Goal: Task Accomplishment & Management: Manage account settings

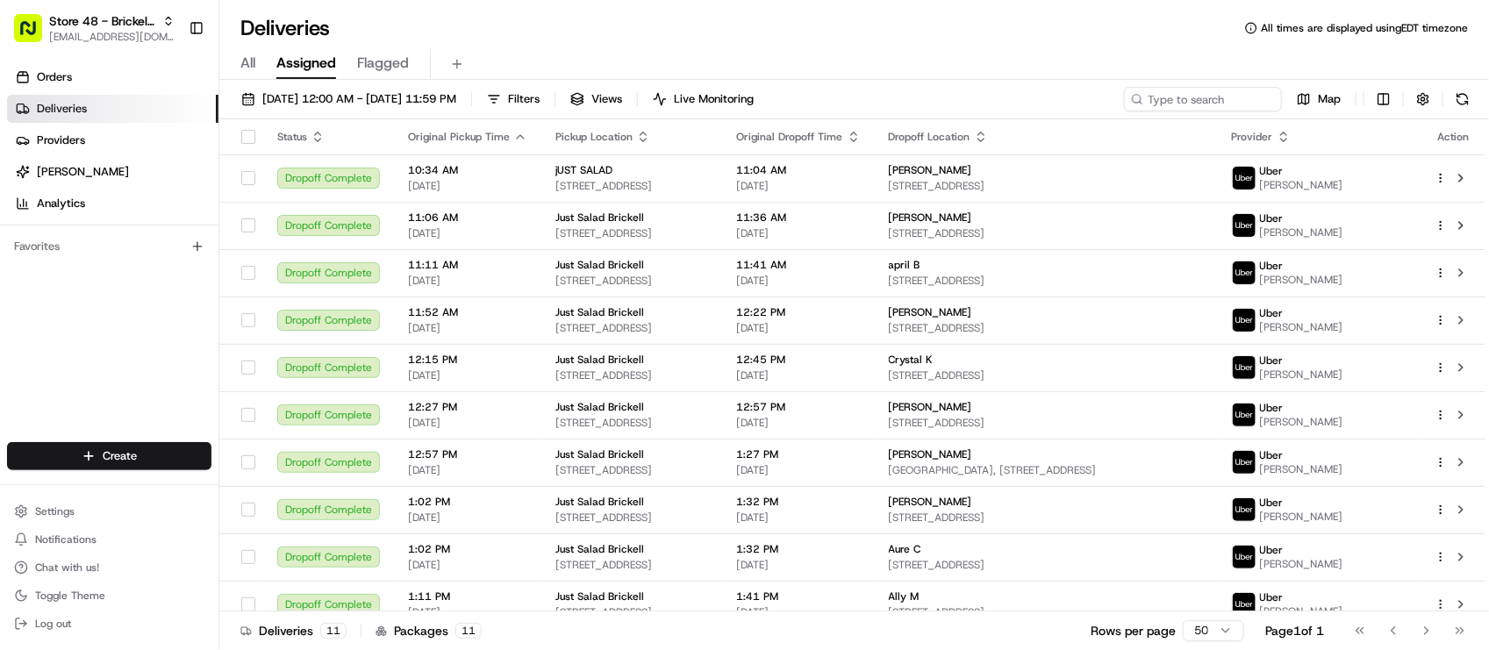
click at [465, 27] on div "Deliveries All times are displayed using EDT timezone" at bounding box center [854, 28] width 1270 height 28
click at [484, 19] on div "Deliveries All times are displayed using EDT timezone" at bounding box center [854, 28] width 1270 height 28
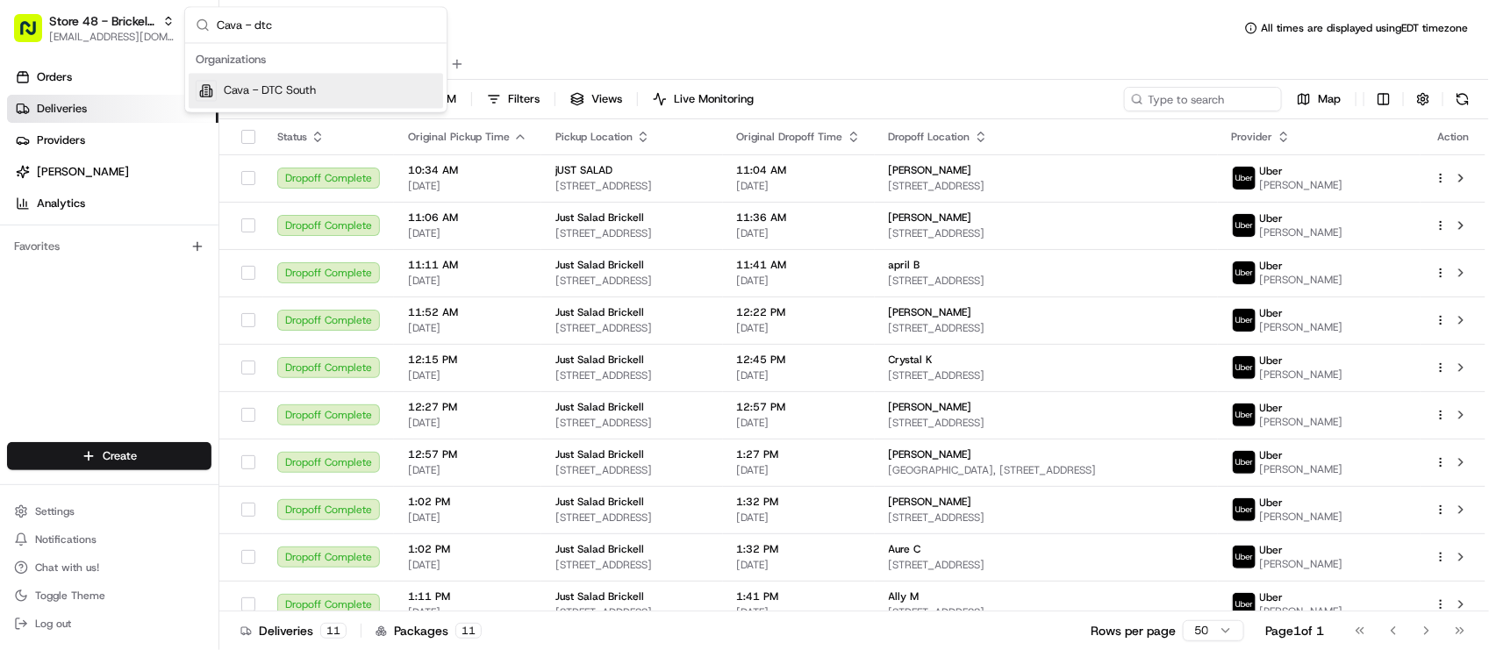
type input "Cava - dtc"
click at [256, 90] on span "Cava - DTC South" at bounding box center [270, 91] width 92 height 16
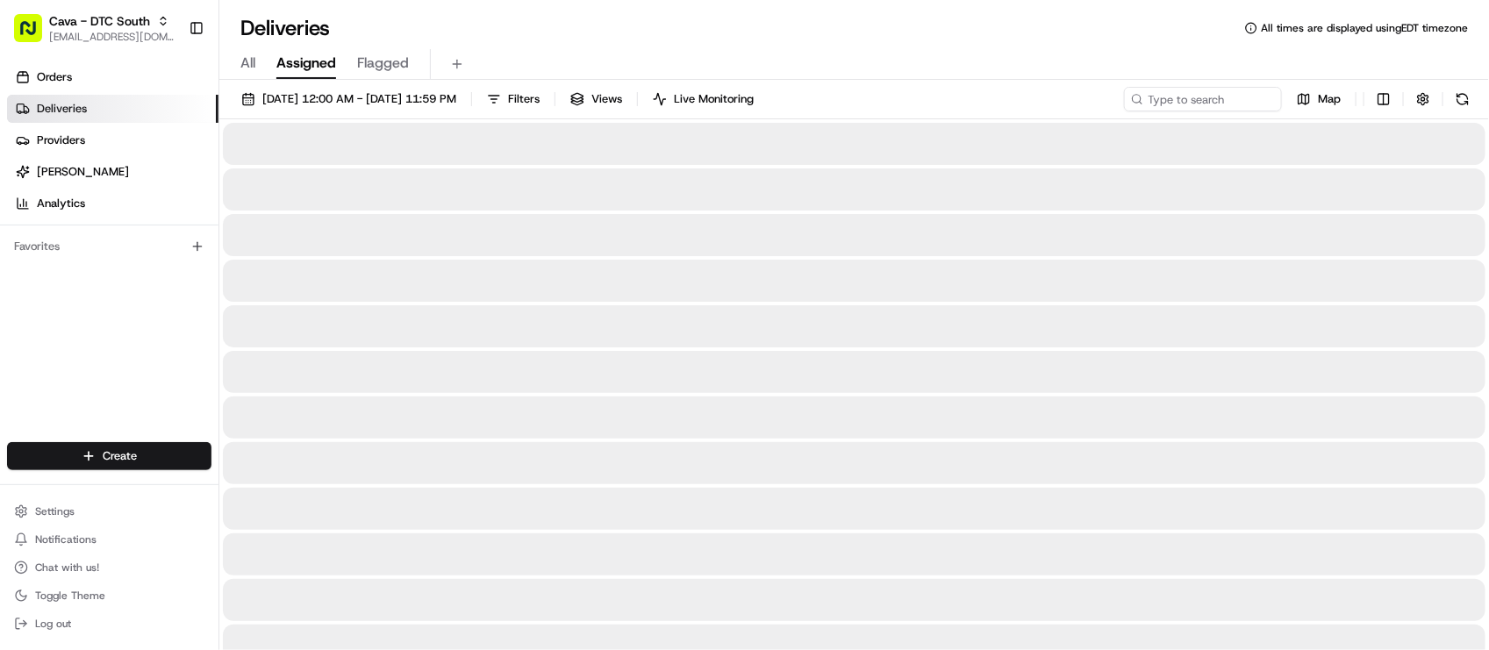
drag, startPoint x: 1078, startPoint y: 71, endPoint x: 1088, endPoint y: 55, distance: 19.0
click at [1078, 71] on div "All Assigned Flagged" at bounding box center [854, 64] width 1270 height 31
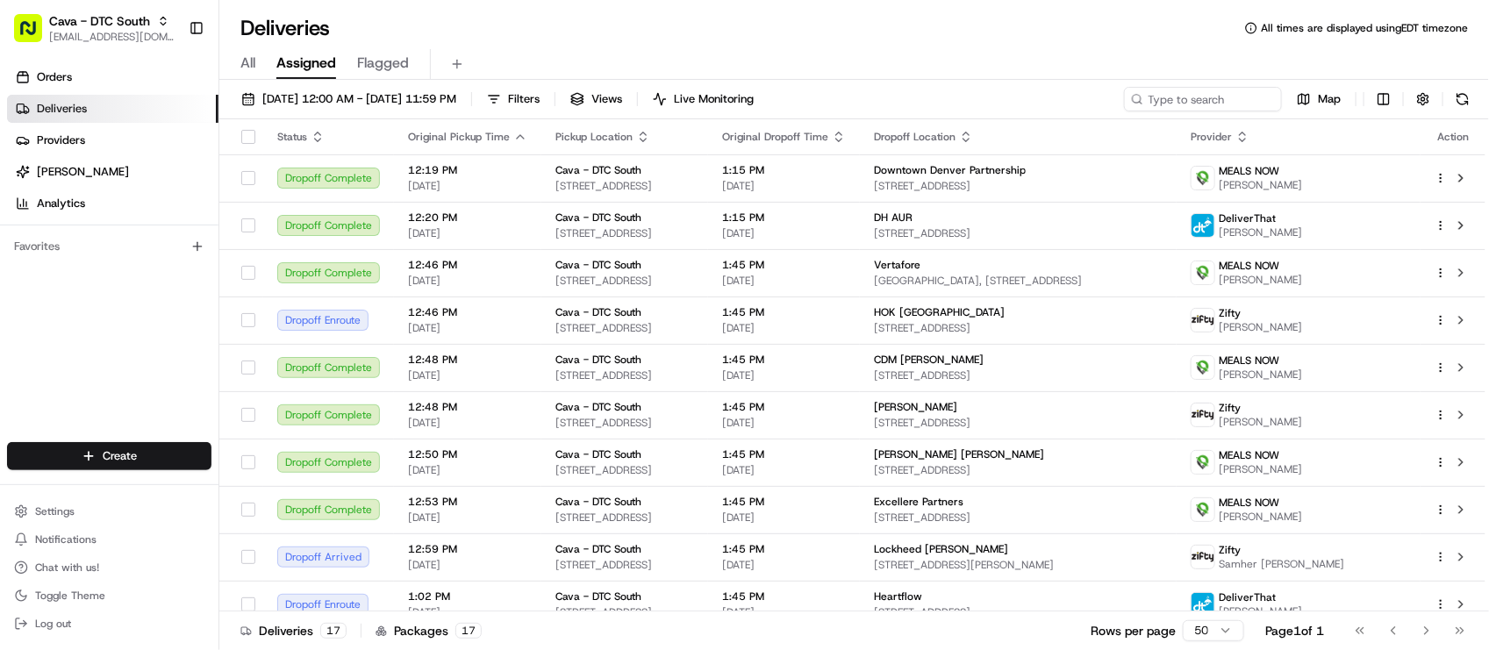
click at [459, 46] on div "All Assigned Flagged" at bounding box center [854, 61] width 1270 height 38
click at [669, 49] on div "All Assigned Flagged" at bounding box center [854, 64] width 1270 height 31
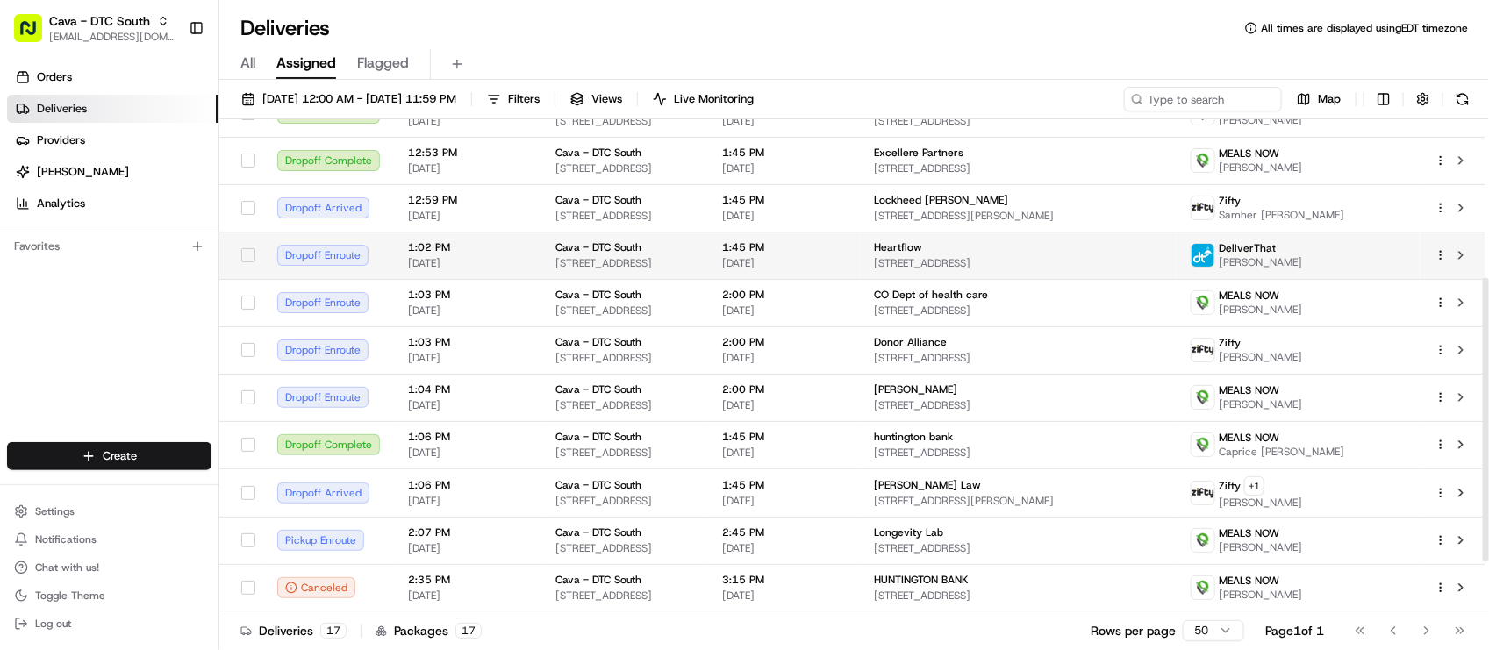
scroll to position [360, 0]
click at [1201, 90] on input at bounding box center [1177, 99] width 211 height 25
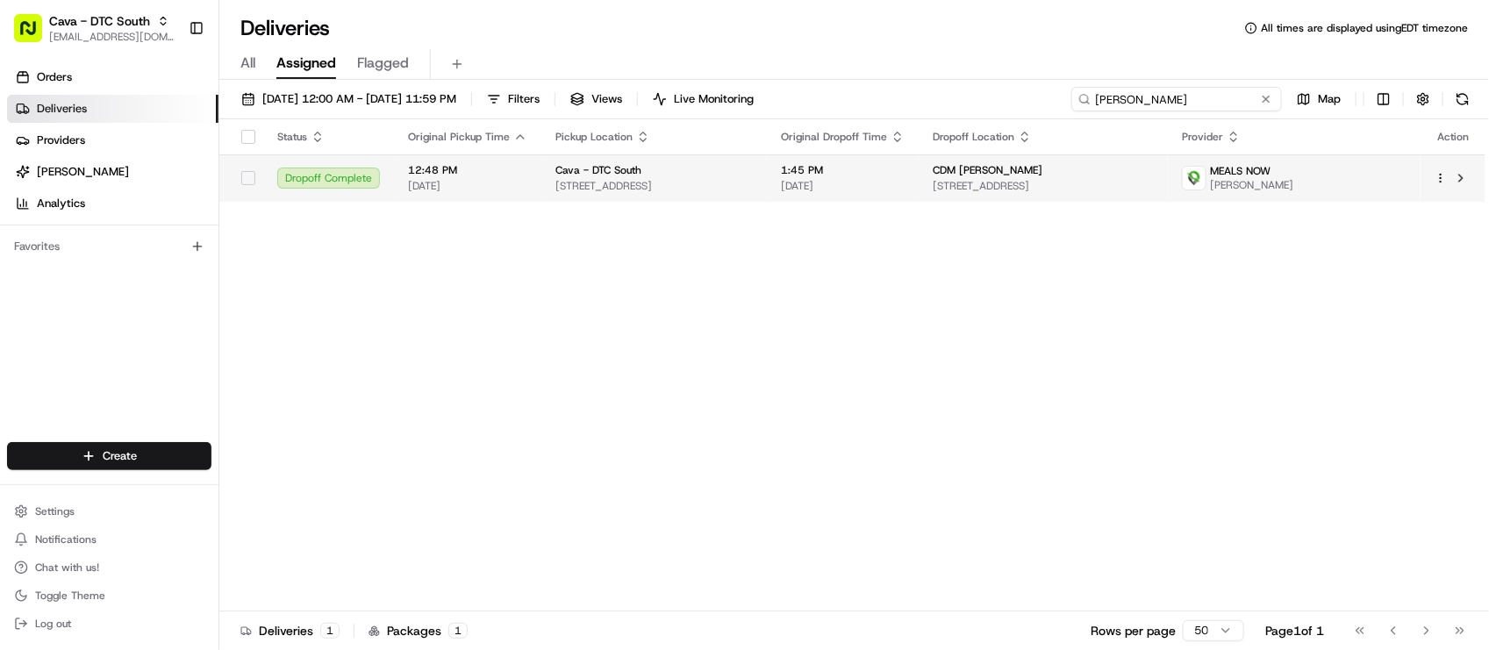
type input "Justin a"
click at [919, 189] on td "1:45 PM 08/20/2025" at bounding box center [843, 177] width 152 height 47
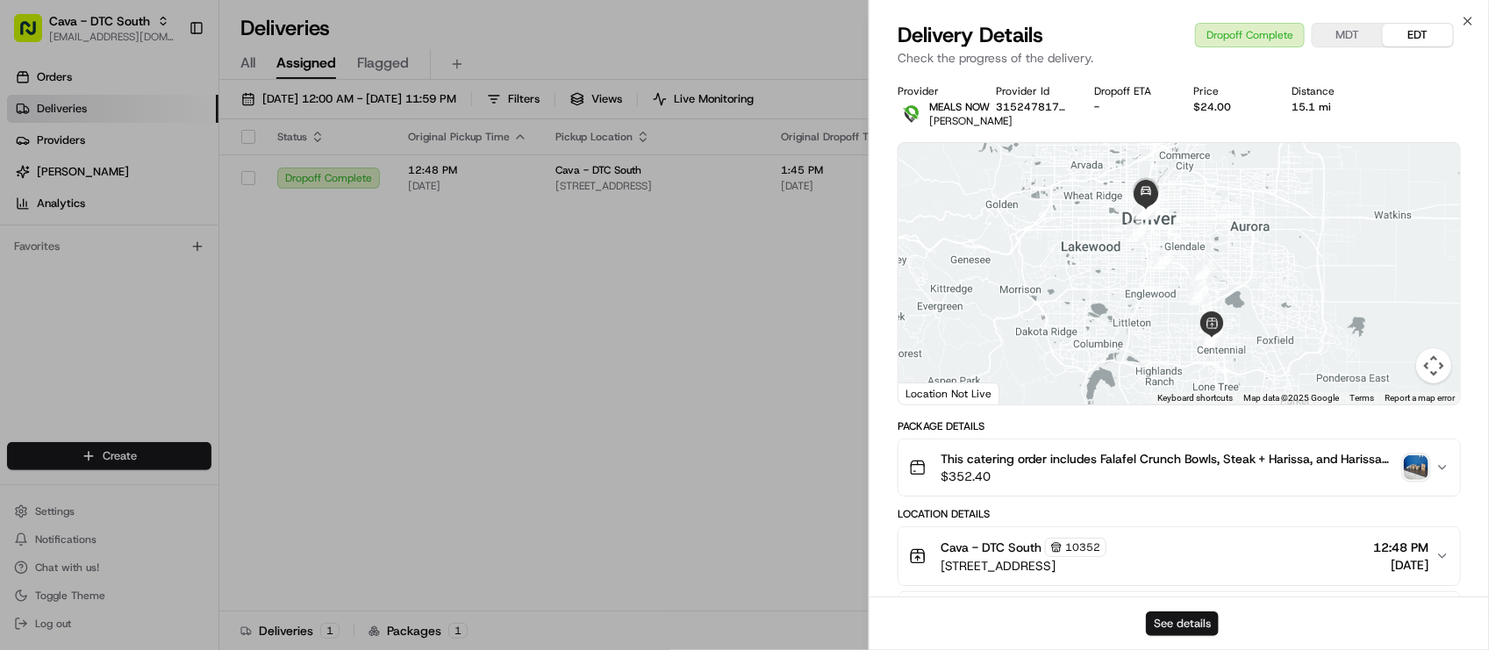
click at [1186, 623] on button "See details" at bounding box center [1182, 624] width 73 height 25
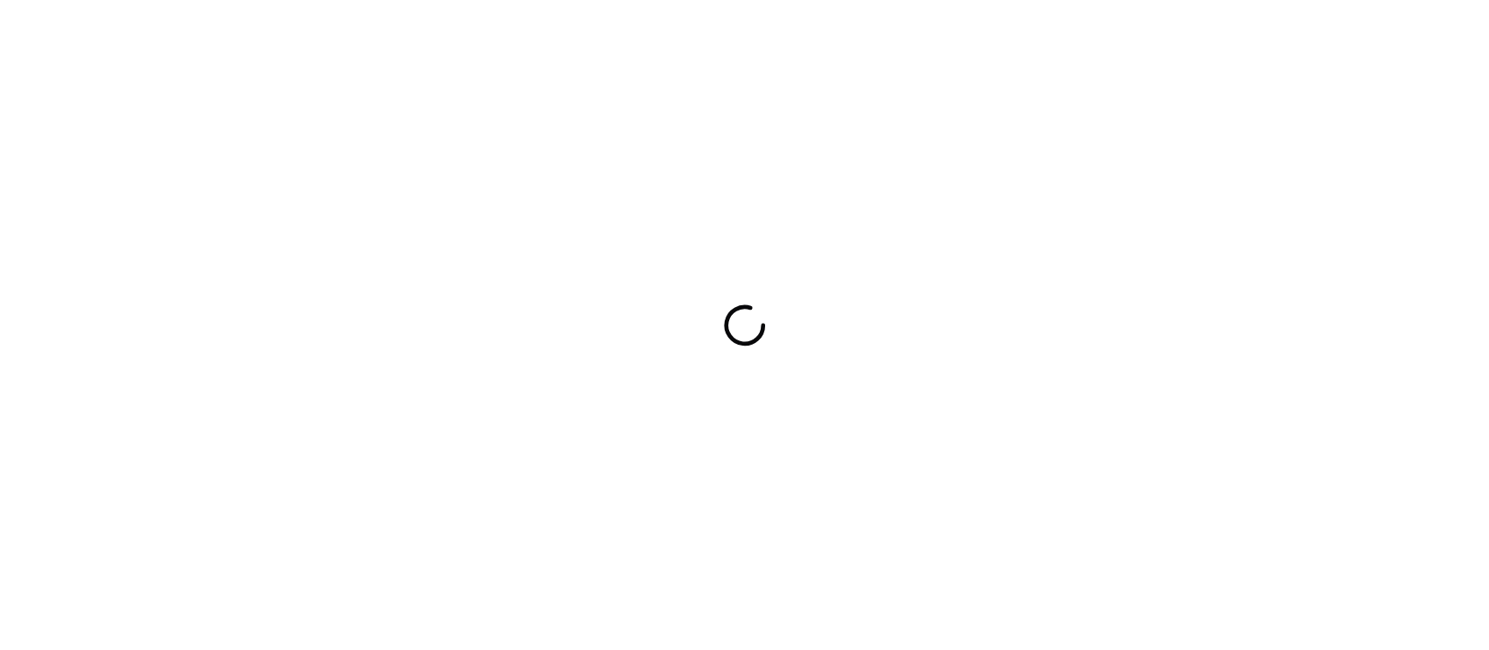
click at [513, 47] on div at bounding box center [744, 325] width 1489 height 650
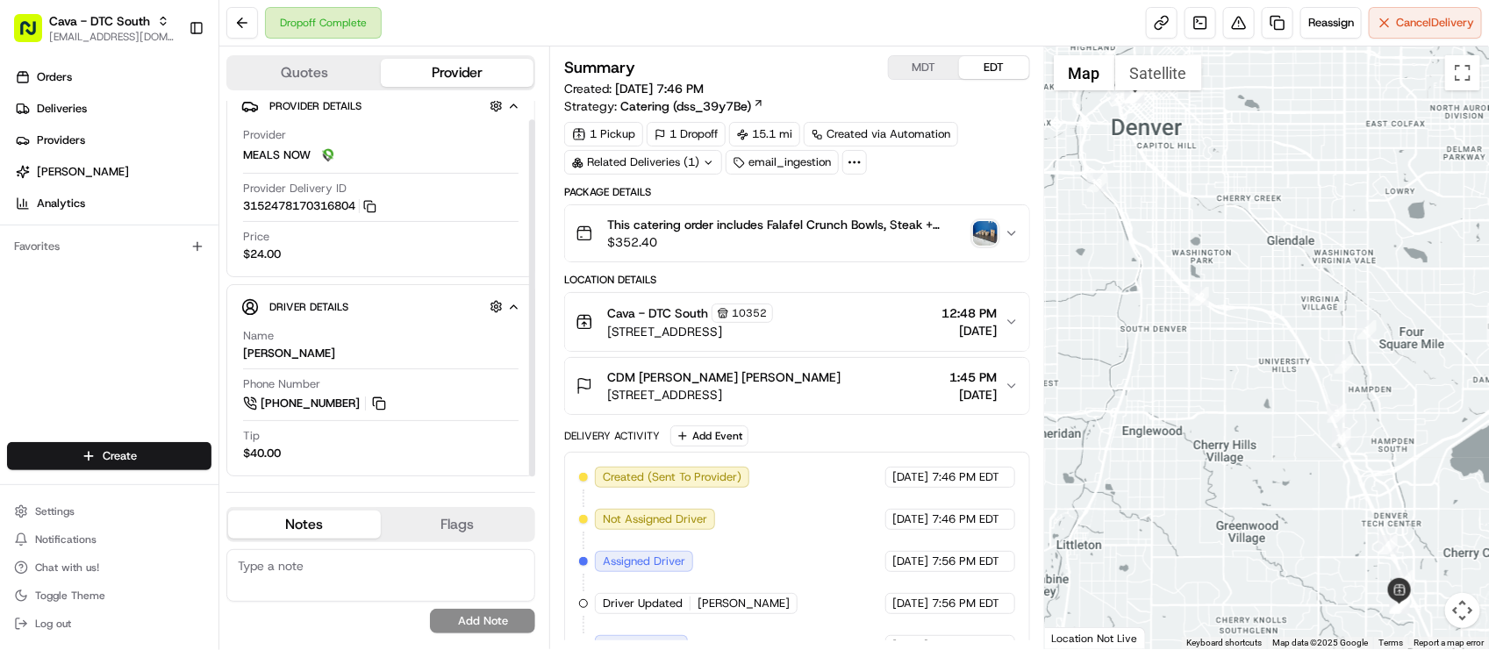
scroll to position [20, 0]
click at [186, 401] on div "Orders Deliveries Providers [PERSON_NAME] Analytics Favorites" at bounding box center [109, 254] width 219 height 397
click at [648, 156] on div "Related Deliveries (1)" at bounding box center [643, 162] width 158 height 25
click at [642, 197] on span "ord_CyeVq6WpkGBSNJPXyvexim" at bounding box center [661, 204] width 176 height 16
click at [427, 265] on div "Provider MEALS NOW Provider Delivery ID 3152478170316804 Copy 3152478170316804 …" at bounding box center [380, 192] width 279 height 149
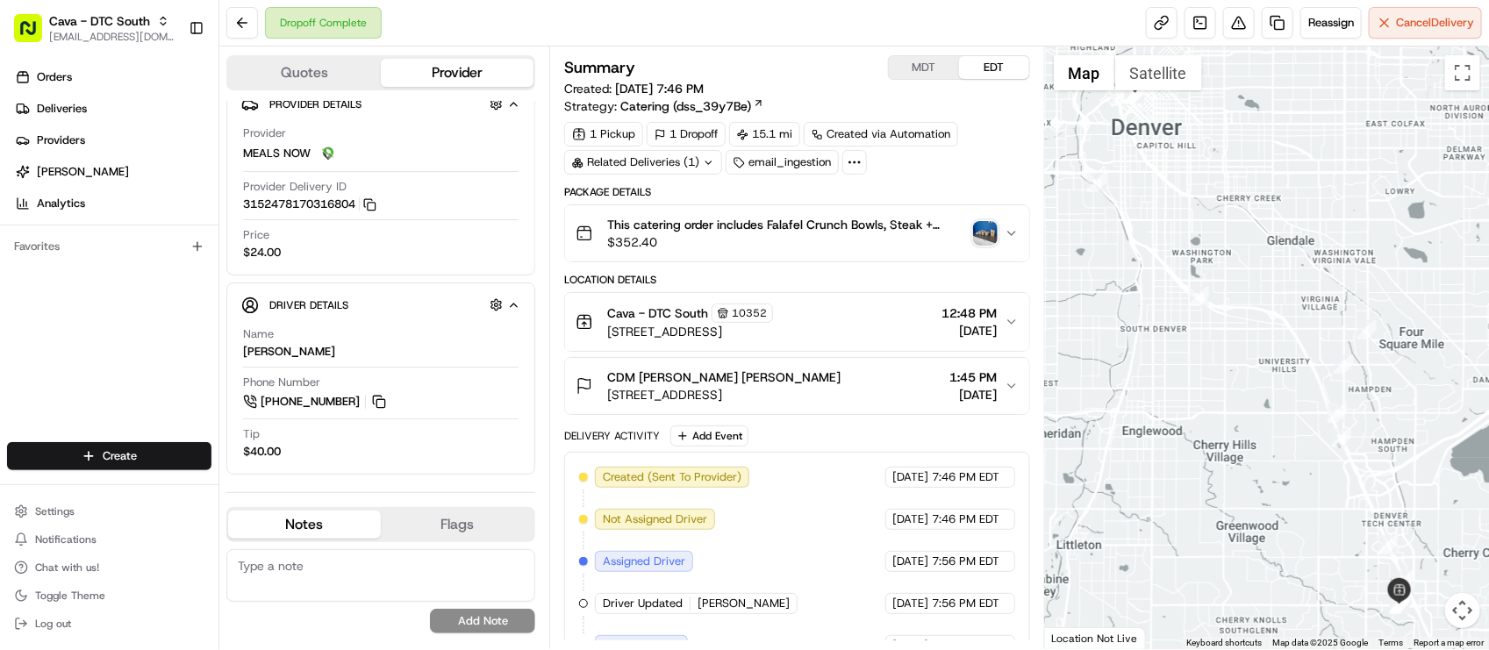
click at [985, 248] on div "This catering order includes Falafel Crunch Bowls, Steak + Harissa, and Harissa…" at bounding box center [790, 233] width 428 height 35
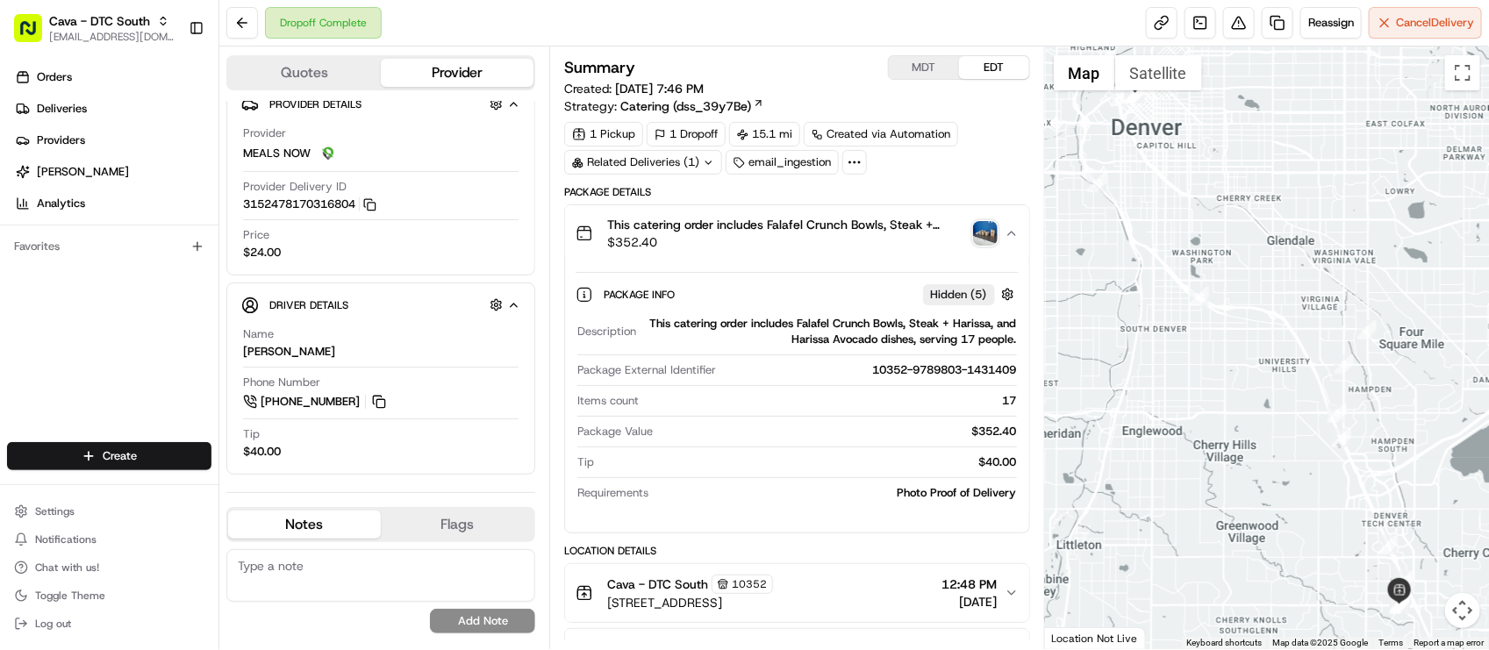
click at [985, 248] on div "This catering order includes Falafel Crunch Bowls, Steak + Harissa, and Harissa…" at bounding box center [790, 233] width 428 height 35
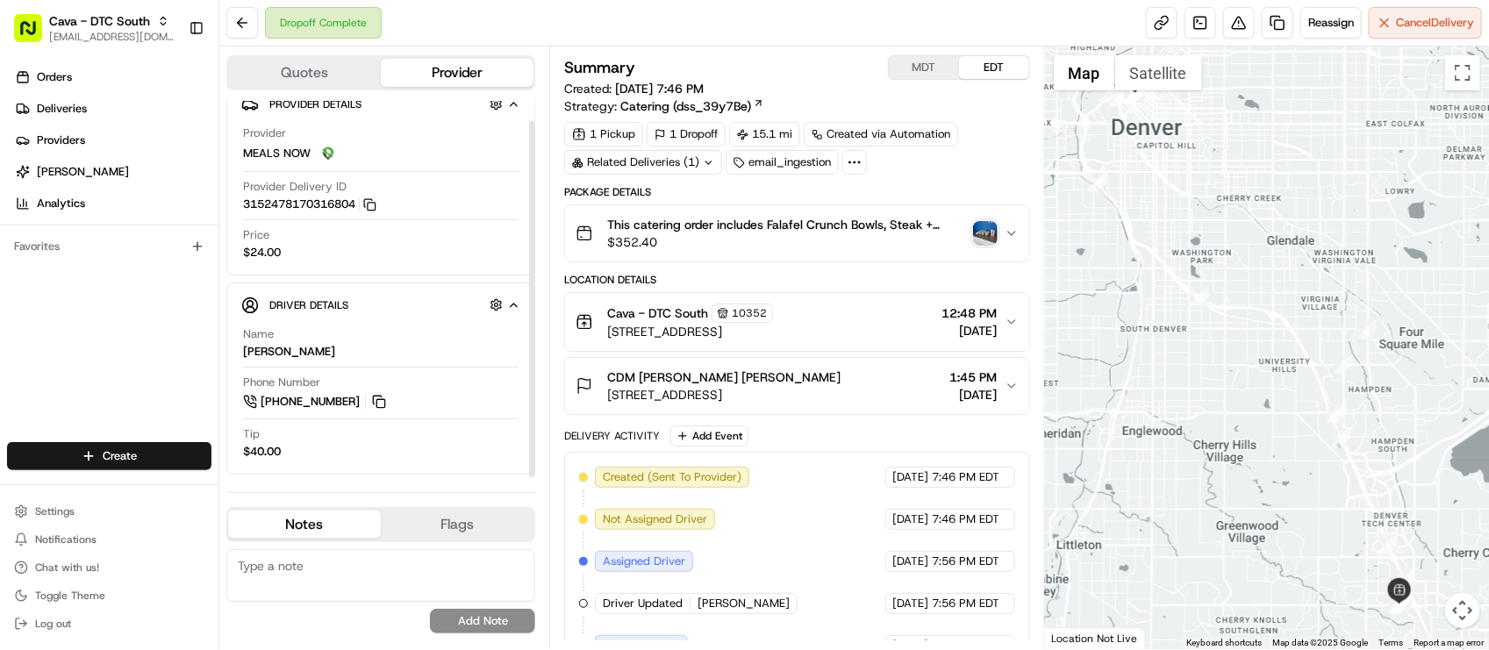
click at [491, 212] on div "Provider Delivery ID 3152478170316804 Copy 3152478170316804" at bounding box center [381, 195] width 276 height 33
click at [463, 225] on div "Provider MEALS NOW Provider Delivery ID 3152478170316804 Copy 3152478170316804 …" at bounding box center [380, 192] width 279 height 149
drag, startPoint x: 441, startPoint y: 358, endPoint x: 450, endPoint y: 356, distance: 9.0
click at [441, 358] on div "Name Mark Rial" at bounding box center [381, 342] width 276 height 33
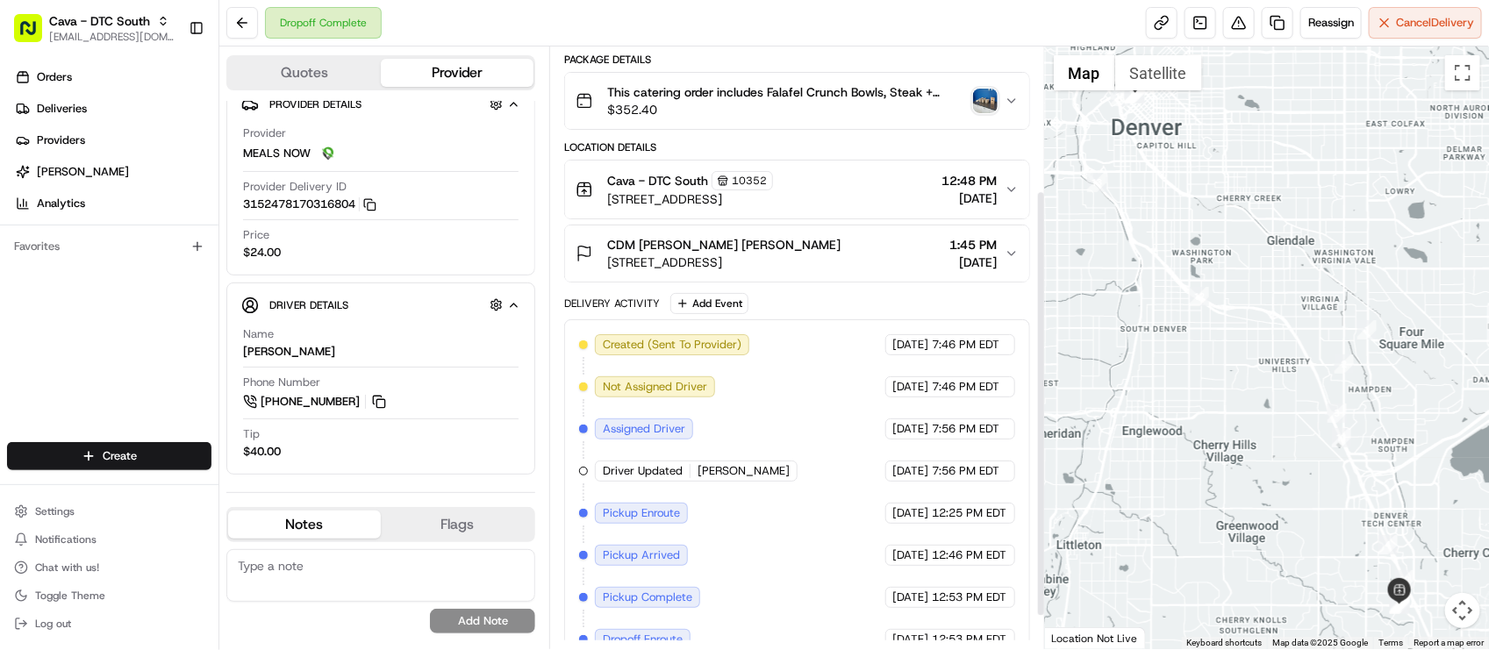
scroll to position [247, 0]
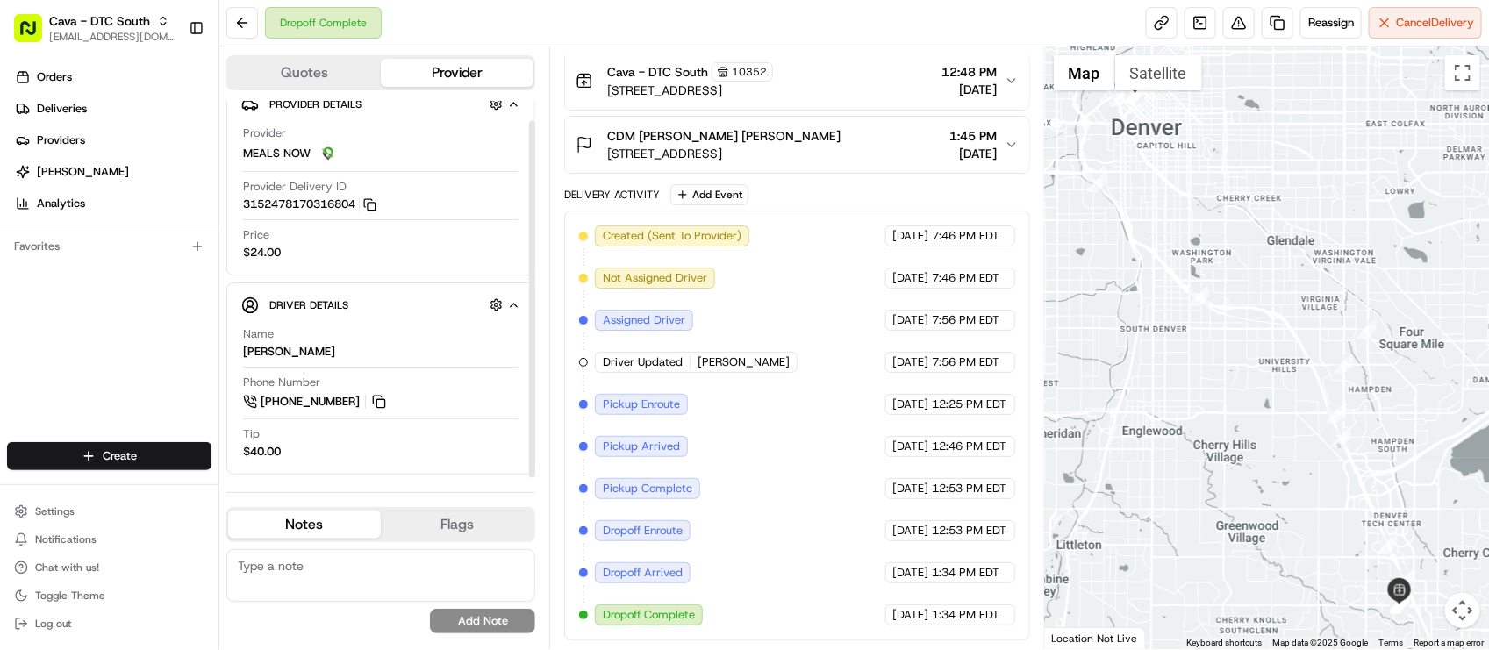
click at [624, 550] on div "Created (Sent To Provider) MEALS NOW 08/19/2025 7:46 PM EDT Not Assigned Driver…" at bounding box center [796, 426] width 435 height 400
click at [742, 465] on div "Created (Sent To Provider) MEALS NOW 08/19/2025 7:46 PM EDT Not Assigned Driver…" at bounding box center [796, 426] width 435 height 400
drag, startPoint x: 852, startPoint y: 525, endPoint x: 874, endPoint y: 506, distance: 28.7
click at [886, 527] on div "08/20/2025 12:53 PM EDT" at bounding box center [951, 530] width 130 height 21
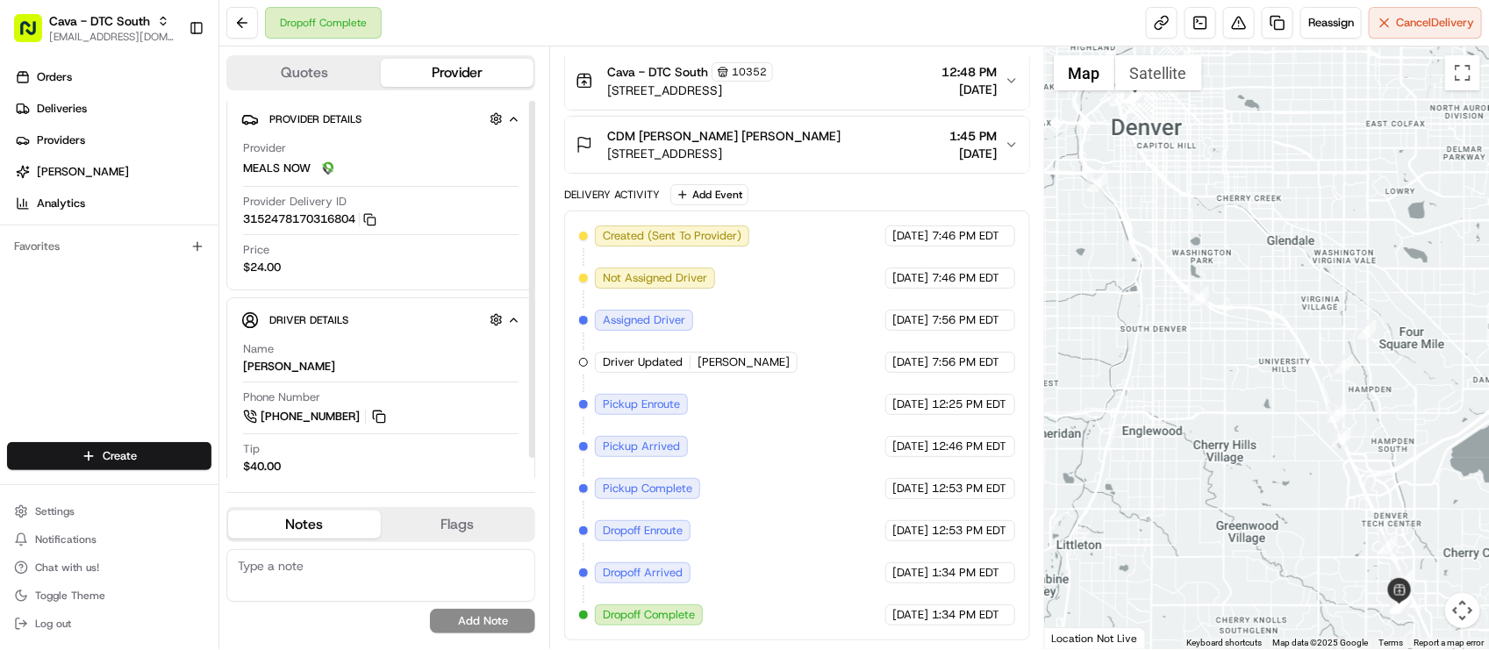
scroll to position [0, 0]
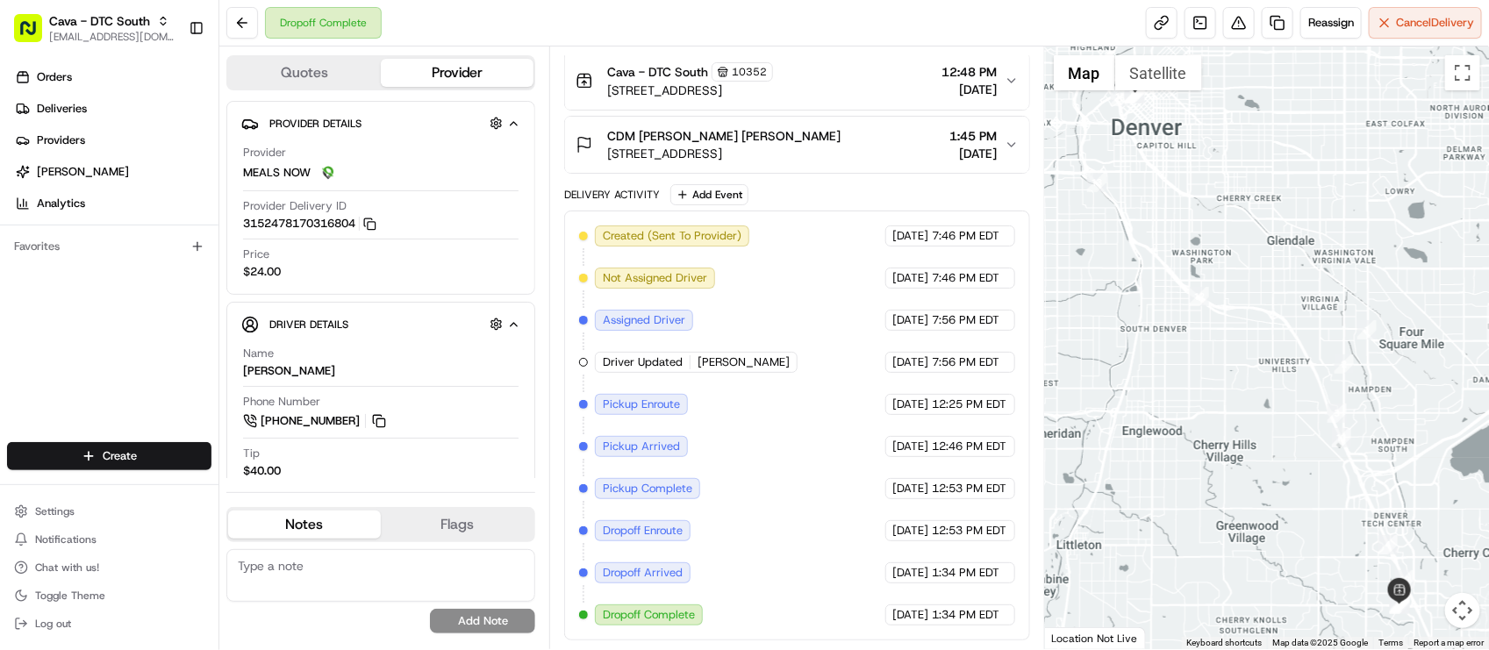
drag, startPoint x: 875, startPoint y: 597, endPoint x: 870, endPoint y: 572, distance: 25.1
click at [875, 594] on div "Created (Sent To Provider) MEALS NOW 08/19/2025 7:46 PM EDT Not Assigned Driver…" at bounding box center [796, 426] width 435 height 400
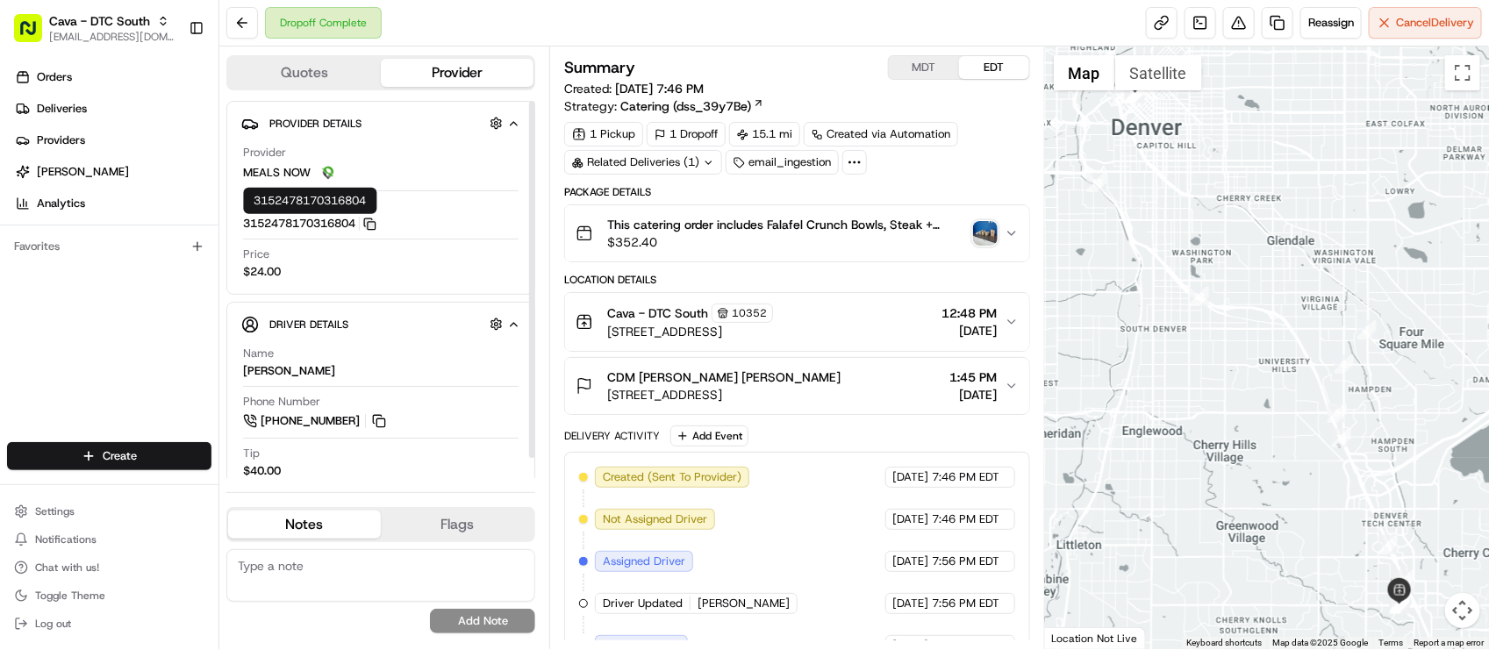
click at [377, 221] on icon "button" at bounding box center [369, 224] width 13 height 13
drag, startPoint x: 382, startPoint y: 161, endPoint x: 492, endPoint y: 128, distance: 115.3
click at [383, 161] on div "Provider MEALS NOW" at bounding box center [381, 164] width 276 height 39
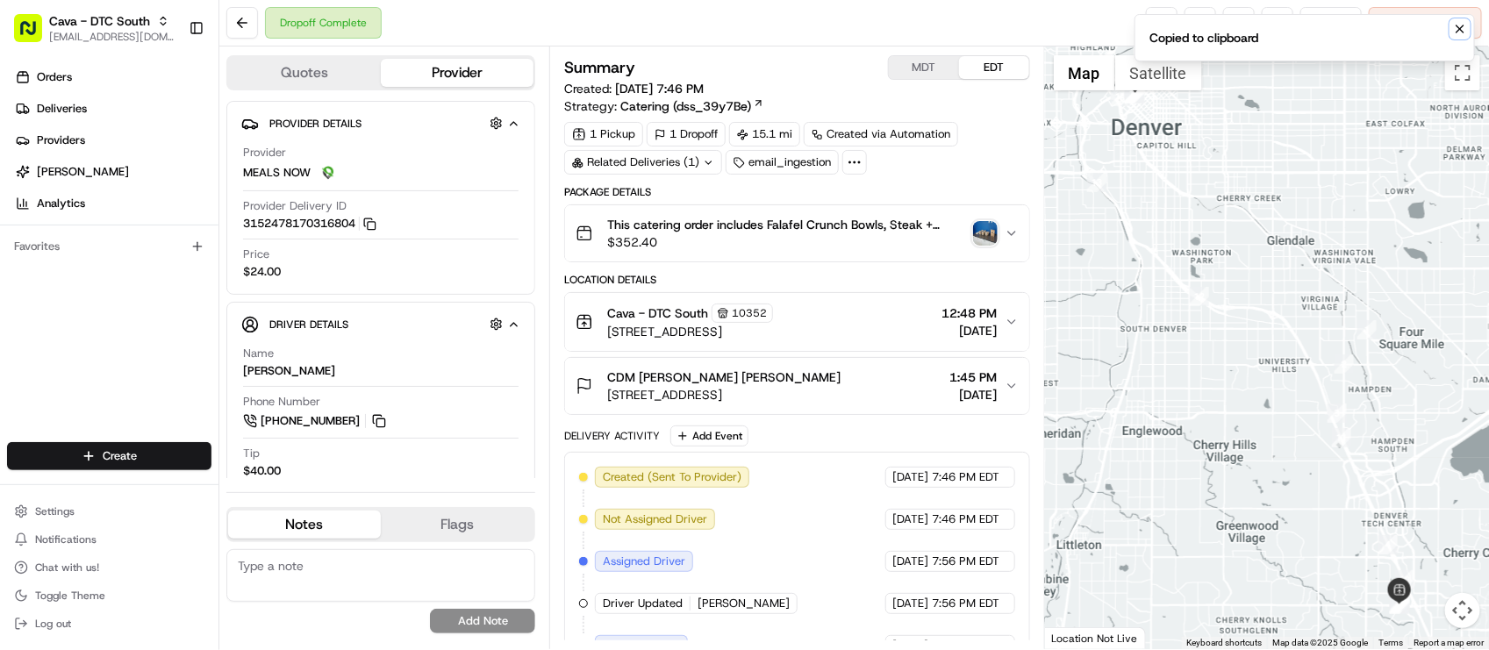
click at [1459, 28] on icon "Notifications (F8)" at bounding box center [1460, 29] width 14 height 14
click at [1339, 22] on span "Reassign" at bounding box center [1332, 23] width 46 height 16
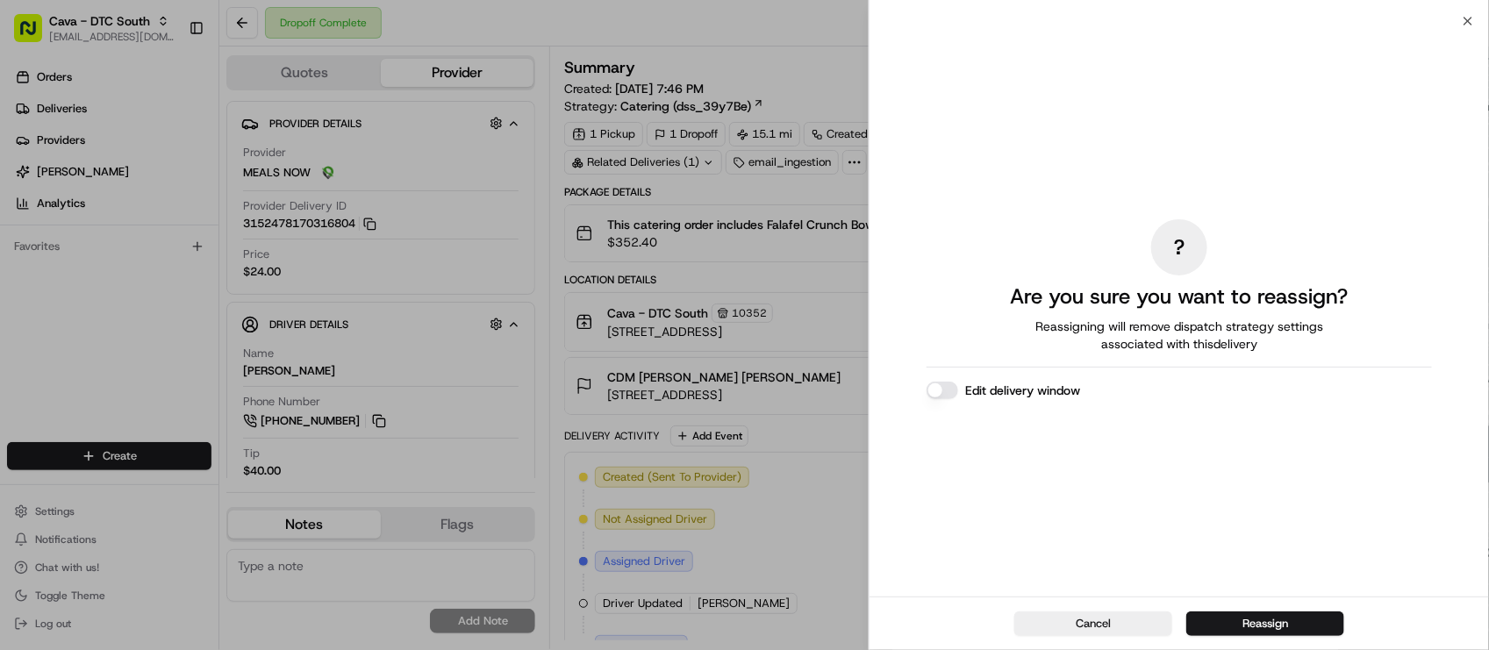
click at [940, 396] on button "Edit delivery window" at bounding box center [943, 391] width 32 height 18
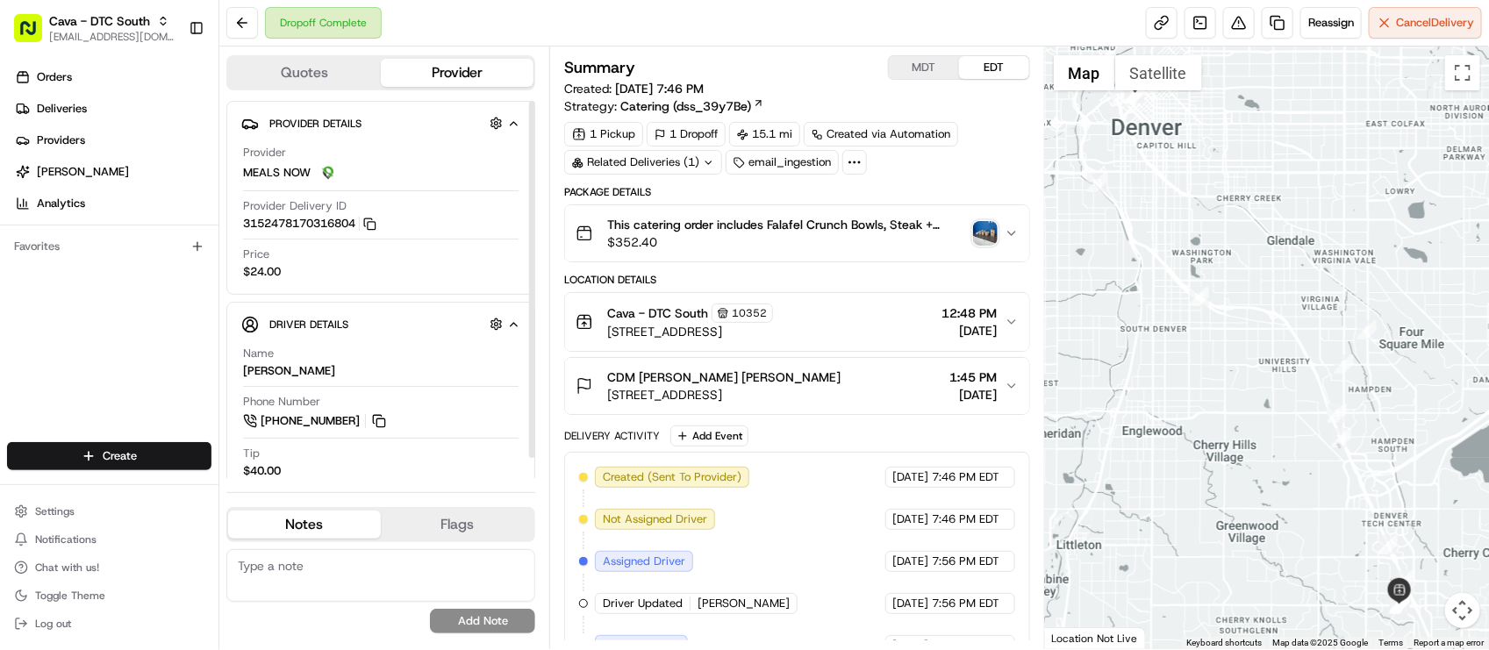
click at [322, 85] on button "Quotes" at bounding box center [304, 73] width 153 height 28
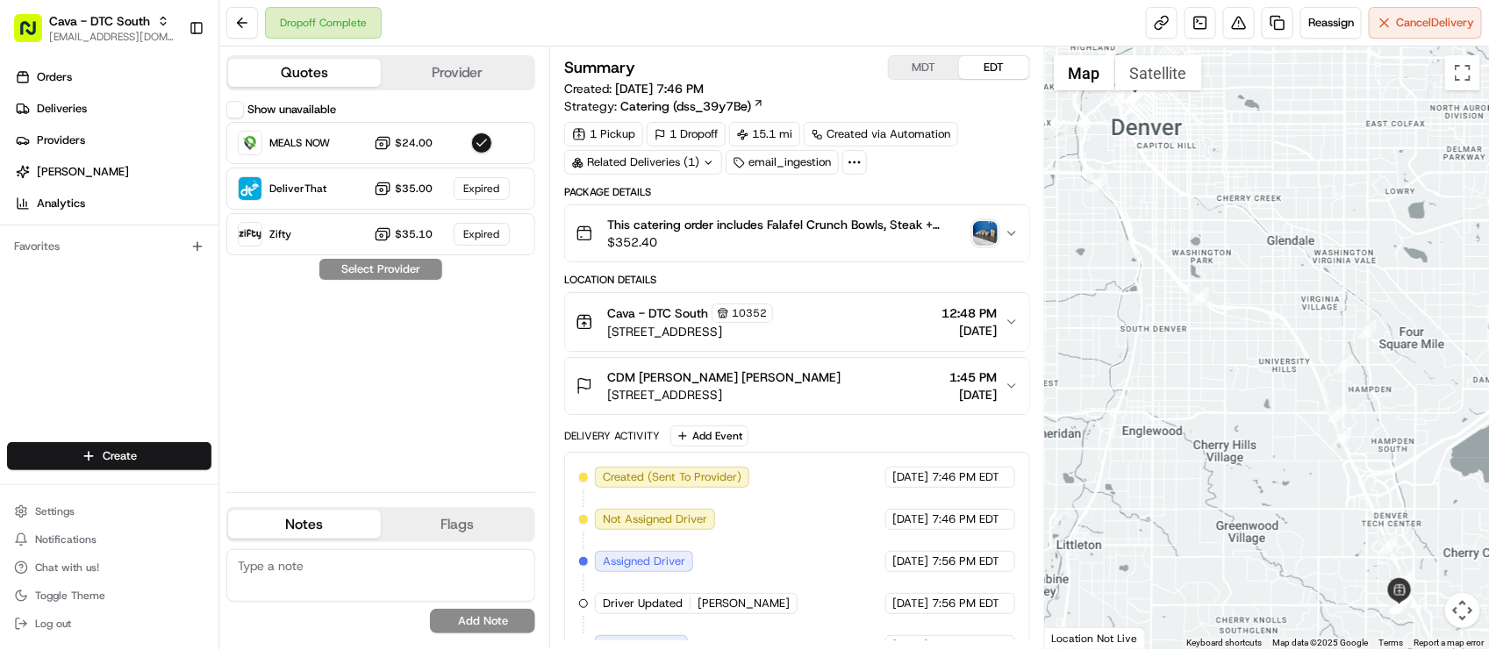
click at [234, 97] on div "Quotes Provider Show unavailable MEALS NOW $24.00 DeliverThat $35.00 Expired Zi…" at bounding box center [384, 348] width 330 height 603
click at [235, 107] on button "Show unavailable" at bounding box center [235, 110] width 18 height 18
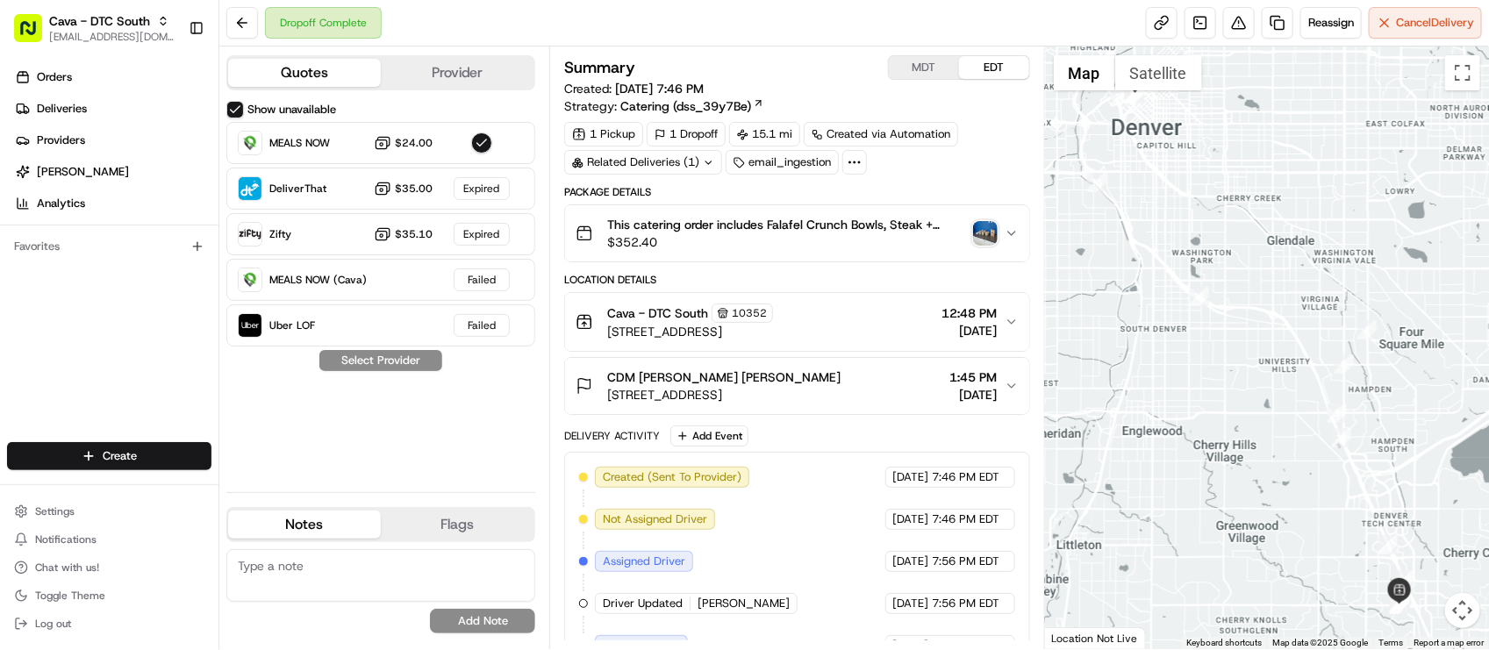
click at [744, 35] on div "Dropoff Complete Reassign Cancel Delivery" at bounding box center [854, 23] width 1270 height 47
drag, startPoint x: 534, startPoint y: 76, endPoint x: 525, endPoint y: 70, distance: 10.7
click at [532, 76] on div "Quotes Provider" at bounding box center [380, 72] width 309 height 35
click at [516, 66] on button "Provider" at bounding box center [457, 73] width 153 height 28
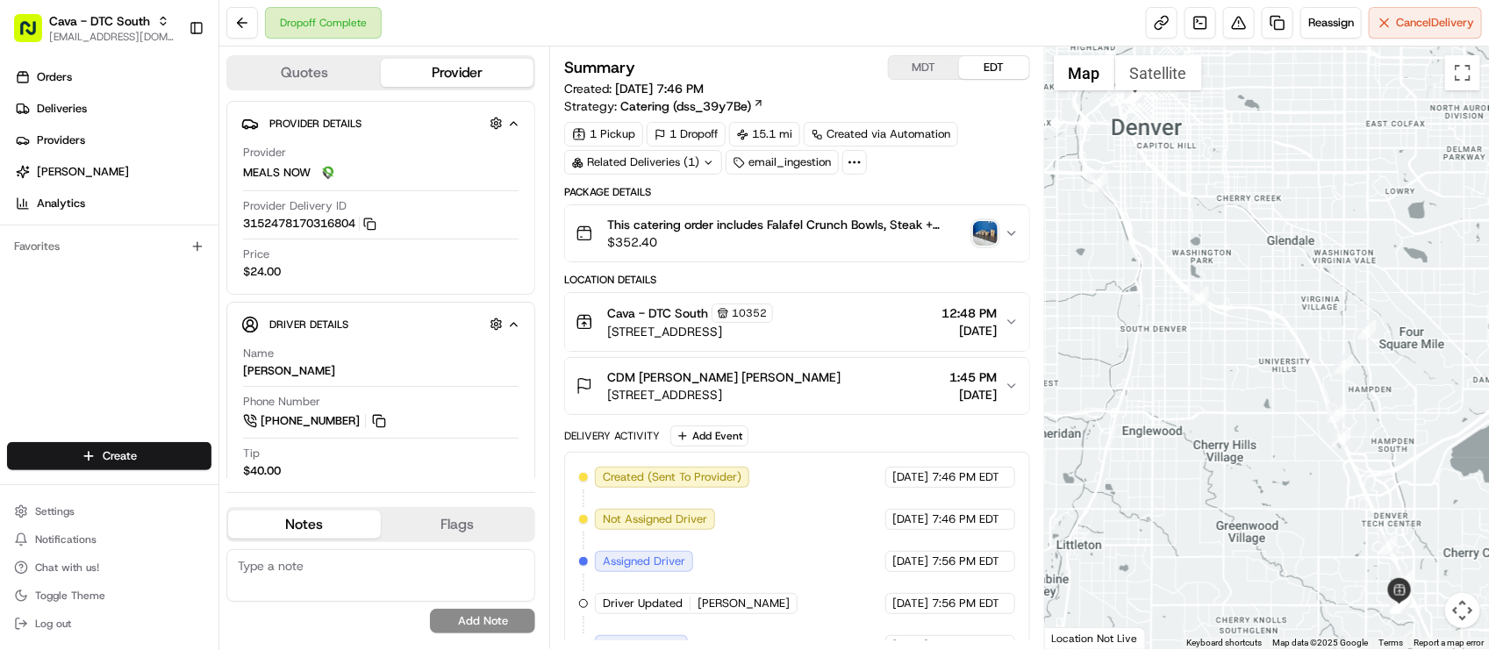
click at [773, 317] on div "Cava - DTC South 10352" at bounding box center [690, 313] width 166 height 19
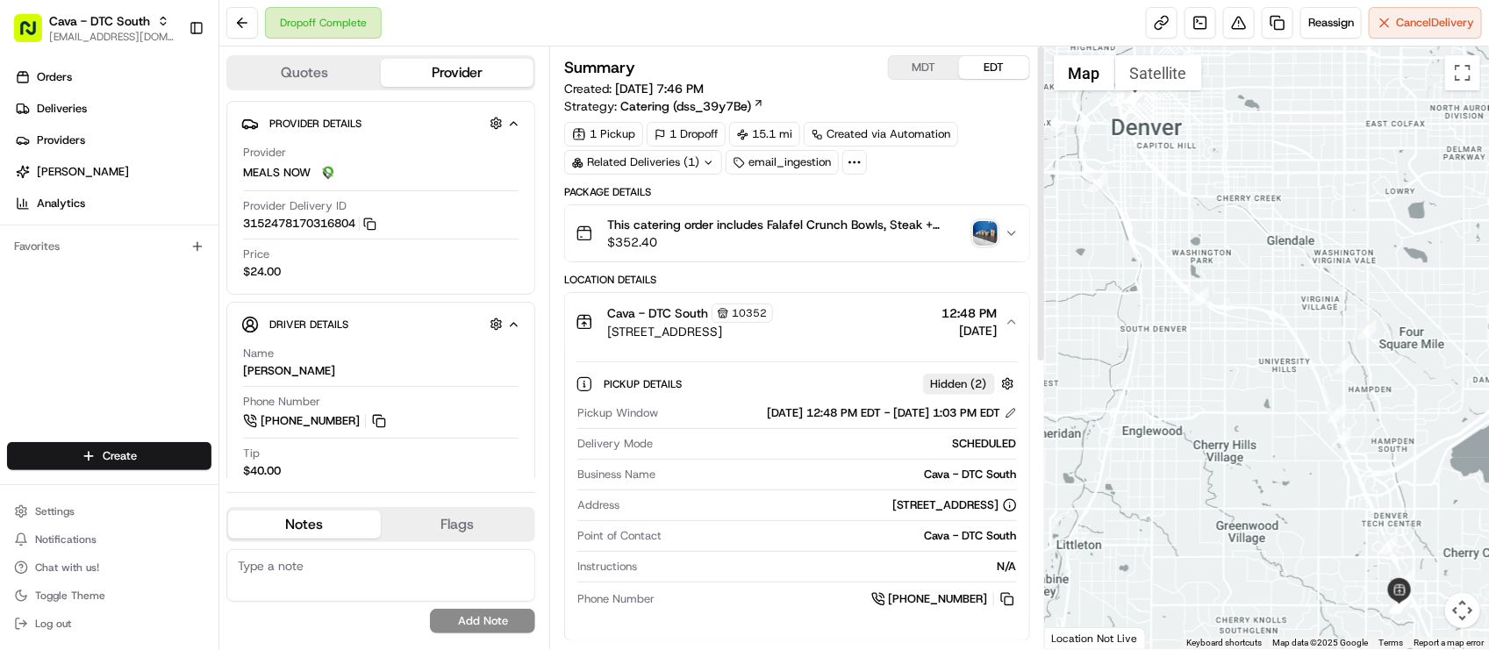
click at [773, 326] on span "8507 E Arapahoe Rd, Greenwood Village, CO 80112, USA" at bounding box center [690, 332] width 166 height 18
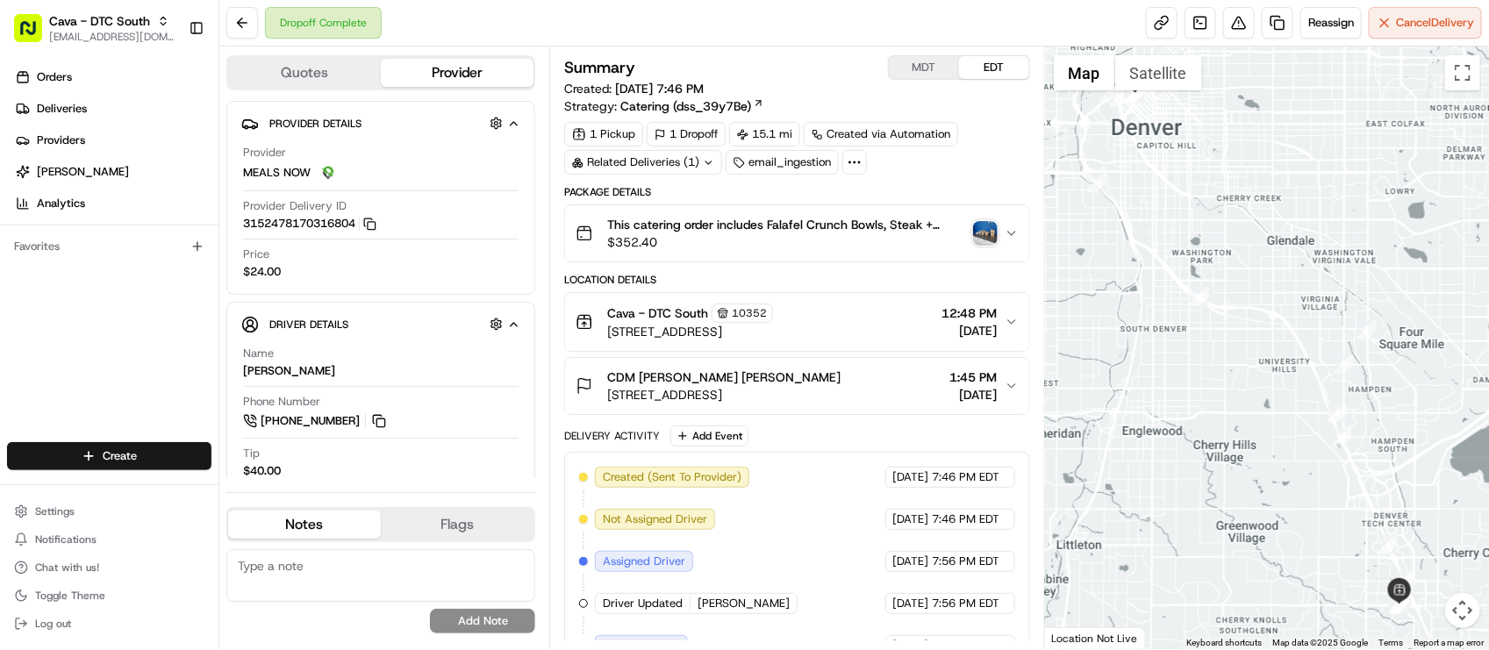
click at [909, 242] on span "$352.40" at bounding box center [786, 242] width 358 height 18
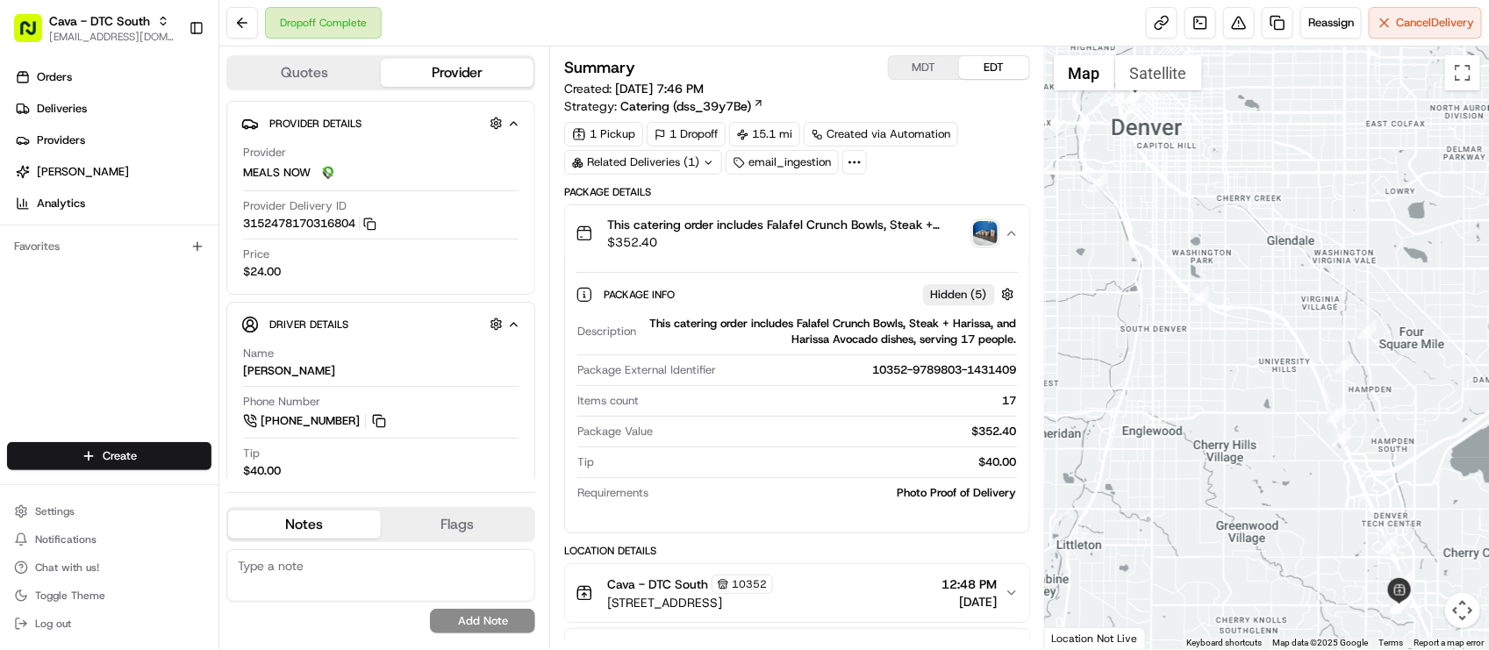
click at [909, 240] on span "$352.40" at bounding box center [786, 242] width 358 height 18
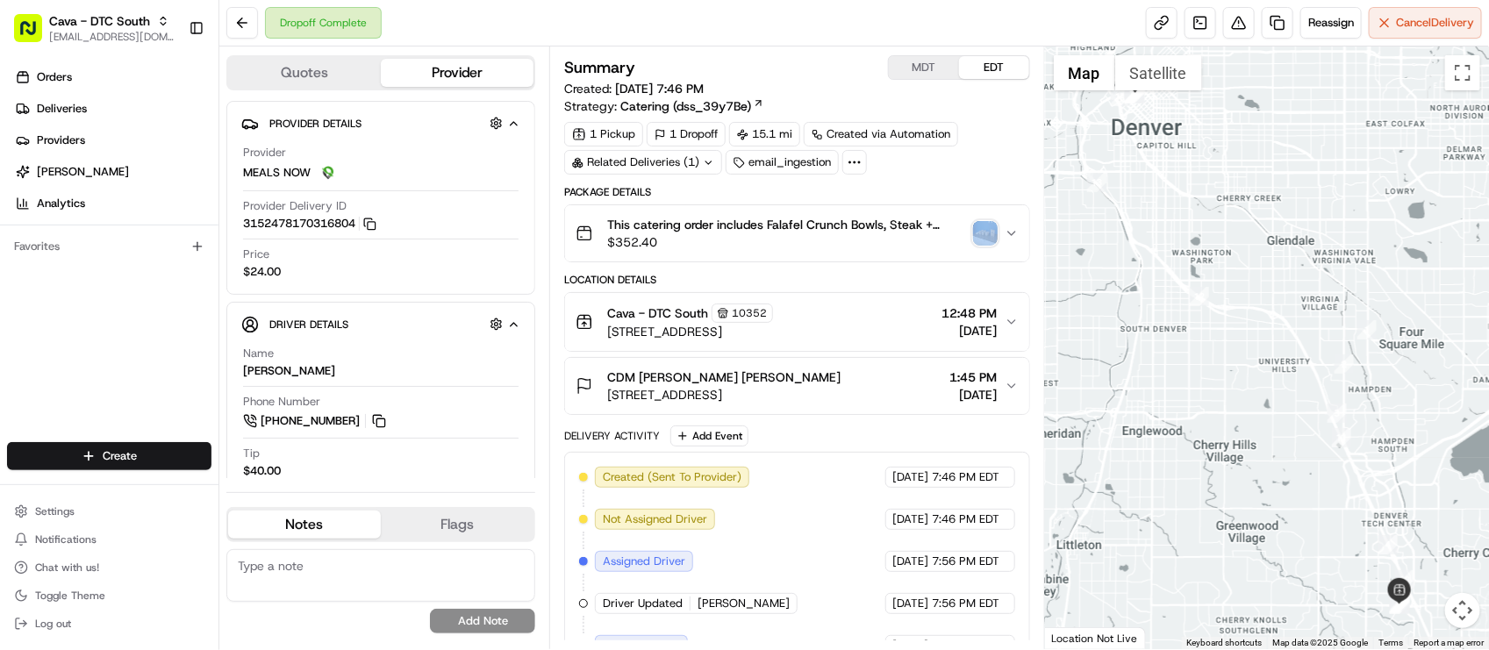
click at [909, 240] on span "$352.40" at bounding box center [786, 242] width 358 height 18
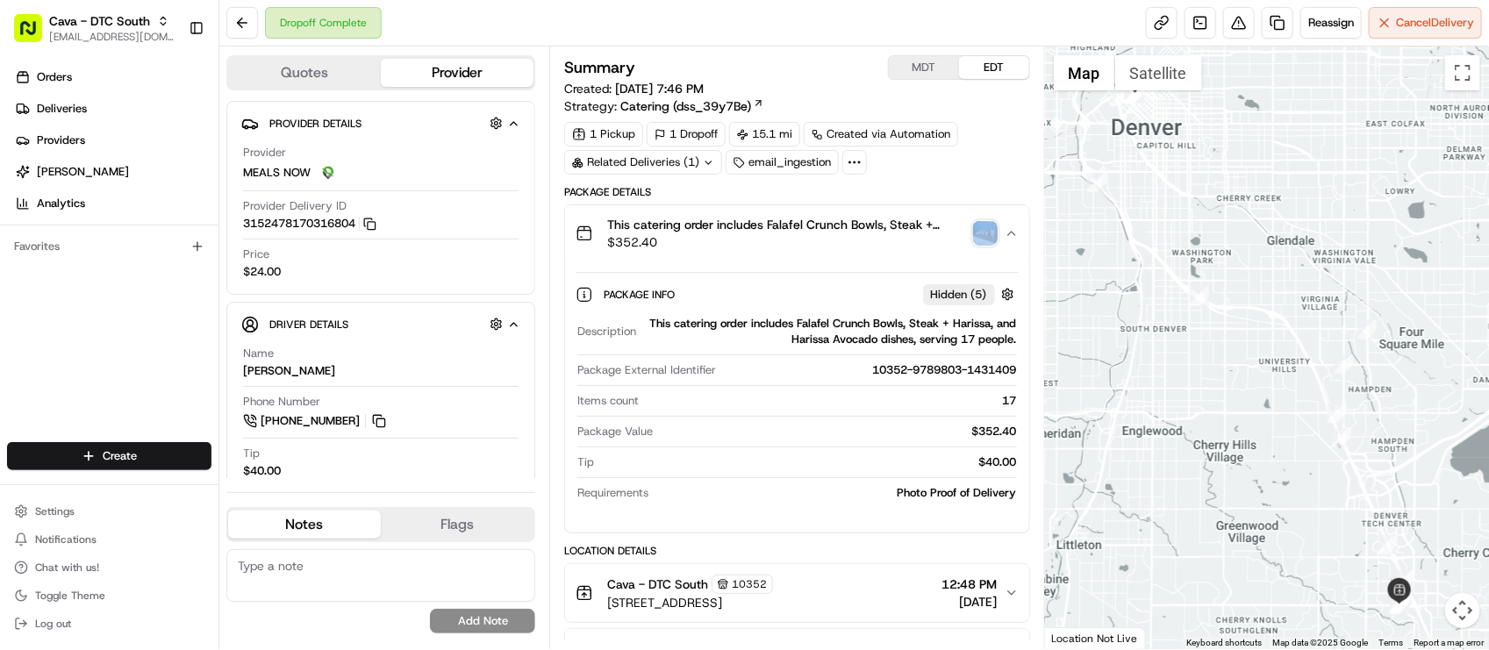
click at [909, 240] on span "$352.40" at bounding box center [786, 242] width 358 height 18
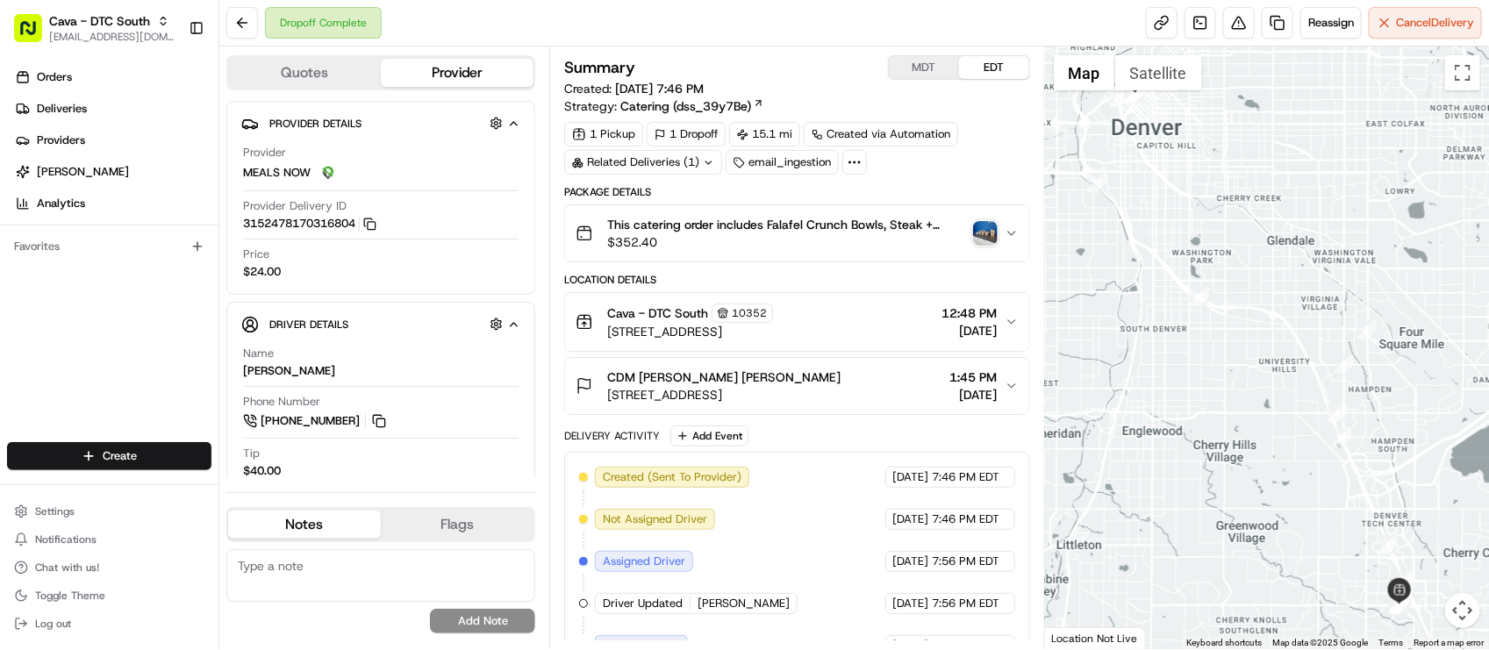
click at [505, 13] on div "Dropoff Complete Reassign Cancel Delivery" at bounding box center [854, 23] width 1270 height 47
click at [560, 36] on div "Dropoff Complete Reassign Cancel Delivery" at bounding box center [854, 23] width 1270 height 47
click at [1334, 25] on span "Reassign" at bounding box center [1332, 23] width 46 height 16
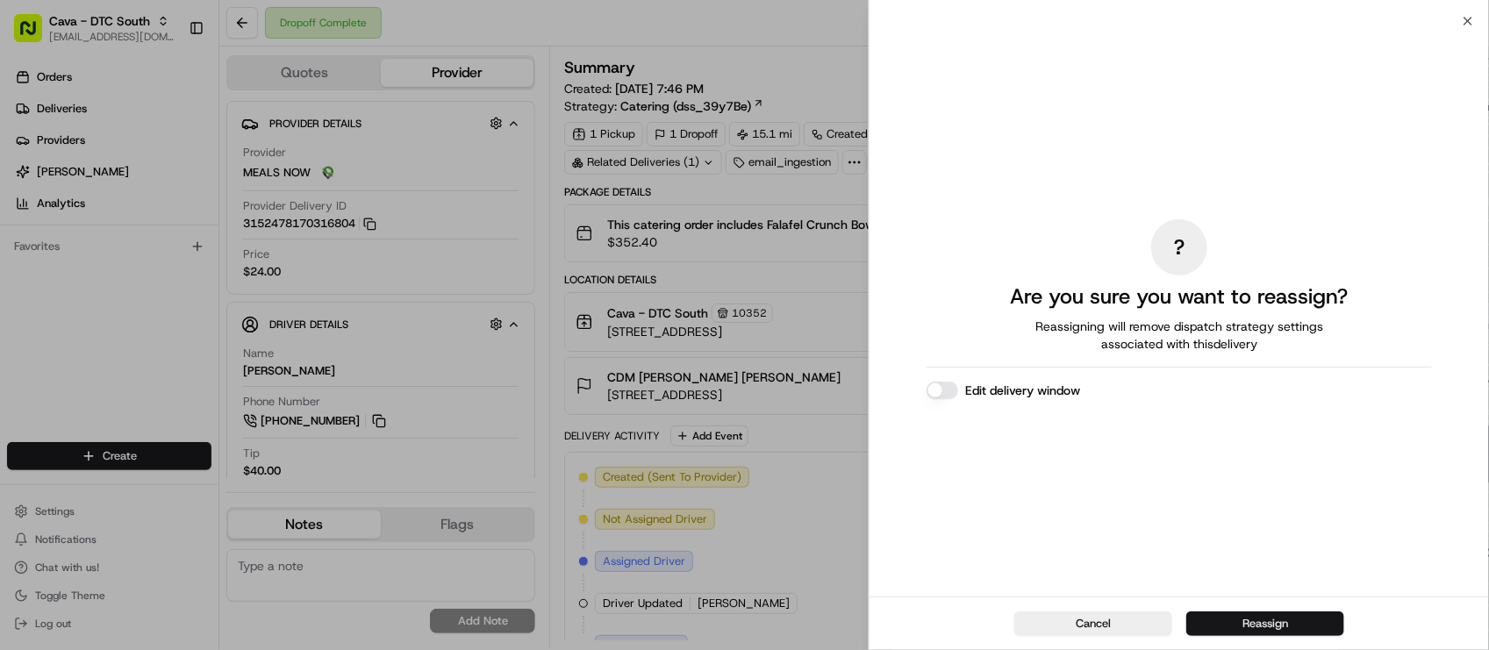
click at [1265, 625] on button "Reassign" at bounding box center [1266, 624] width 158 height 25
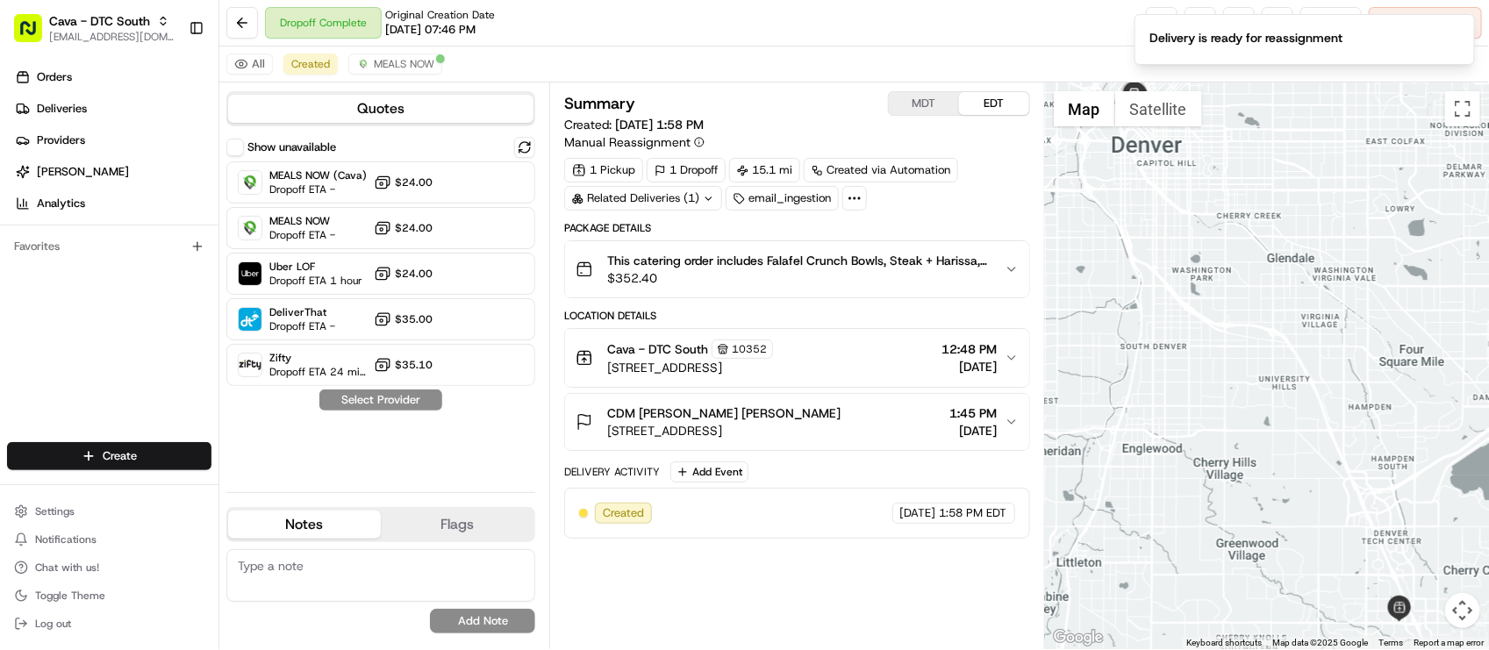
click at [383, 478] on div "Show unavailable MEALS NOW (Cava) Dropoff ETA - $24.00 MEALS NOW Dropoff ETA - …" at bounding box center [380, 307] width 309 height 341
click at [790, 641] on div "Summary MDT EDT Created: 08/20/2025 1:58 PM Manual Reassignment 1 Pickup 1 Drop…" at bounding box center [796, 365] width 465 height 549
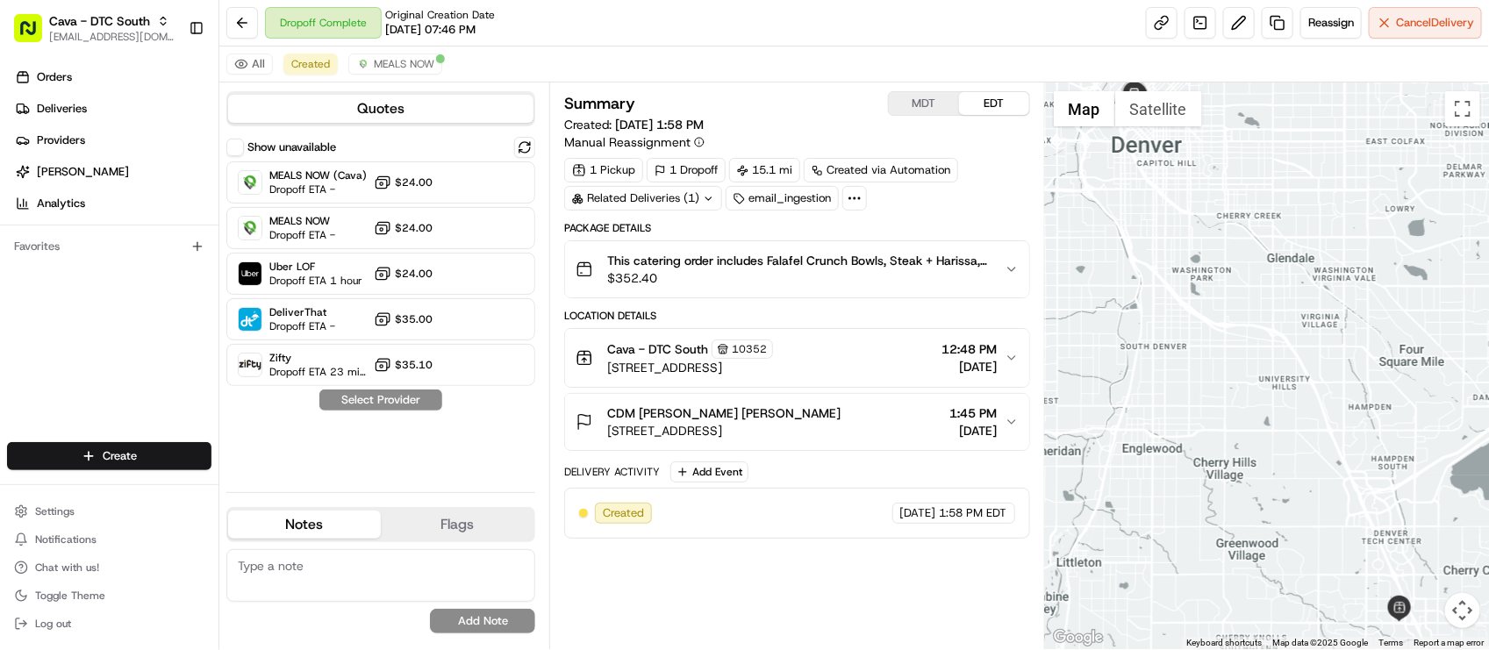
click at [821, 518] on div "Created 08/20/2025 1:58 PM EDT" at bounding box center [796, 513] width 435 height 21
click at [893, 524] on div "08/20/2025 1:58 PM EDT" at bounding box center [954, 513] width 123 height 21
click at [773, 358] on div "Cava - DTC South 10352" at bounding box center [690, 349] width 166 height 19
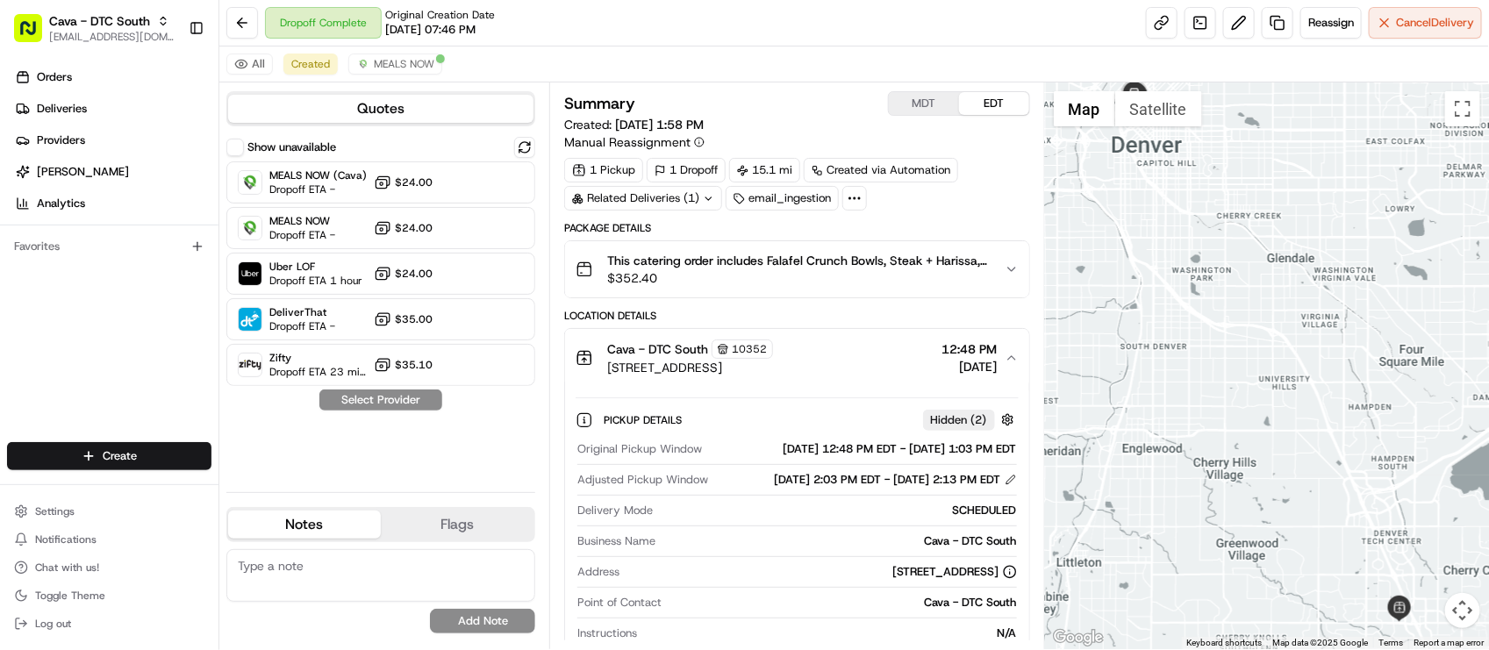
click at [808, 77] on div "All Created MEALS NOW" at bounding box center [854, 65] width 1270 height 36
click at [773, 375] on span "8507 E Arapahoe Rd, Greenwood Village, CO 80112, USA" at bounding box center [690, 368] width 166 height 18
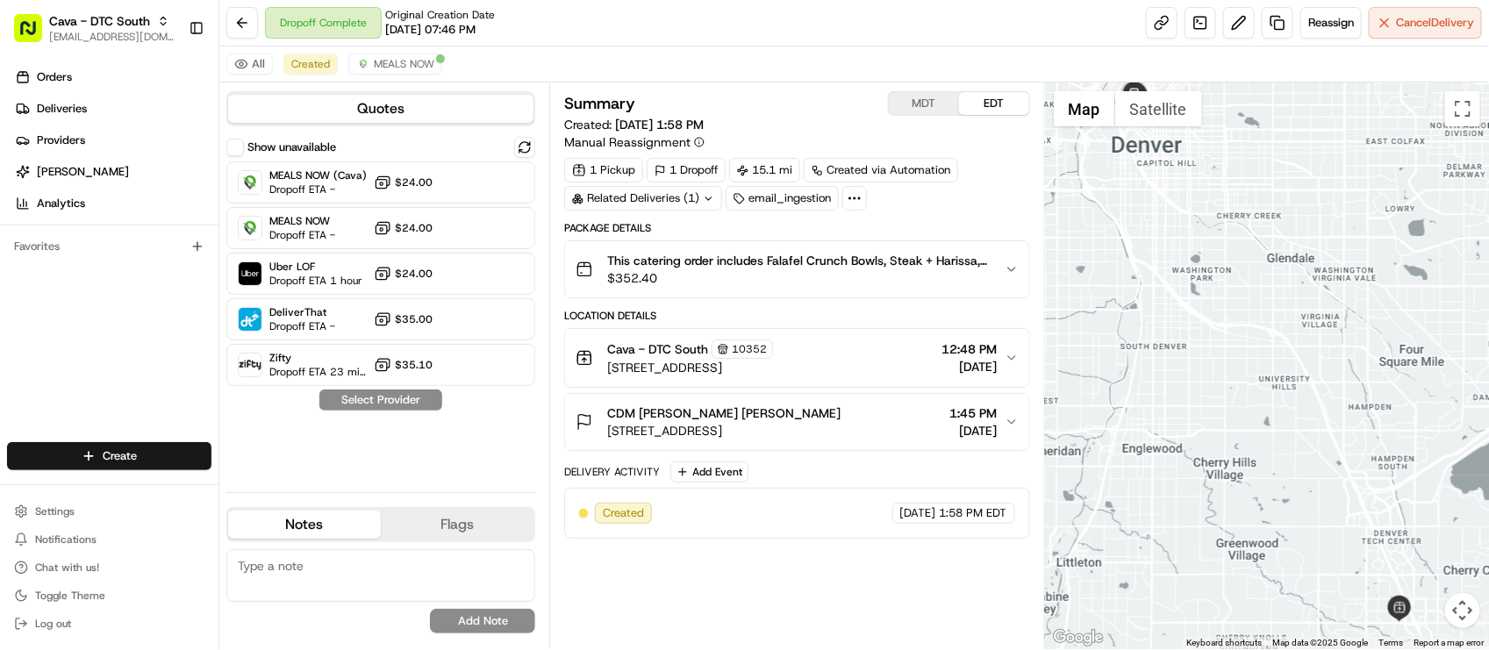
click at [926, 304] on div "Package Details This catering order includes Falafel Crunch Bowls, Steak + Hari…" at bounding box center [796, 380] width 465 height 318
click at [937, 287] on span "$352.40" at bounding box center [798, 278] width 383 height 18
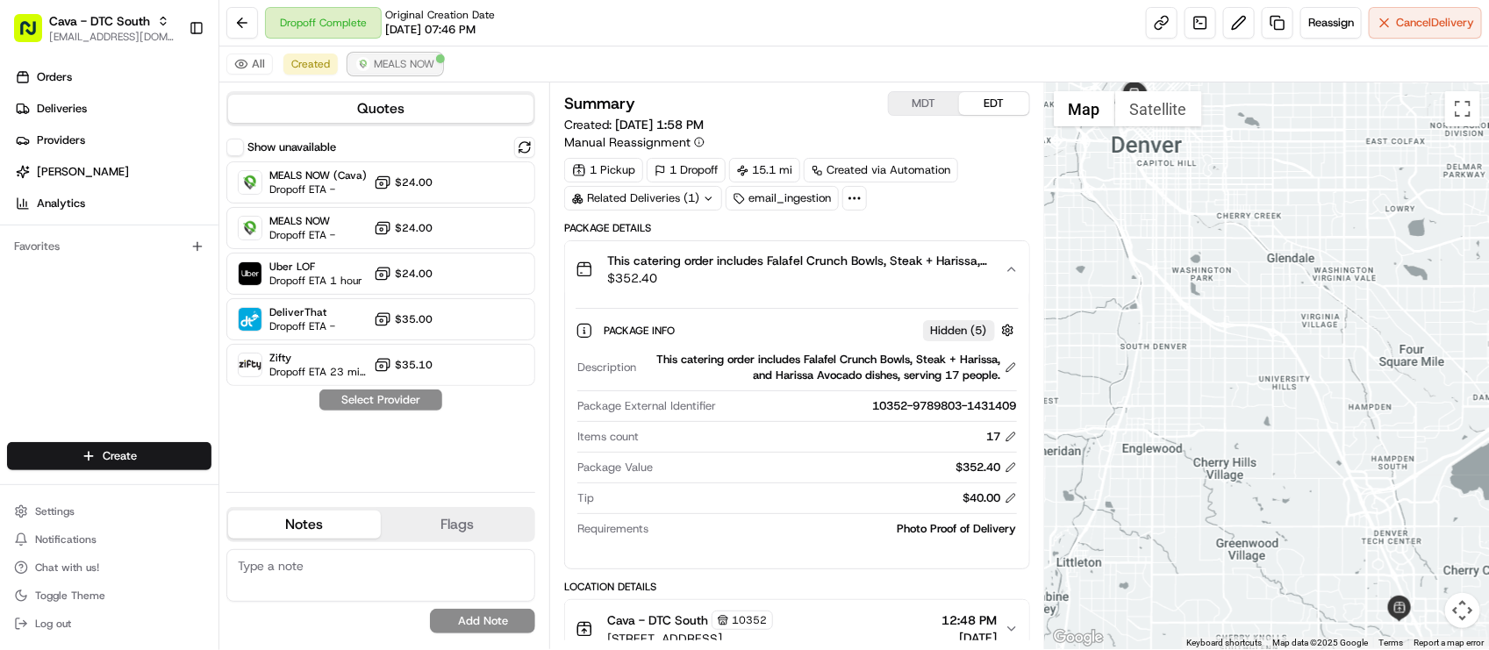
click at [420, 61] on span "MEALS NOW" at bounding box center [404, 64] width 61 height 14
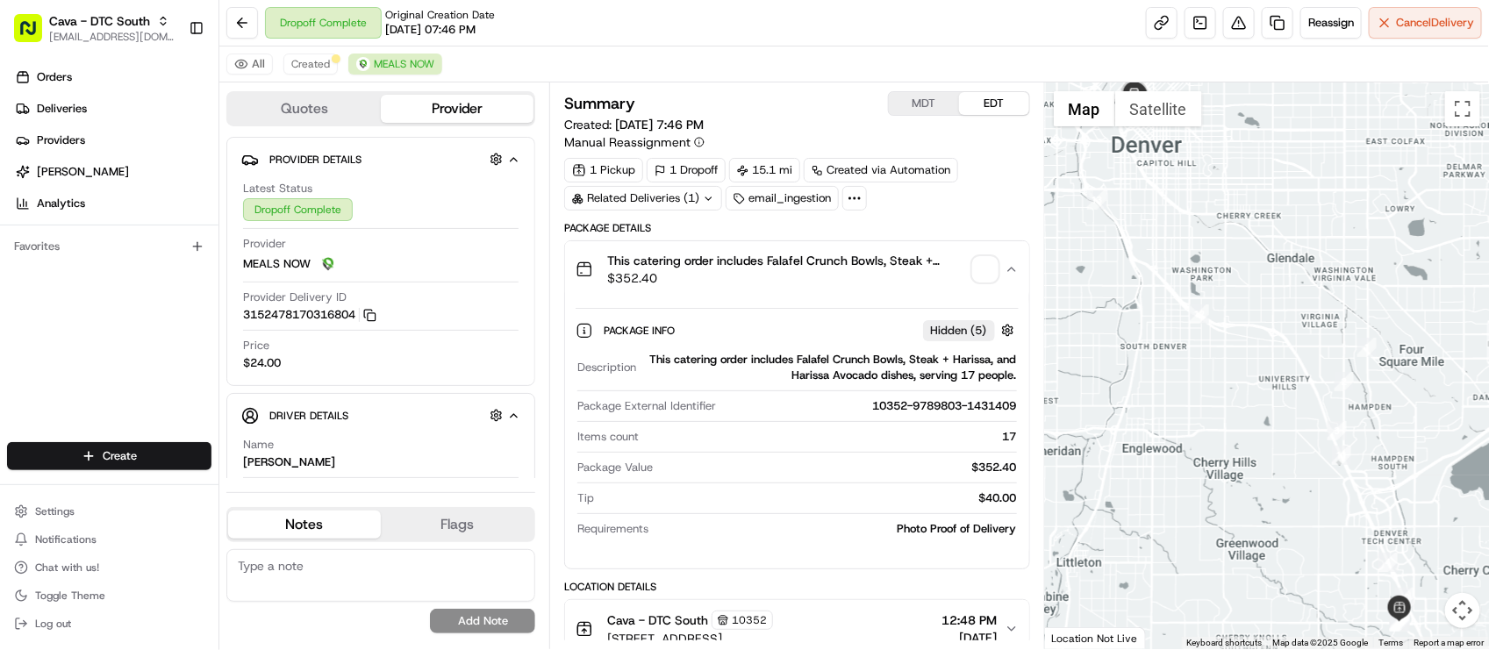
click at [979, 269] on span "button" at bounding box center [985, 269] width 25 height 25
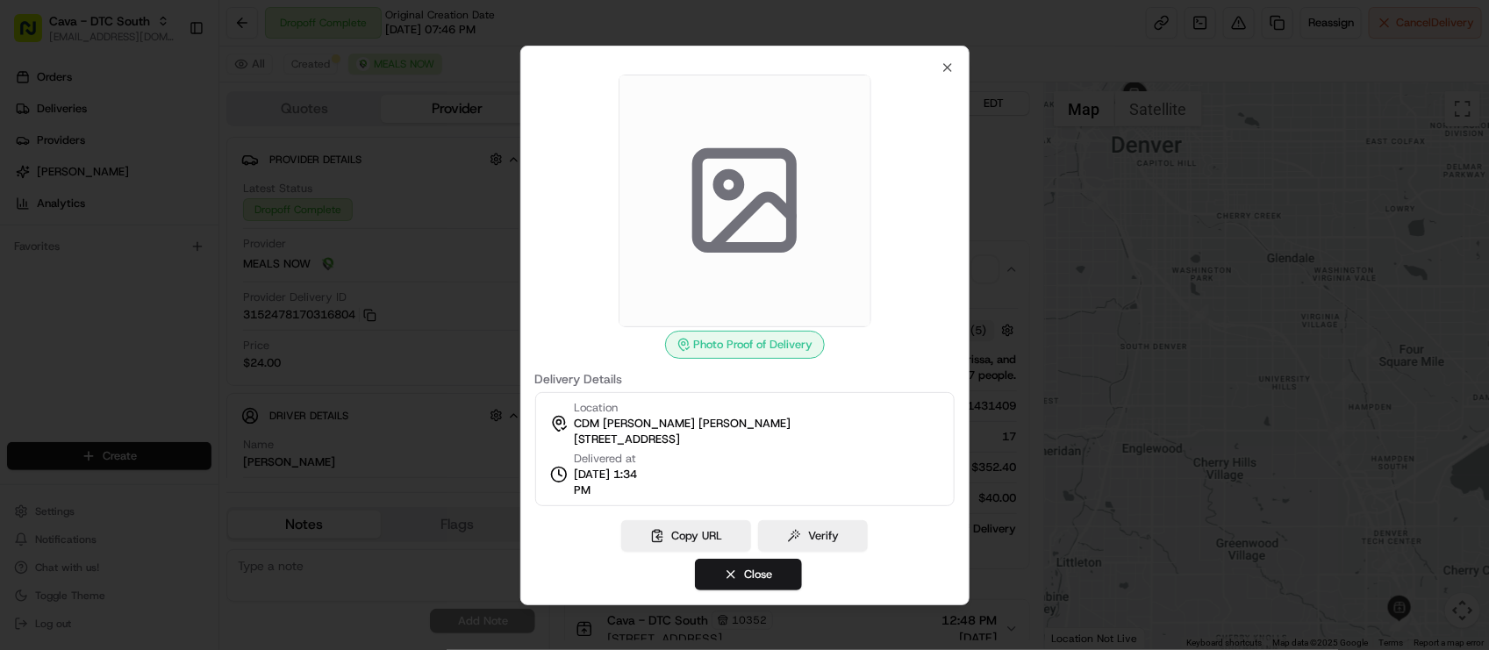
click at [840, 266] on span at bounding box center [745, 201] width 253 height 253
click at [943, 66] on icon "button" at bounding box center [948, 68] width 14 height 14
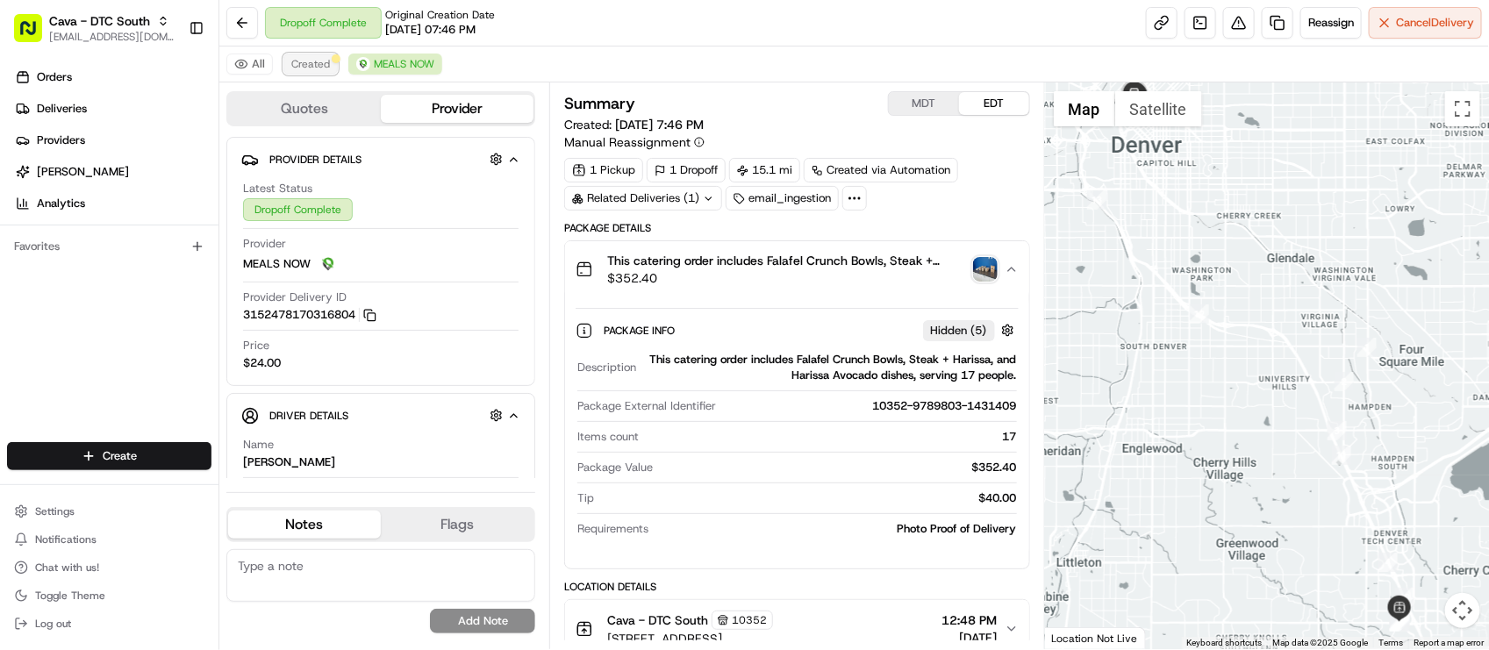
click at [305, 62] on span "Created" at bounding box center [310, 64] width 39 height 14
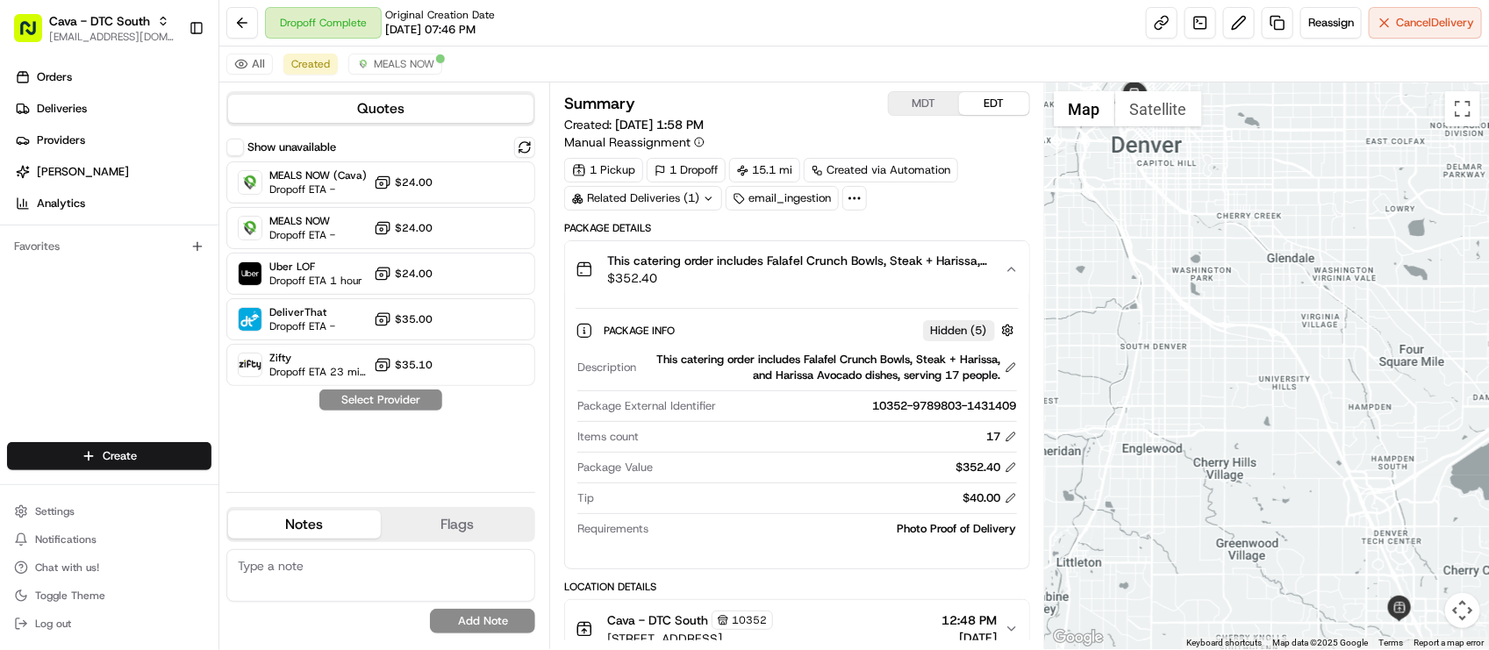
click at [630, 60] on div "All Created MEALS NOW" at bounding box center [854, 65] width 1270 height 36
click at [602, 60] on div "All Created MEALS NOW" at bounding box center [854, 65] width 1270 height 36
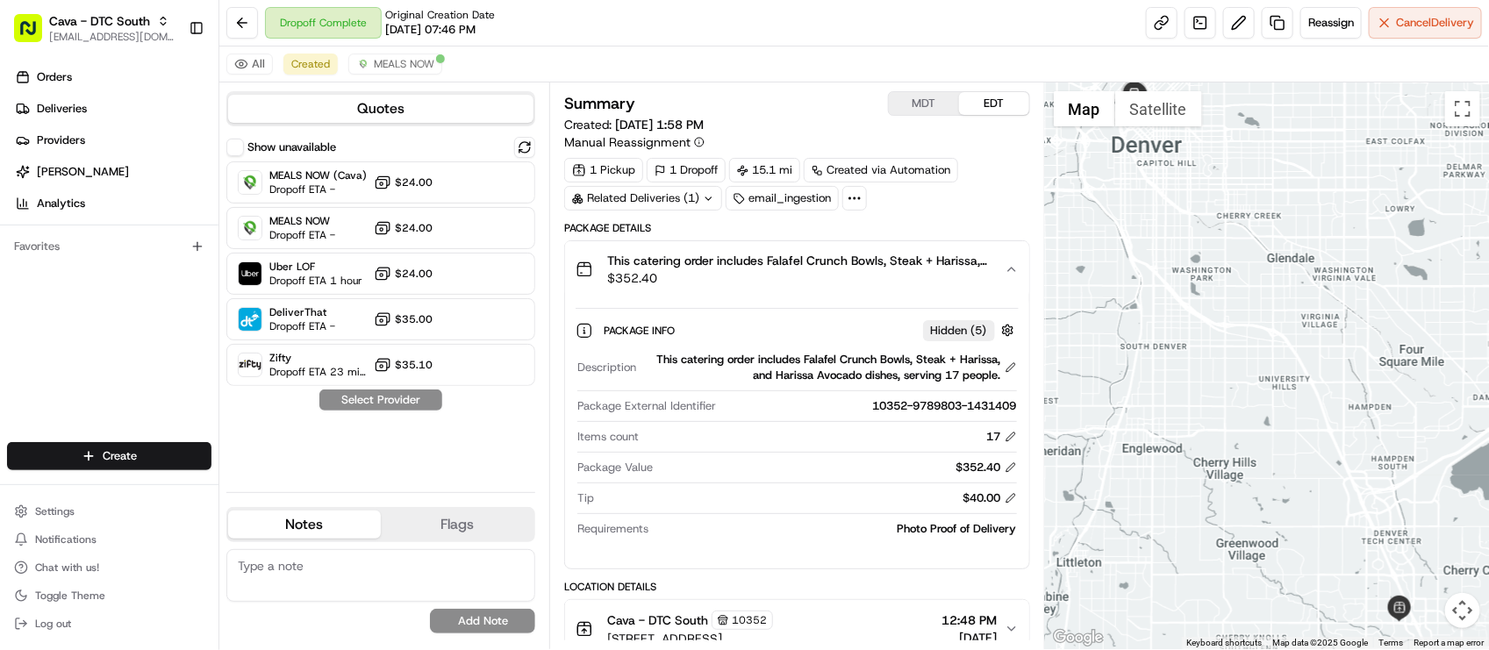
click at [525, 33] on div "Dropoff Complete Original Creation Date 08/19/2025 07:46 PM Reassign Cancel Del…" at bounding box center [854, 23] width 1270 height 47
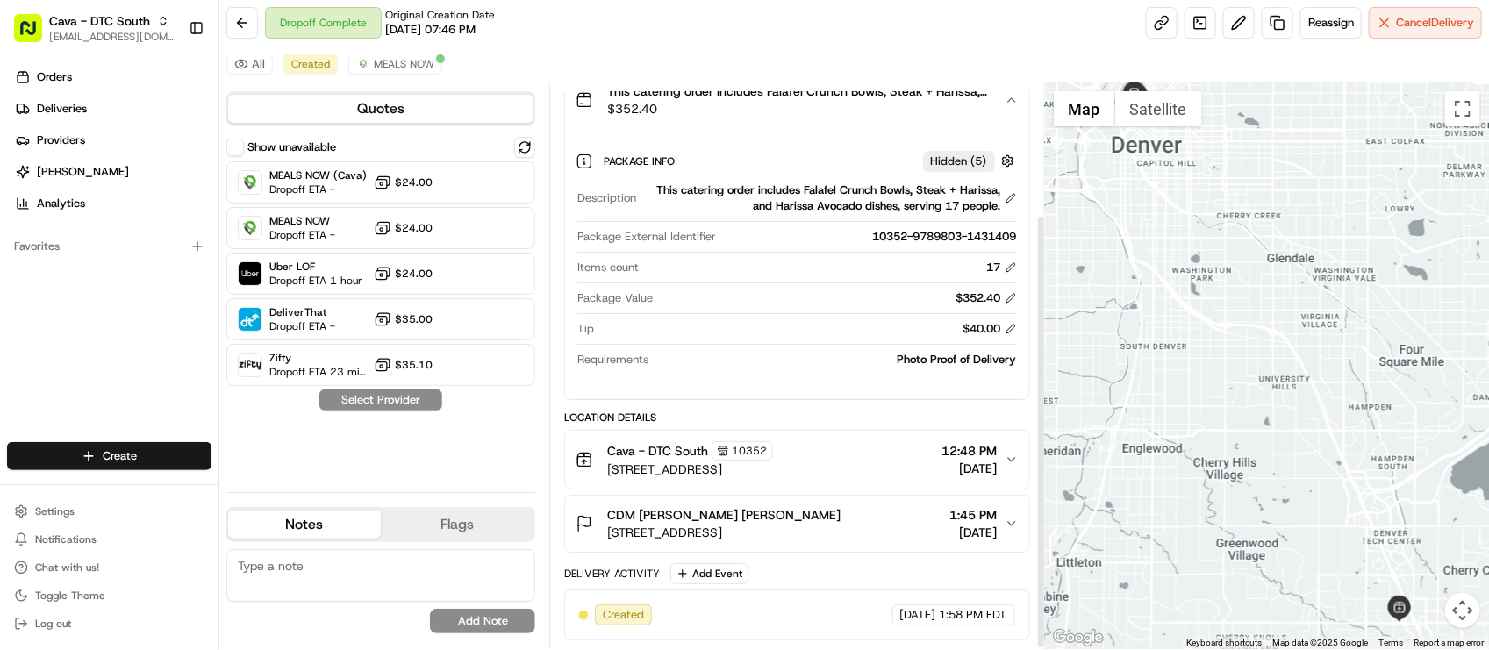
scroll to position [173, 0]
click at [1012, 327] on button at bounding box center [1011, 329] width 12 height 12
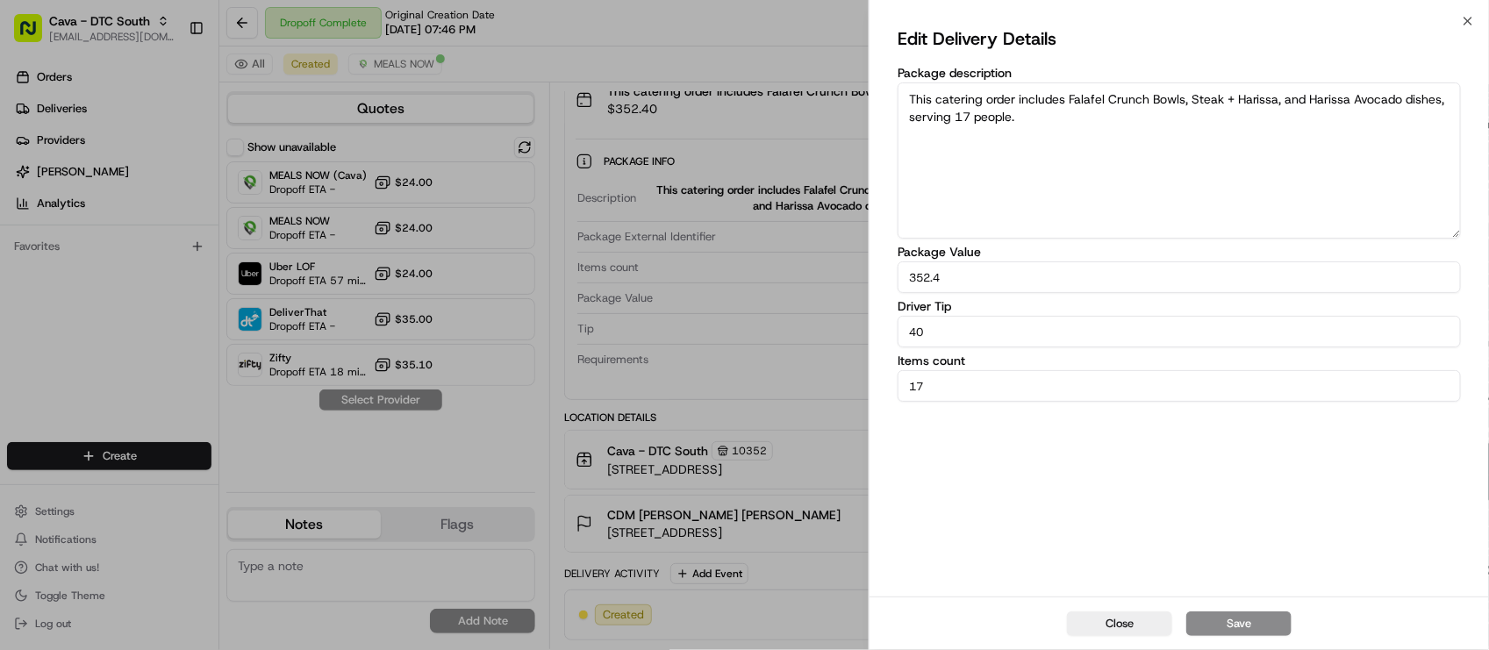
drag, startPoint x: 994, startPoint y: 335, endPoint x: 690, endPoint y: 341, distance: 304.6
click at [690, 341] on body "Cava - DTC South lseguiran@nashhelp.com Toggle Sidebar Orders Deliveries Provid…" at bounding box center [744, 325] width 1489 height 650
type input "0"
click at [1247, 629] on button "Save" at bounding box center [1239, 624] width 105 height 25
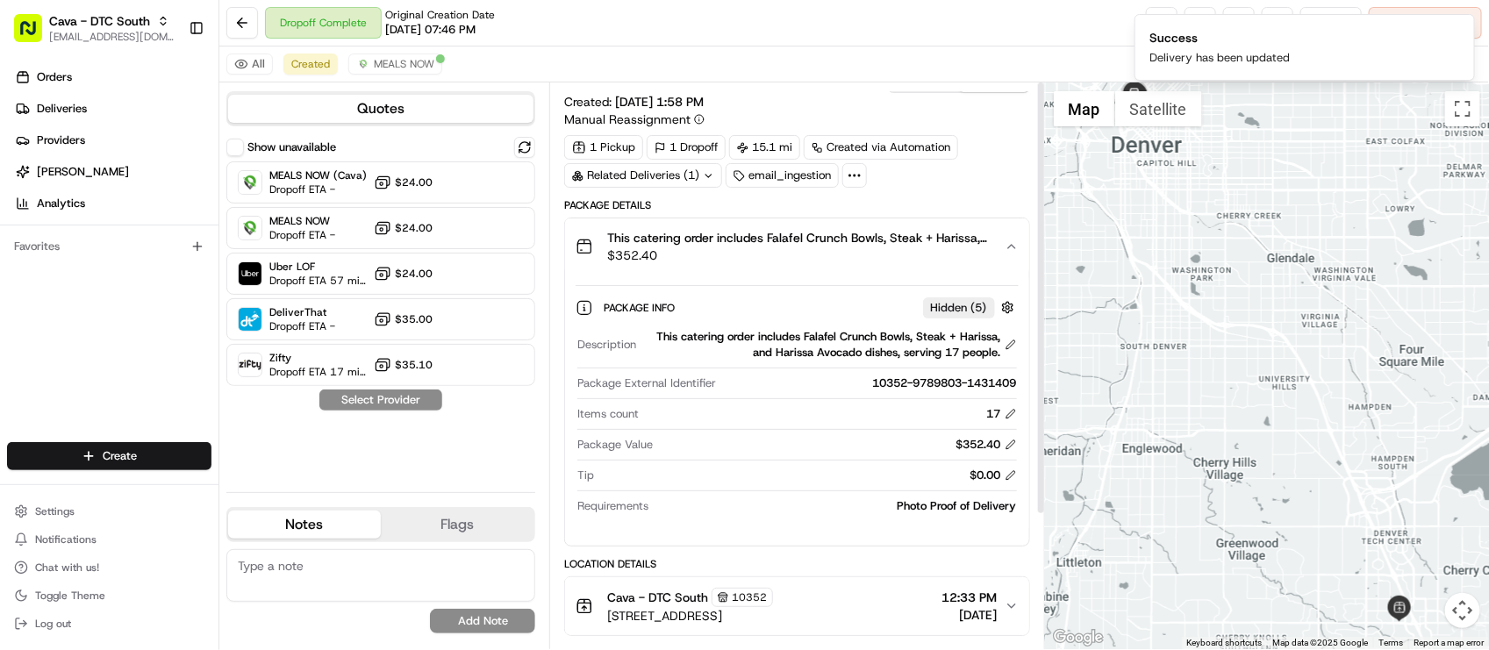
scroll to position [0, 0]
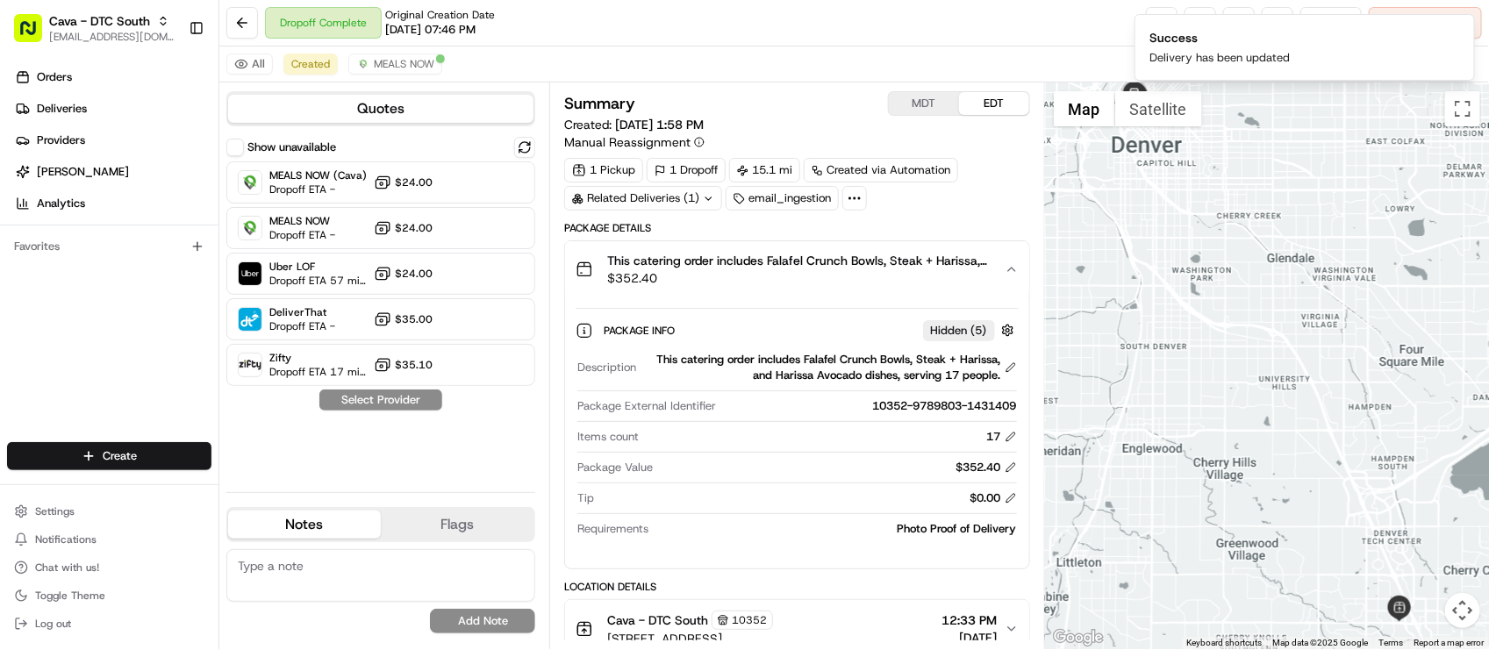
click at [976, 211] on div "1 Pickup 1 Dropoff 15.1 mi Created via Automation Related Deliveries (1) email_…" at bounding box center [796, 184] width 465 height 53
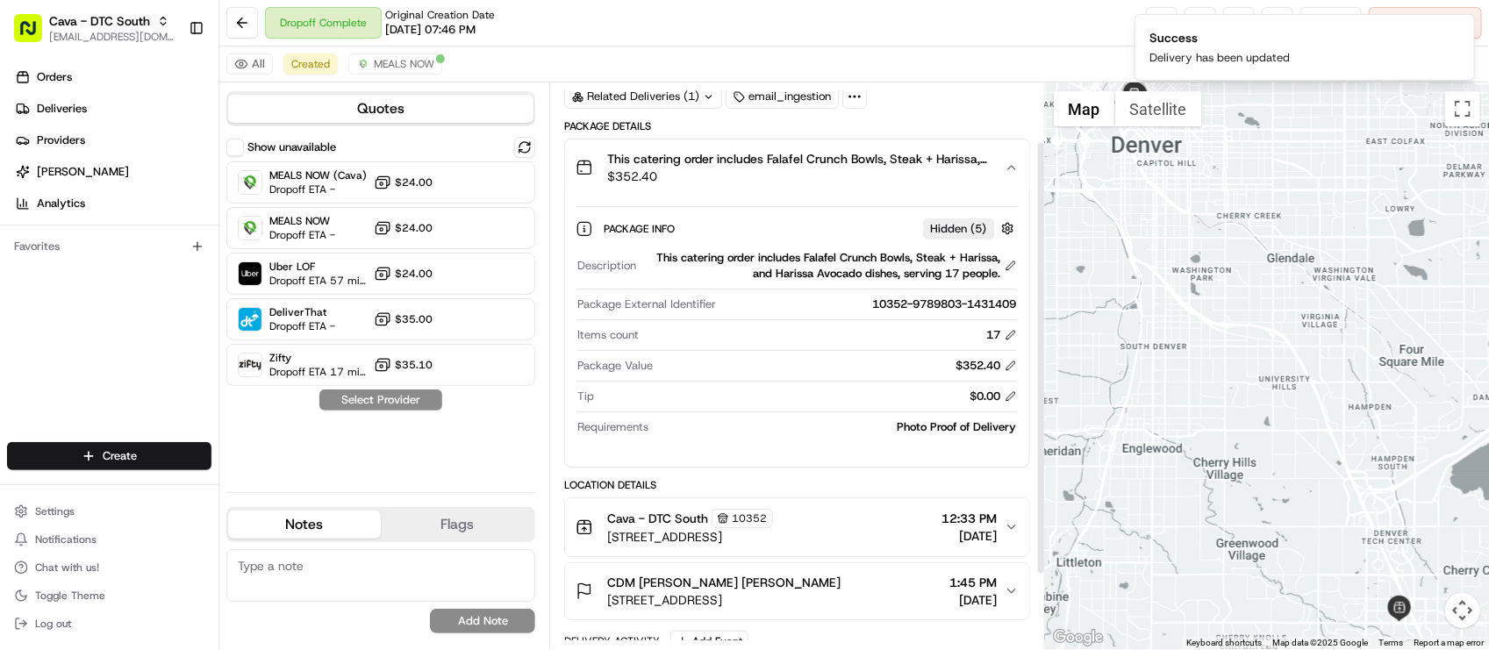
scroll to position [63, 0]
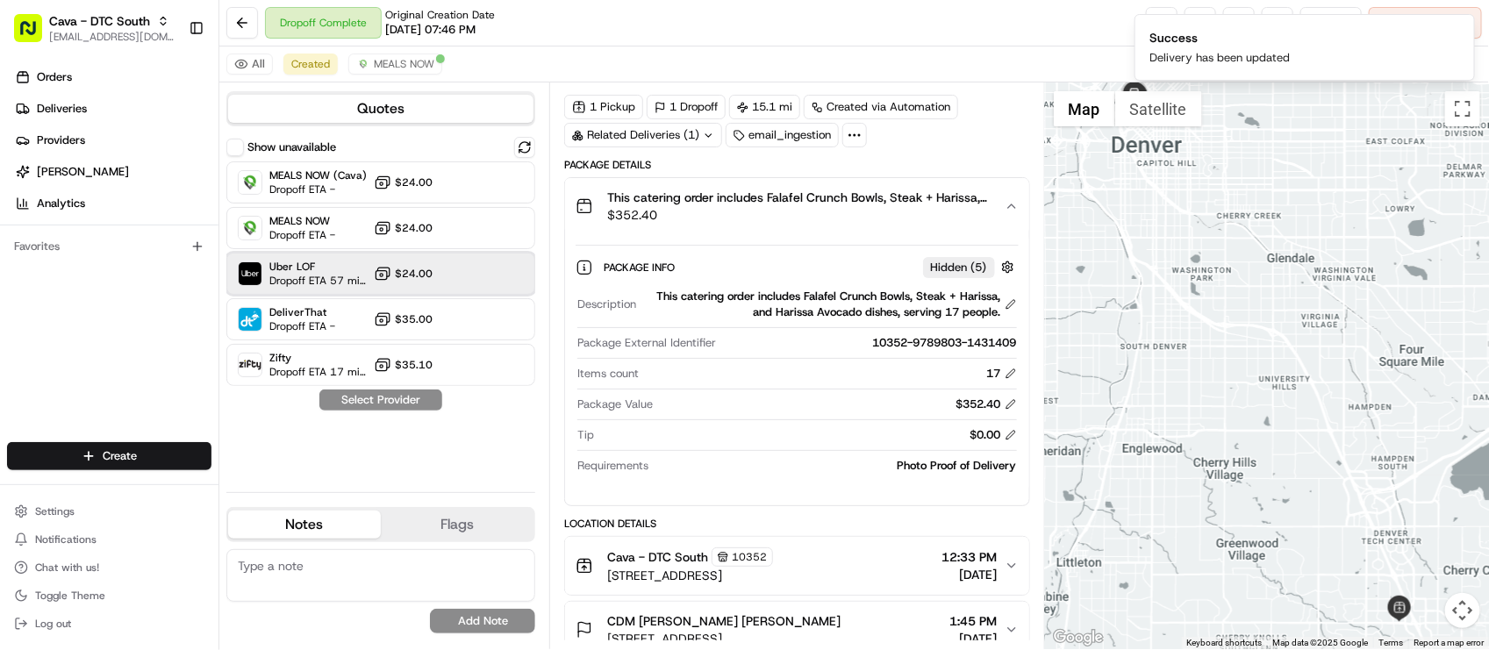
click at [334, 283] on span "Dropoff ETA 57 minutes" at bounding box center [317, 281] width 97 height 14
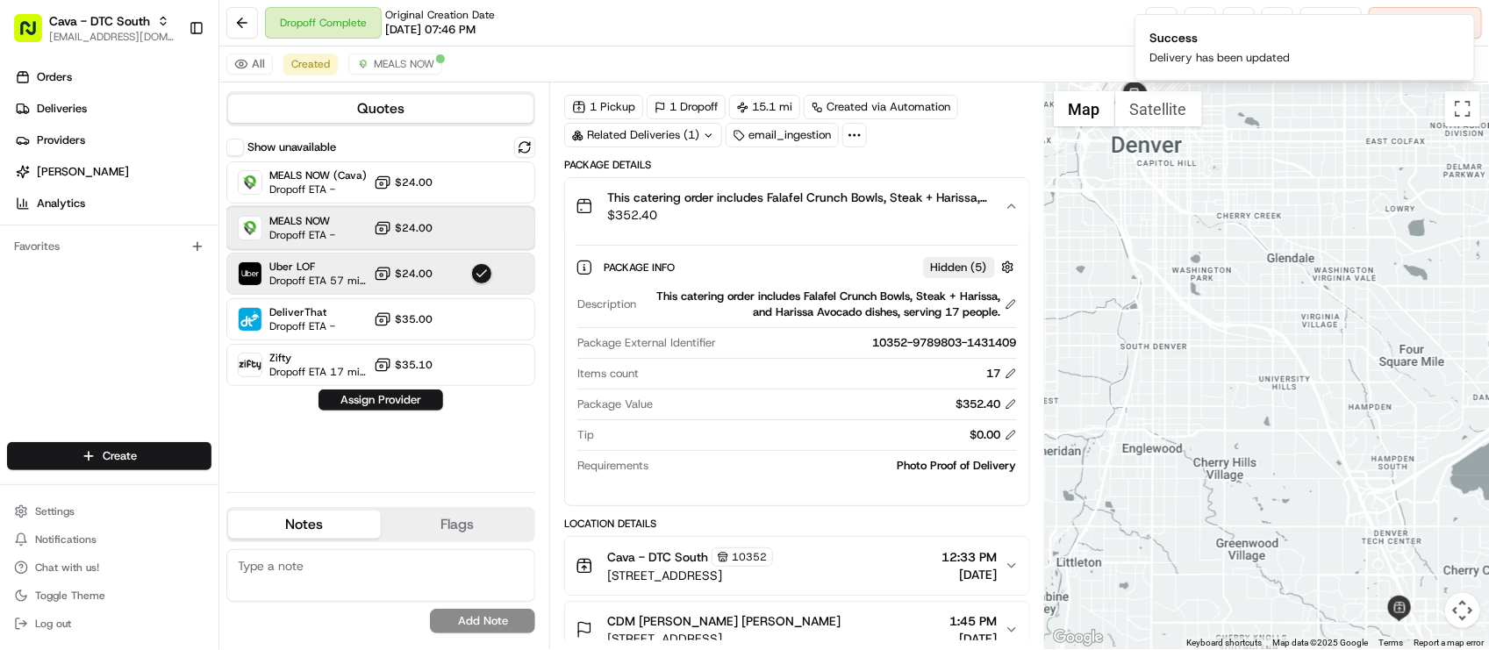
click at [354, 233] on div "MEALS NOW Dropoff ETA - $24.00" at bounding box center [380, 228] width 309 height 42
click at [391, 405] on button "Assign Provider" at bounding box center [381, 400] width 125 height 21
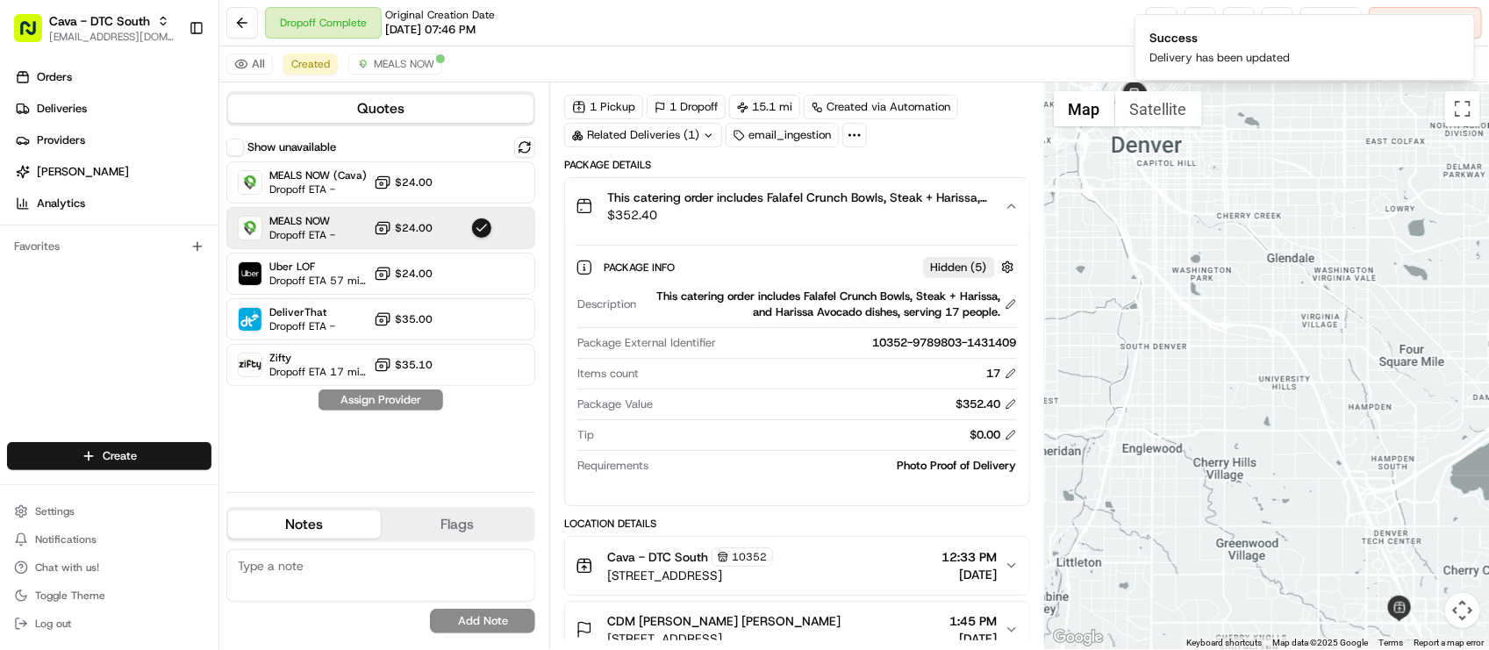
click at [799, 45] on div "Dropoff Complete Original Creation Date 08/19/2025 07:46 PM Reassign Cancel Del…" at bounding box center [854, 23] width 1270 height 47
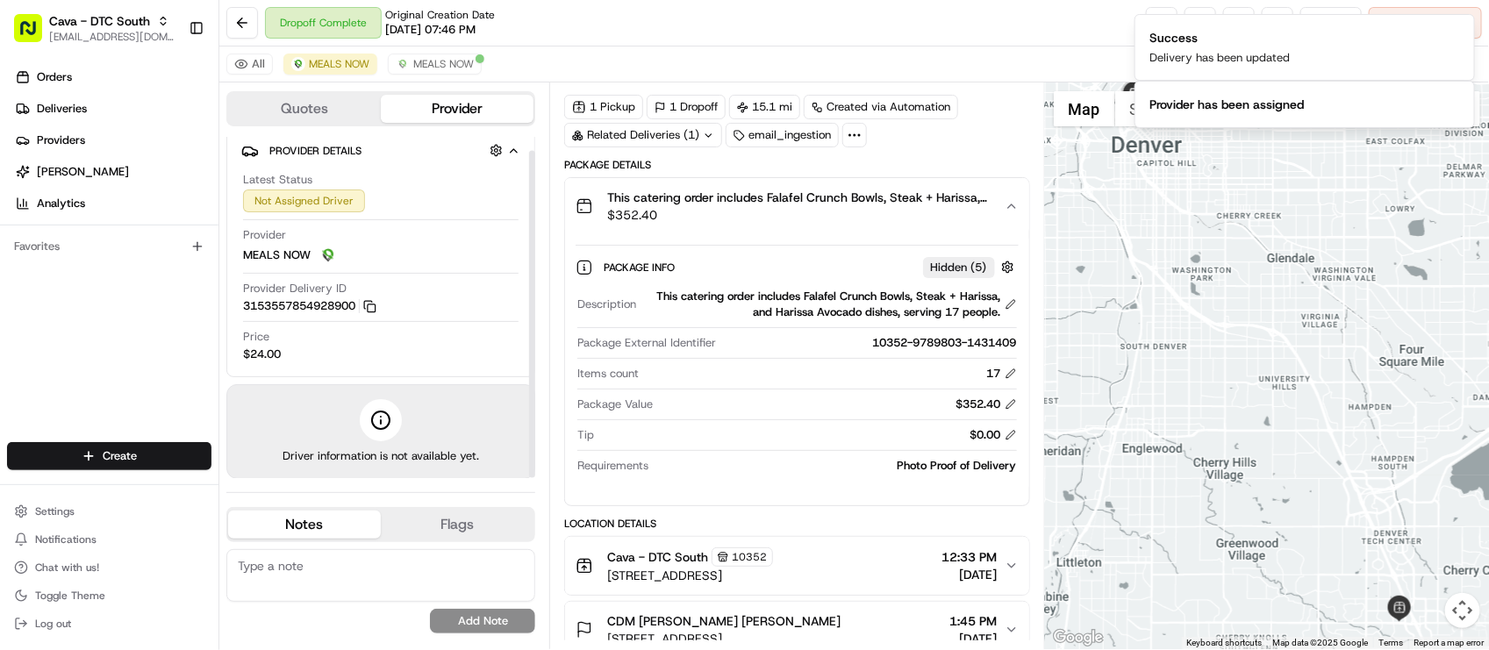
scroll to position [14, 0]
click at [535, 26] on div "Dropoff Complete Original Creation Date 08/19/2025 07:46 PM Reassign Cancel Del…" at bounding box center [854, 23] width 1270 height 47
click at [471, 276] on div "Provider Delivery ID 3153557854928900 Copy 3153557854928900" at bounding box center [381, 292] width 276 height 33
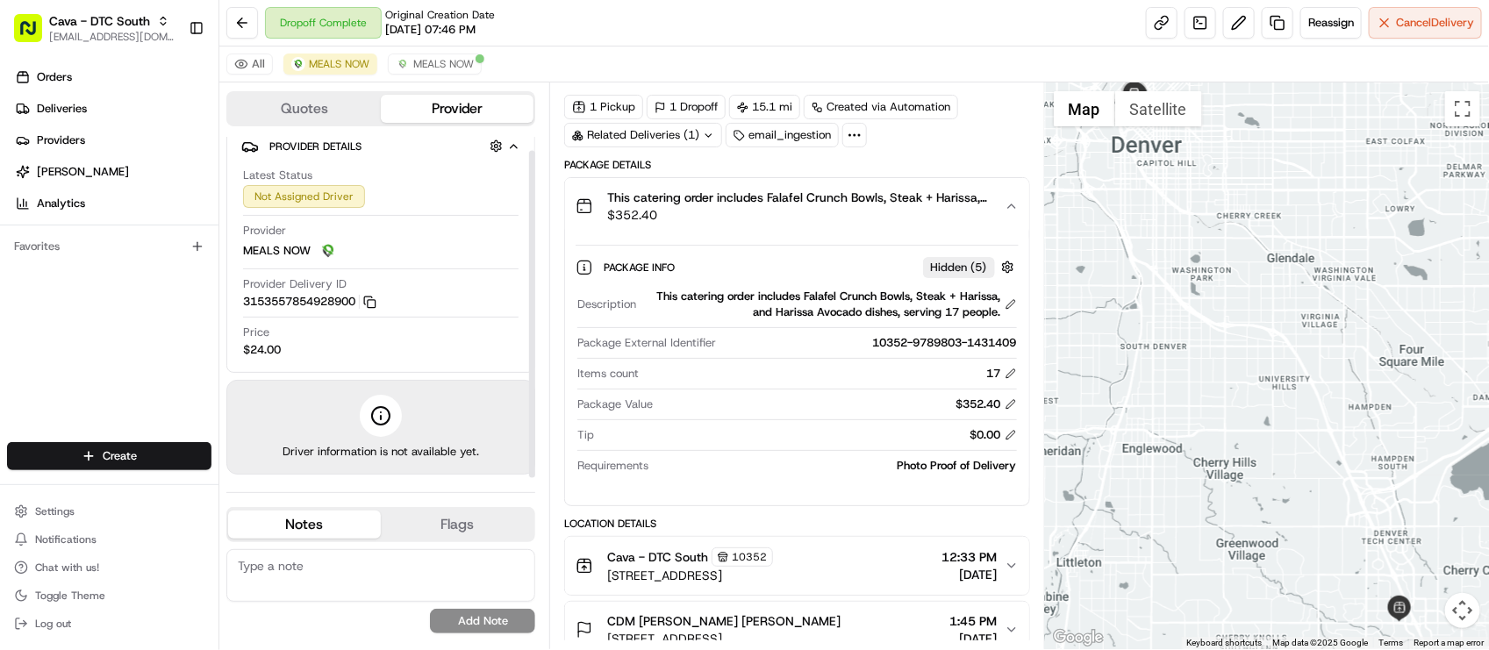
click at [334, 554] on textarea at bounding box center [380, 575] width 309 height 53
type textarea "P"
type textarea "#"
paste textarea "92455"
type textarea "Pylon : 92455"
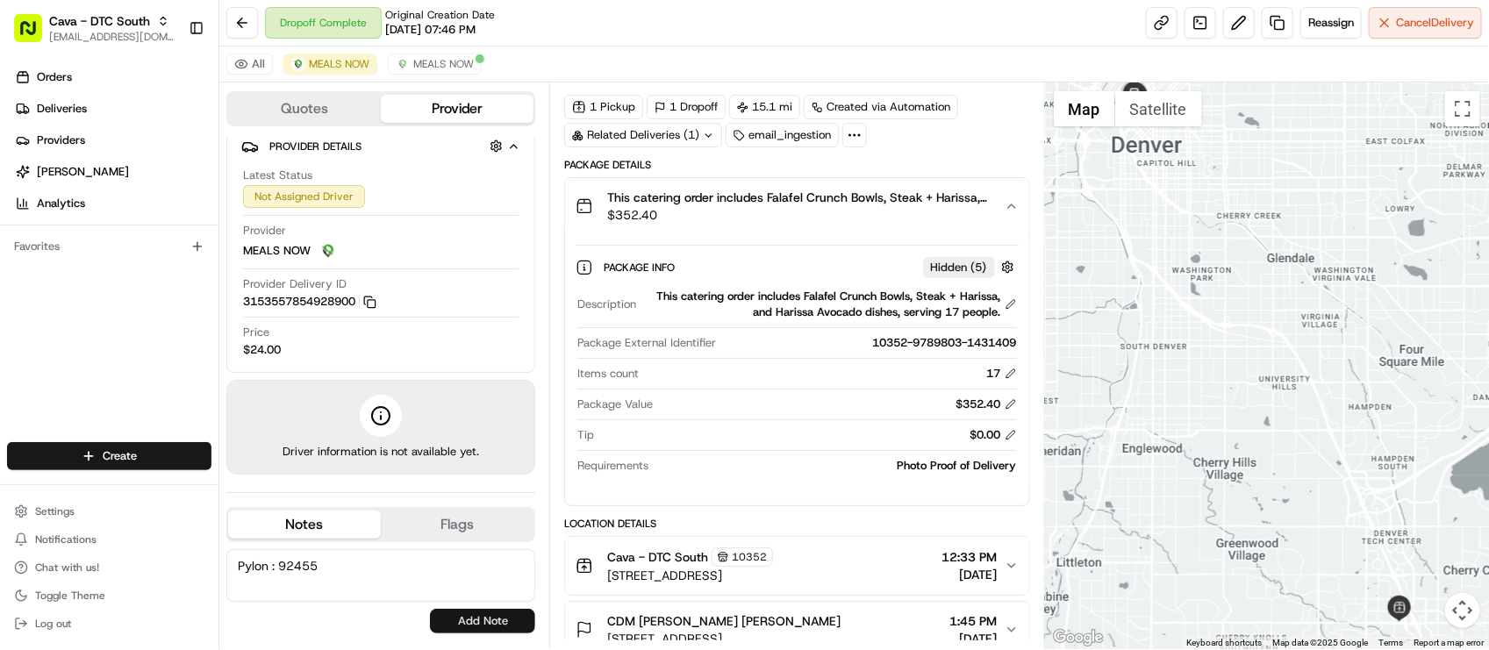
click at [491, 629] on button "Add Note" at bounding box center [482, 621] width 105 height 25
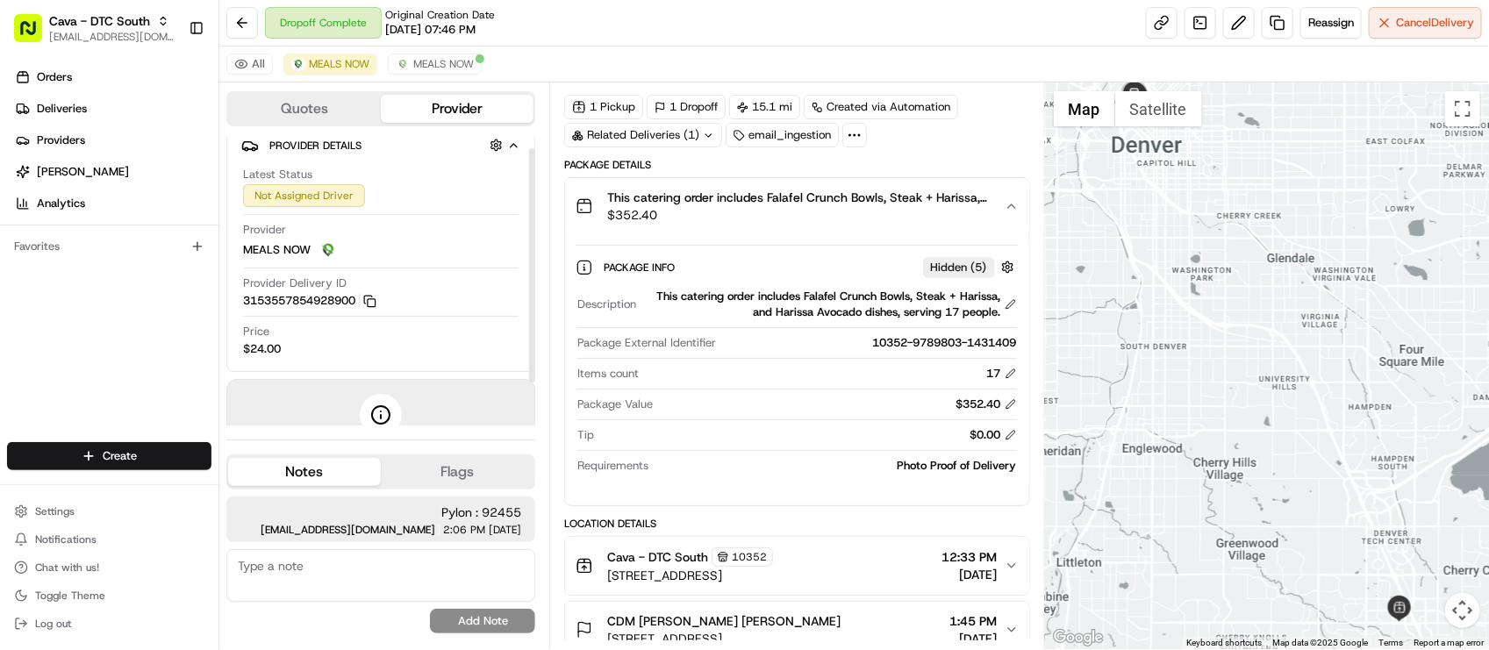
click at [713, 38] on div "Dropoff Complete Original Creation Date 08/19/2025 07:46 PM Reassign Cancel Del…" at bounding box center [854, 23] width 1270 height 47
click at [950, 503] on div "Package Info Hidden ( 5 ) Description This catering order includes Falafel Crun…" at bounding box center [796, 369] width 463 height 271
click at [399, 286] on div "Provider Delivery ID 3153557854928900 Copy 3153557854928900" at bounding box center [381, 292] width 276 height 33
click at [560, 58] on div "All MEALS NOW MEALS NOW" at bounding box center [854, 65] width 1270 height 36
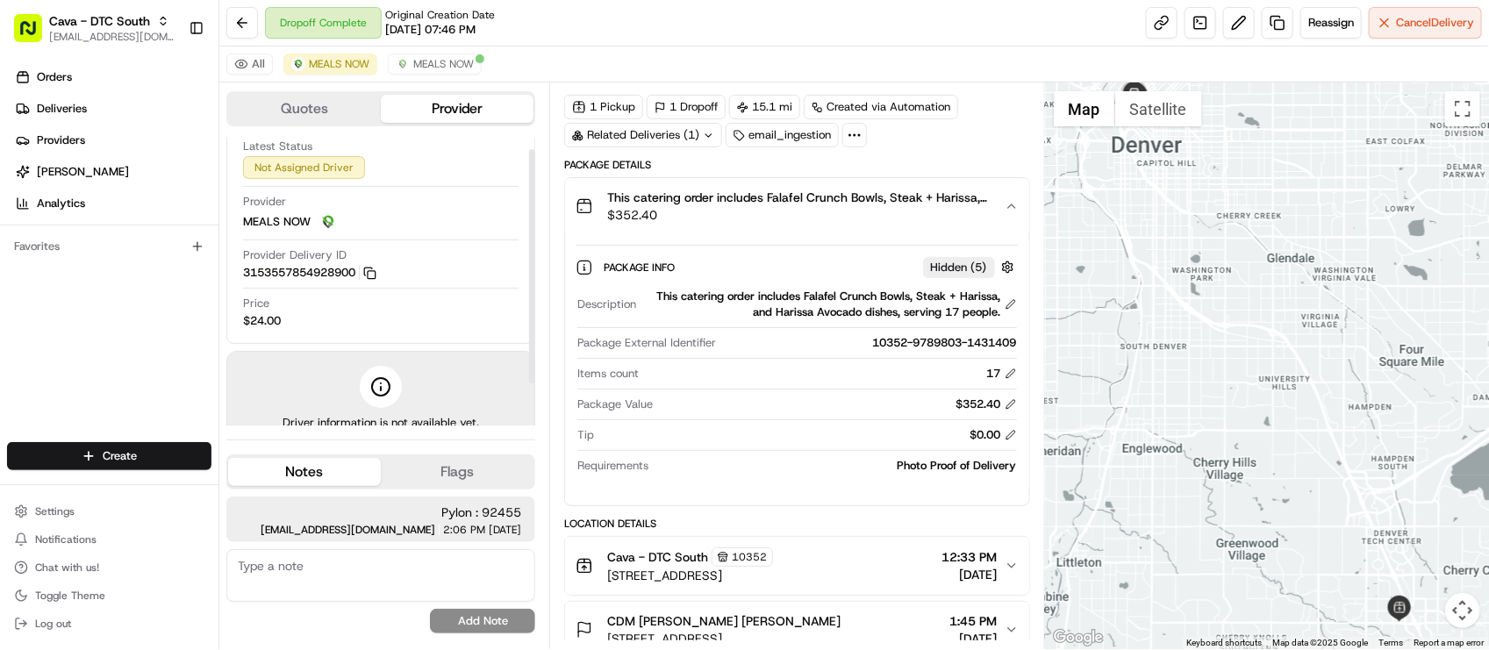
scroll to position [67, 0]
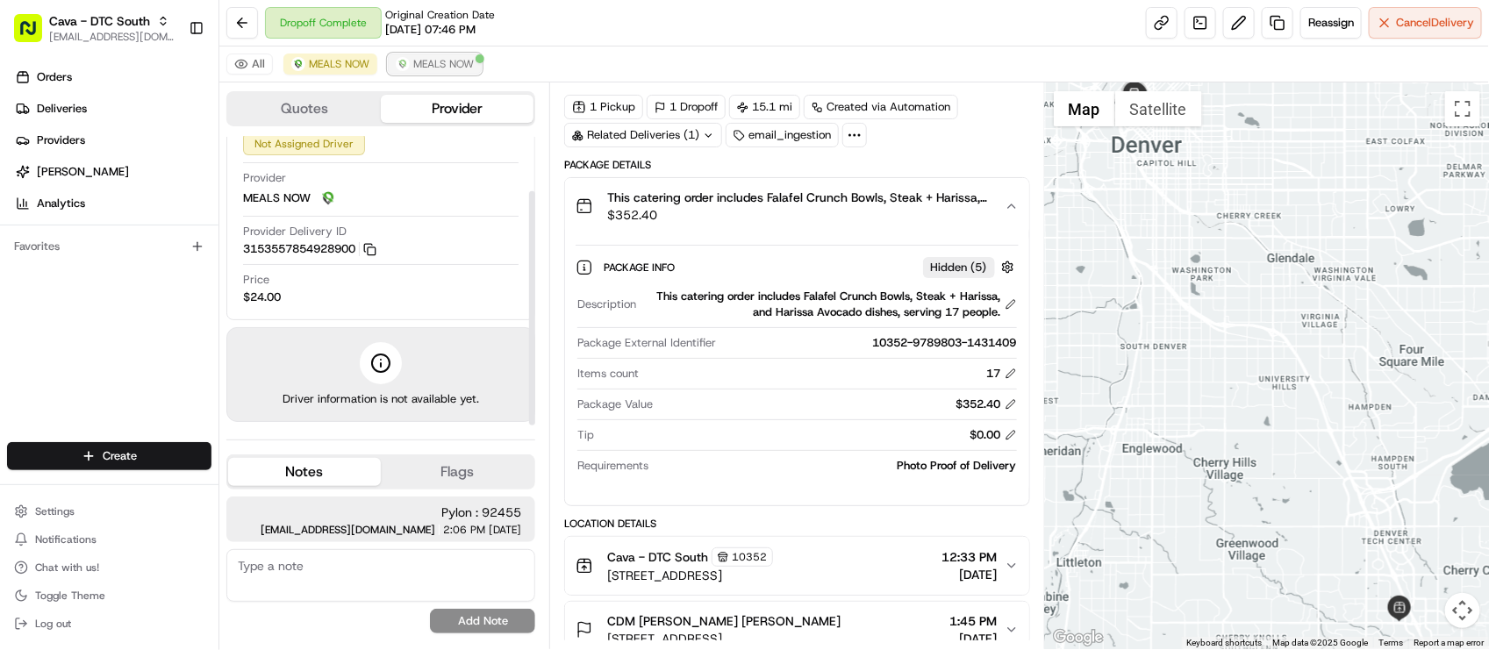
click at [448, 58] on span "MEALS NOW" at bounding box center [443, 64] width 61 height 14
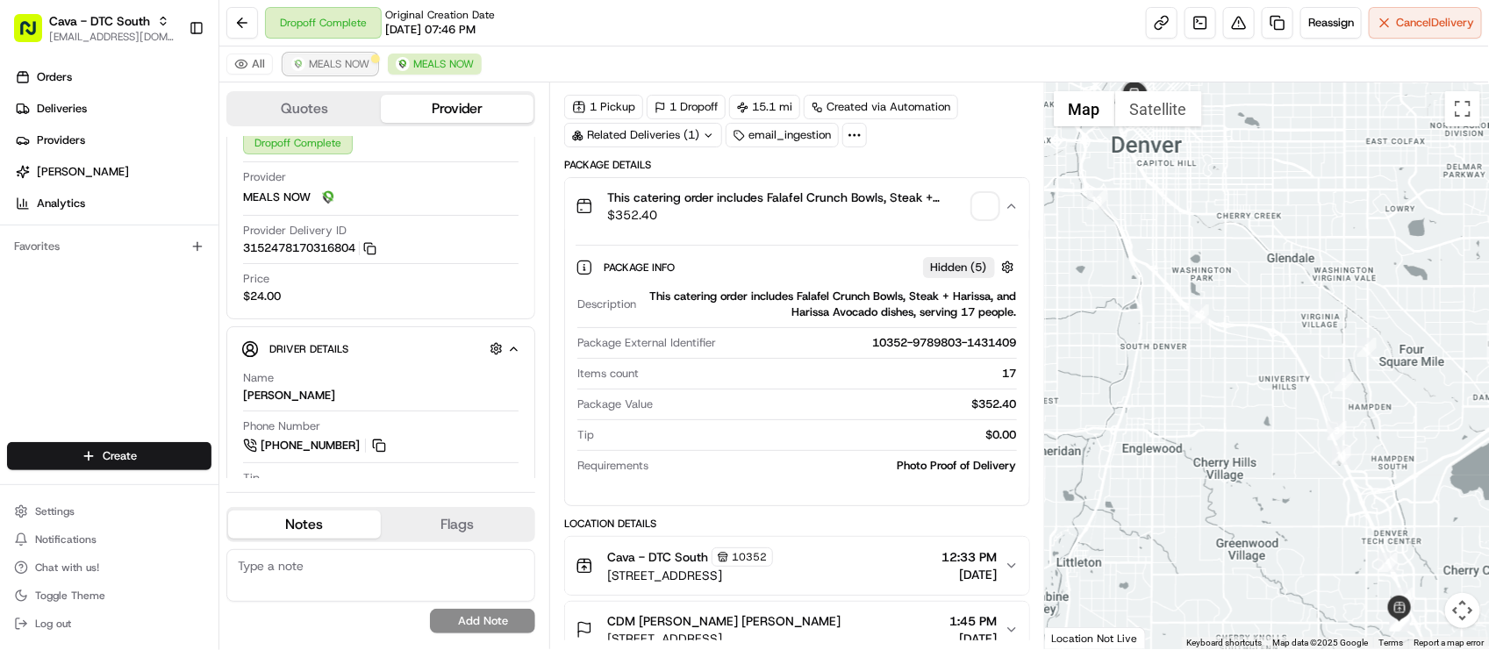
click at [336, 66] on span "MEALS NOW" at bounding box center [339, 64] width 61 height 14
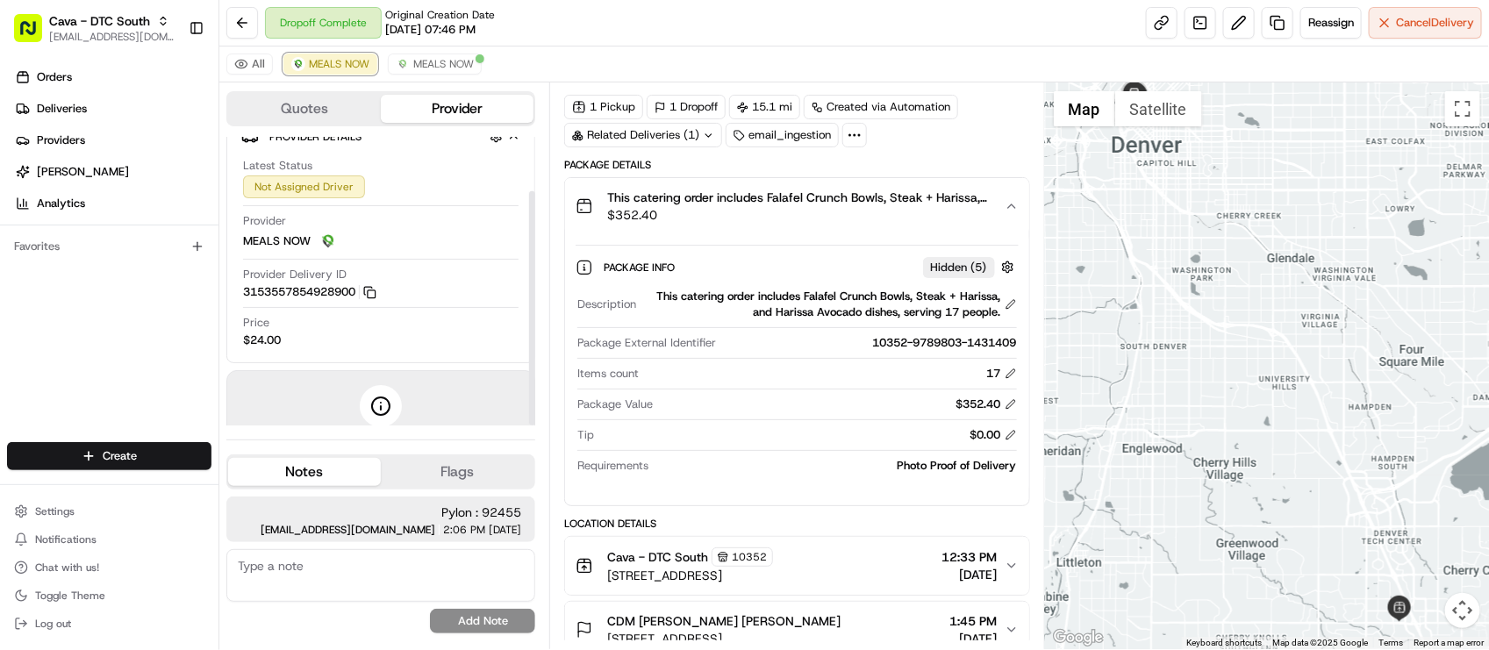
scroll to position [0, 0]
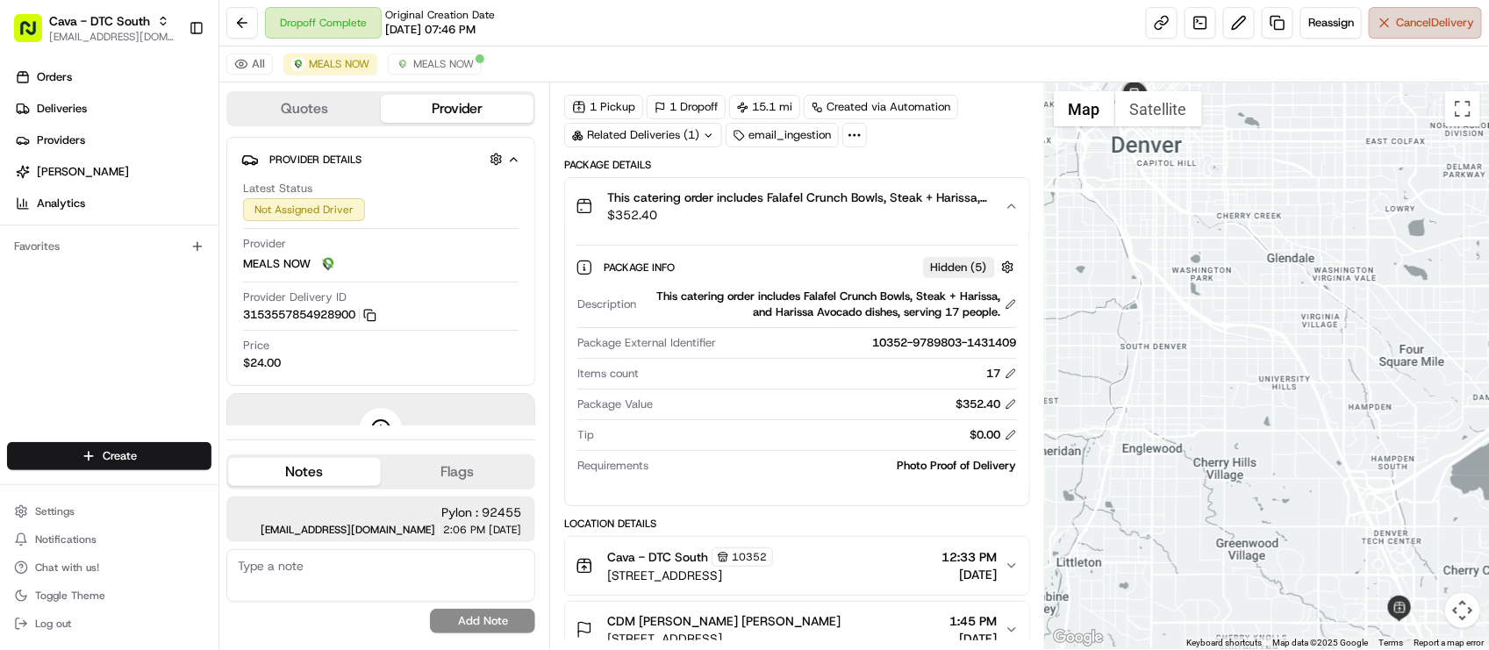
click at [1381, 24] on button "Cancel Delivery" at bounding box center [1425, 23] width 113 height 32
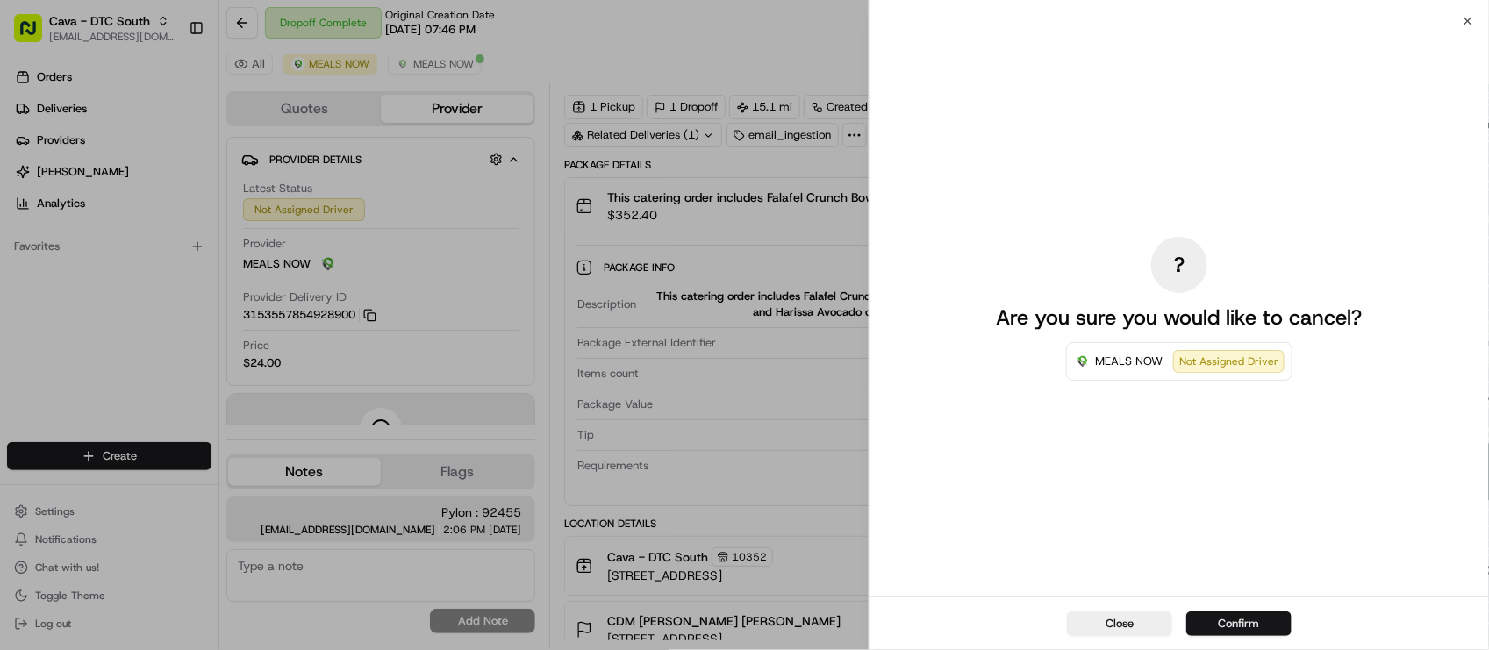
click at [1198, 624] on button "Confirm" at bounding box center [1239, 624] width 105 height 25
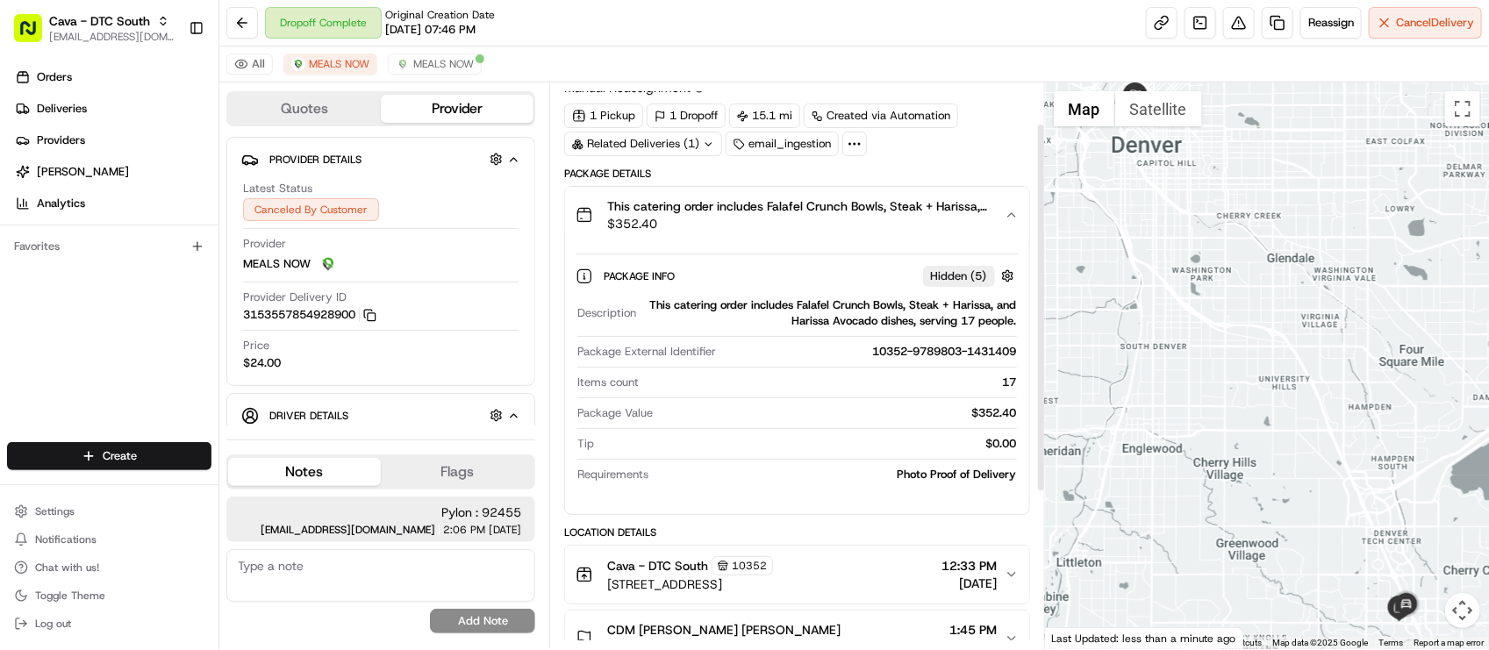
scroll to position [63, 0]
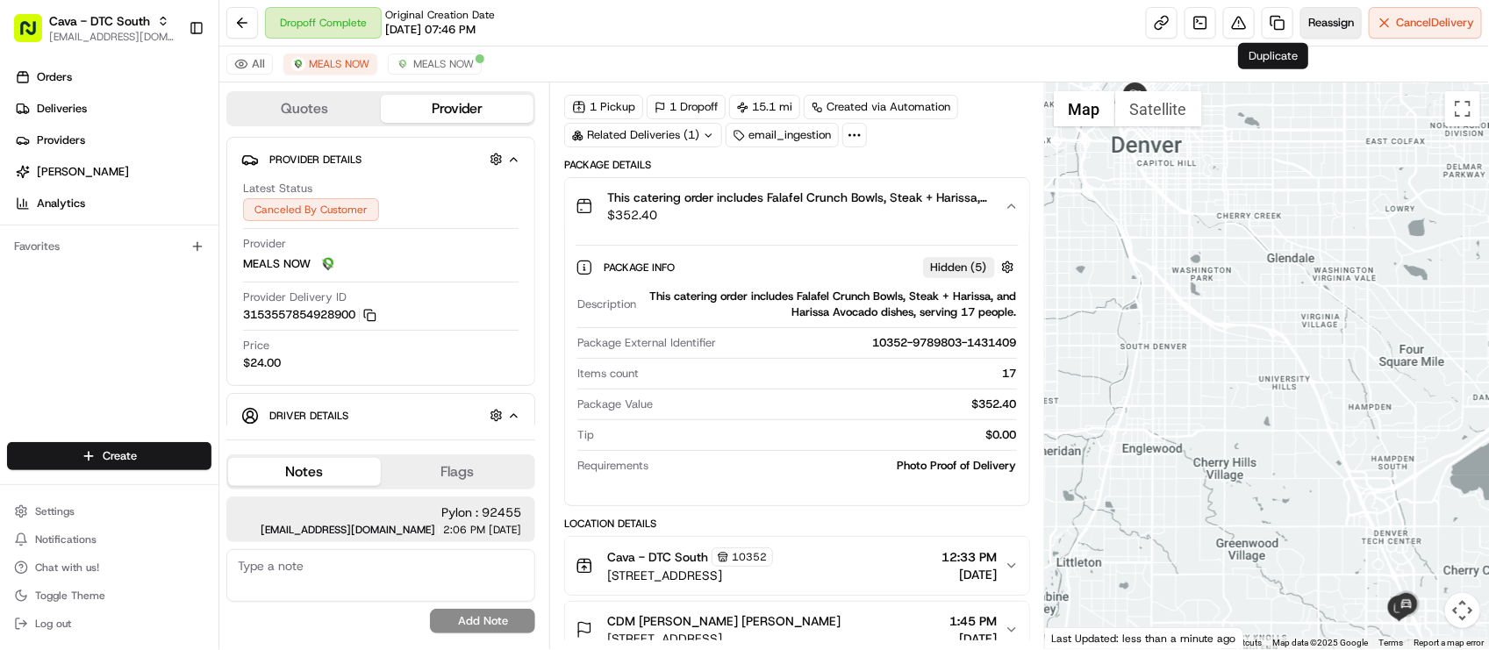
click at [1331, 23] on span "Reassign" at bounding box center [1332, 23] width 46 height 16
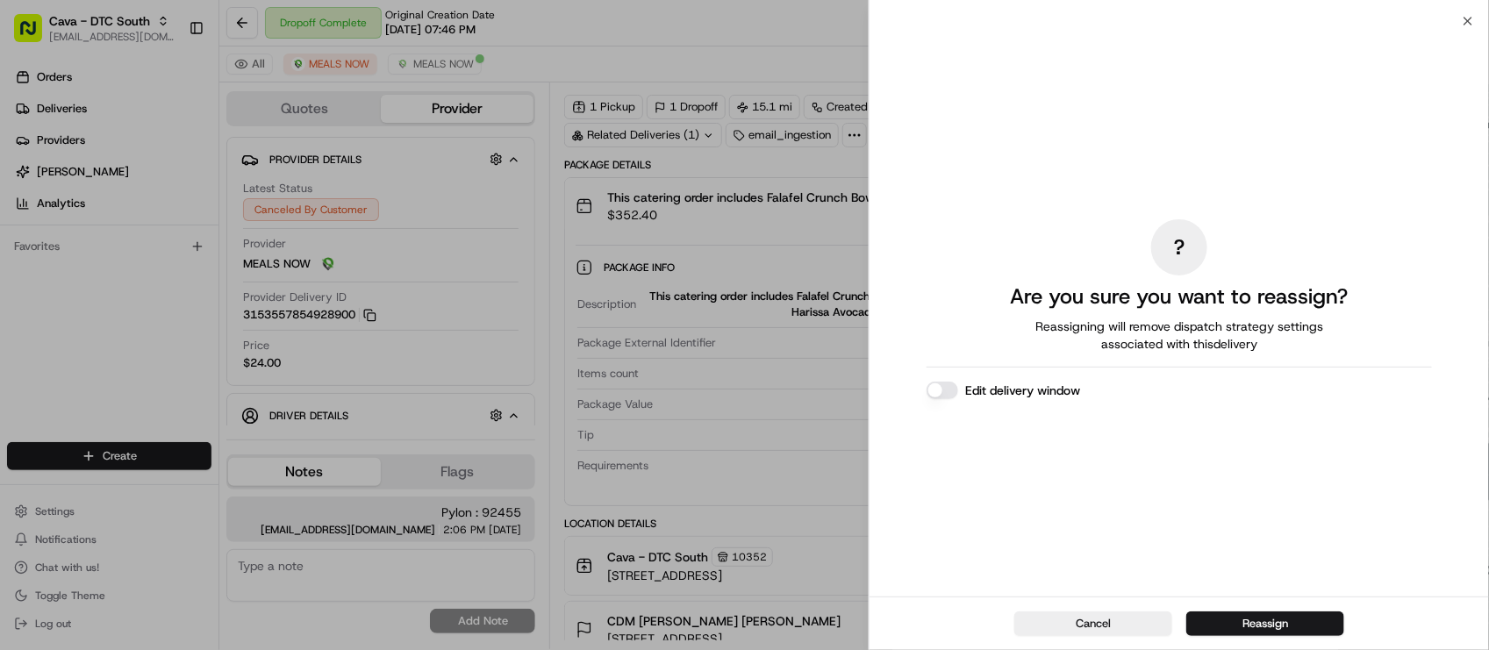
click at [935, 392] on button "Edit delivery window" at bounding box center [943, 391] width 32 height 18
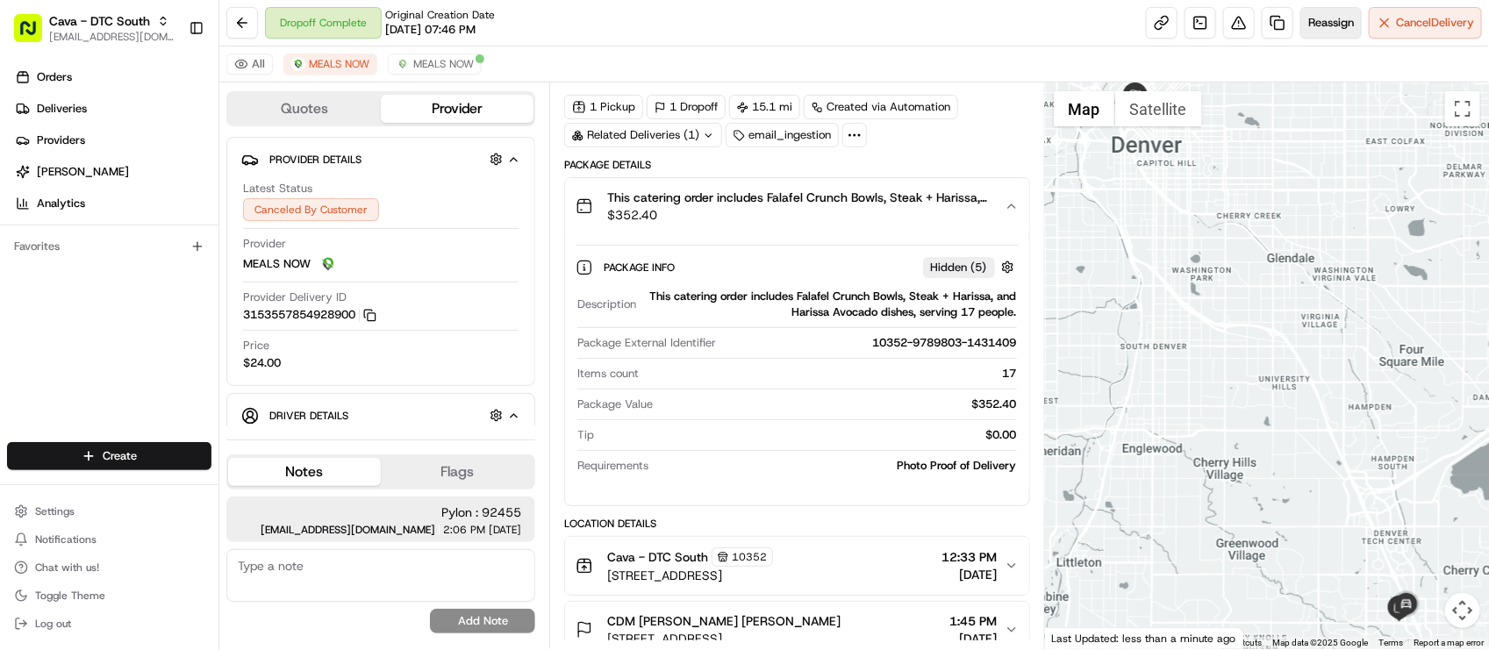
click at [1321, 16] on span "Reassign" at bounding box center [1332, 23] width 46 height 16
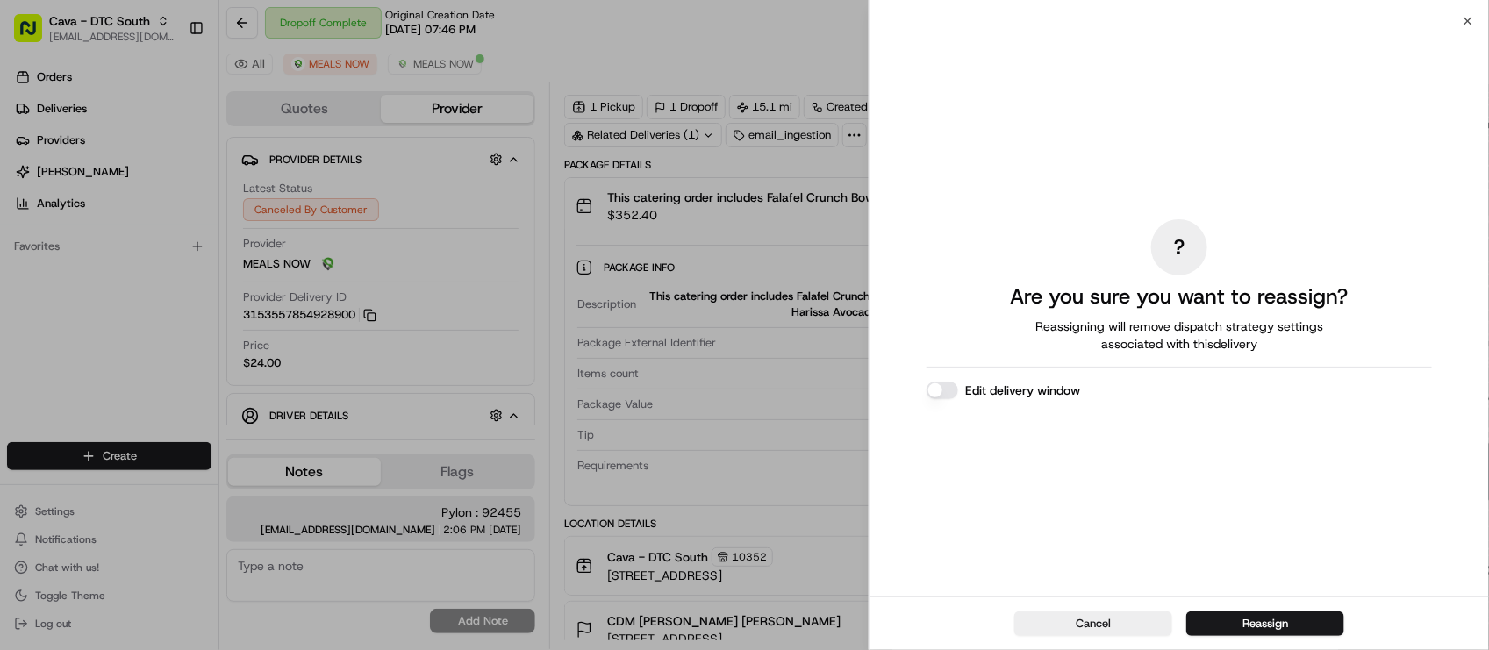
click at [942, 392] on button "Edit delivery window" at bounding box center [943, 391] width 32 height 18
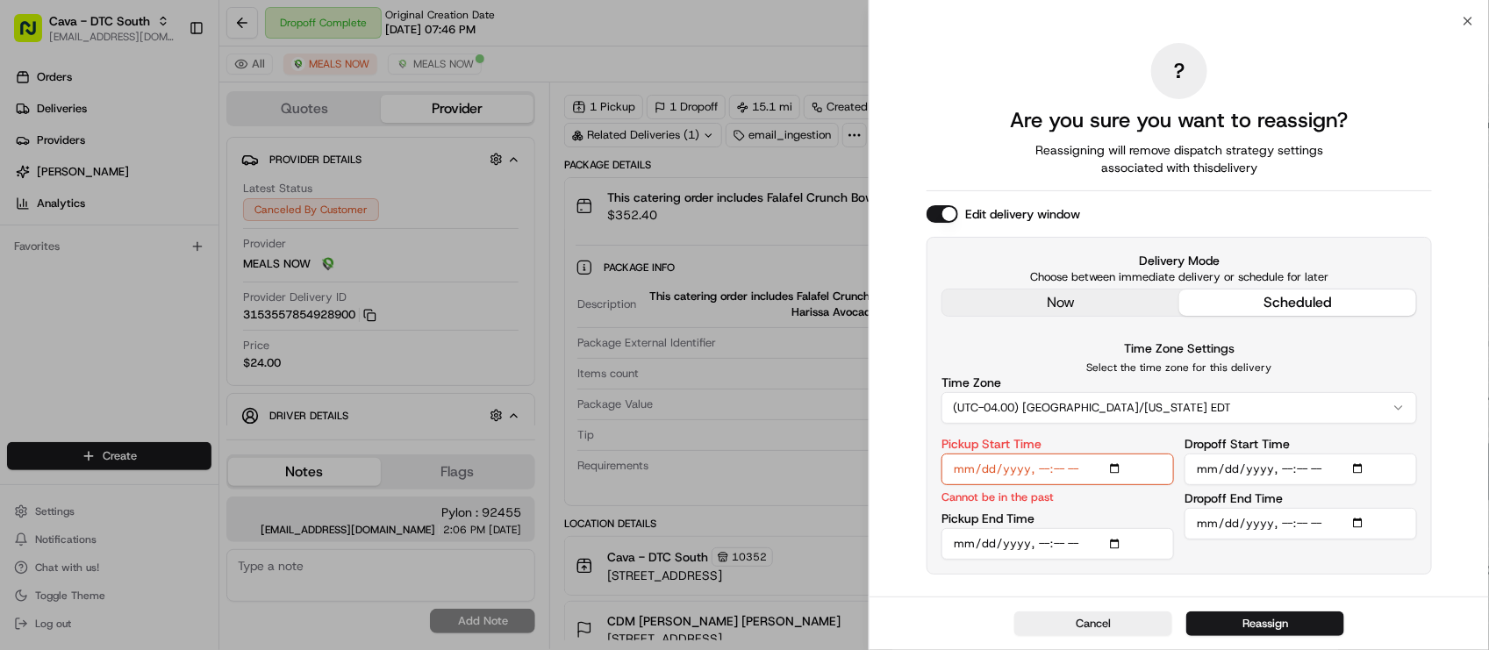
click at [1058, 294] on div "? Are you sure you want to reassign? Reassigning will remove dispatch strategy …" at bounding box center [1180, 309] width 506 height 569
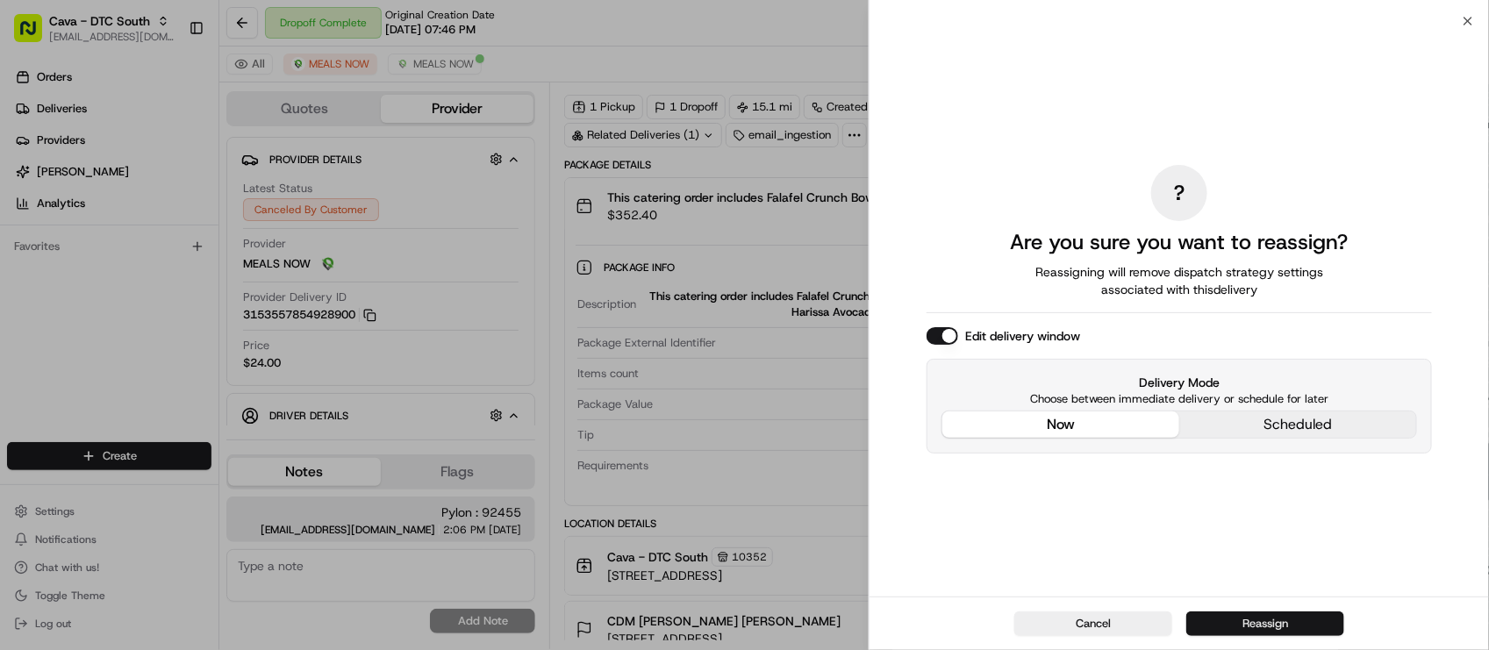
click at [1253, 616] on button "Reassign" at bounding box center [1266, 624] width 158 height 25
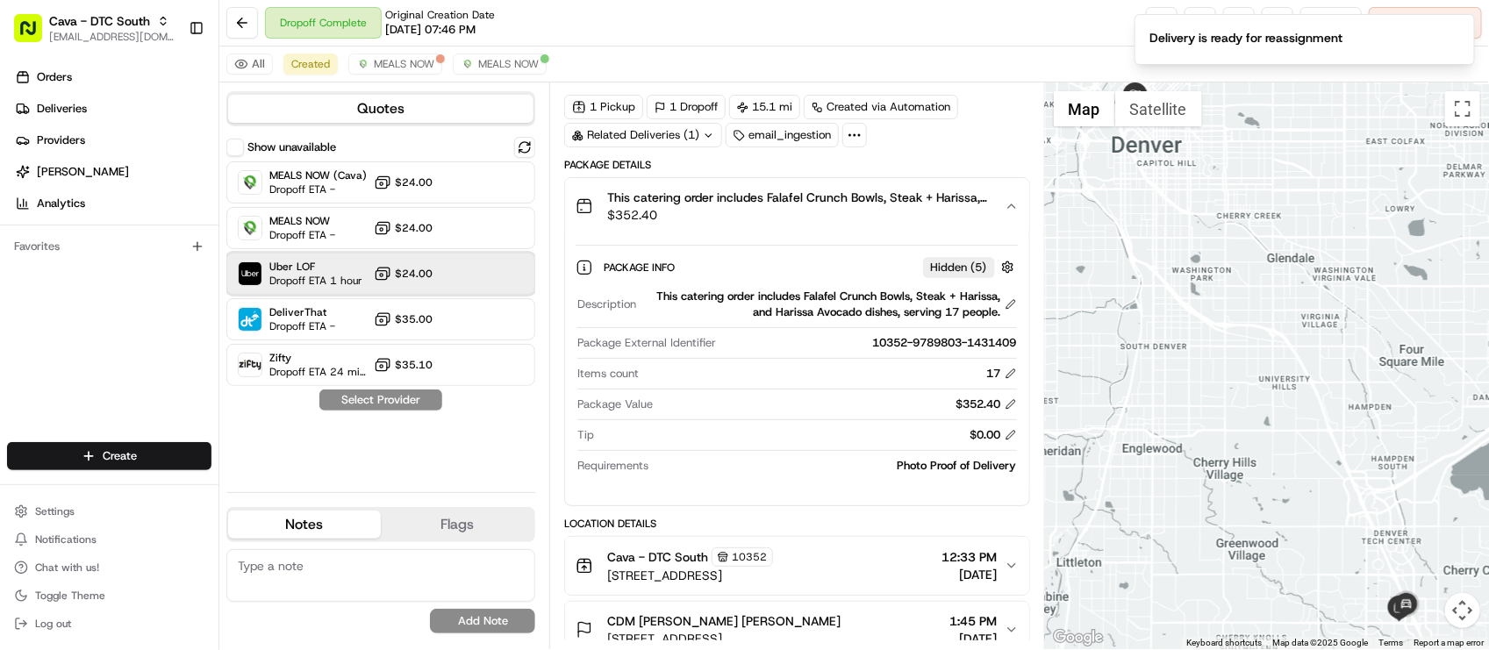
click at [310, 272] on span "Uber LOF" at bounding box center [315, 267] width 93 height 14
click at [737, 396] on div "Description This catering order includes Falafel Crunch Bowls, Steak + Harissa,…" at bounding box center [797, 381] width 442 height 199
click at [424, 64] on span "MEALS NOW" at bounding box center [404, 64] width 61 height 14
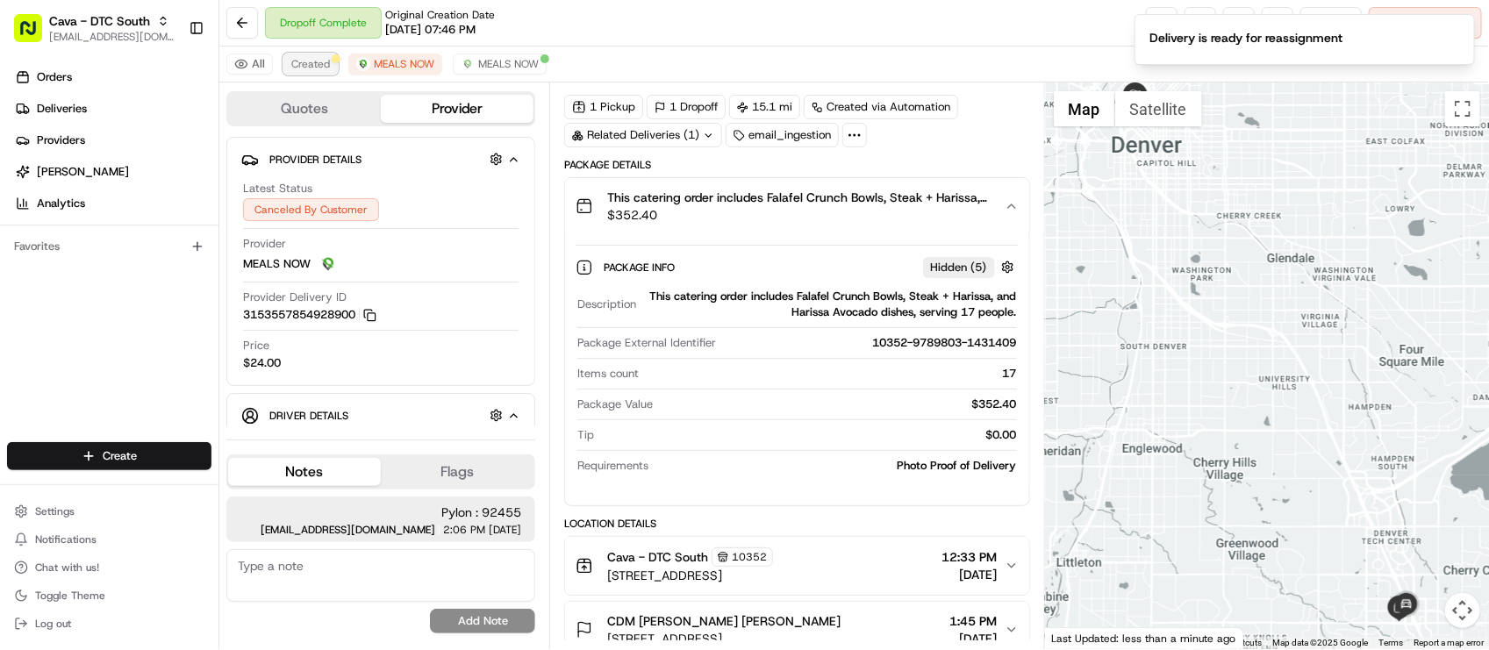
click at [316, 66] on span "Created" at bounding box center [310, 64] width 39 height 14
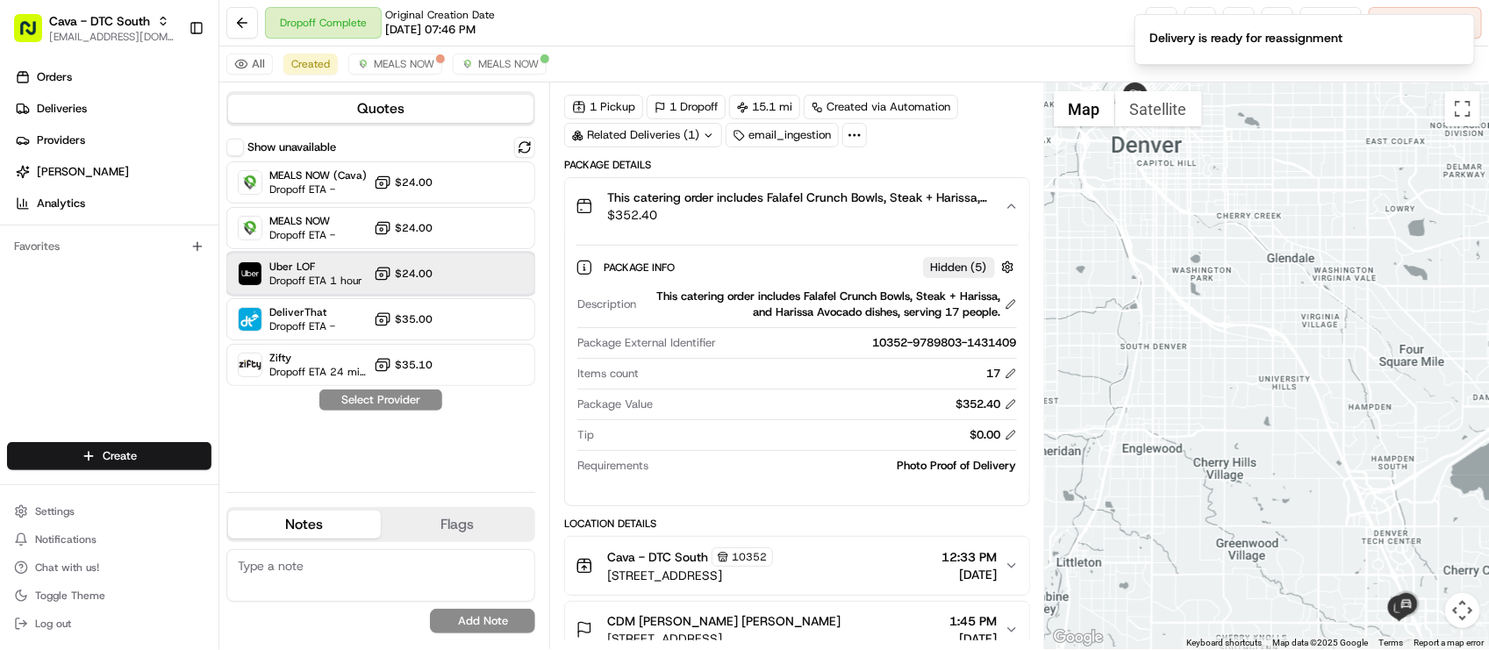
click at [308, 283] on span "Dropoff ETA 1 hour" at bounding box center [315, 281] width 93 height 14
click at [379, 409] on button "Assign Provider" at bounding box center [381, 400] width 125 height 21
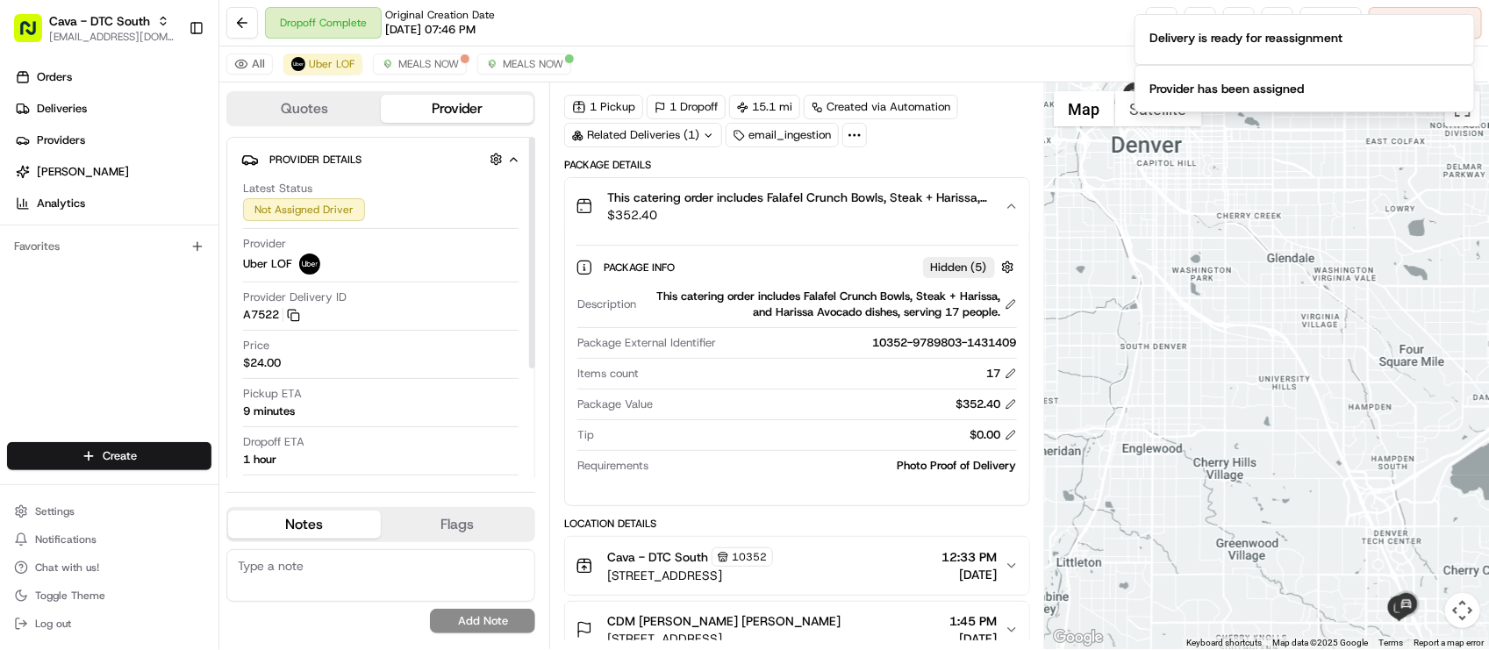
click at [377, 415] on div "Pickup ETA 9 minutes" at bounding box center [381, 402] width 276 height 33
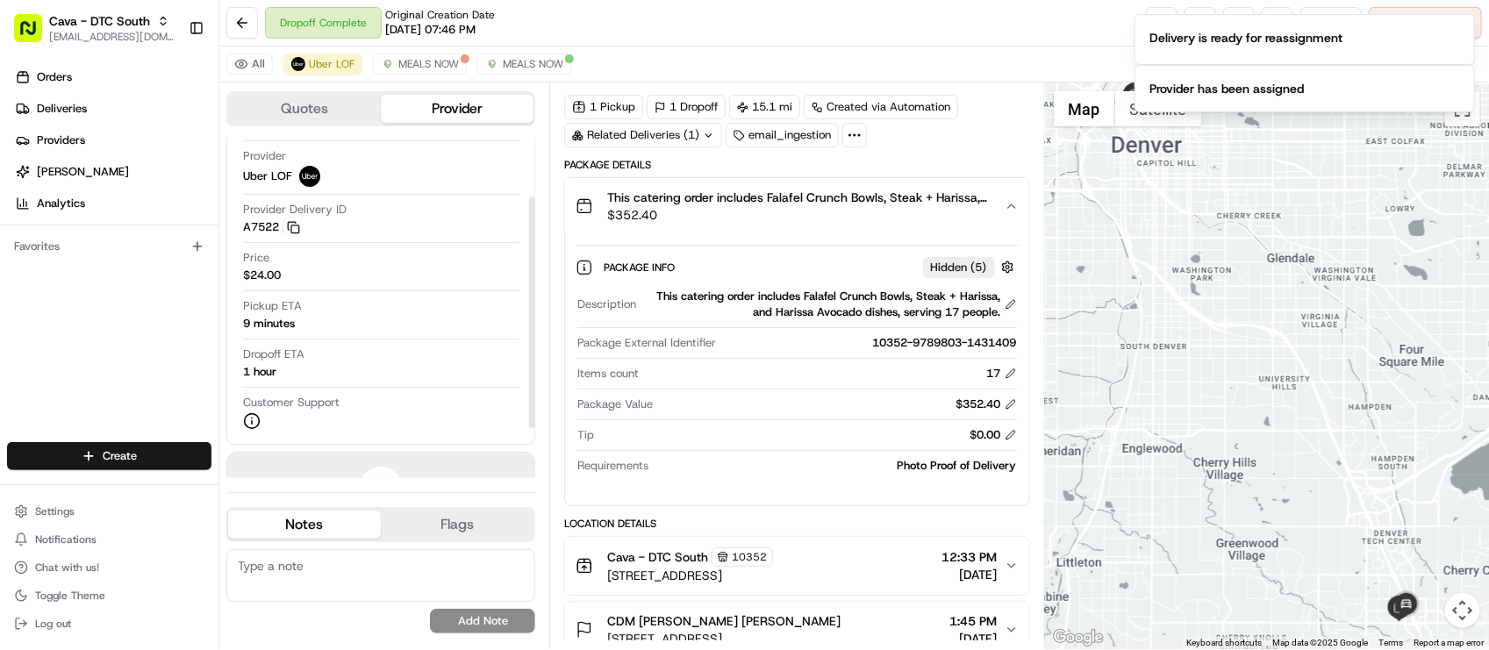
scroll to position [160, 0]
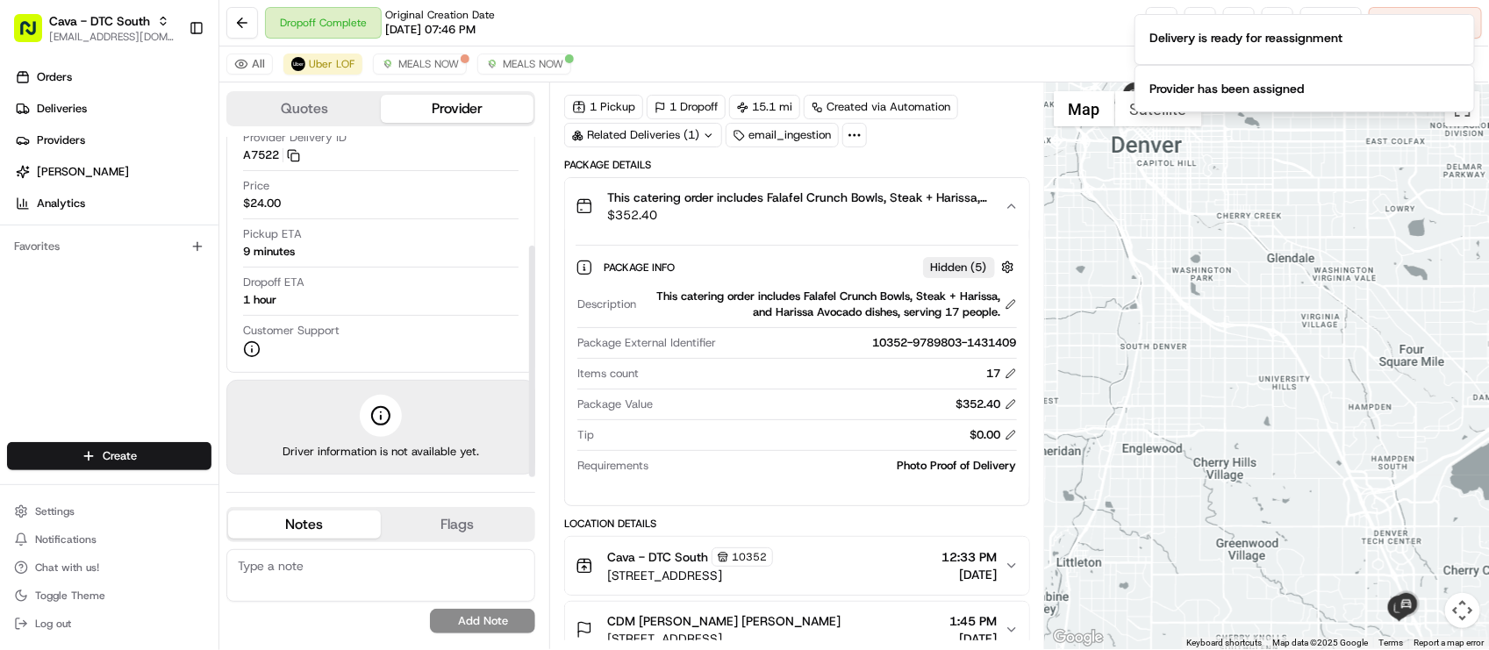
click at [268, 598] on textarea at bounding box center [380, 575] width 309 height 53
type textarea "Reassigned as backup for the additional items."
click at [470, 620] on button "Add Note" at bounding box center [482, 621] width 105 height 25
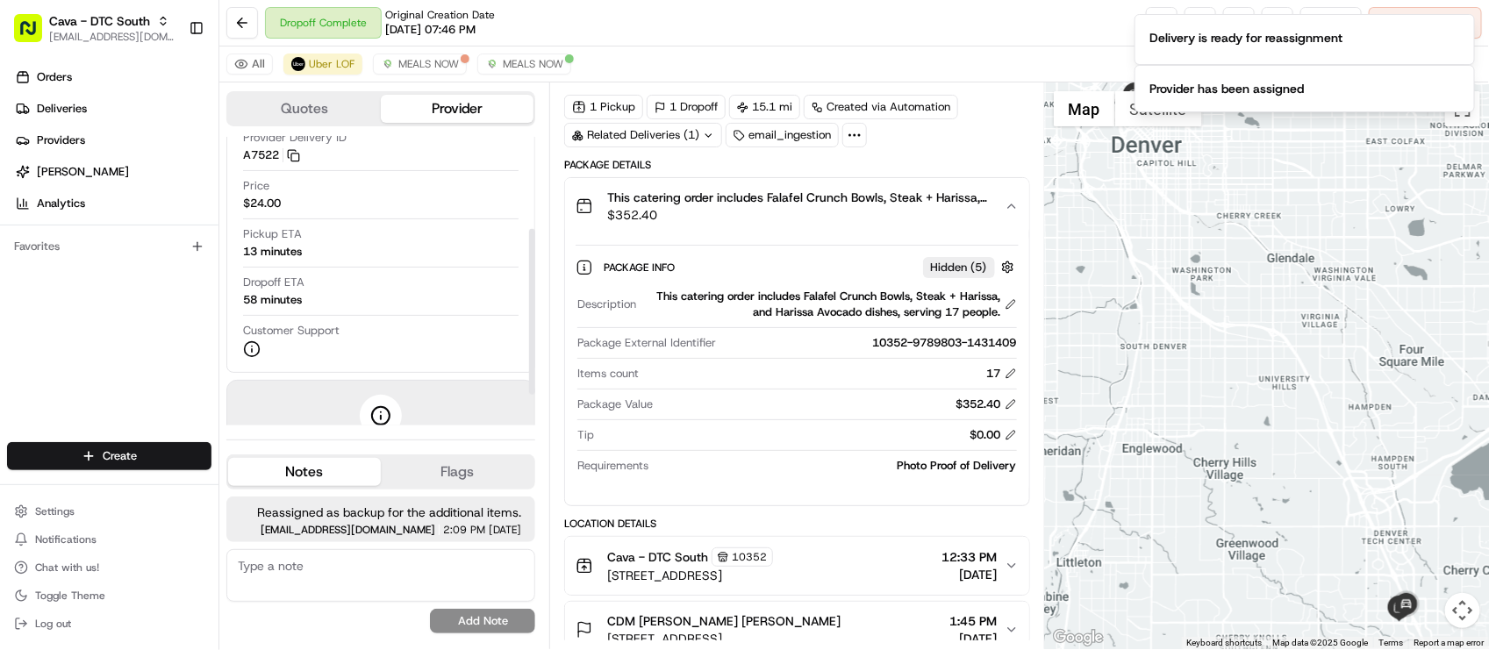
click at [661, 260] on div "Package Info Hidden ( 5 )" at bounding box center [811, 267] width 414 height 22
click at [757, 233] on button "This catering order includes Falafel Crunch Bowls, Steak + Harissa, and Harissa…" at bounding box center [796, 206] width 463 height 56
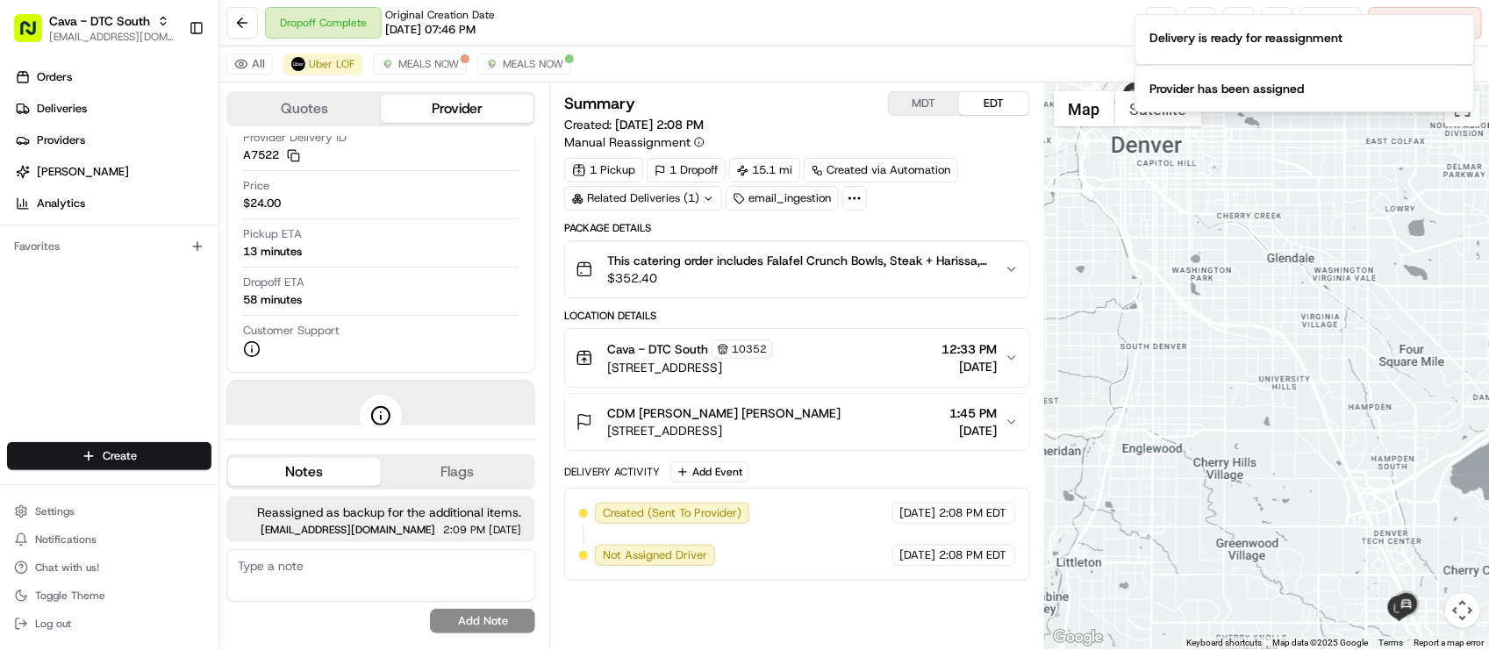
click at [496, 2] on div "Dropoff Complete Original Creation Date 08/19/2025 07:46 PM Reassign Cancel Del…" at bounding box center [854, 23] width 1270 height 47
click at [847, 515] on div "Created (Sent To Provider) Uber LOF 08/20/2025 2:08 PM EDT Not Assigned Driver …" at bounding box center [796, 534] width 435 height 63
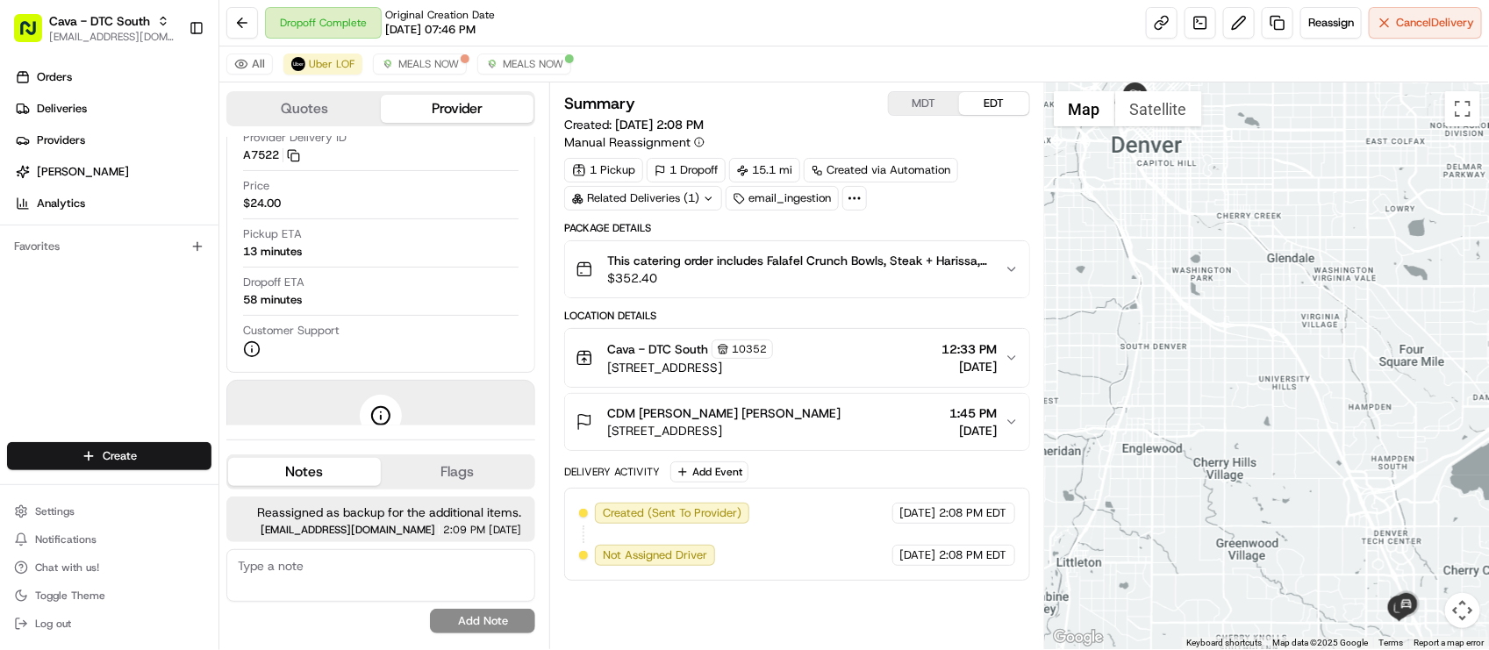
click at [835, 90] on div "Summary MDT EDT Created: 08/20/2025 2:08 PM Manual Reassignment 1 Pickup 1 Drop…" at bounding box center [796, 365] width 495 height 567
click at [102, 382] on div "Orders Deliveries Providers Nash AI Analytics Favorites" at bounding box center [109, 254] width 219 height 397
click at [718, 49] on div "All Uber LOF MEALS NOW MEALS NOW" at bounding box center [854, 65] width 1270 height 36
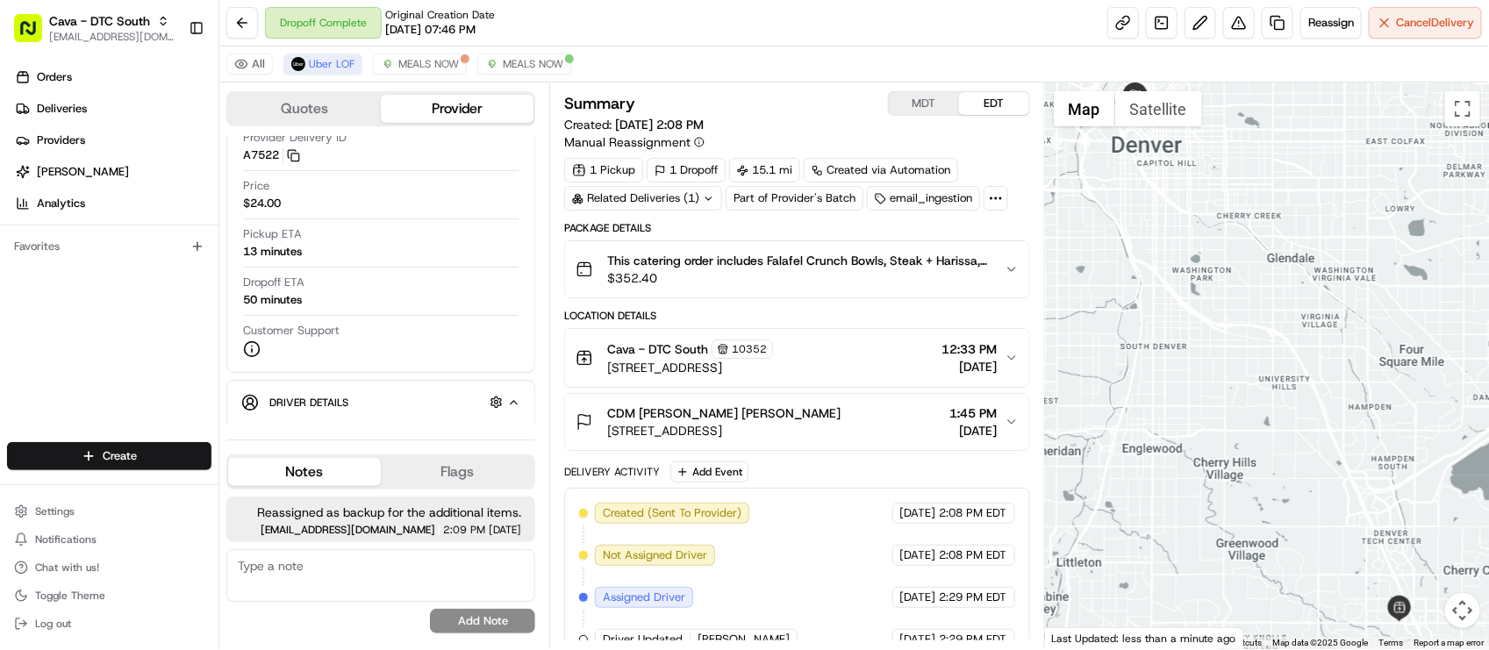
click at [126, 387] on div "Orders Deliveries Providers Nash AI Analytics Favorites" at bounding box center [109, 254] width 219 height 397
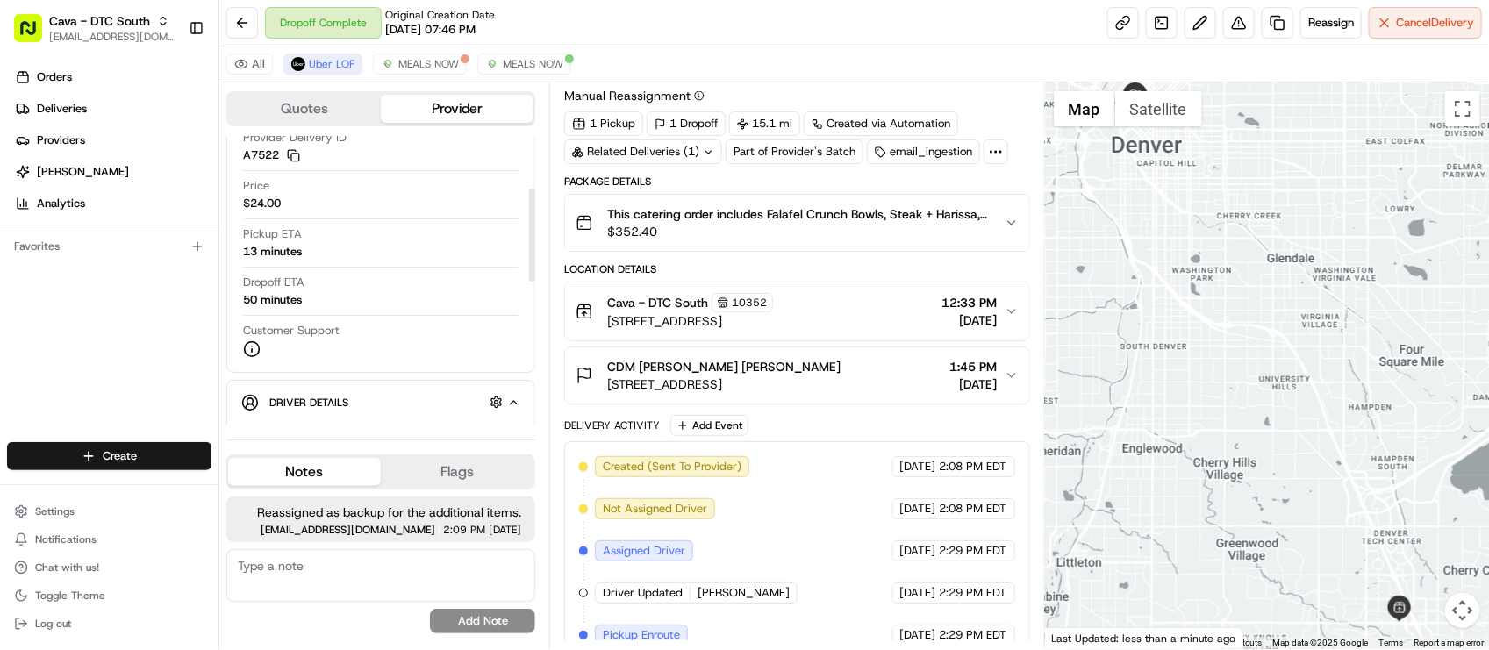
scroll to position [71, 0]
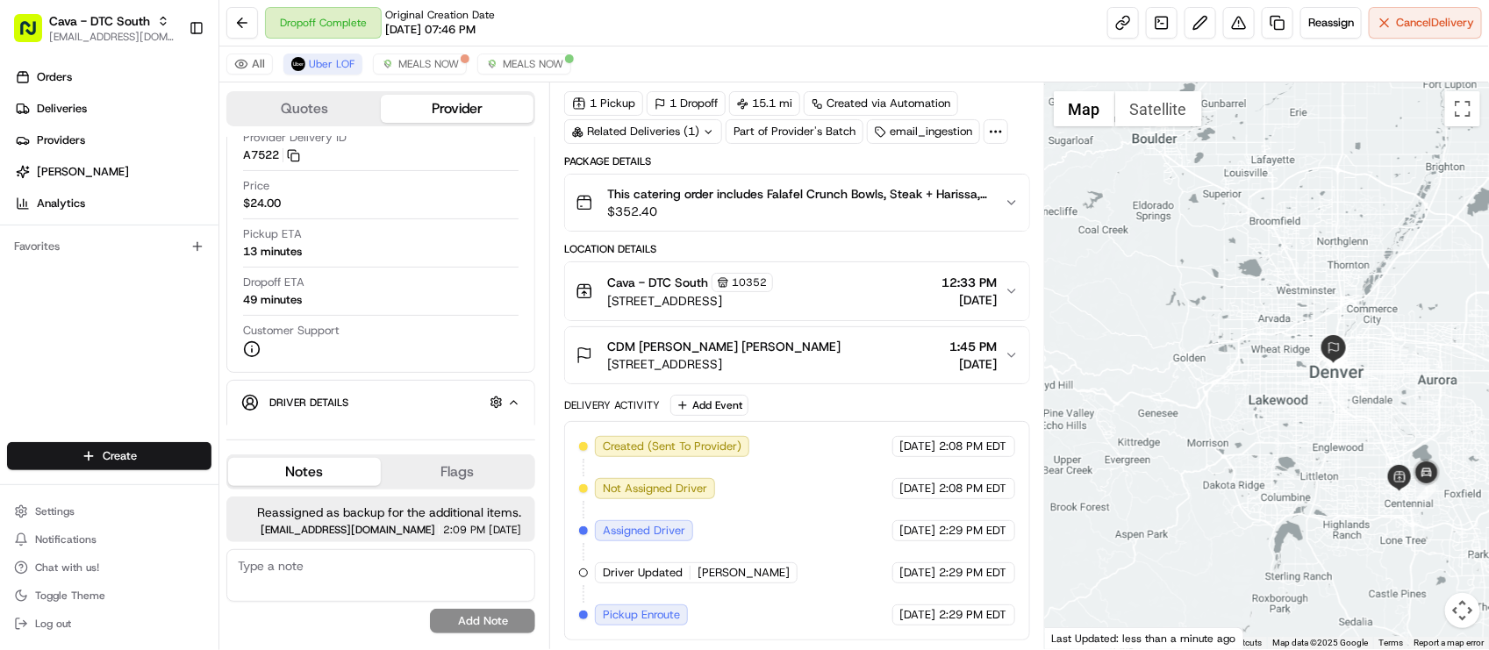
click at [827, 485] on div "Created (Sent To Provider) Uber LOF 08/20/2025 2:08 PM EDT Not Assigned Driver …" at bounding box center [796, 531] width 435 height 190
click at [373, 244] on div "Pickup ETA 12 minutes" at bounding box center [381, 242] width 276 height 33
click at [484, 168] on div "Provider Delivery ID A7522 Copy del_M_MDYY4hR0mJNO1xmfp1Ig A7522" at bounding box center [381, 150] width 276 height 41
click at [421, 364] on div "Latest Status Pickup Enroute Provider Uber LOF Provider Delivery ID A7522 Copy …" at bounding box center [380, 189] width 279 height 351
click at [247, 15] on button at bounding box center [242, 23] width 32 height 32
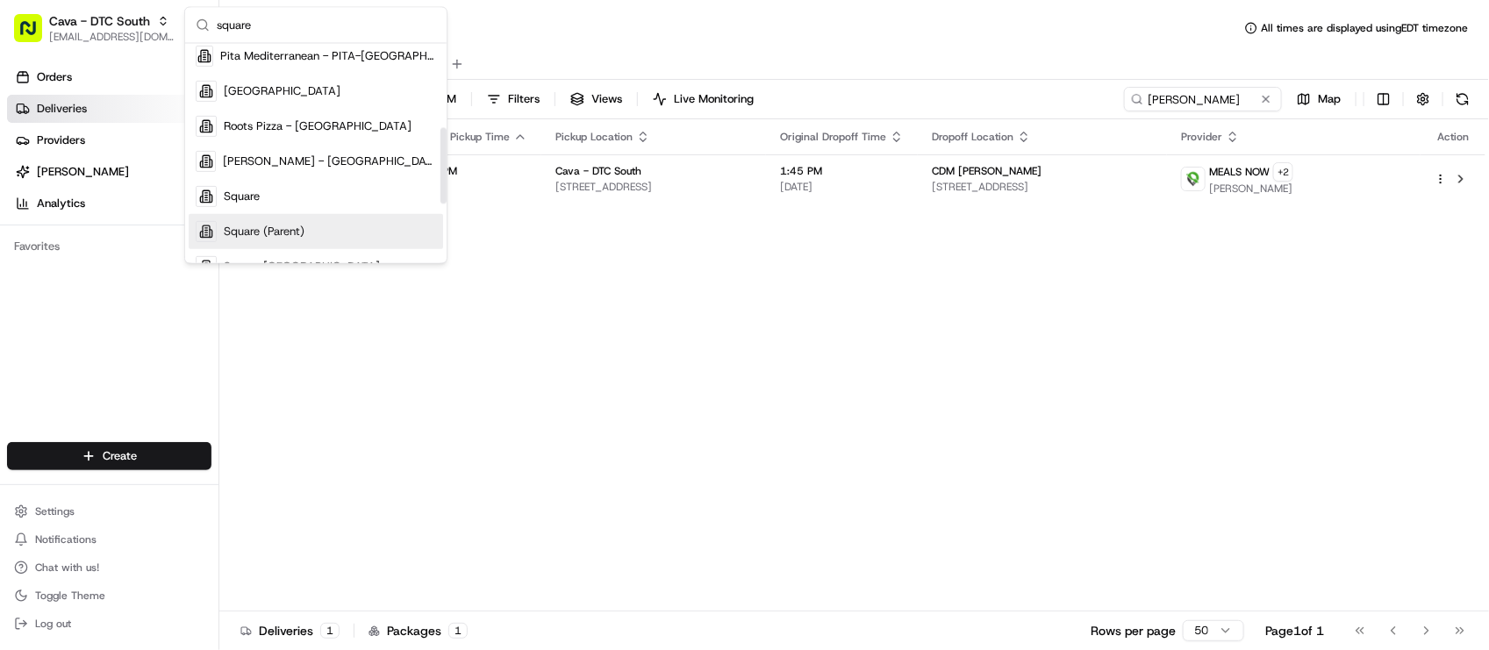
scroll to position [329, 0]
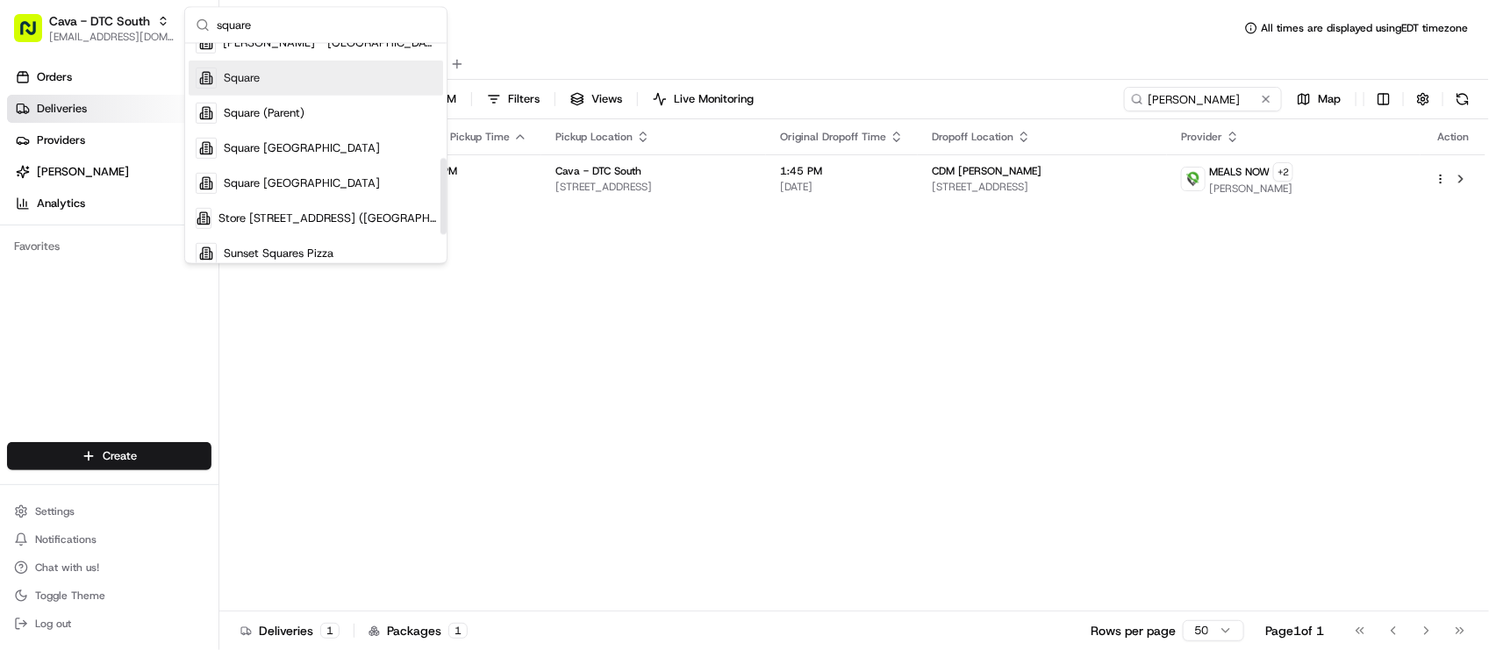
type input "square"
click at [317, 75] on div "Square" at bounding box center [316, 78] width 255 height 35
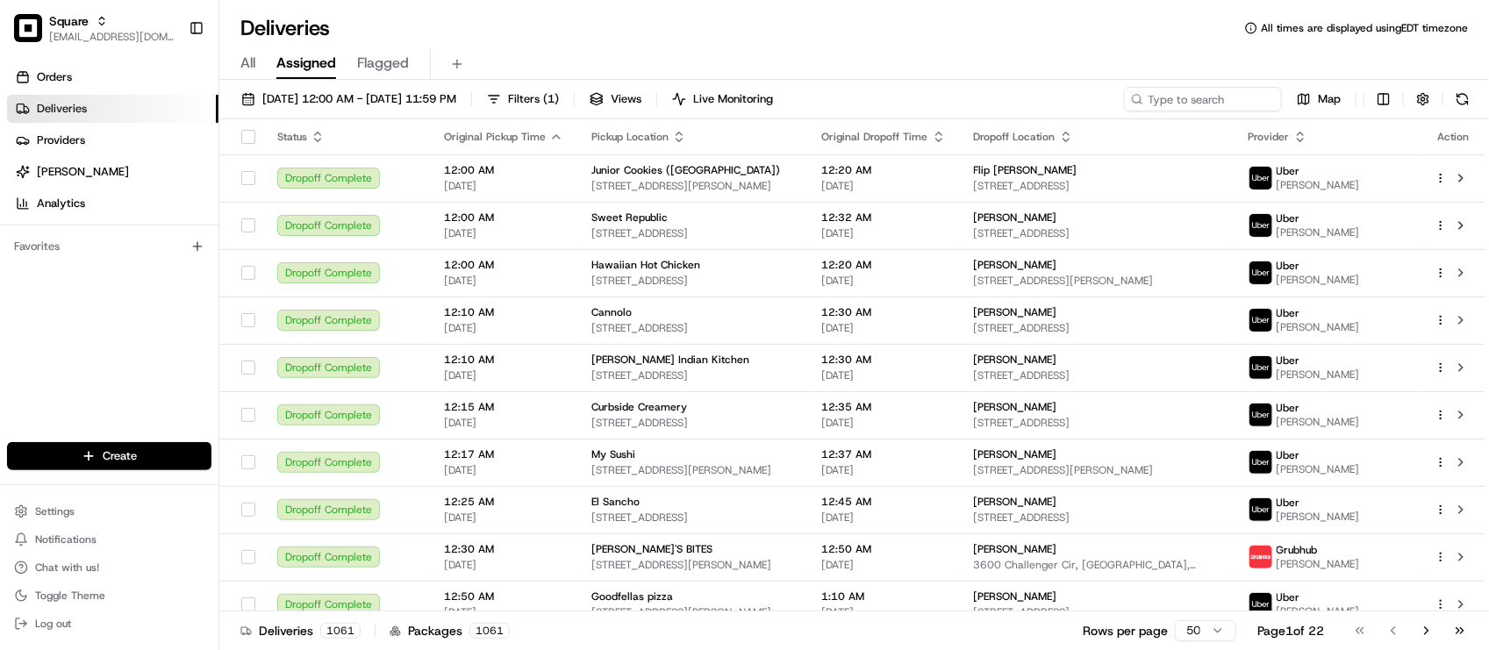
click at [549, 46] on div "All Assigned Flagged" at bounding box center [854, 61] width 1270 height 38
click at [654, 29] on div "Deliveries All times are displayed using EDT timezone" at bounding box center [854, 28] width 1270 height 28
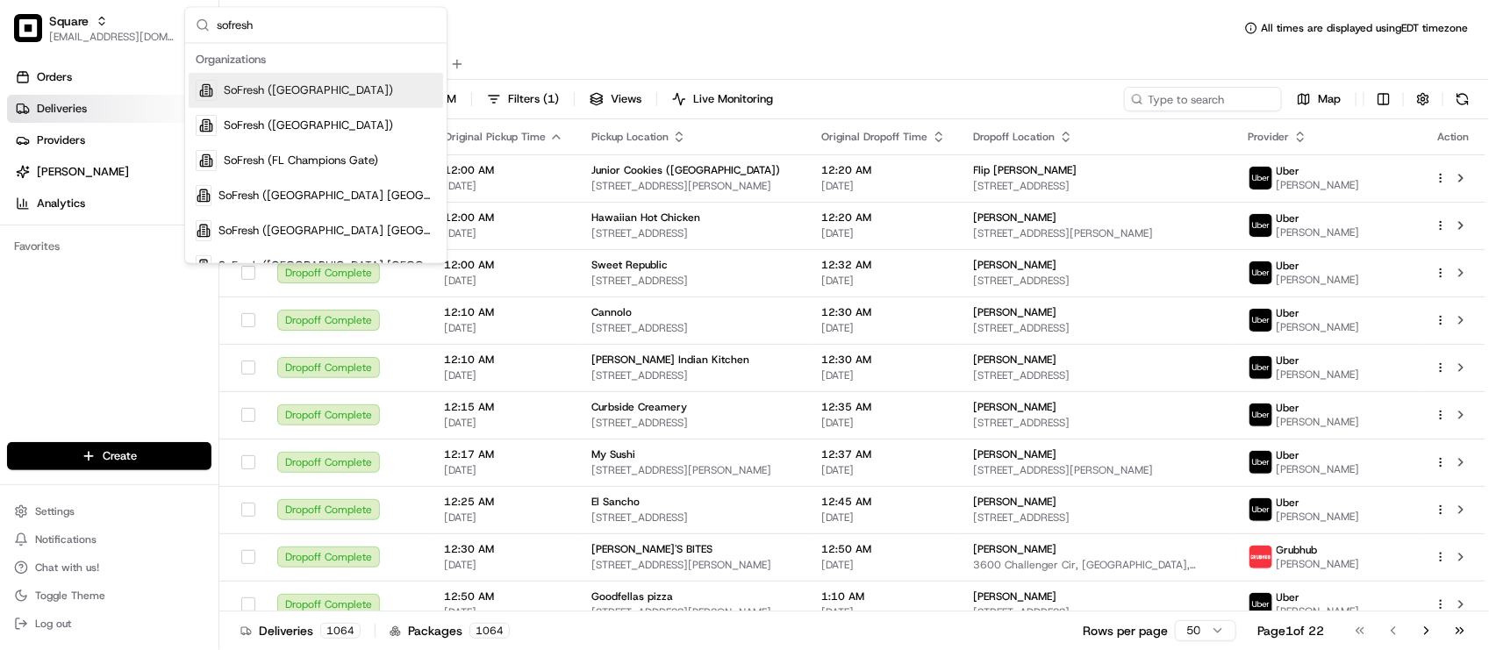
type input "sofresh"
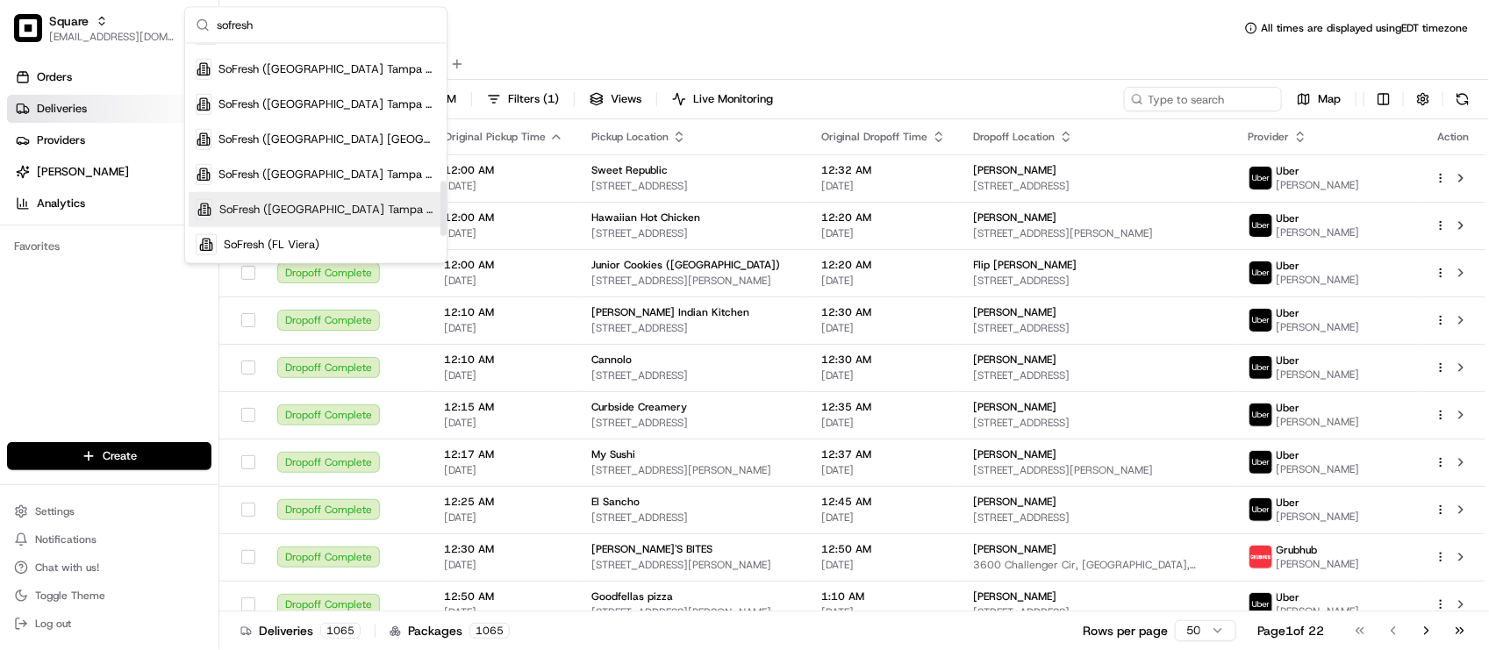
click at [369, 202] on span "SoFresh ([GEOGRAPHIC_DATA] Tampa - Westchase)" at bounding box center [327, 210] width 217 height 16
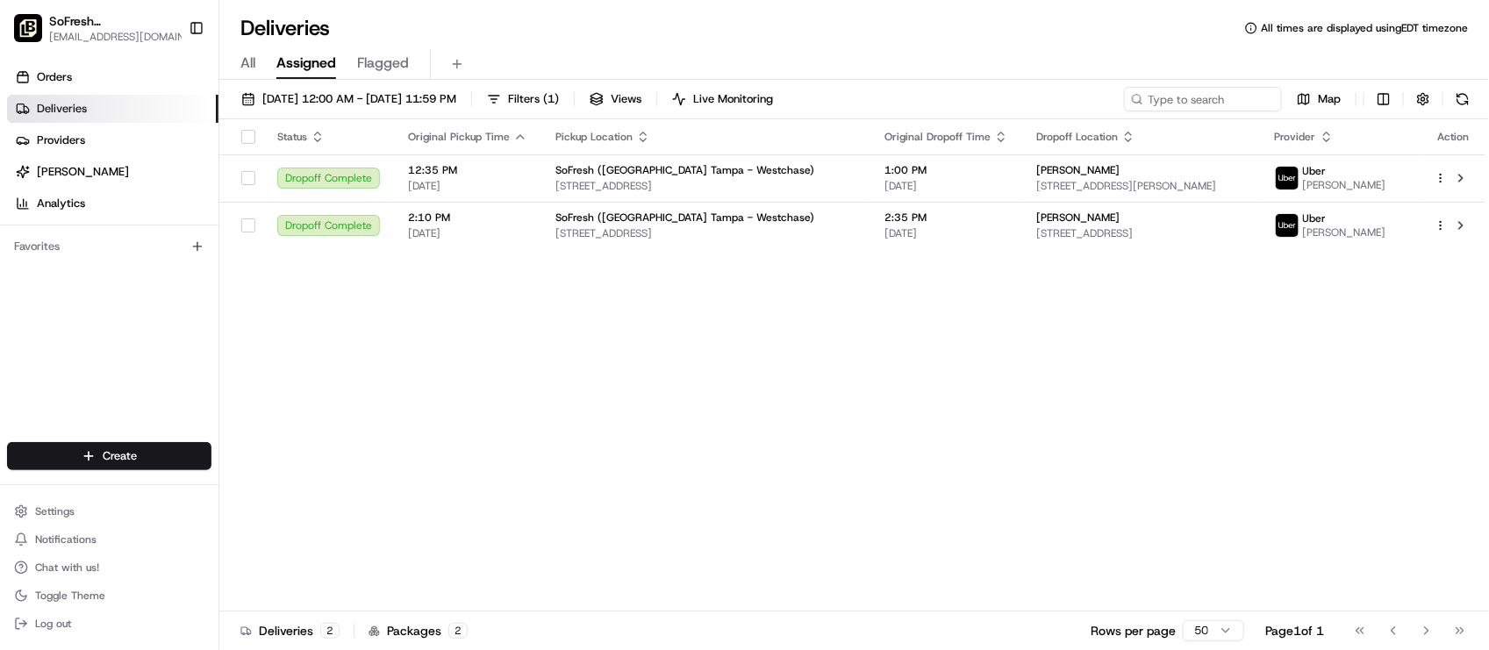
click at [1170, 114] on div "08/20/2025 12:00 AM - 08/20/2025 11:59 PM Filters ( 1 ) Views Live Monitoring M…" at bounding box center [854, 103] width 1270 height 32
click at [1211, 88] on div "08/20/2025 12:00 AM - 08/20/2025 11:59 PM Filters ( 1 ) Views Live Monitoring M…" at bounding box center [854, 367] width 1270 height 574
click at [1214, 89] on input at bounding box center [1177, 99] width 211 height 25
click at [1239, 97] on input at bounding box center [1177, 99] width 211 height 25
paste input "job_8DeakQHsFjc94RLVUYv9PA"
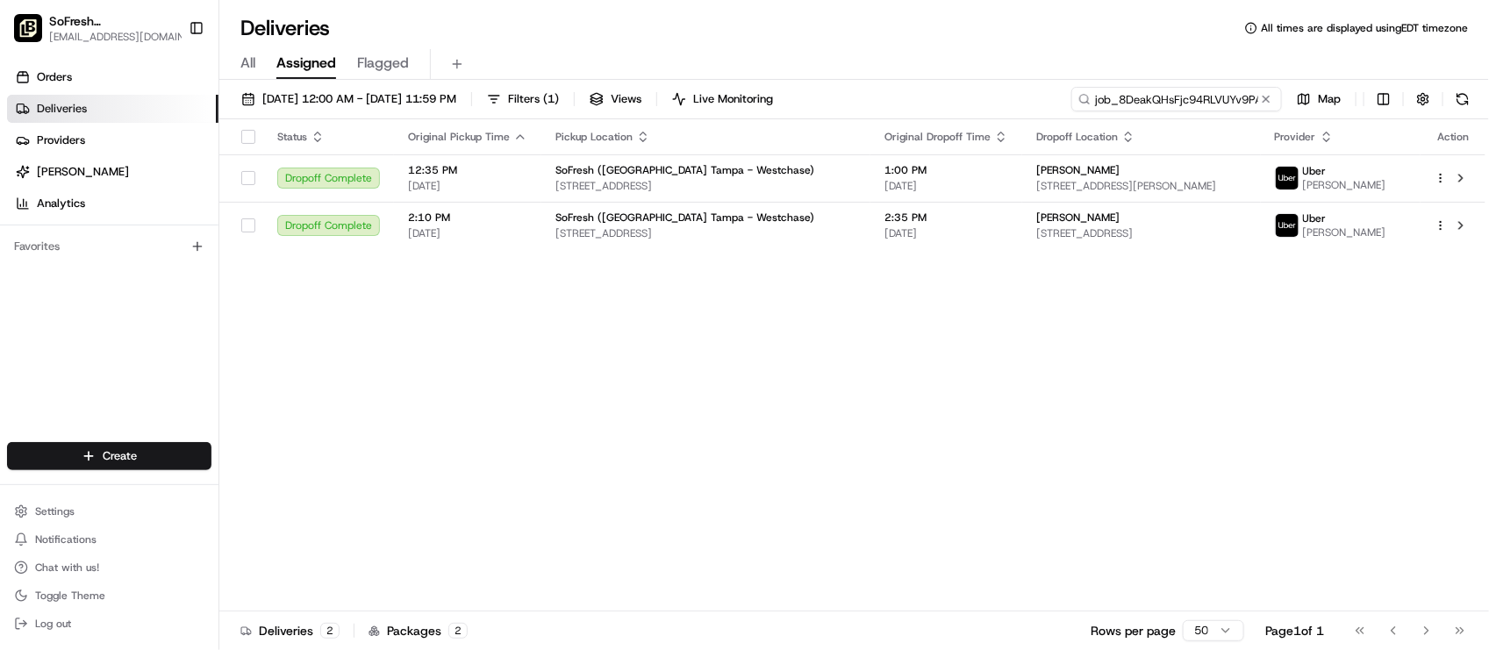
scroll to position [0, 6]
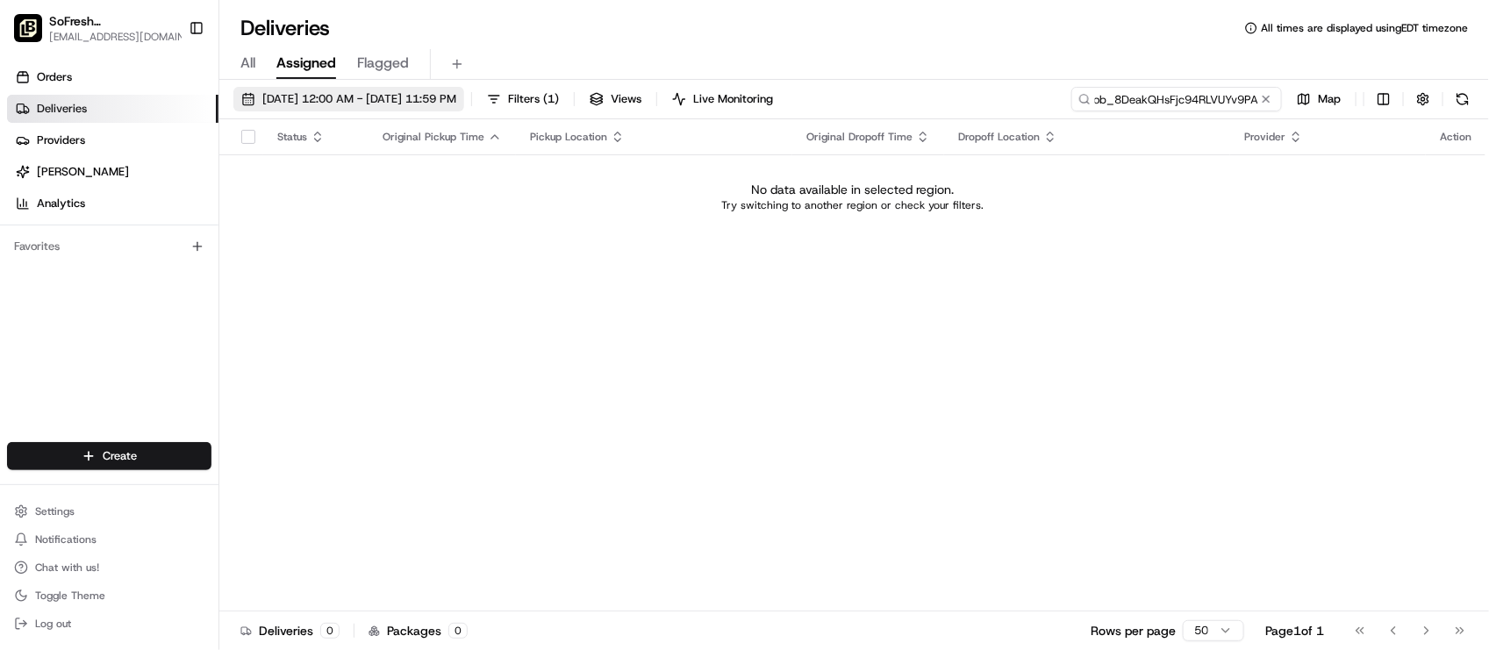
type input "job_8DeakQHsFjc94RLVUYv9PA"
click at [456, 94] on span "08/20/2025 12:00 AM - 08/20/2025 11:59 PM" at bounding box center [359, 99] width 194 height 16
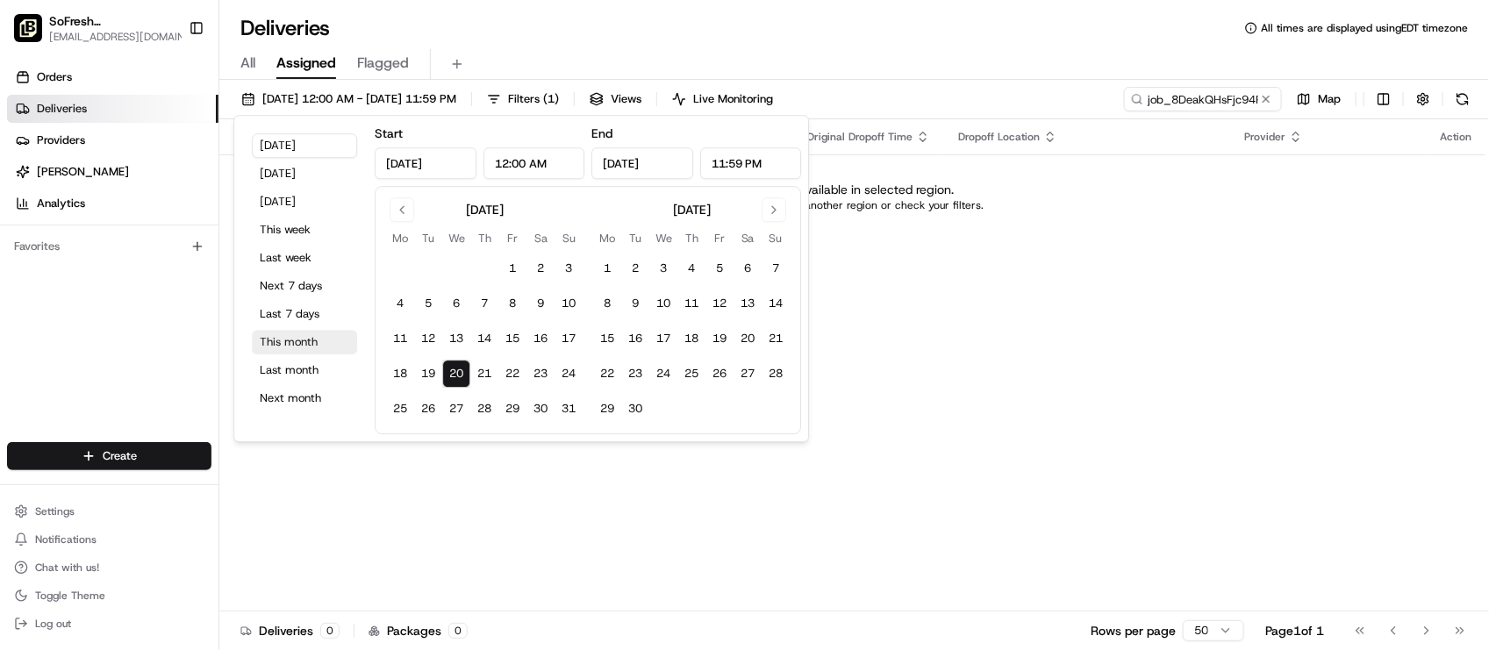
click at [298, 344] on button "This month" at bounding box center [304, 342] width 105 height 25
type input "Aug 1, 2025"
type input "Aug 31, 2025"
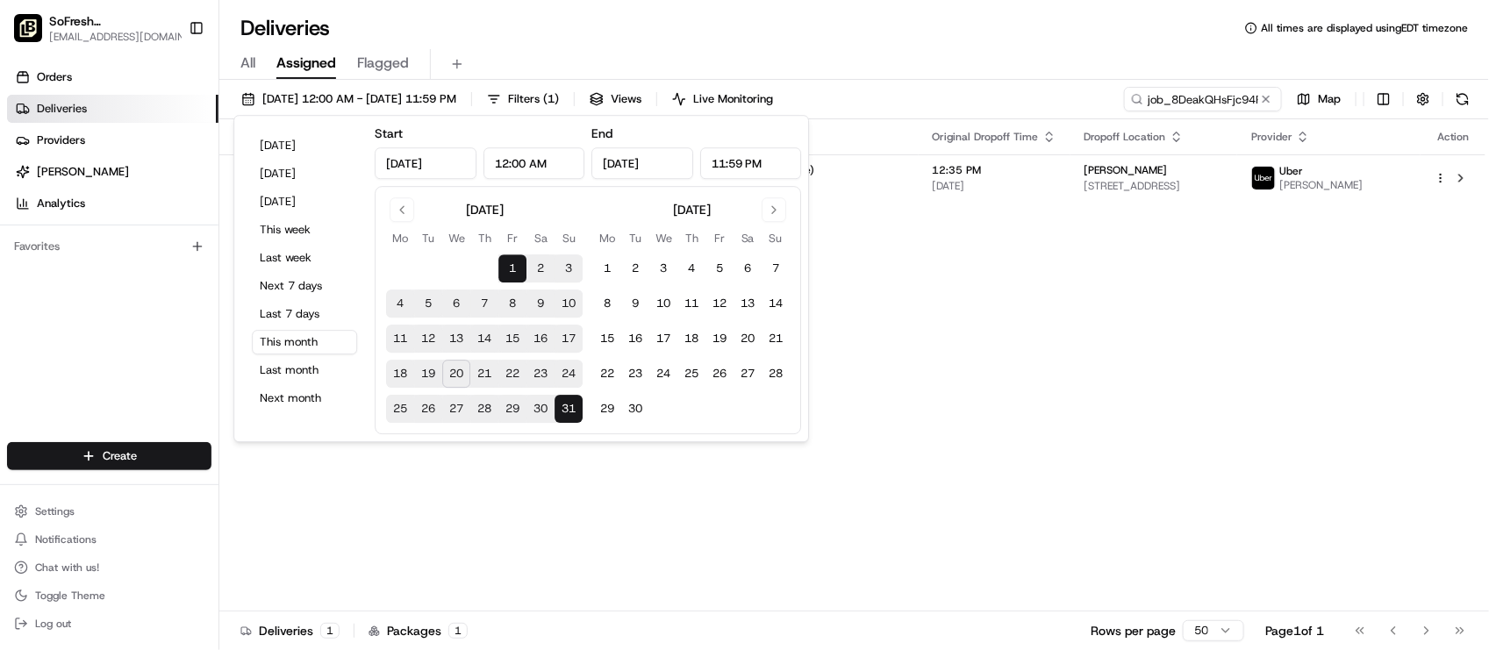
click at [1029, 68] on div "All Assigned Flagged" at bounding box center [854, 64] width 1270 height 31
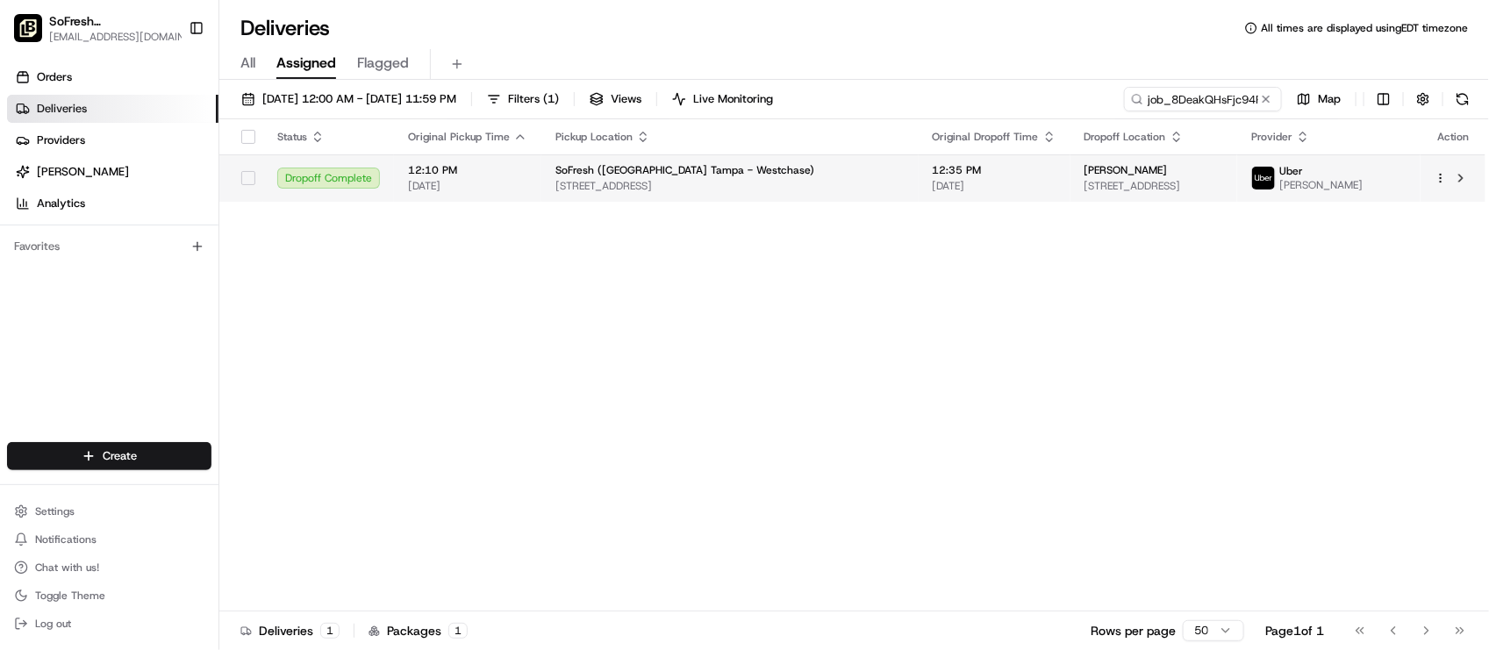
click at [799, 193] on span "10712 Countryway Blvd #211, Tampa, FL 33626, USA" at bounding box center [730, 186] width 349 height 14
click at [933, 191] on span "08/13/2025" at bounding box center [995, 186] width 124 height 14
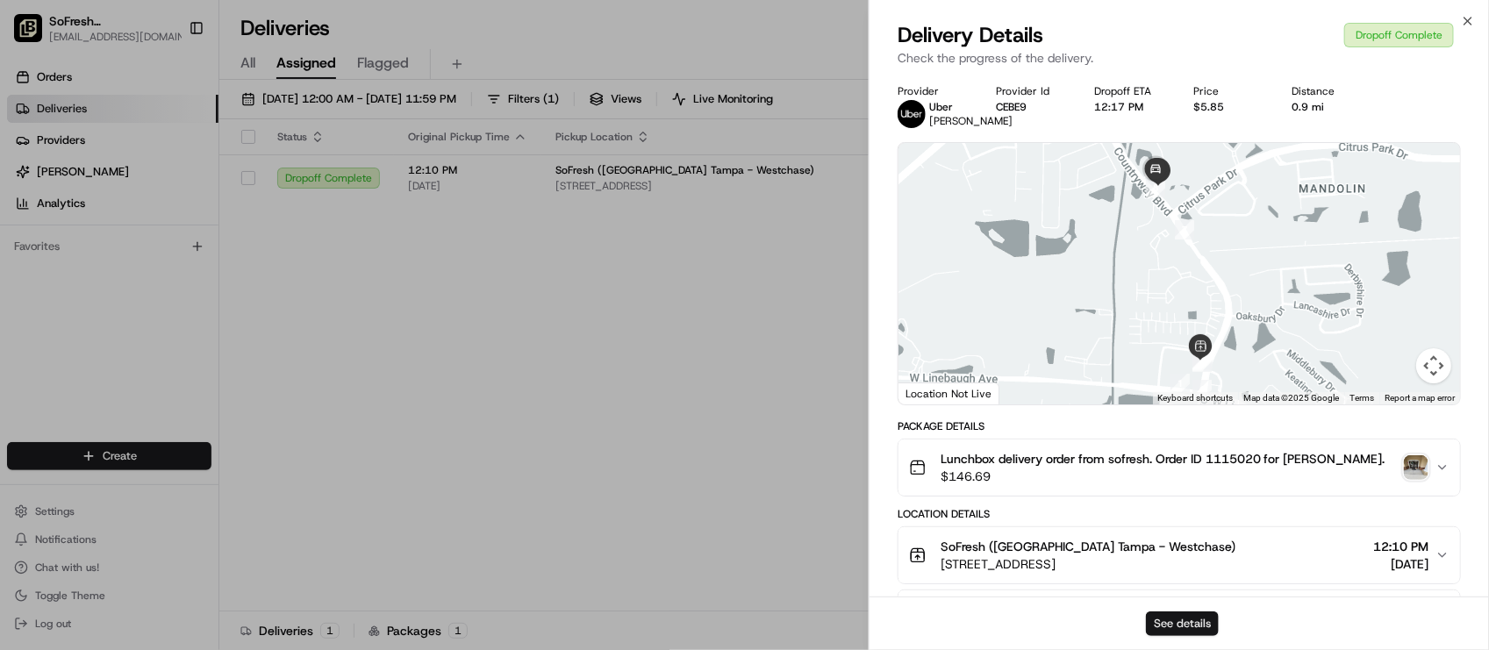
click at [1200, 617] on button "See details" at bounding box center [1182, 624] width 73 height 25
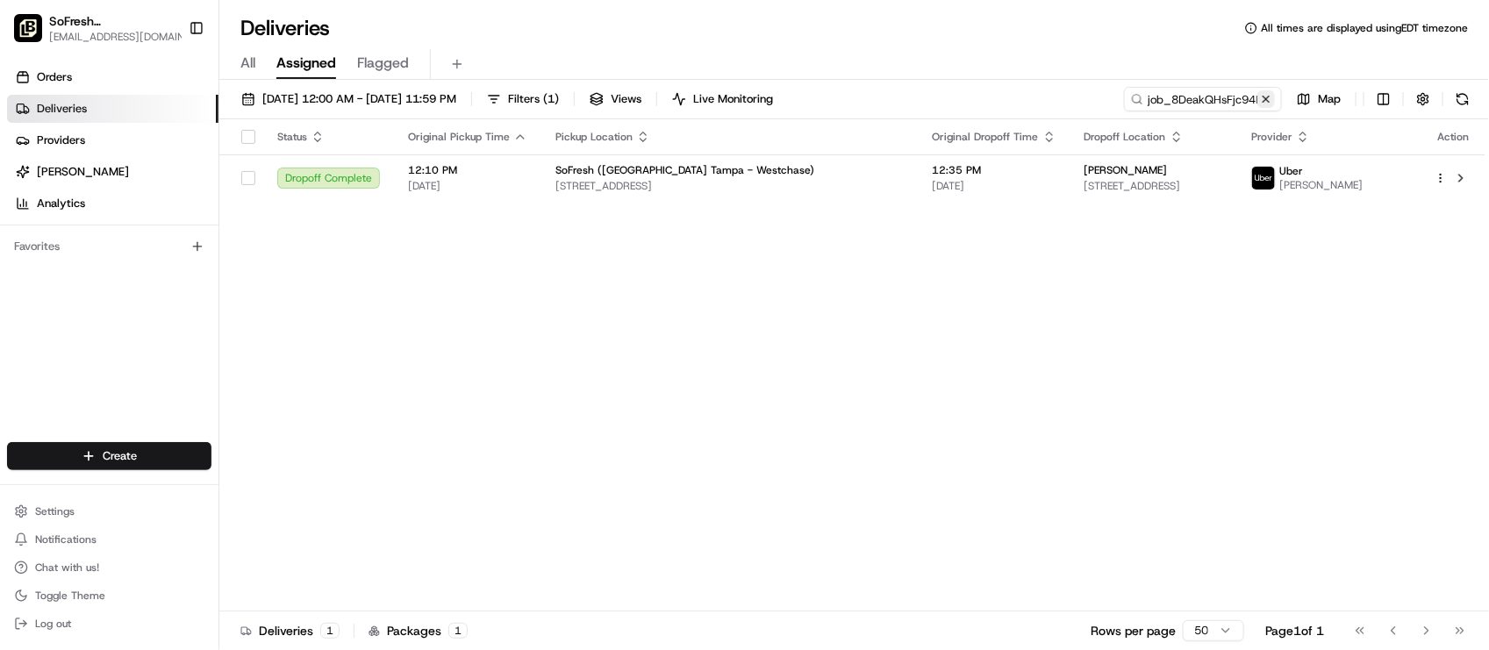
click at [1259, 94] on button at bounding box center [1267, 99] width 18 height 18
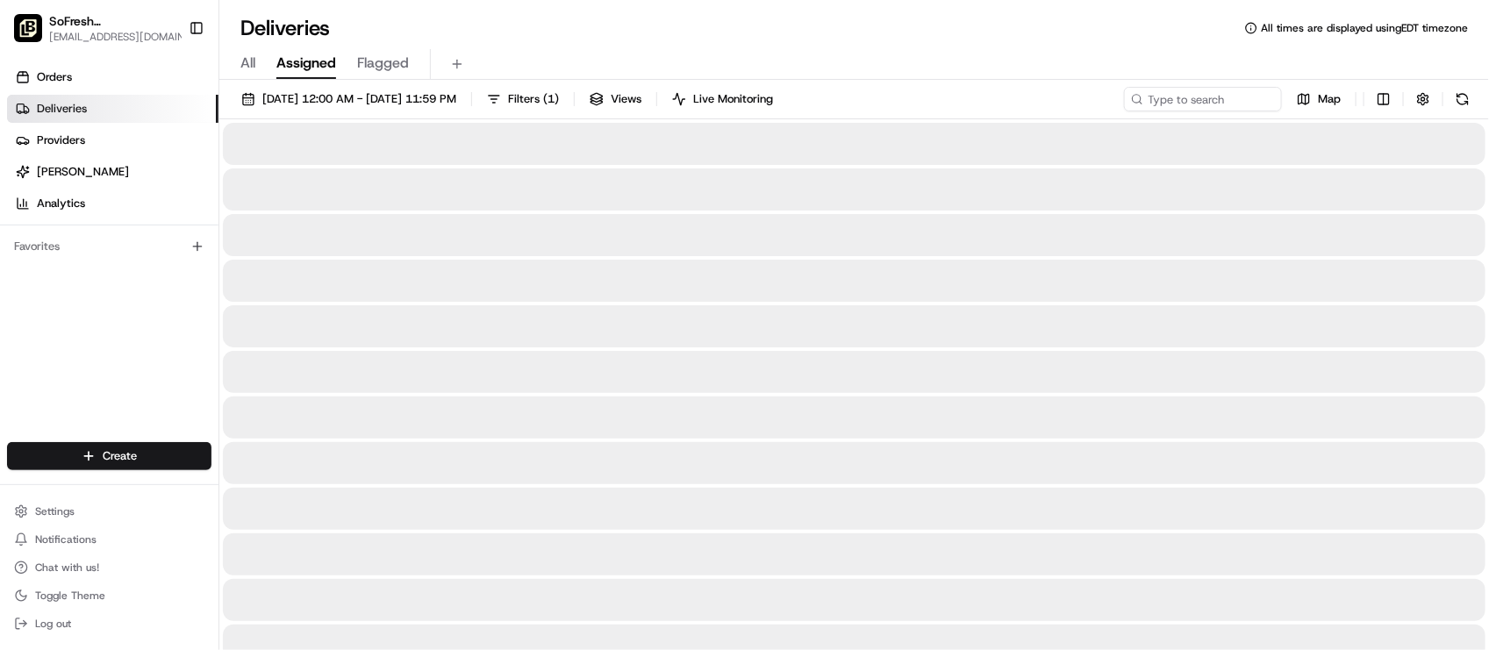
click at [699, 398] on div at bounding box center [854, 418] width 1263 height 42
click at [733, 28] on div "Deliveries All times are displayed using EDT timezone" at bounding box center [854, 28] width 1270 height 28
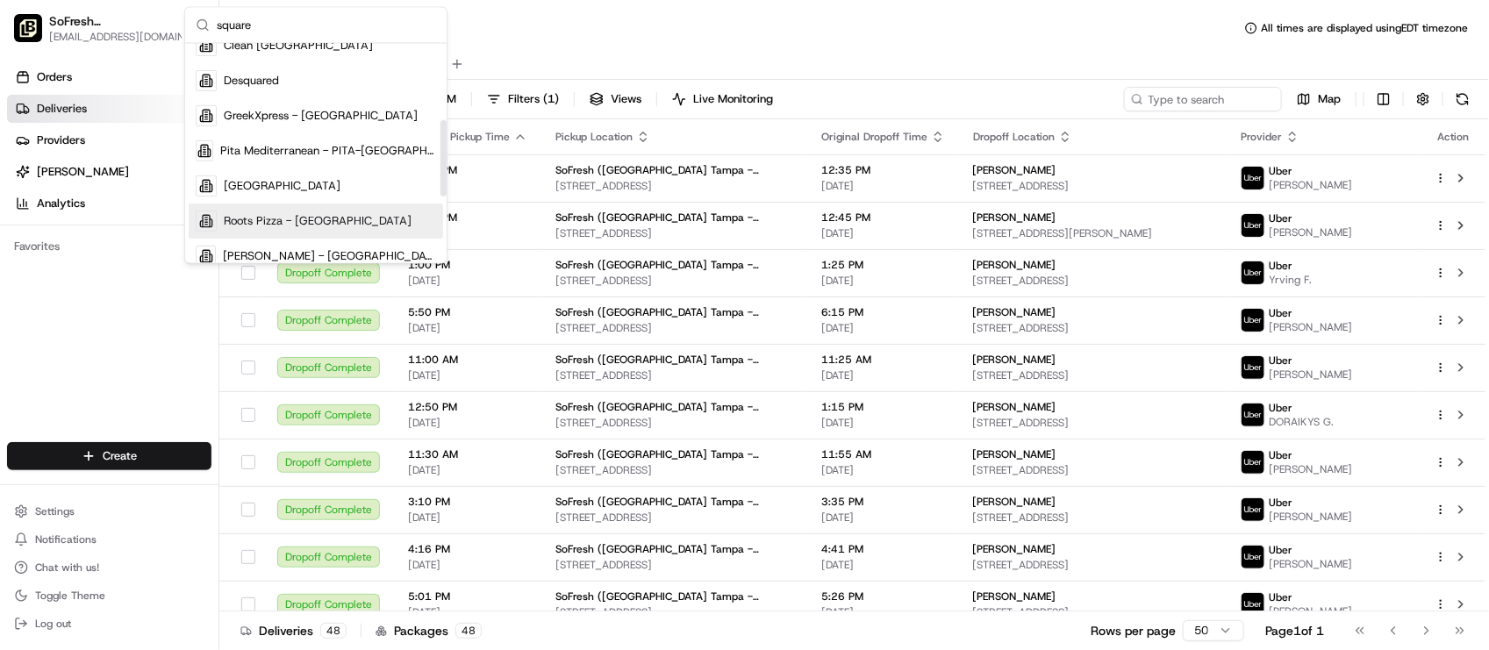
scroll to position [219, 0]
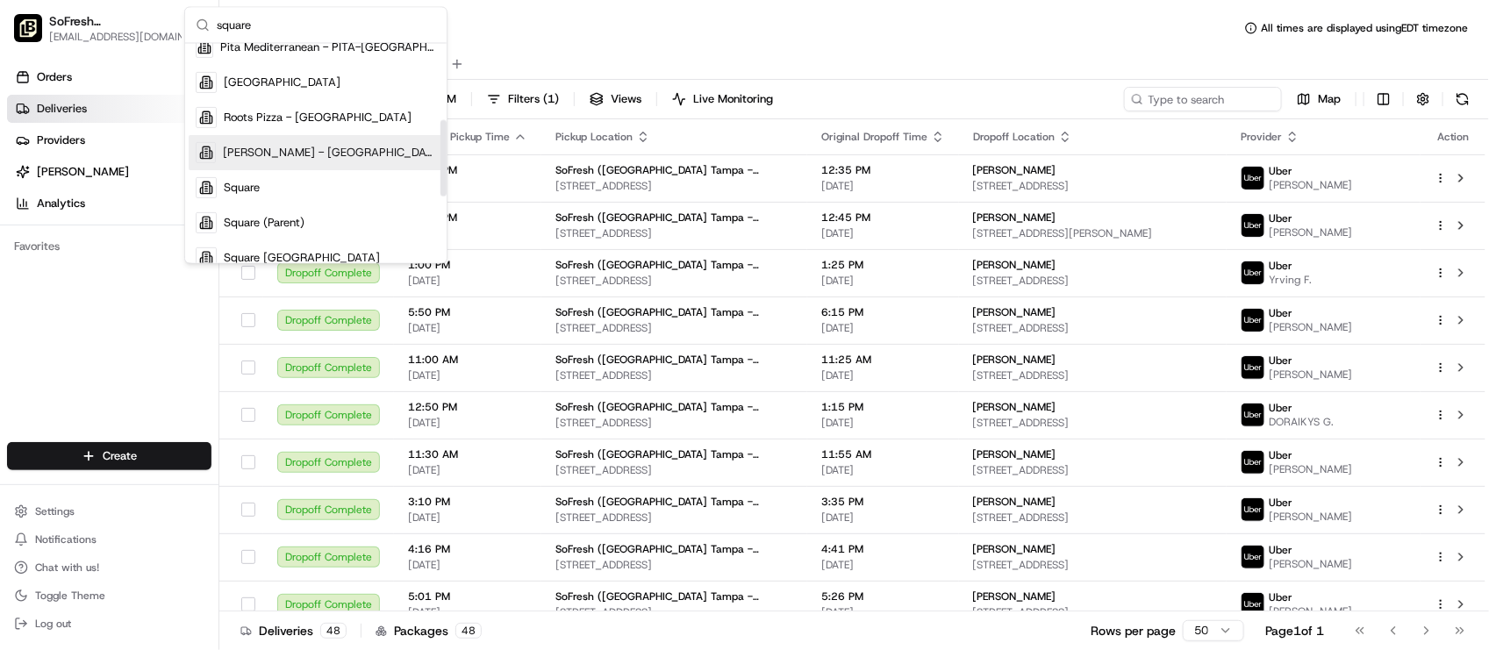
type input "square"
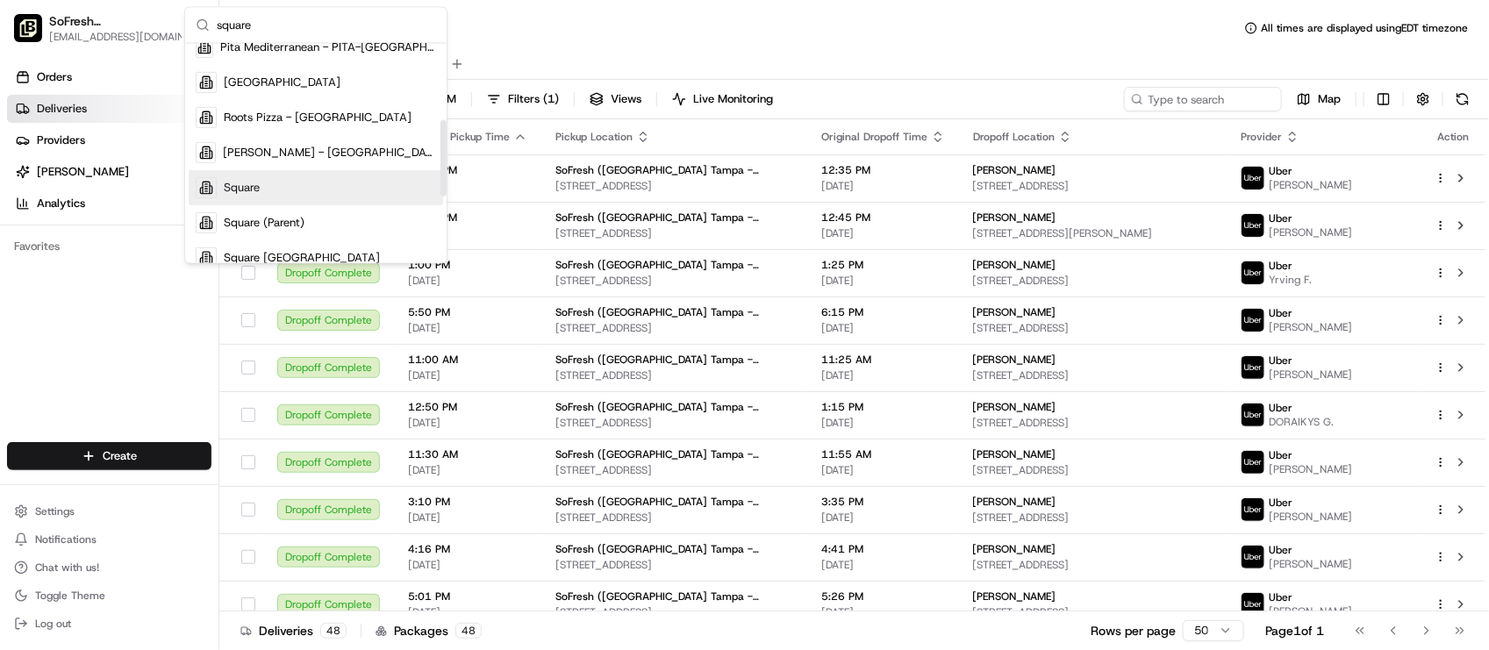
click at [312, 181] on div "Square" at bounding box center [316, 187] width 255 height 35
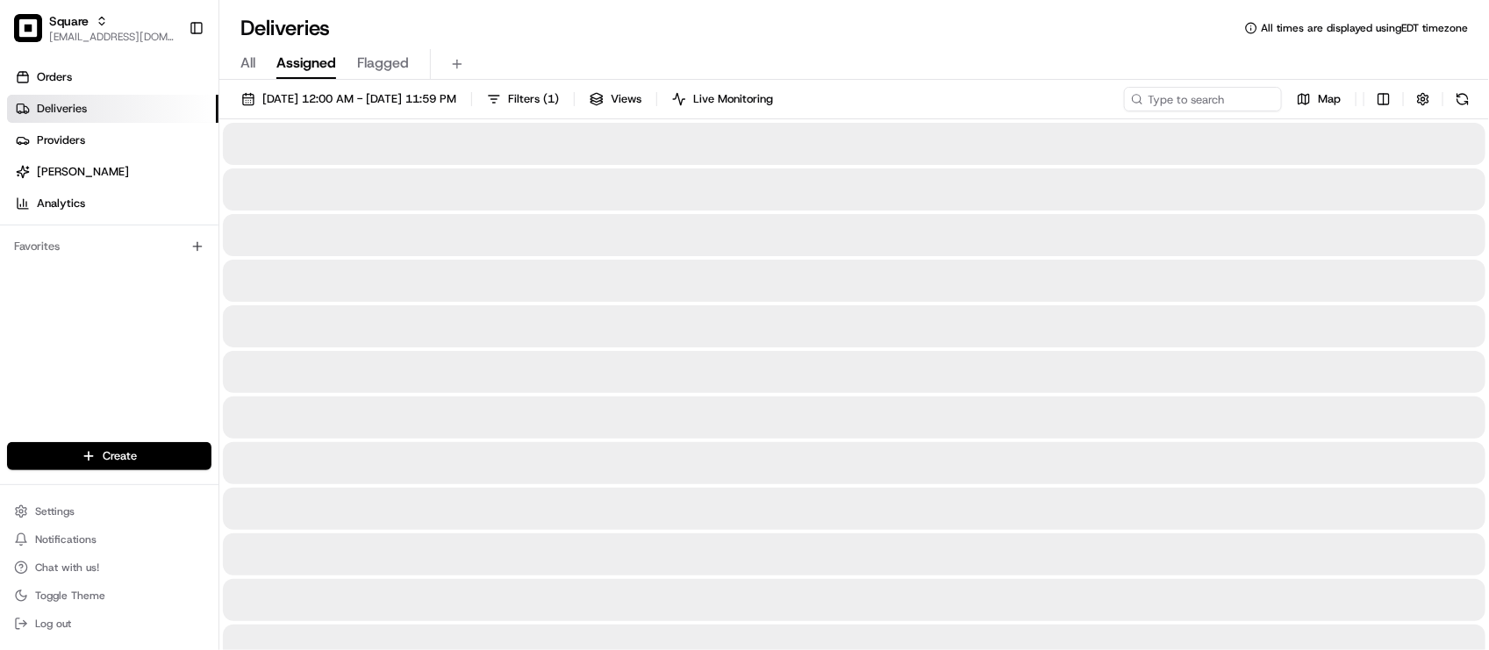
click at [709, 29] on div "Deliveries All times are displayed using EDT timezone" at bounding box center [854, 28] width 1270 height 28
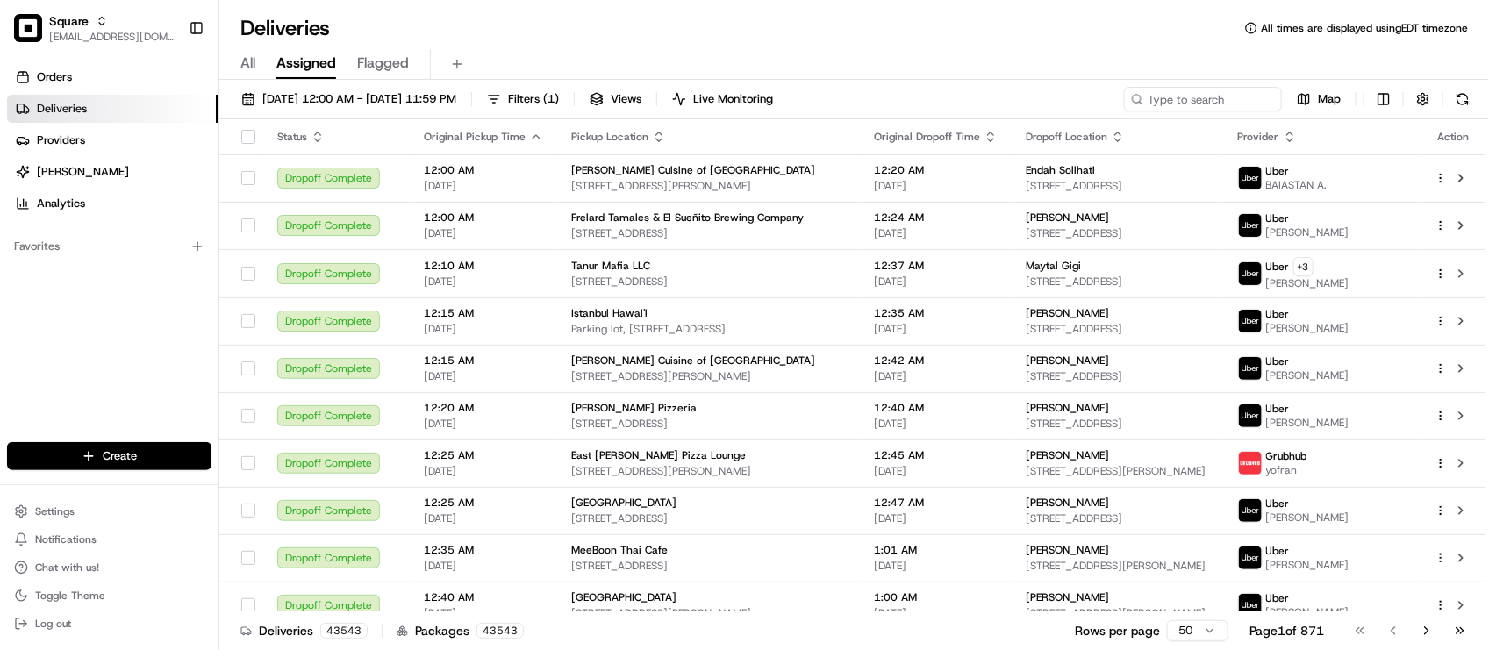
click at [163, 374] on div "Orders Deliveries Providers [PERSON_NAME] Analytics Favorites" at bounding box center [109, 254] width 219 height 397
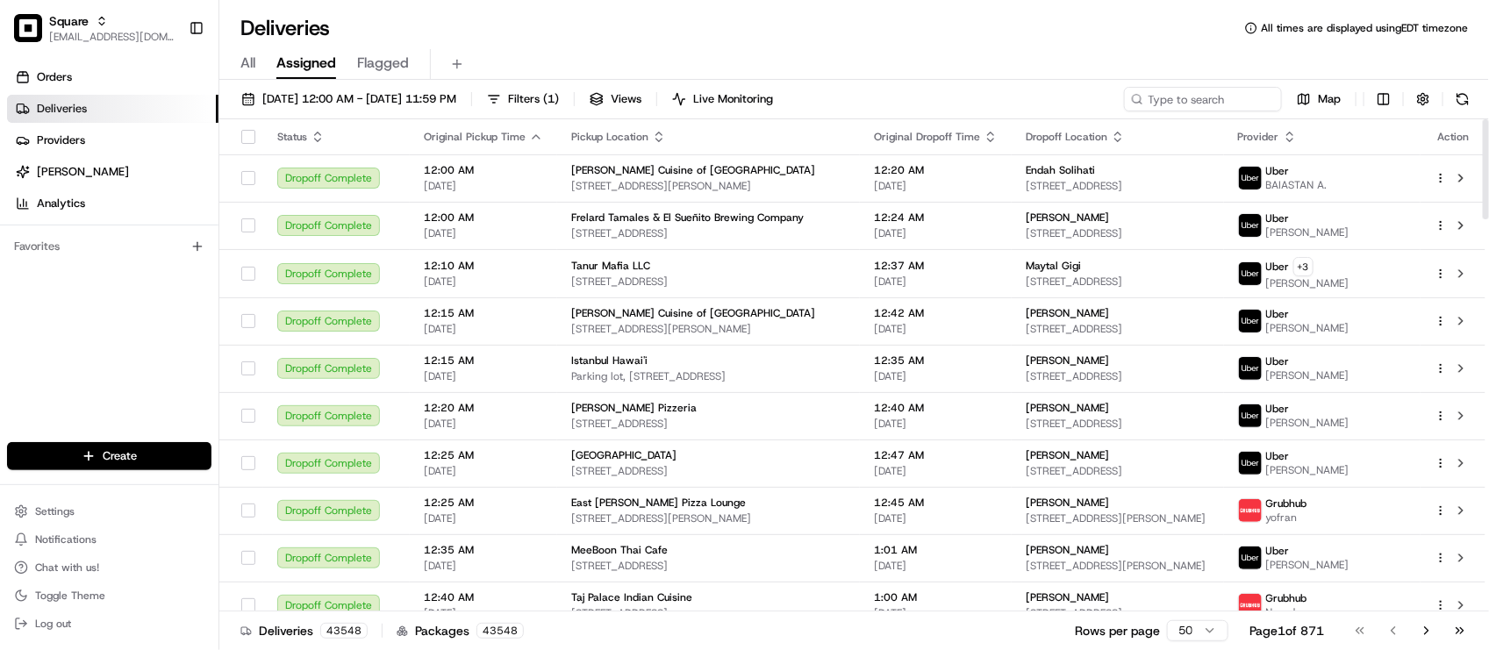
click at [105, 399] on div "Orders Deliveries Providers [PERSON_NAME] Analytics Favorites" at bounding box center [109, 254] width 219 height 397
click at [569, 32] on div "Deliveries All times are displayed using EDT timezone" at bounding box center [854, 28] width 1270 height 28
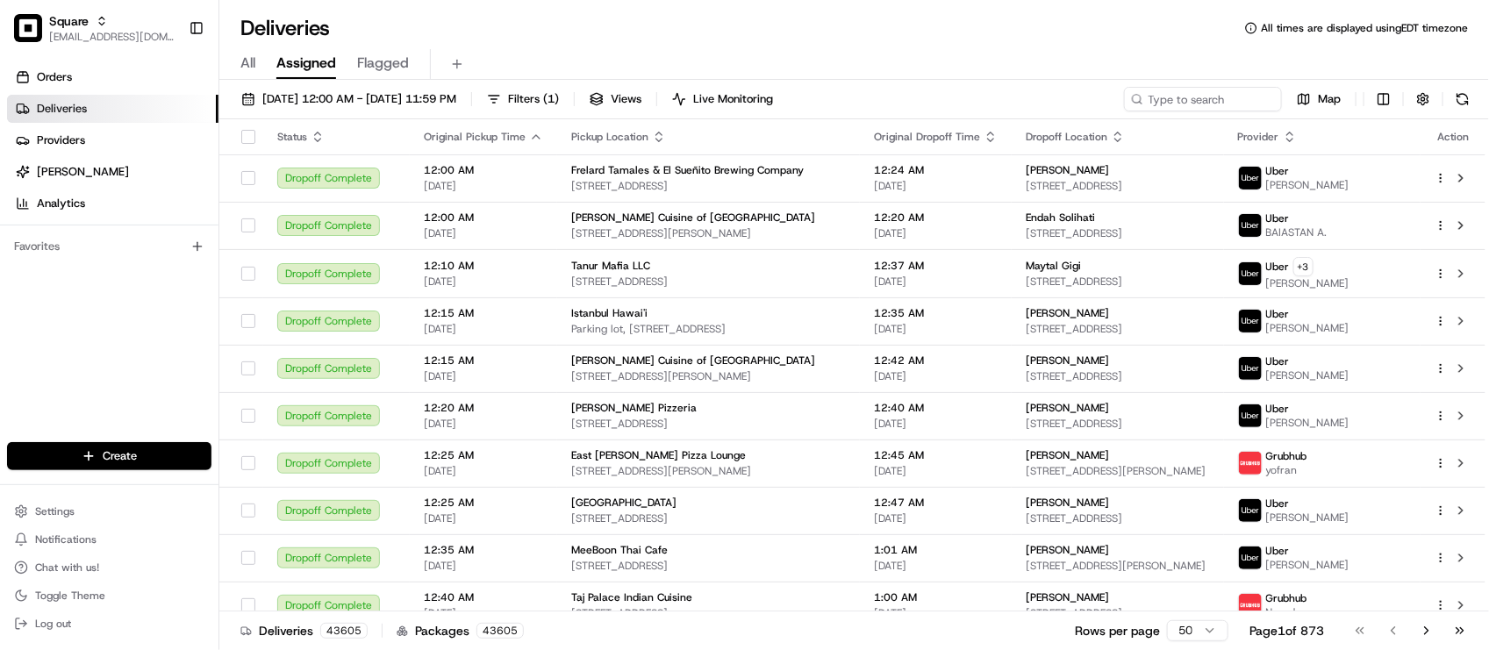
click at [83, 379] on div "Orders Deliveries Providers [PERSON_NAME] Analytics Favorites" at bounding box center [109, 254] width 219 height 397
click at [169, 382] on div "Orders Deliveries Providers [PERSON_NAME] Analytics Favorites" at bounding box center [109, 254] width 219 height 397
click at [326, 97] on span "08/01/2025 12:00 AM - 08/31/2025 11:59 PM" at bounding box center [359, 99] width 194 height 16
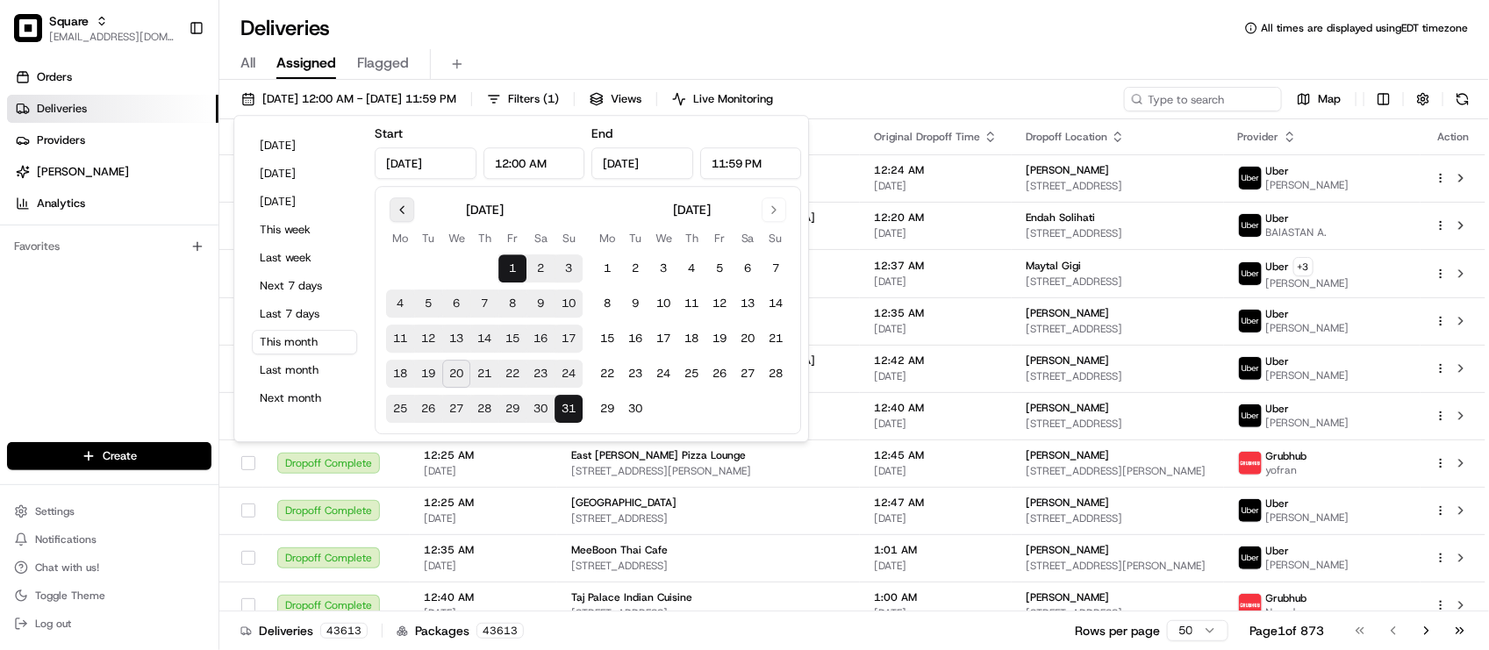
click at [398, 208] on button "Go to previous month" at bounding box center [402, 209] width 25 height 25
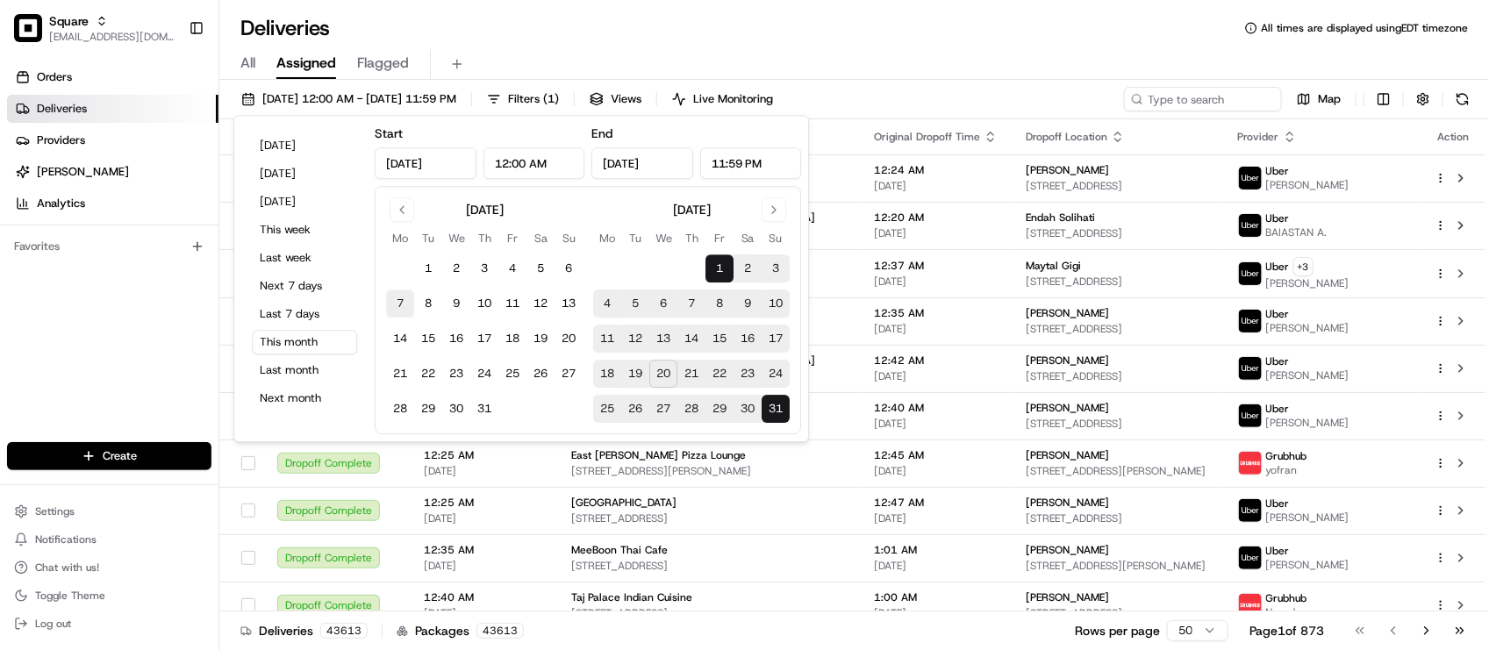
click at [397, 299] on button "7" at bounding box center [400, 304] width 28 height 28
type input "Jul 7, 2025"
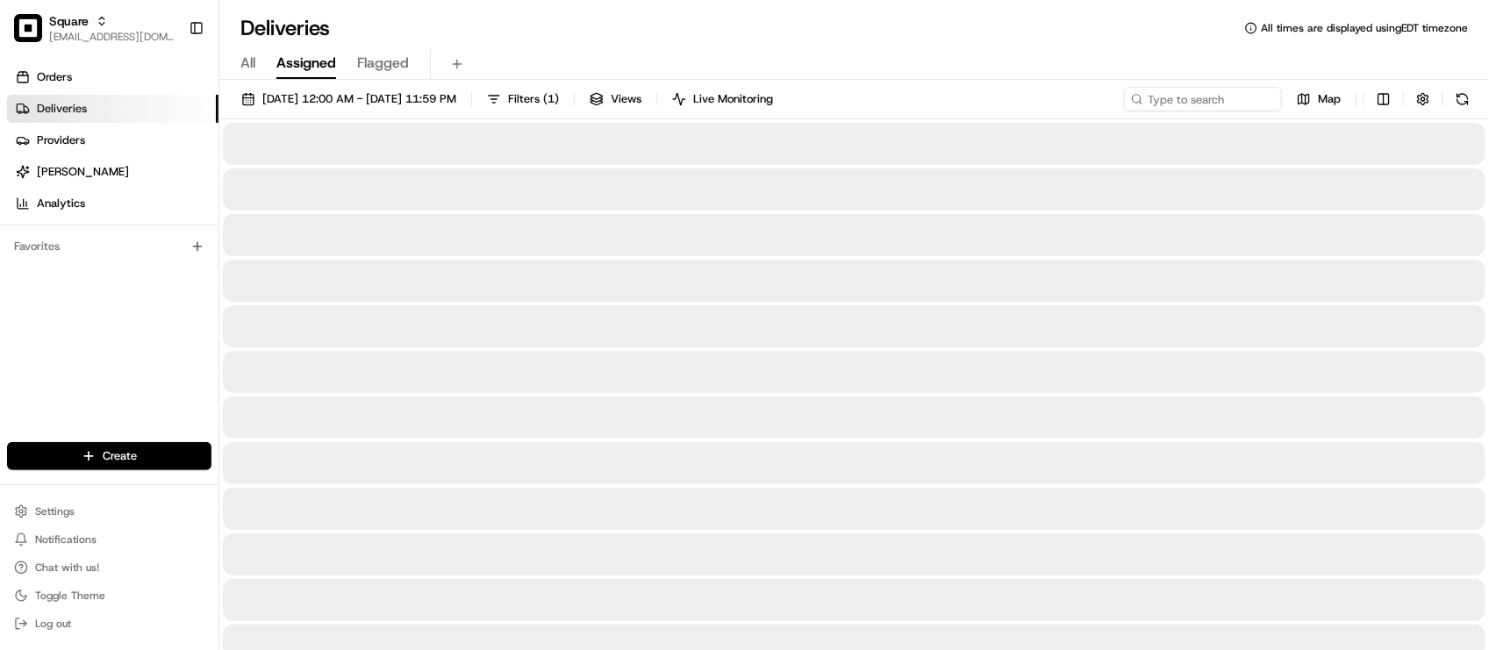
click at [1015, 61] on div "All Assigned Flagged" at bounding box center [854, 64] width 1270 height 31
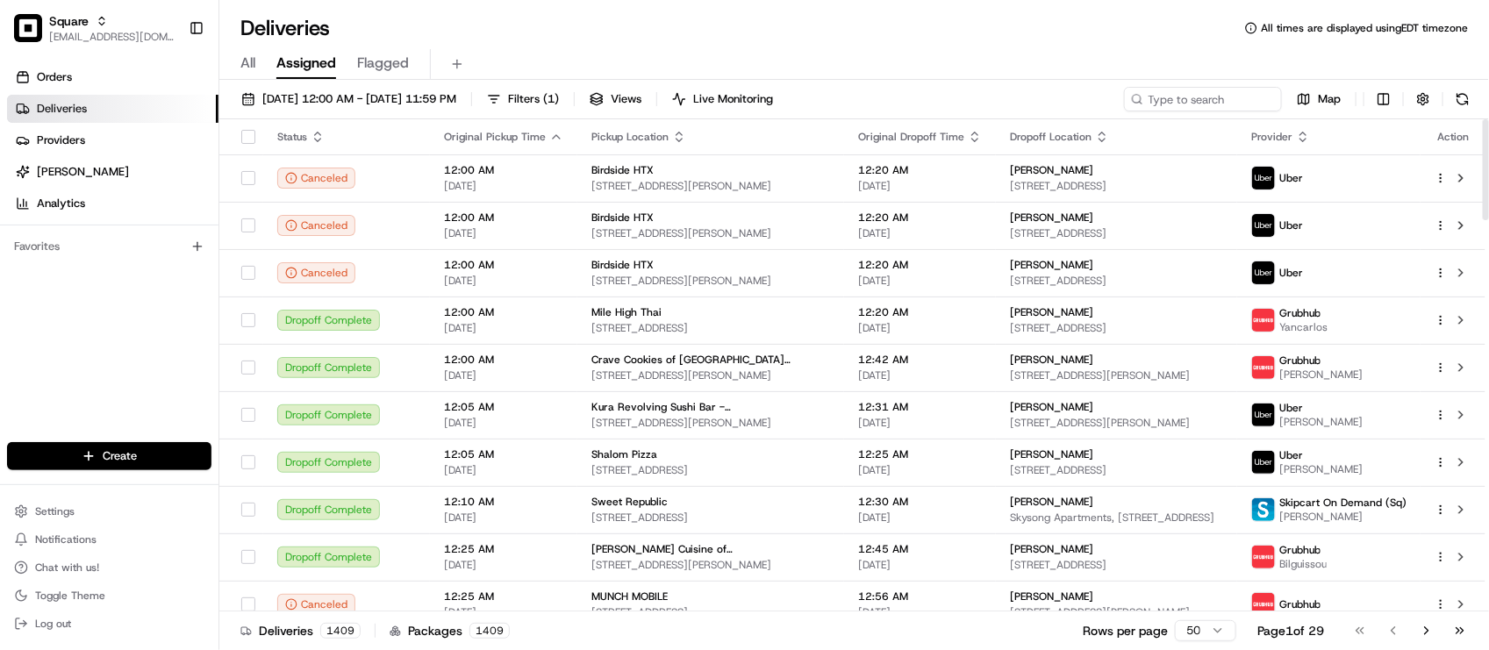
click at [1384, 64] on div "All Assigned Flagged" at bounding box center [854, 64] width 1270 height 31
click at [1247, 111] on div "07/07/2025 12:00 AM - 07/07/2025 11:59 PM Filters ( 1 ) Views Live Monitoring M…" at bounding box center [854, 103] width 1270 height 32
click at [1225, 102] on input at bounding box center [1177, 99] width 211 height 25
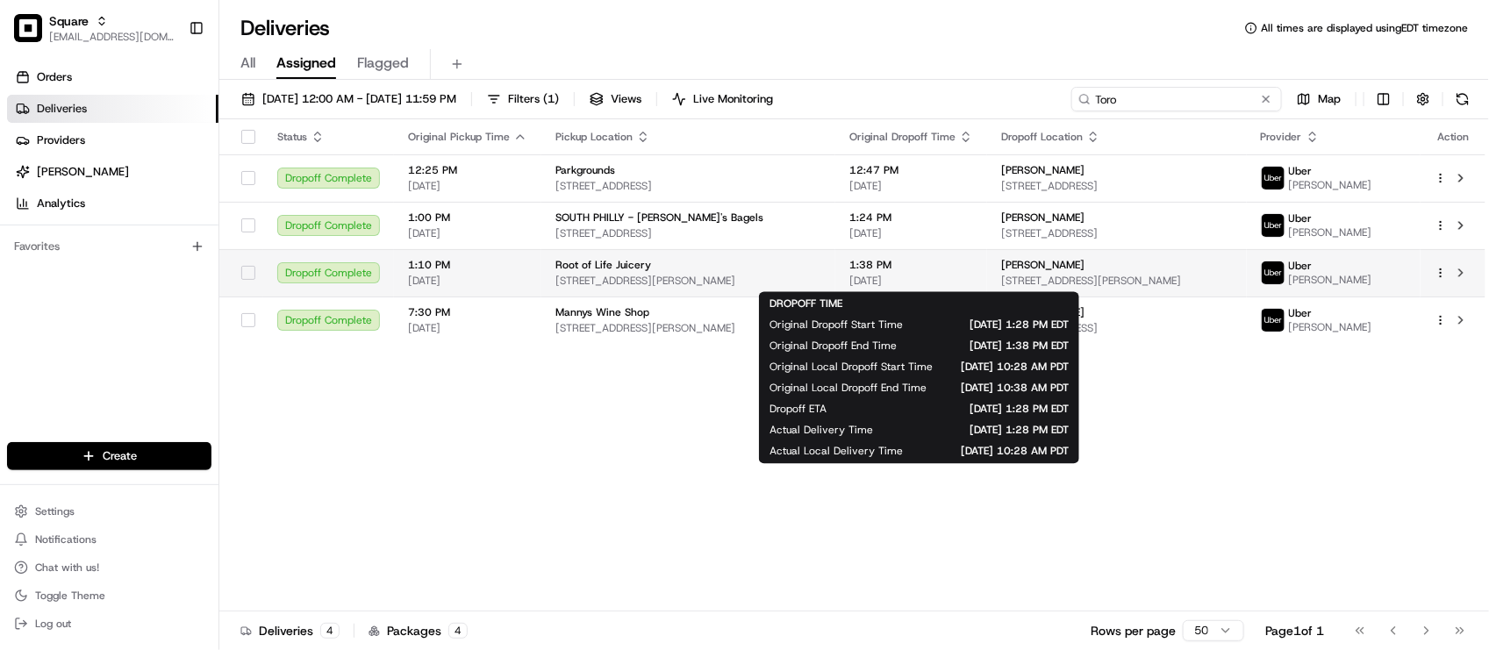
type input "Toro"
click at [867, 283] on span "07/07/2025" at bounding box center [912, 281] width 124 height 14
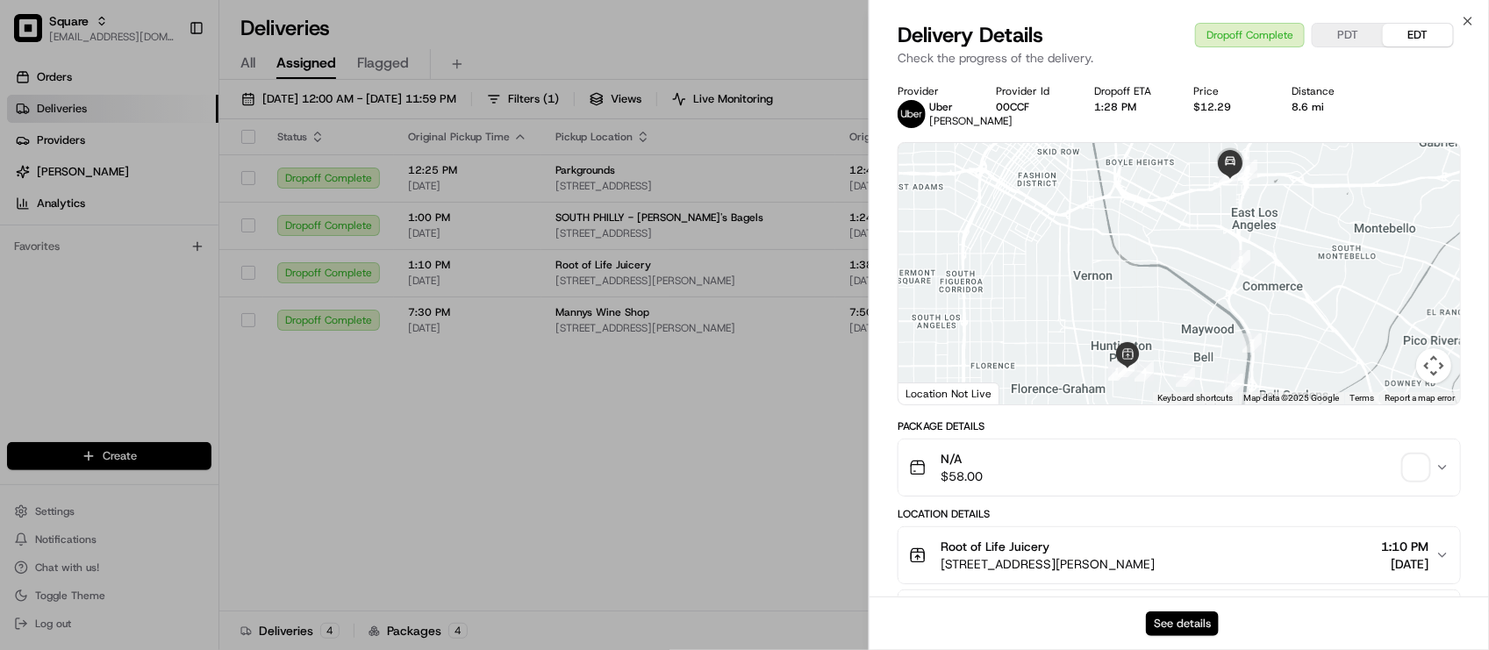
click at [1176, 619] on button "See details" at bounding box center [1182, 624] width 73 height 25
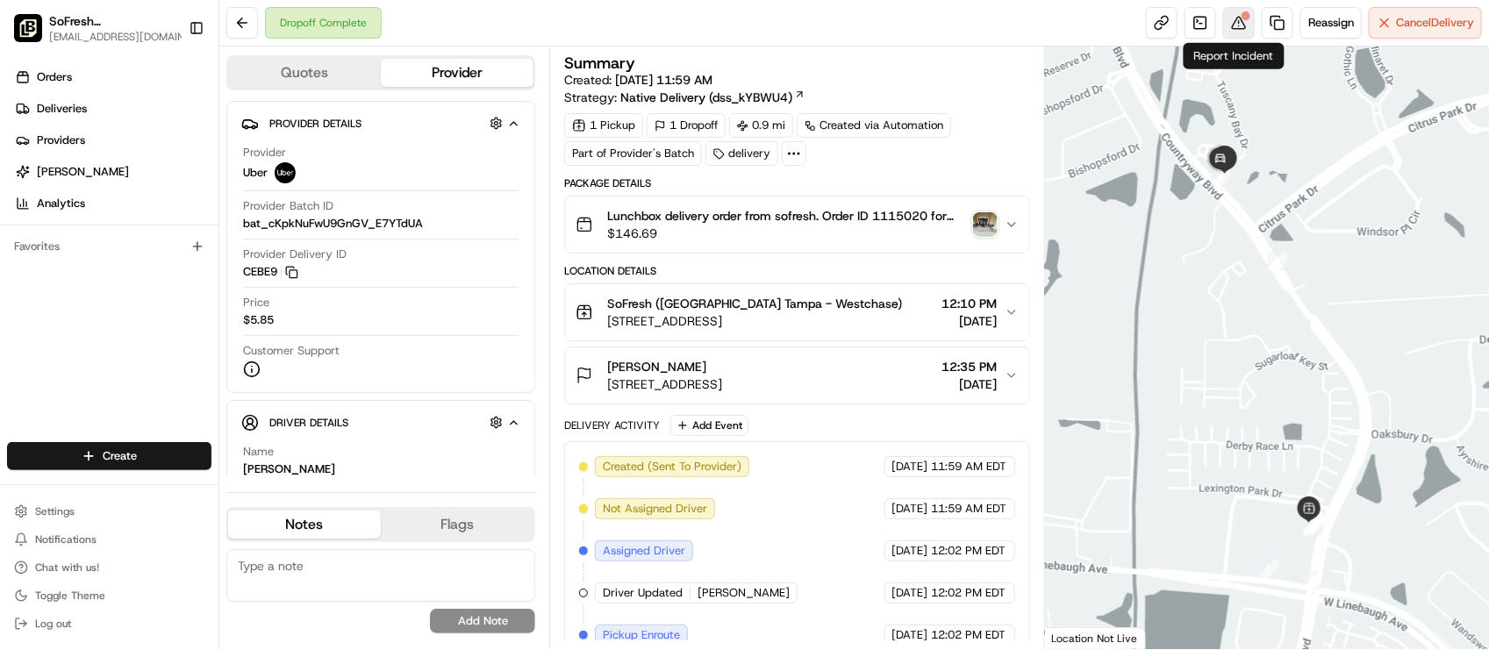
click at [1234, 28] on button at bounding box center [1239, 23] width 32 height 32
click at [860, 241] on span "$146.69" at bounding box center [786, 234] width 358 height 18
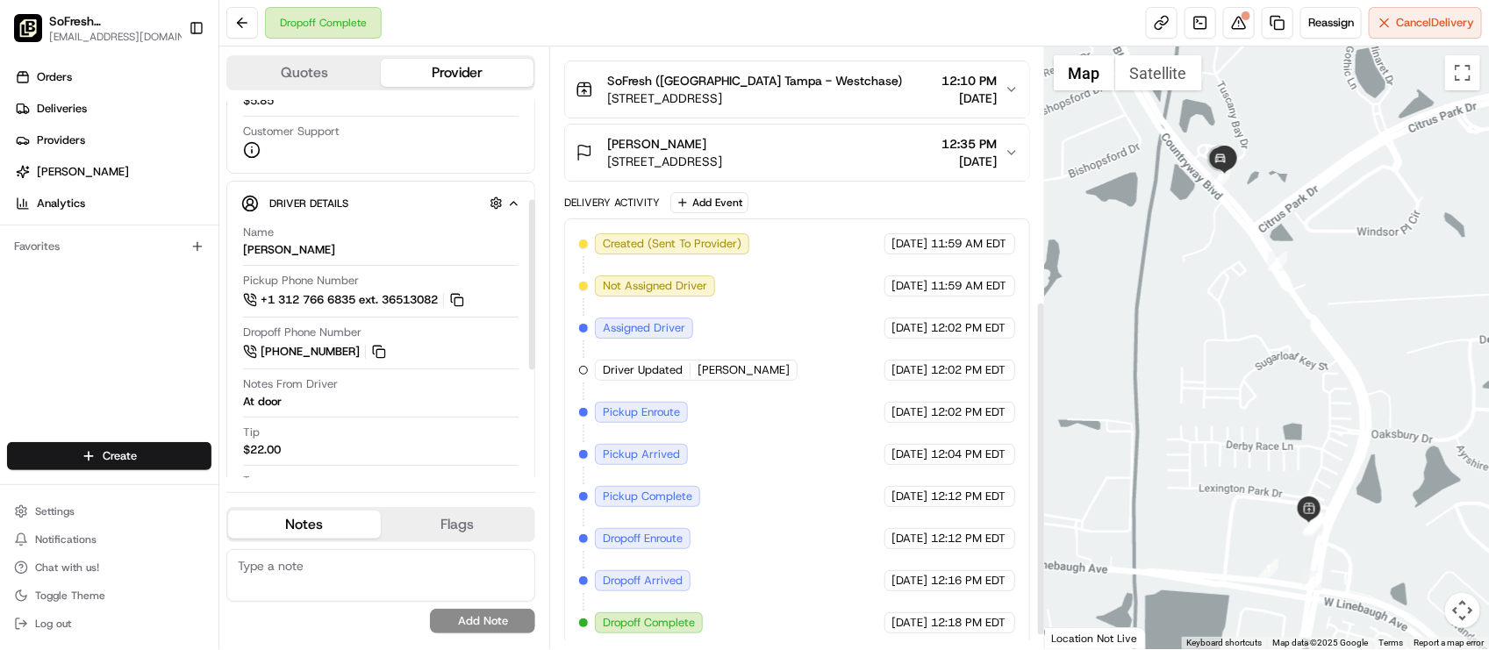
scroll to position [478, 0]
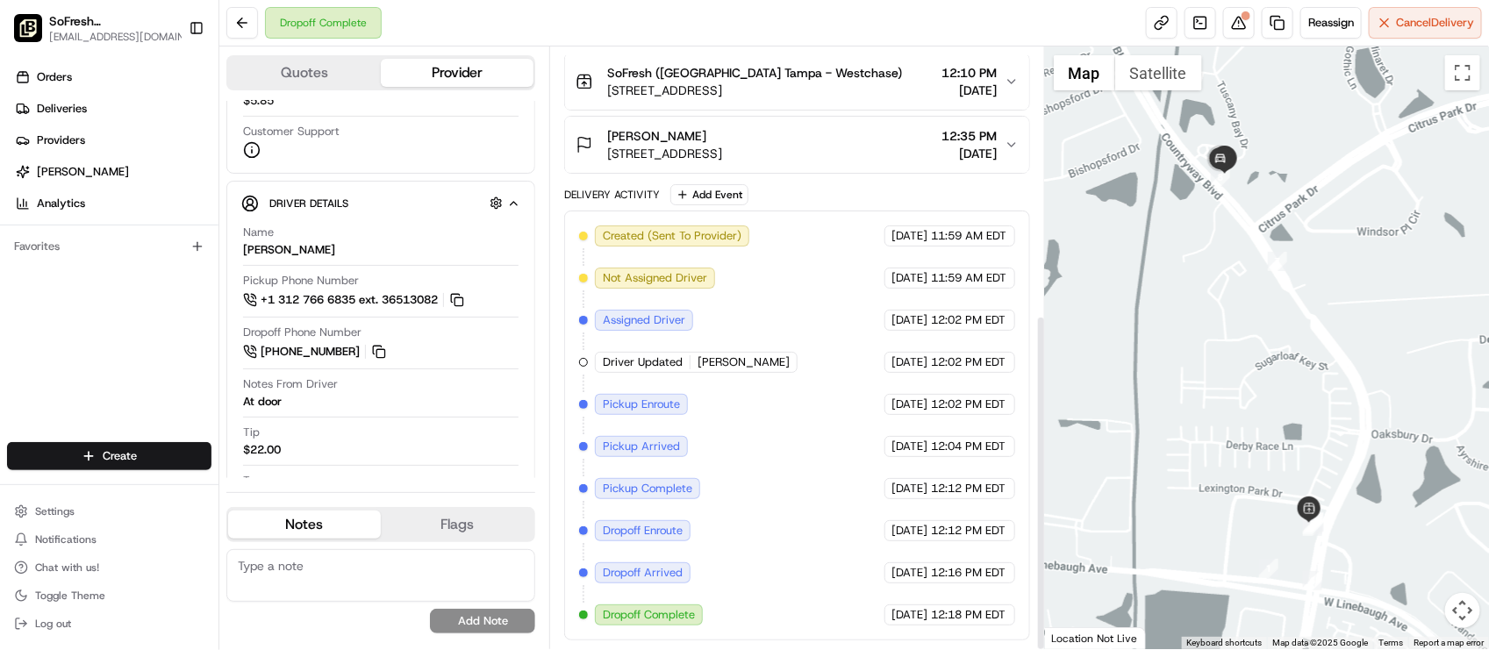
click at [708, 439] on div "Created (Sent To Provider) Uber [DATE] 11:59 AM EDT Not Assigned Driver Uber [D…" at bounding box center [796, 426] width 435 height 400
click at [884, 38] on div "Dropoff Complete Reassign Cancel Delivery" at bounding box center [854, 23] width 1270 height 47
click at [513, 28] on div "Dropoff Complete Reassign Cancel Delivery" at bounding box center [854, 23] width 1270 height 47
click at [465, 24] on div "Dropoff Complete Reassign Cancel Delivery" at bounding box center [854, 23] width 1270 height 47
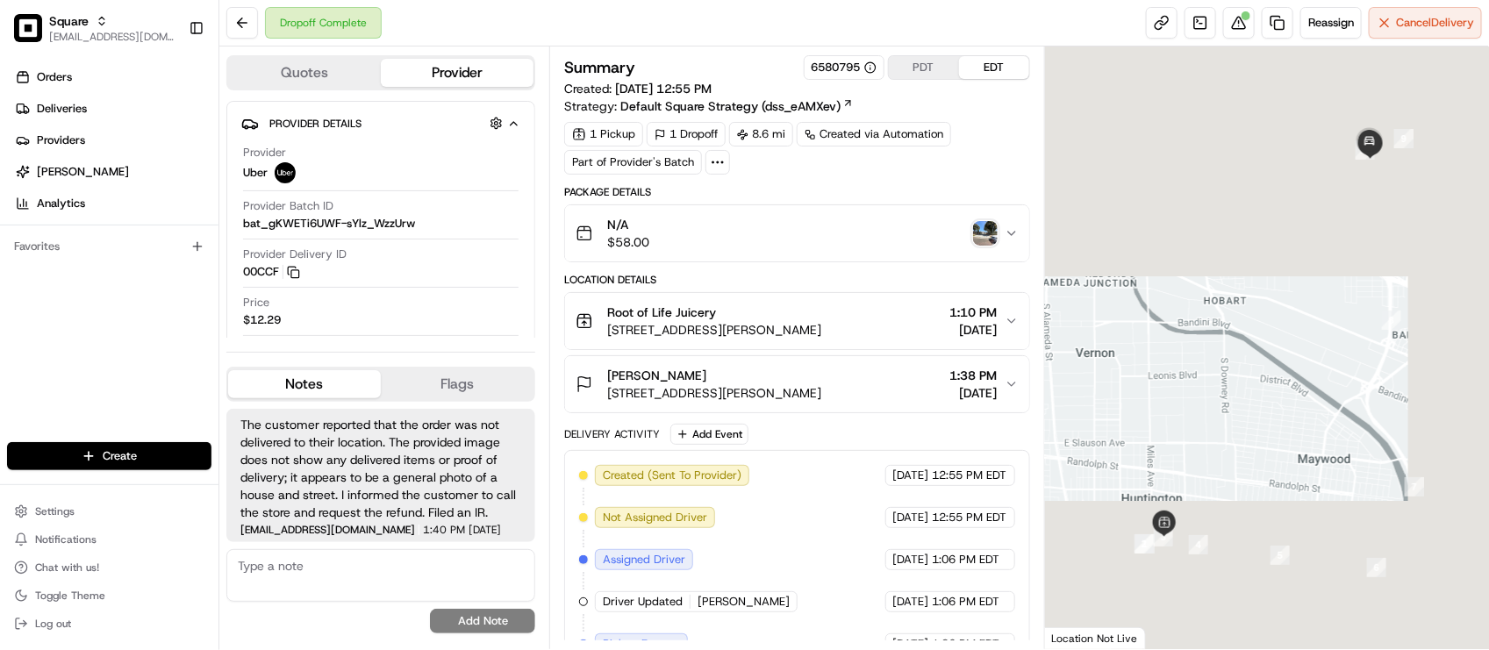
click at [999, 176] on div "Summary 6580795 PDT EDT Created: 07/07/2025 12:55 PM Strategy: Default Square S…" at bounding box center [796, 467] width 465 height 825
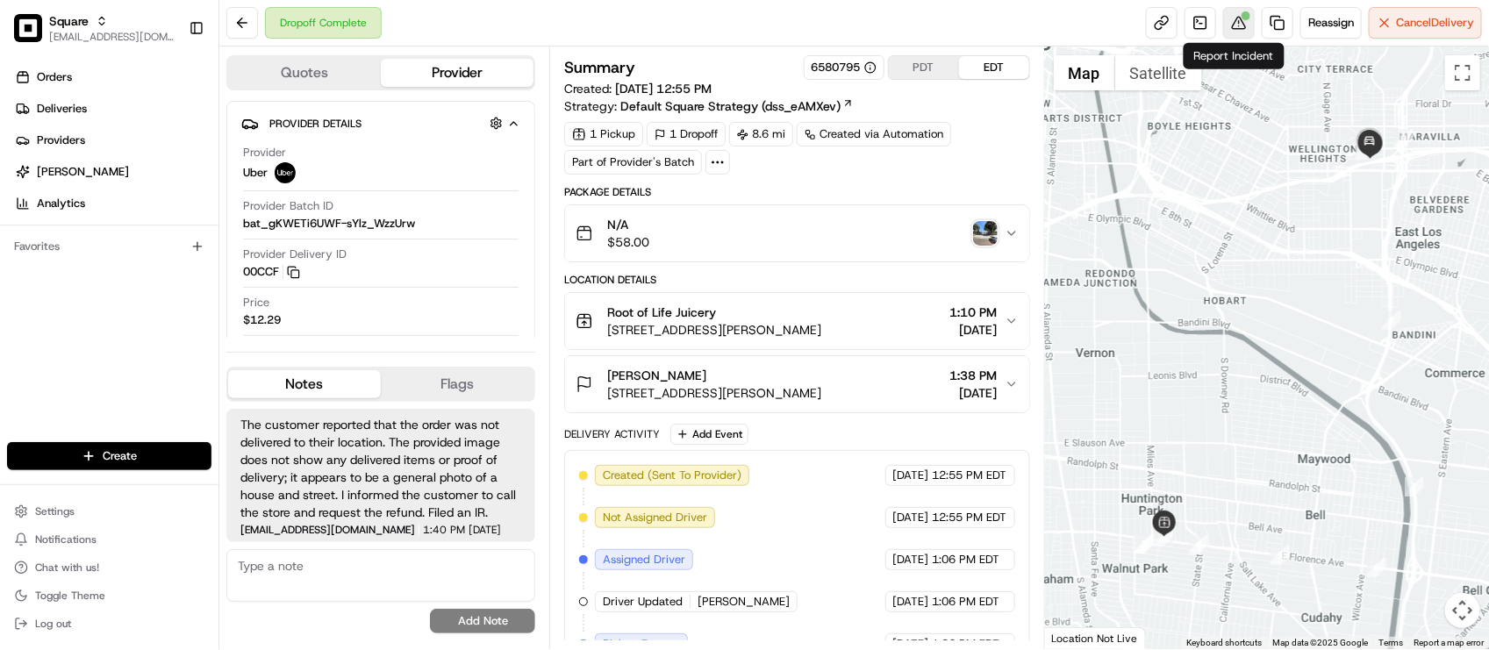
click at [1230, 26] on button at bounding box center [1239, 23] width 32 height 32
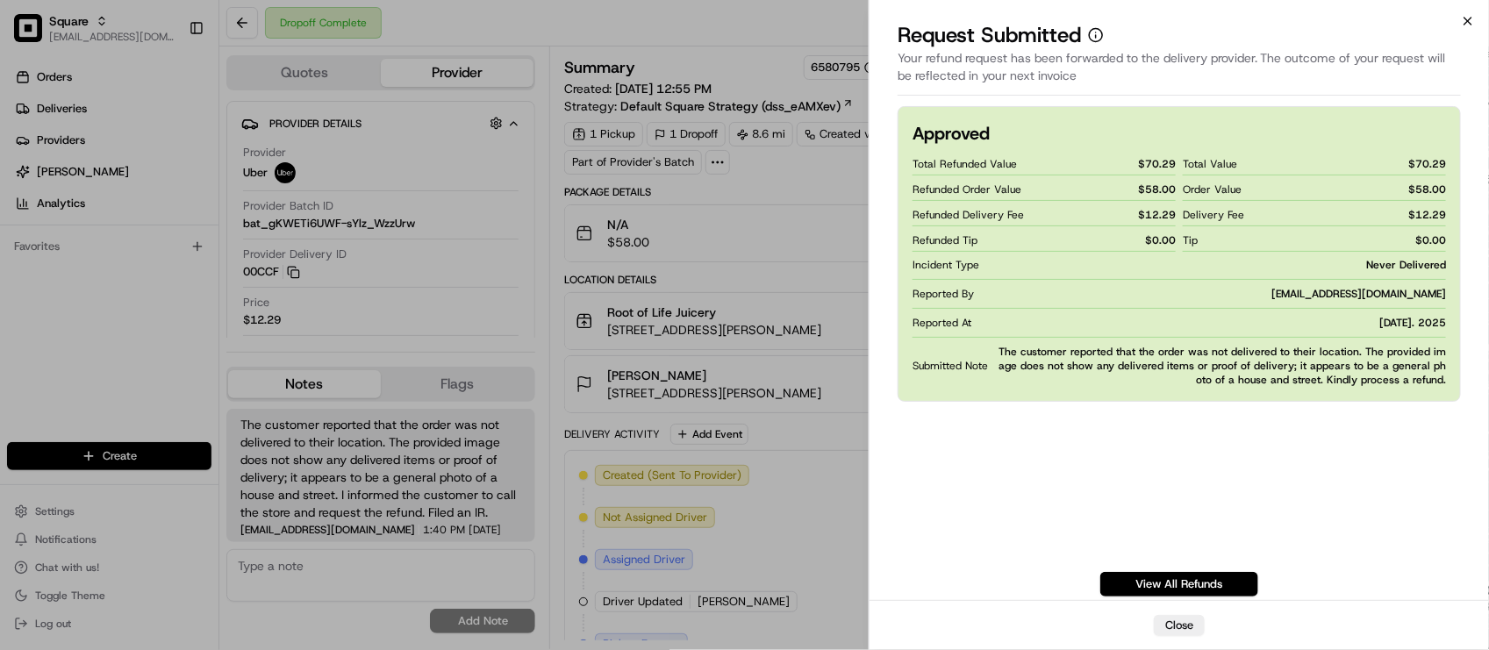
click at [1466, 24] on icon "button" at bounding box center [1468, 21] width 7 height 7
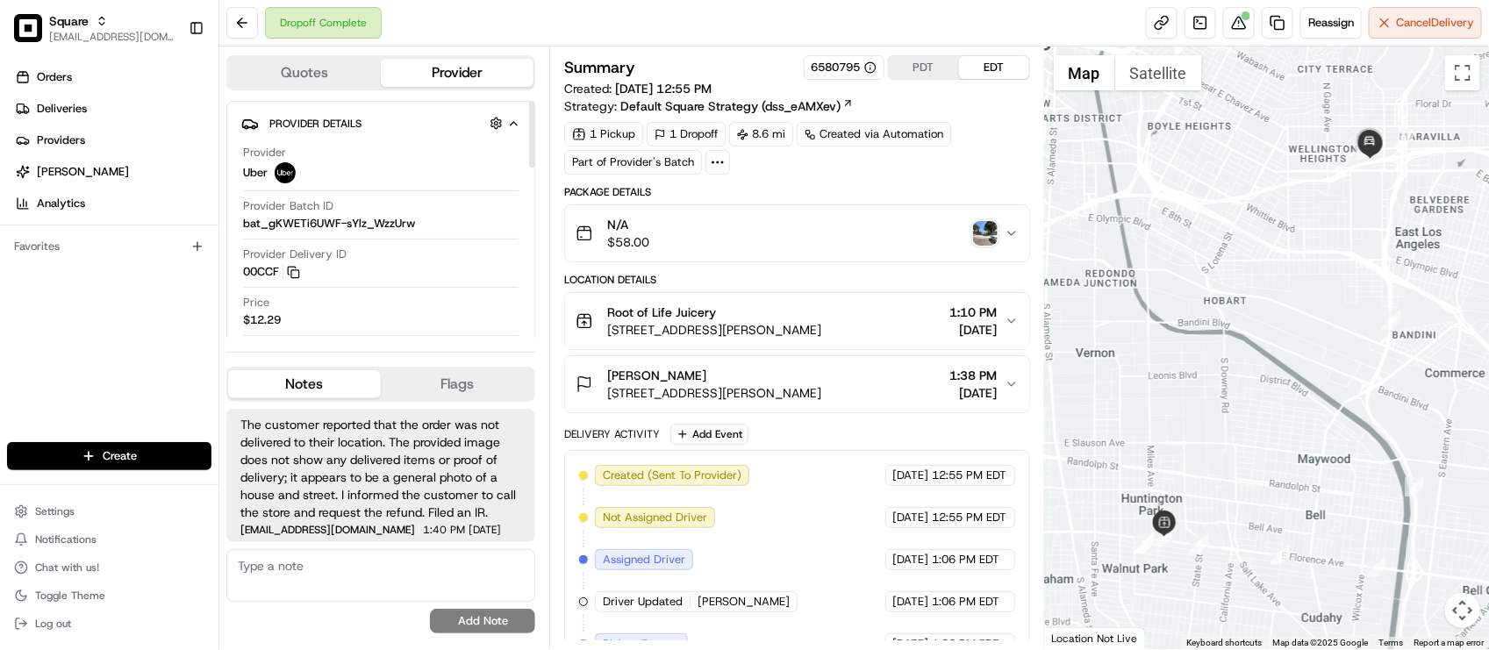
click at [356, 149] on div "Provider Uber" at bounding box center [381, 164] width 276 height 39
click at [1015, 191] on div "Package Details" at bounding box center [796, 192] width 465 height 14
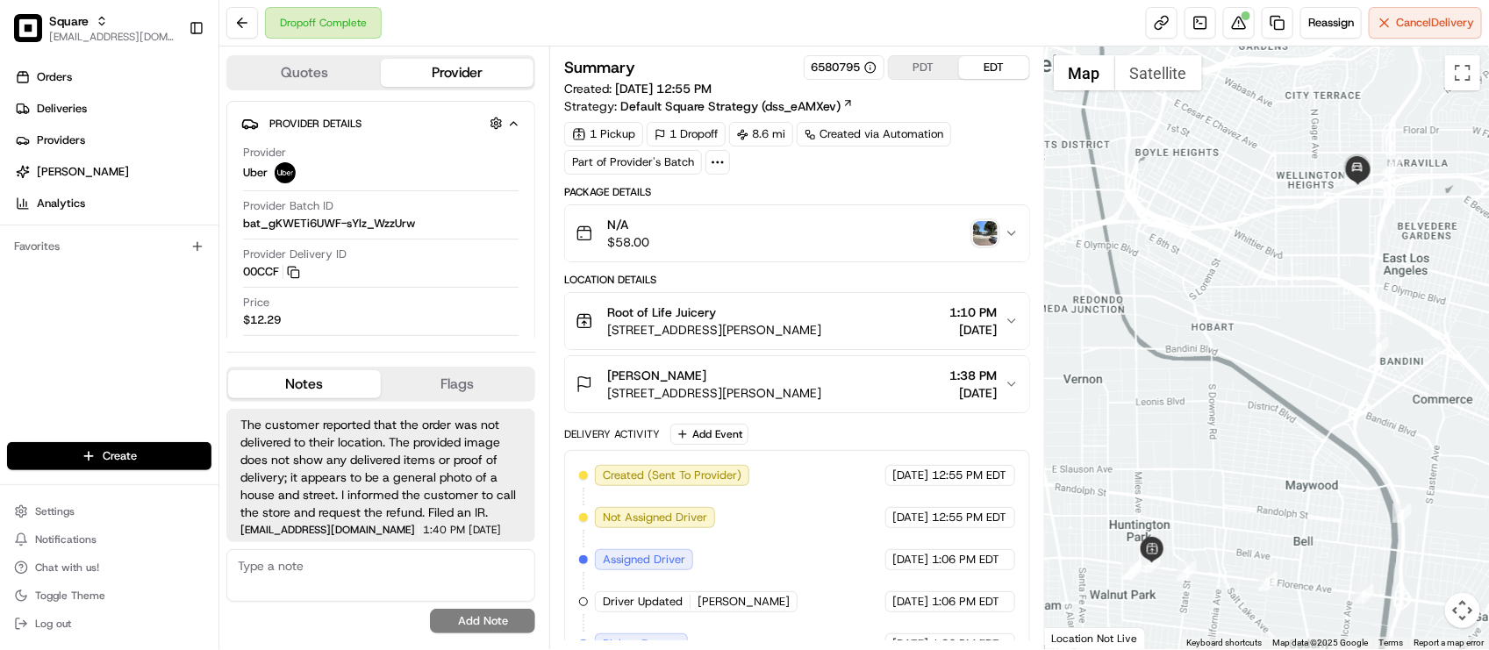
drag, startPoint x: 1380, startPoint y: 253, endPoint x: 1375, endPoint y: 264, distance: 12.2
click at [1375, 264] on div at bounding box center [1267, 348] width 444 height 603
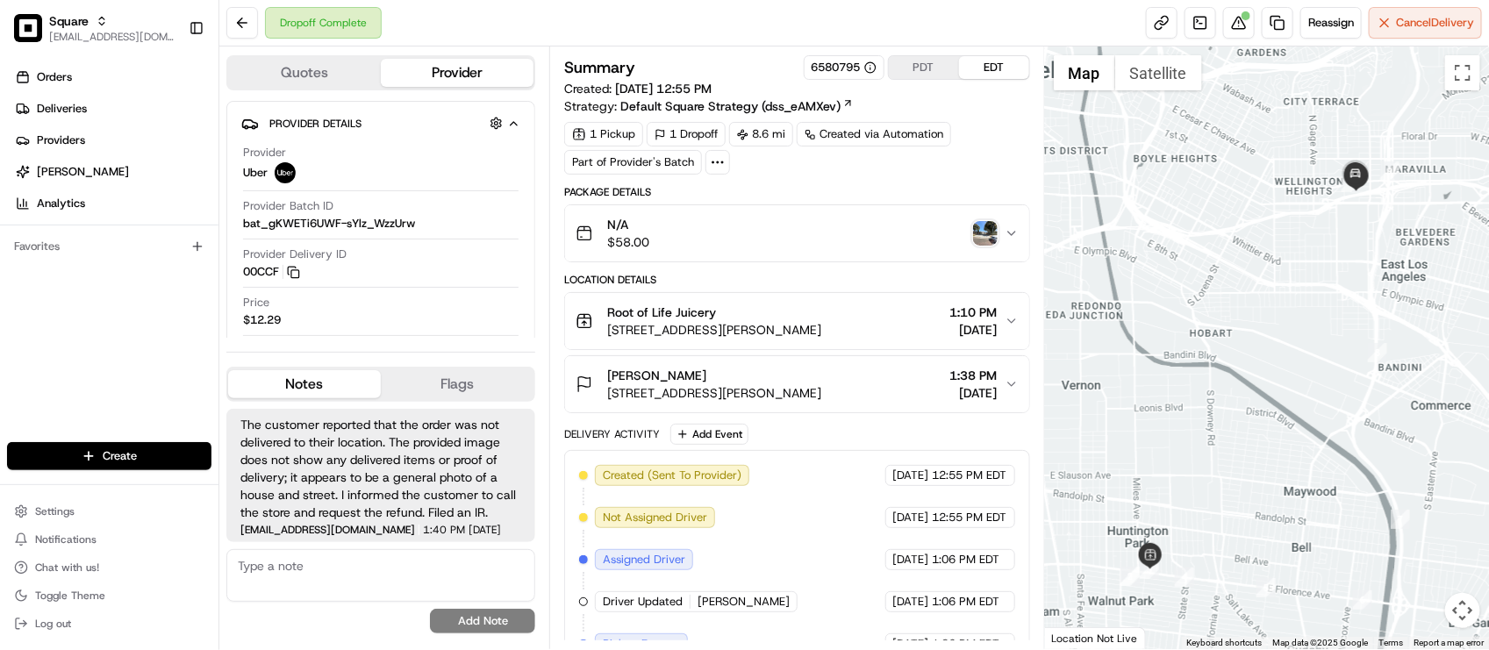
click at [993, 248] on div "N/A $58.00" at bounding box center [790, 233] width 428 height 35
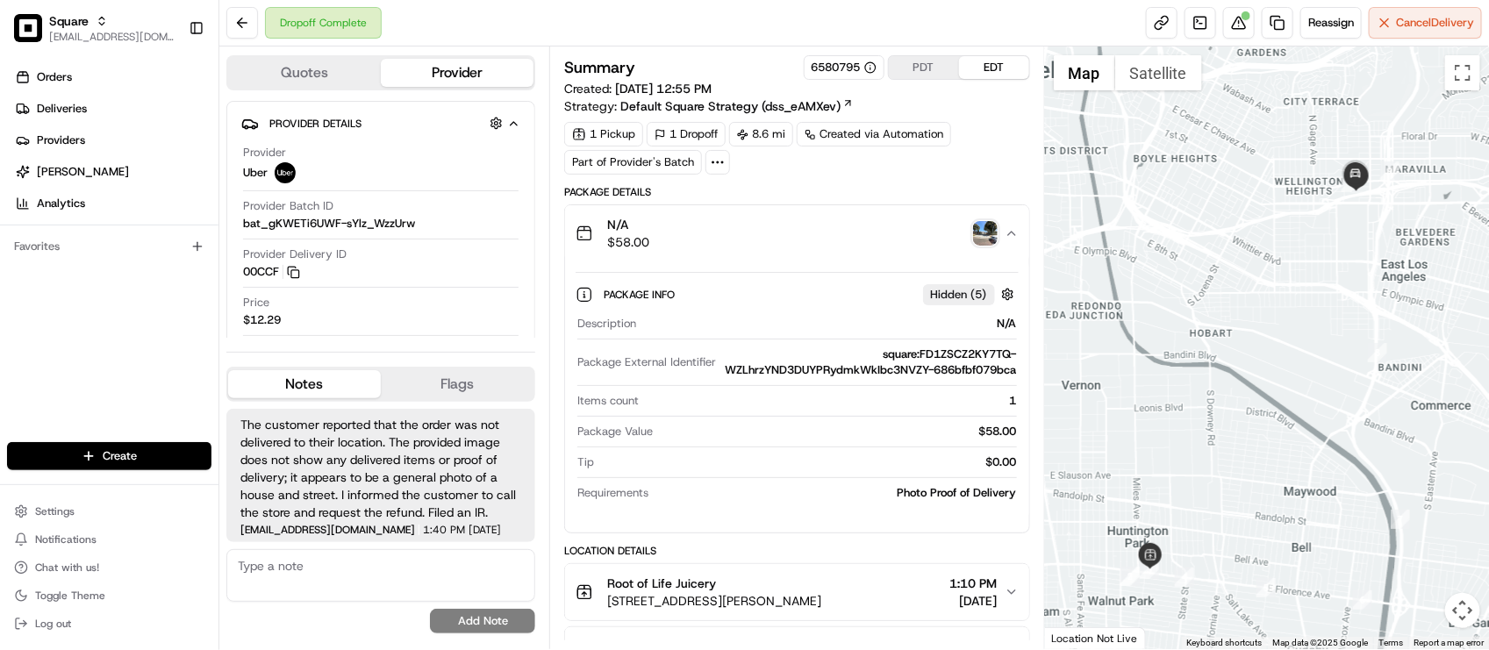
click at [979, 230] on img "button" at bounding box center [985, 233] width 25 height 25
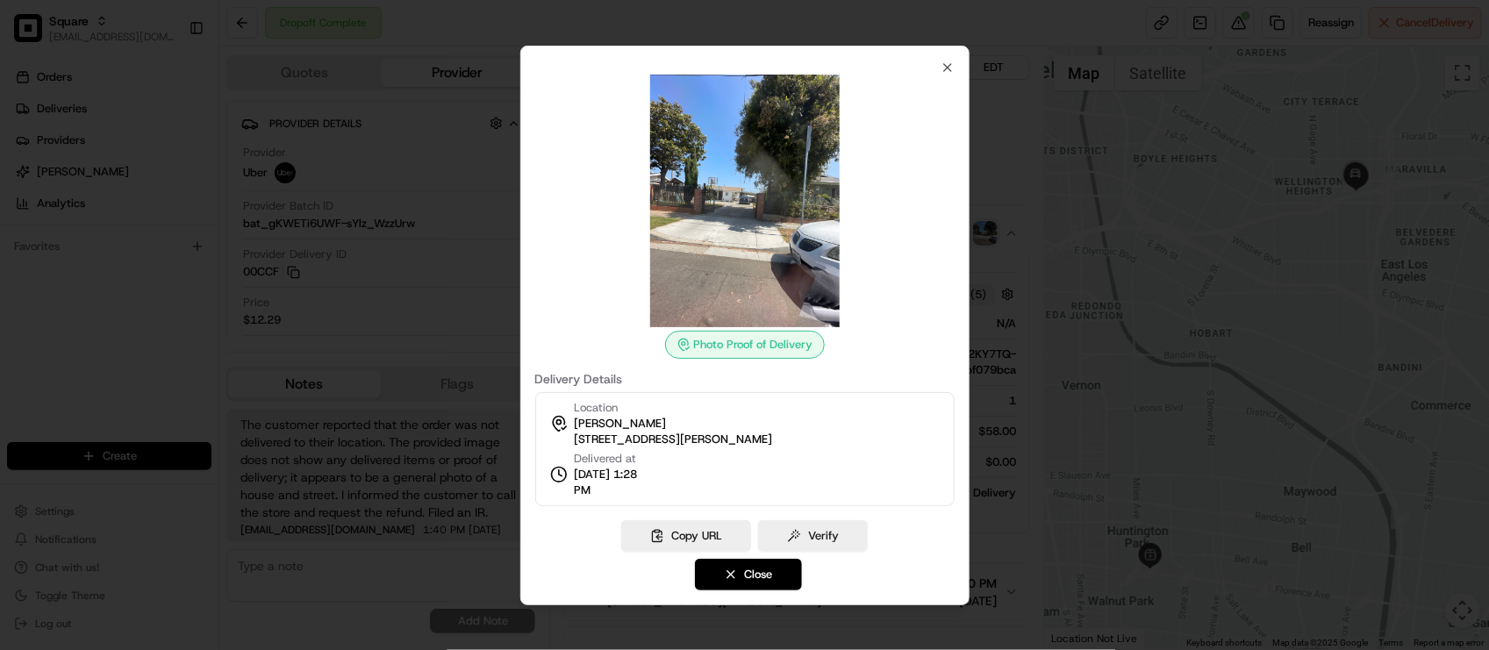
click at [1008, 146] on div at bounding box center [744, 325] width 1489 height 650
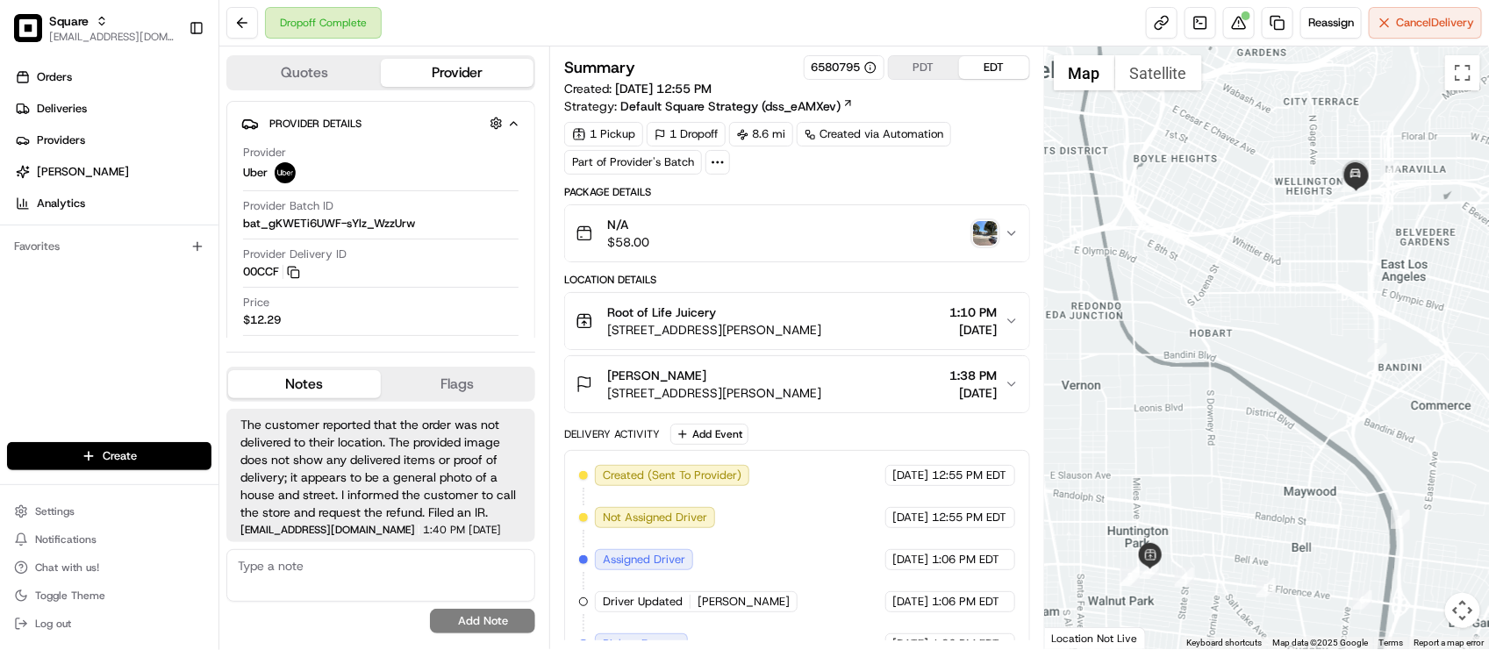
click at [980, 234] on img "button" at bounding box center [985, 233] width 25 height 25
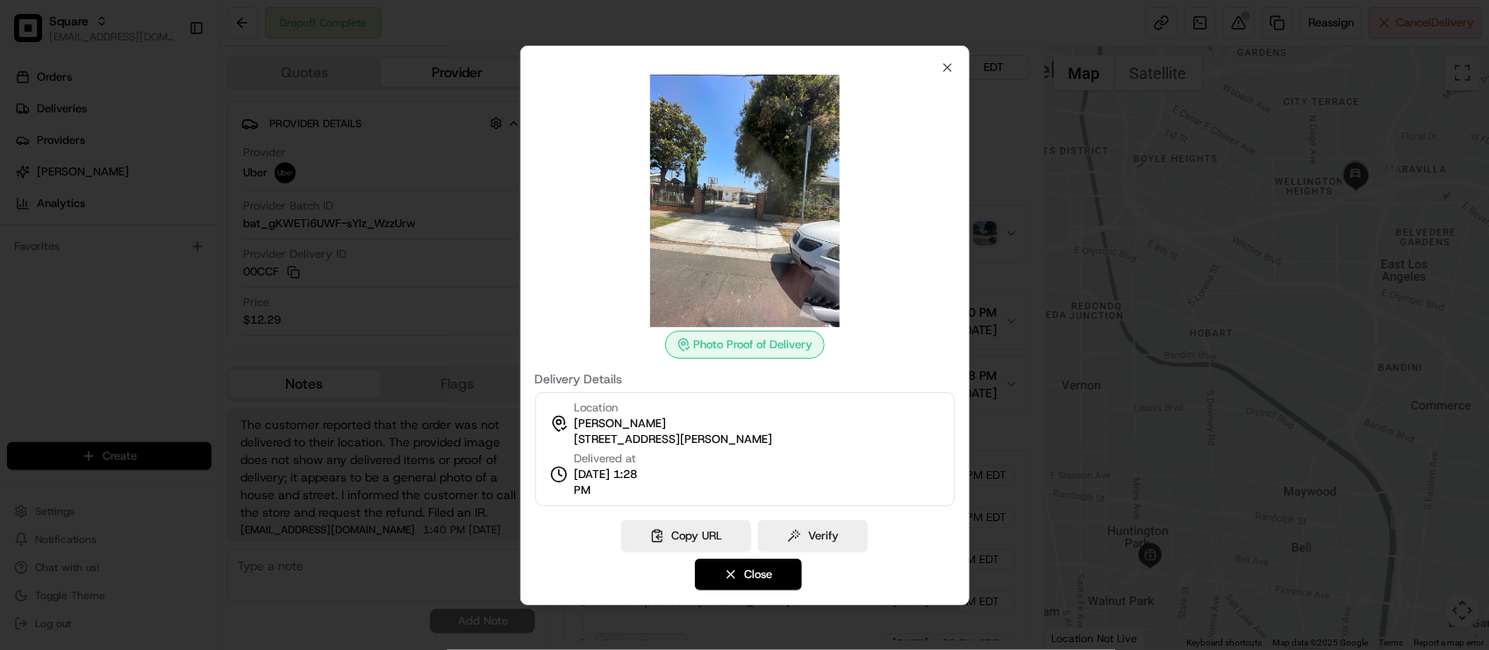
click at [994, 180] on div at bounding box center [744, 325] width 1489 height 650
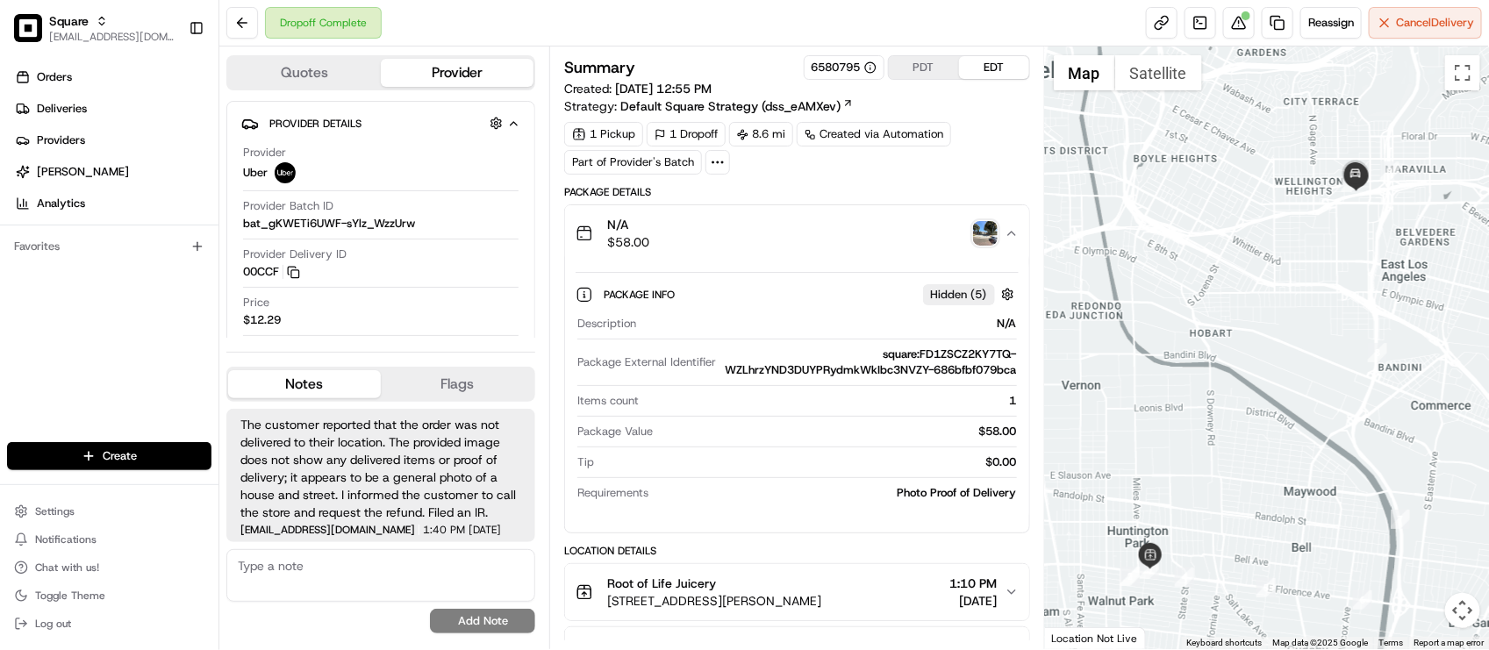
click at [838, 233] on div "N/A $58.00" at bounding box center [790, 233] width 428 height 35
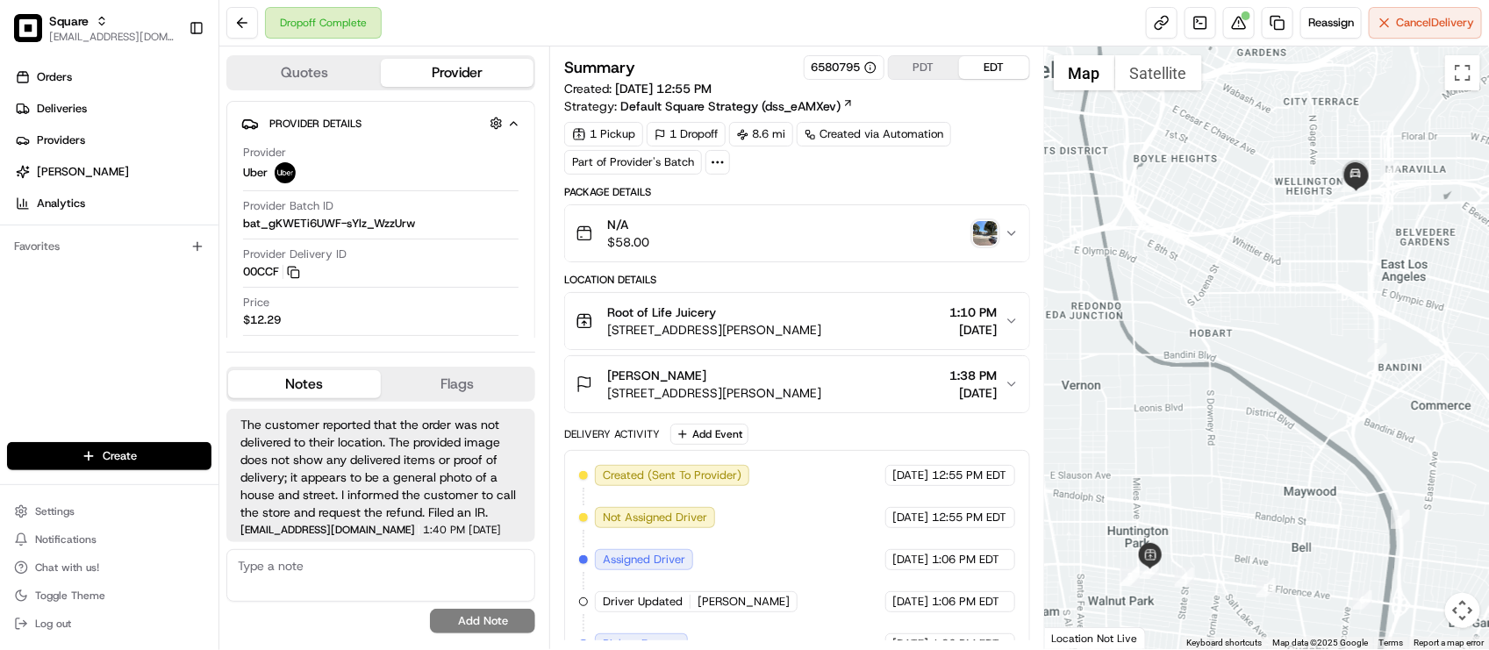
scroll to position [110, 0]
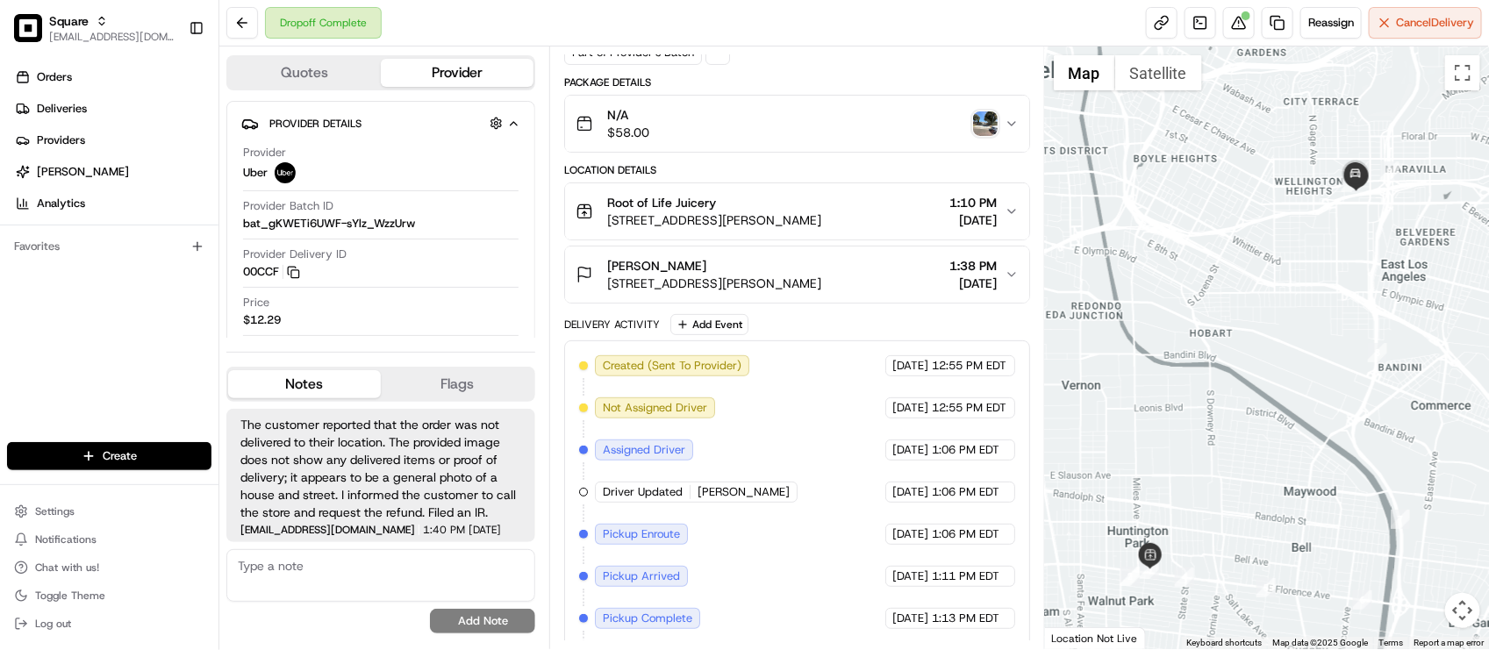
click at [792, 279] on span "4129 Gleason St, Los Angeles, CA 90063, USA" at bounding box center [714, 284] width 214 height 18
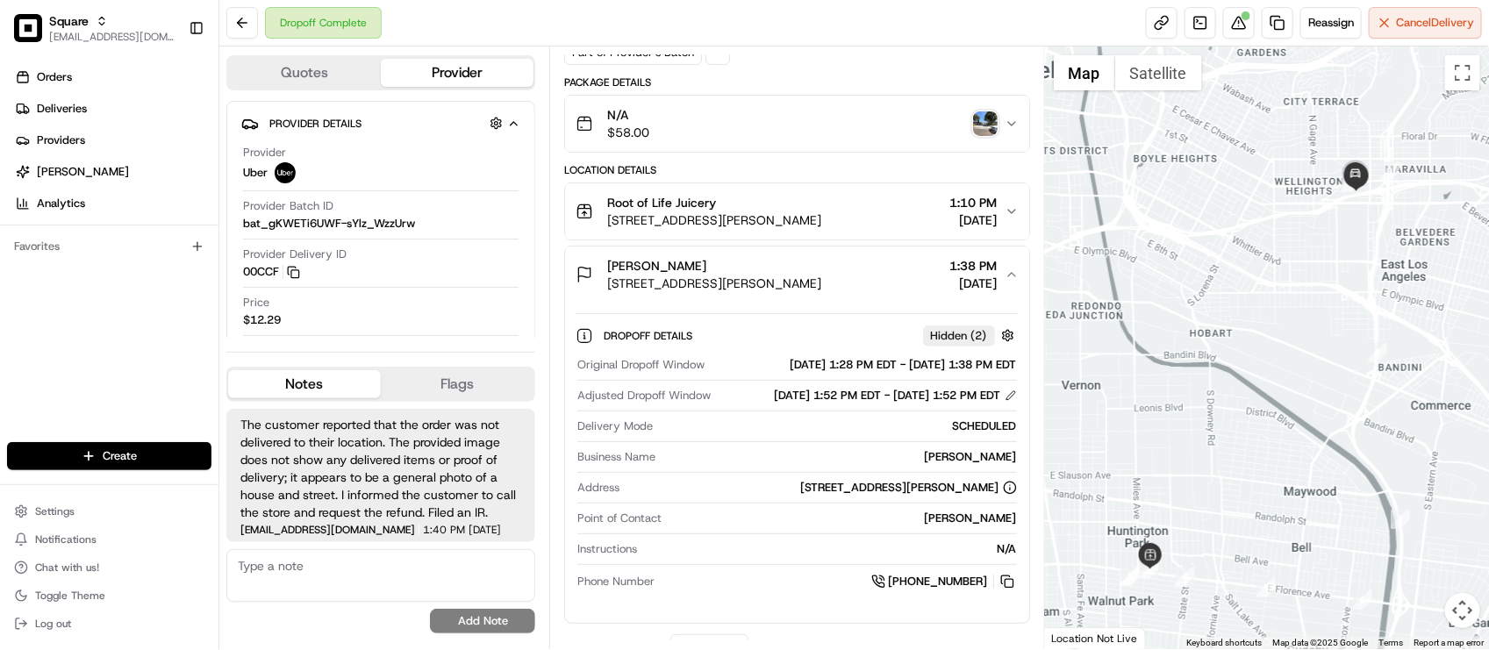
click at [794, 279] on span "4129 Gleason St, Los Angeles, CA 90063, USA" at bounding box center [714, 284] width 214 height 18
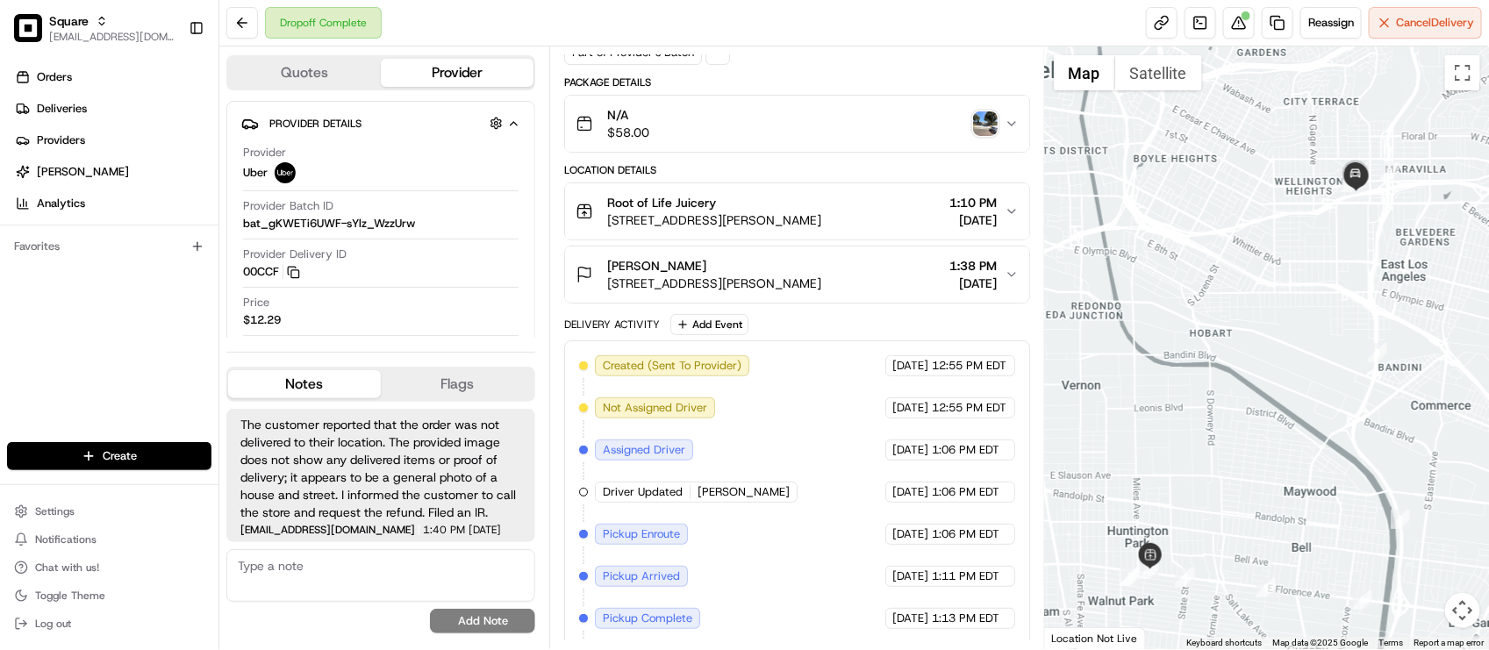
click at [806, 228] on span "2925 E Florence Ave, Huntington Park, CA 90255, USA" at bounding box center [714, 221] width 214 height 18
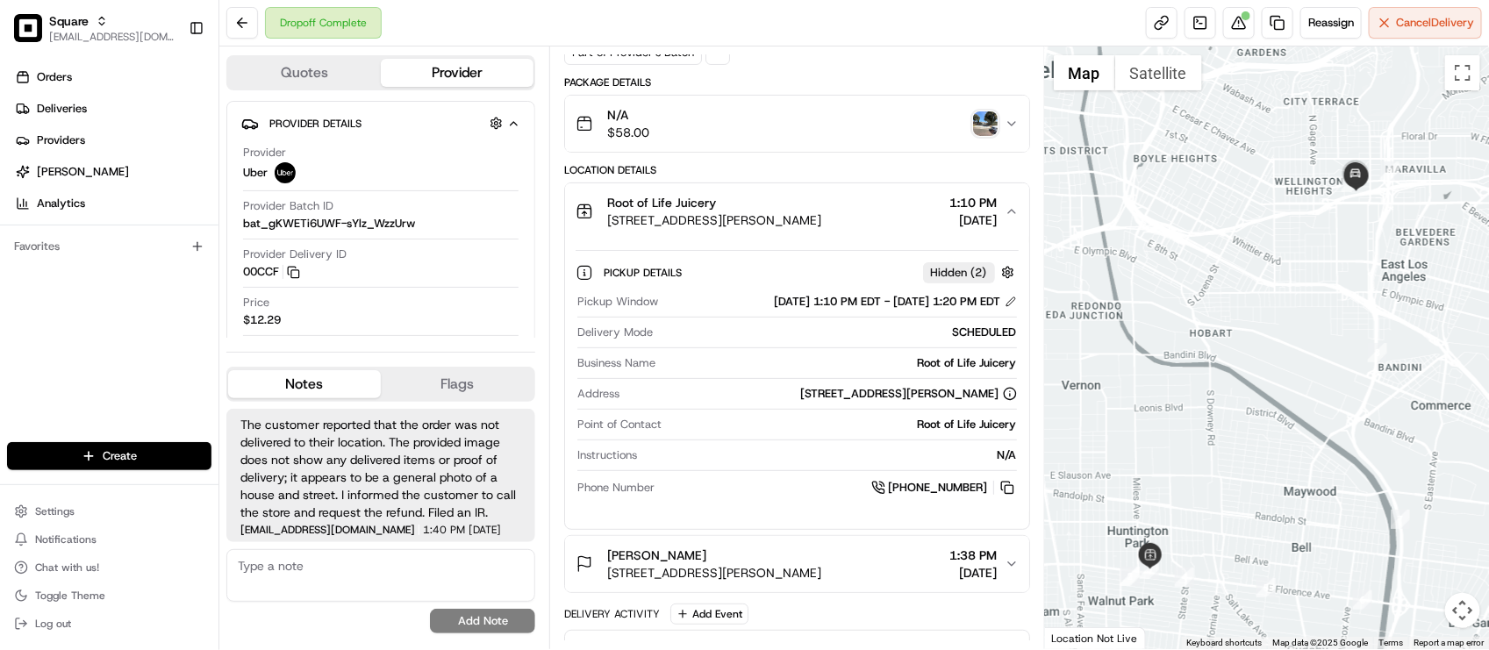
click at [807, 228] on span "2925 E Florence Ave, Huntington Park, CA 90255, USA" at bounding box center [714, 221] width 214 height 18
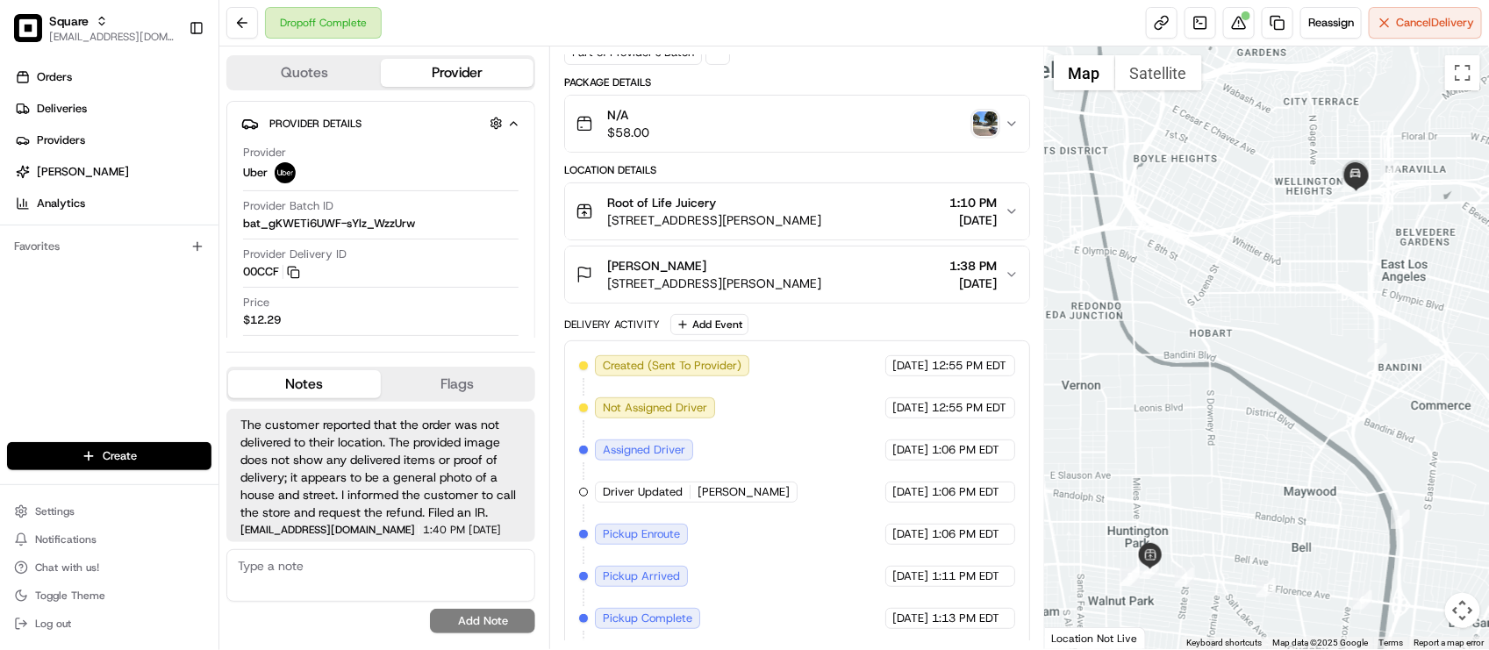
click at [386, 602] on textarea at bounding box center [380, 575] width 309 height 53
click at [406, 304] on div "Price $12.29" at bounding box center [381, 311] width 276 height 33
click at [326, 572] on textarea at bounding box center [380, 575] width 309 height 53
click at [396, 240] on div at bounding box center [381, 239] width 276 height 1
click at [360, 229] on span "bat_gKWETi6UWF-sYlz_WzzUrw" at bounding box center [329, 224] width 172 height 16
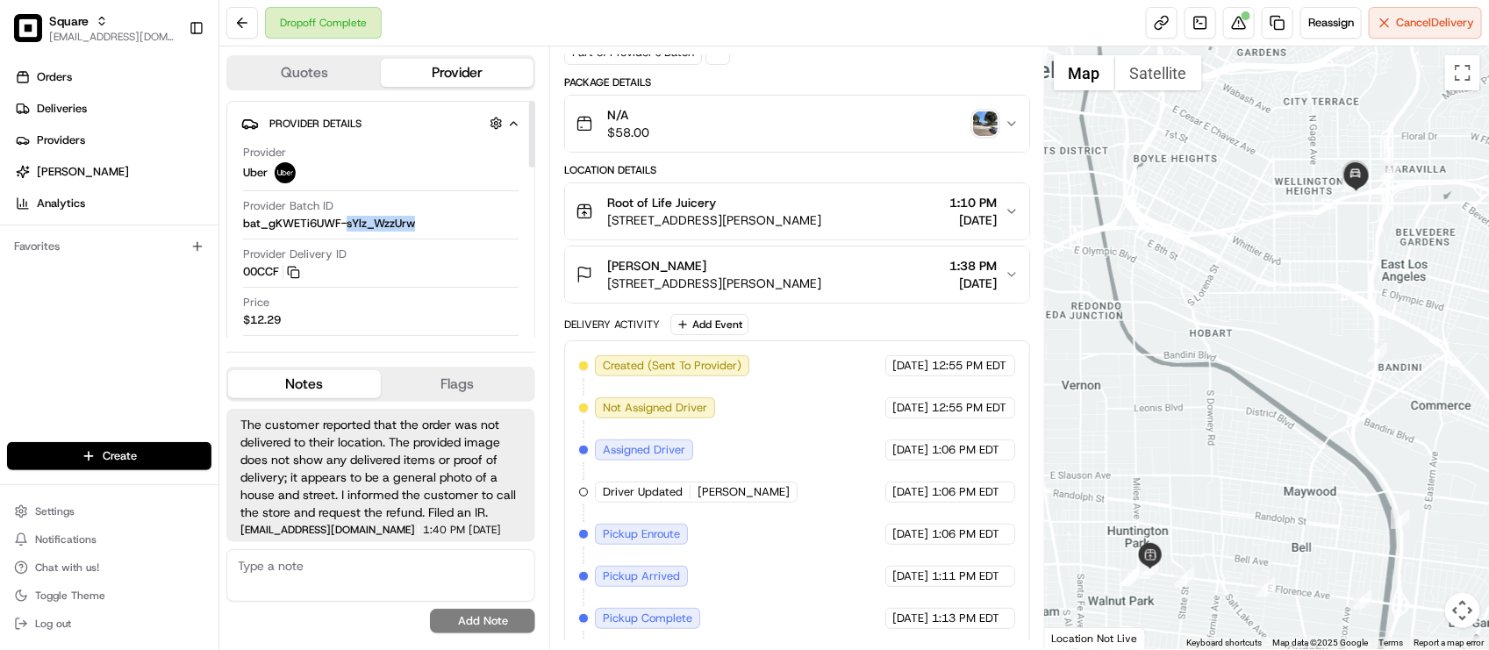
click at [360, 229] on span "bat_gKWETi6UWF-sYlz_WzzUrw" at bounding box center [329, 224] width 172 height 16
click at [387, 260] on div "Provider Delivery ID 00CCF Copy del_xiNMeMEGRbKLh4o44DAMzw 00CCF" at bounding box center [381, 263] width 276 height 33
click at [718, 264] on div "Steven Toro" at bounding box center [714, 266] width 214 height 18
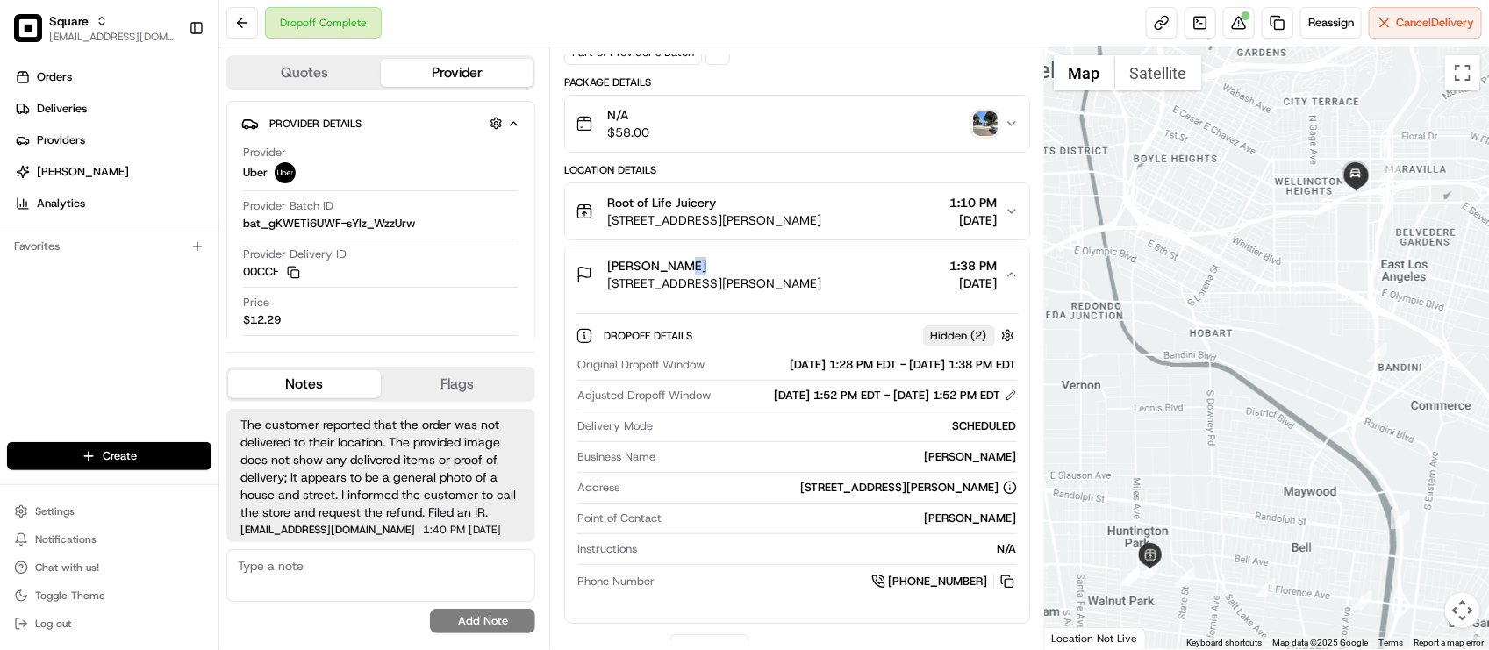
click at [718, 264] on div "Steven Toro" at bounding box center [714, 266] width 214 height 18
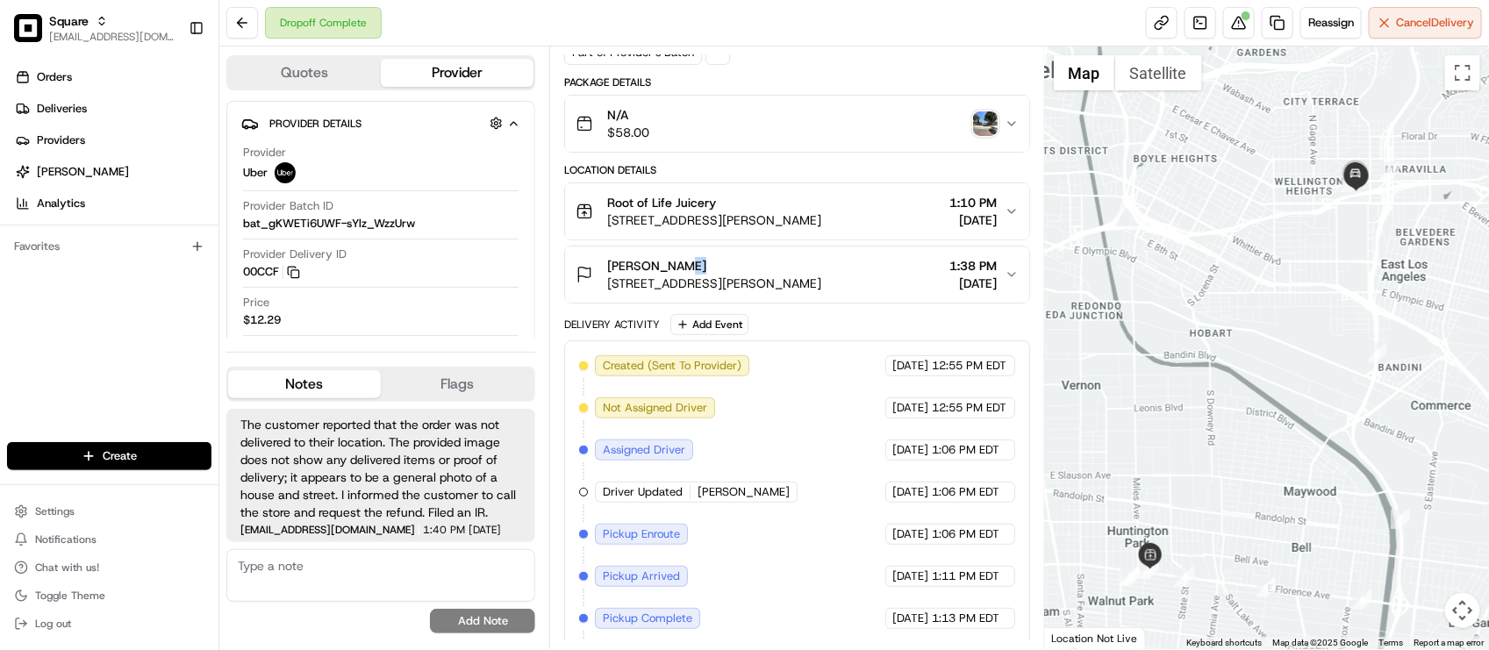
click at [779, 257] on button "Steven Toro 4129 Gleason St, Los Angeles, CA 90063, USA 1:38 PM 07/07/2025" at bounding box center [796, 275] width 463 height 56
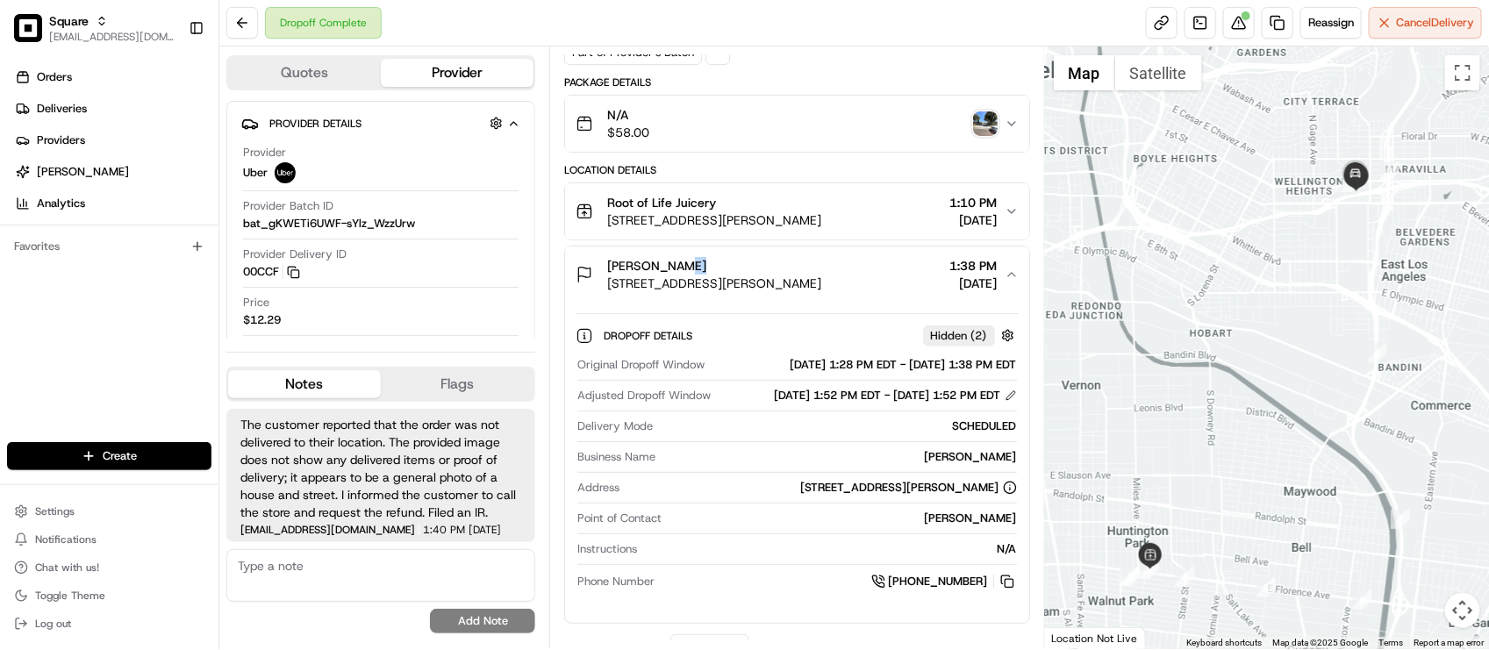
click at [774, 269] on div "Steven Toro" at bounding box center [714, 266] width 214 height 18
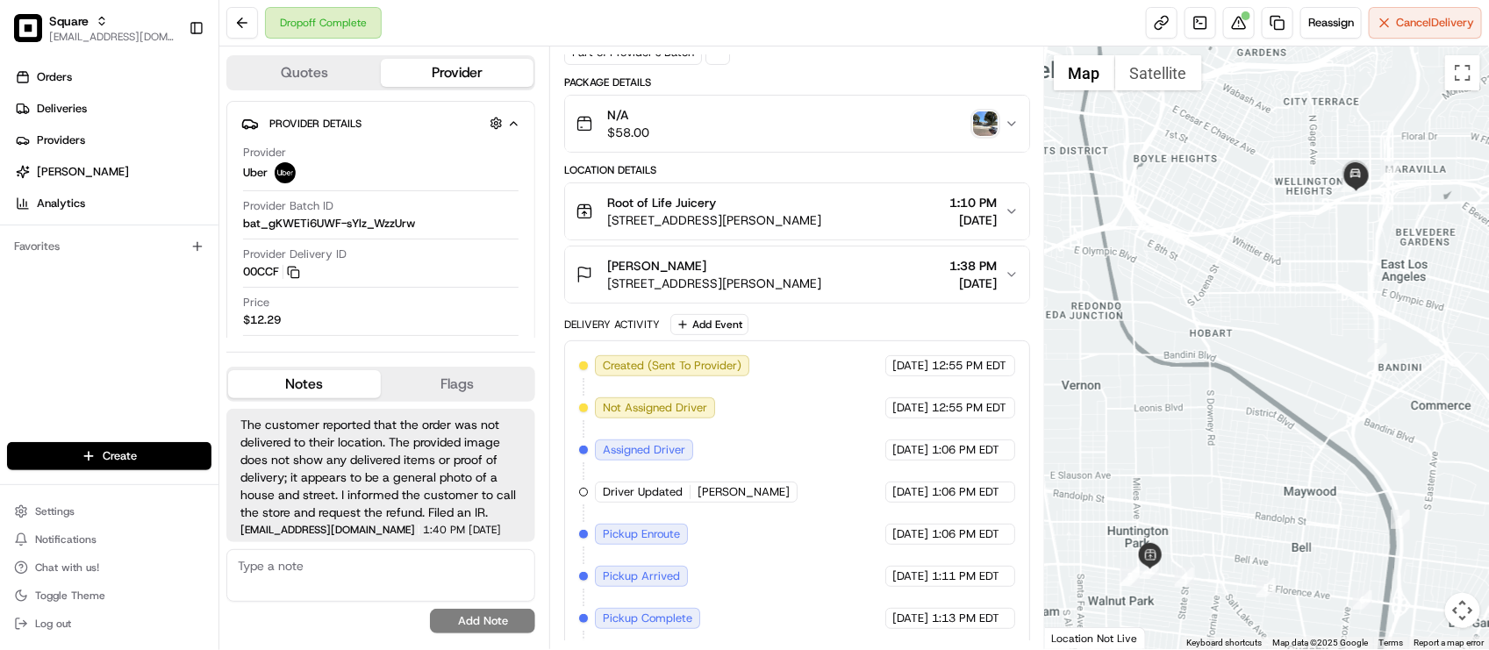
click at [777, 229] on span "2925 E Florence Ave, Huntington Park, CA 90255, USA" at bounding box center [714, 221] width 214 height 18
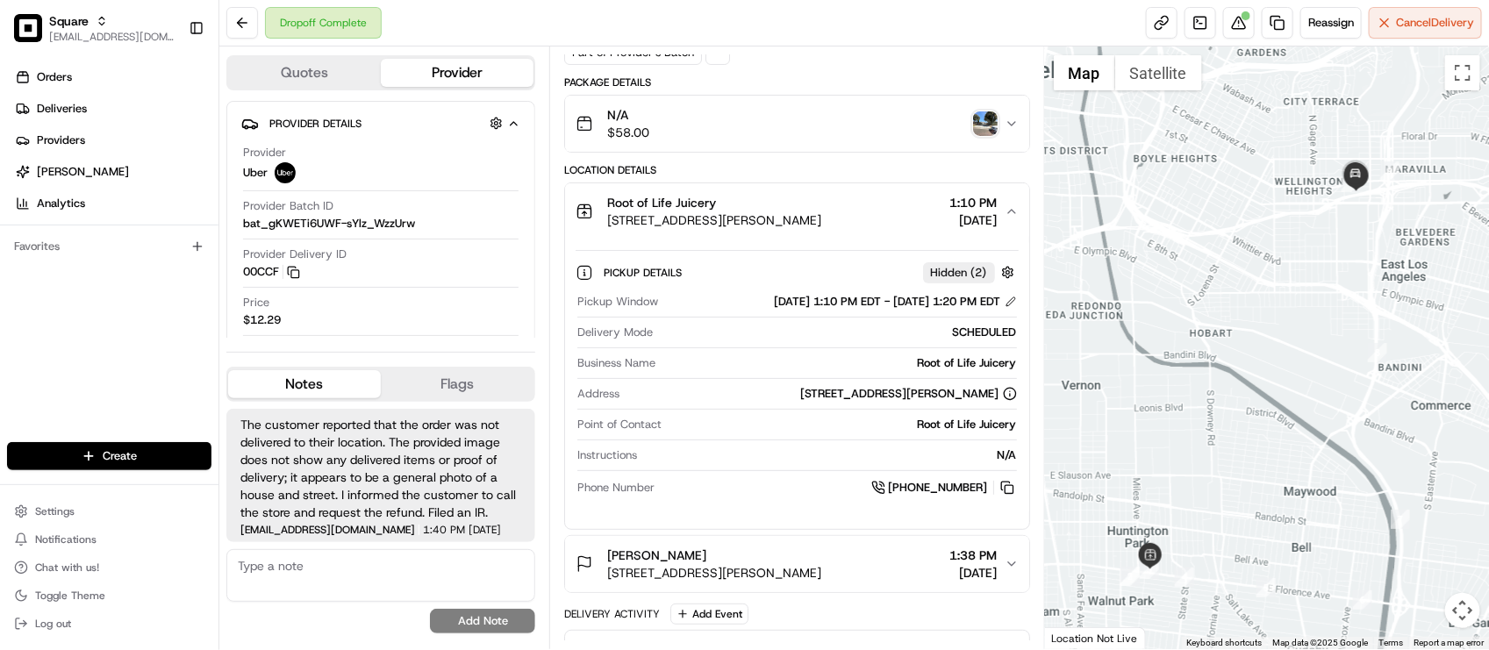
click at [456, 11] on div "Dropoff Complete Reassign Cancel Delivery" at bounding box center [854, 23] width 1270 height 47
click at [391, 298] on div "Price $12.29" at bounding box center [381, 311] width 276 height 33
click at [871, 47] on div "Summary 6580795 PDT EDT Created: 07/07/2025 12:55 PM Strategy: Default Square S…" at bounding box center [796, 348] width 495 height 603
click at [821, 202] on div "Root of Life Juicery" at bounding box center [714, 203] width 214 height 18
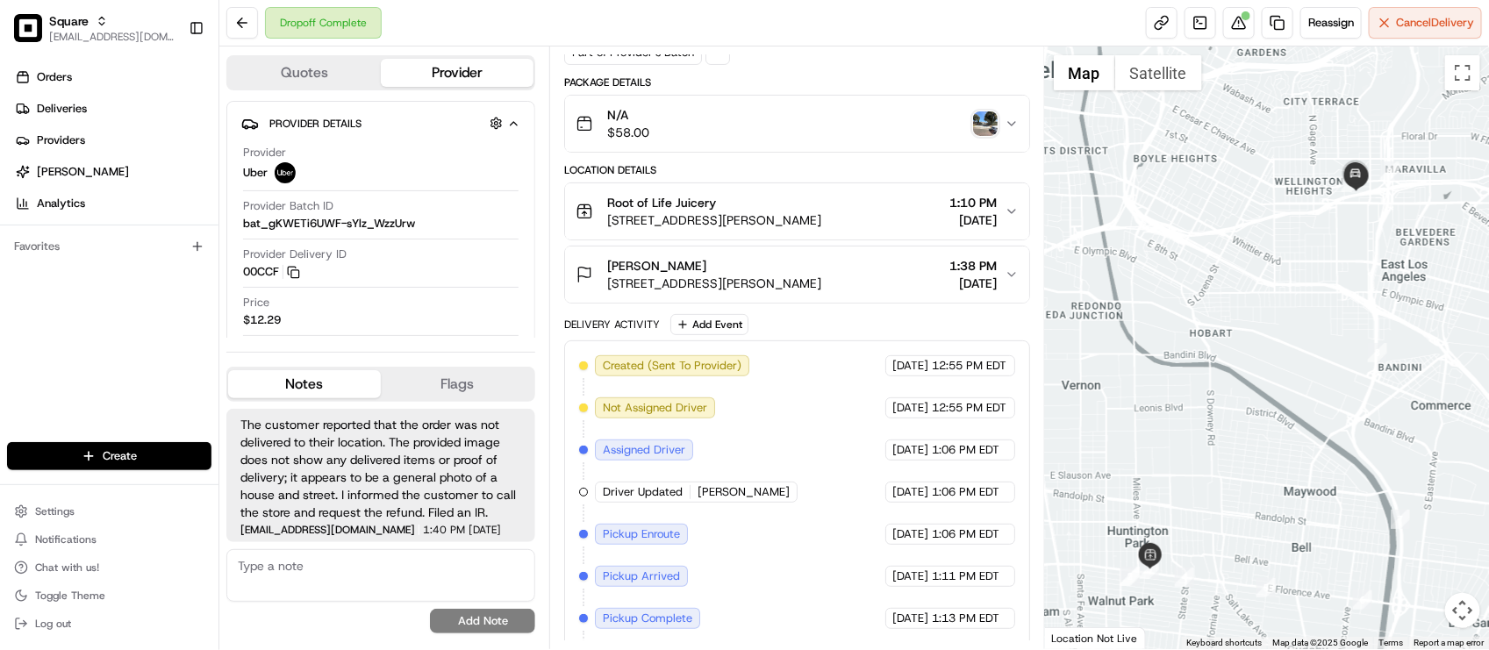
click at [821, 202] on div "Root of Life Juicery" at bounding box center [714, 203] width 214 height 18
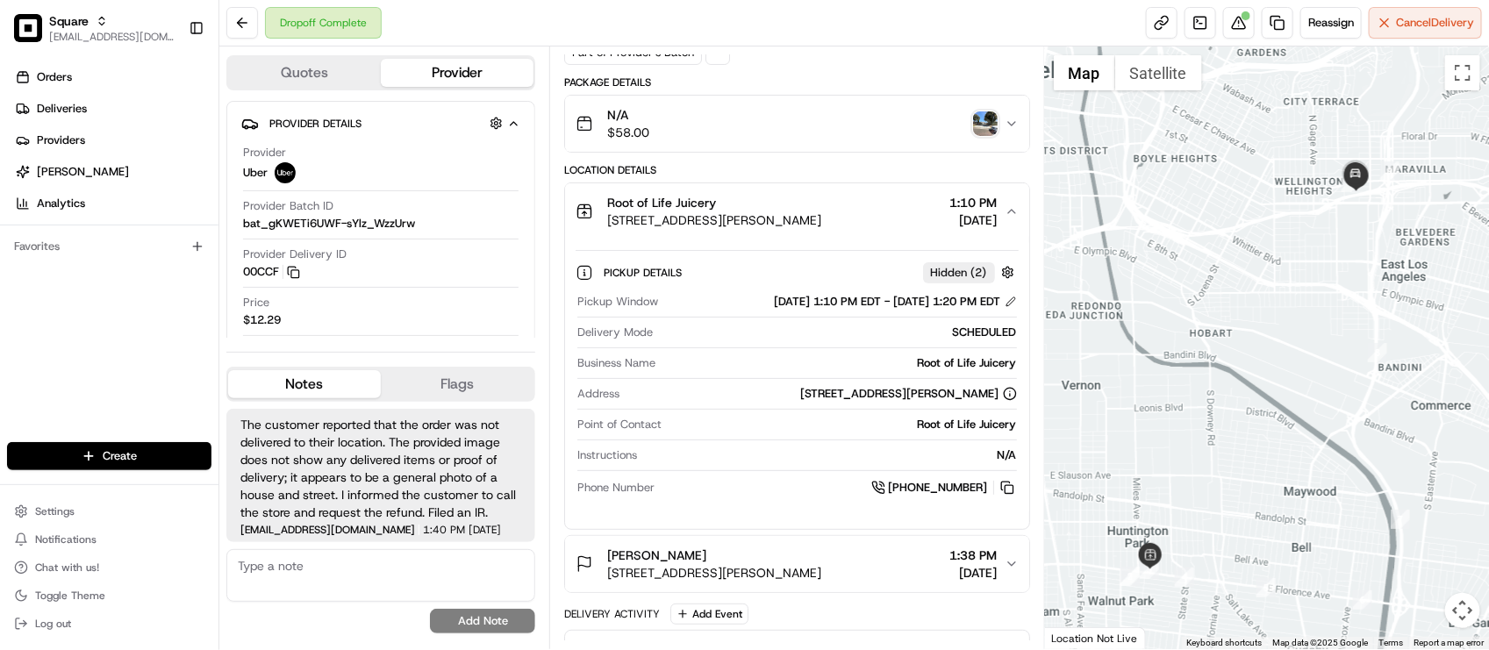
click at [821, 203] on div "Root of Life Juicery" at bounding box center [714, 203] width 214 height 18
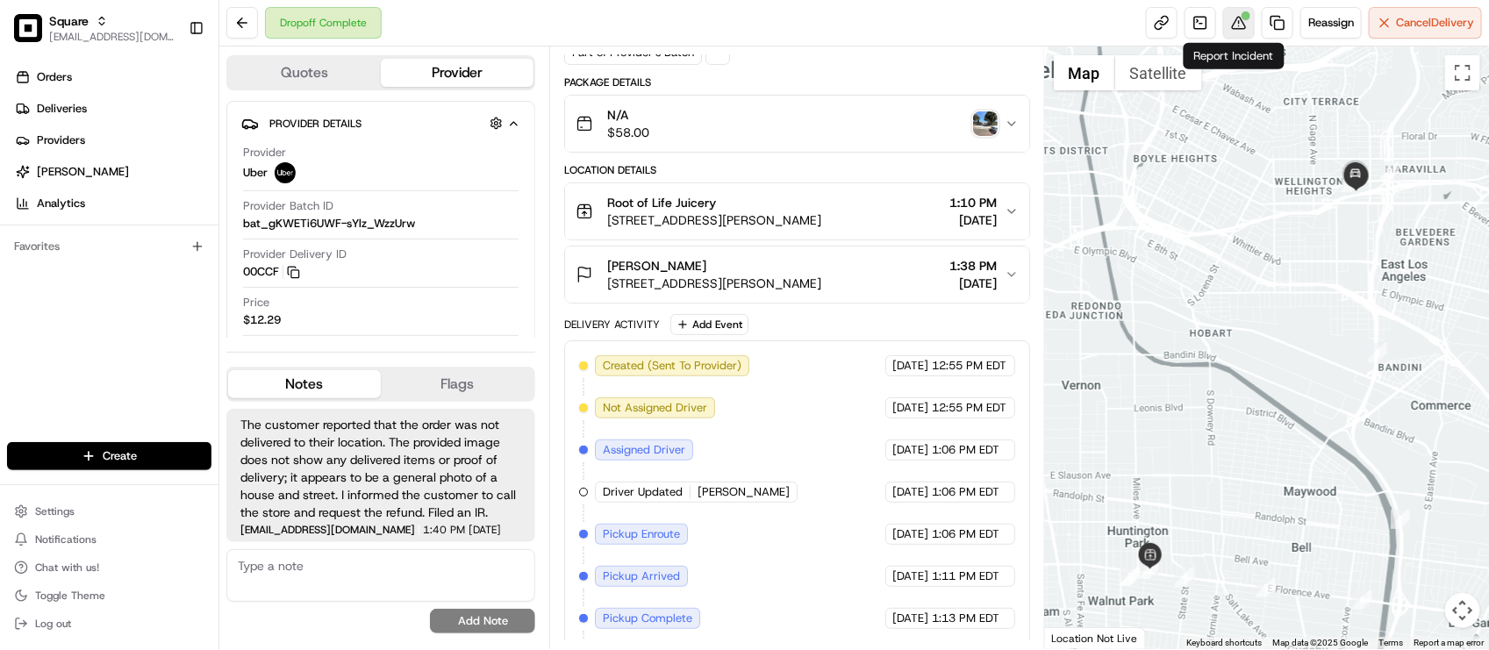
click at [1225, 24] on button at bounding box center [1239, 23] width 32 height 32
click at [777, 93] on div "Package Details N/A $58.00" at bounding box center [796, 113] width 465 height 77
click at [907, 117] on div "N/A $58.00" at bounding box center [790, 123] width 428 height 35
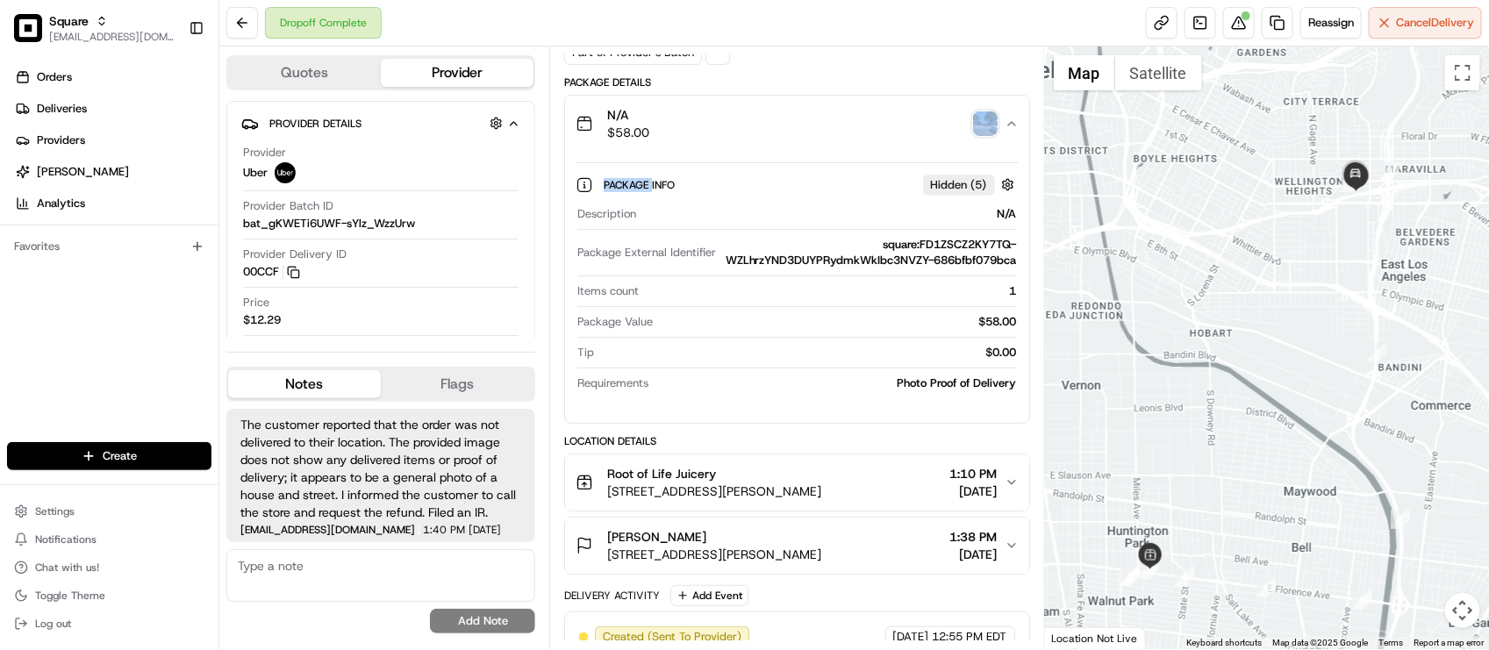
click at [907, 117] on div "N/A $58.00" at bounding box center [790, 123] width 428 height 35
click at [933, 68] on div "Summary 6580795 PDT EDT Created: 07/07/2025 12:55 PM Strategy: Default Square S…" at bounding box center [796, 494] width 465 height 1096
click at [980, 121] on img "button" at bounding box center [985, 123] width 25 height 25
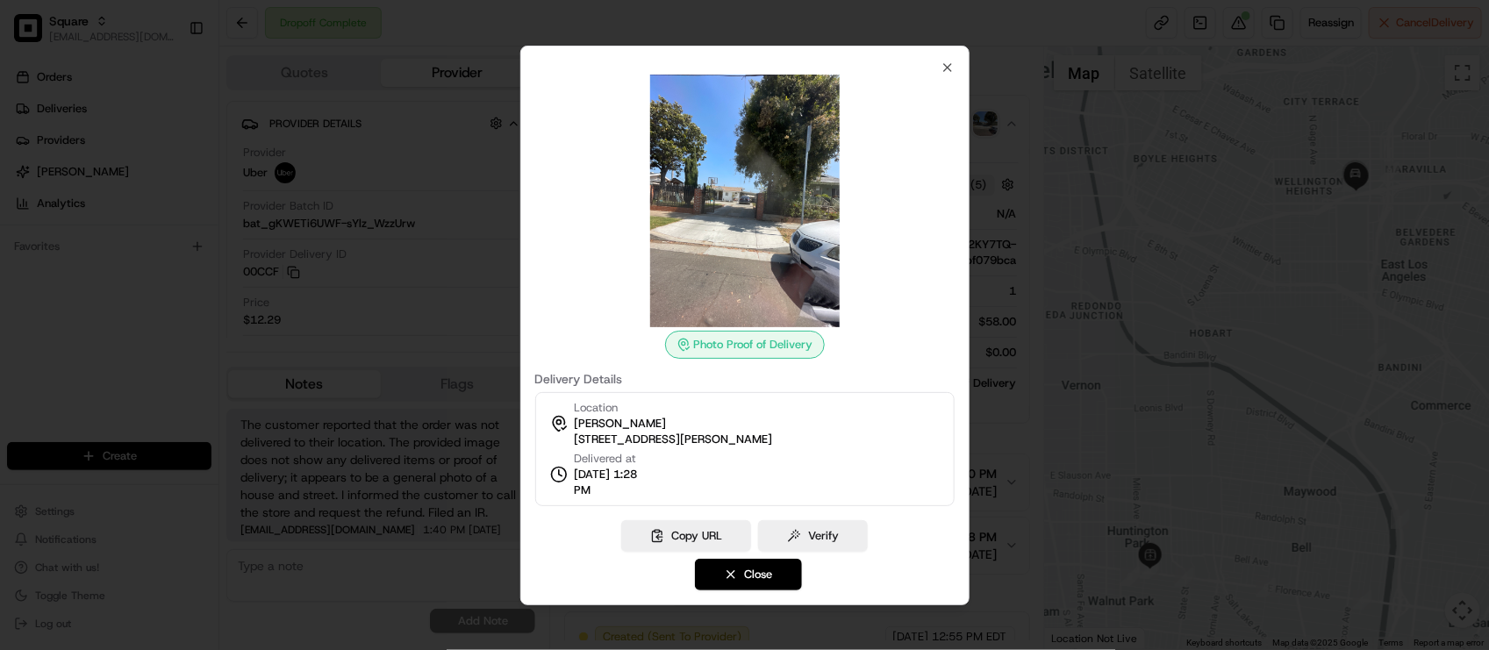
click at [945, 58] on div "Photo Proof of Delivery Delivery Details Location Steven Toro 4129 Gleason St, …" at bounding box center [744, 326] width 449 height 560
click at [942, 75] on div at bounding box center [745, 201] width 420 height 253
click at [948, 70] on icon "button" at bounding box center [948, 68] width 14 height 14
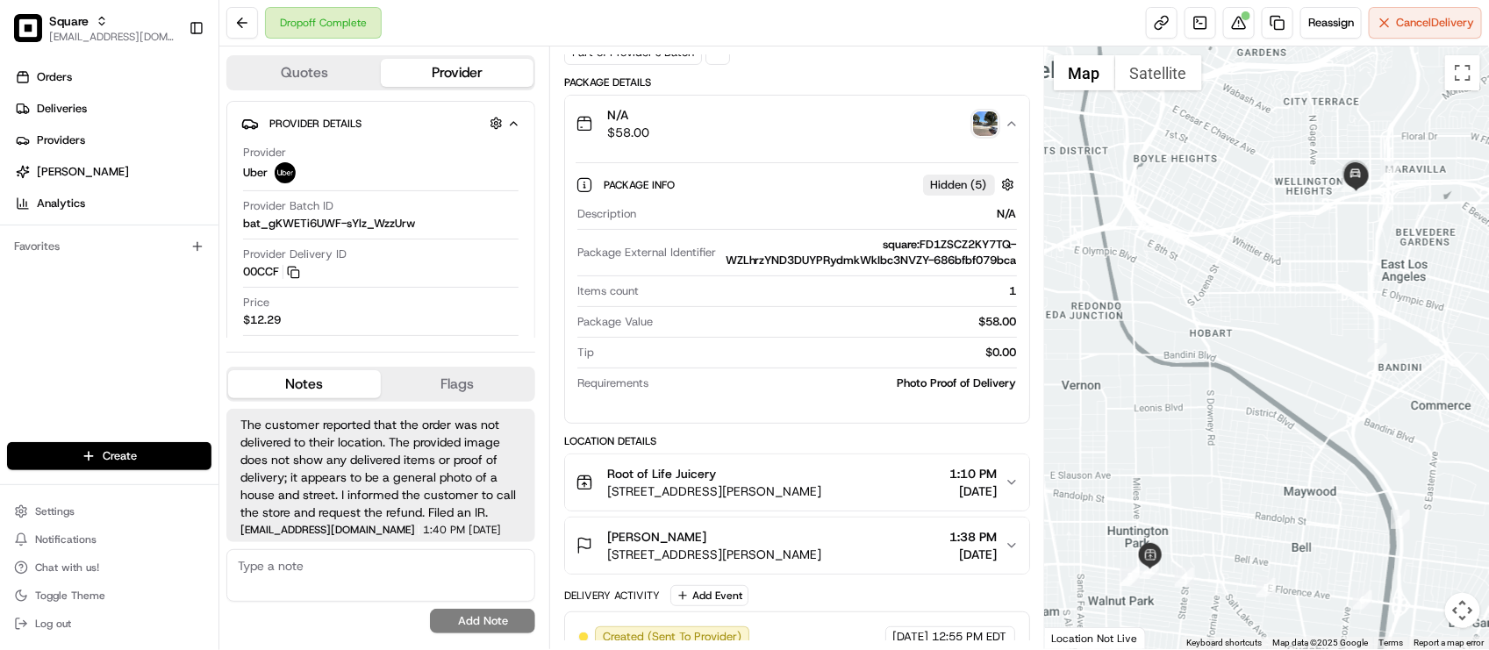
click at [948, 70] on div "Summary 6580795 PDT EDT Created: 07/07/2025 12:55 PM Strategy: Default Square S…" at bounding box center [796, 494] width 465 height 1096
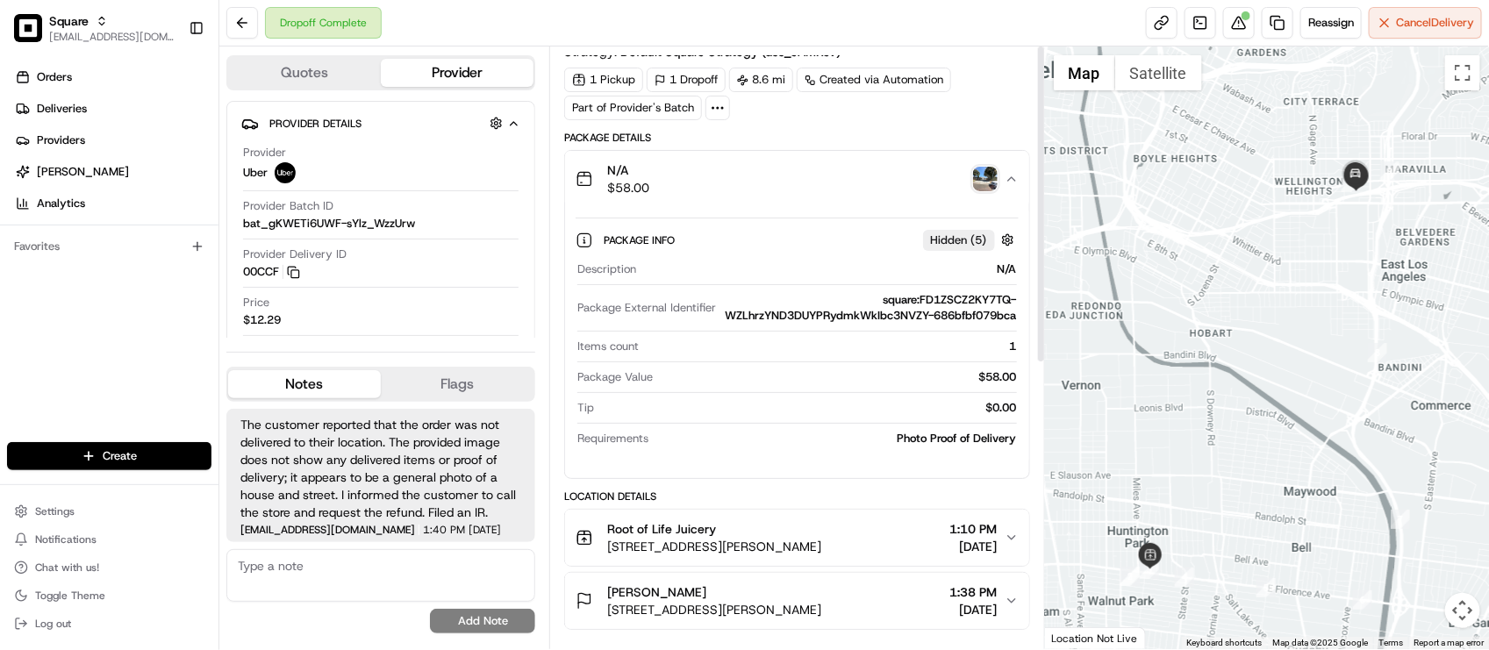
scroll to position [0, 0]
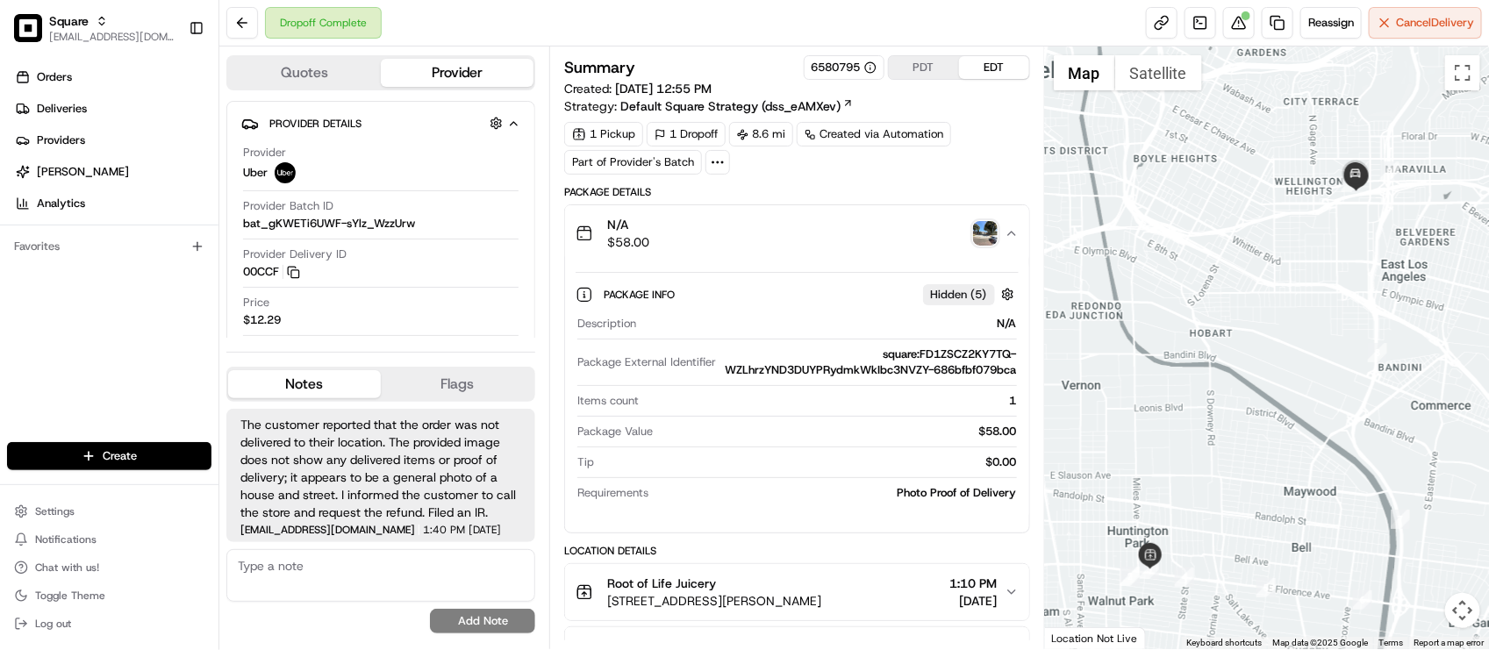
drag, startPoint x: 808, startPoint y: 71, endPoint x: 844, endPoint y: 70, distance: 36.0
click at [844, 70] on div "6580795" at bounding box center [844, 68] width 65 height 16
click at [843, 20] on div "Dropoff Complete Reassign Cancel Delivery" at bounding box center [854, 23] width 1270 height 47
click at [834, 174] on div "1 Pickup 1 Dropoff 8.6 mi Created via Automation Part of Provider's Batch" at bounding box center [796, 148] width 465 height 53
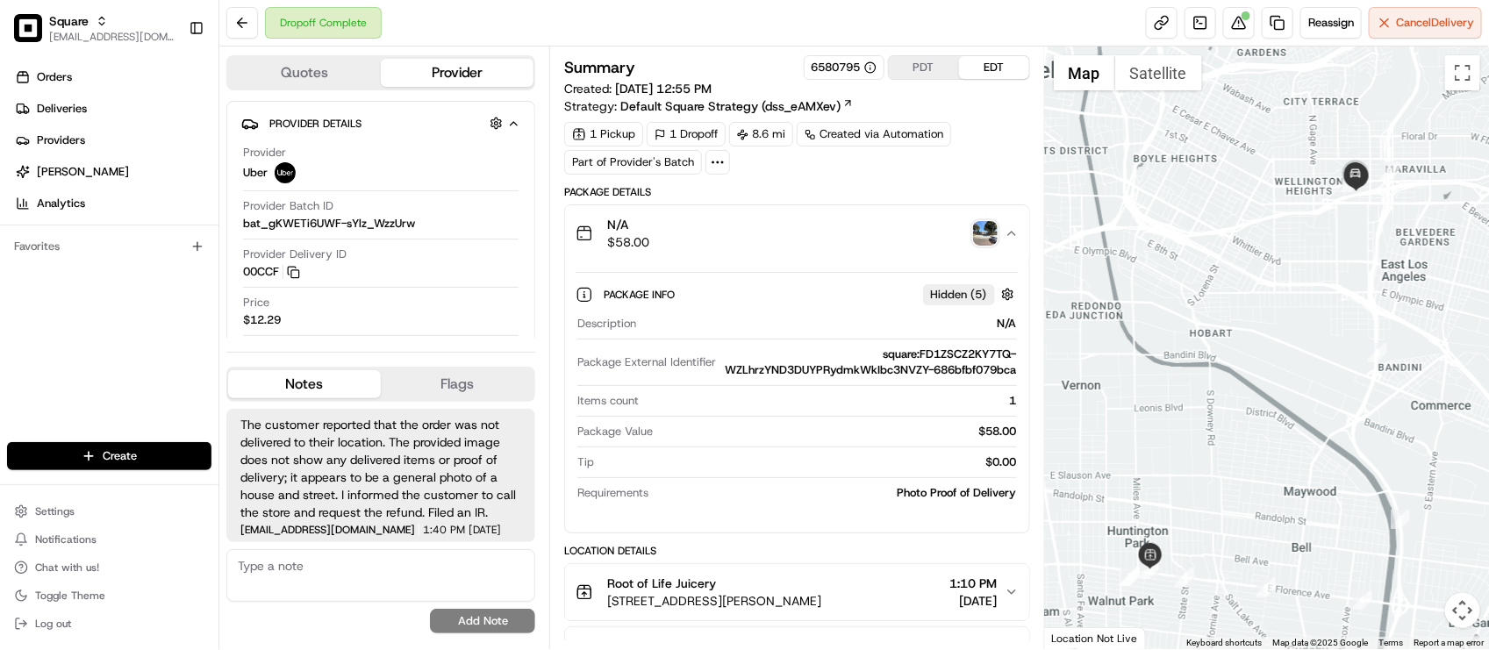
click at [764, 53] on div "Summary 6580795 PDT EDT Created: 07/07/2025 12:55 PM Strategy: Default Square S…" at bounding box center [796, 348] width 495 height 603
click at [804, 448] on div "Package Value $58.00" at bounding box center [796, 436] width 439 height 24
click at [542, 7] on div "Dropoff Complete Reassign Cancel Delivery" at bounding box center [854, 23] width 1270 height 47
click at [391, 585] on textarea at bounding box center [380, 575] width 309 height 53
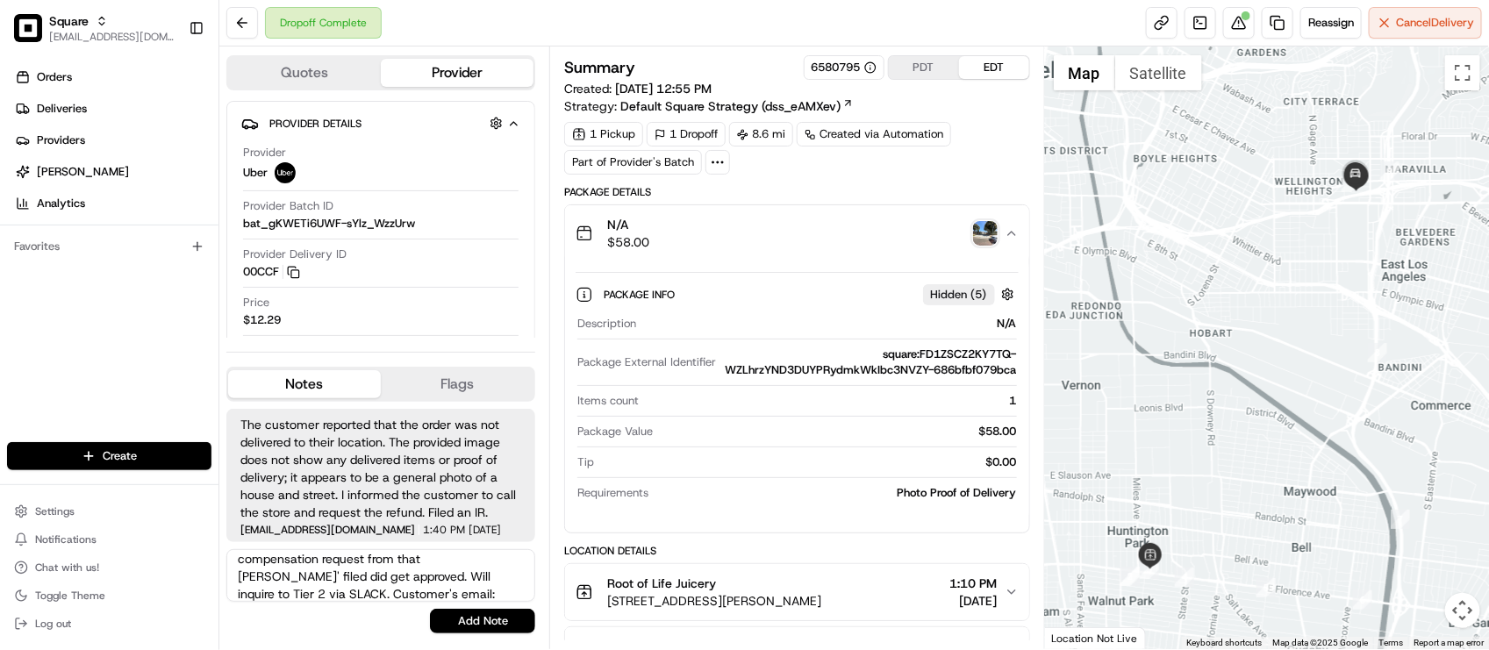
scroll to position [77, 0]
type textarea "End Customer: Wanted to check the refund status. He is aware that only the merc…"
click at [461, 614] on button "Add Note" at bounding box center [482, 621] width 105 height 25
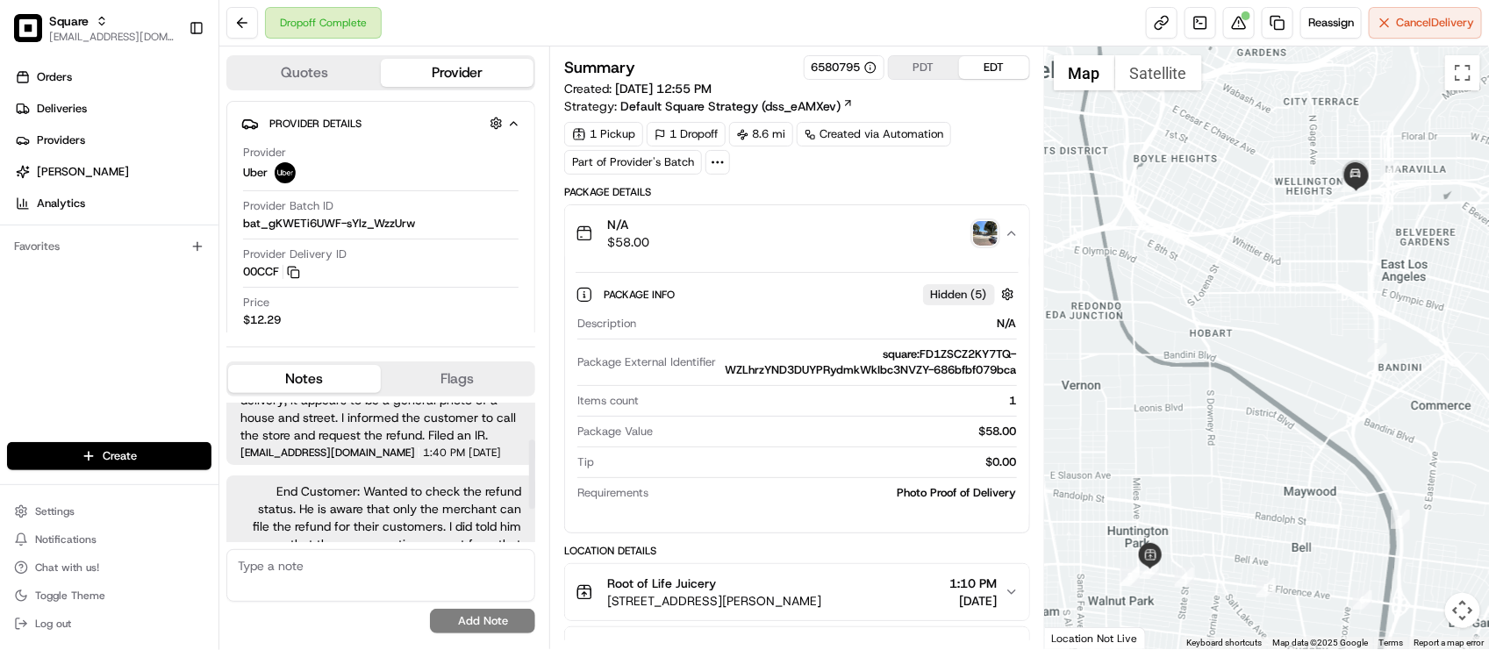
scroll to position [139, 0]
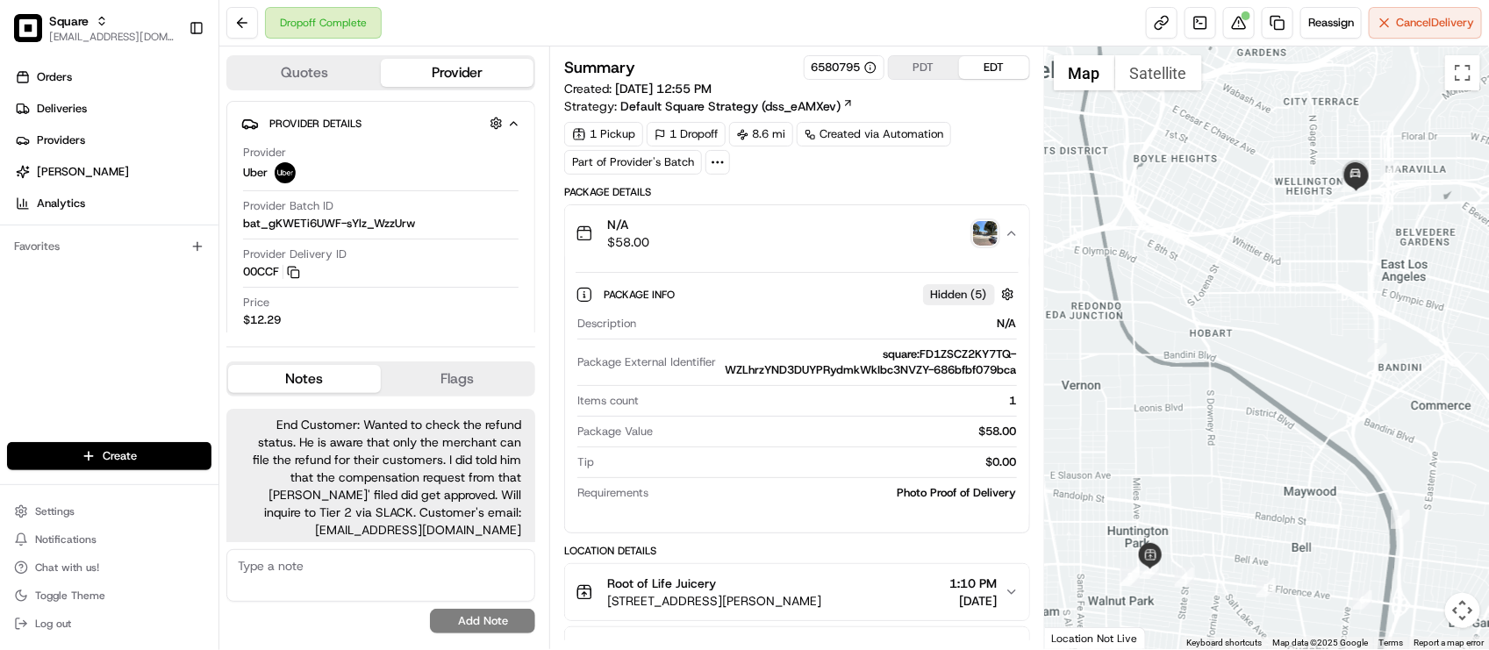
click at [801, 190] on div "Package Details" at bounding box center [796, 192] width 465 height 14
click at [843, 175] on div "1 Pickup 1 Dropoff 8.6 mi Created via Automation Part of Provider's Batch" at bounding box center [796, 148] width 465 height 53
drag, startPoint x: 806, startPoint y: 72, endPoint x: 862, endPoint y: 61, distance: 57.1
click at [862, 61] on div "6580795" at bounding box center [844, 67] width 81 height 25
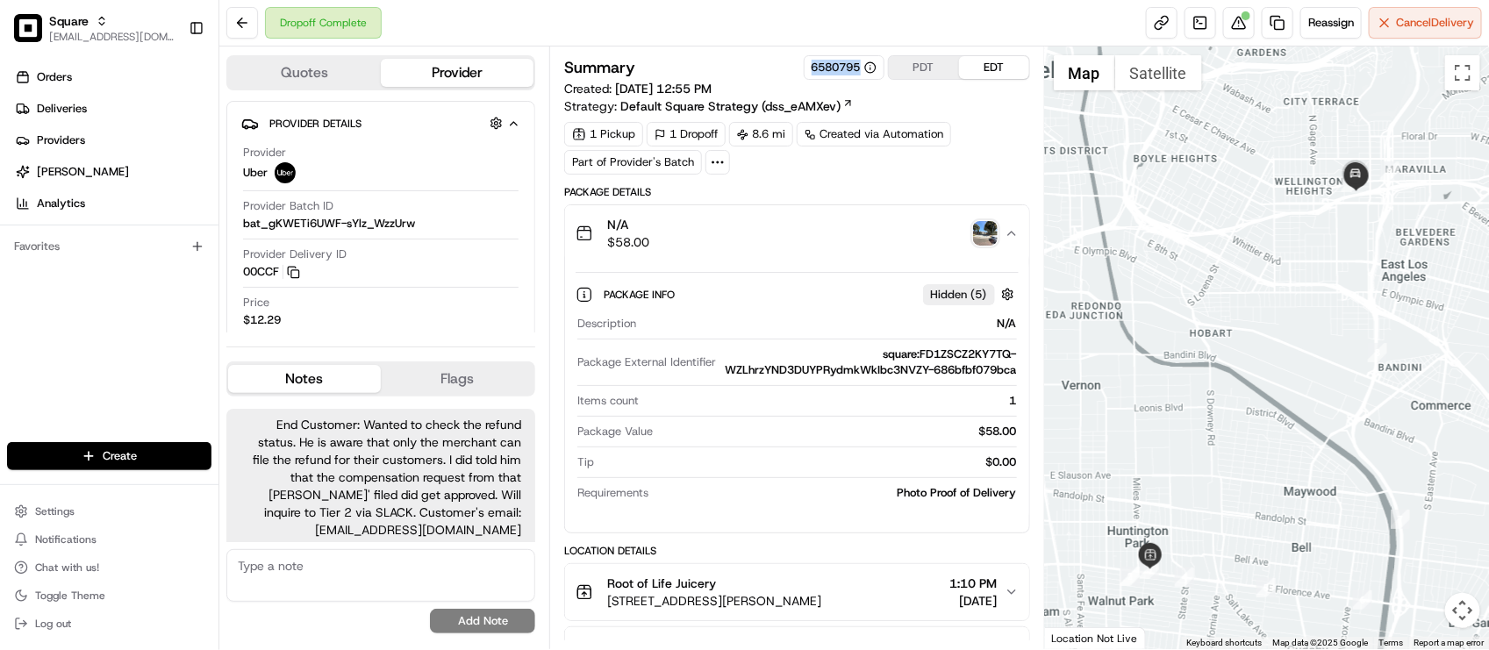
copy div "6580795"
click at [496, 22] on div "Dropoff Complete Reassign Cancel Delivery" at bounding box center [854, 23] width 1270 height 47
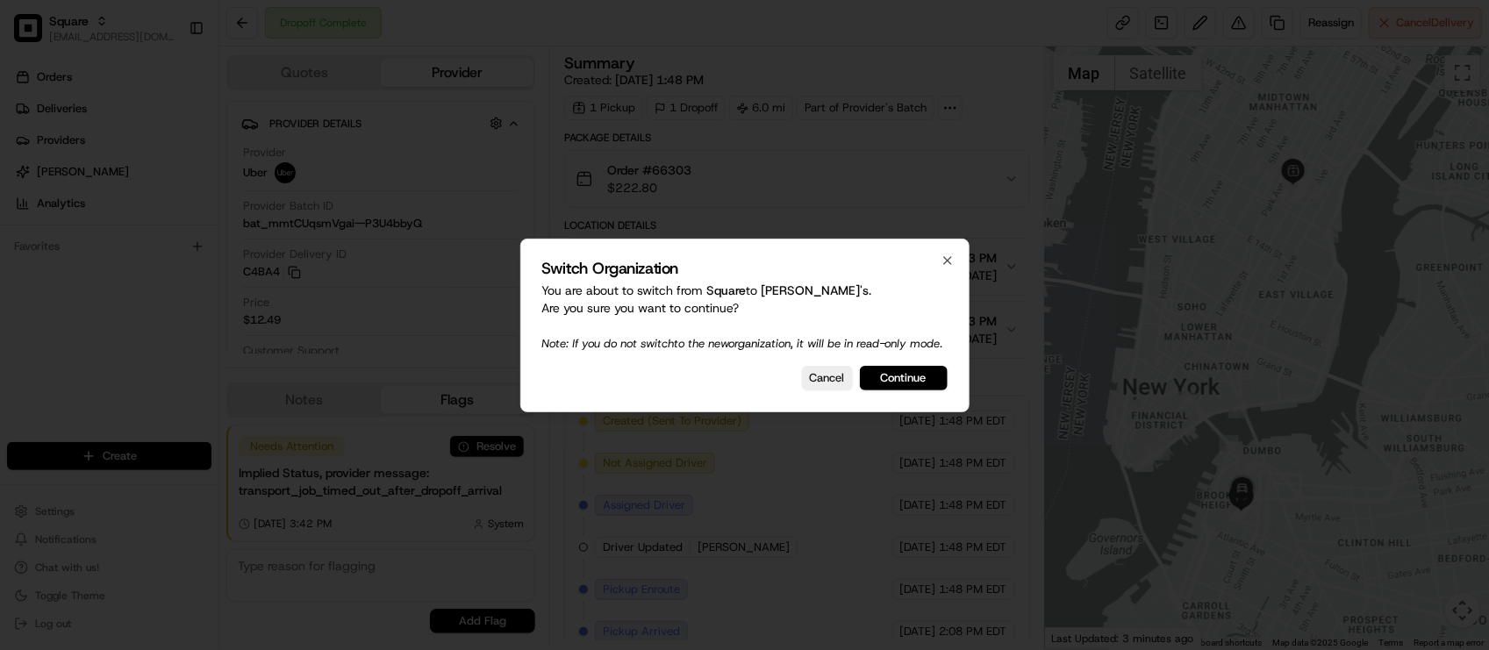
click at [924, 387] on button "Continue" at bounding box center [904, 378] width 88 height 25
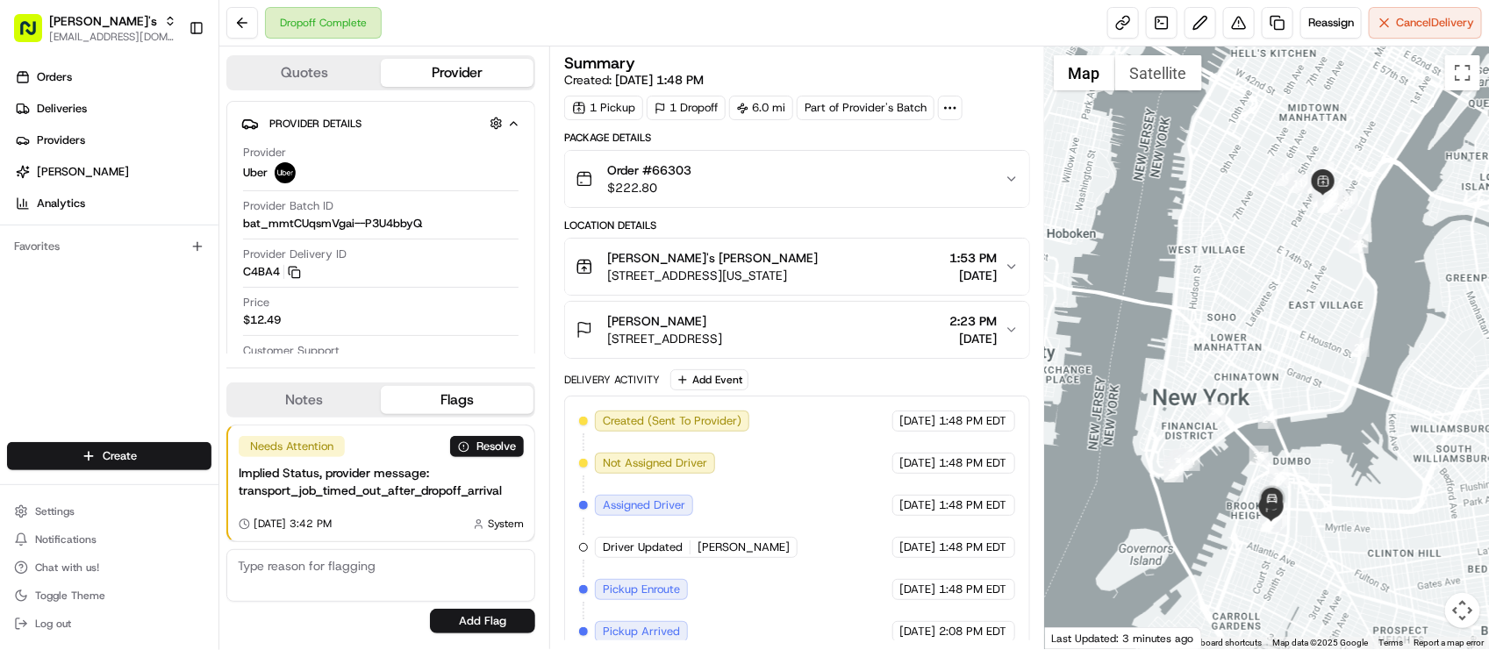
drag, startPoint x: 884, startPoint y: 577, endPoint x: 869, endPoint y: 580, distance: 15.3
click at [880, 577] on div "Created (Sent To Provider) Uber [DATE] 1:48 PM EDT Not Assigned Driver Uber [DA…" at bounding box center [796, 653] width 435 height 484
click at [1005, 353] on button "[PERSON_NAME] [STREET_ADDRESS][PERSON_NAME] 2:23 PM [DATE]" at bounding box center [796, 330] width 463 height 56
click at [950, 341] on span "[DATE]" at bounding box center [973, 339] width 47 height 18
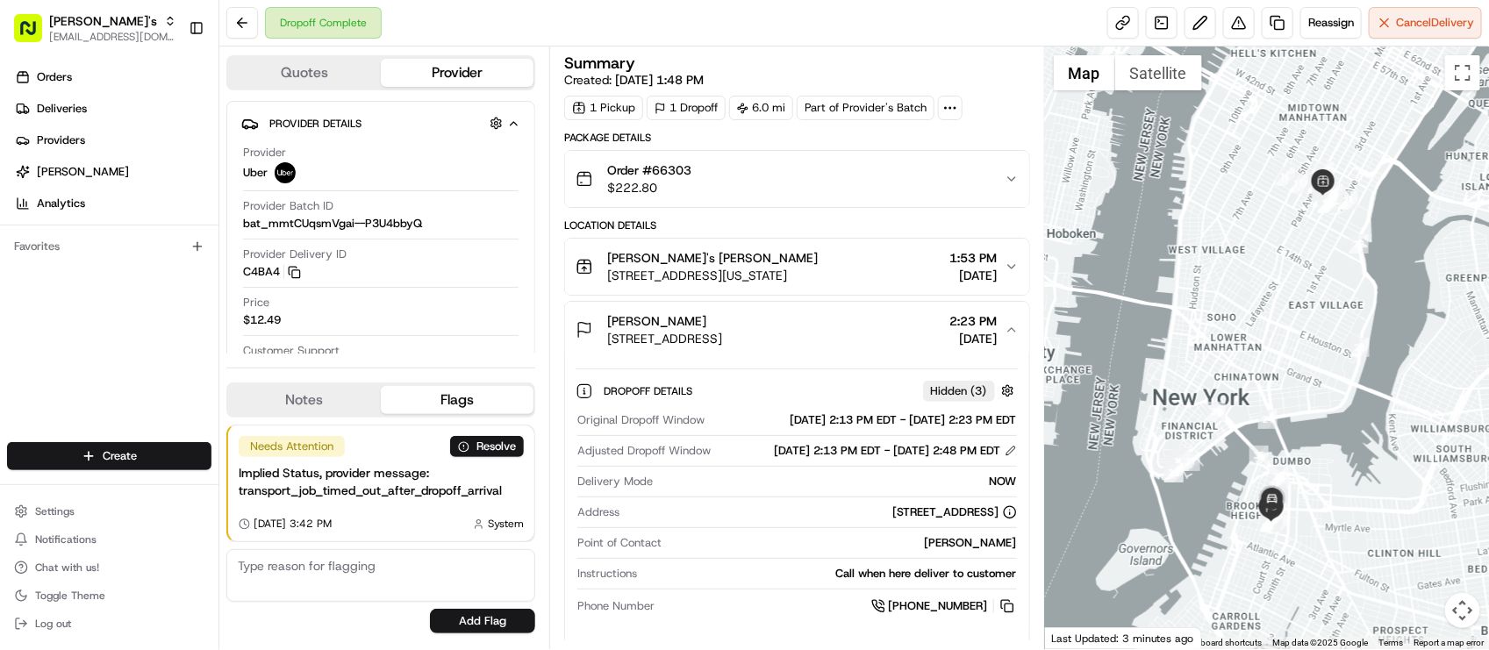
click at [718, 551] on div "[PERSON_NAME]" at bounding box center [843, 543] width 348 height 16
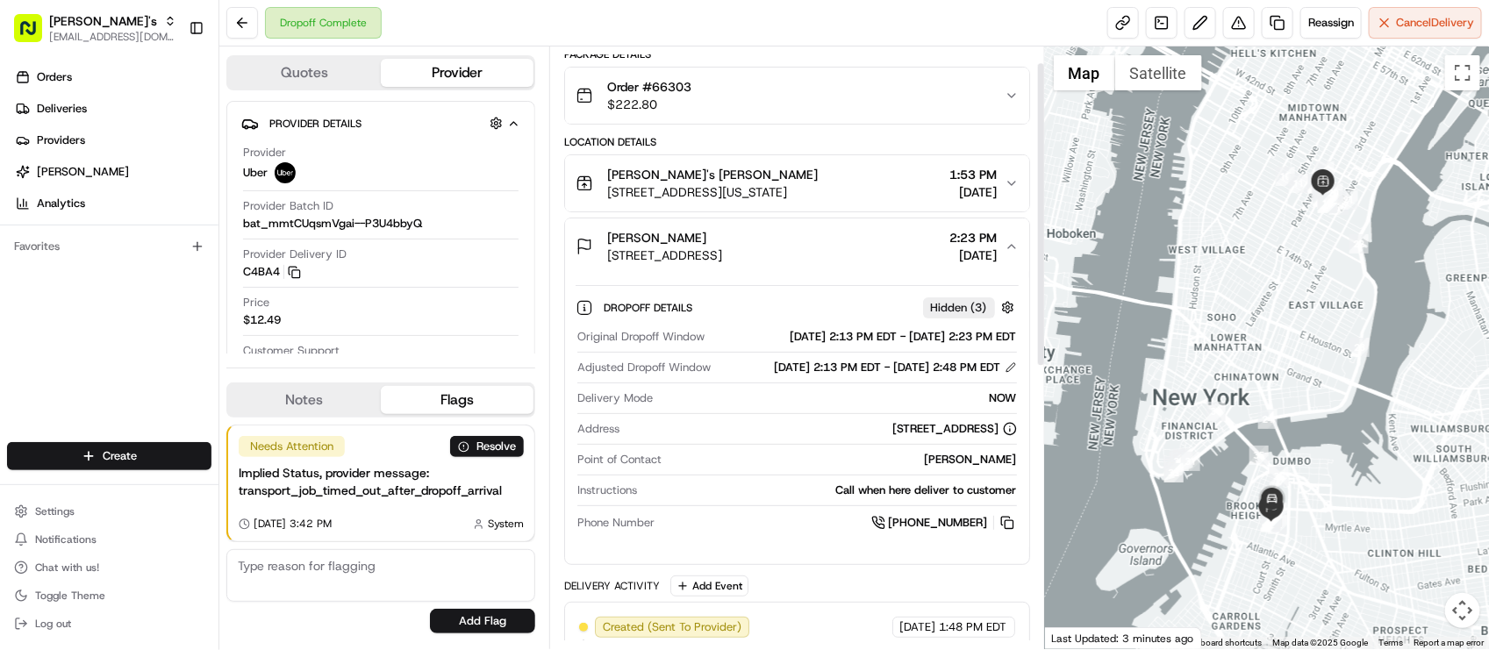
scroll to position [219, 0]
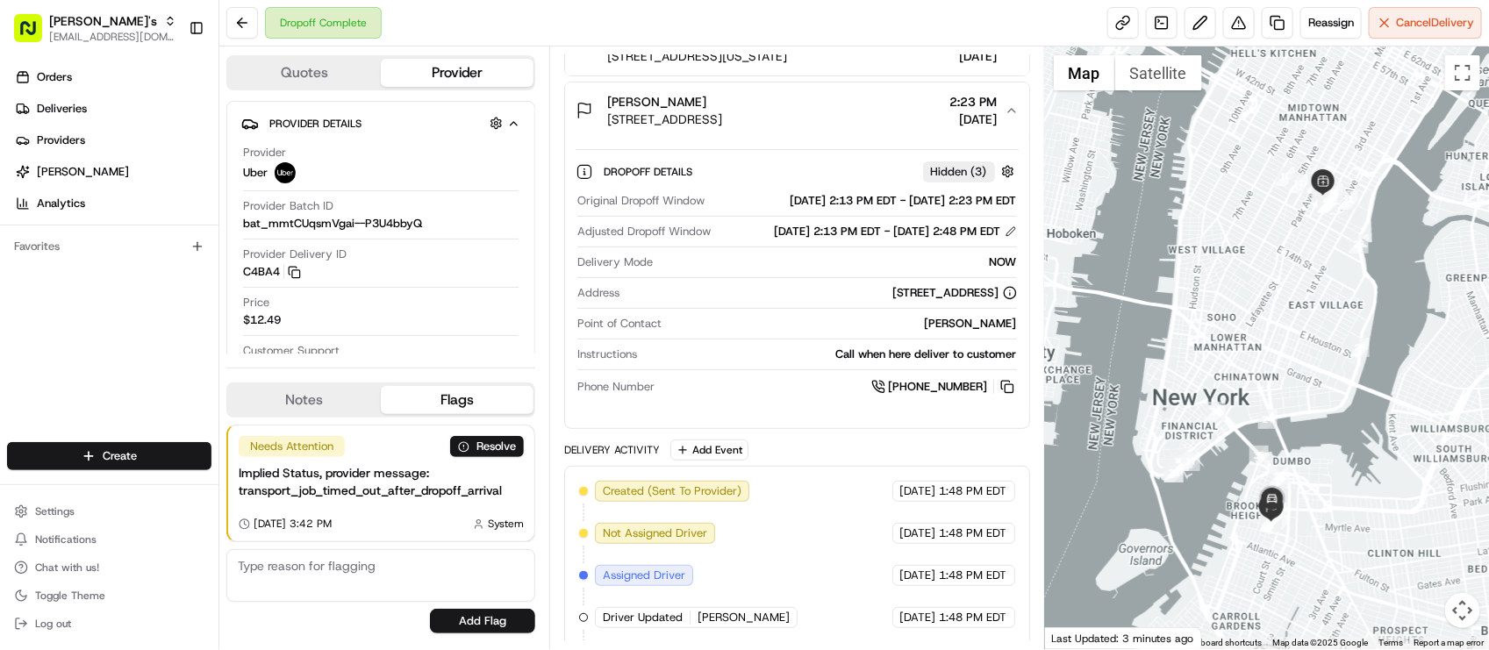
click at [361, 395] on button "Notes" at bounding box center [304, 400] width 153 height 28
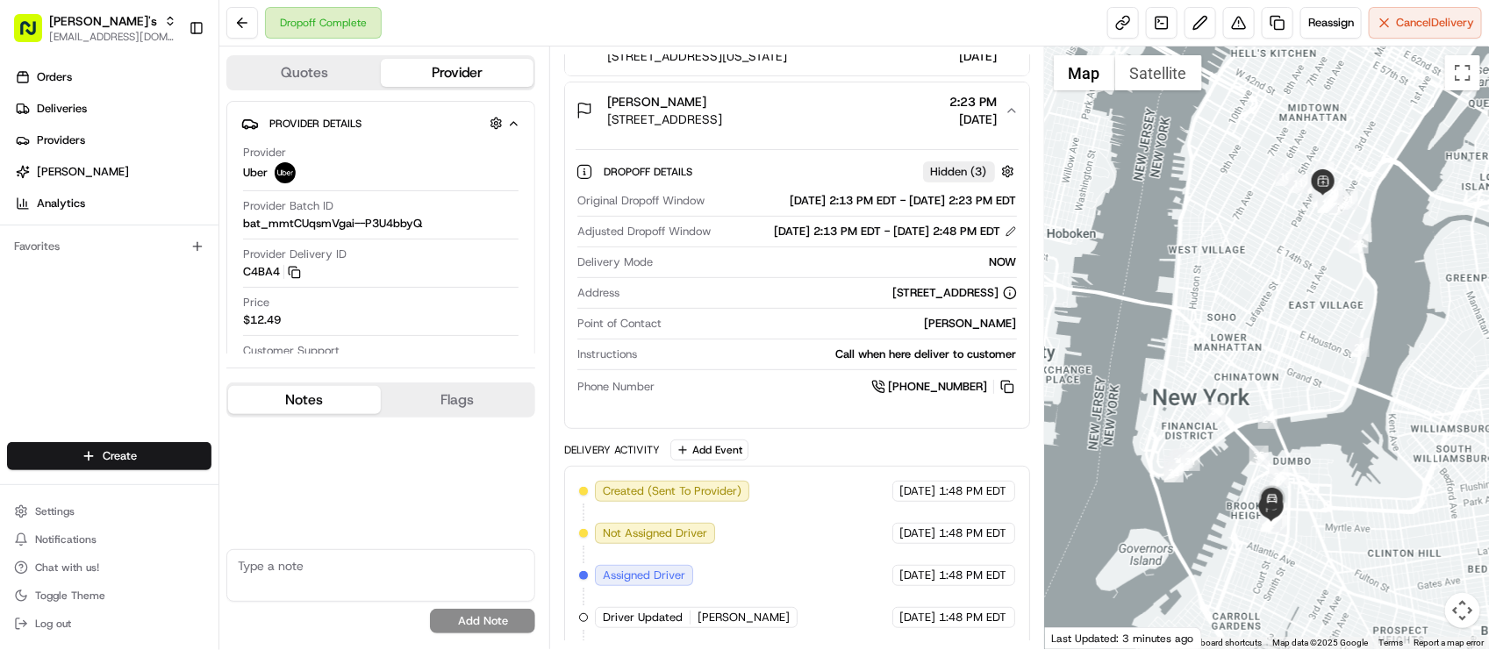
click at [474, 422] on div "No results found Add Note" at bounding box center [380, 529] width 309 height 223
click at [477, 409] on button "Flags" at bounding box center [457, 400] width 153 height 28
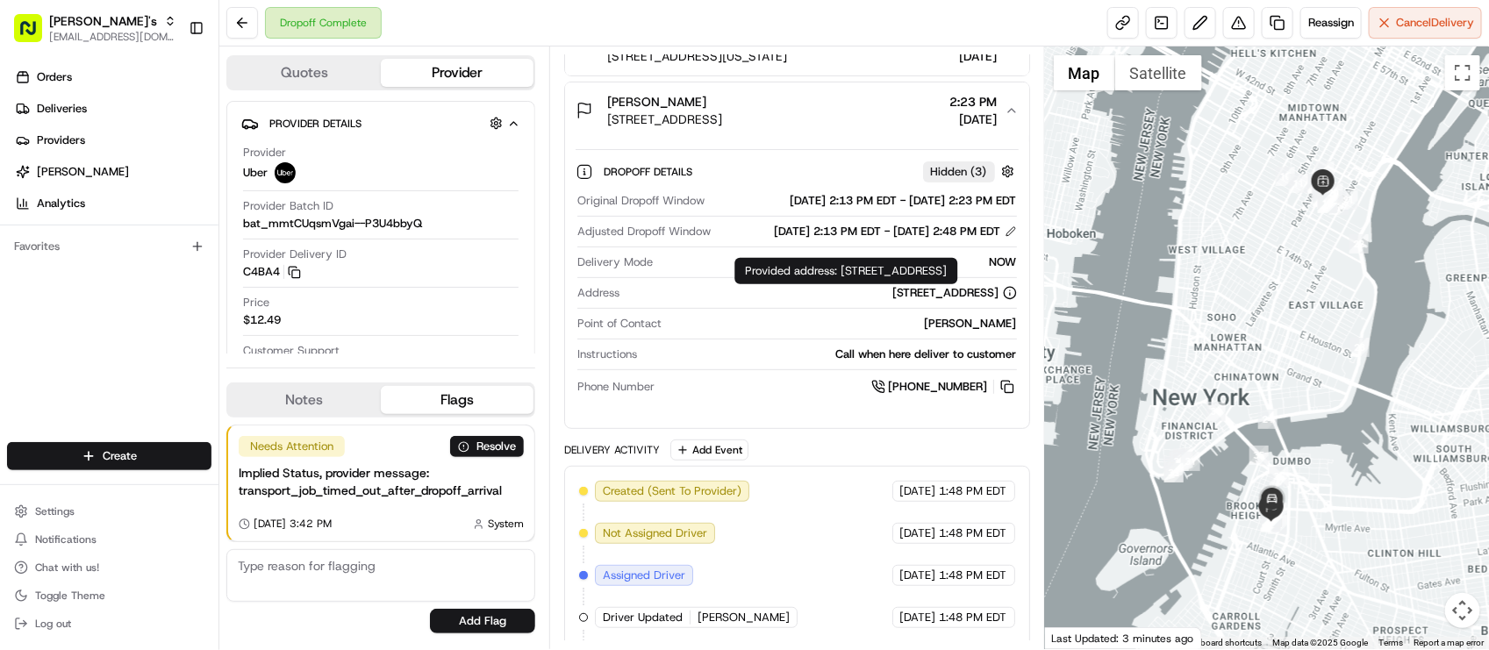
drag, startPoint x: 841, startPoint y: 269, endPoint x: 857, endPoint y: 282, distance: 20.0
click at [857, 282] on div "Provided address: [STREET_ADDRESS] Provided address: [STREET_ADDRESS]" at bounding box center [846, 271] width 223 height 26
copy div "[STREET_ADDRESS]"
click at [717, 397] on div "[PHONE_NUMBER]" at bounding box center [839, 386] width 355 height 19
click at [472, 32] on div "Dropoff Complete Reassign Cancel Delivery" at bounding box center [854, 23] width 1270 height 47
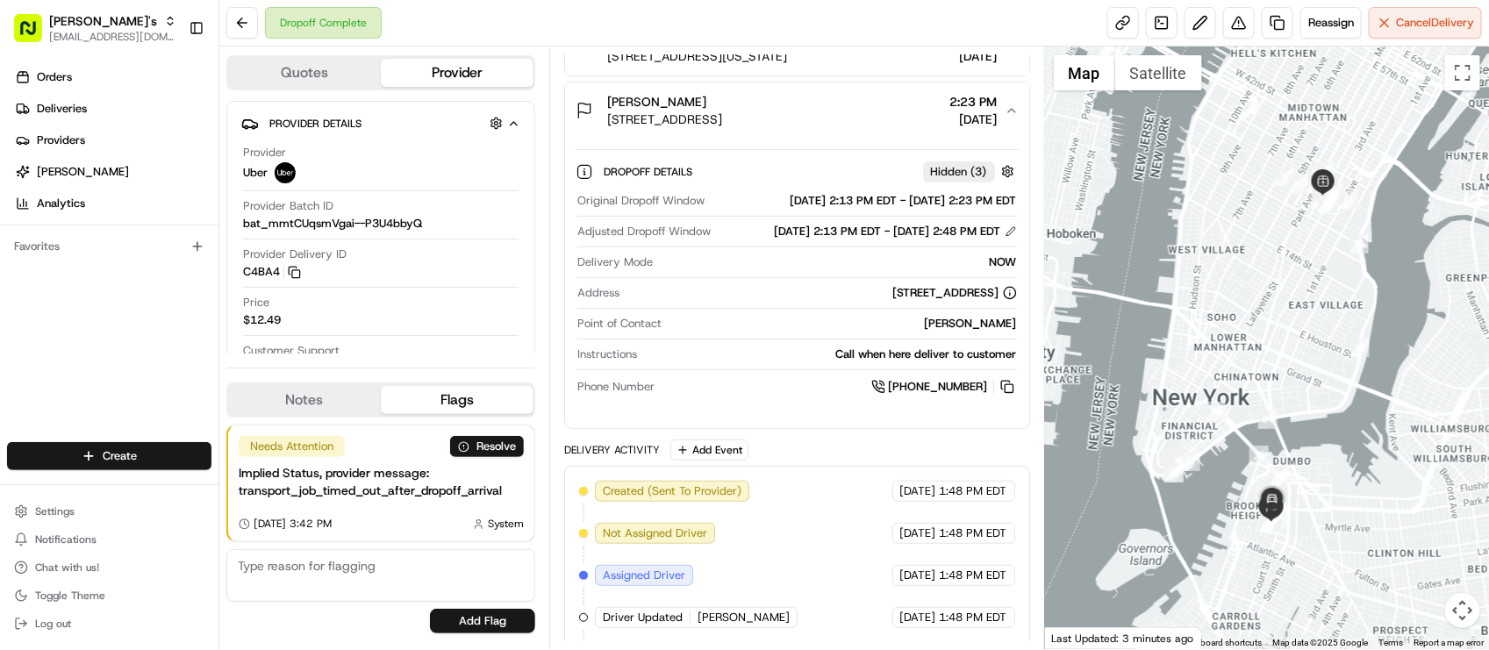
click at [753, 31] on div "Dropoff Complete Reassign Cancel Delivery" at bounding box center [854, 23] width 1270 height 47
click at [1262, 25] on link at bounding box center [1278, 23] width 32 height 32
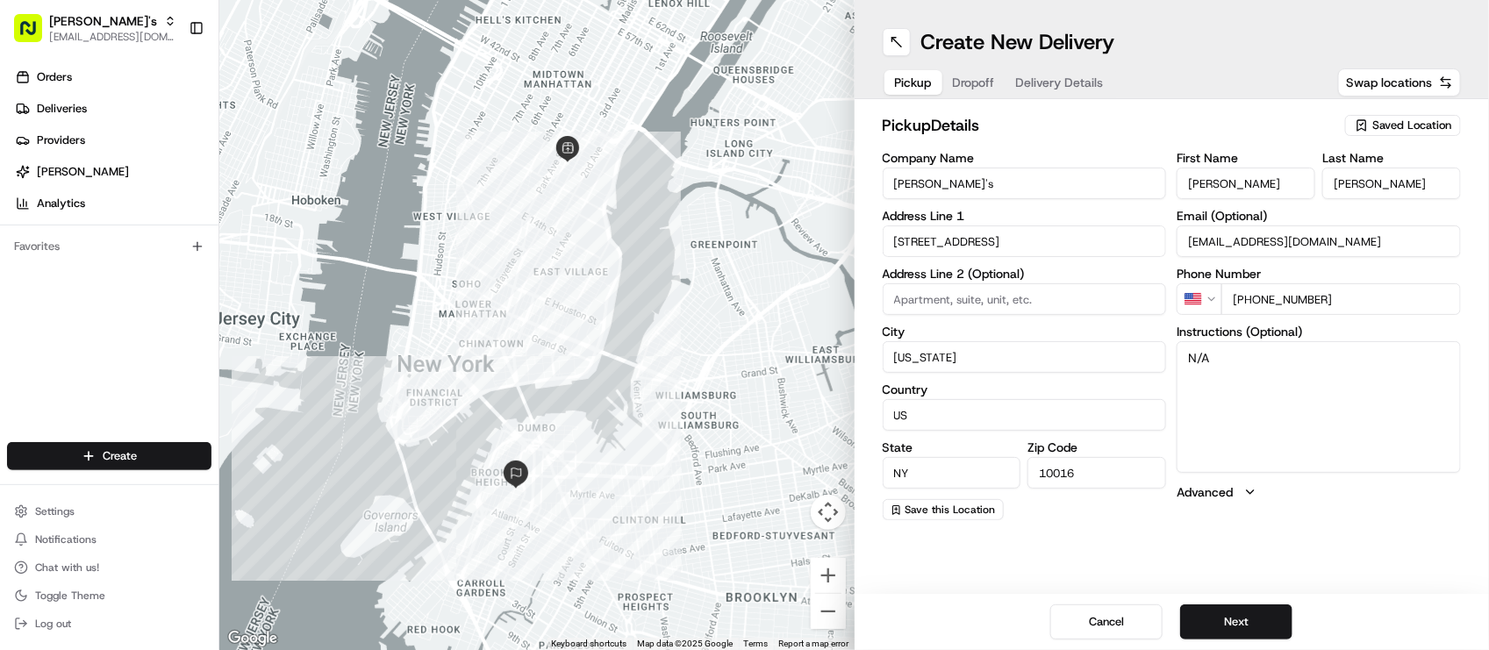
click at [972, 80] on span "Dropoff" at bounding box center [974, 83] width 42 height 18
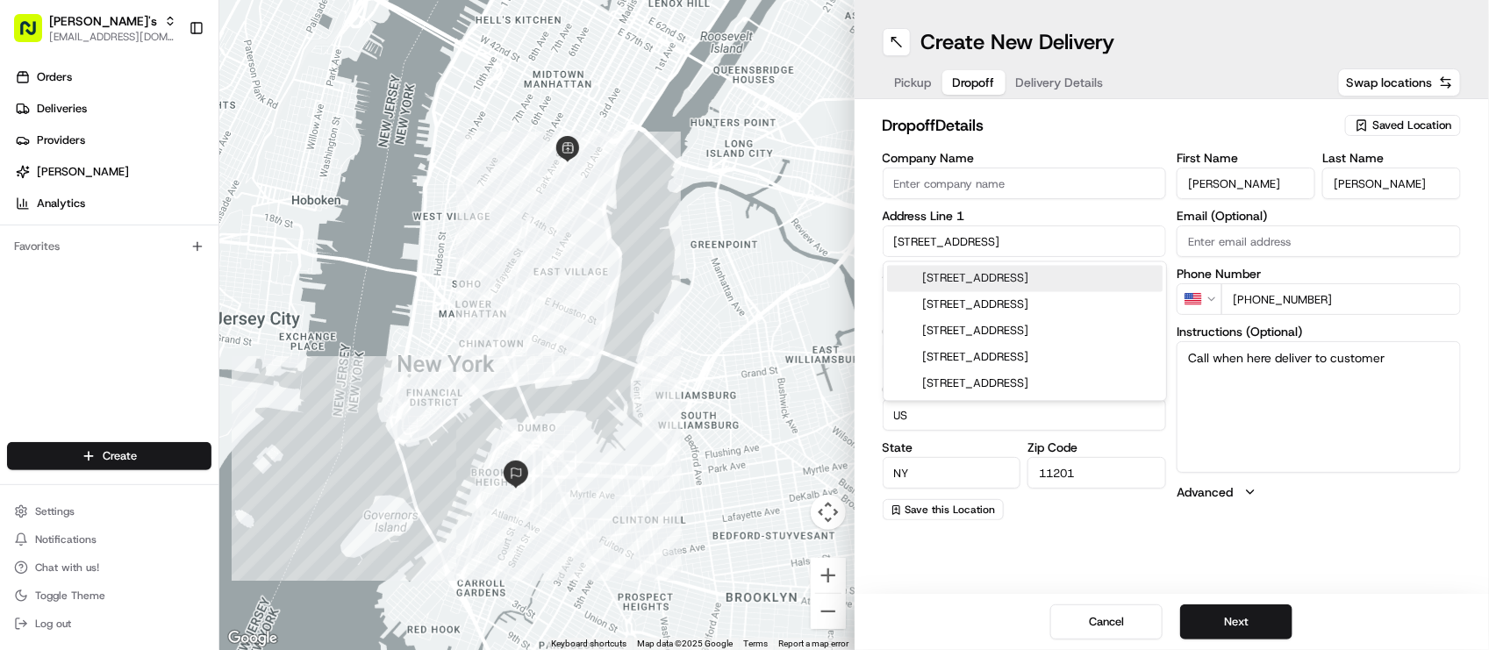
drag, startPoint x: 1009, startPoint y: 229, endPoint x: 857, endPoint y: 251, distance: 154.3
click at [857, 251] on div "dropoff Details Saved Location Company Name Address Line 1 63 Clinton St Addres…" at bounding box center [1172, 316] width 635 height 435
paste input ", [US_STATE][GEOGRAPHIC_DATA], [GEOGRAPHIC_DATA]"
type input "[STREET_ADDRESS][US_STATE]"
click at [177, 326] on div "Orders Deliveries Providers [PERSON_NAME] Analytics Favorites" at bounding box center [109, 254] width 219 height 397
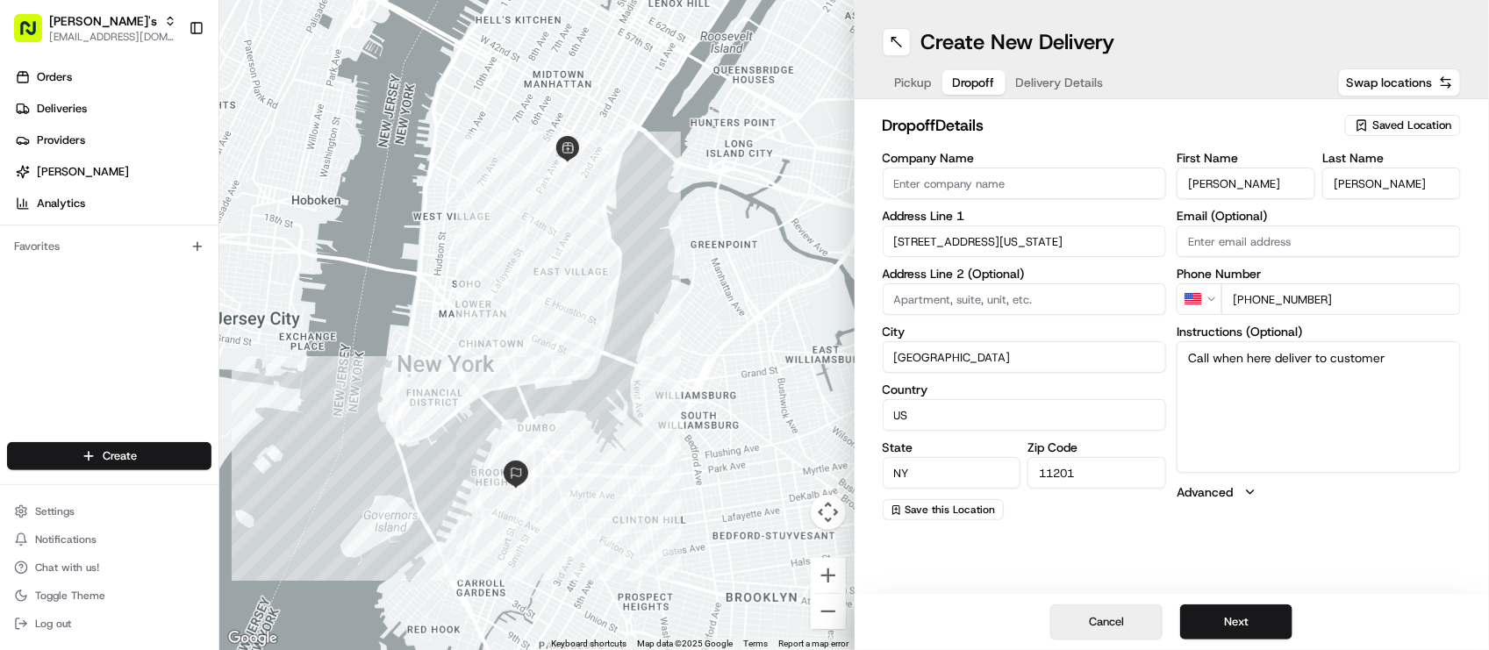
click at [1104, 617] on button "Cancel" at bounding box center [1107, 622] width 112 height 35
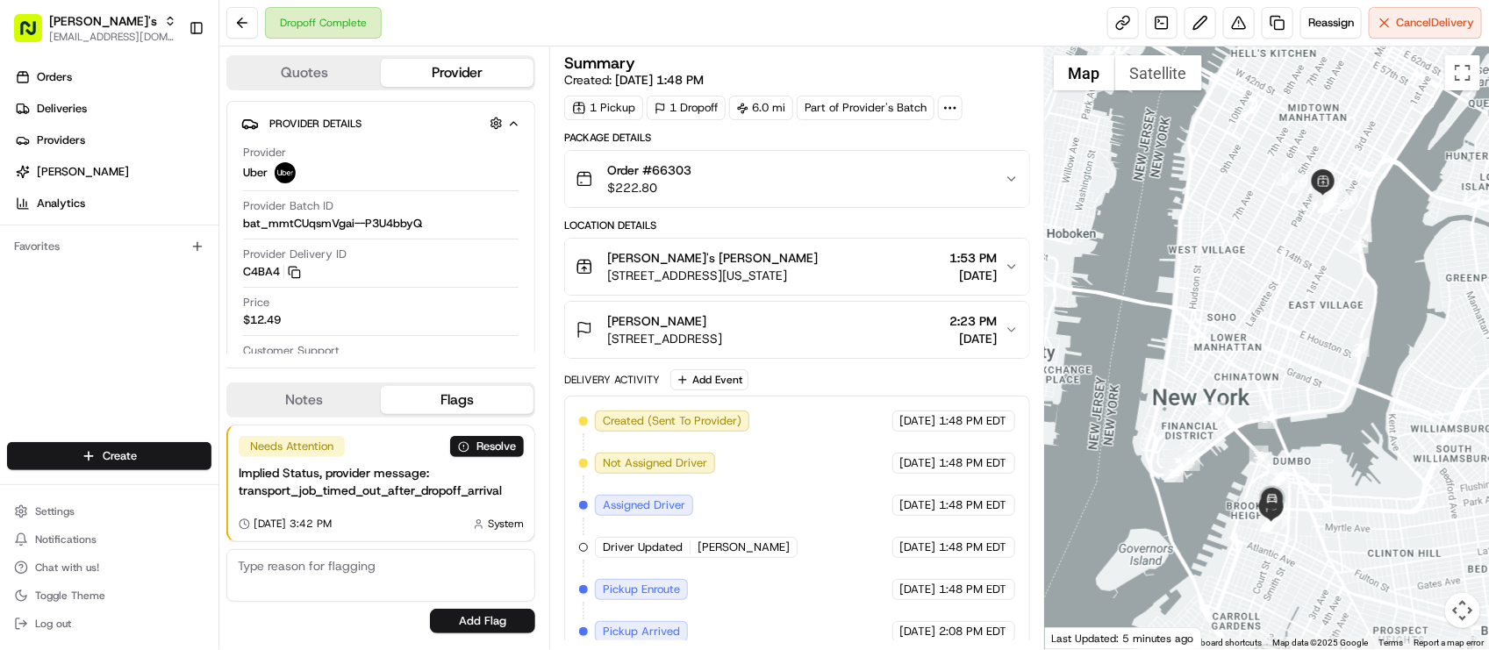
click at [749, 470] on div "Created (Sent To Provider) Uber [DATE] 1:48 PM EDT Not Assigned Driver Uber [DA…" at bounding box center [796, 653] width 435 height 484
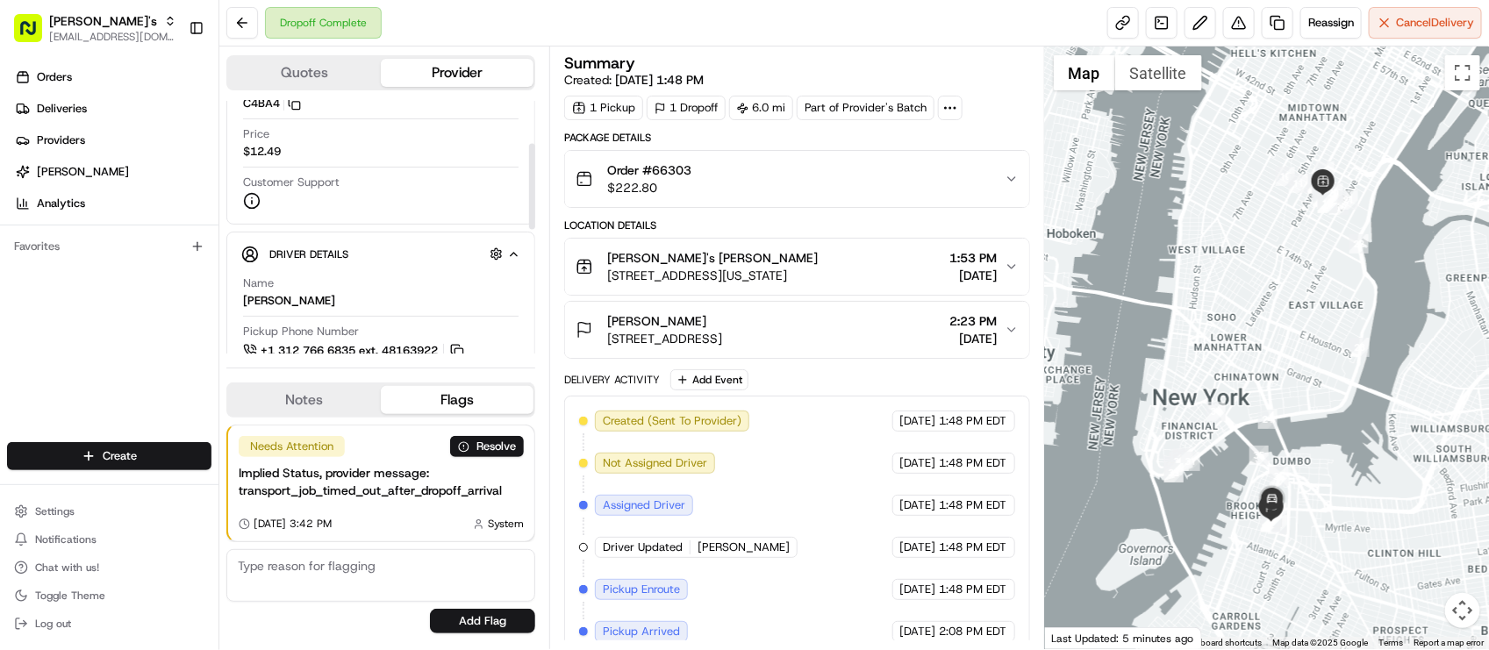
scroll to position [219, 0]
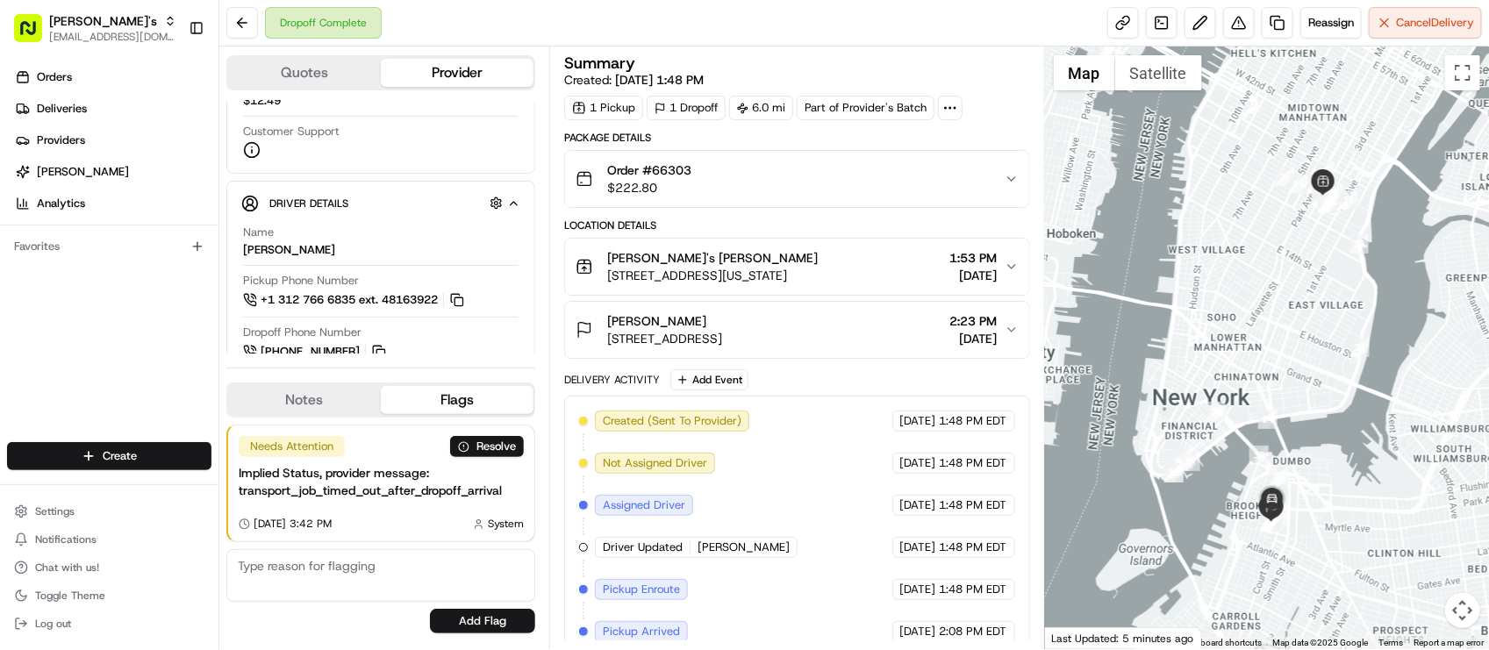
click at [103, 399] on div "Orders Deliveries Providers [PERSON_NAME] Analytics Favorites" at bounding box center [109, 254] width 219 height 397
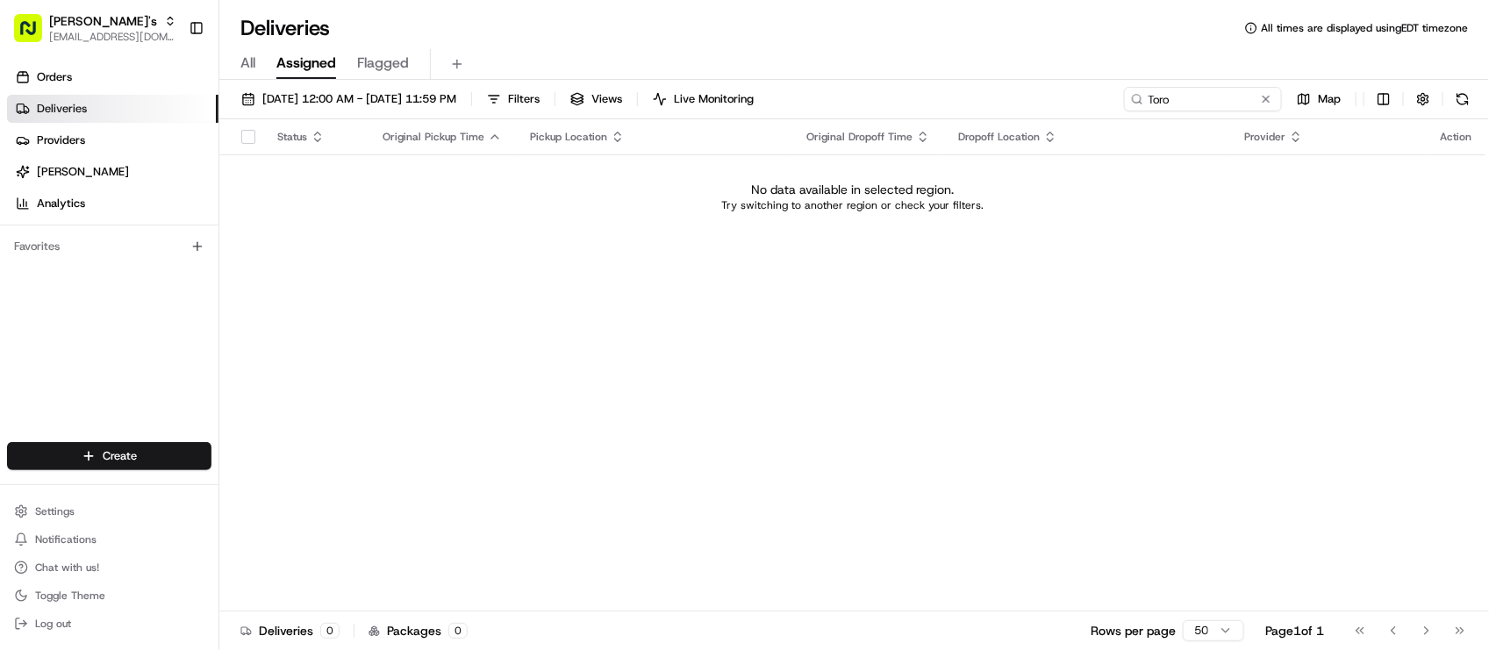
click at [556, 60] on div "All Assigned Flagged" at bounding box center [854, 64] width 1270 height 31
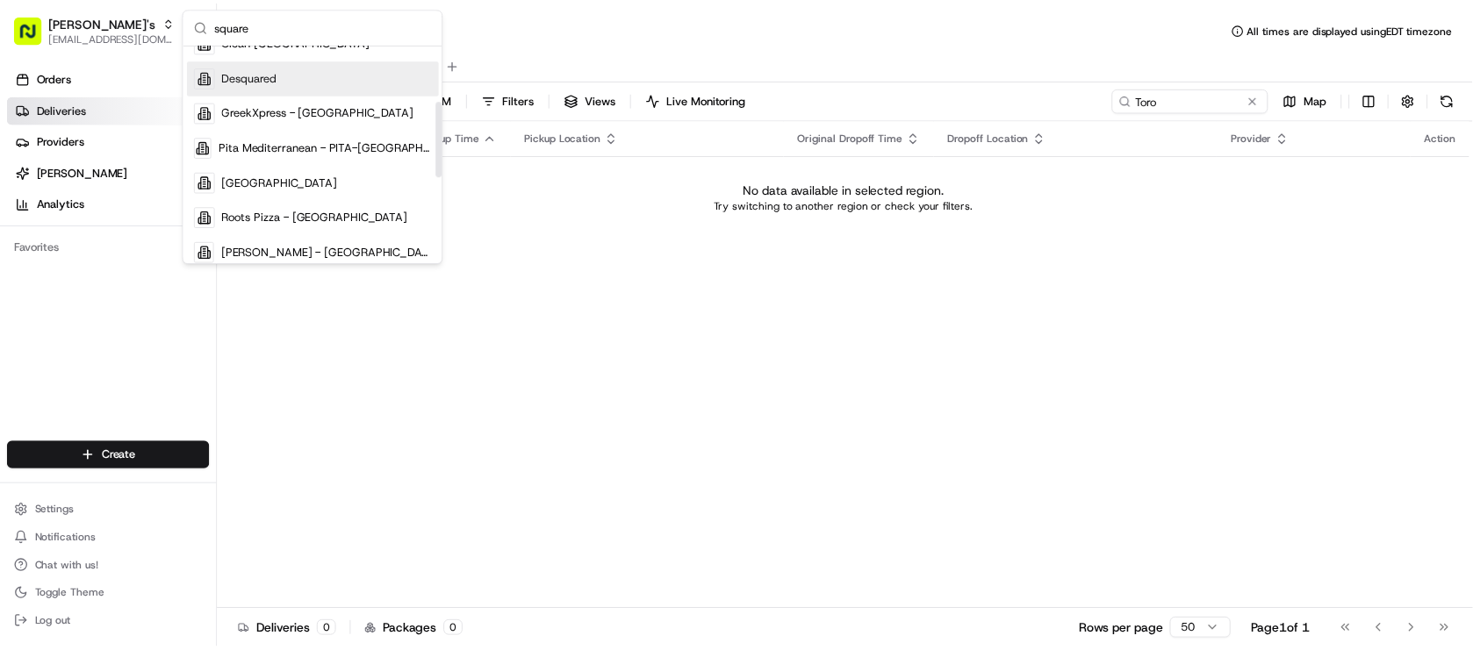
scroll to position [329, 0]
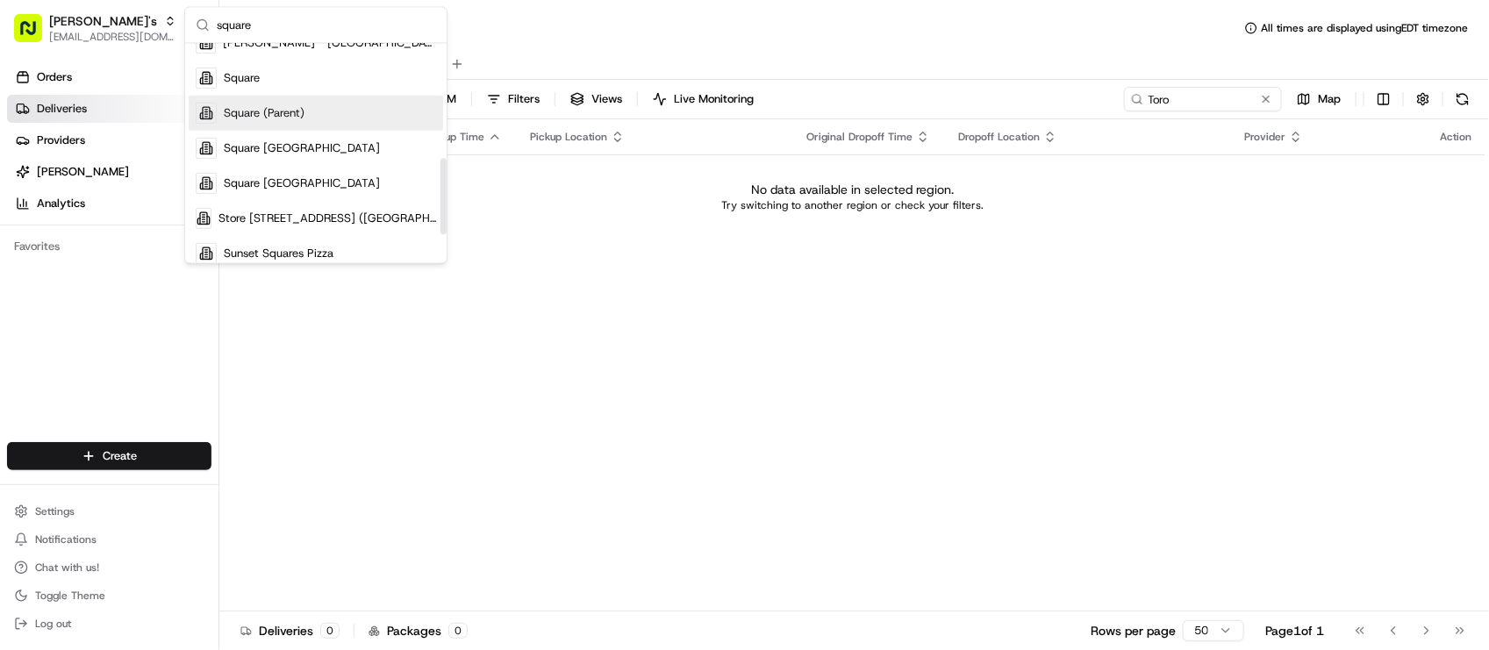
type input "square"
click at [312, 96] on div "Square (Parent)" at bounding box center [316, 113] width 255 height 35
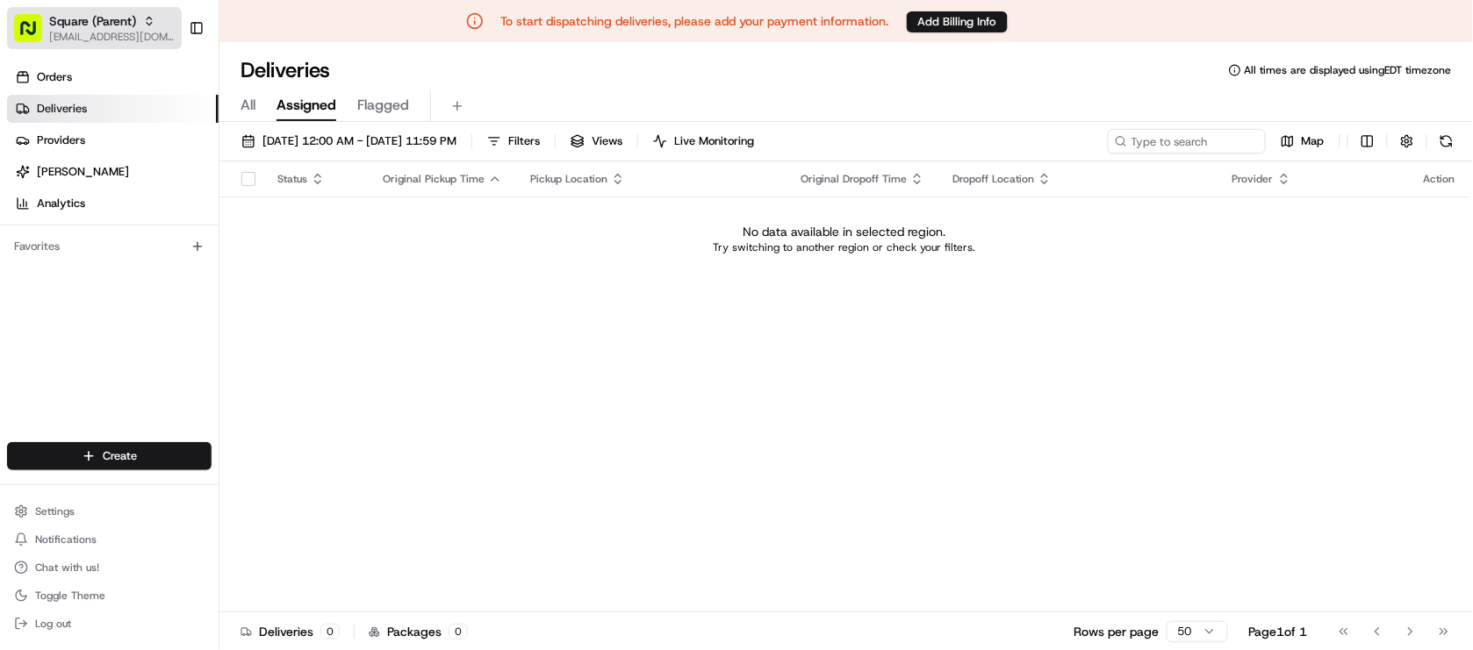
click at [128, 18] on span "Square (Parent)" at bounding box center [92, 21] width 87 height 18
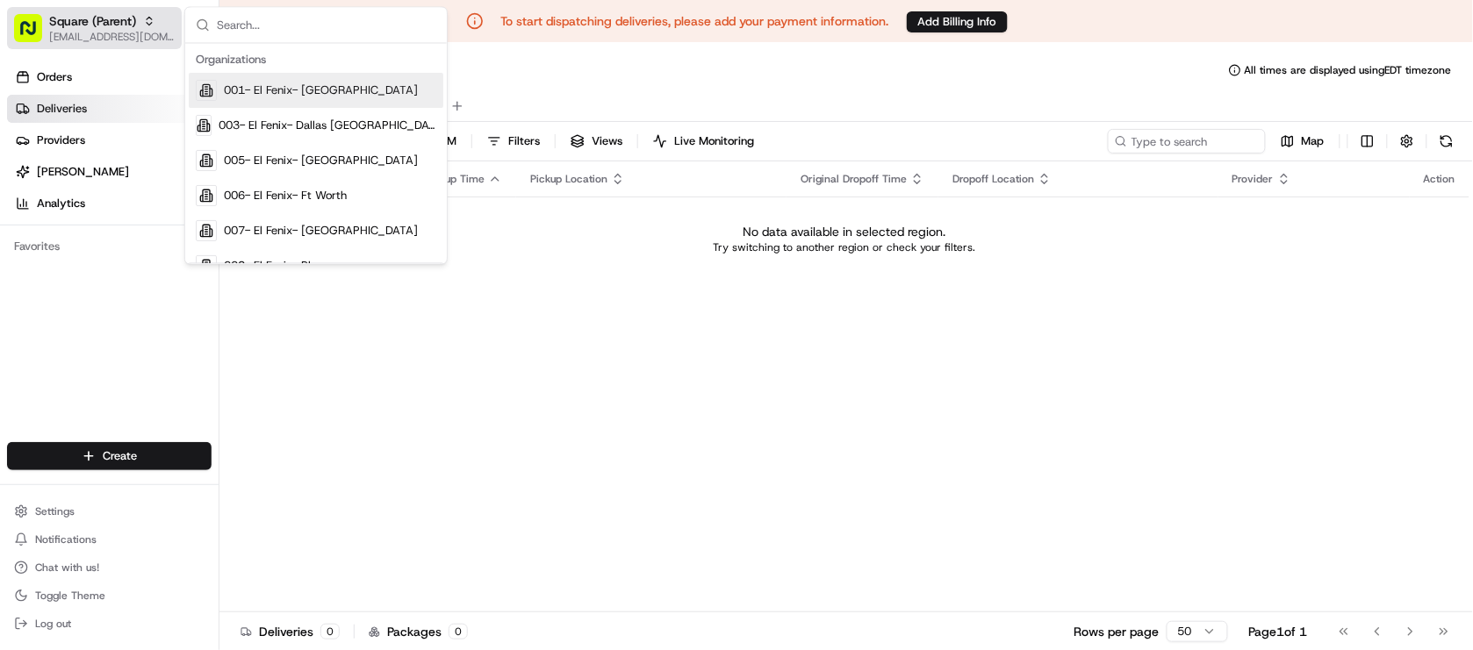
click at [146, 18] on icon "button" at bounding box center [149, 21] width 12 height 12
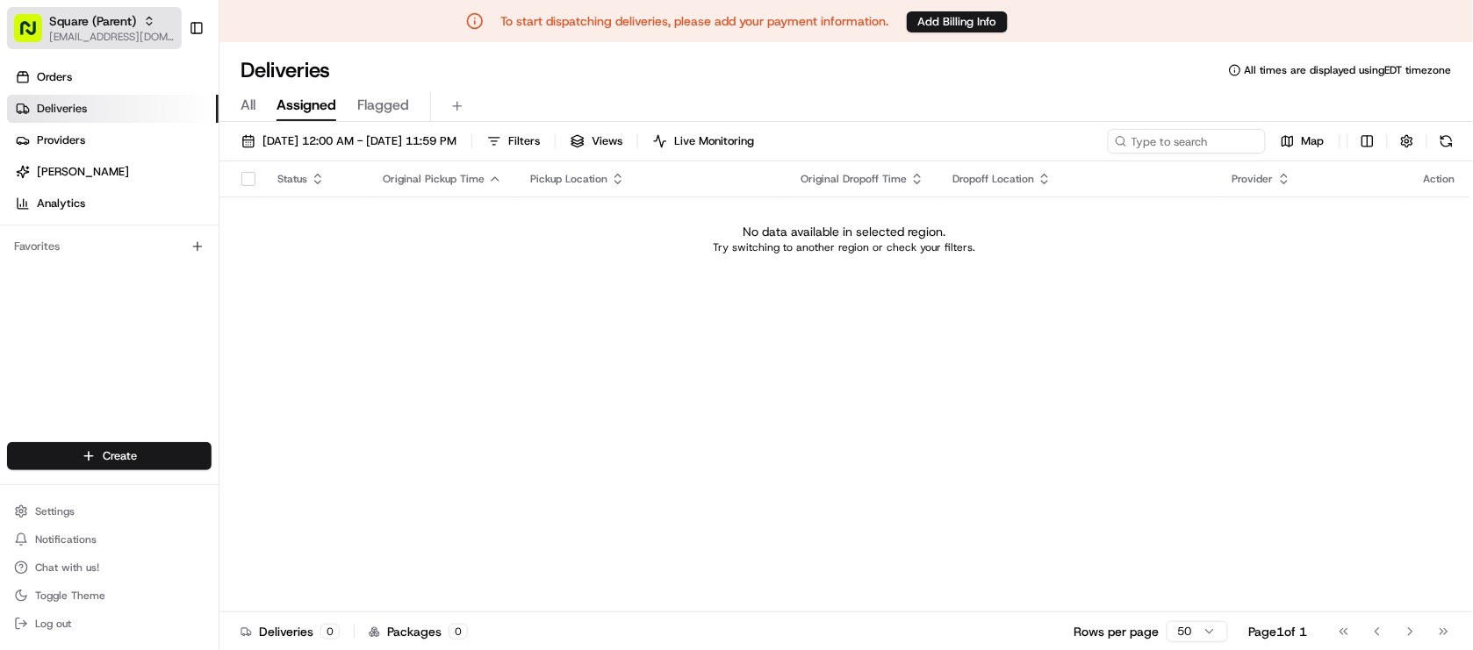
click at [133, 19] on div "Square (Parent)" at bounding box center [112, 21] width 126 height 18
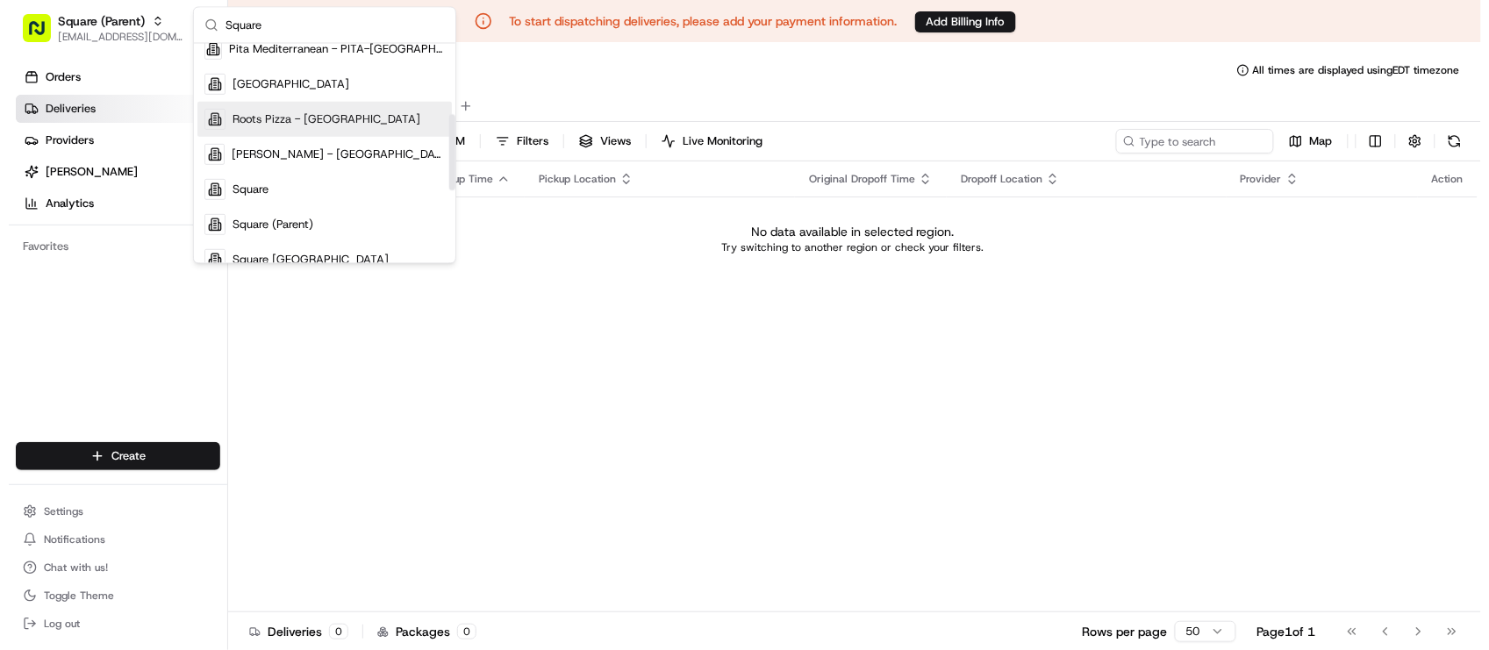
scroll to position [219, 0]
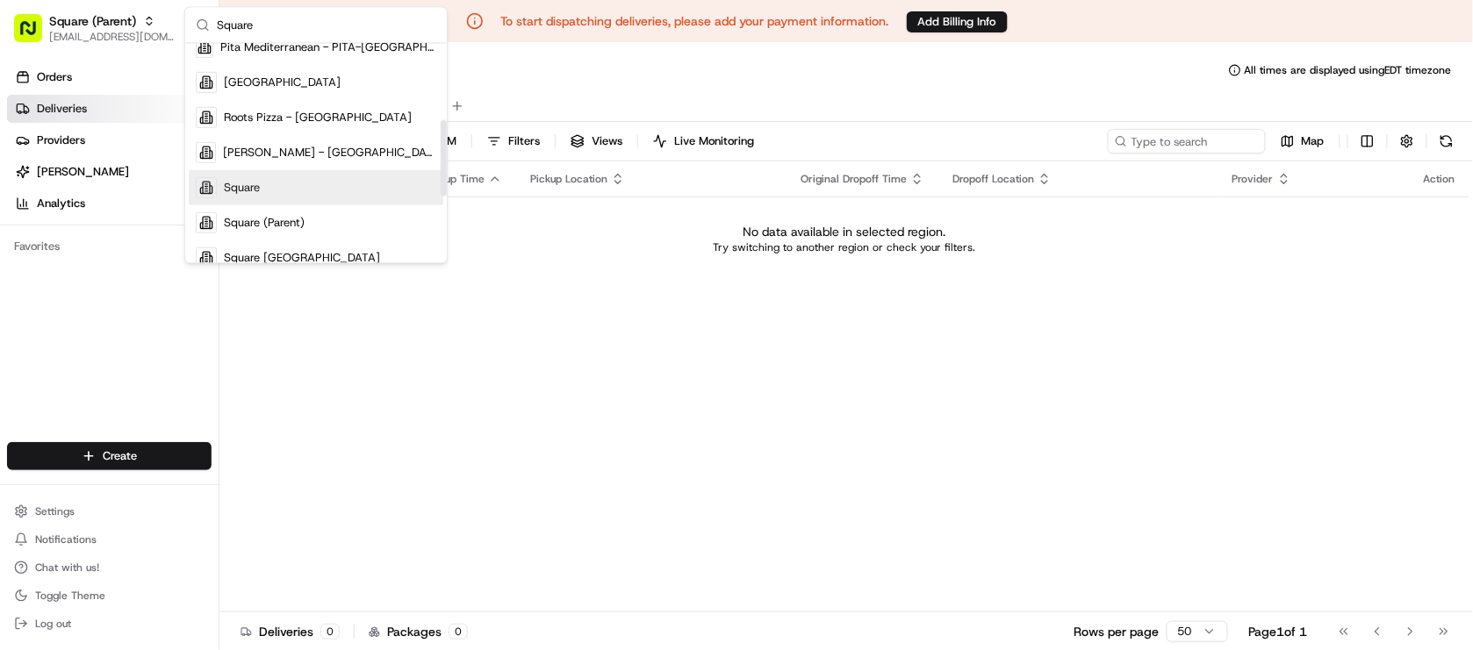
type input "Square"
click at [263, 176] on div "Square" at bounding box center [316, 187] width 255 height 35
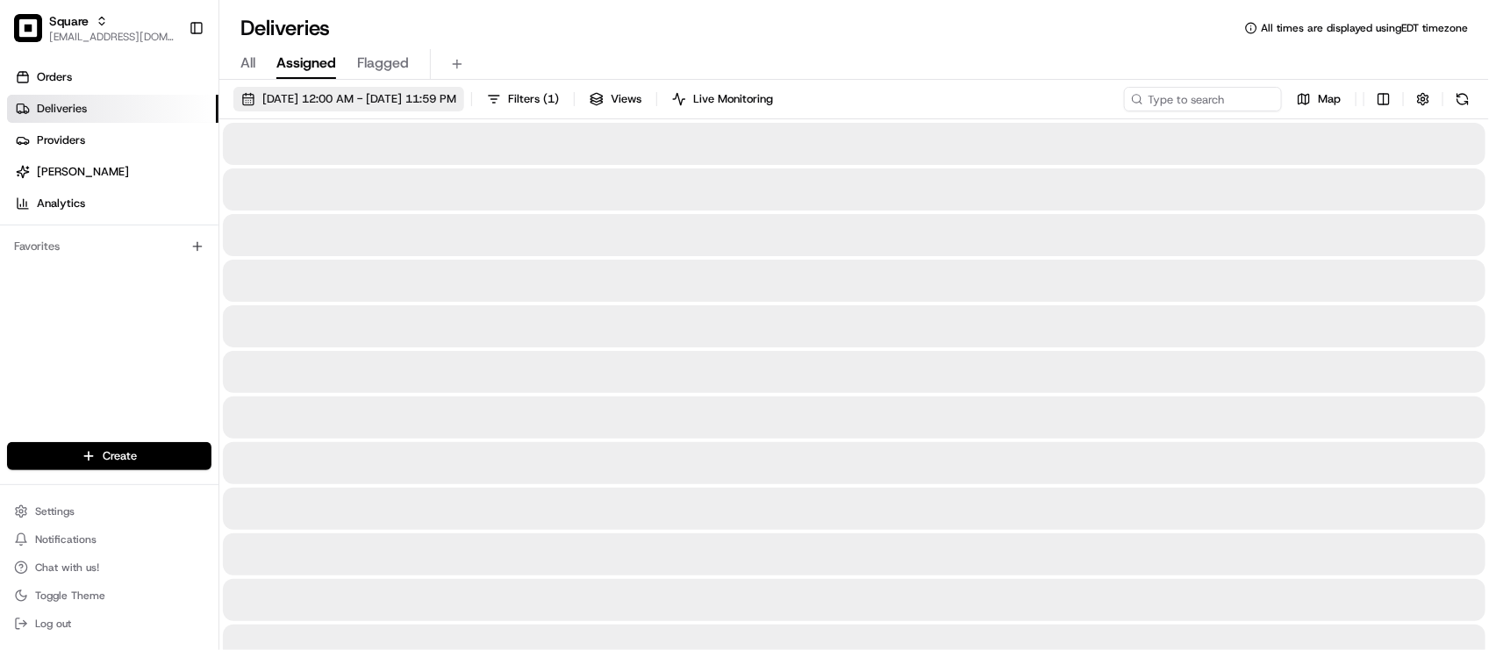
click at [327, 95] on span "07/07/2025 12:00 AM - 07/07/2025 11:59 PM" at bounding box center [359, 99] width 194 height 16
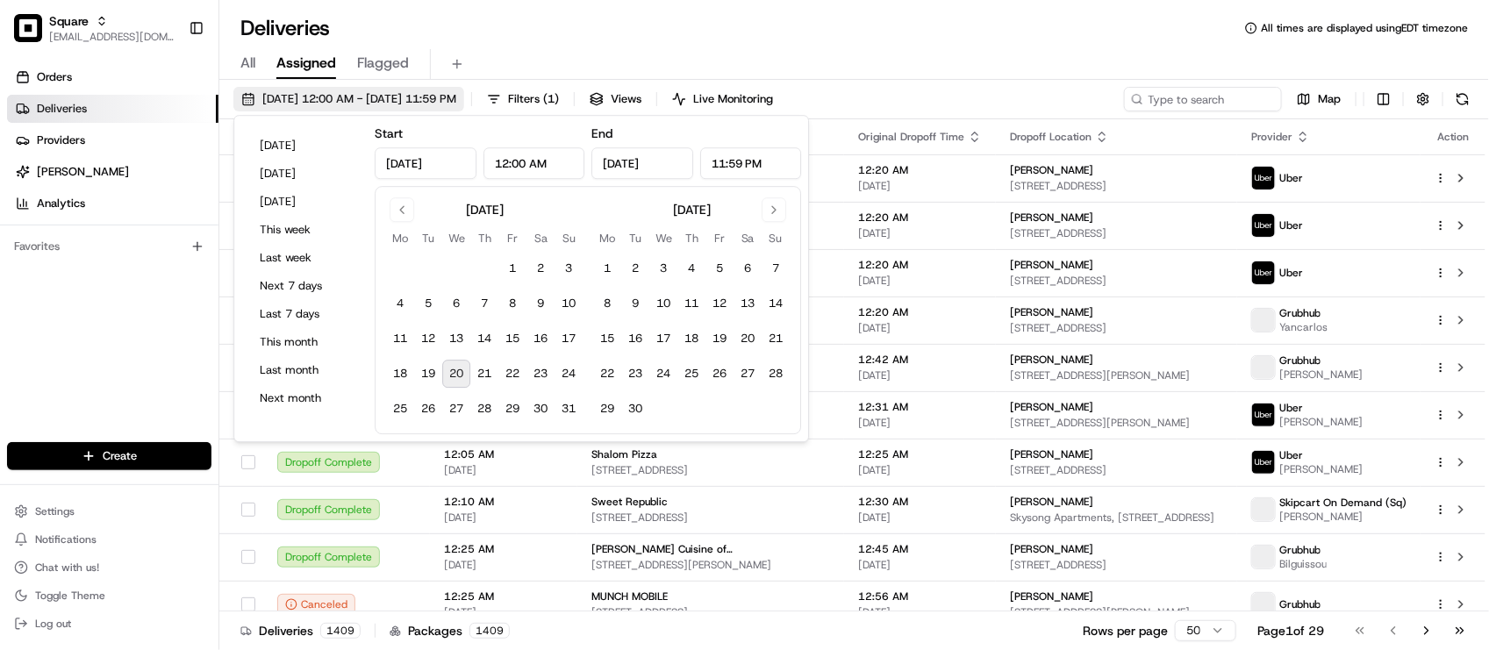
type input "Jul 7, 2025"
type input "12:00 AM"
type input "Jul 7, 2025"
type input "11:59 PM"
click at [344, 104] on span "07/07/2025 12:00 AM - 07/07/2025 11:59 PM" at bounding box center [359, 99] width 194 height 16
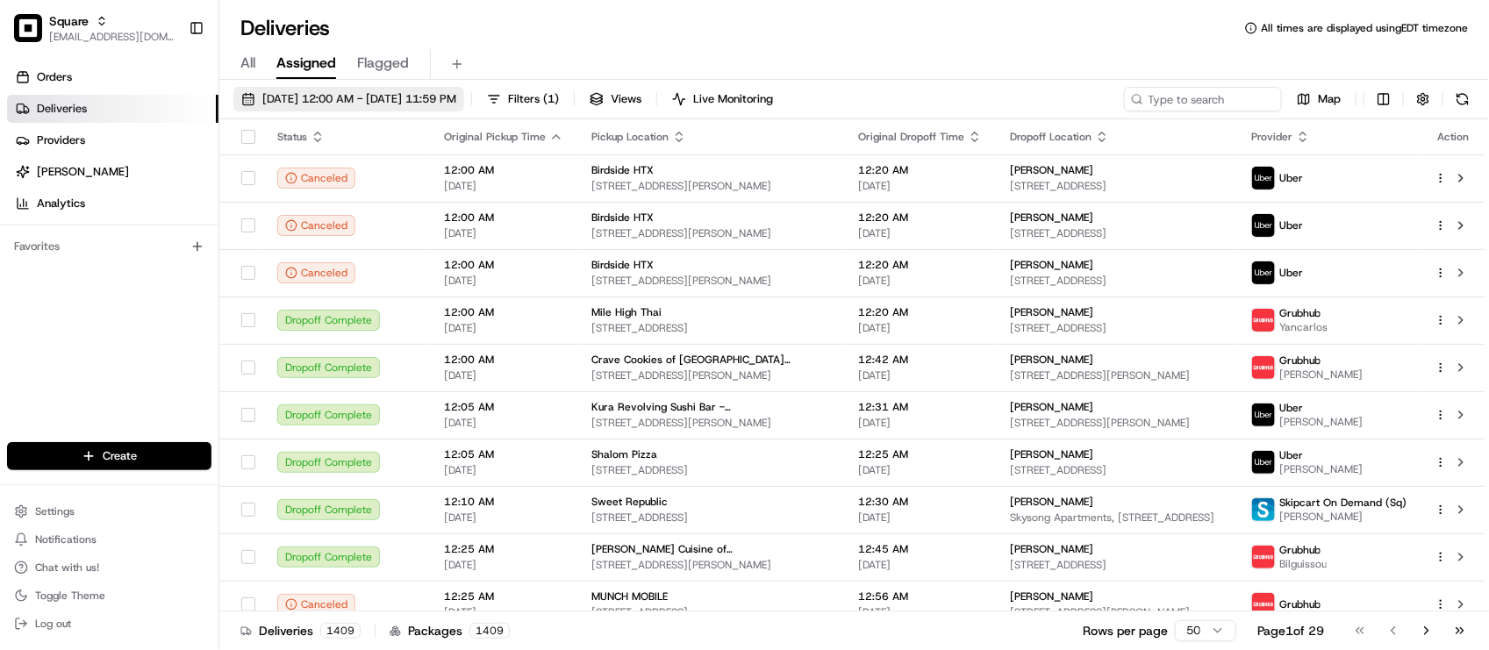
click at [344, 104] on span "07/07/2025 12:00 AM - 07/07/2025 11:59 PM" at bounding box center [359, 99] width 194 height 16
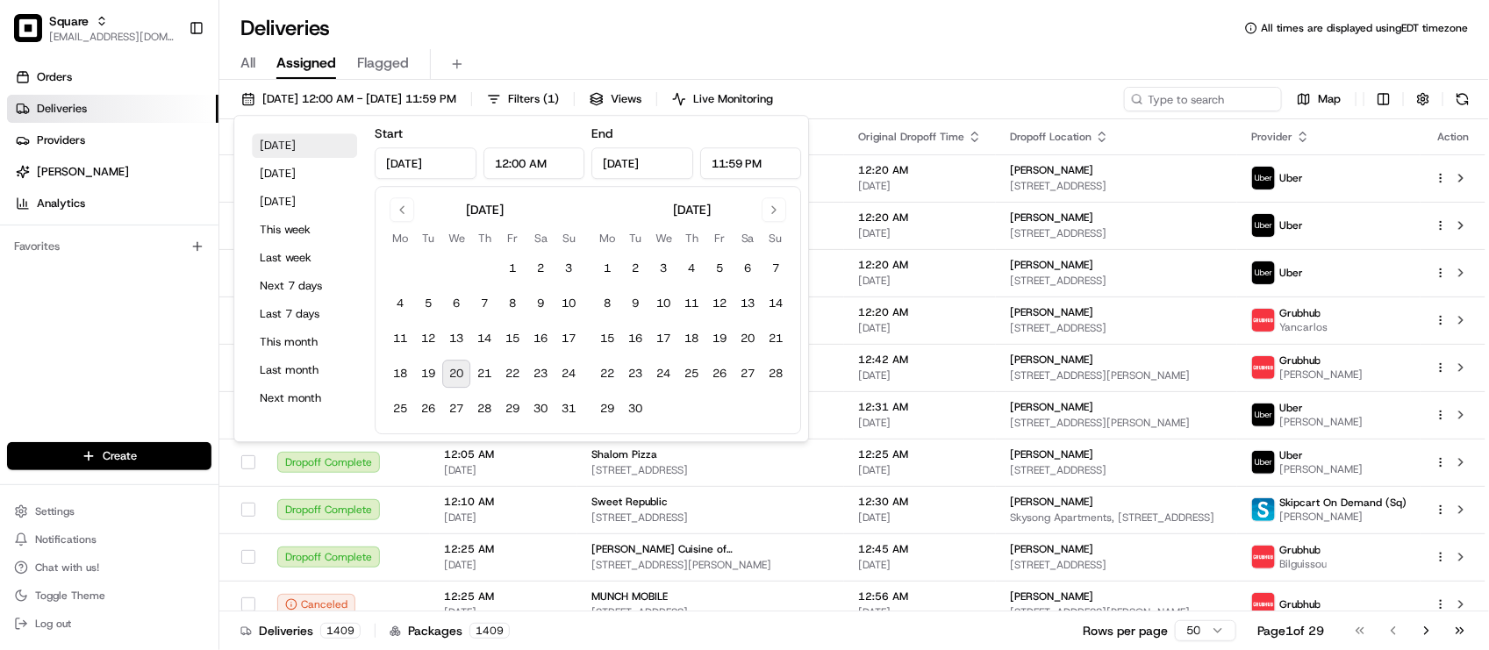
click at [297, 140] on button "Today" at bounding box center [304, 145] width 105 height 25
type input "Aug 20, 2025"
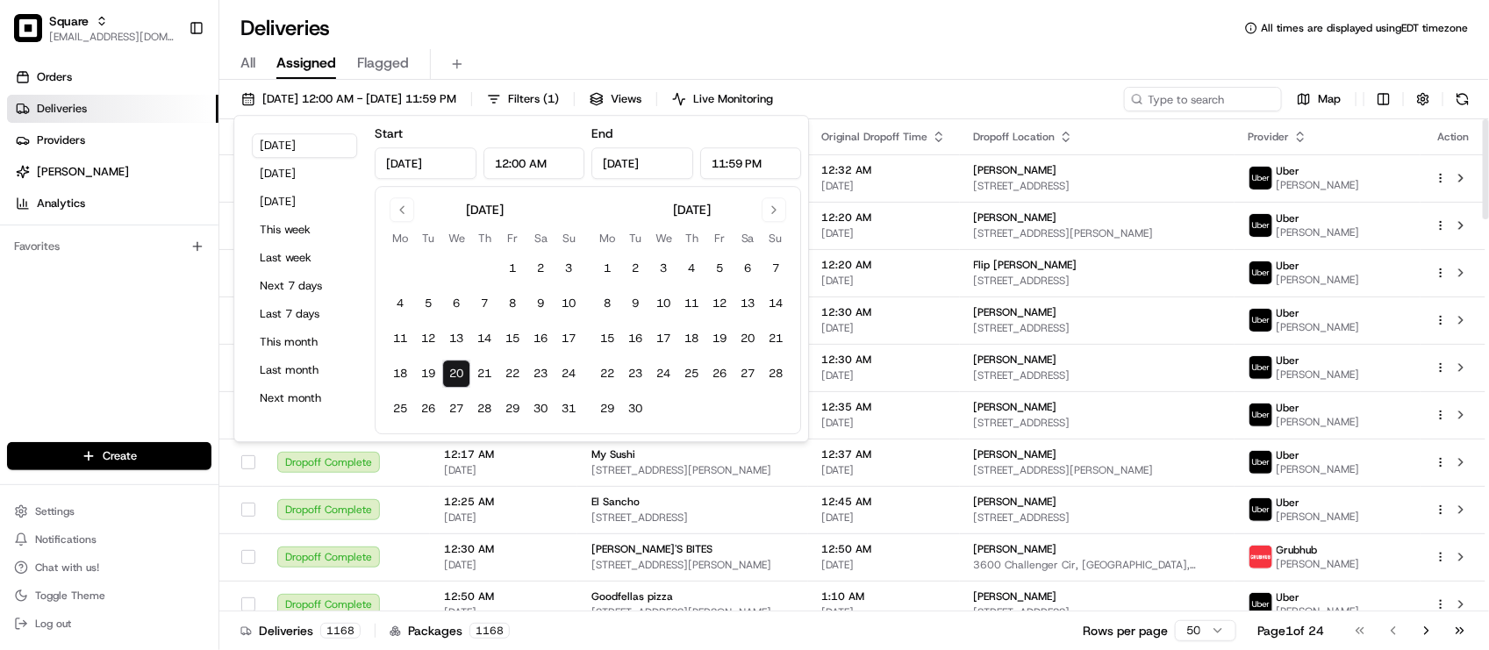
click at [1359, 62] on div "All Assigned Flagged" at bounding box center [854, 64] width 1270 height 31
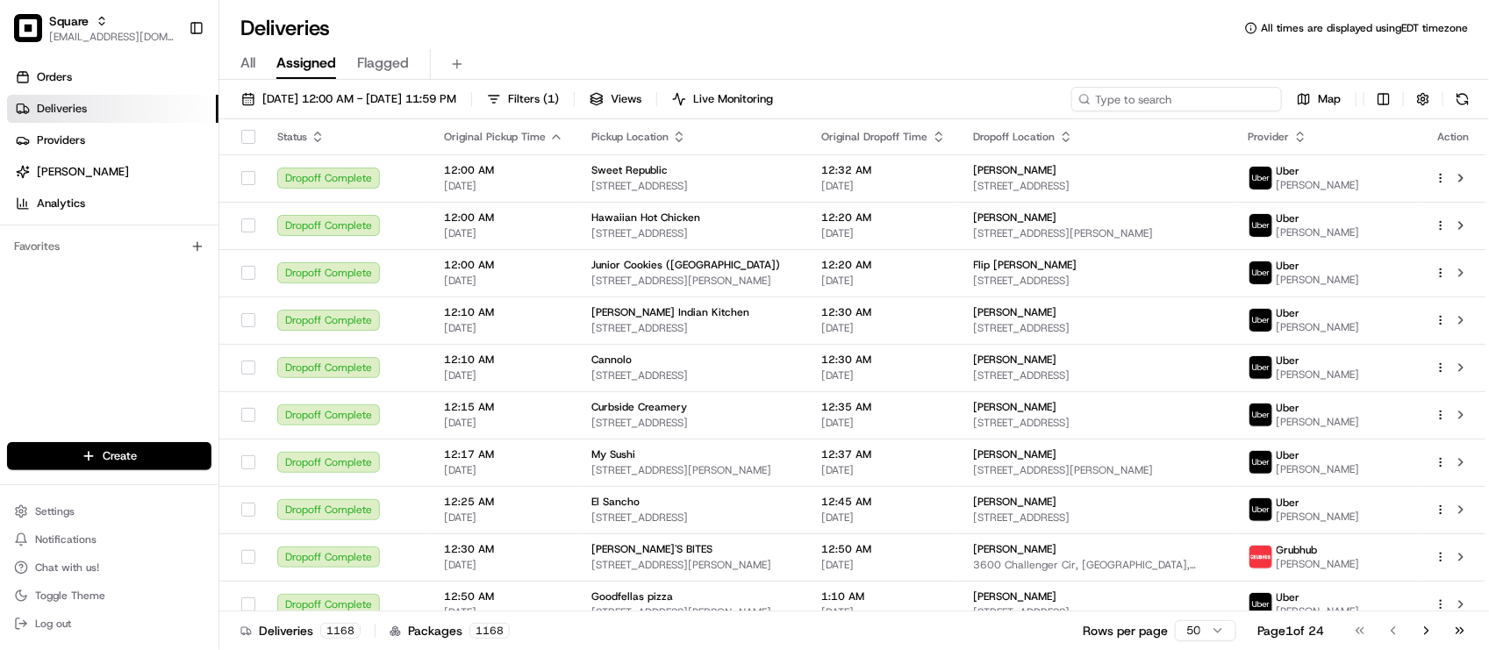
click at [1244, 92] on input at bounding box center [1177, 99] width 211 height 25
paste input "3352938"
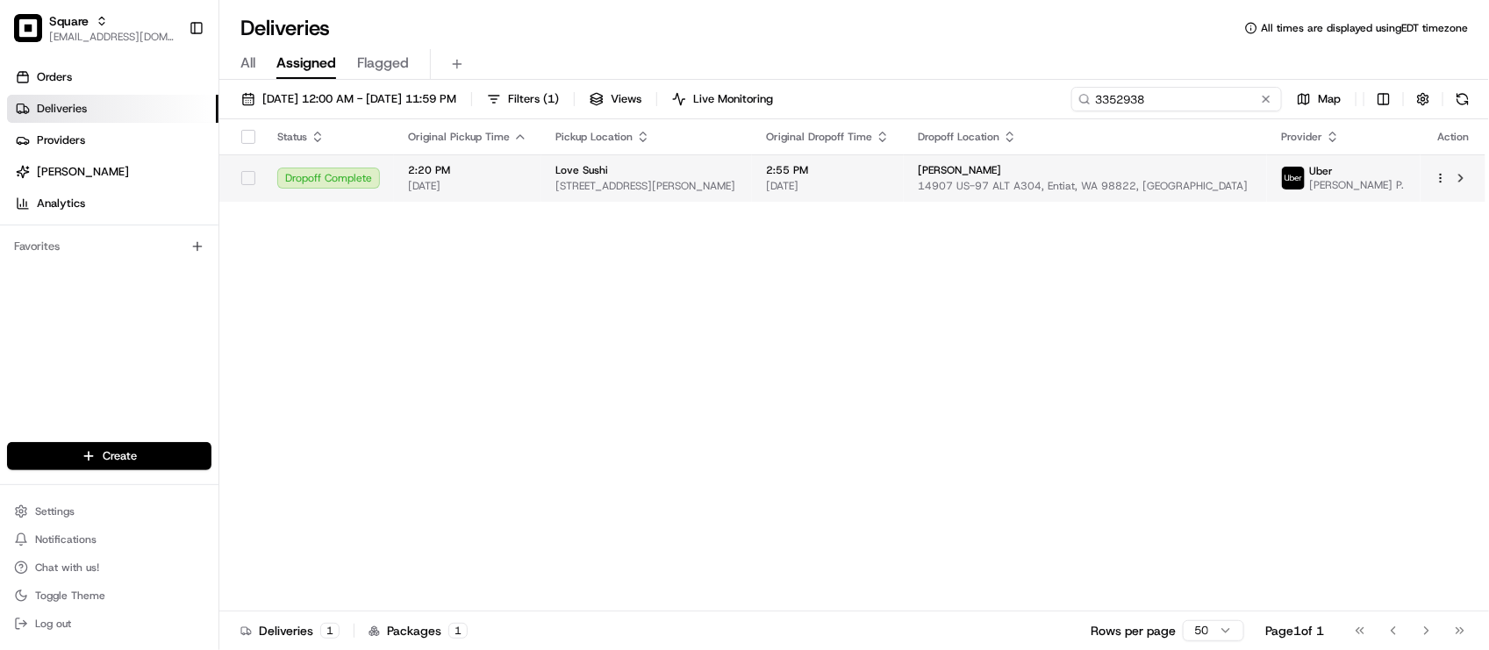
type input "3352938"
click at [904, 193] on td "2:55 PM 08/20/2025" at bounding box center [828, 177] width 152 height 47
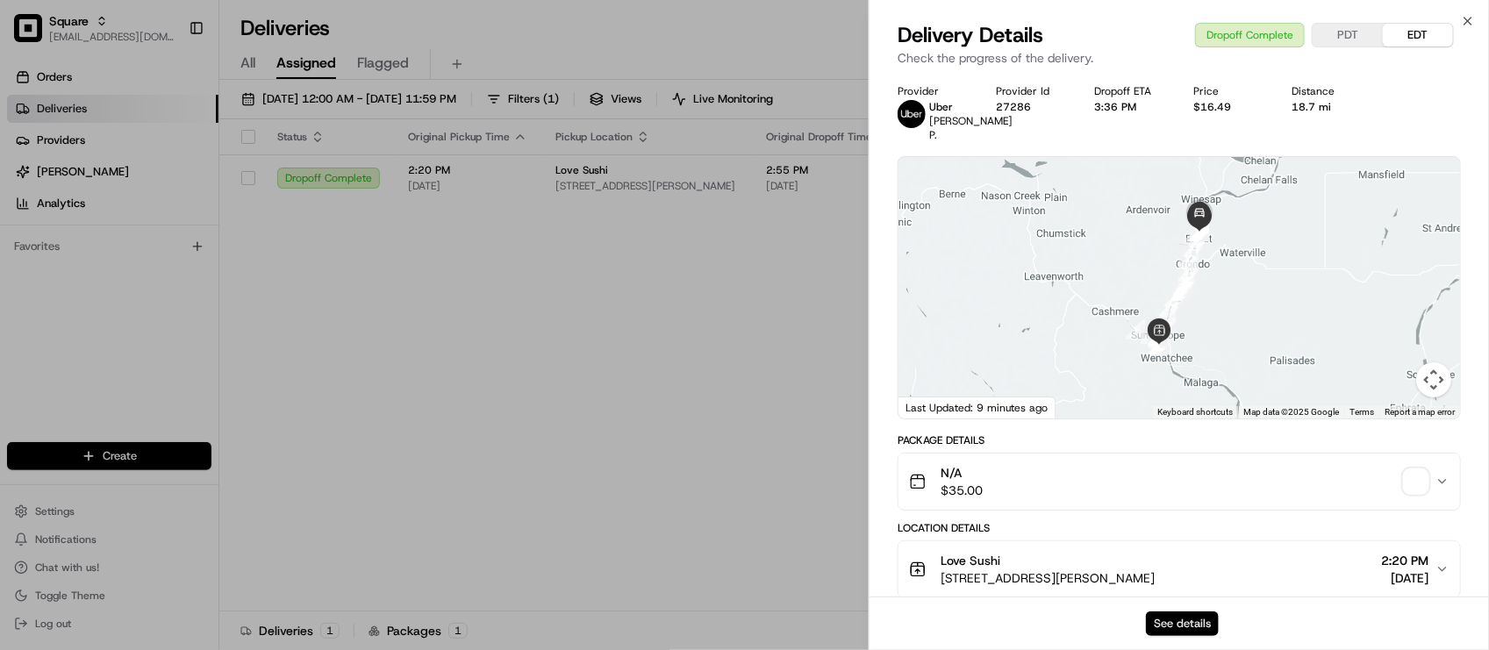
click at [1194, 625] on button "See details" at bounding box center [1182, 624] width 73 height 25
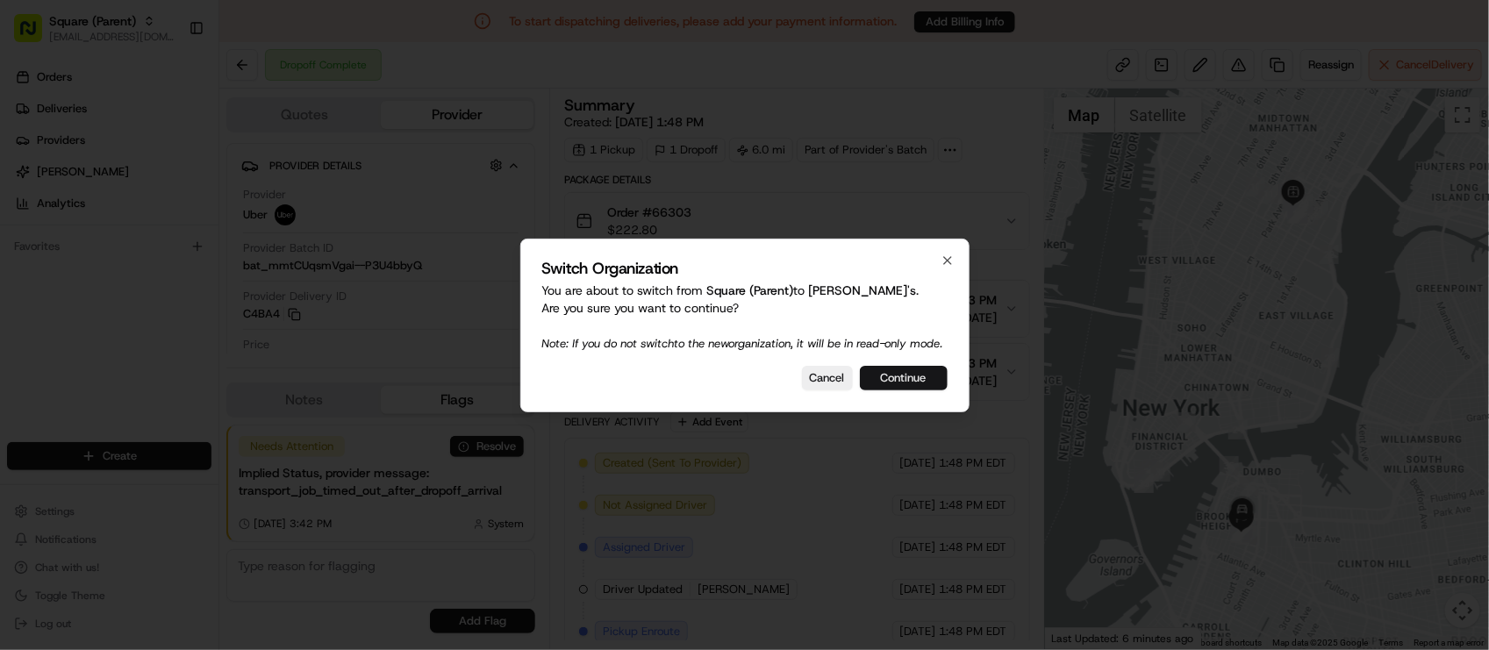
click at [900, 375] on button "Continue" at bounding box center [904, 378] width 88 height 25
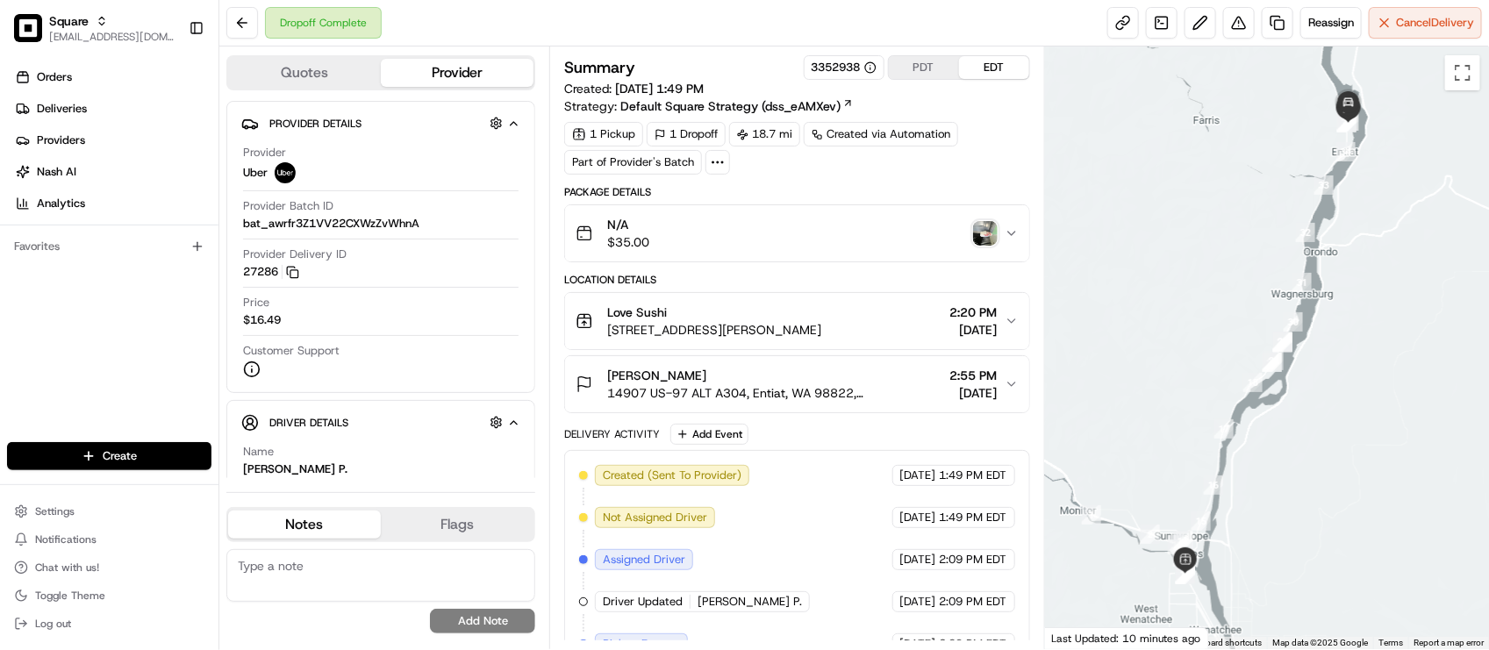
click at [987, 237] on img "button" at bounding box center [985, 233] width 25 height 25
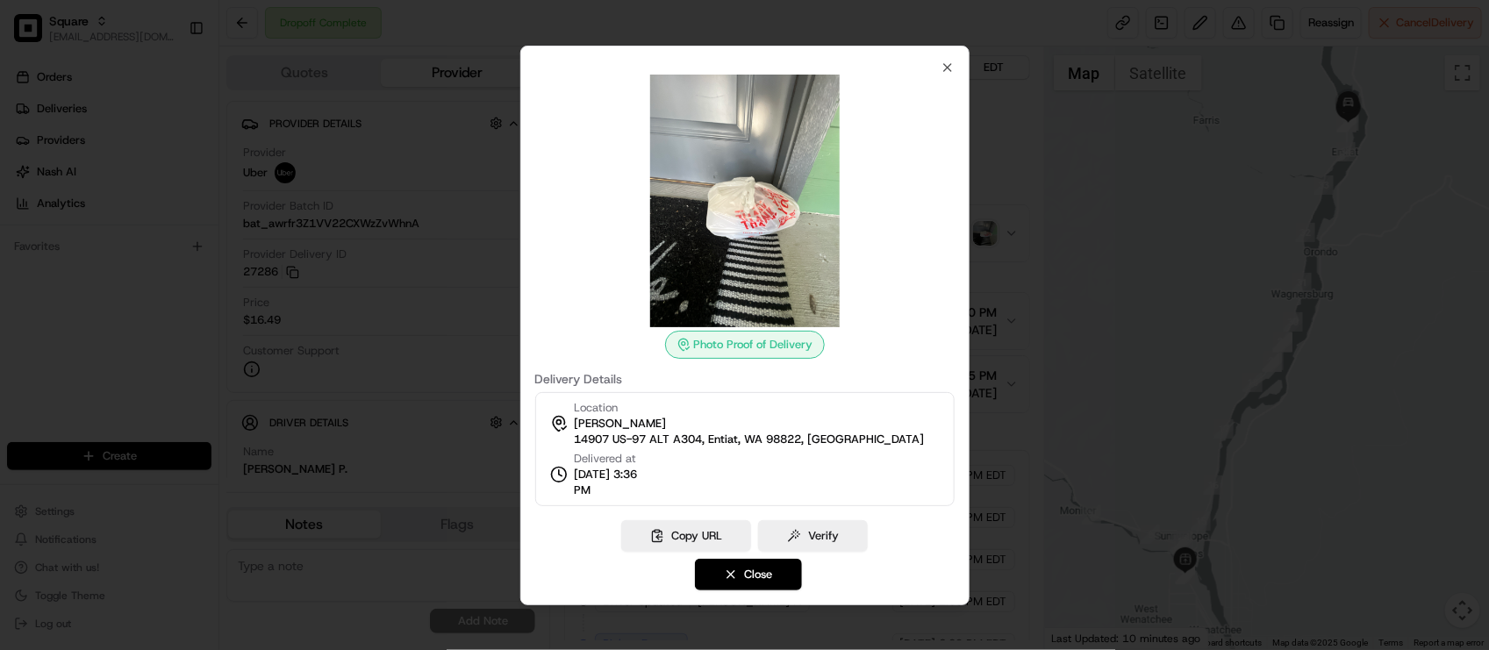
click at [987, 237] on div at bounding box center [744, 325] width 1489 height 650
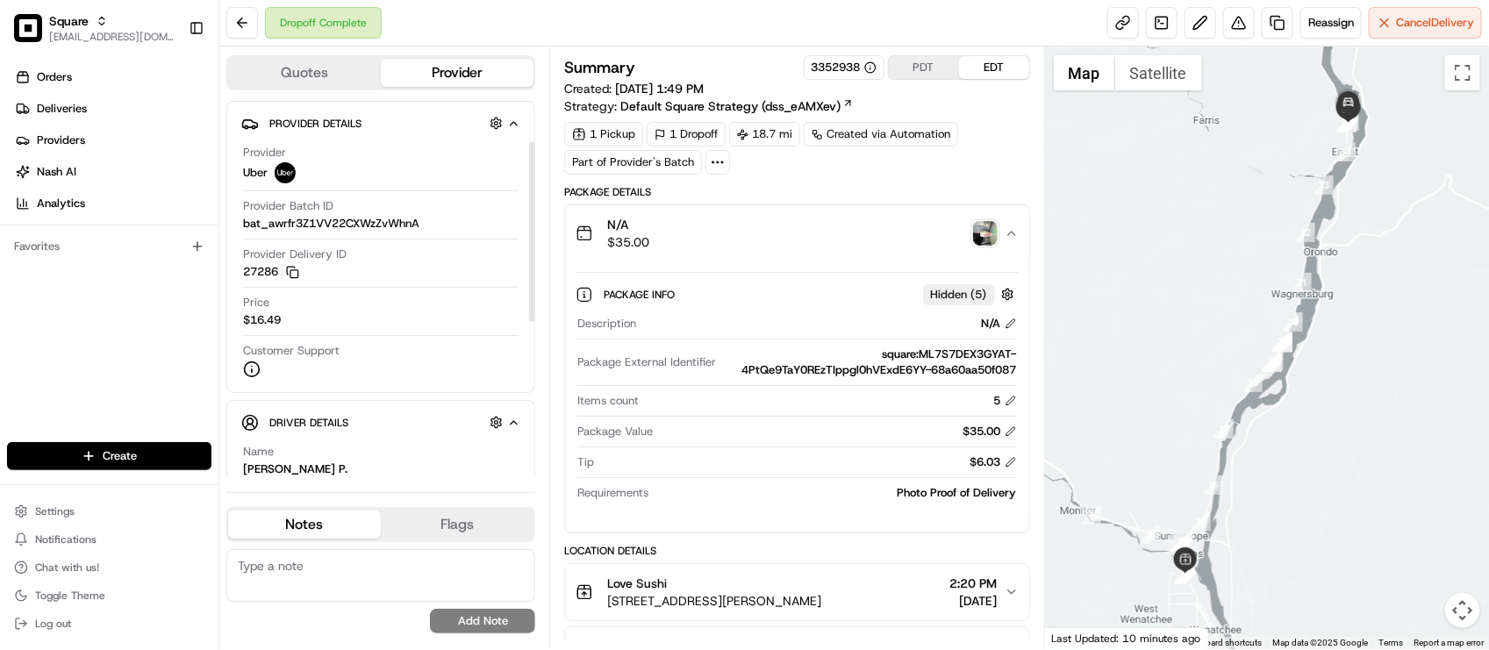
scroll to position [412, 0]
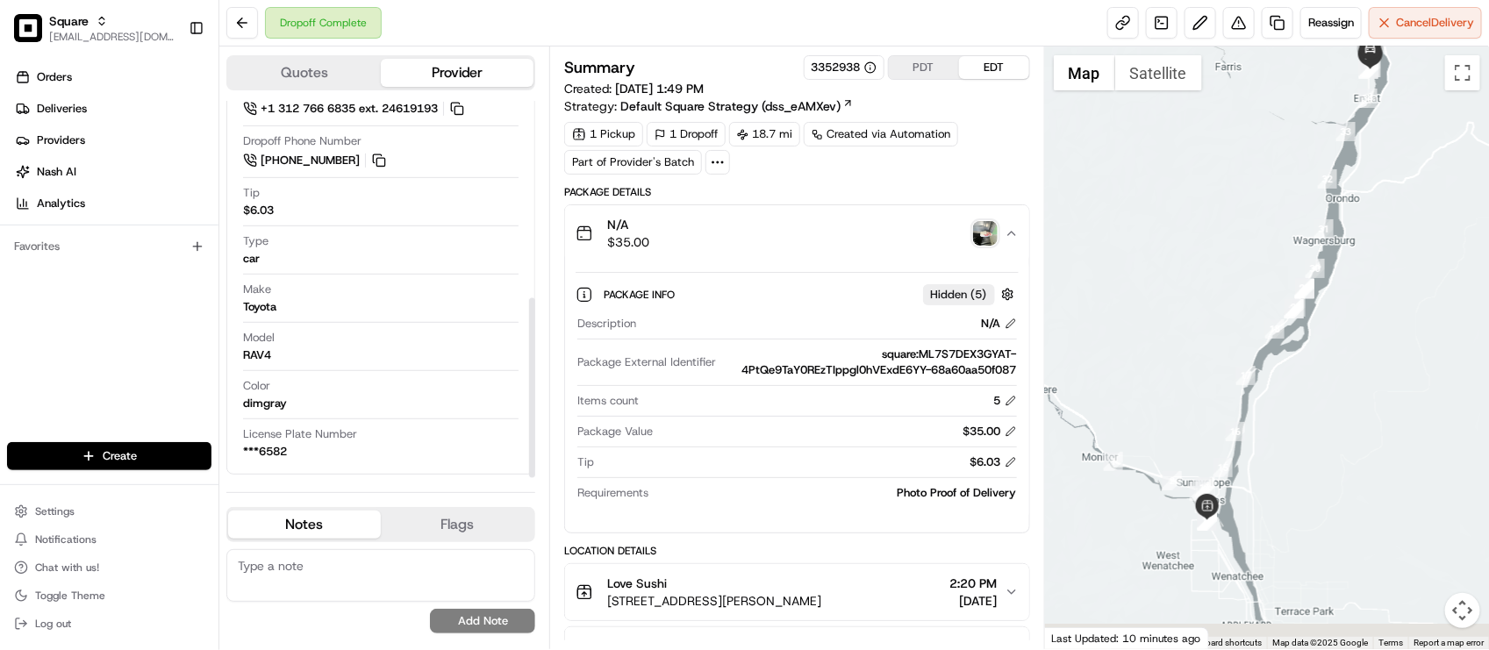
drag, startPoint x: 1216, startPoint y: 387, endPoint x: 1240, endPoint y: 335, distance: 56.9
click at [1240, 335] on div at bounding box center [1267, 348] width 444 height 603
drag, startPoint x: 1233, startPoint y: 340, endPoint x: 1202, endPoint y: 415, distance: 81.5
click at [1202, 414] on div at bounding box center [1267, 348] width 444 height 603
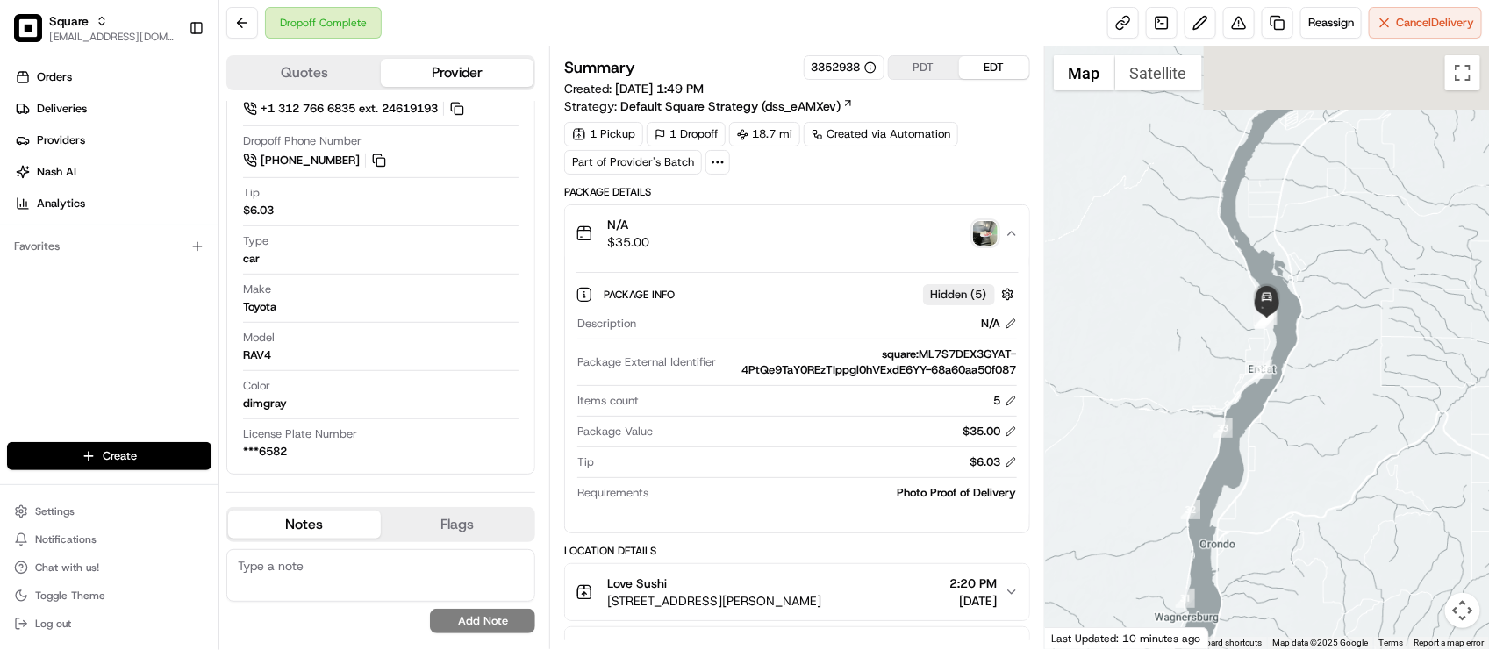
drag, startPoint x: 1363, startPoint y: 147, endPoint x: 1323, endPoint y: 323, distance: 180.1
click at [1323, 323] on div at bounding box center [1267, 348] width 444 height 603
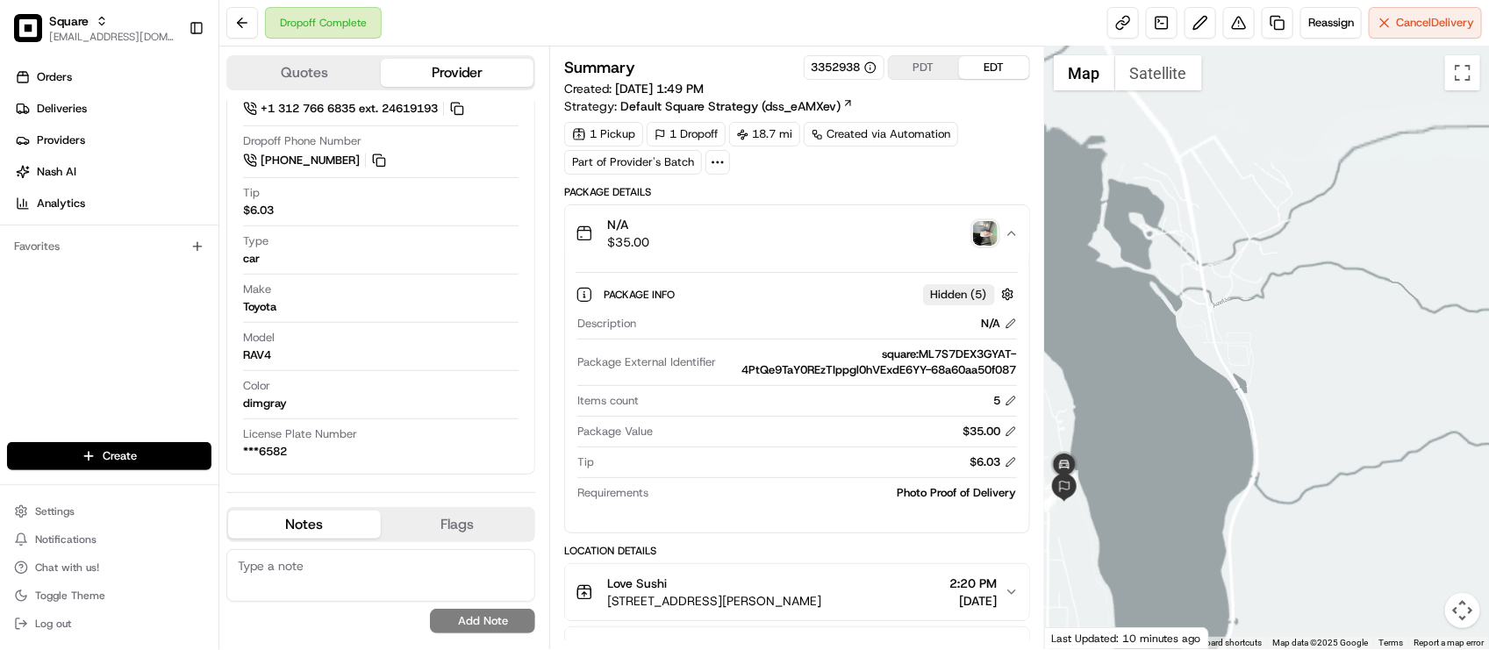
drag, startPoint x: 1233, startPoint y: 375, endPoint x: 1238, endPoint y: 387, distance: 13.4
click at [1312, 354] on div at bounding box center [1267, 348] width 444 height 603
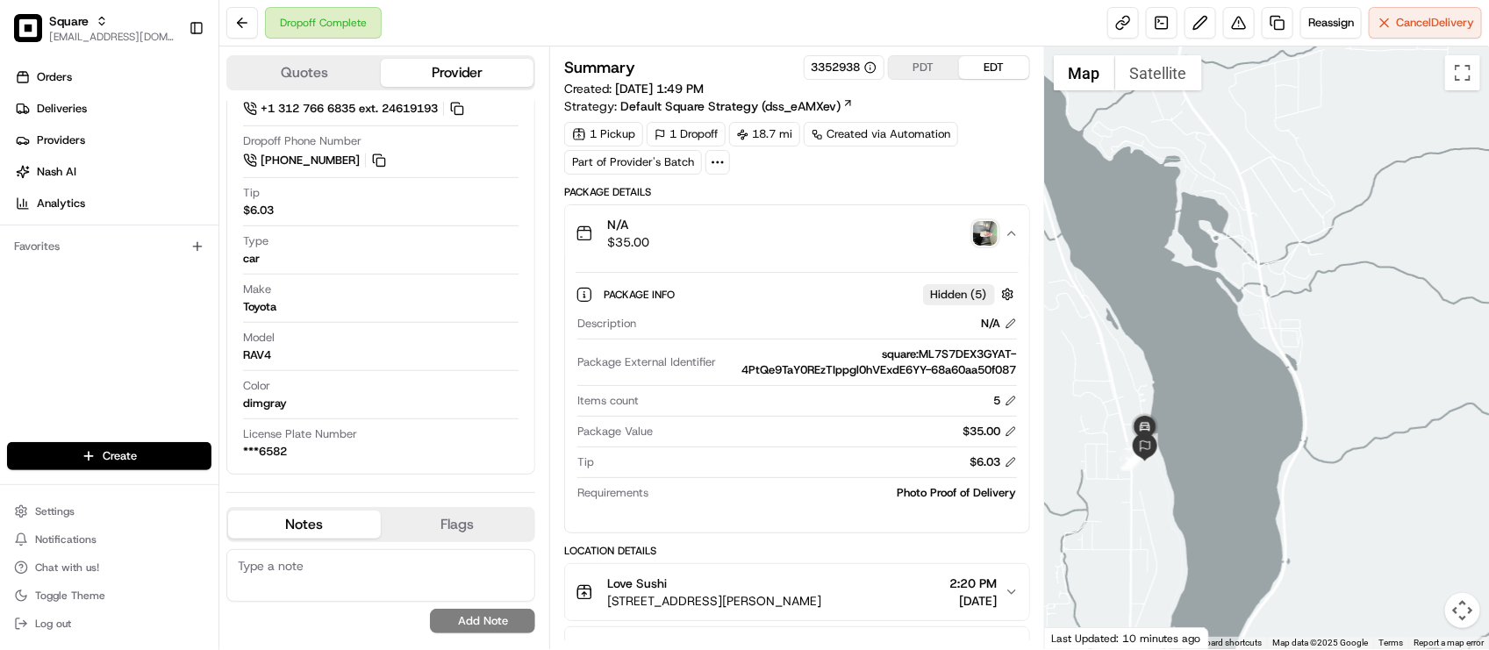
drag, startPoint x: 1186, startPoint y: 432, endPoint x: 1199, endPoint y: 419, distance: 18.6
click at [1199, 421] on div at bounding box center [1267, 348] width 444 height 603
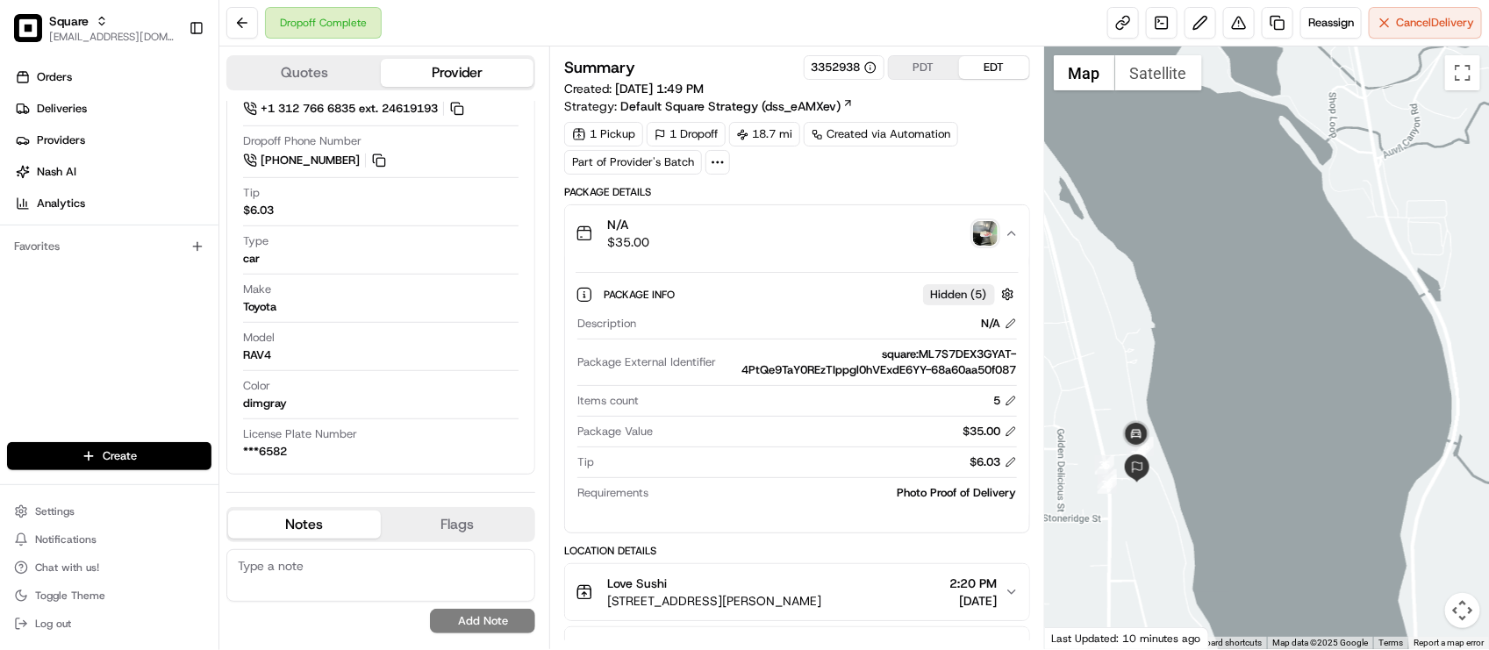
click at [1186, 419] on div at bounding box center [1267, 348] width 444 height 603
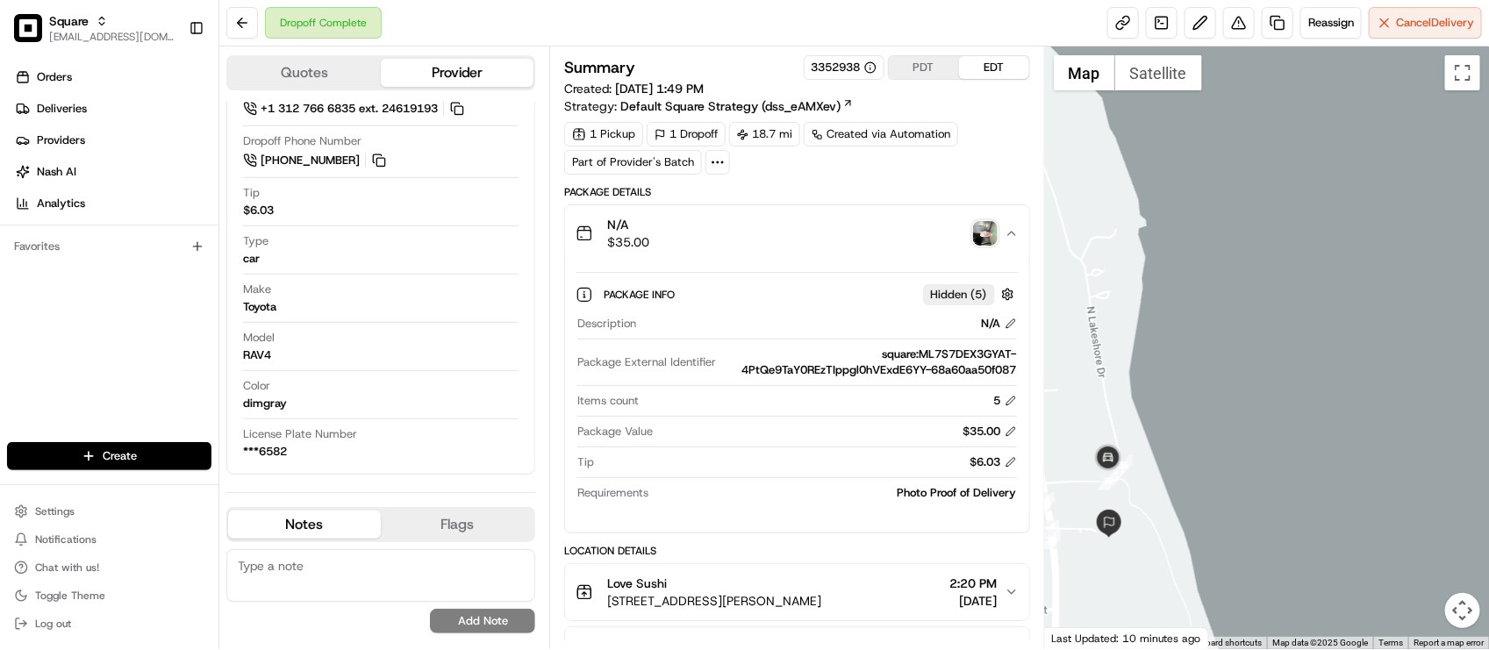
drag, startPoint x: 1156, startPoint y: 454, endPoint x: 1191, endPoint y: 446, distance: 36.0
click at [1191, 446] on div at bounding box center [1267, 348] width 444 height 603
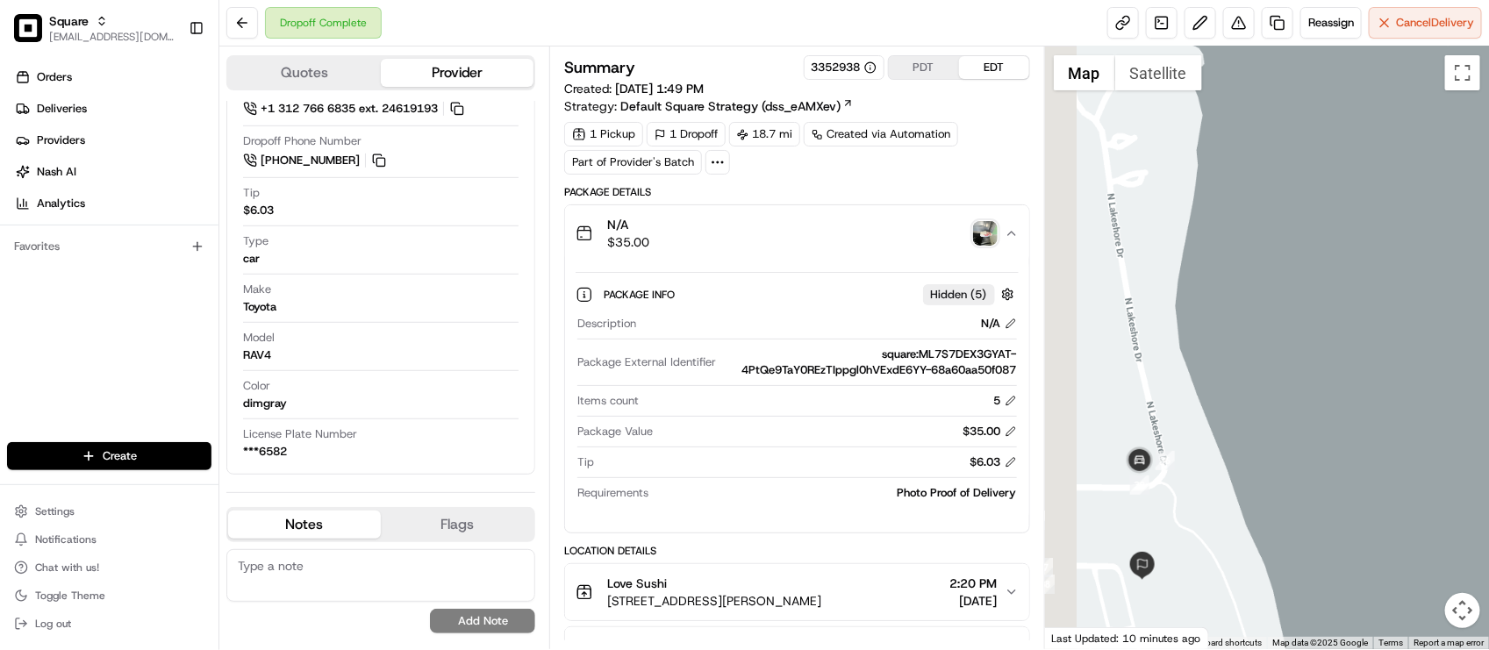
drag, startPoint x: 1129, startPoint y: 501, endPoint x: 1222, endPoint y: 515, distance: 94.1
click at [1222, 515] on div at bounding box center [1267, 348] width 444 height 603
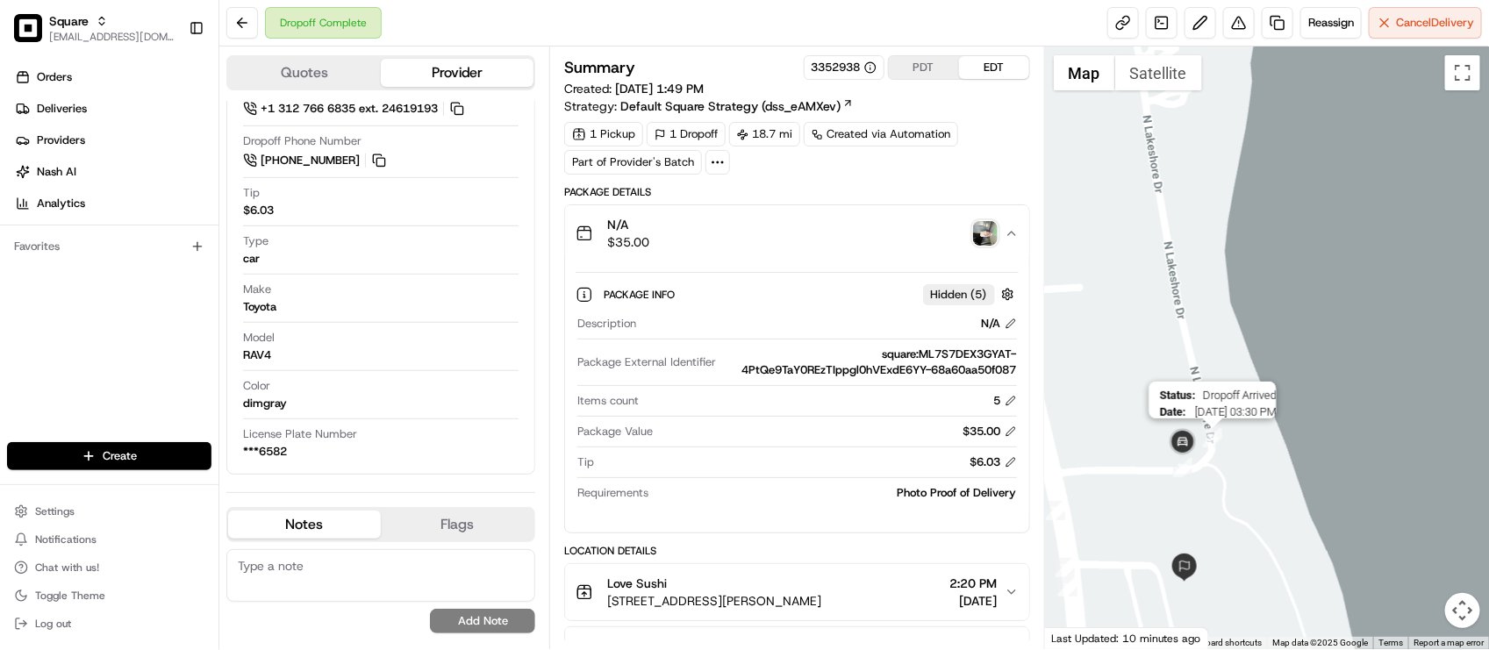
drag, startPoint x: 1209, startPoint y: 524, endPoint x: 1220, endPoint y: 443, distance: 81.5
click at [1220, 443] on div "Status : Dropoff Arrived Date : [DATE] 03:30 PM" at bounding box center [1267, 348] width 444 height 603
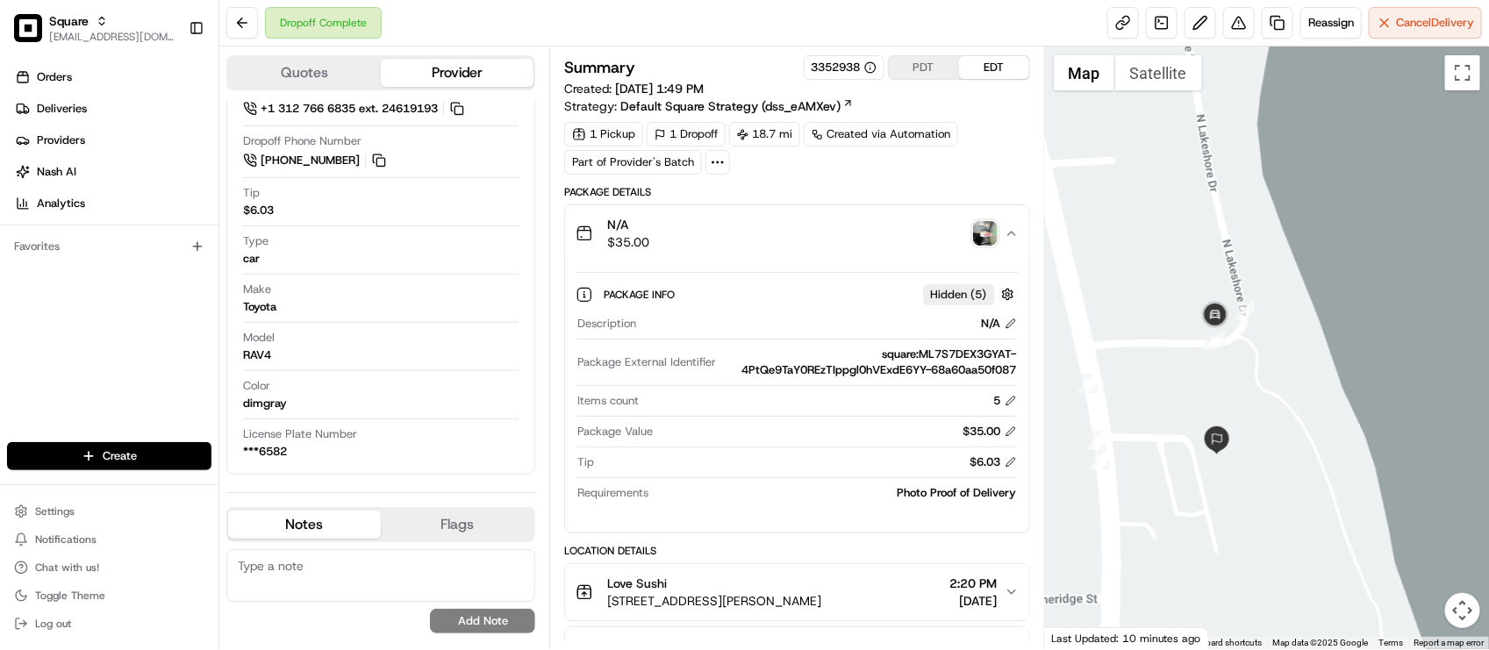
drag, startPoint x: 1214, startPoint y: 516, endPoint x: 1240, endPoint y: 408, distance: 111.1
click at [1240, 408] on div at bounding box center [1267, 348] width 444 height 603
click at [977, 230] on img "button" at bounding box center [985, 233] width 25 height 25
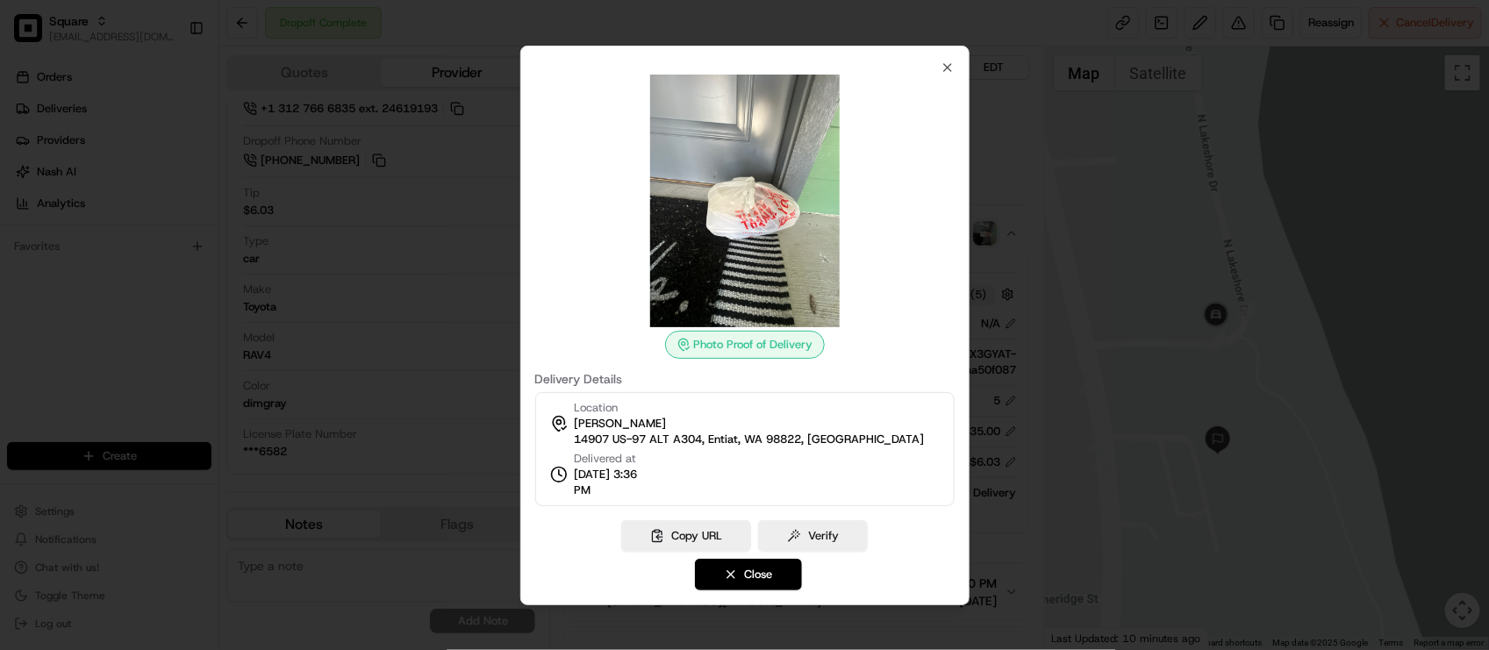
click at [1020, 154] on div at bounding box center [744, 325] width 1489 height 650
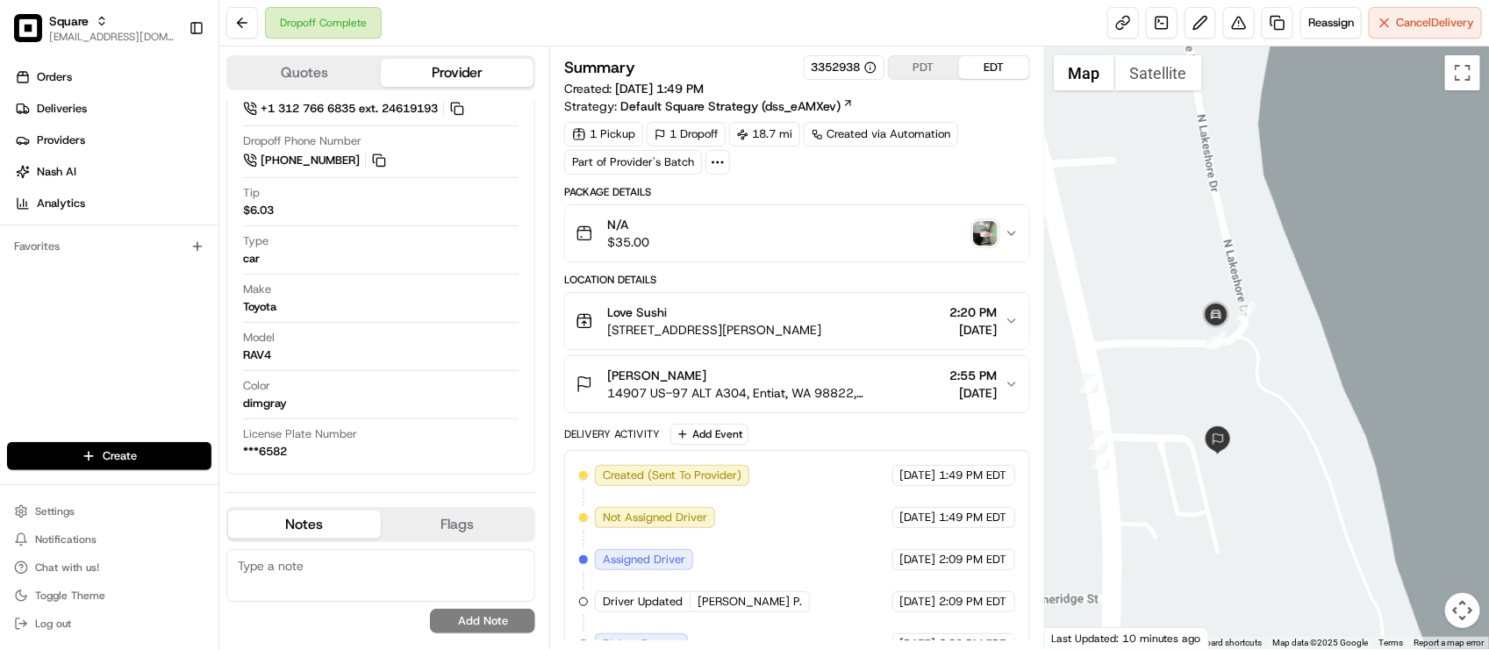
click at [747, 241] on div "N/A $35.00" at bounding box center [790, 233] width 428 height 35
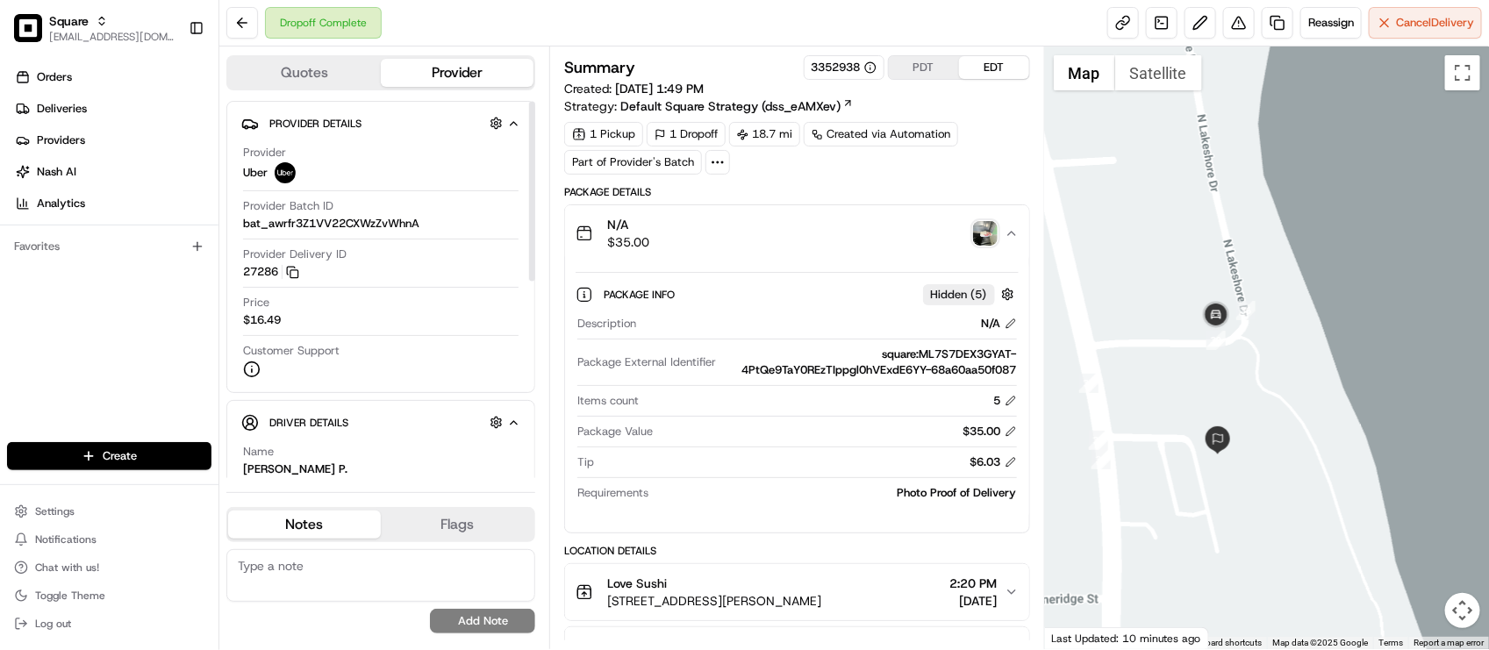
scroll to position [110, 0]
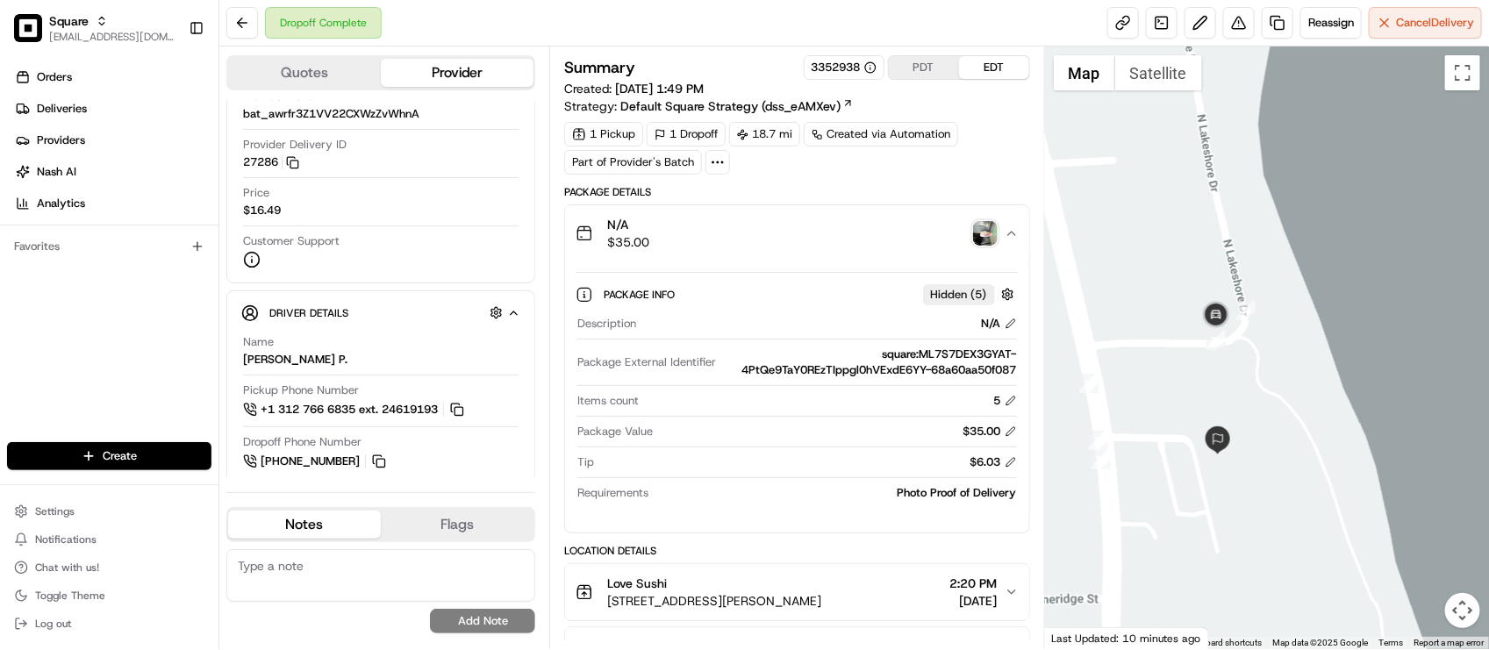
click at [997, 190] on div "Package Details" at bounding box center [796, 192] width 465 height 14
click at [979, 240] on img "button" at bounding box center [985, 233] width 25 height 25
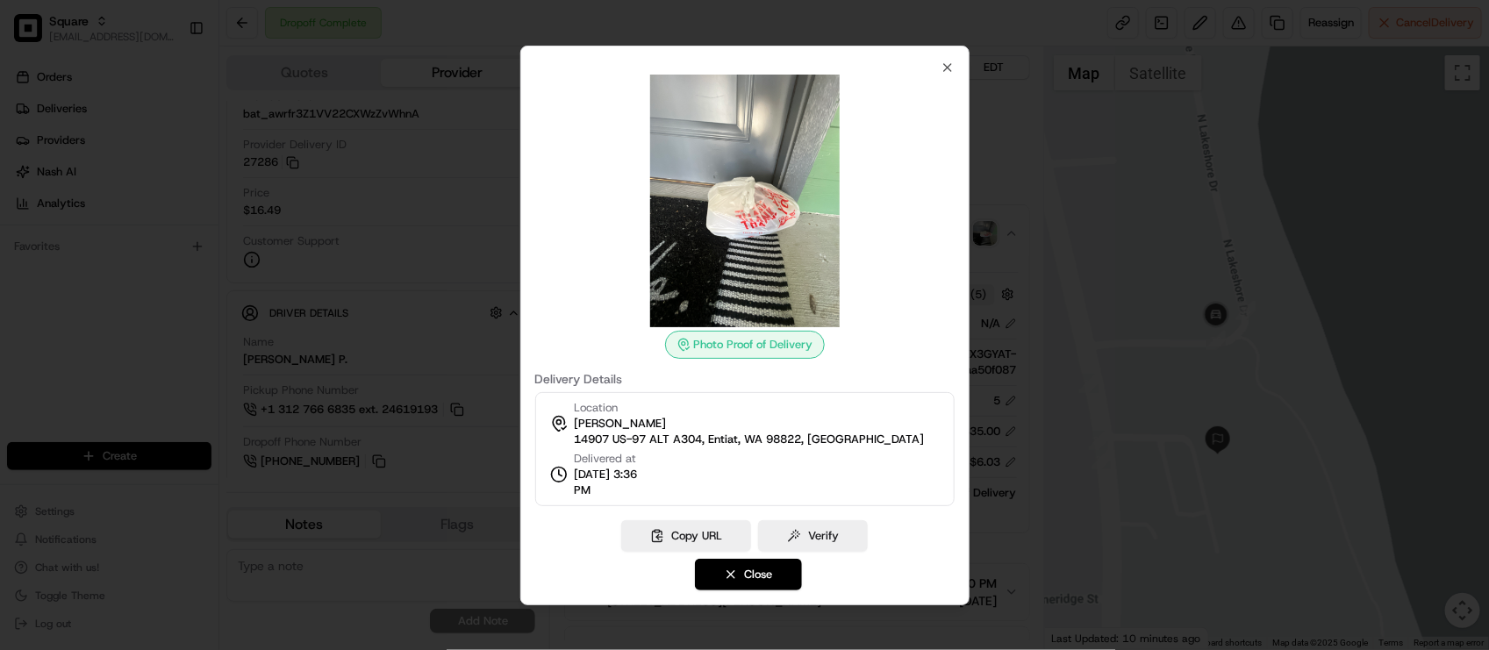
click at [988, 174] on div at bounding box center [744, 325] width 1489 height 650
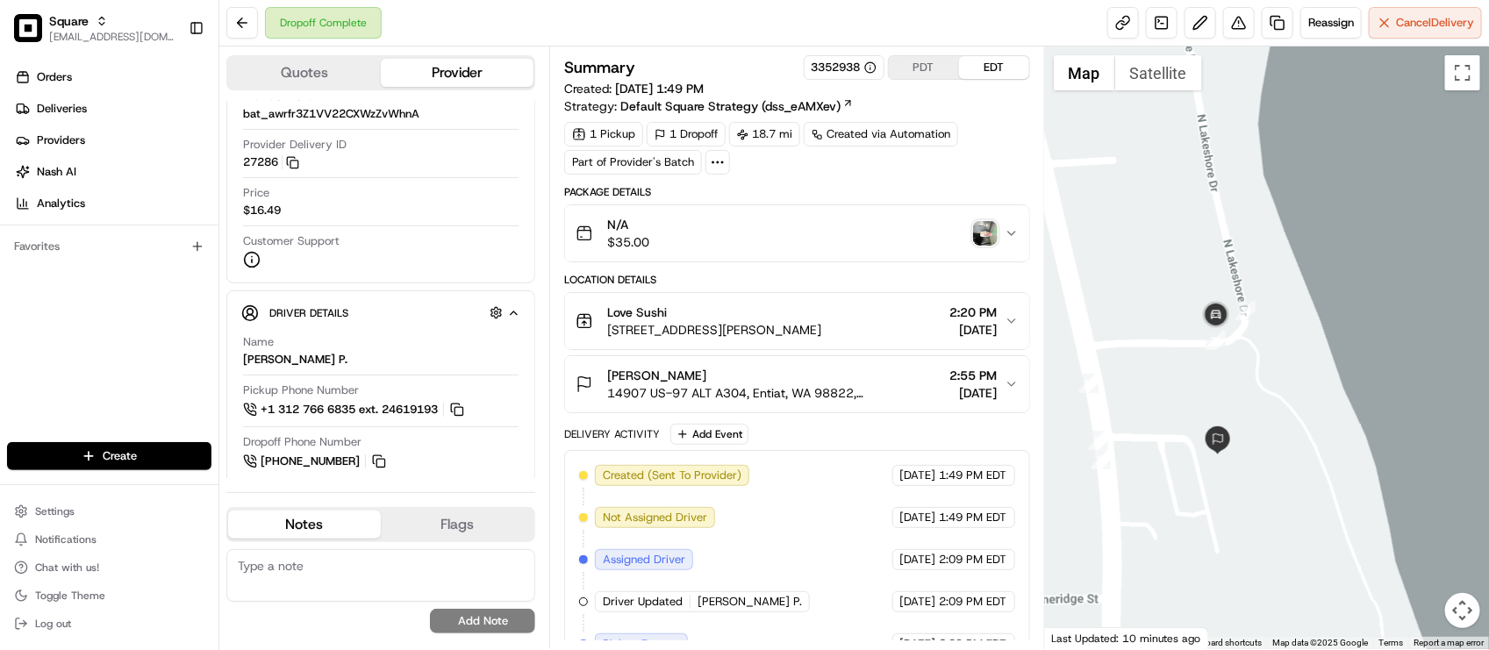
click at [939, 186] on div "Package Details" at bounding box center [796, 192] width 465 height 14
click at [184, 325] on div "Orders Deliveries Providers [PERSON_NAME] Analytics Favorites" at bounding box center [109, 254] width 219 height 397
click at [871, 441] on div "Delivery Activity Add Event" at bounding box center [796, 434] width 465 height 21
click at [556, 27] on div "Dropoff Complete Reassign Cancel Delivery" at bounding box center [854, 23] width 1270 height 47
click at [742, 370] on div "[PERSON_NAME]" at bounding box center [774, 376] width 335 height 18
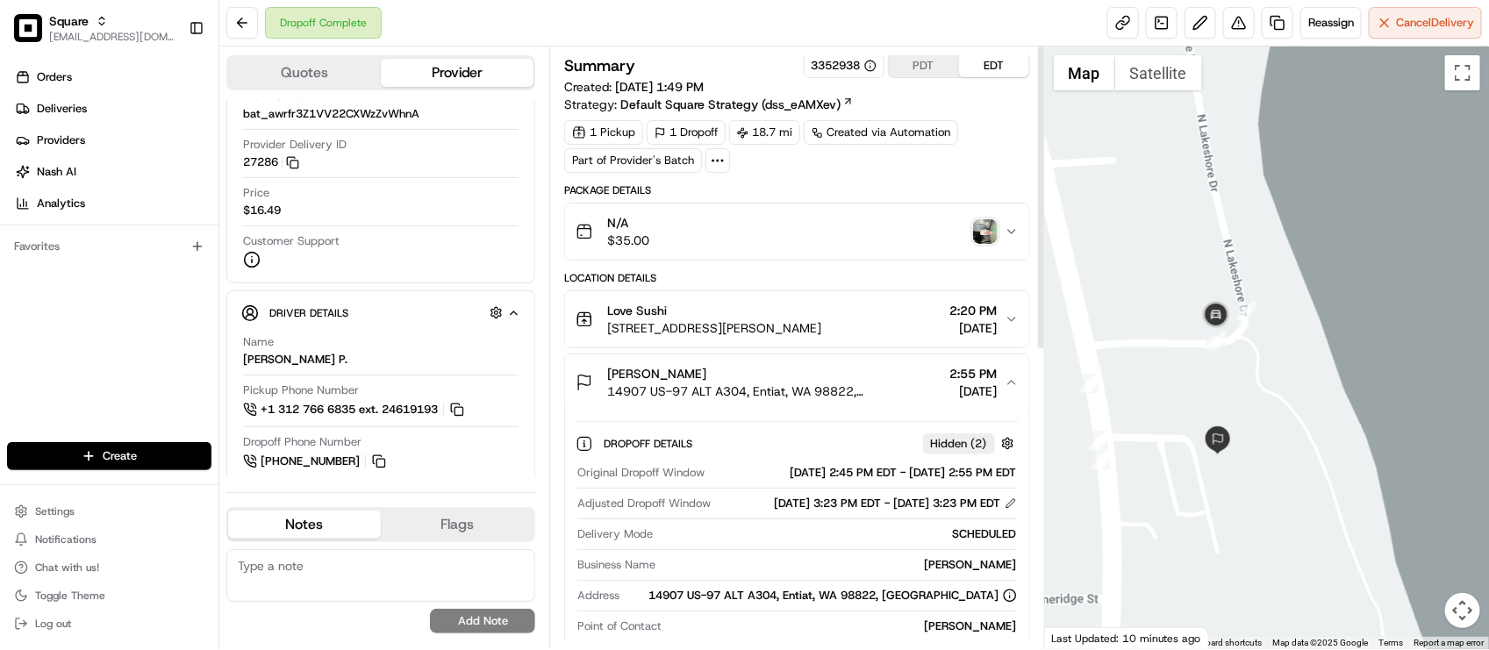
scroll to position [0, 0]
click at [747, 384] on div "[PERSON_NAME]" at bounding box center [774, 376] width 335 height 18
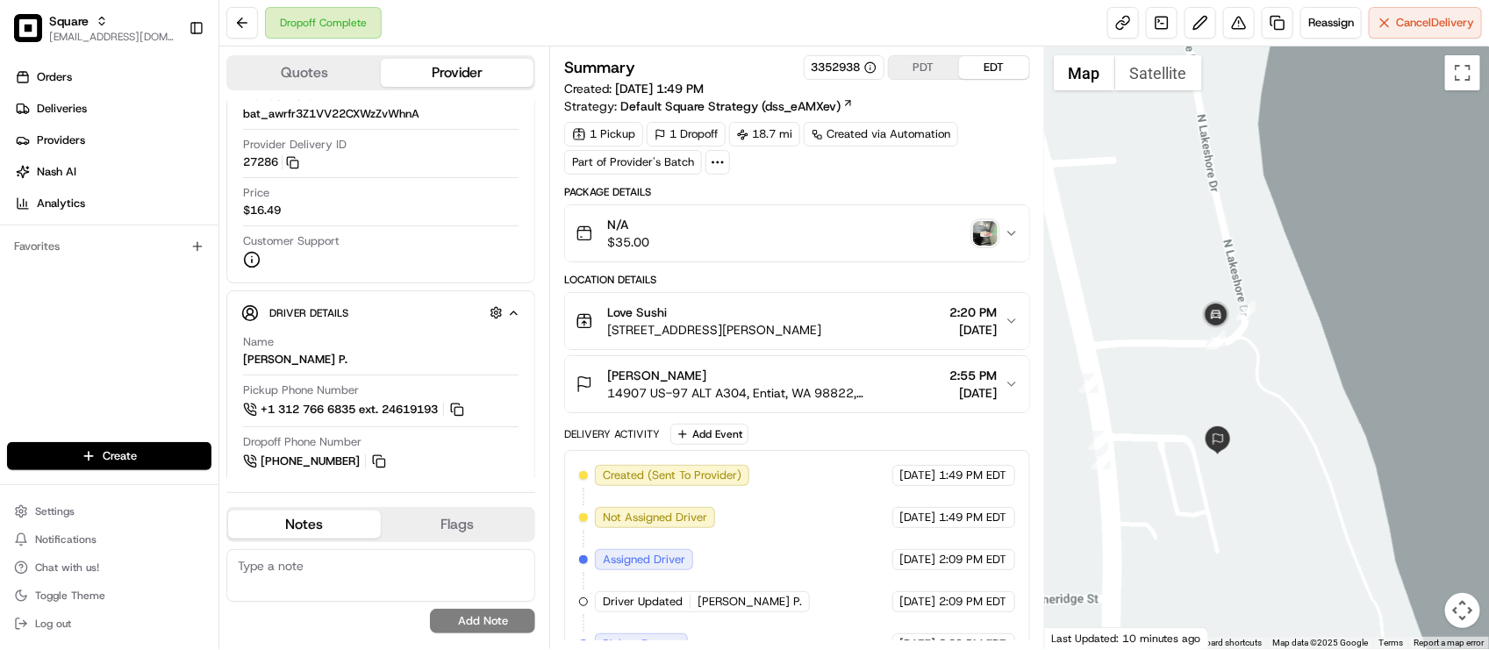
click at [494, 18] on div "Dropoff Complete Reassign Cancel Delivery" at bounding box center [854, 23] width 1270 height 47
click at [332, 244] on span "Customer Support" at bounding box center [291, 241] width 97 height 16
click at [919, 269] on div "Package Details N/A $35.00 Location Details Love Sushi [STREET_ADDRESS] 2:20 PM…" at bounding box center [796, 532] width 465 height 695
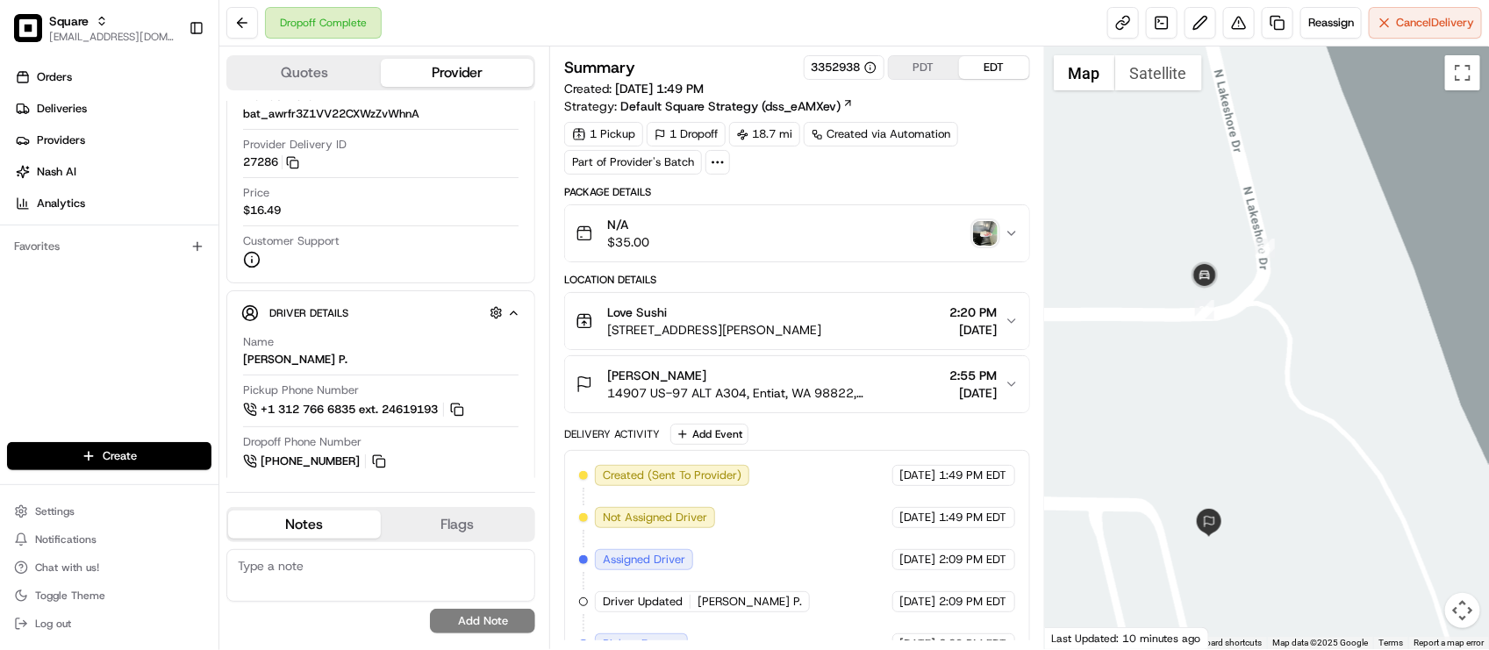
drag, startPoint x: 1233, startPoint y: 364, endPoint x: 1238, endPoint y: 420, distance: 55.5
click at [1238, 420] on div at bounding box center [1267, 348] width 444 height 603
click at [845, 174] on div "1 Pickup 1 Dropoff 18.7 mi Created via Automation Part of Provider's Batch" at bounding box center [796, 148] width 465 height 53
click at [564, 36] on div "Dropoff Complete Reassign Cancel Delivery" at bounding box center [854, 23] width 1270 height 47
drag, startPoint x: 836, startPoint y: 445, endPoint x: 849, endPoint y: 406, distance: 40.8
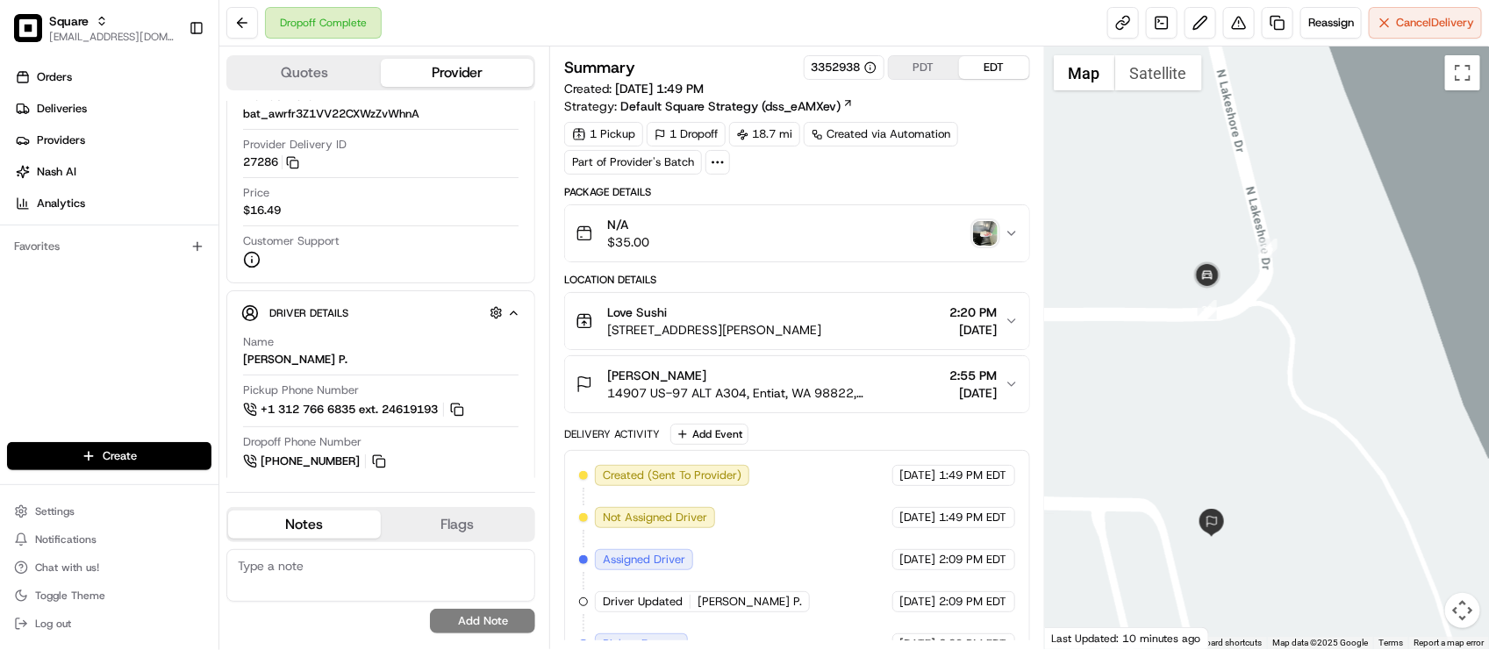
click at [836, 445] on div "Delivery Activity Add Event" at bounding box center [796, 434] width 465 height 21
click at [399, 589] on textarea at bounding box center [380, 575] width 309 height 53
click at [1235, 31] on button at bounding box center [1239, 23] width 32 height 32
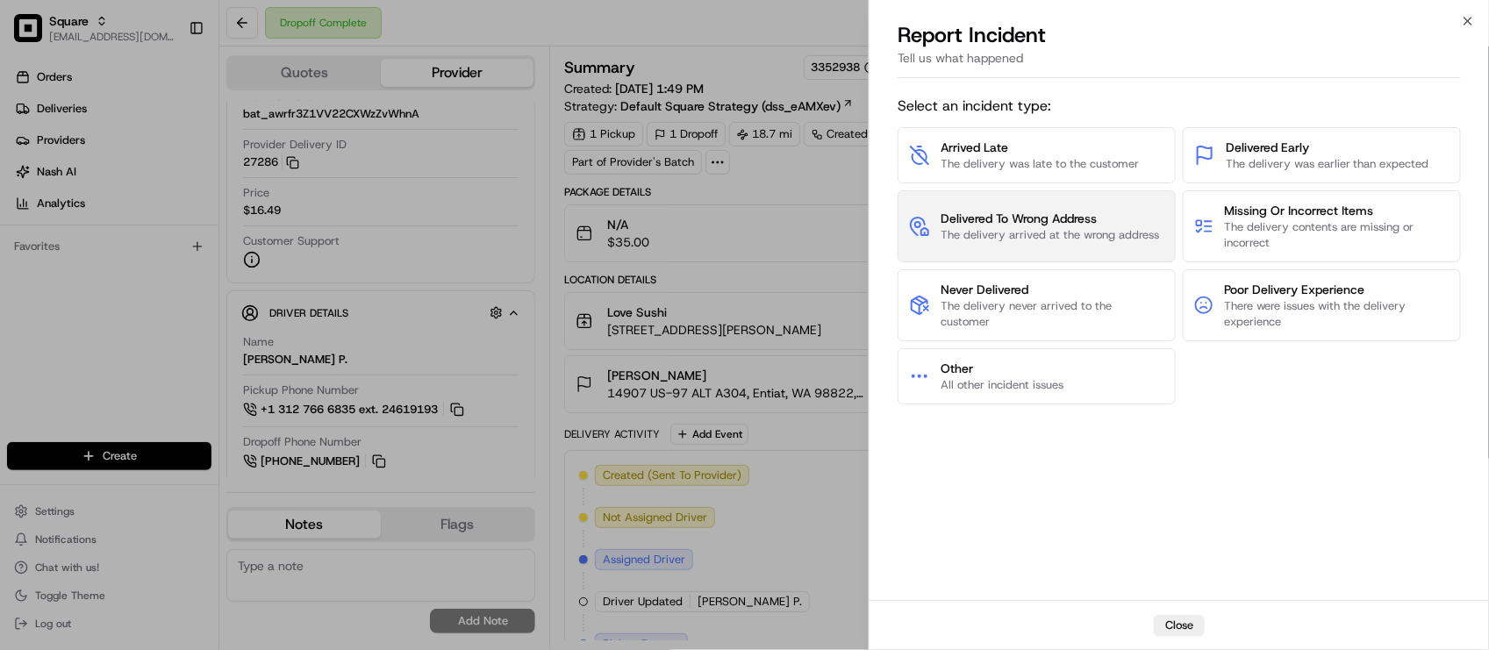
click at [1103, 238] on span "The delivery arrived at the wrong address" at bounding box center [1050, 235] width 219 height 16
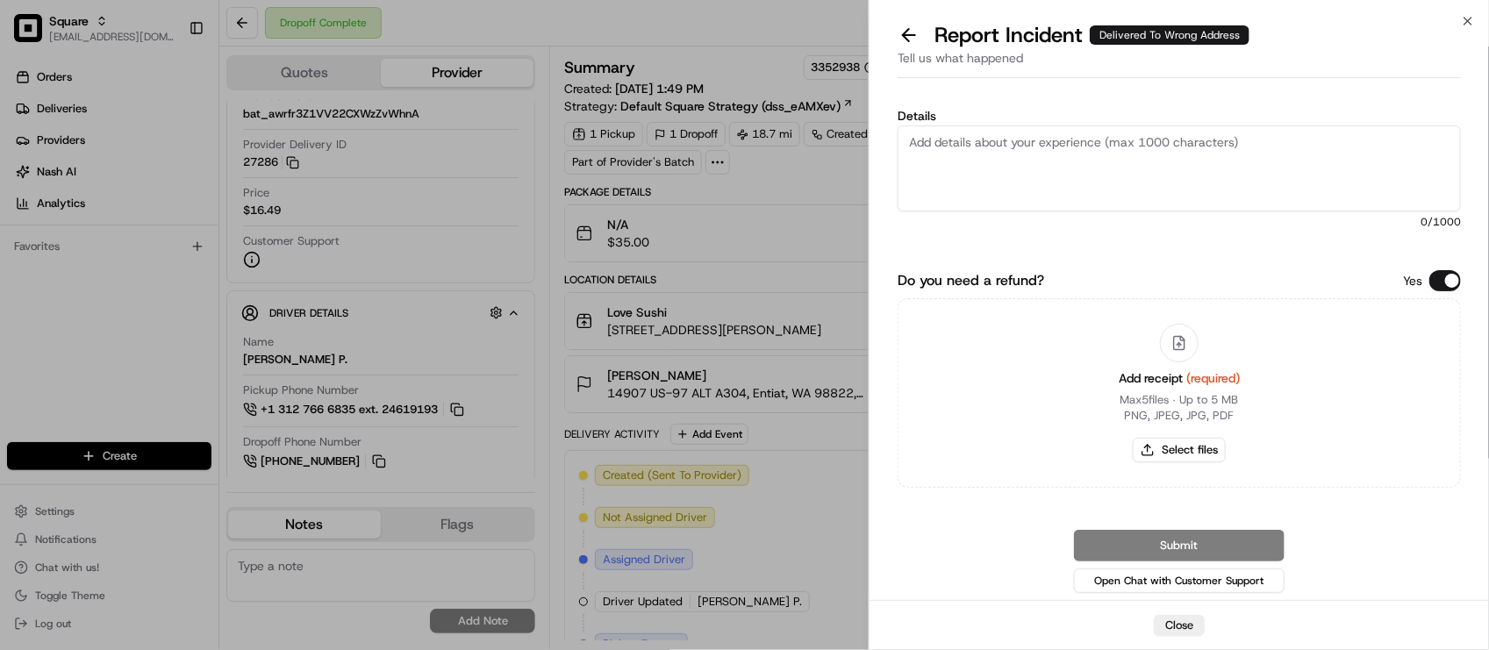
click at [1445, 278] on button "Do you need a refund?" at bounding box center [1446, 280] width 32 height 21
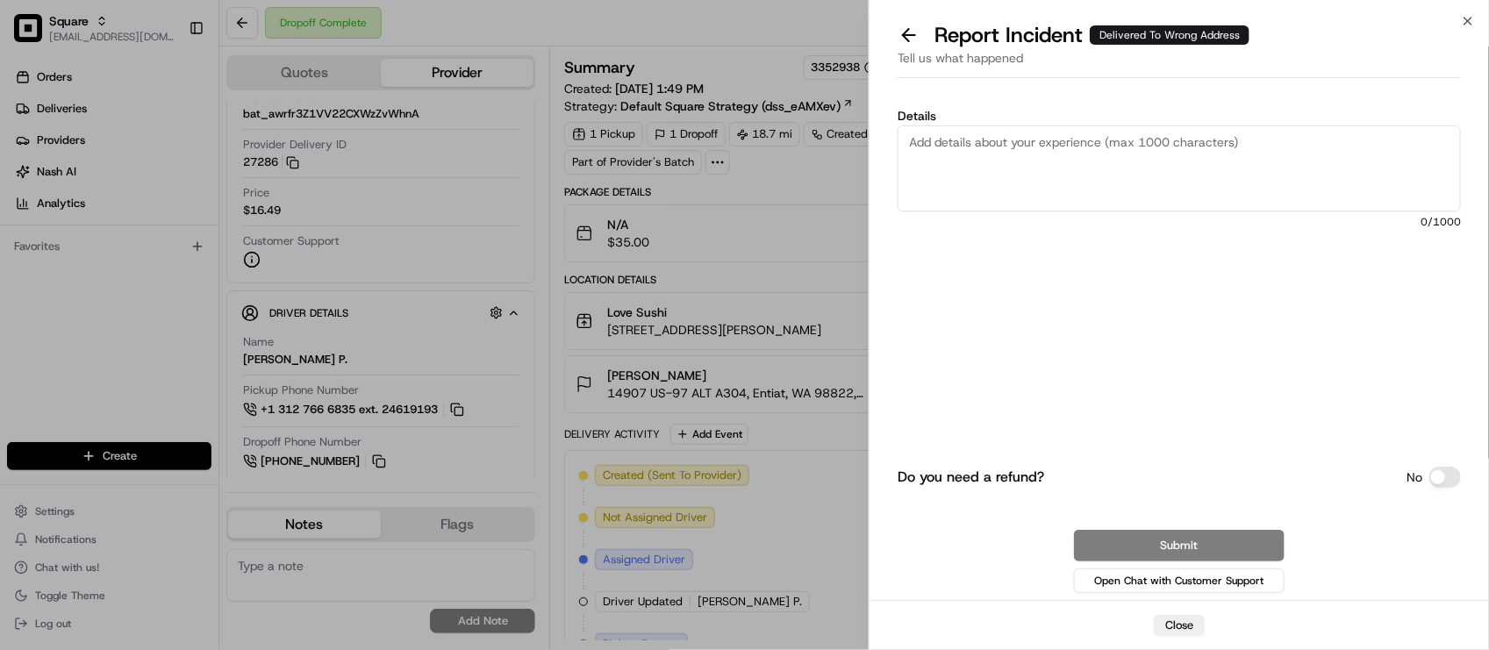
click at [1266, 212] on div "Details 0 /1000" at bounding box center [1179, 207] width 563 height 195
click at [1273, 193] on textarea "Details" at bounding box center [1179, 169] width 563 height 86
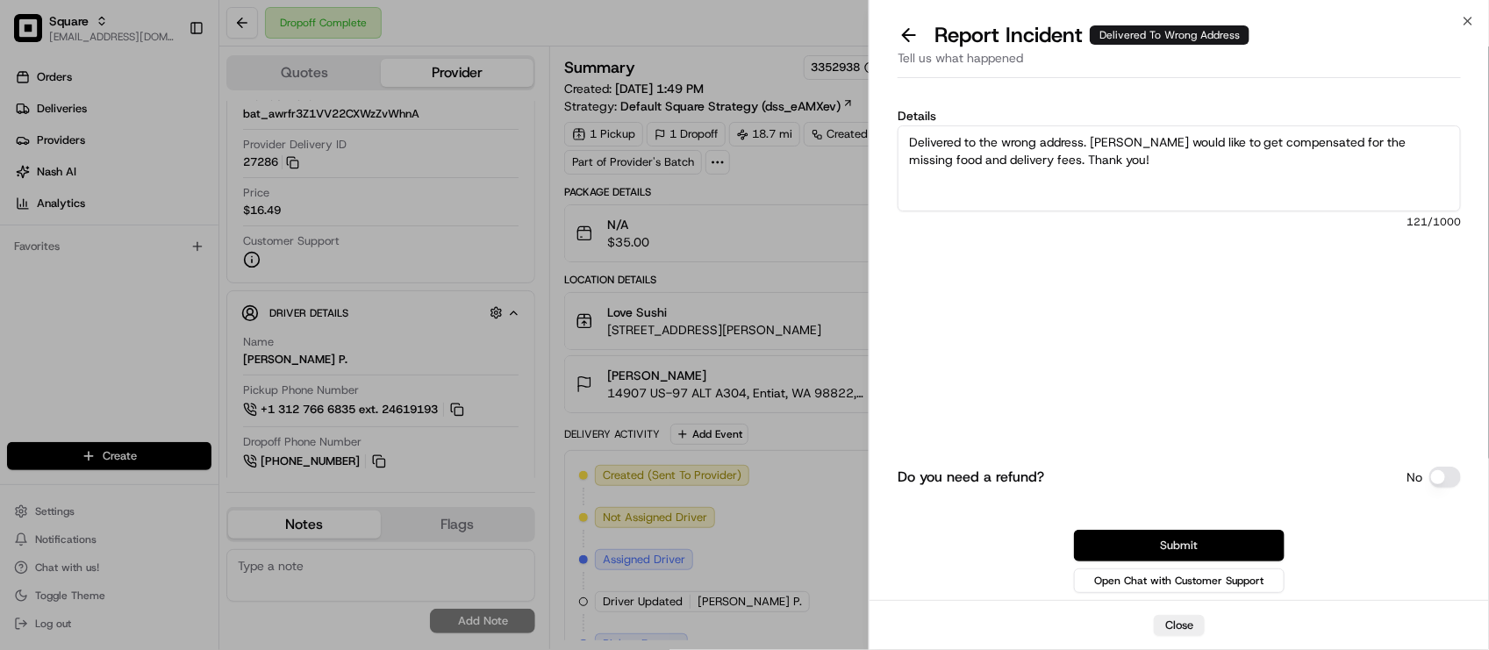
type textarea "Delivered to the wrong address. Merchant would like to get compensated for the …"
click at [1217, 550] on button "Submit" at bounding box center [1179, 546] width 211 height 32
click at [1087, 443] on div at bounding box center [1267, 348] width 444 height 603
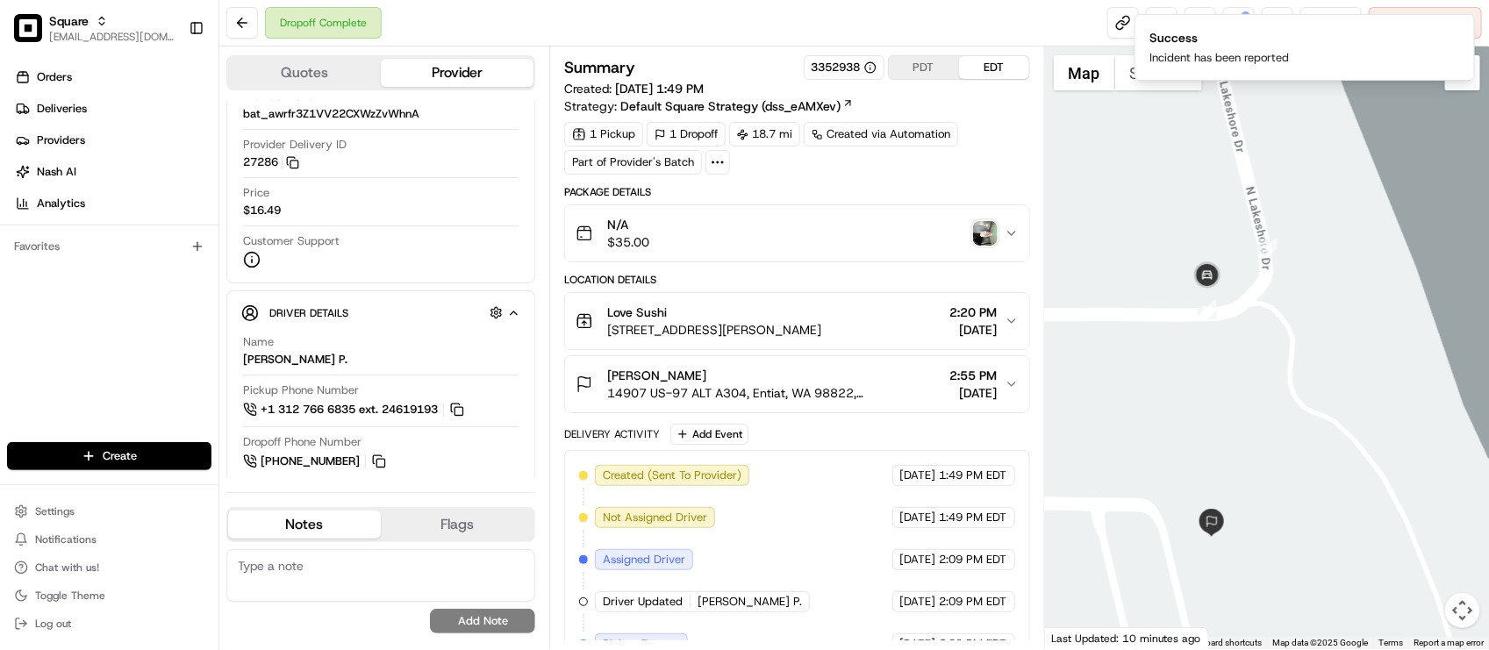
click at [992, 181] on div "Summary 3352938 PDT EDT Created: 08/20/2025 1:49 PM Strategy: Default Square St…" at bounding box center [796, 467] width 465 height 825
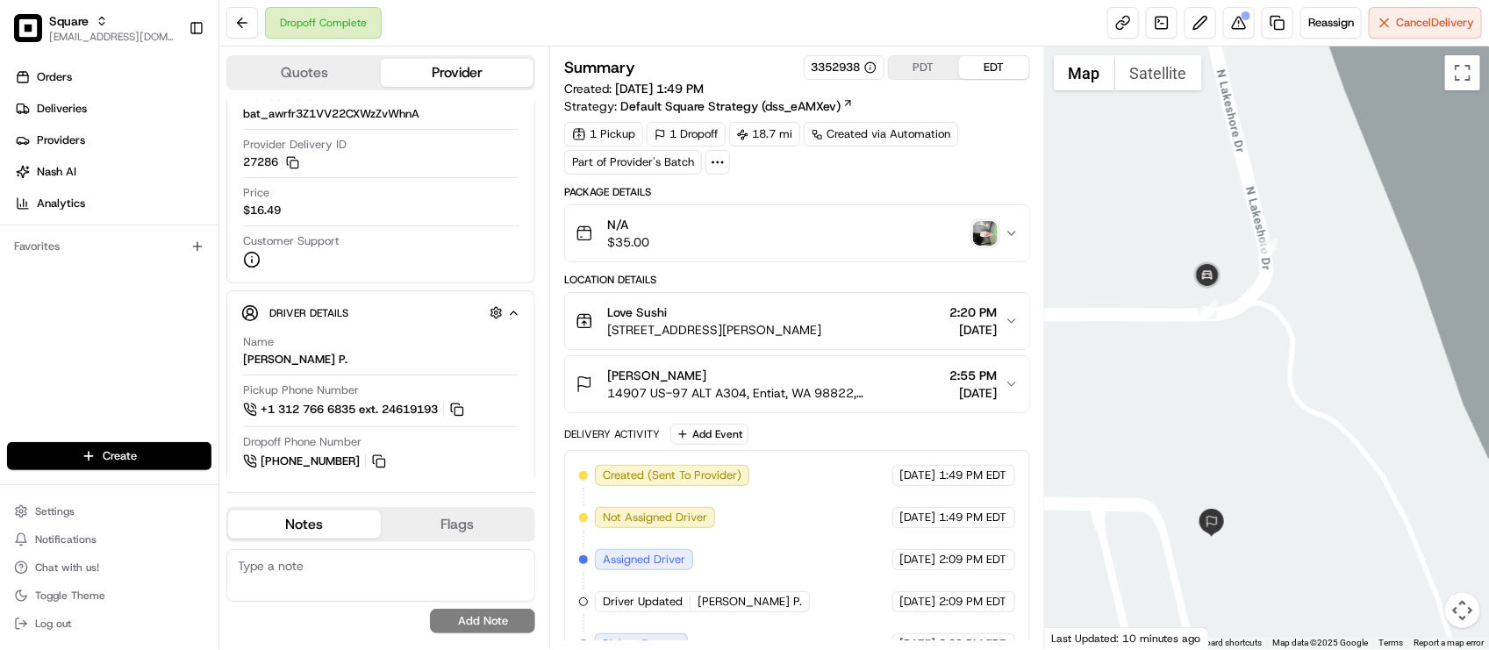
click at [461, 23] on div "Dropoff Complete Reassign Cancel Delivery" at bounding box center [854, 23] width 1270 height 47
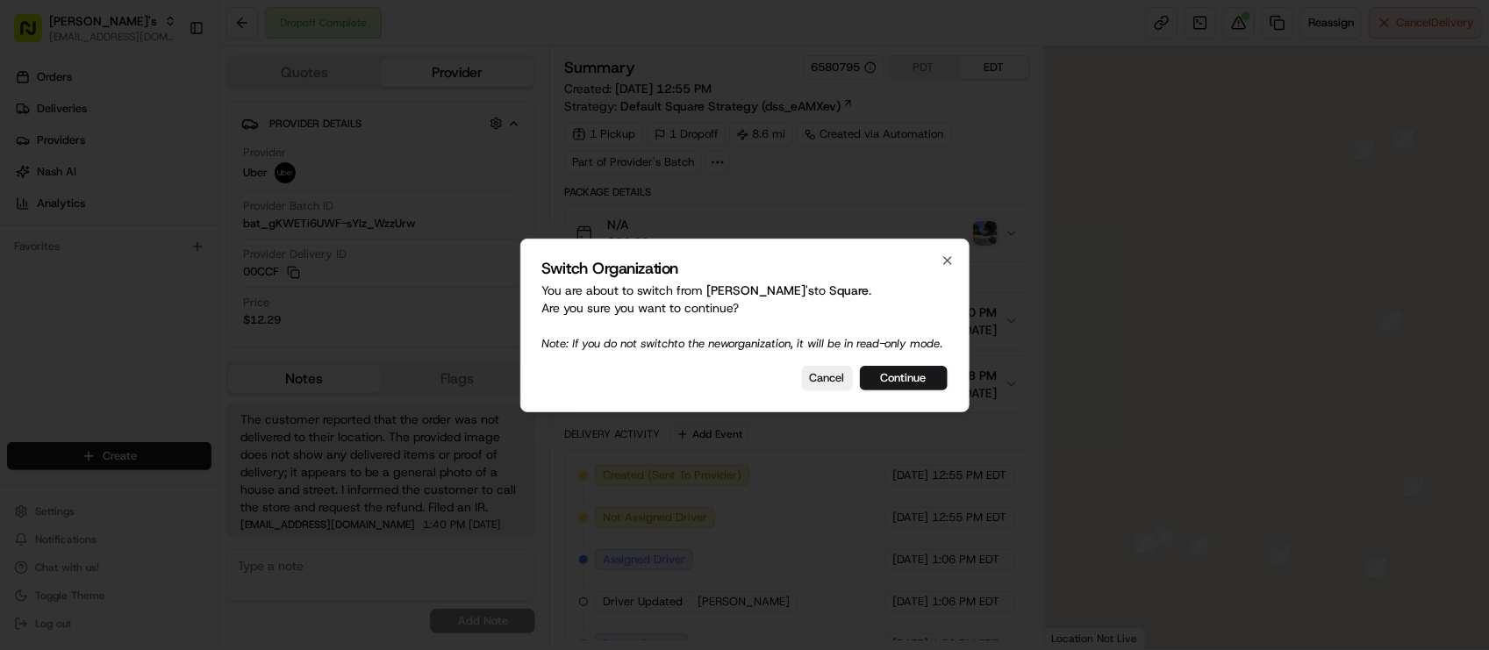
scroll to position [139, 0]
click at [712, 369] on div "Switch Organization You are about to switch from Kalustyan's to Square . Are yo…" at bounding box center [744, 326] width 449 height 174
click at [880, 387] on button "Continue" at bounding box center [904, 378] width 88 height 25
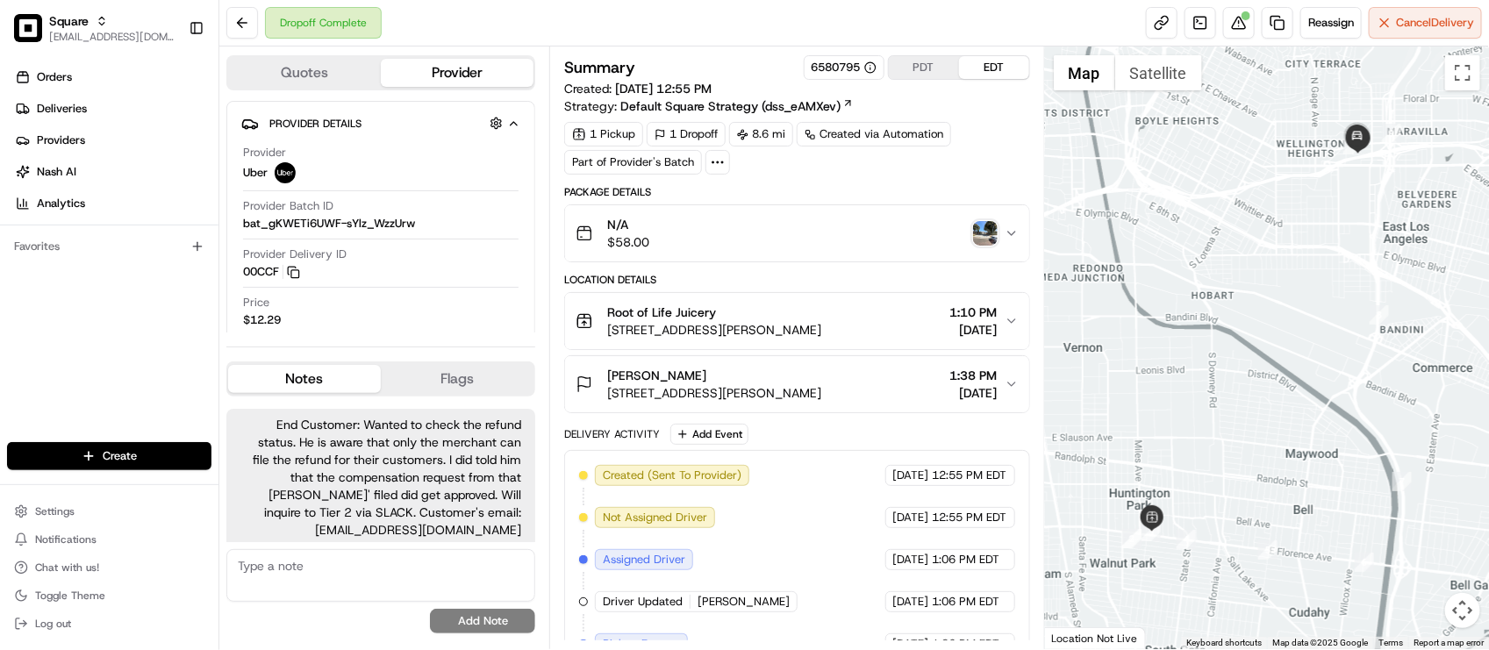
scroll to position [246, 0]
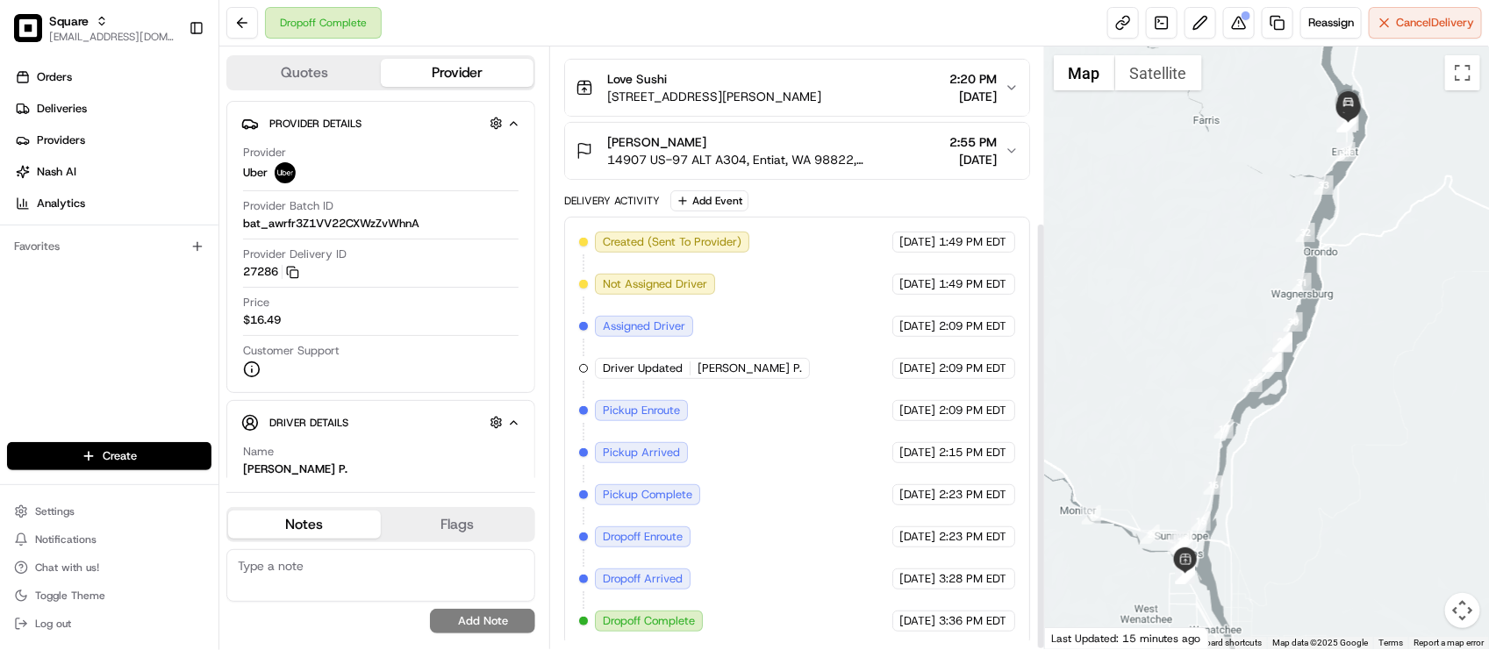
scroll to position [246, 0]
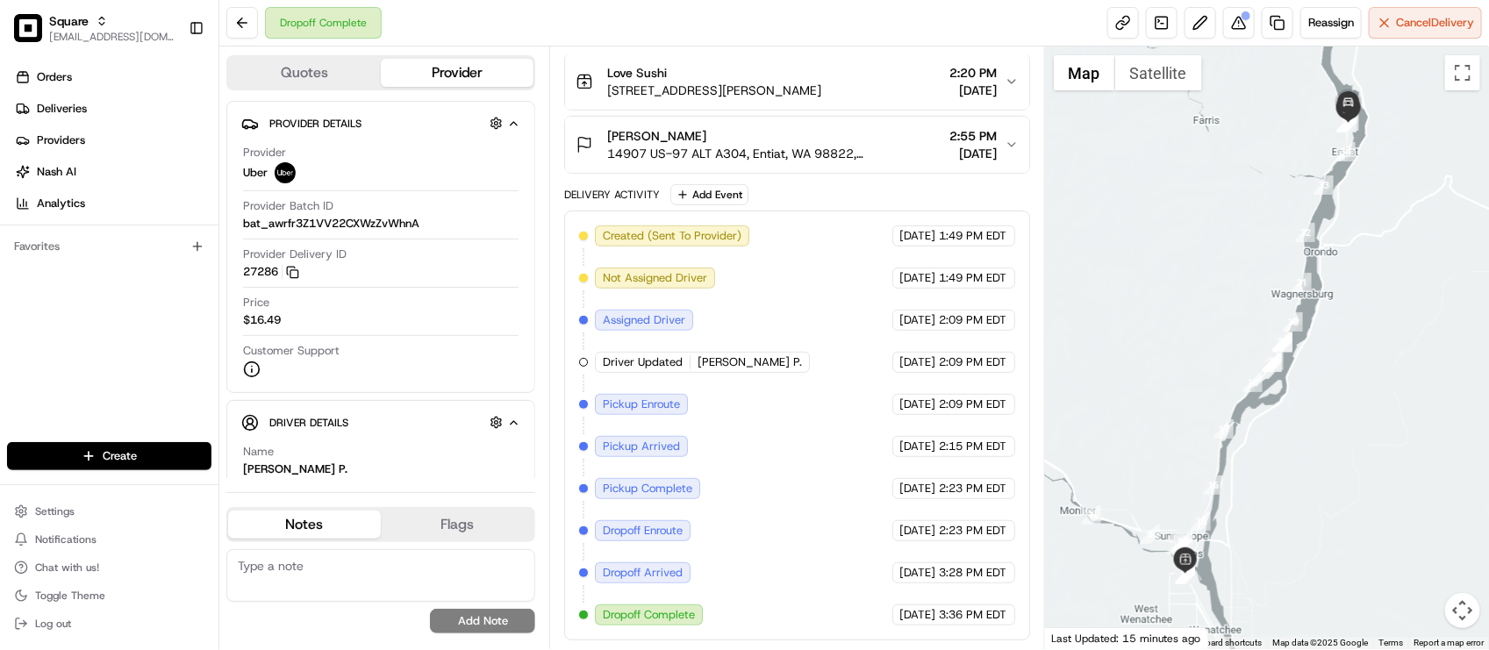
click at [895, 147] on div "[PERSON_NAME] 14907 US-97 ALT A304, Entiat, WA 98822, [GEOGRAPHIC_DATA] 2:55 PM…" at bounding box center [790, 144] width 428 height 35
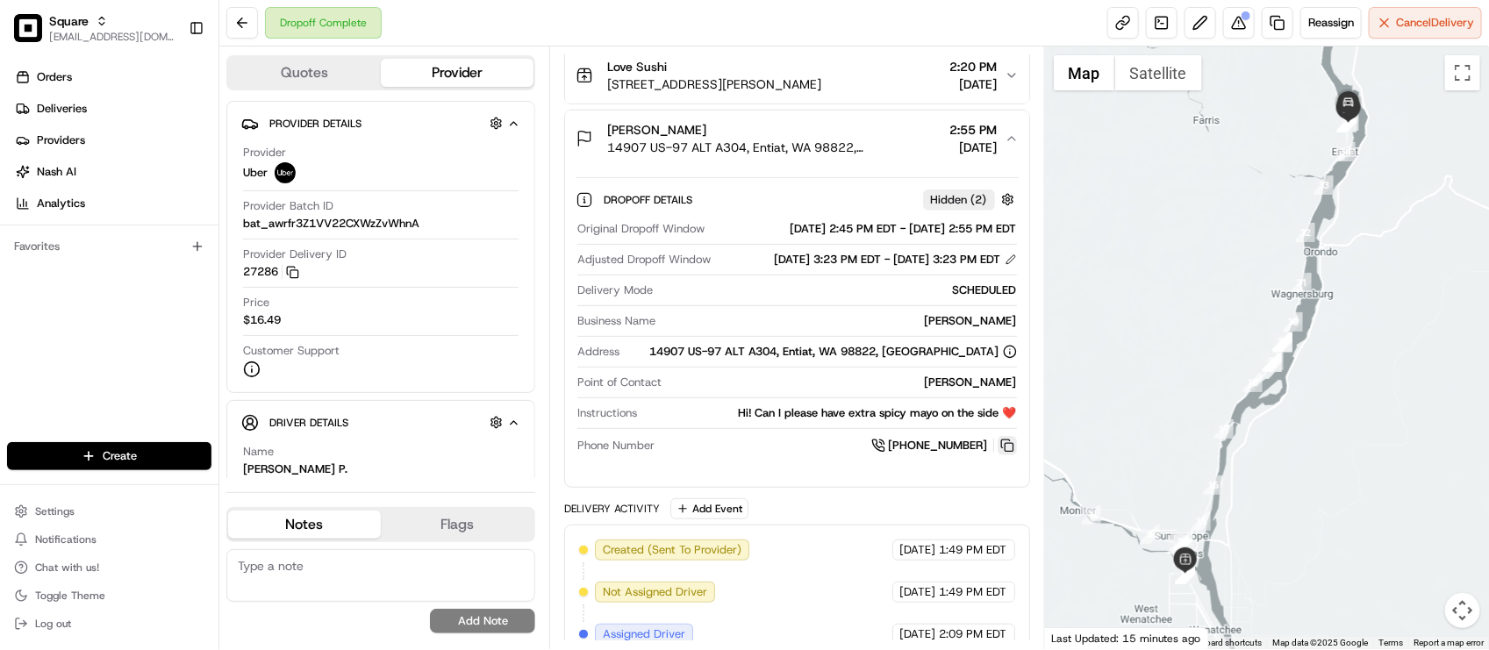
click at [1003, 456] on button at bounding box center [1007, 445] width 19 height 19
click at [613, 453] on div "Original Dropoff Window [DATE] 2:45 PM EDT - [DATE] 2:55 PM EDT Adjusted Dropof…" at bounding box center [797, 338] width 442 height 248
click at [484, 264] on div "Provider Delivery ID 27286 Copy del_uDDReeGHQzq0pAJTvlJyhg 27286" at bounding box center [381, 263] width 276 height 33
click at [448, 169] on div "Provider Uber" at bounding box center [381, 164] width 276 height 39
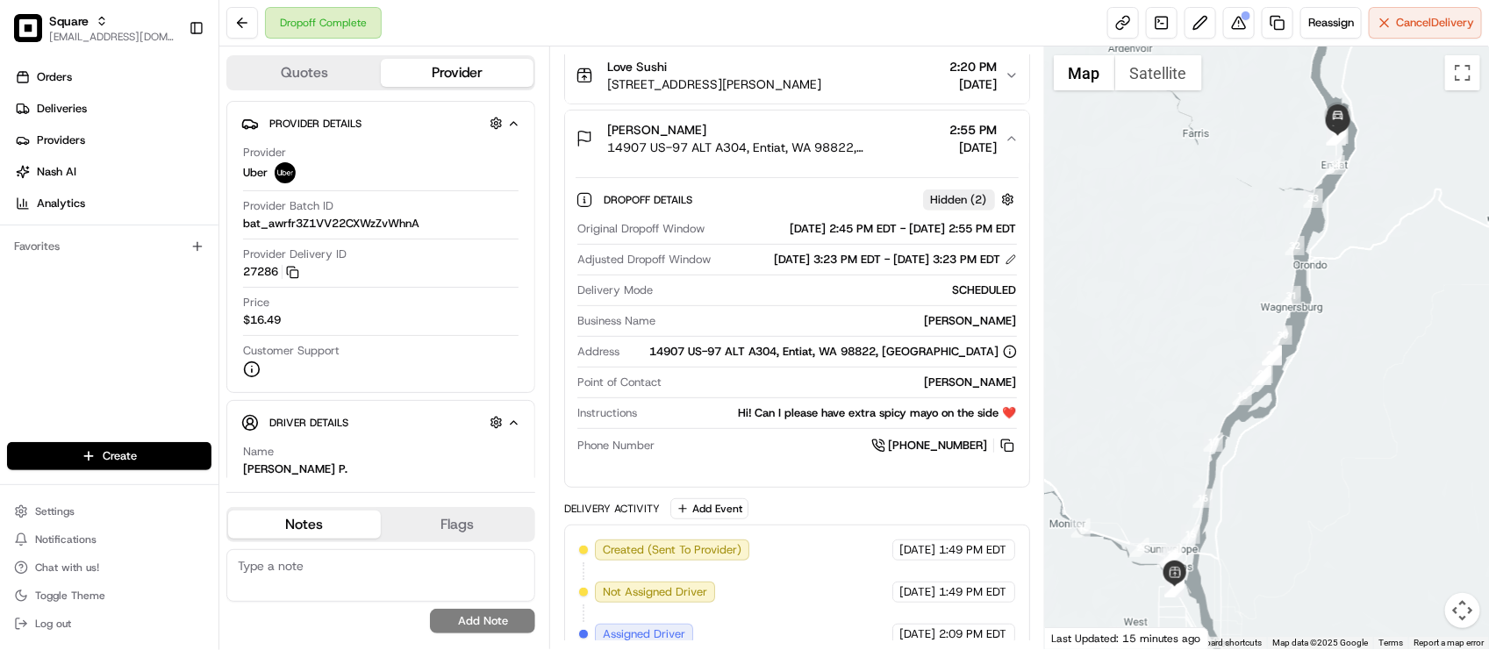
drag, startPoint x: 1108, startPoint y: 274, endPoint x: 1090, endPoint y: 314, distance: 44.4
click at [1090, 314] on div at bounding box center [1267, 348] width 444 height 603
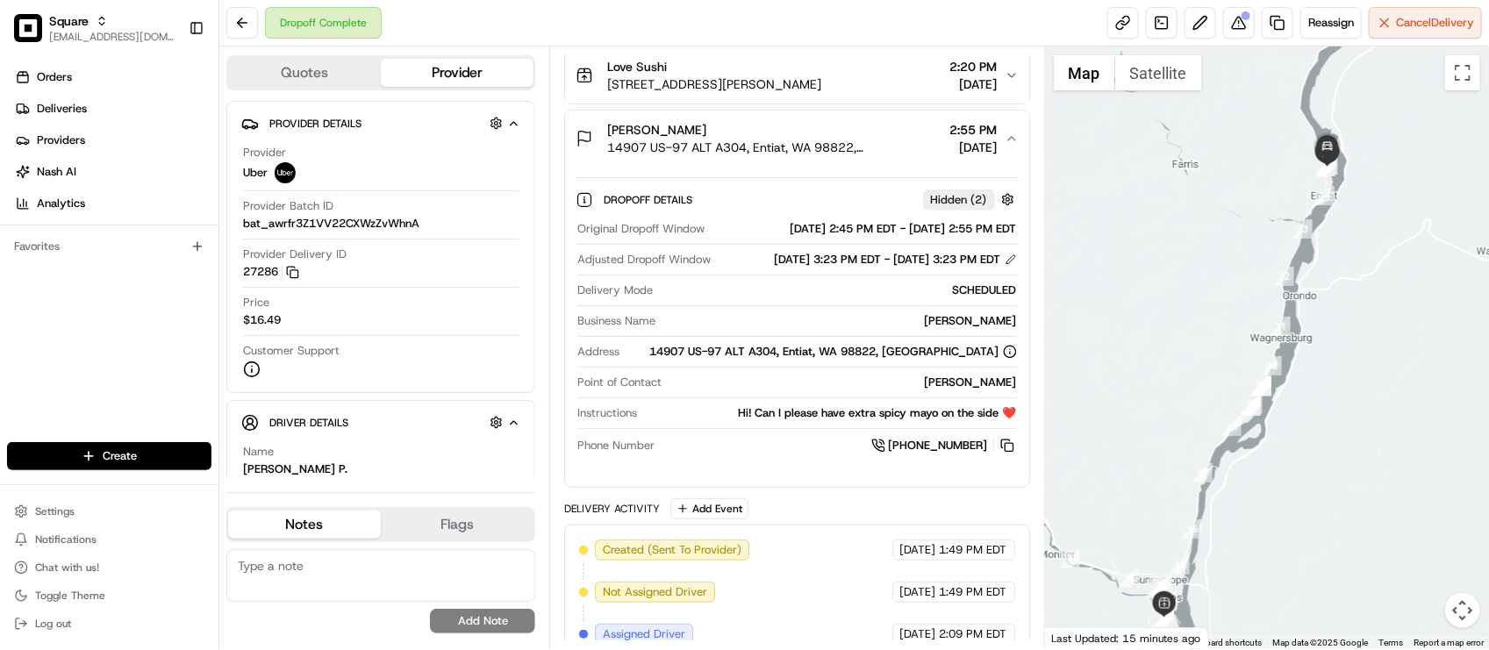
drag, startPoint x: 1223, startPoint y: 235, endPoint x: 1201, endPoint y: 300, distance: 68.6
click at [1201, 300] on div at bounding box center [1267, 348] width 444 height 603
drag, startPoint x: 1212, startPoint y: 291, endPoint x: 1227, endPoint y: 133, distance: 157.8
click at [1226, 146] on div at bounding box center [1267, 348] width 444 height 603
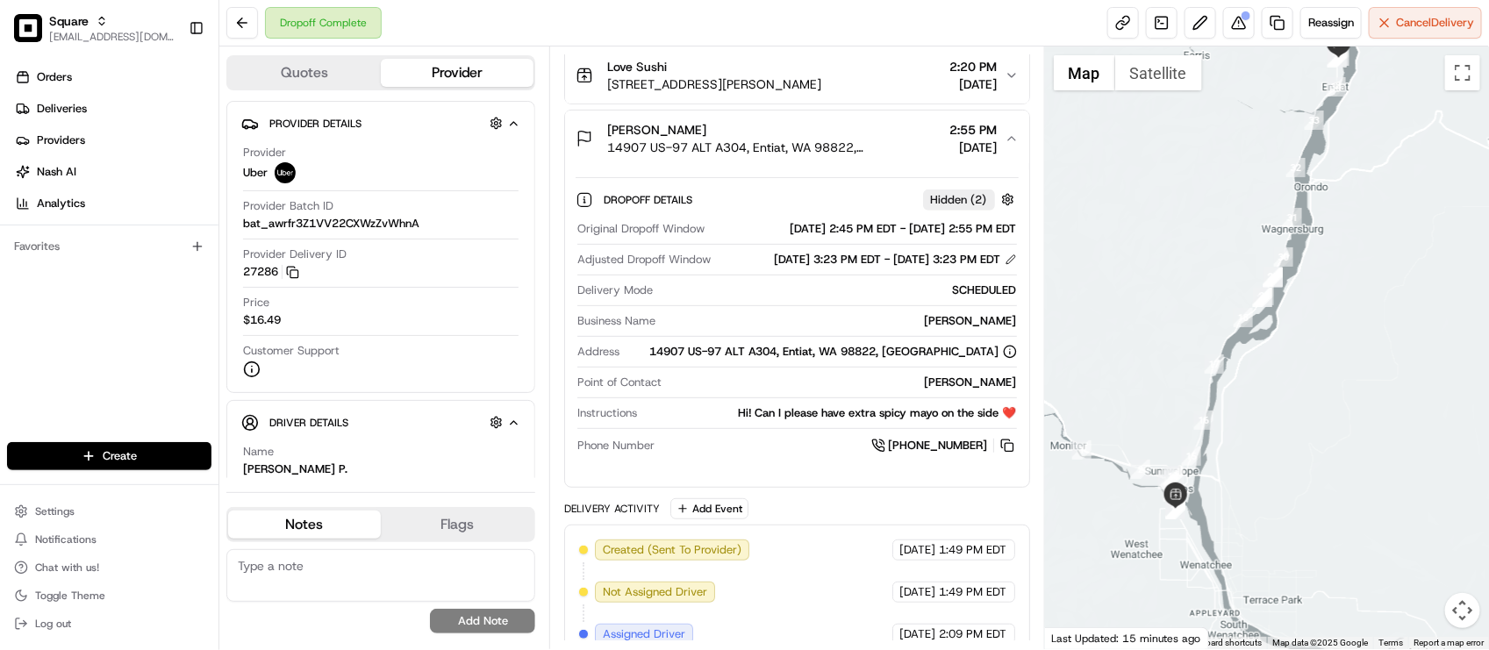
click at [681, 391] on div "Jaelah Masga" at bounding box center [843, 383] width 348 height 16
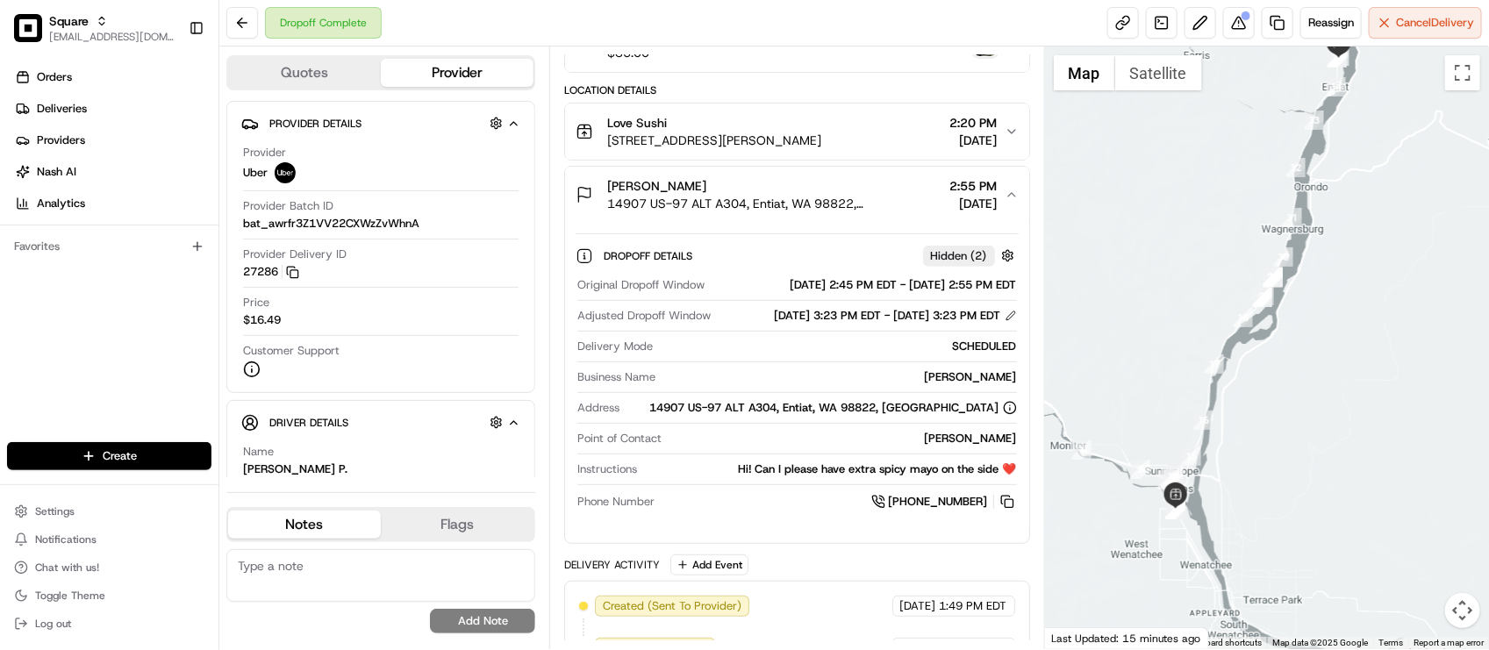
scroll to position [26, 0]
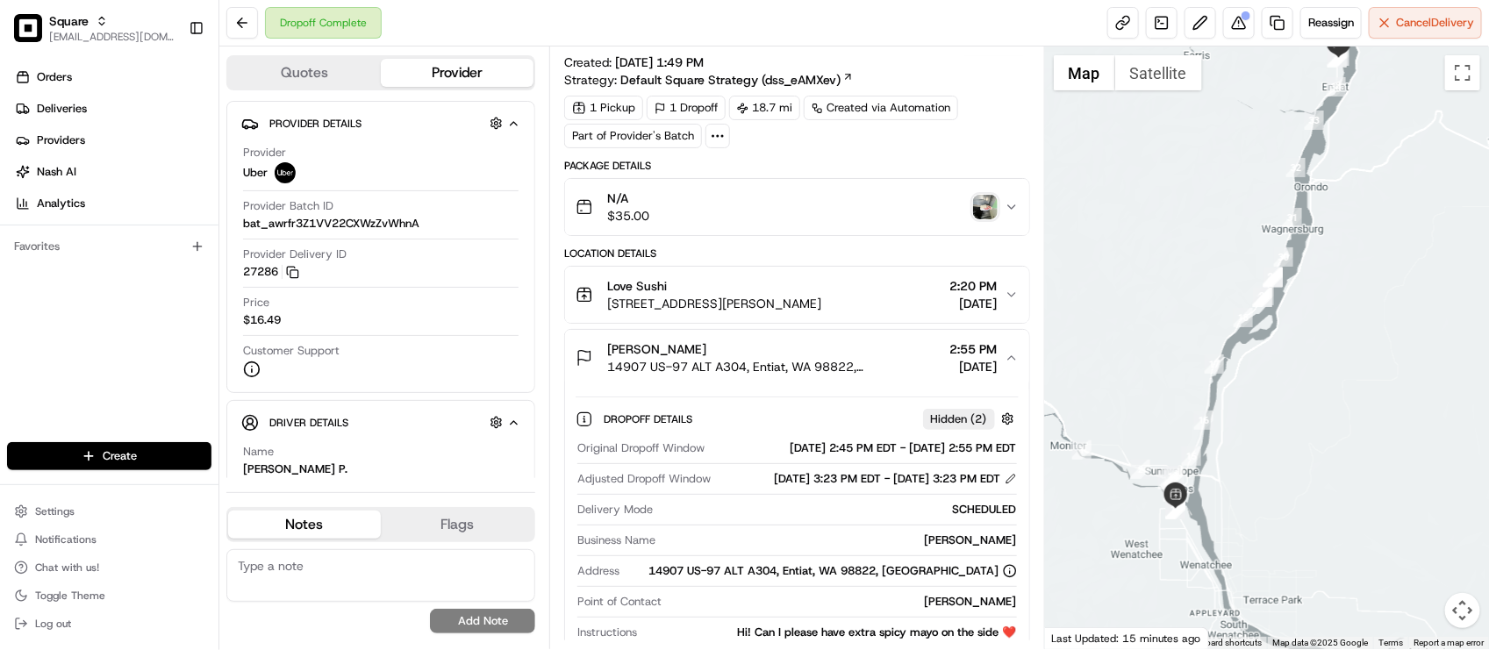
click at [790, 518] on div "SCHEDULED" at bounding box center [838, 510] width 356 height 16
click at [686, 369] on span "14907 US-97 ALT A304, Entiat, WA 98822, USA" at bounding box center [774, 367] width 335 height 18
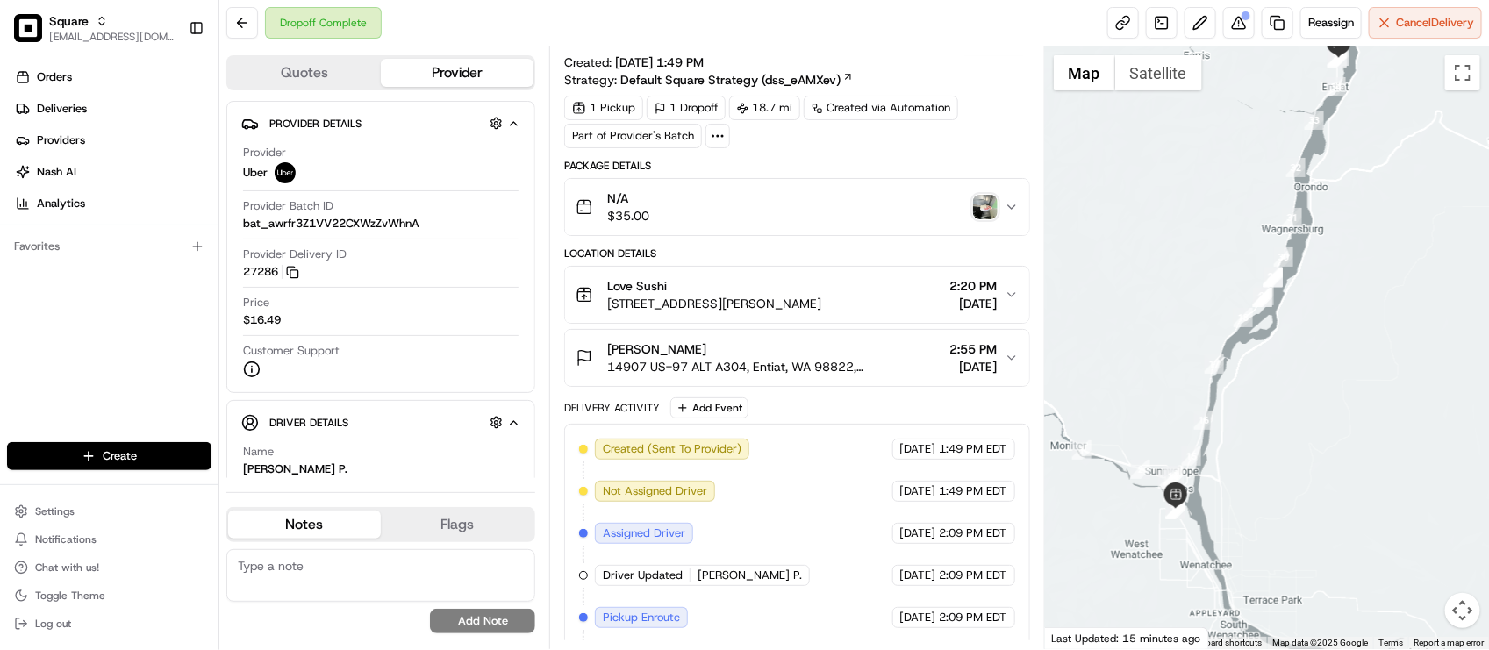
click at [687, 362] on span "14907 US-97 ALT A304, Entiat, WA 98822, USA" at bounding box center [774, 367] width 335 height 18
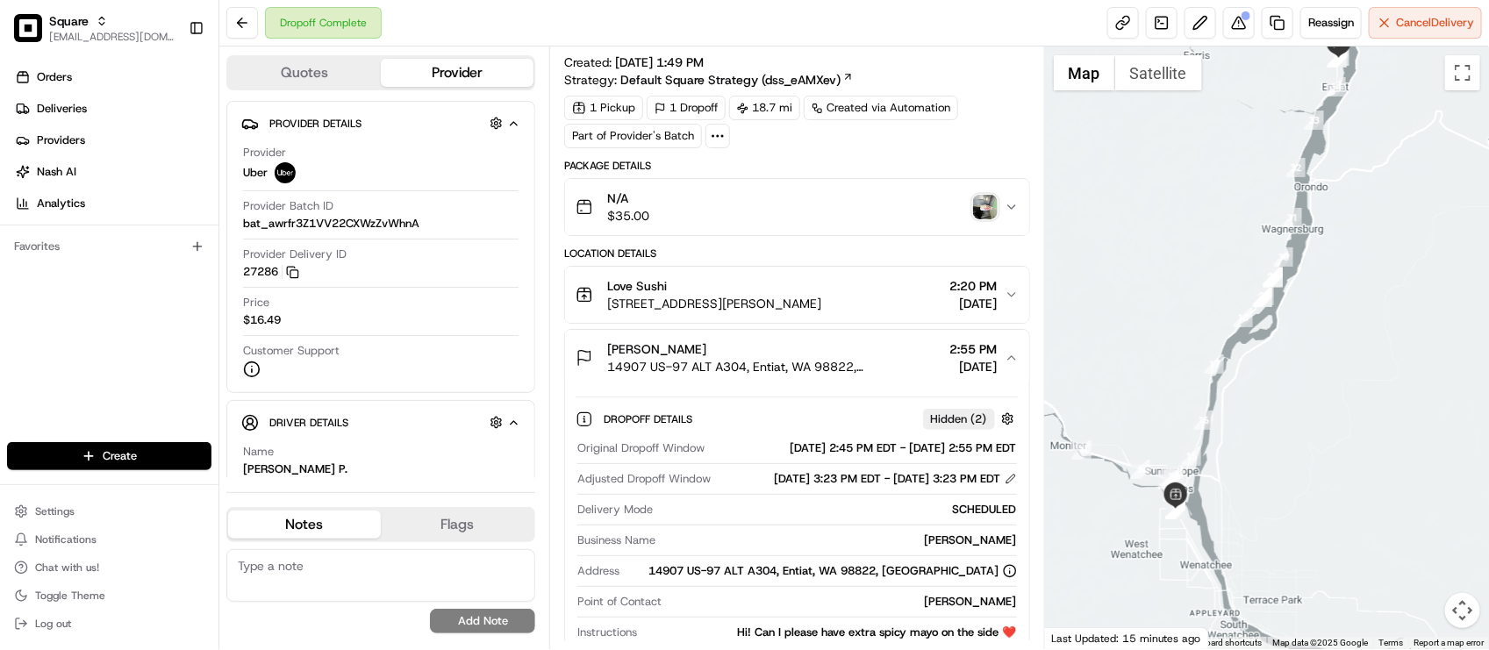
click at [687, 362] on span "14907 US-97 ALT A304, Entiat, WA 98822, USA" at bounding box center [774, 367] width 335 height 18
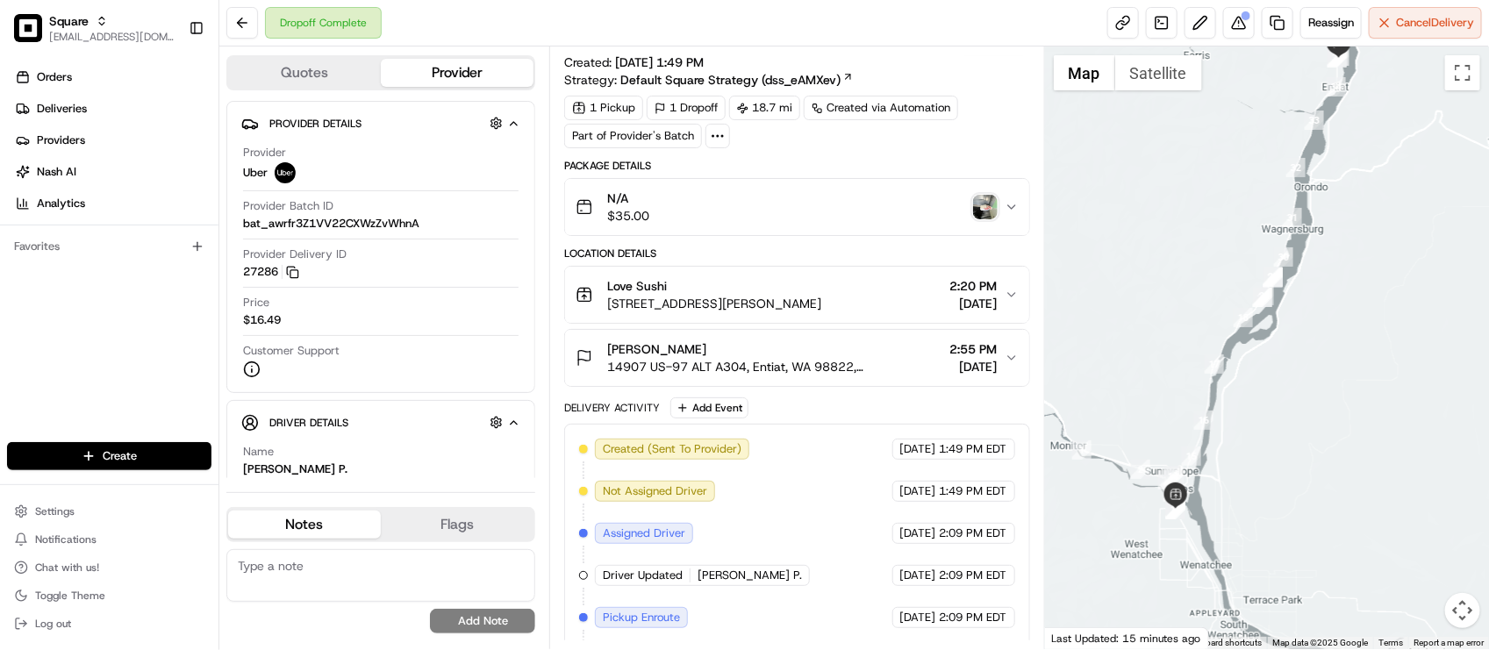
click at [687, 356] on div "Jaelah Masga" at bounding box center [774, 350] width 335 height 18
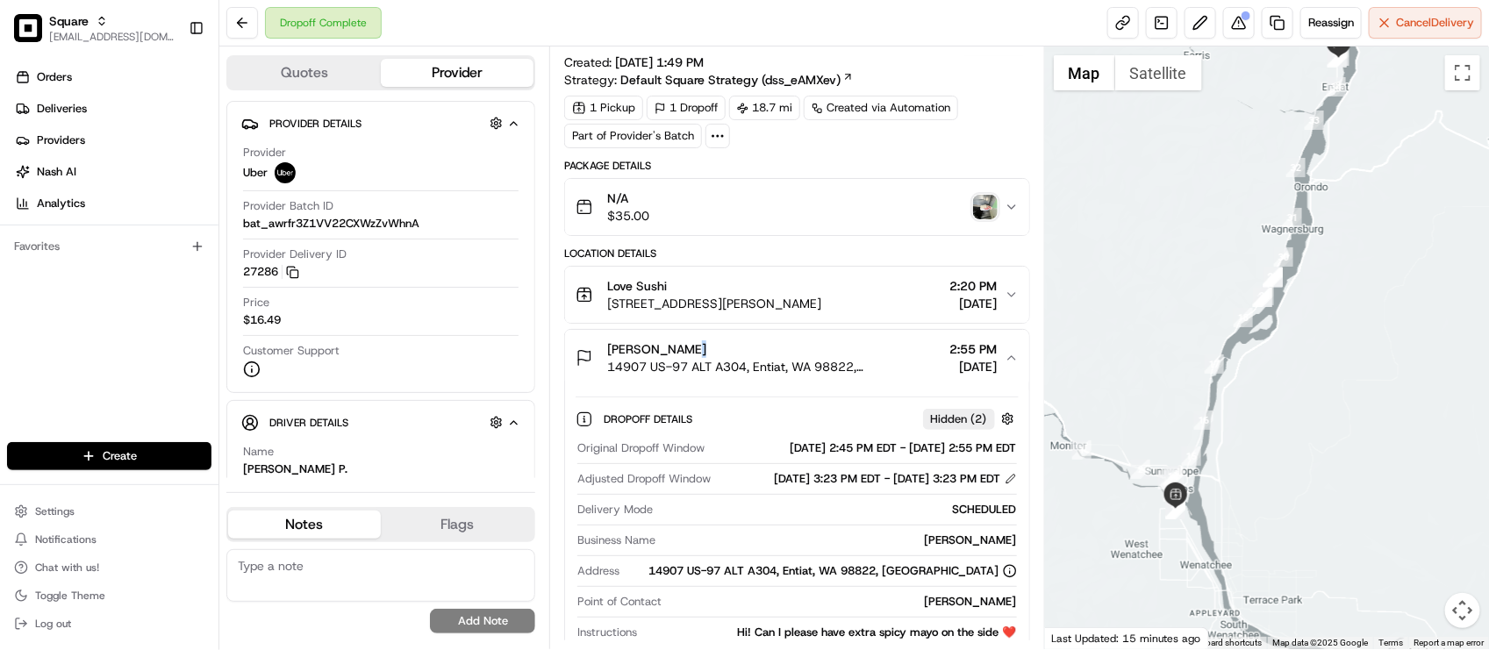
click at [687, 356] on div "Jaelah Masga" at bounding box center [774, 350] width 335 height 18
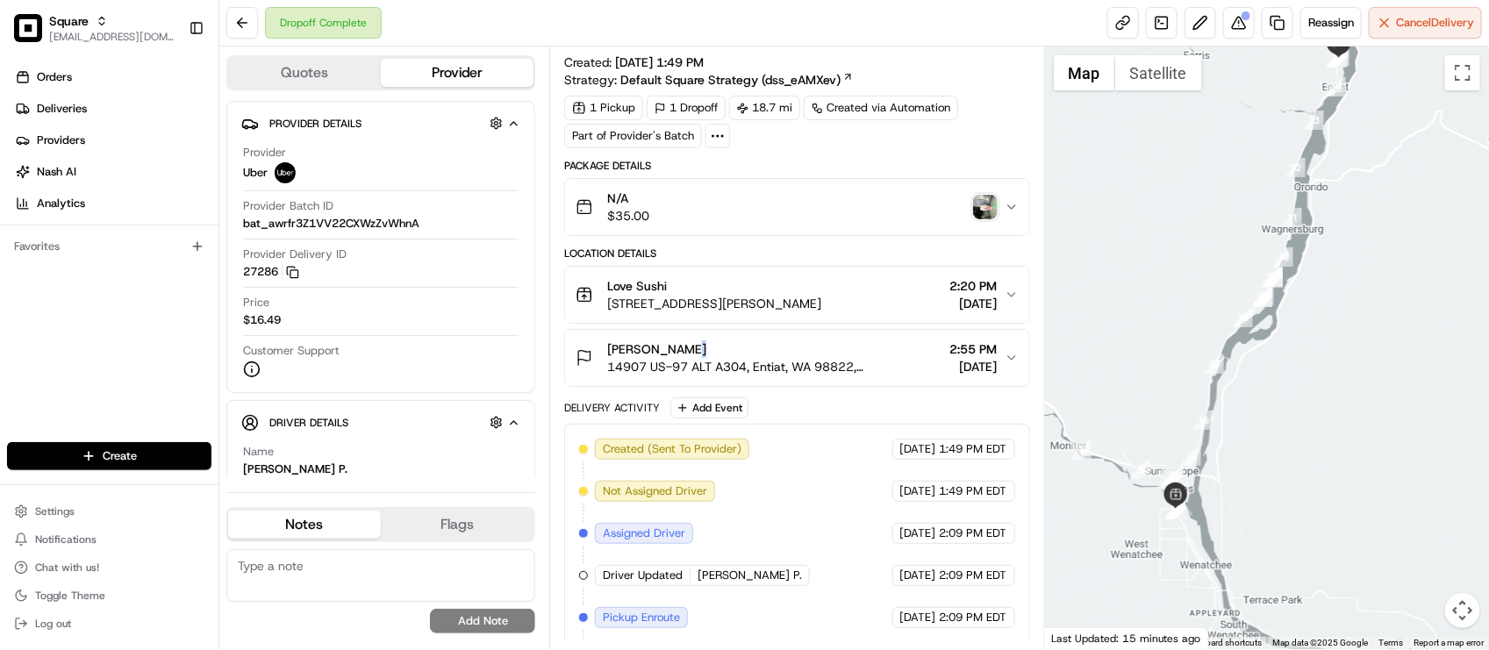
click at [690, 356] on div "[PERSON_NAME]" at bounding box center [774, 350] width 335 height 18
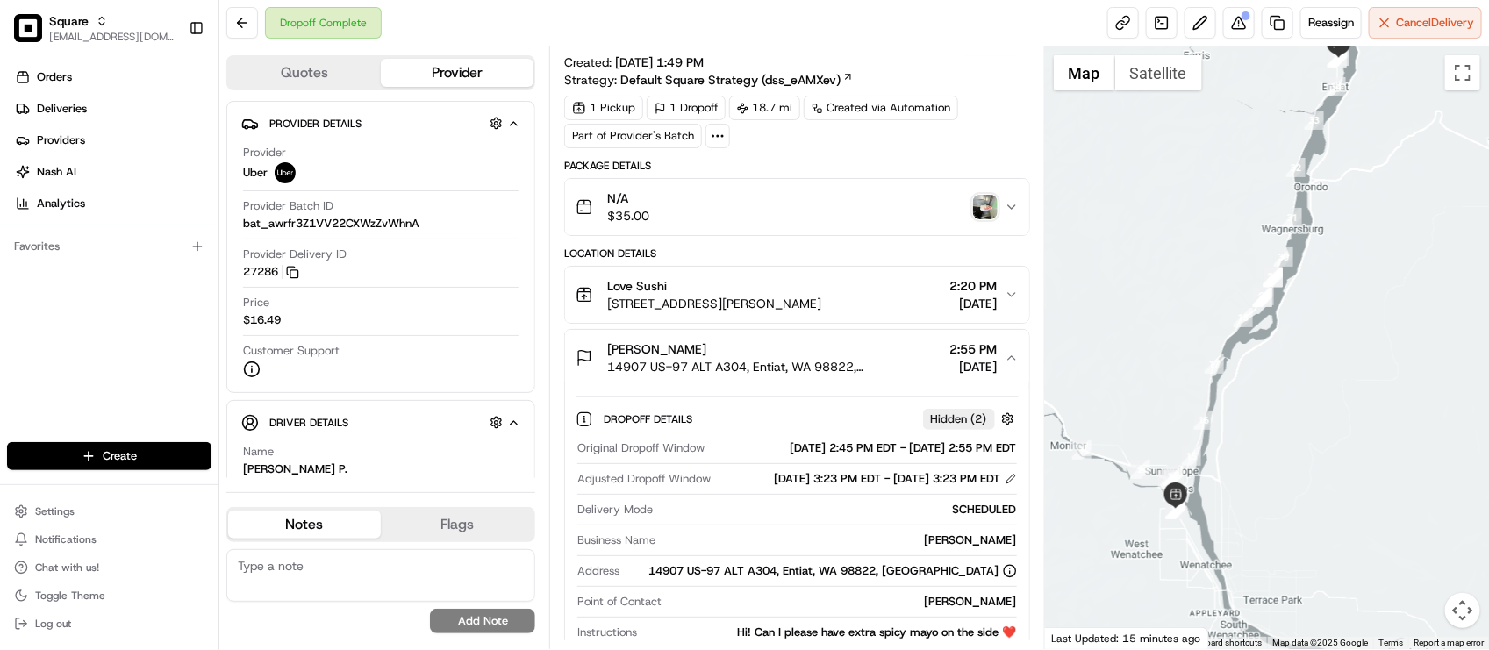
click at [690, 356] on div "[PERSON_NAME]" at bounding box center [774, 350] width 335 height 18
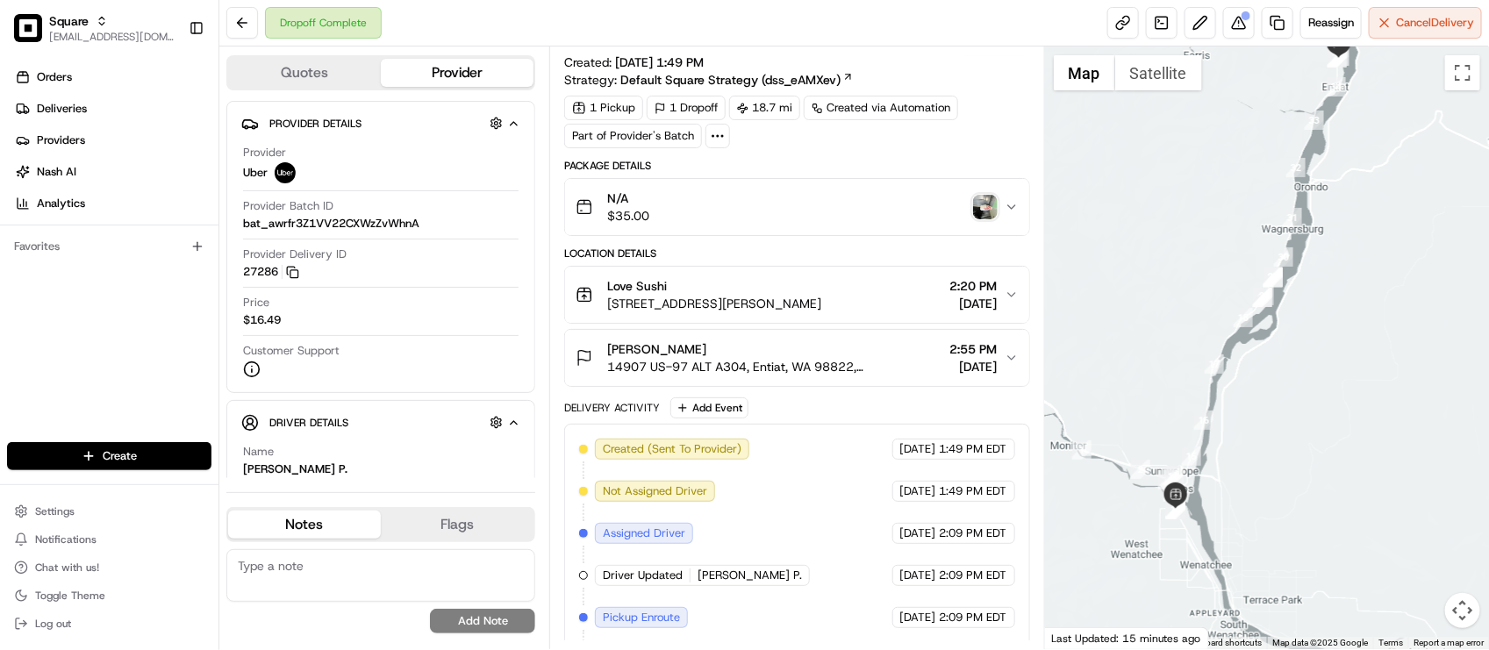
click at [690, 355] on div "[PERSON_NAME]" at bounding box center [774, 350] width 335 height 18
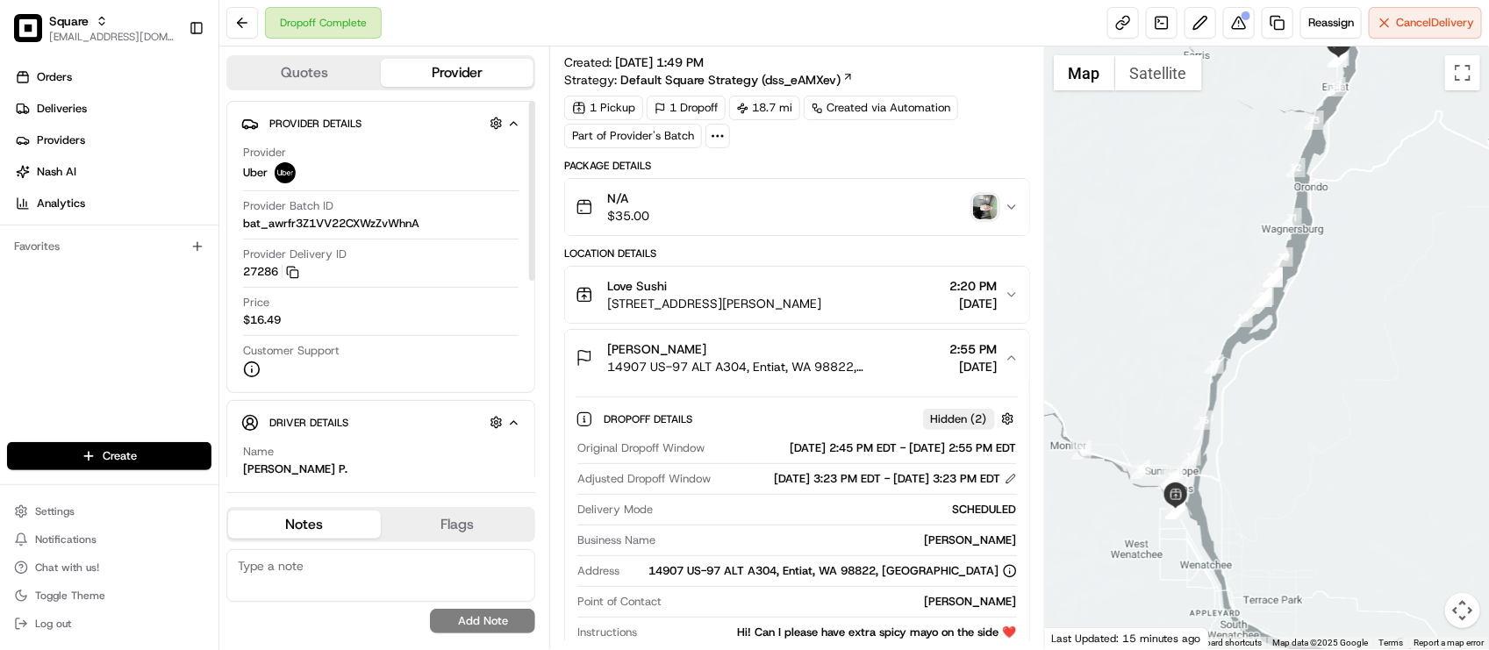
click at [734, 518] on div "SCHEDULED" at bounding box center [838, 510] width 356 height 16
click at [569, 2] on div "Dropoff Complete Reassign Cancel Delivery" at bounding box center [854, 23] width 1270 height 47
click at [766, 518] on div "SCHEDULED" at bounding box center [838, 510] width 356 height 16
click at [708, 47] on div "Summary 3352938 PDT EDT Created: 08/20/2025 1:49 PM Strategy: Default Square St…" at bounding box center [796, 348] width 495 height 603
click at [841, 485] on div "[DATE] 3:23 PM EDT - [DATE] 3:23 PM EDT" at bounding box center [896, 479] width 242 height 16
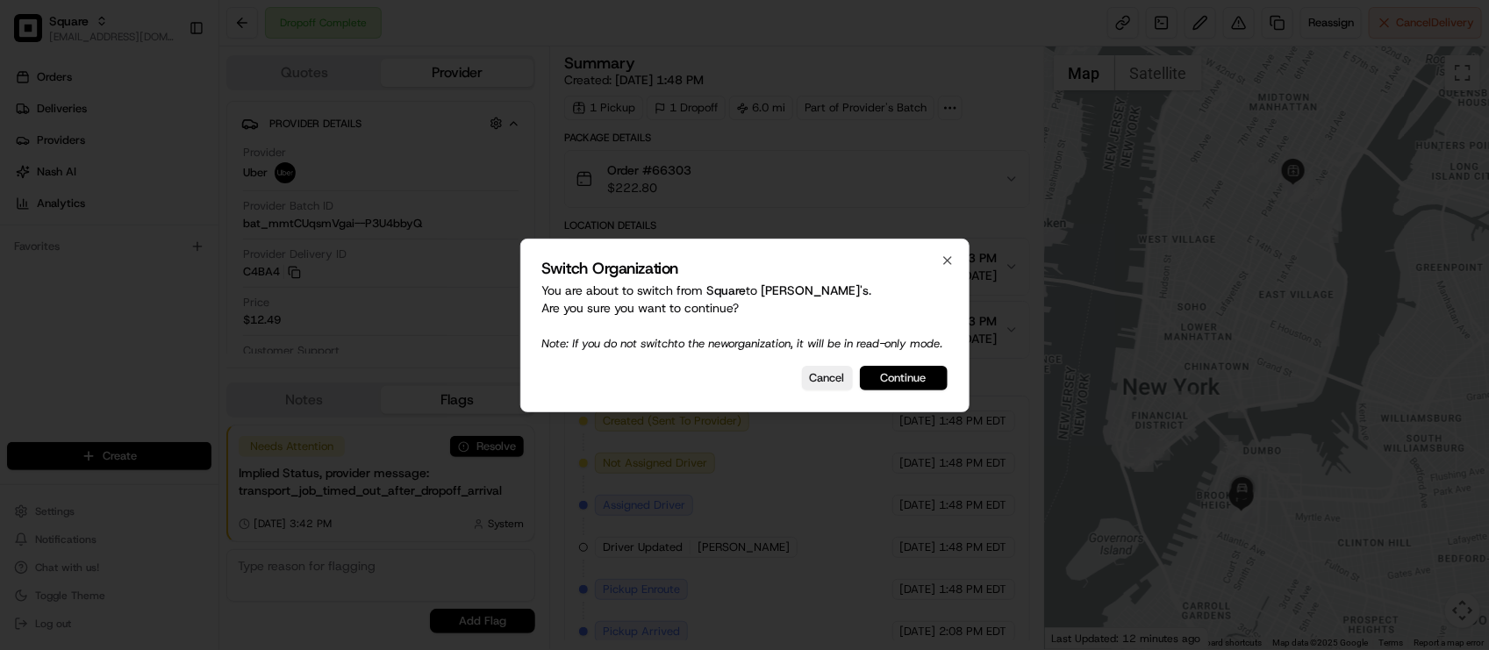
click at [886, 391] on button "Continue" at bounding box center [904, 378] width 88 height 25
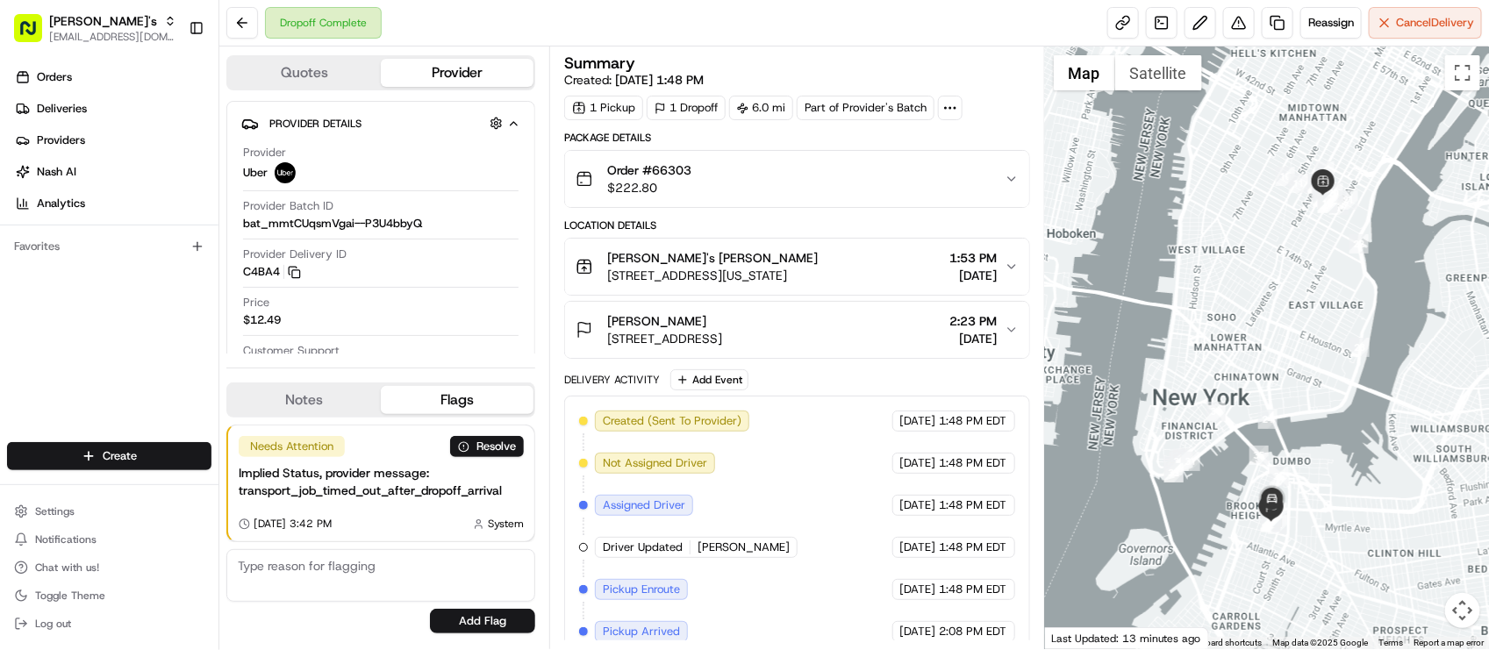
click at [1212, 32] on div "Reassign Cancel Delivery" at bounding box center [1295, 23] width 375 height 32
click at [1231, 28] on button at bounding box center [1239, 23] width 32 height 32
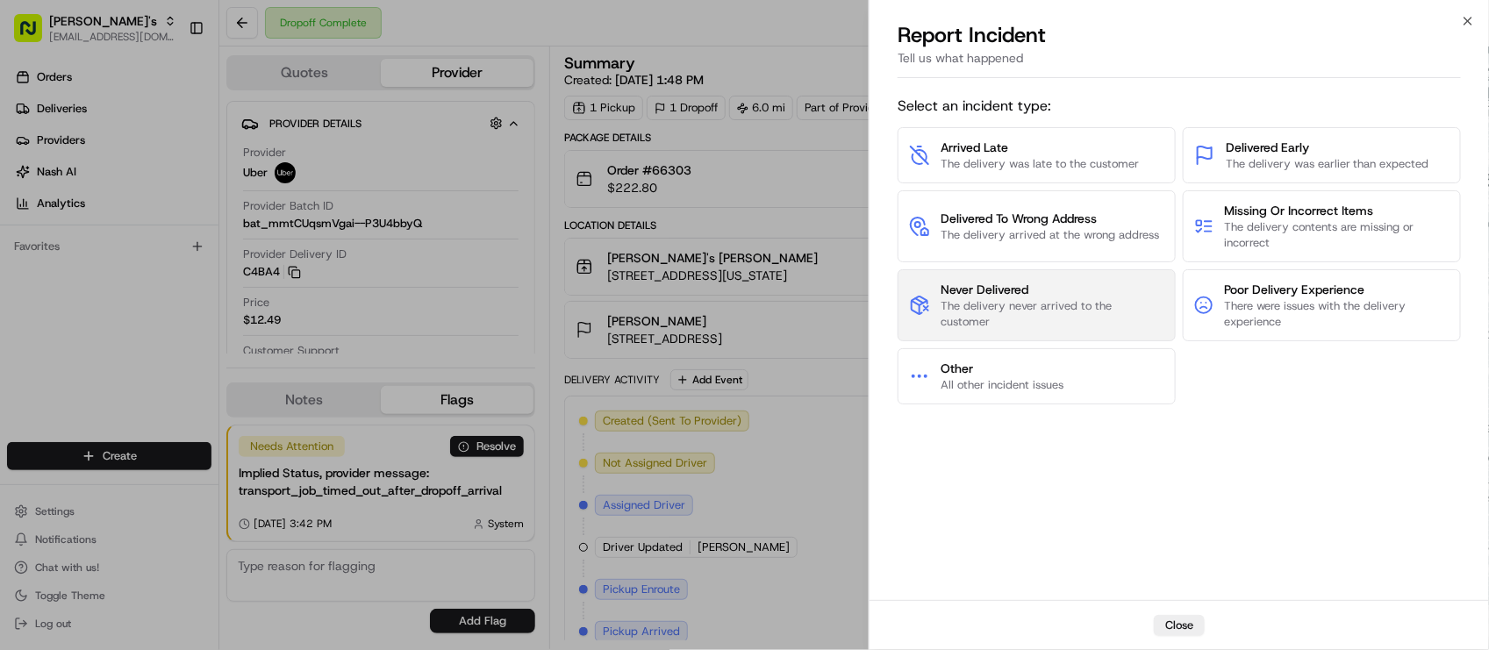
click at [1129, 299] on span "The delivery never arrived to the customer" at bounding box center [1053, 314] width 224 height 32
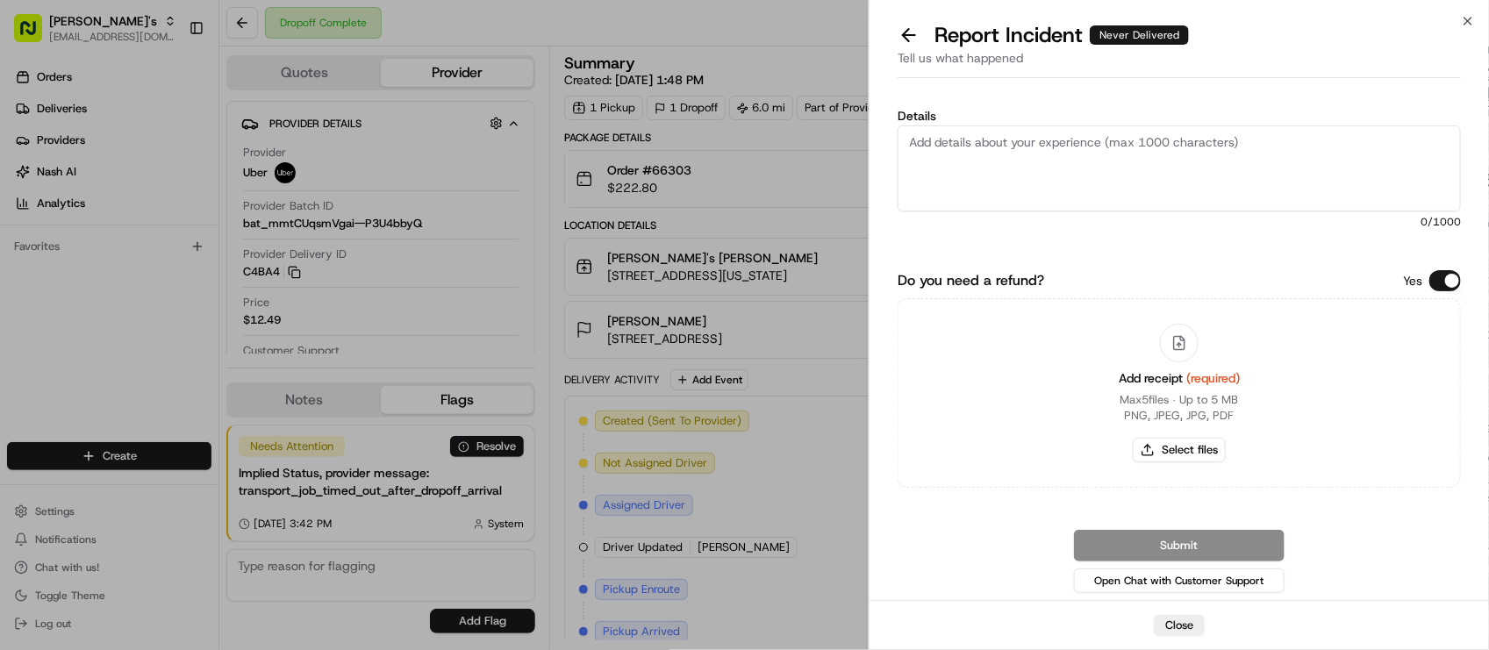
click at [1445, 276] on button "Do you need a refund?" at bounding box center [1446, 280] width 32 height 21
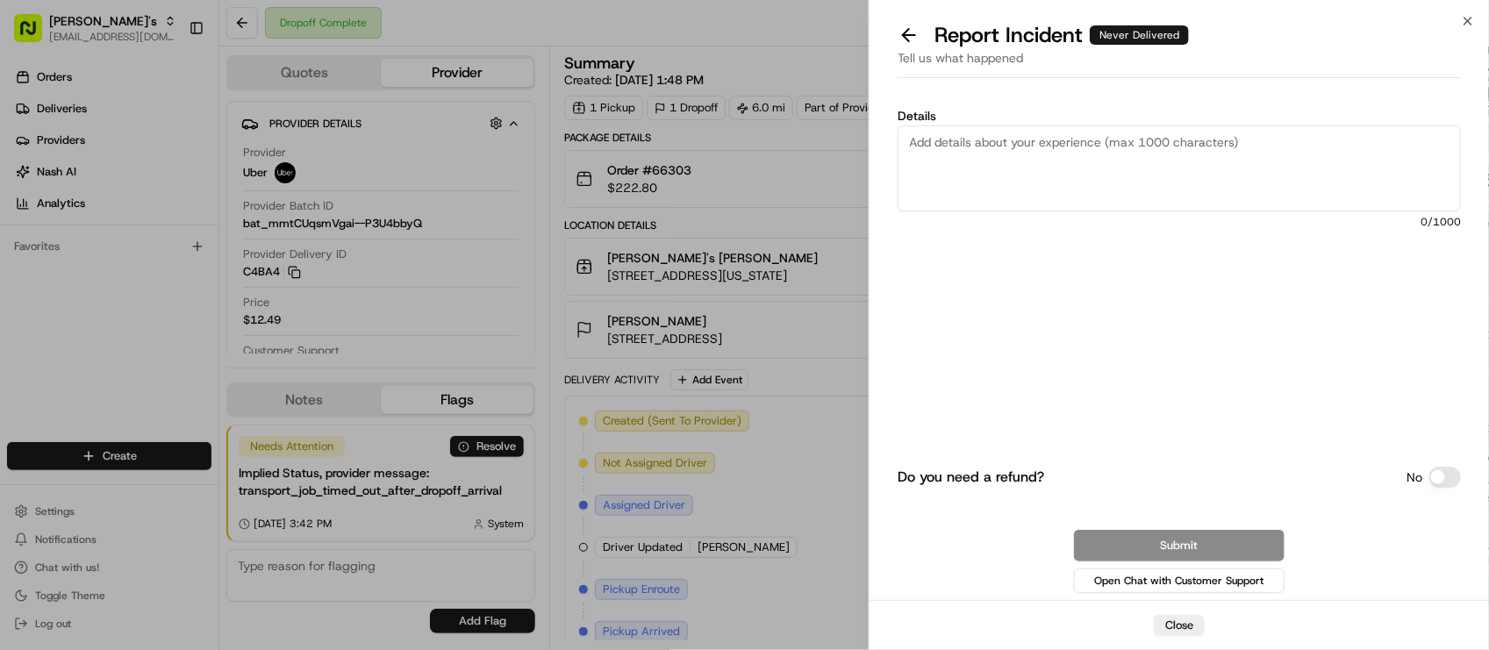
click at [1363, 178] on textarea "Details" at bounding box center [1179, 169] width 563 height 86
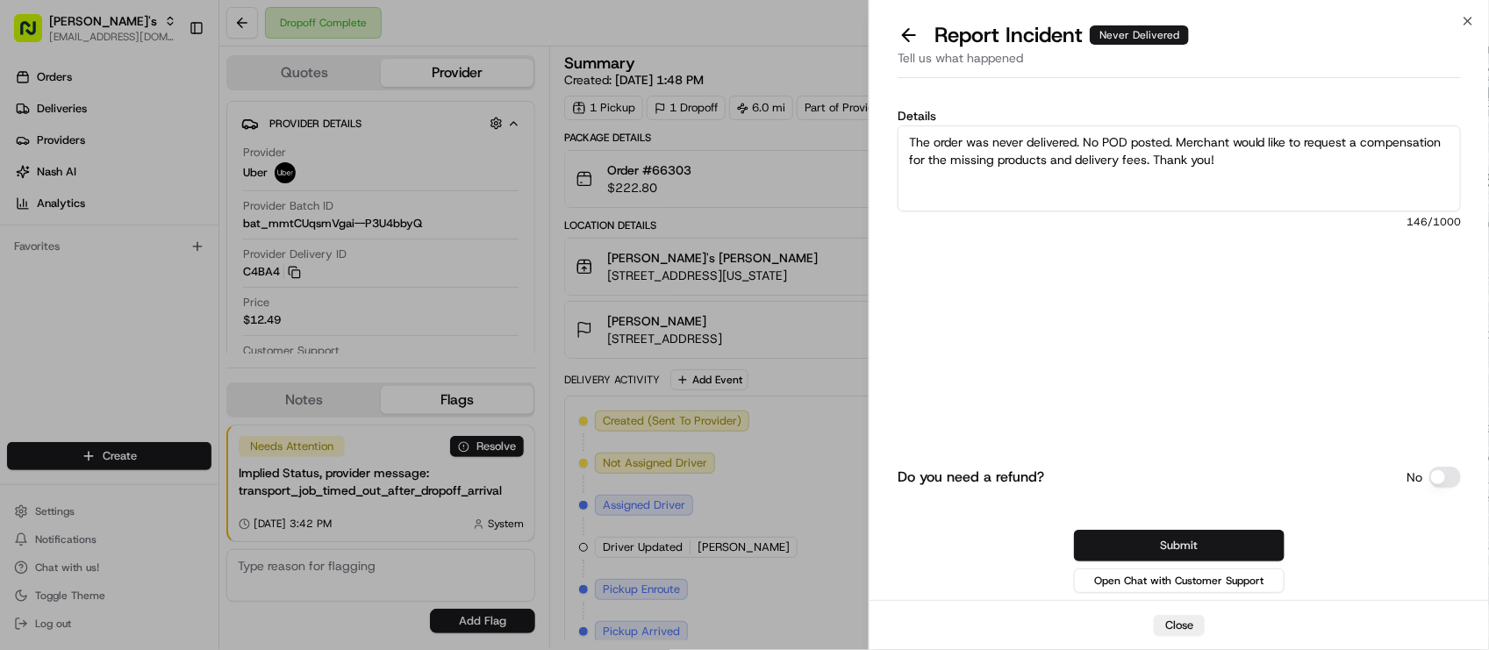
type textarea "The order was never delivered. No POD posted. Merchant would like to request a …"
click at [1187, 540] on button "Submit" at bounding box center [1179, 546] width 211 height 32
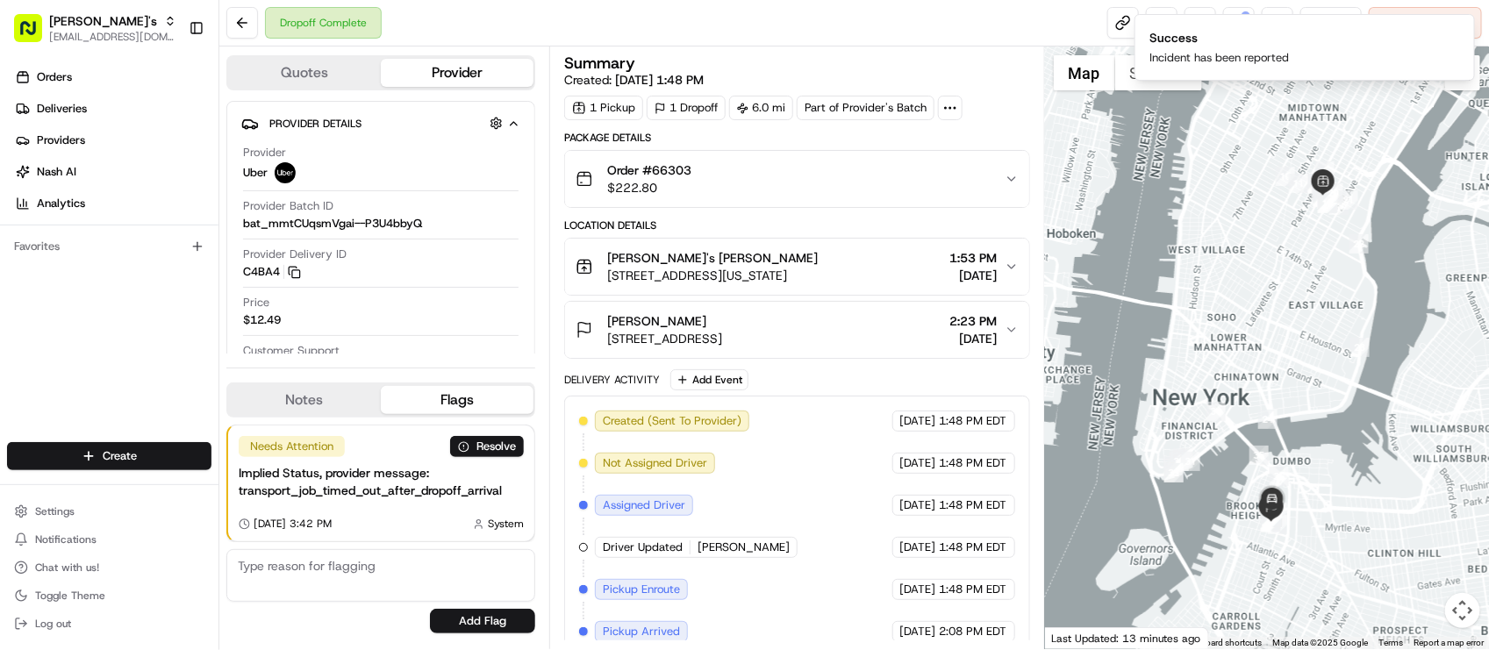
click at [900, 462] on span "[DATE]" at bounding box center [918, 464] width 36 height 16
click at [801, 62] on div "Summary" at bounding box center [796, 63] width 465 height 16
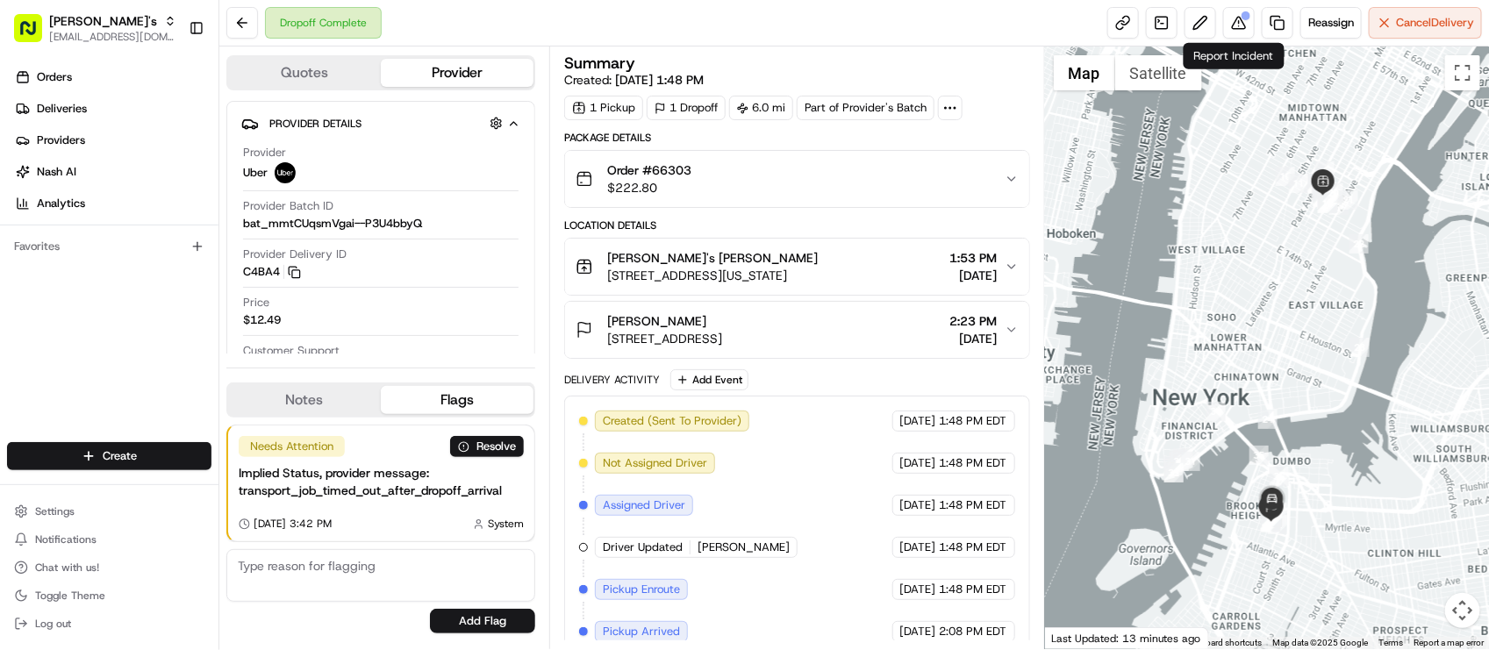
click at [535, 20] on div "Dropoff Complete Reassign Cancel Delivery" at bounding box center [854, 23] width 1270 height 47
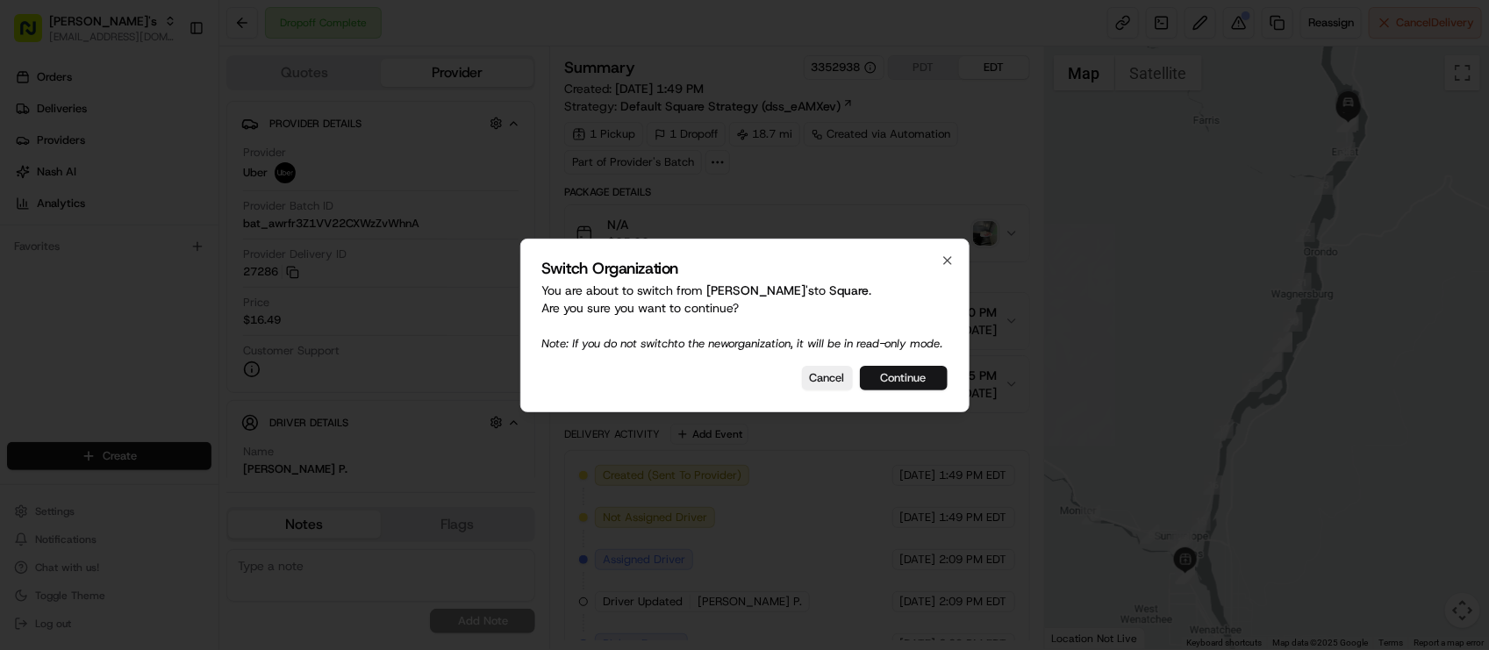
click at [915, 391] on button "Continue" at bounding box center [904, 378] width 88 height 25
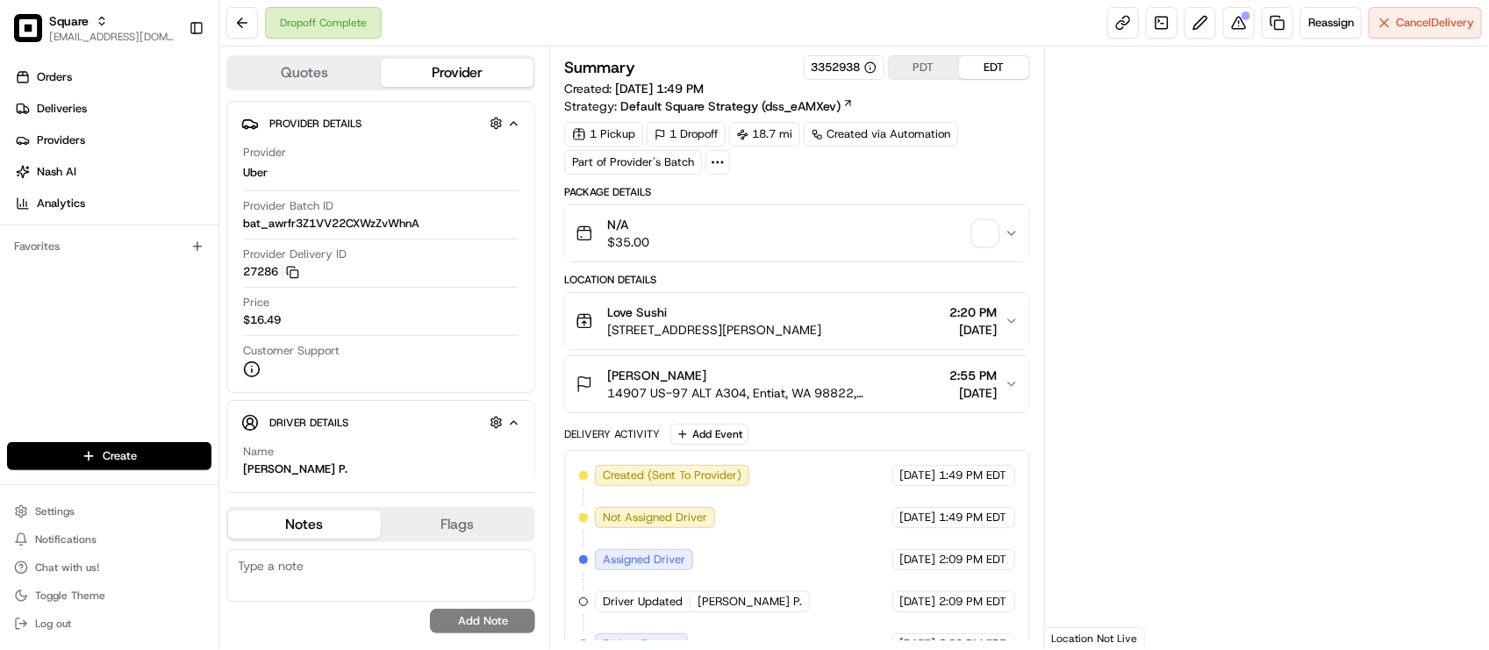
click at [832, 380] on div "[PERSON_NAME]" at bounding box center [774, 376] width 335 height 18
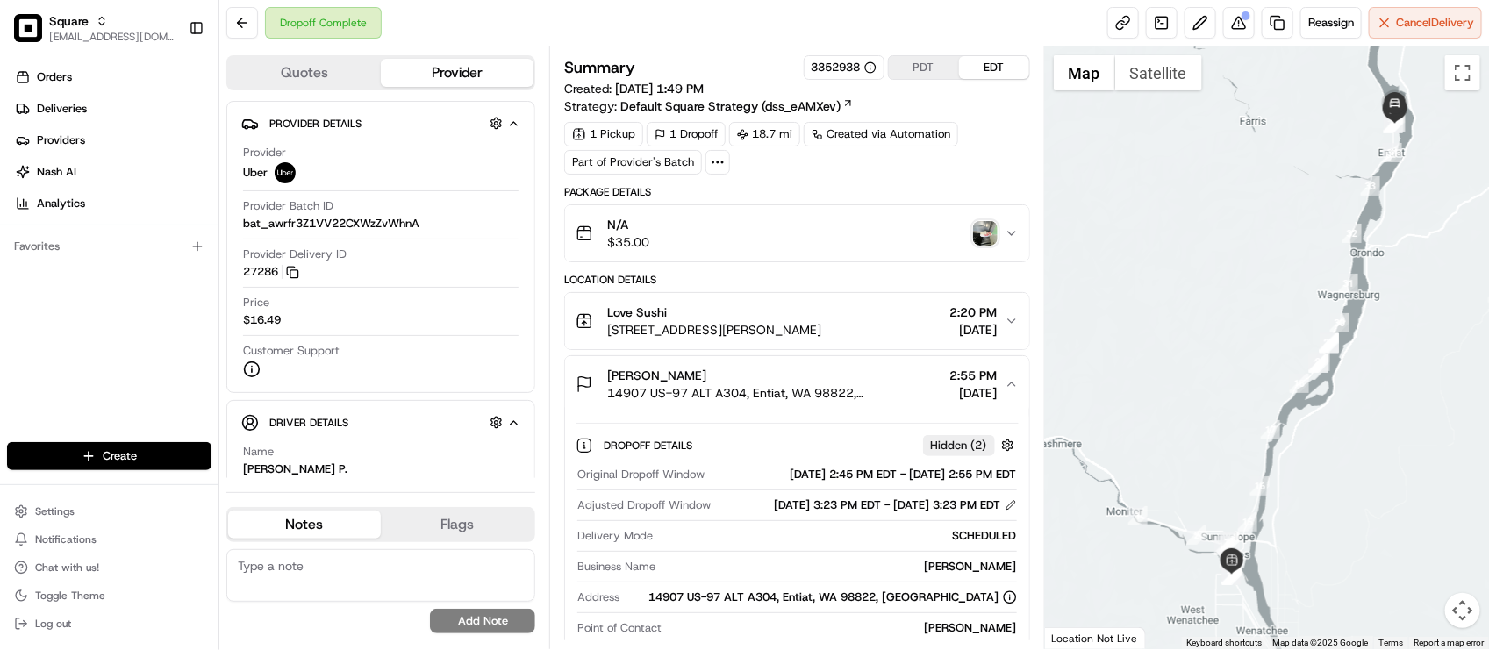
scroll to position [219, 0]
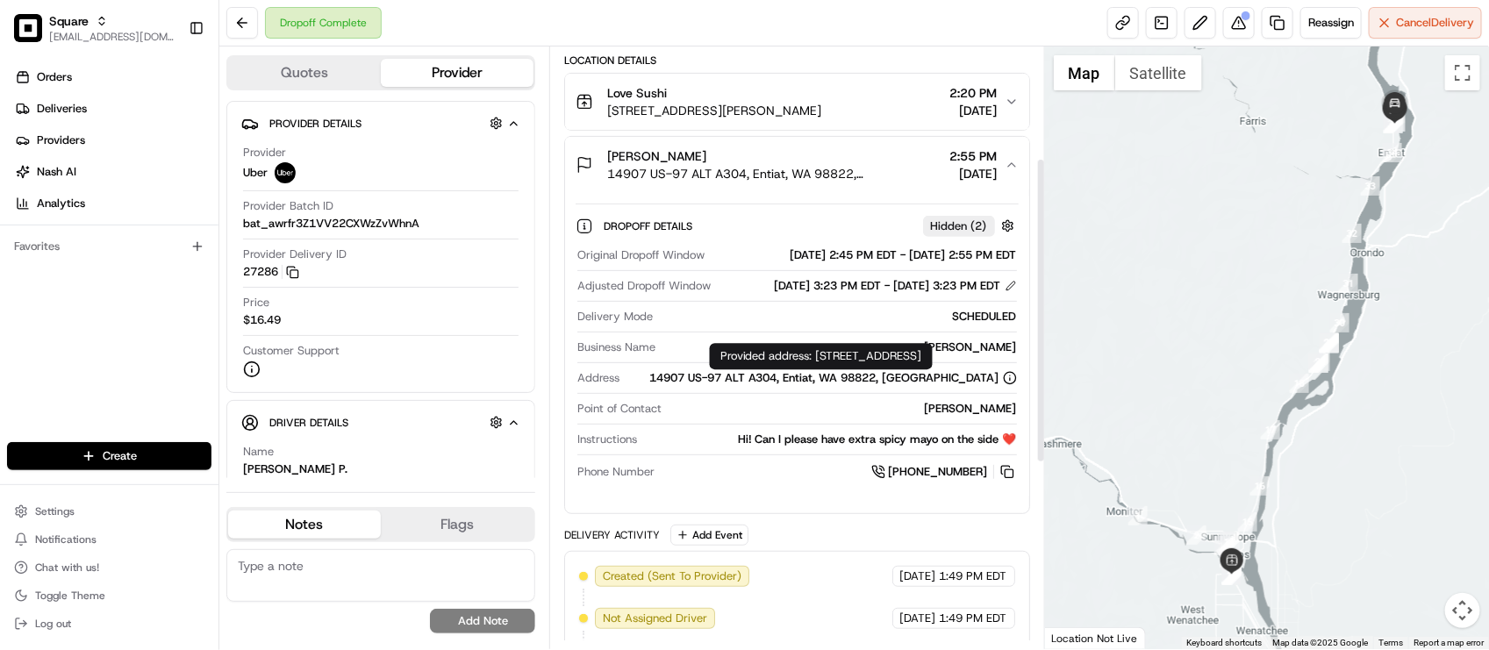
click at [301, 577] on textarea at bounding box center [380, 575] width 309 height 53
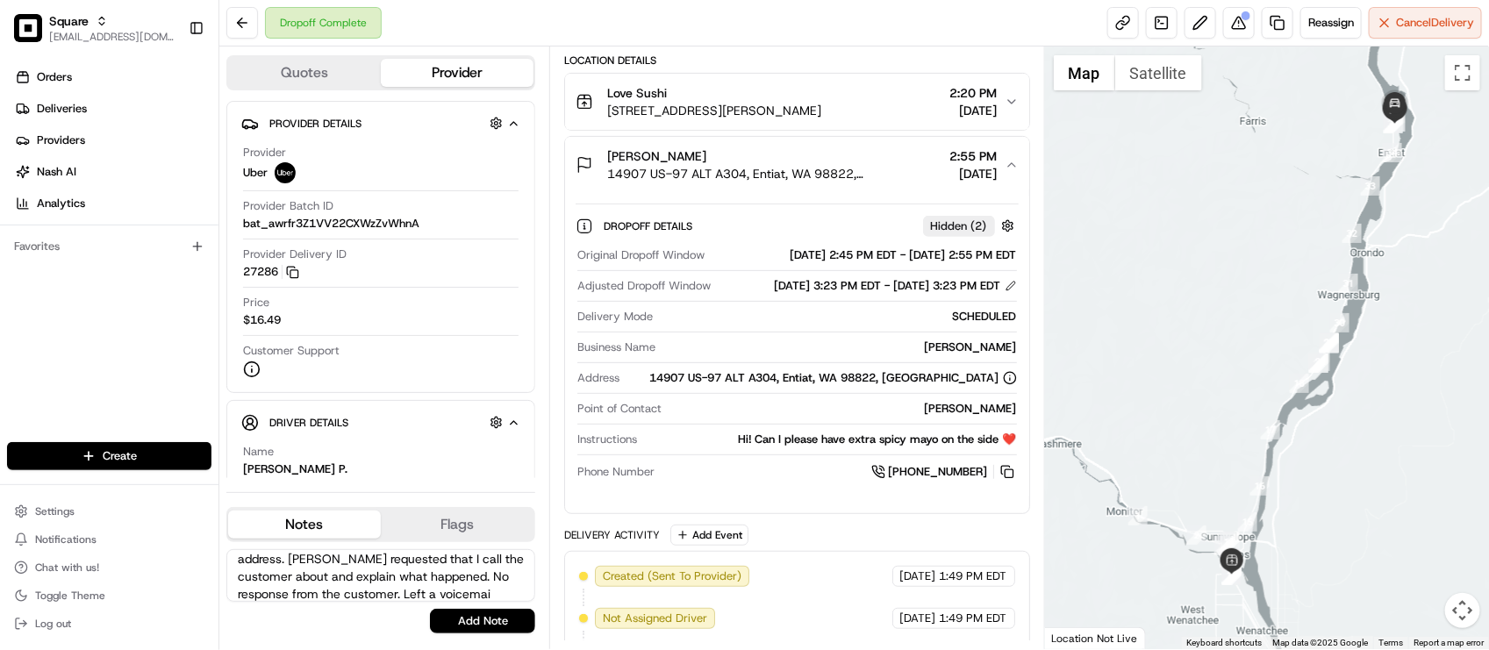
scroll to position [42, 0]
type textarea "Merchant: Driver sent the order to the wrong address. [PERSON_NAME] requested t…"
click at [499, 633] on button "Add Note" at bounding box center [482, 621] width 105 height 25
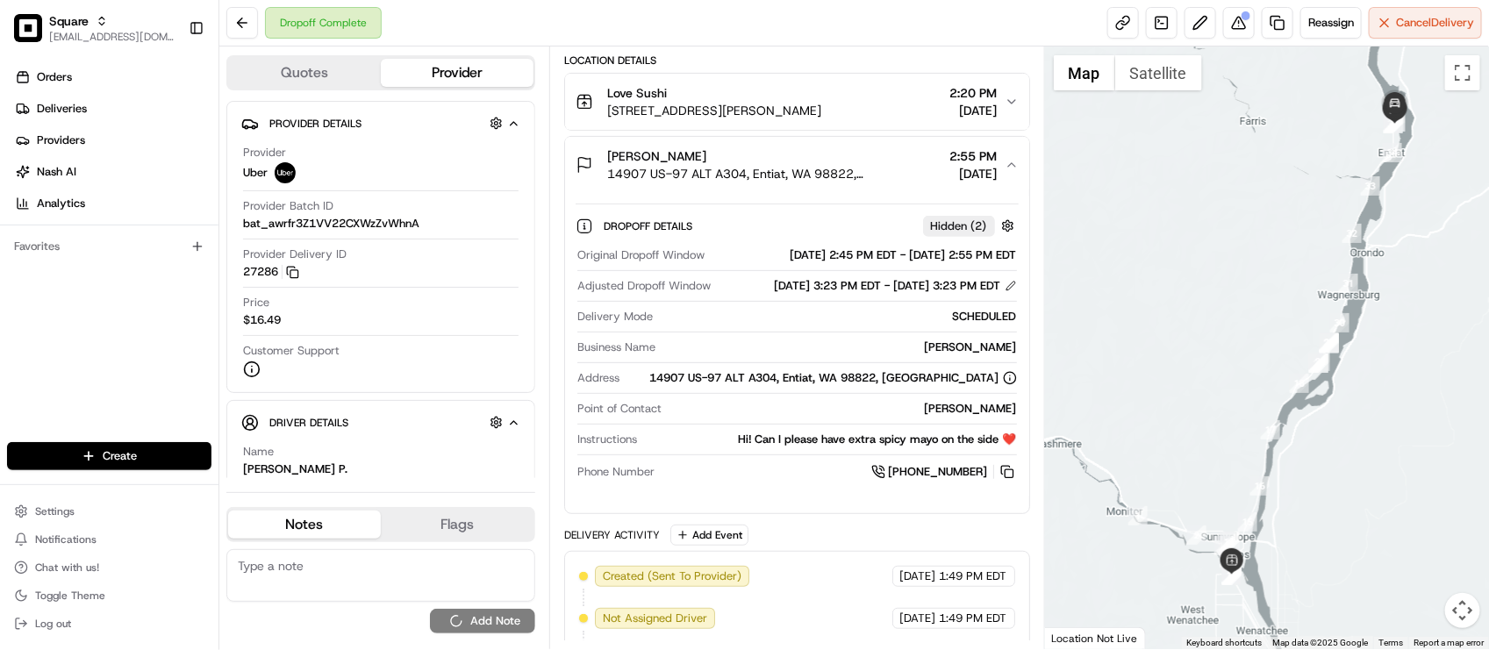
scroll to position [0, 0]
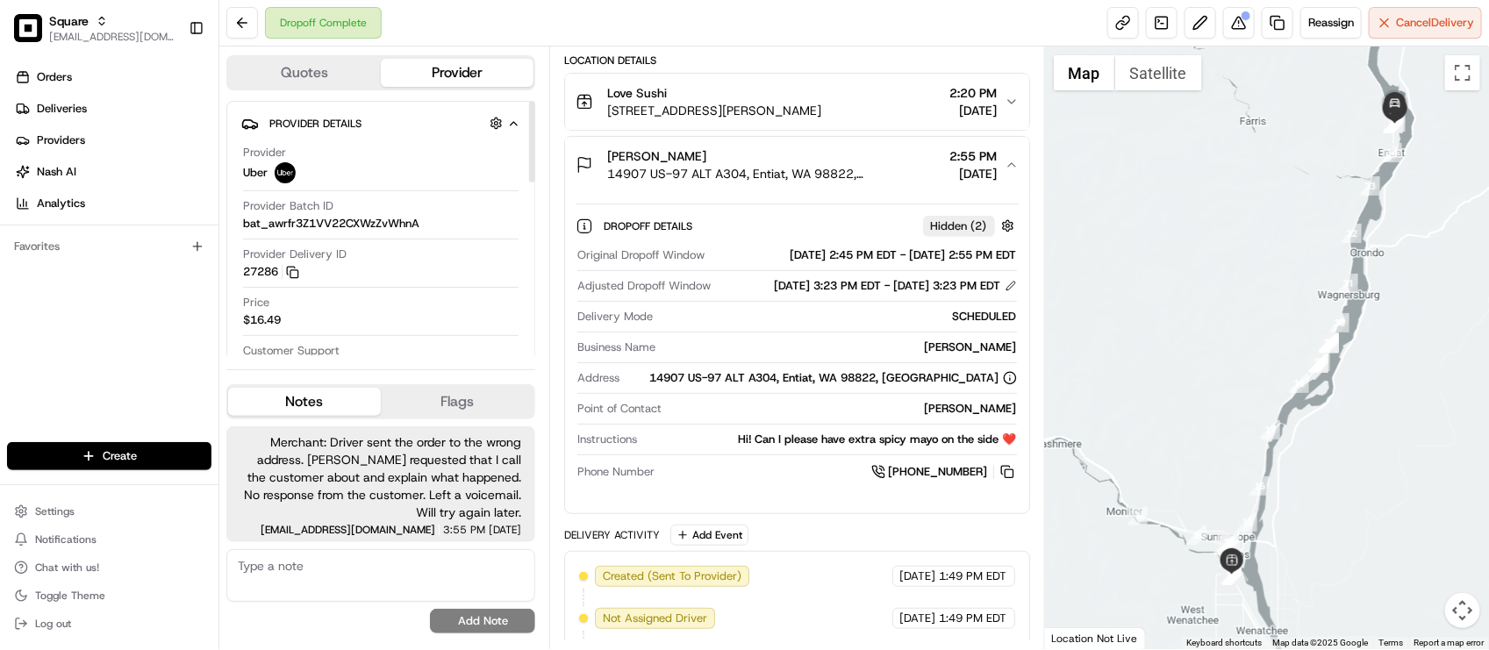
click at [413, 208] on div "Provider Batch ID bat_awrfr3Z1VV22CXWzZvWhnA" at bounding box center [381, 214] width 276 height 33
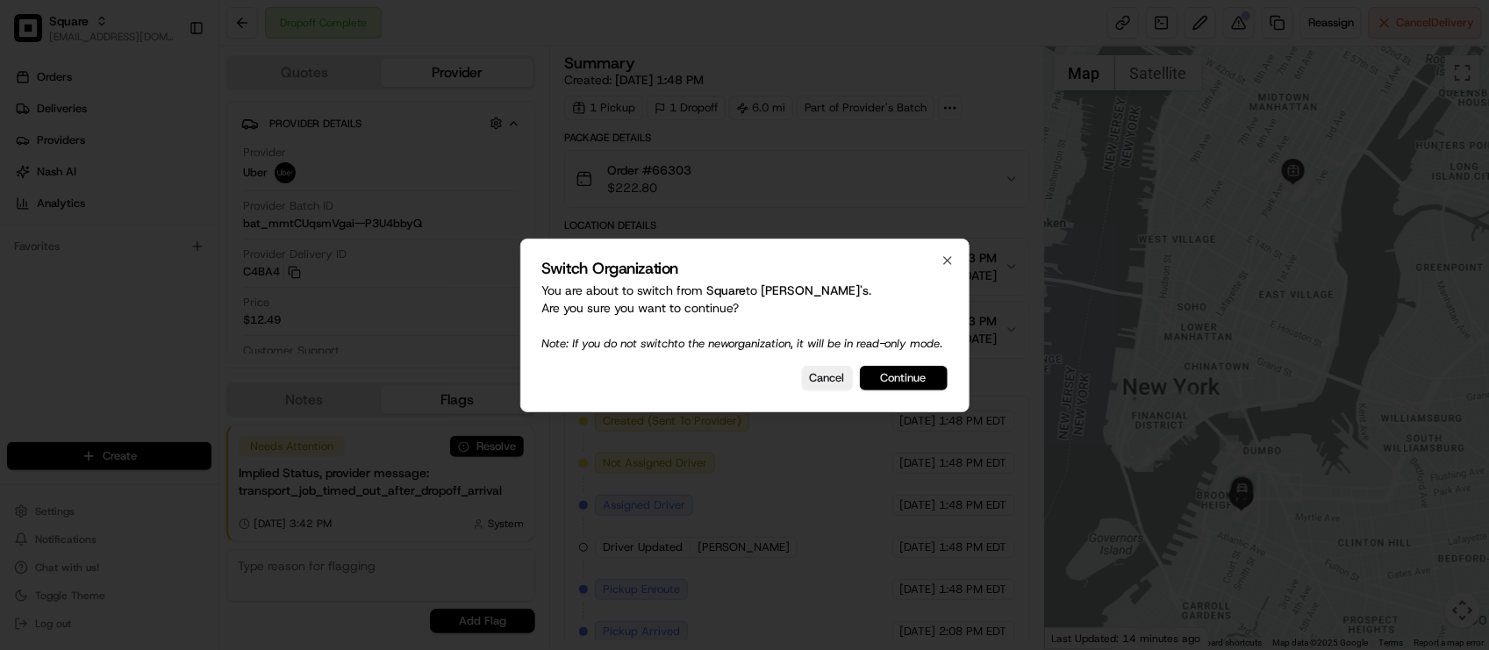
click at [920, 387] on button "Continue" at bounding box center [904, 378] width 88 height 25
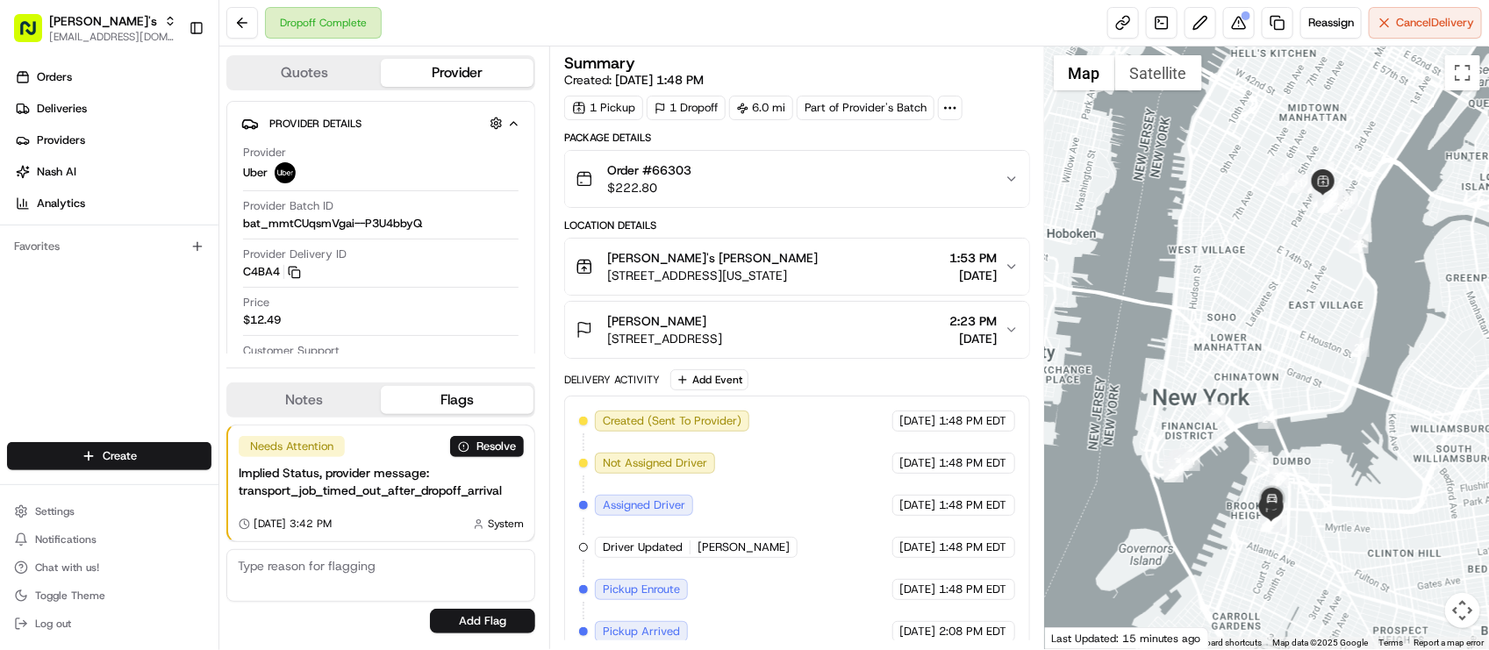
click at [347, 414] on div "Notes Flags" at bounding box center [380, 400] width 309 height 35
click at [358, 387] on button "Notes" at bounding box center [304, 400] width 153 height 28
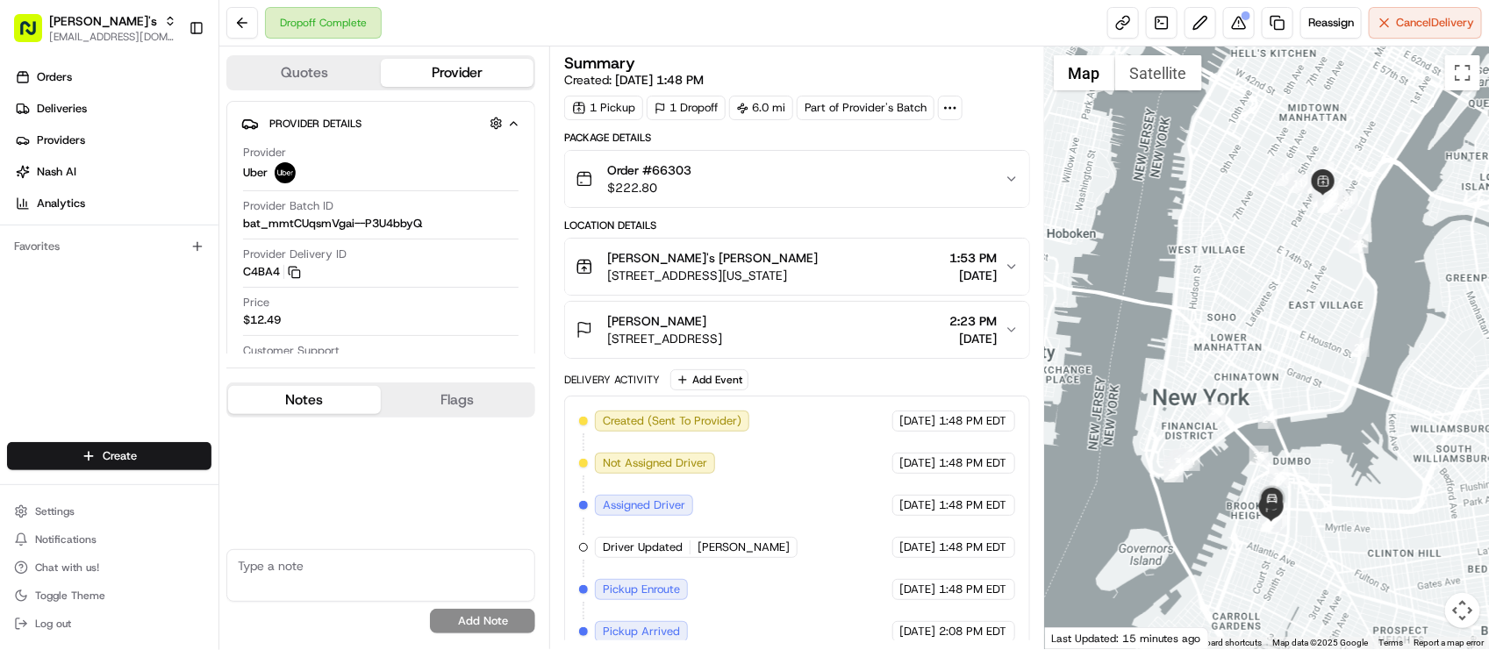
click at [393, 325] on div "Price $12.49" at bounding box center [381, 311] width 276 height 33
click at [1223, 31] on button at bounding box center [1239, 23] width 32 height 32
click at [401, 266] on div "Provider Delivery ID C4BA4 Copy del_xh8khgBdTpazJ9kIVLxLpA C4BA4" at bounding box center [381, 263] width 276 height 33
click at [457, 312] on div "Price $12.49" at bounding box center [381, 311] width 276 height 33
click at [498, 291] on div "Provider Uber Provider Batch ID bat_mmtCUqsmVgai--P3U4bbyQ Provider Delivery ID…" at bounding box center [380, 261] width 279 height 247
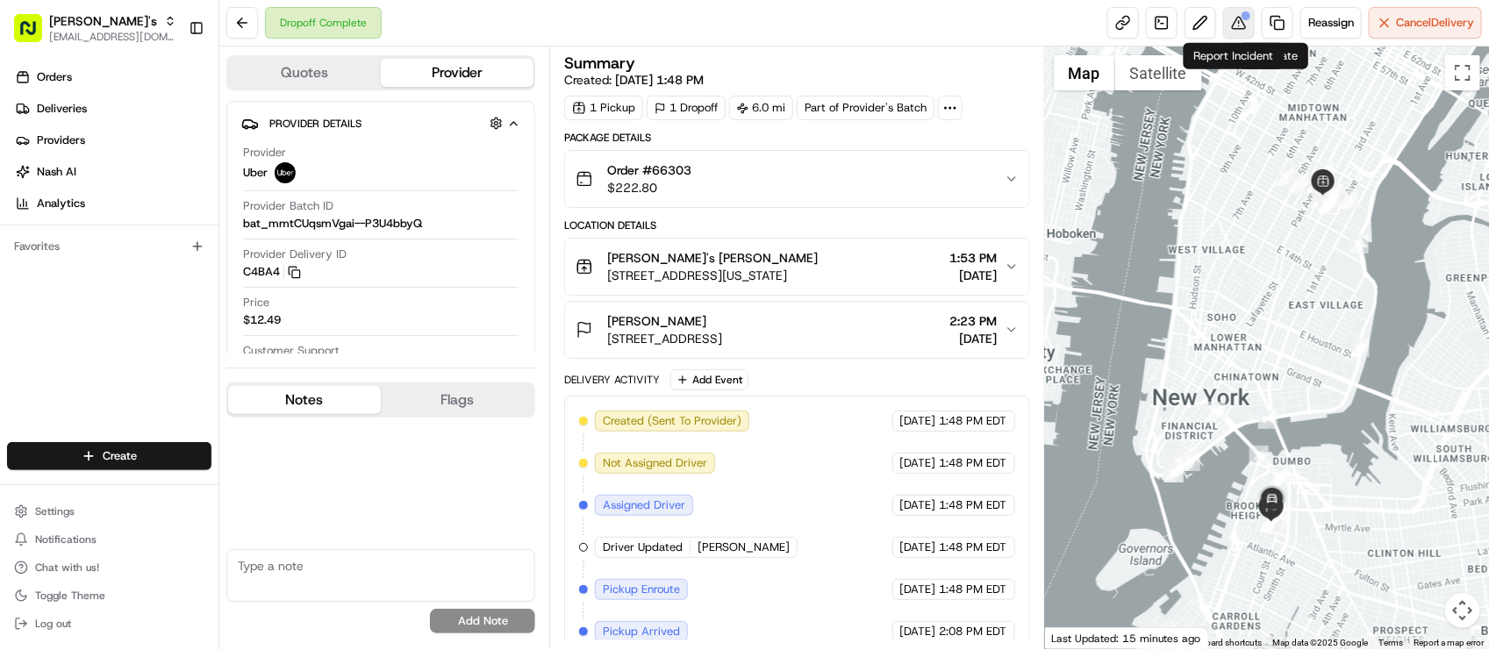
click at [1242, 24] on button at bounding box center [1239, 23] width 32 height 32
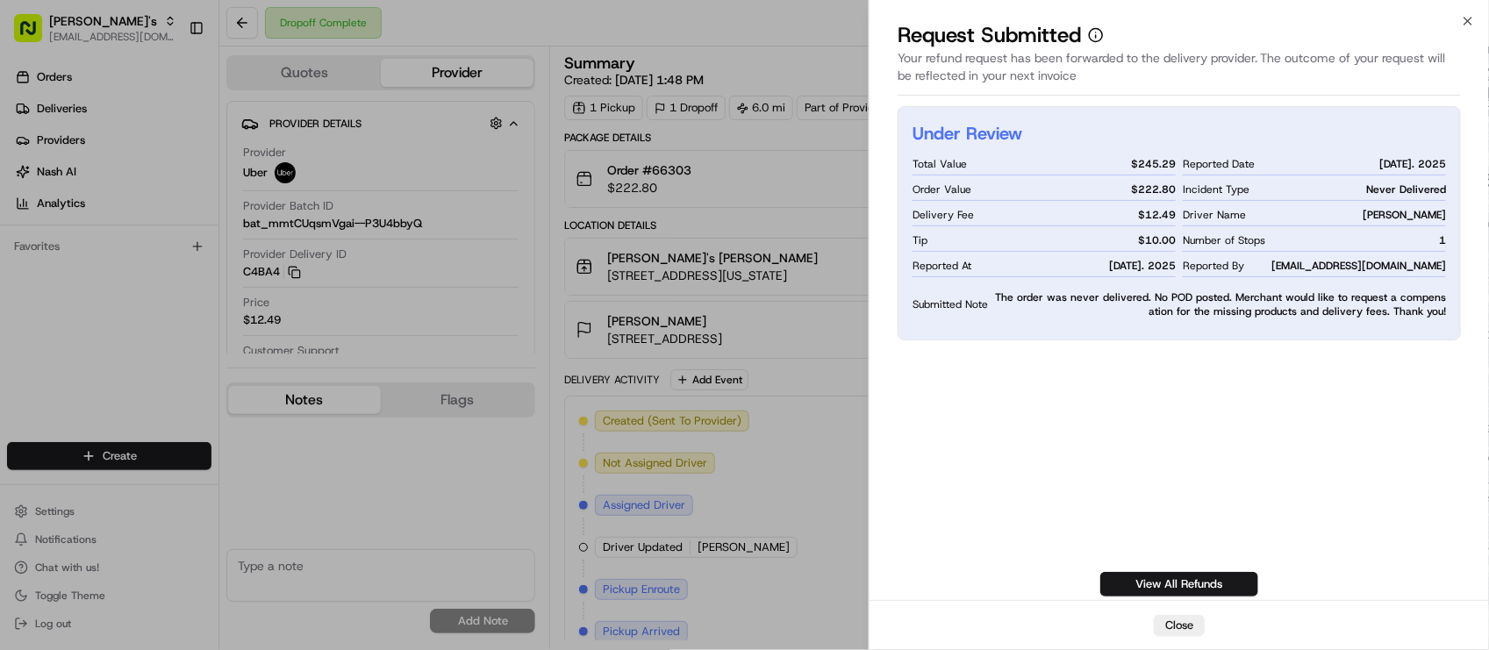
click at [778, 37] on div "Dropoff Complete Reassign Cancel Delivery" at bounding box center [854, 23] width 1270 height 47
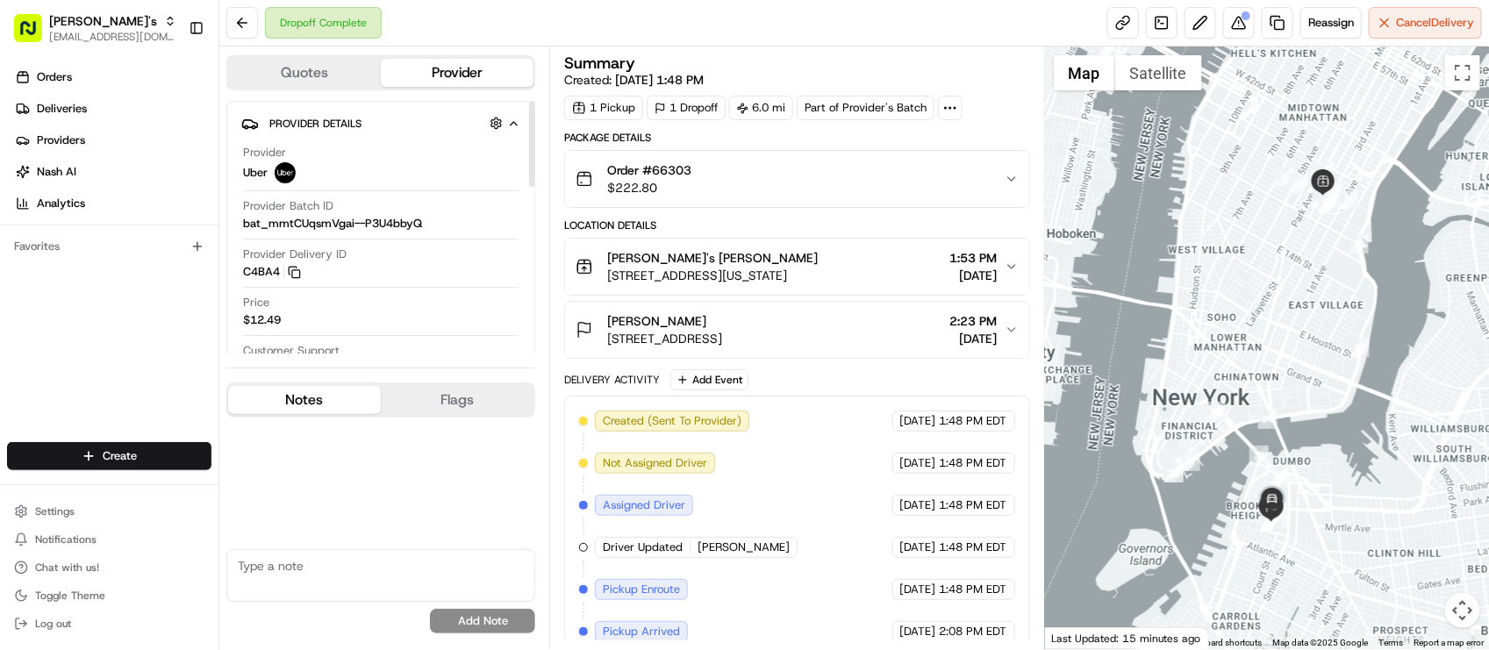
click at [444, 295] on div "Provider Uber Provider Batch ID bat_mmtCUqsmVgai--P3U4bbyQ Provider Delivery ID…" at bounding box center [380, 261] width 279 height 247
click at [865, 389] on div "Delivery Activity Add Event" at bounding box center [796, 379] width 465 height 21
click at [1279, 24] on link at bounding box center [1278, 23] width 32 height 32
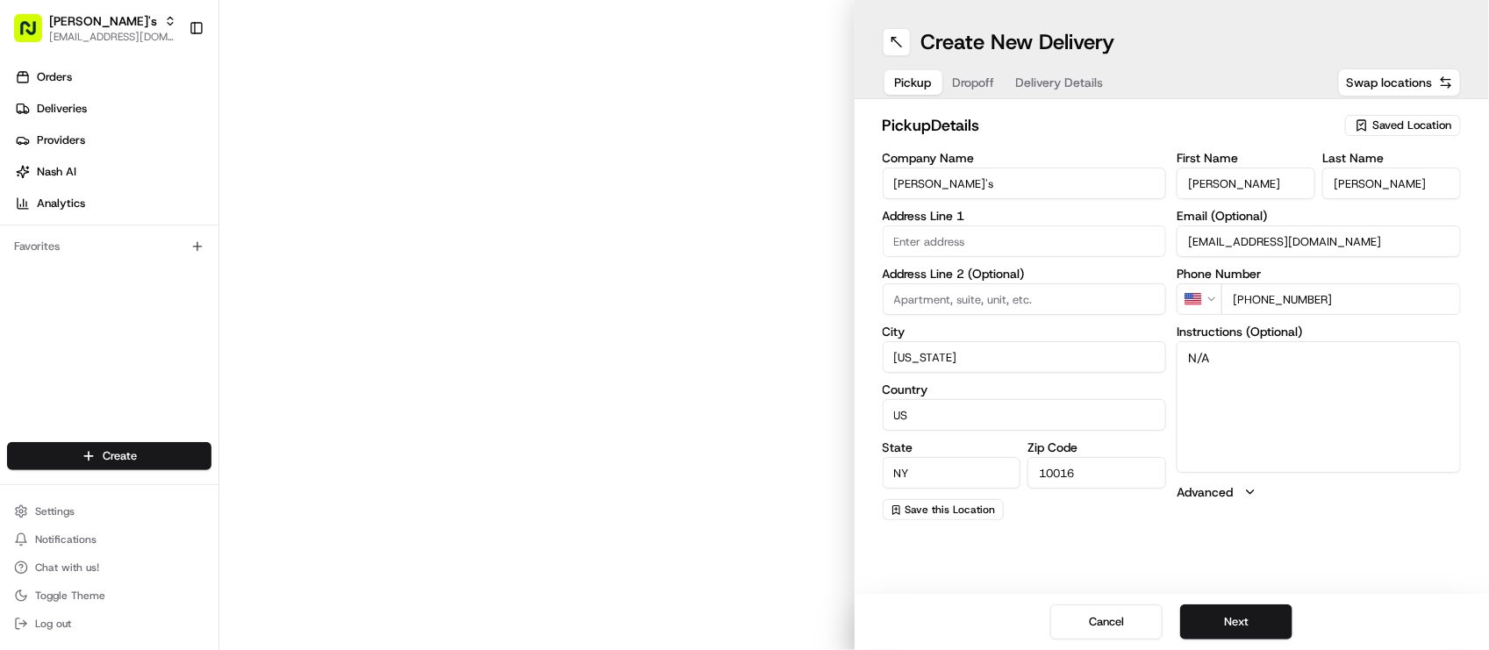
type input "123 Lexington Ave"
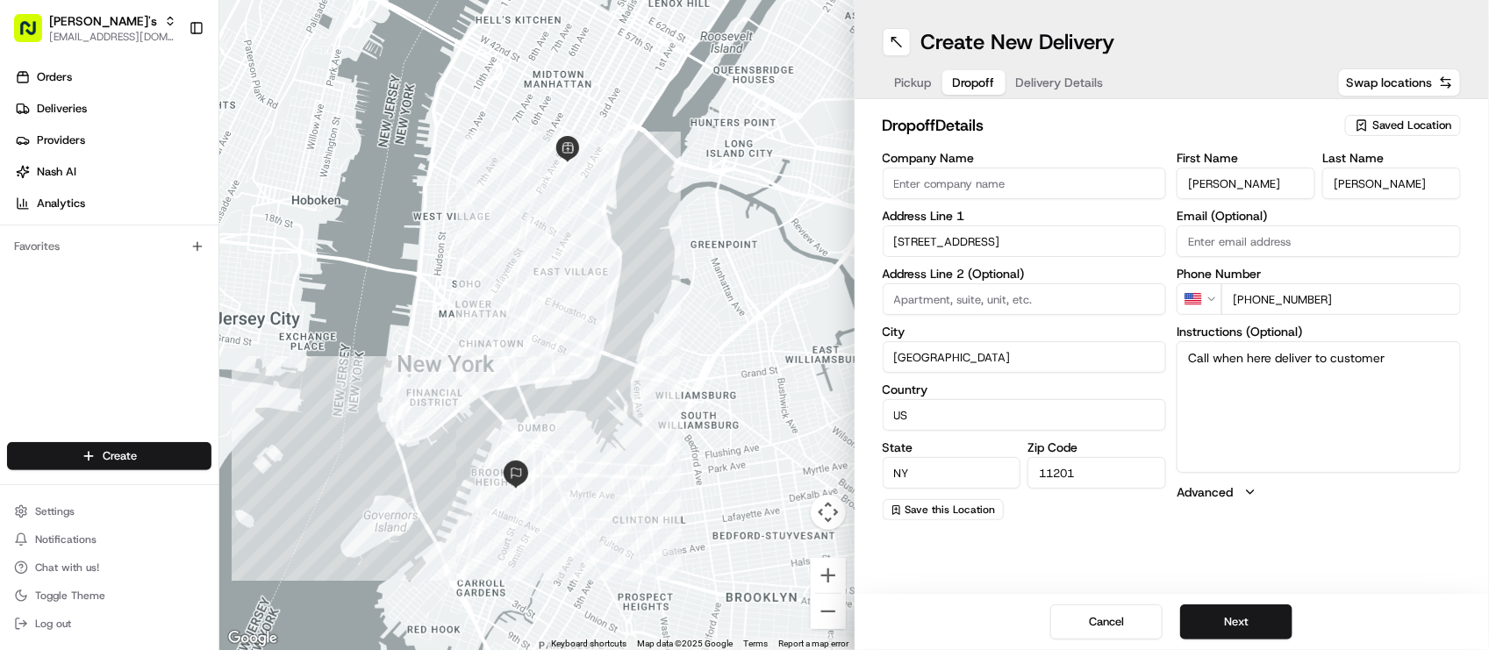
click at [944, 85] on button "Dropoff" at bounding box center [974, 82] width 63 height 25
click at [954, 88] on span "Dropoff" at bounding box center [974, 83] width 42 height 18
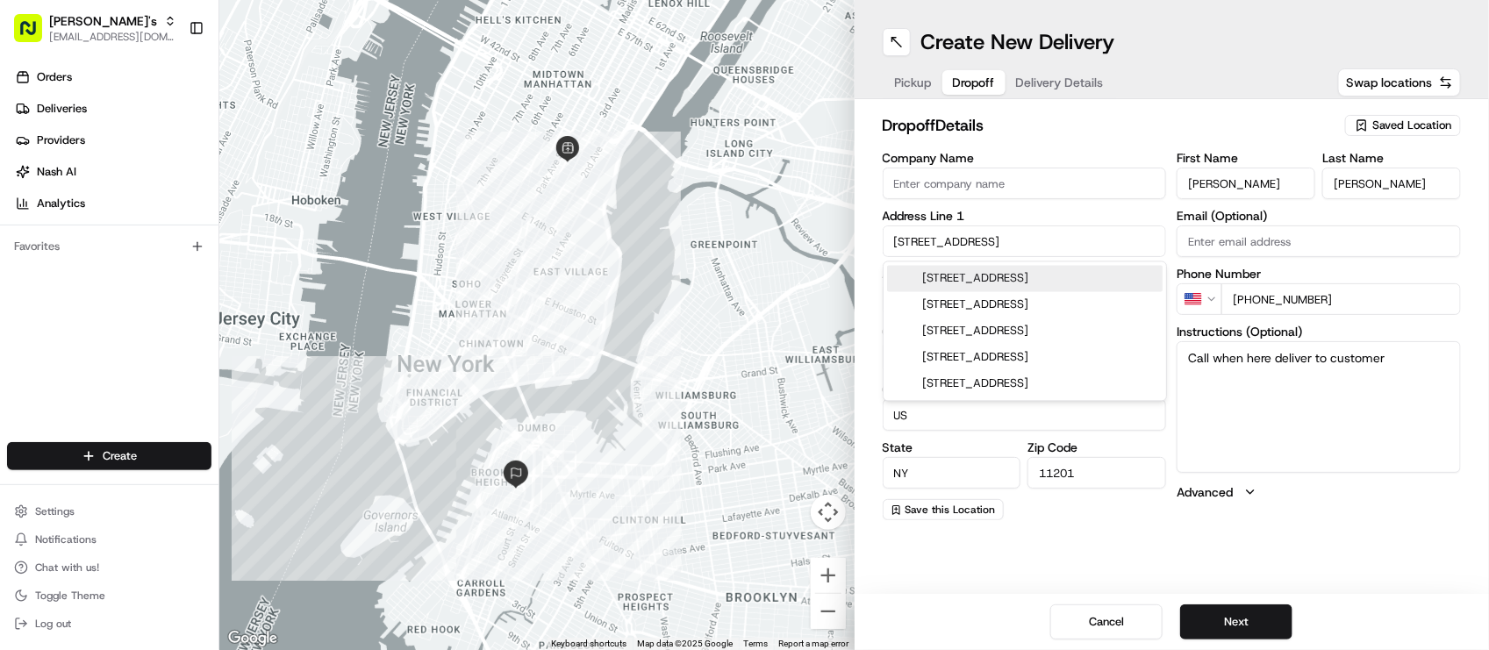
drag, startPoint x: 1008, startPoint y: 233, endPoint x: 832, endPoint y: 190, distance: 180.7
click at [832, 190] on div "← Move left → Move right ↑ Move up ↓ Move down + Zoom in - Zoom out Home Jump l…" at bounding box center [854, 325] width 1270 height 650
paste input ", New York, NY 10002, USA"
click at [993, 279] on div "[STREET_ADDRESS][US_STATE]" at bounding box center [1025, 279] width 276 height 26
type input "[STREET_ADDRESS][US_STATE]"
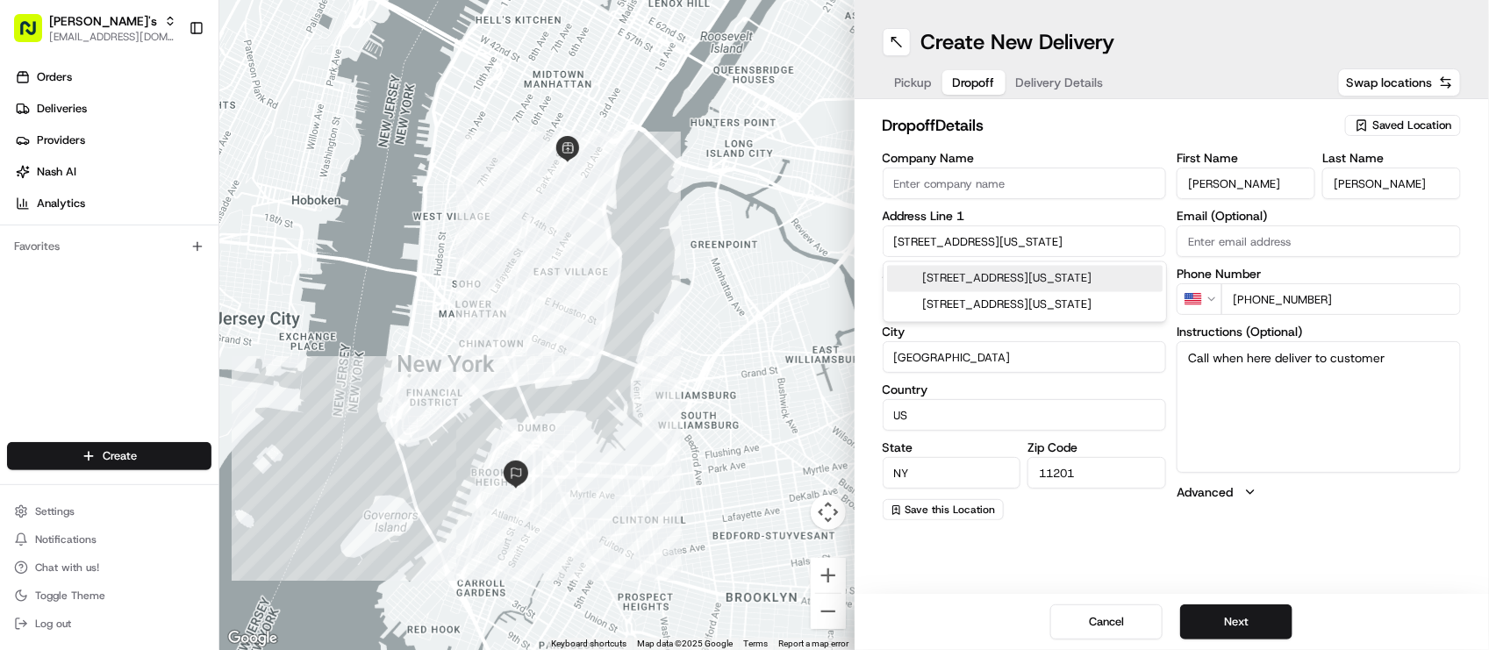
type input "New York"
type input "United States"
type input "10002"
type input "63 Clinton Street"
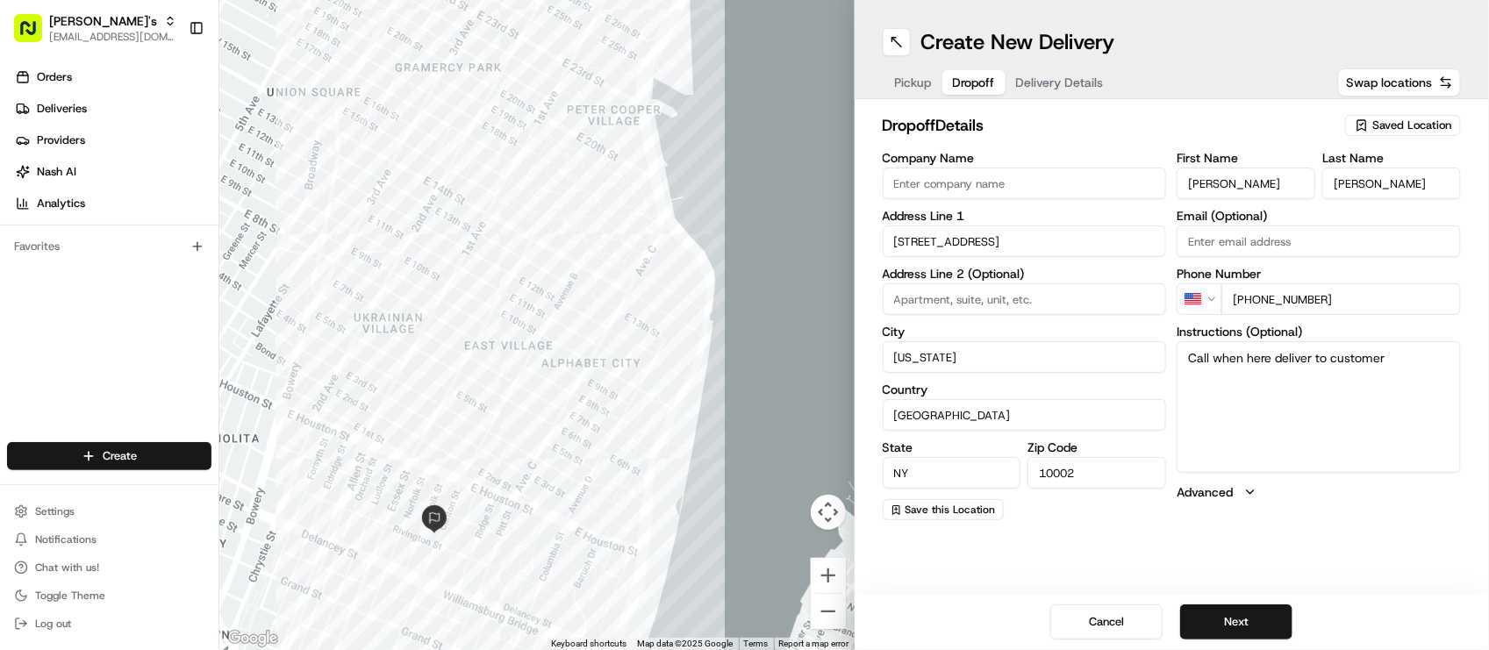
drag, startPoint x: 566, startPoint y: 457, endPoint x: 639, endPoint y: 484, distance: 77.5
click at [641, 484] on div at bounding box center [536, 325] width 635 height 650
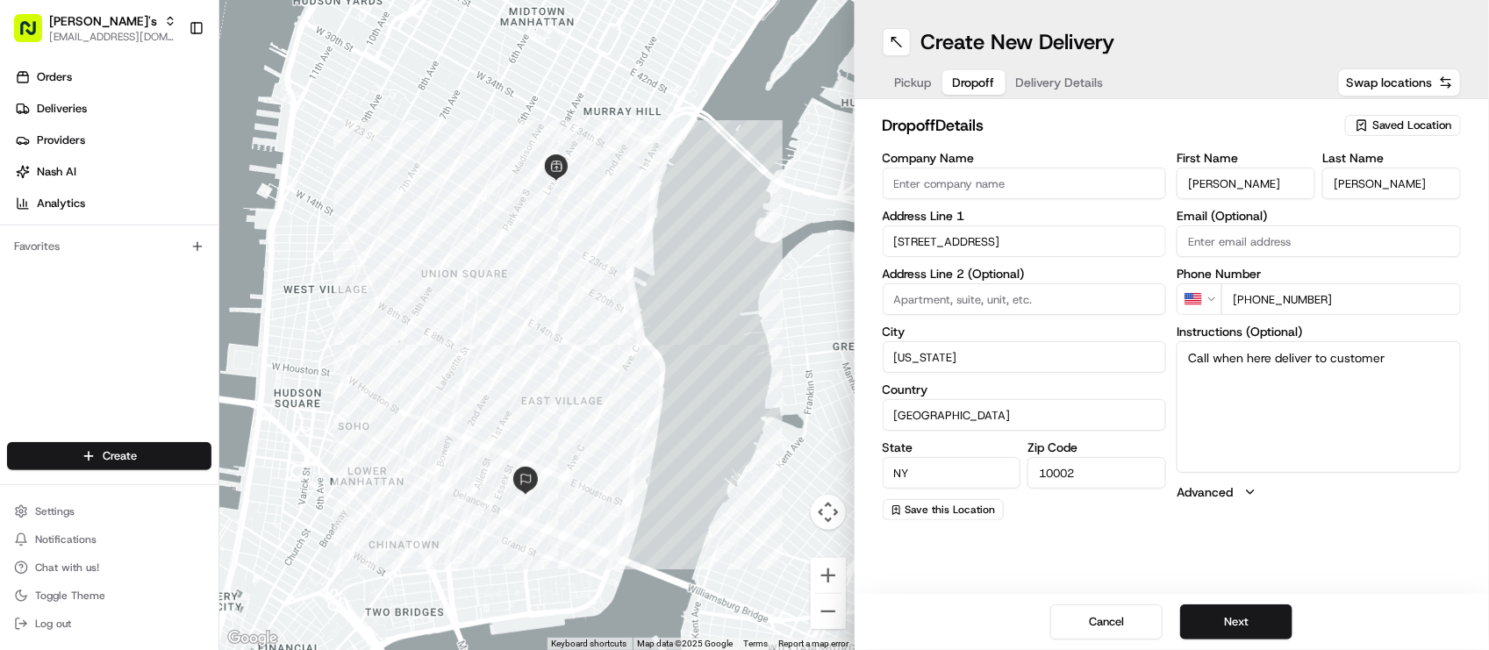
click at [1043, 97] on div "Pickup Dropoff Delivery Details" at bounding box center [999, 83] width 233 height 32
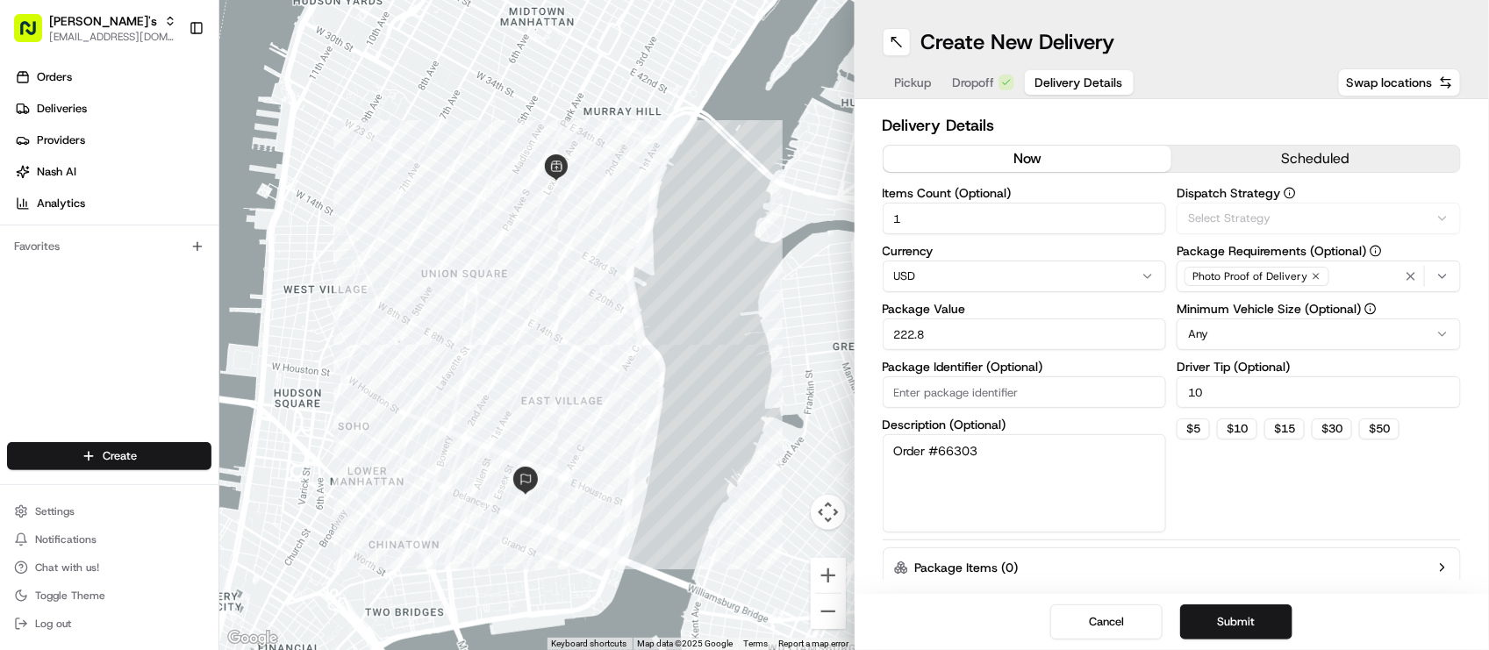
click at [1043, 84] on span "Delivery Details" at bounding box center [1080, 83] width 88 height 18
click at [1352, 282] on div "Photo Proof of Delivery" at bounding box center [1319, 276] width 276 height 26
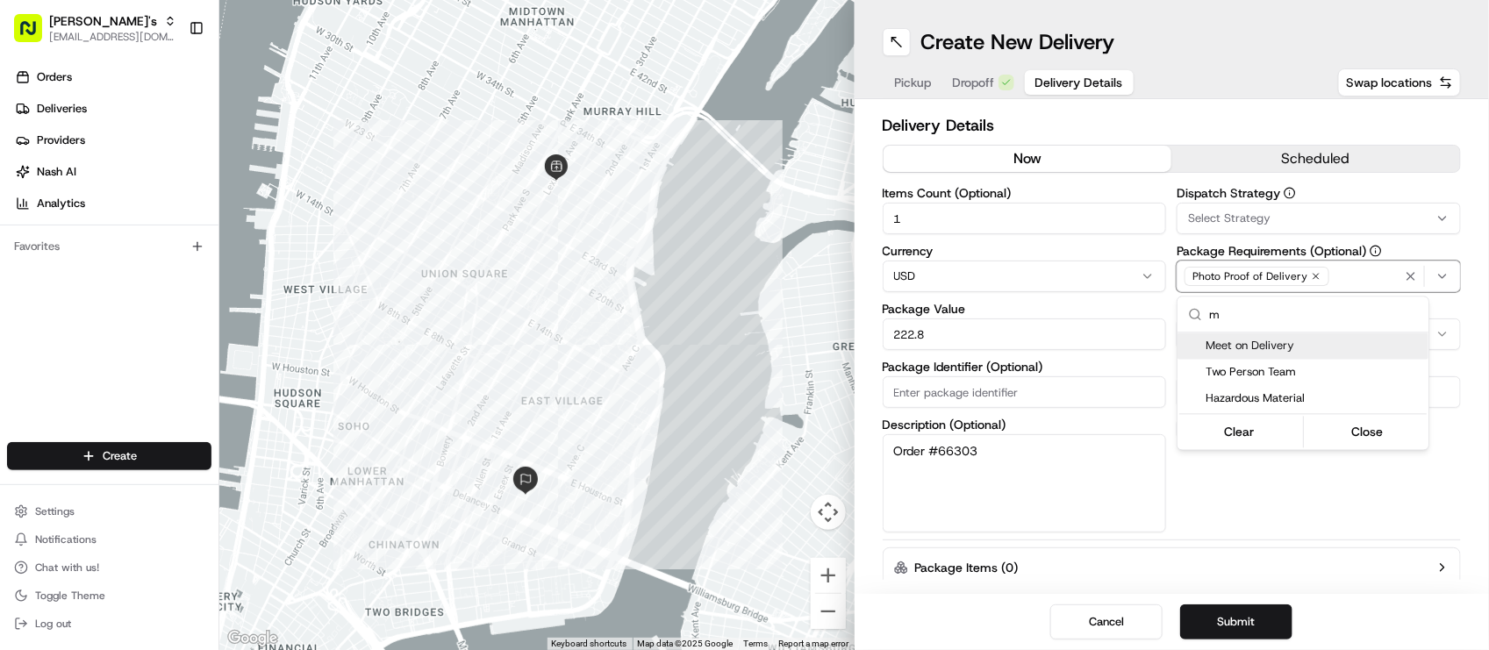
type input "m"
click at [1273, 342] on span "Meet on Delivery" at bounding box center [1314, 347] width 216 height 16
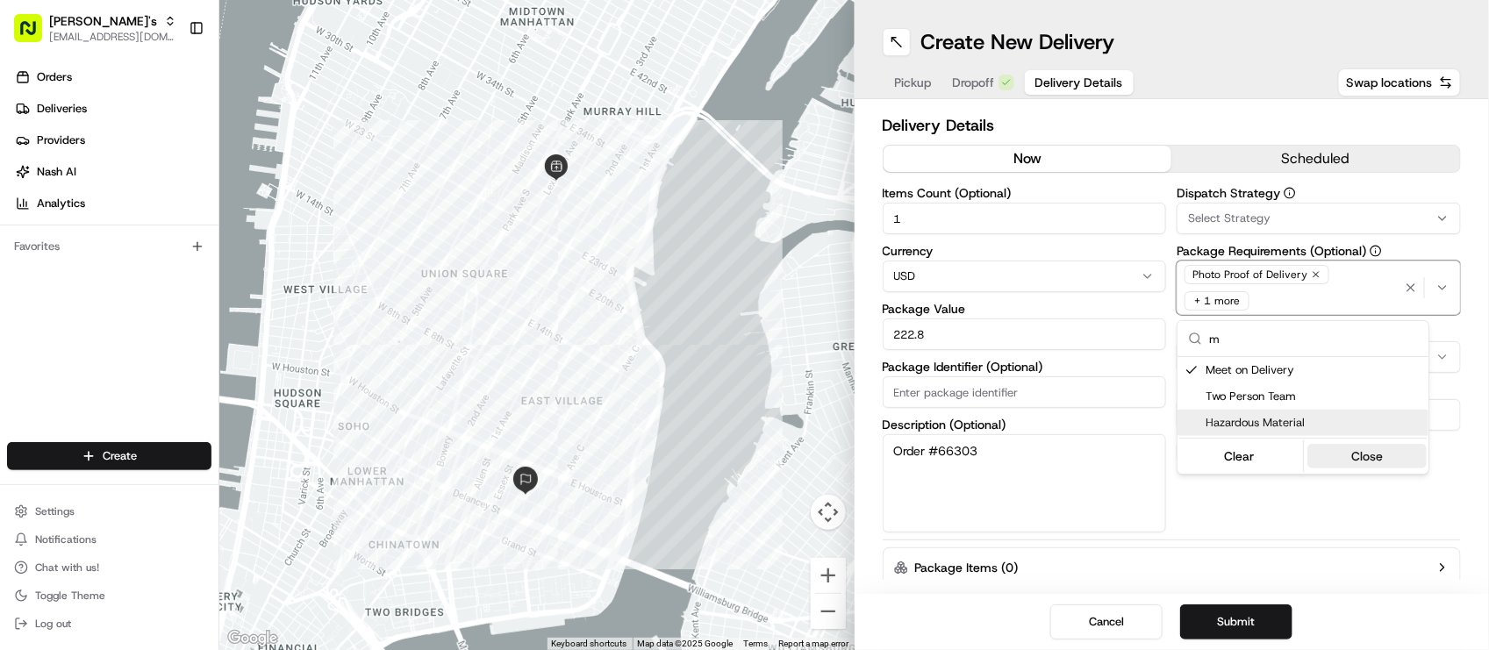
click at [1336, 455] on button "Close" at bounding box center [1368, 456] width 120 height 25
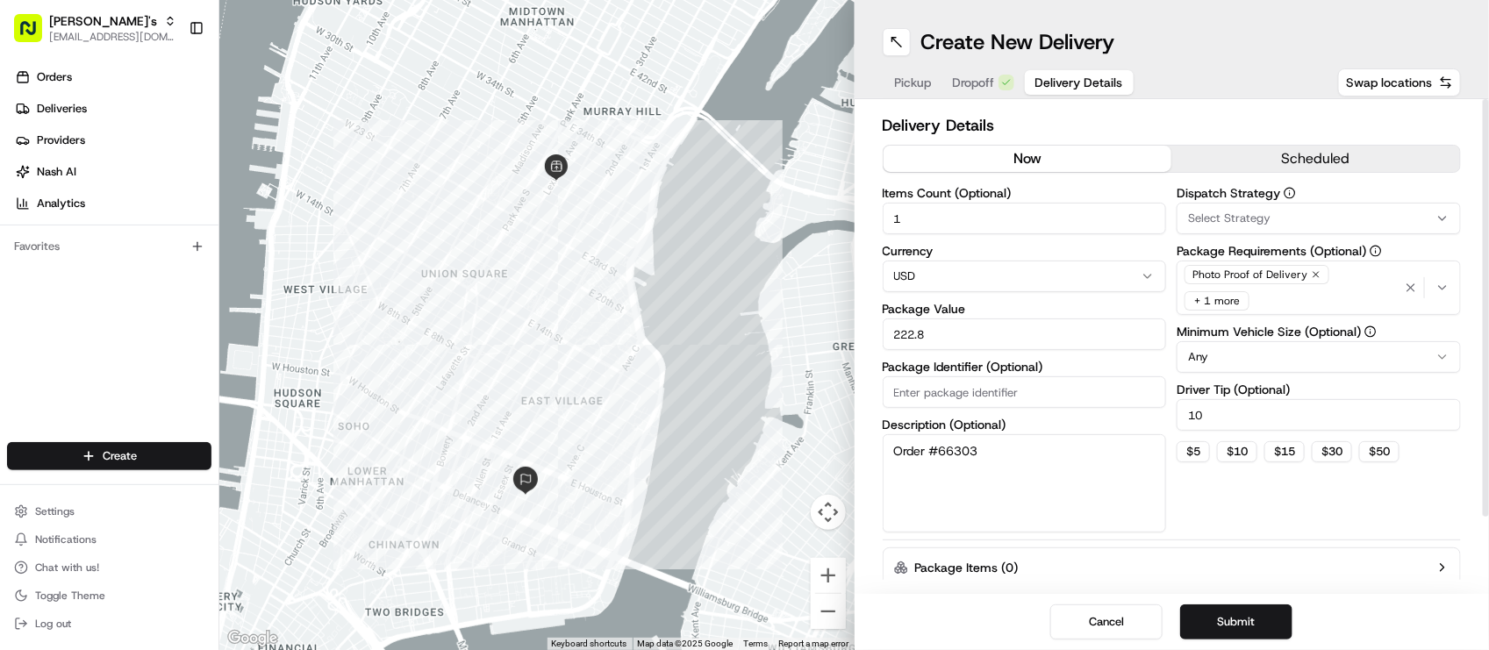
click at [1222, 303] on div "+ 1 more" at bounding box center [1217, 300] width 65 height 19
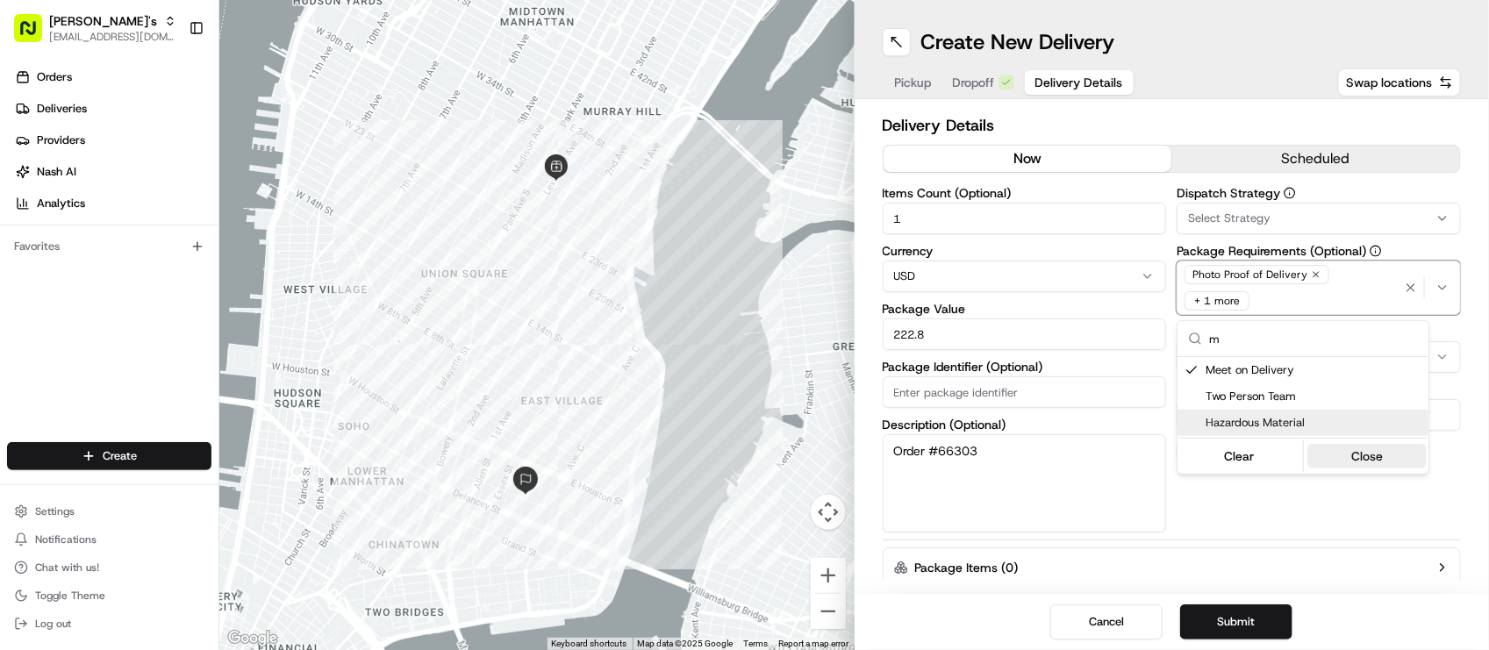
click at [1337, 450] on button "Close" at bounding box center [1368, 456] width 120 height 25
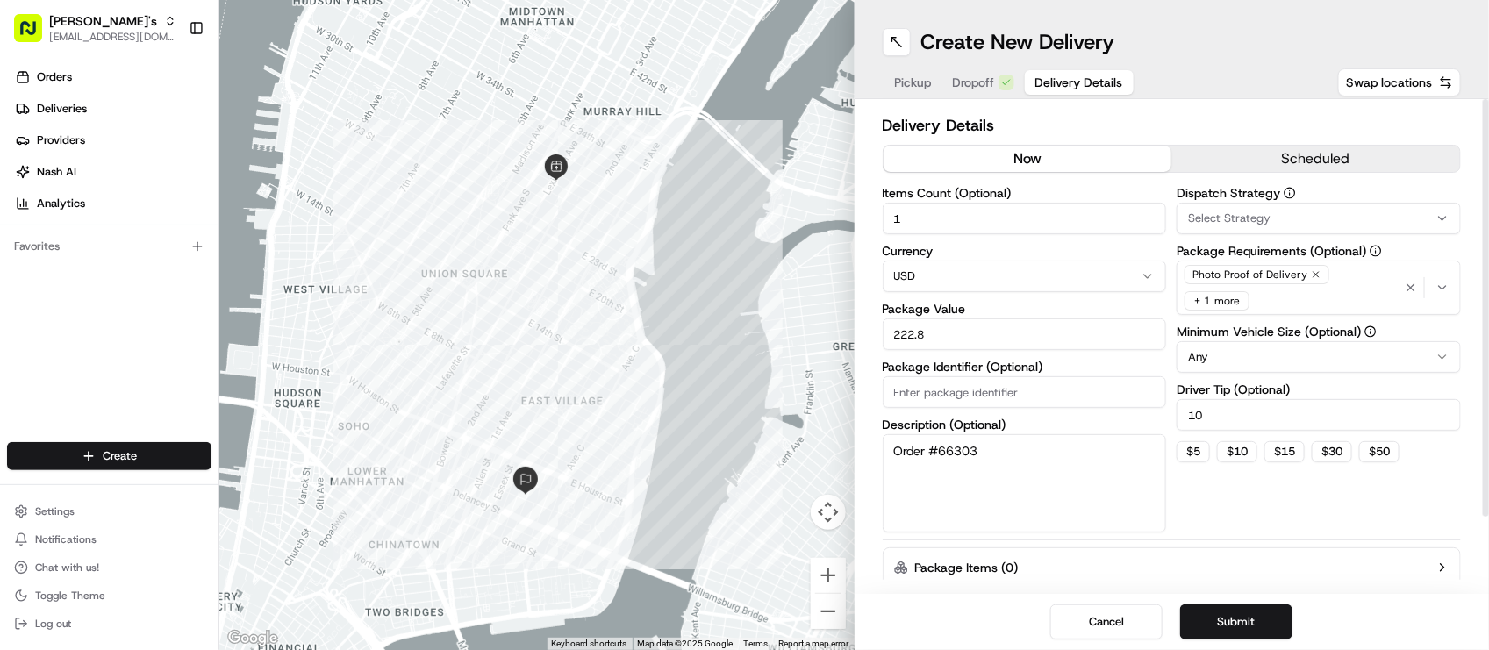
click at [989, 84] on span "Dropoff" at bounding box center [974, 83] width 42 height 18
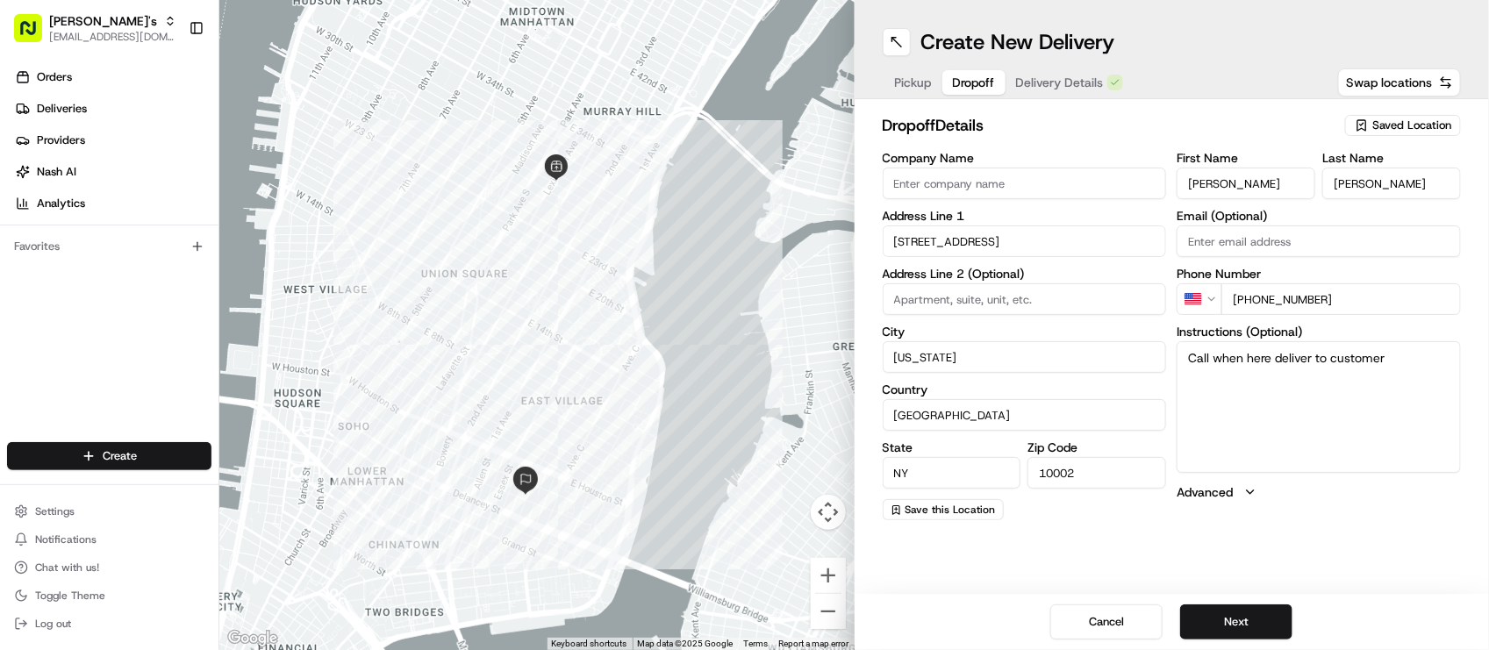
click at [905, 81] on span "Pickup" at bounding box center [913, 83] width 37 height 18
click at [994, 85] on span "Dropoff" at bounding box center [974, 83] width 42 height 18
click at [1076, 85] on span "Delivery Details" at bounding box center [1060, 83] width 88 height 18
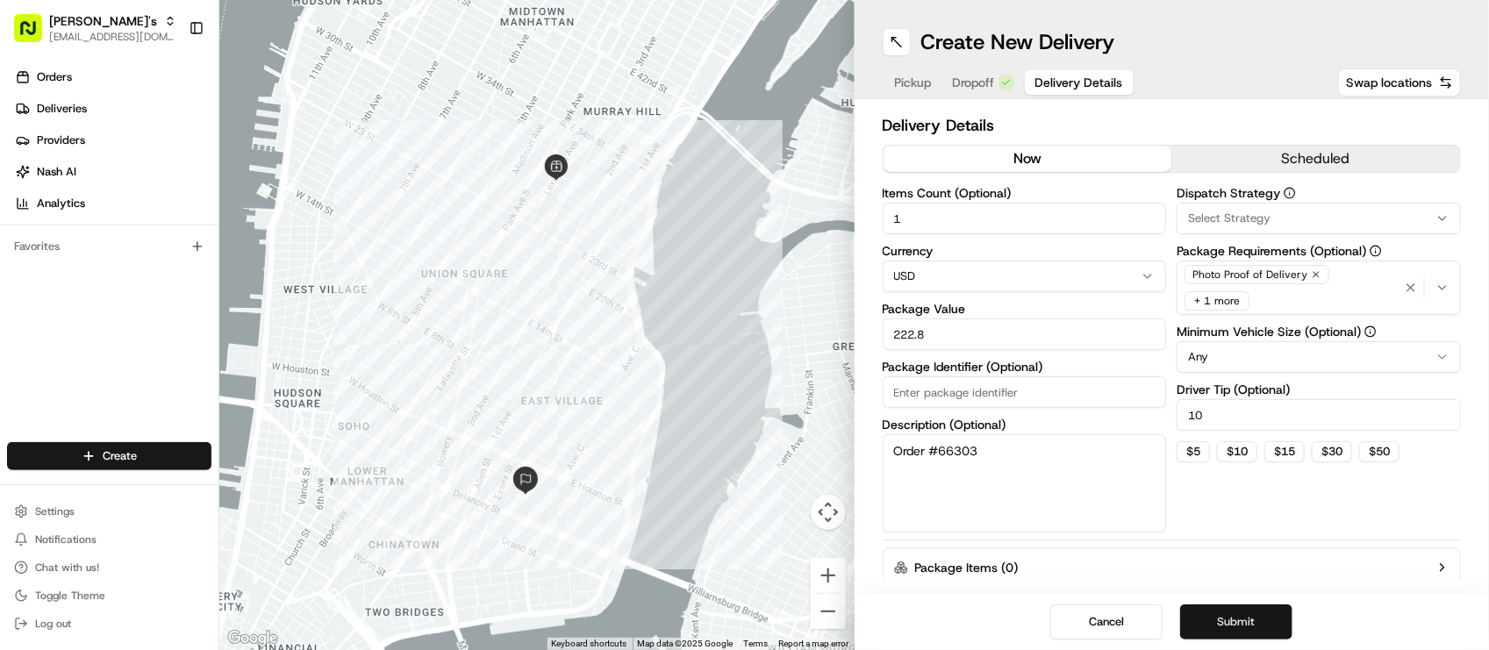
click at [1261, 621] on button "Submit" at bounding box center [1236, 622] width 112 height 35
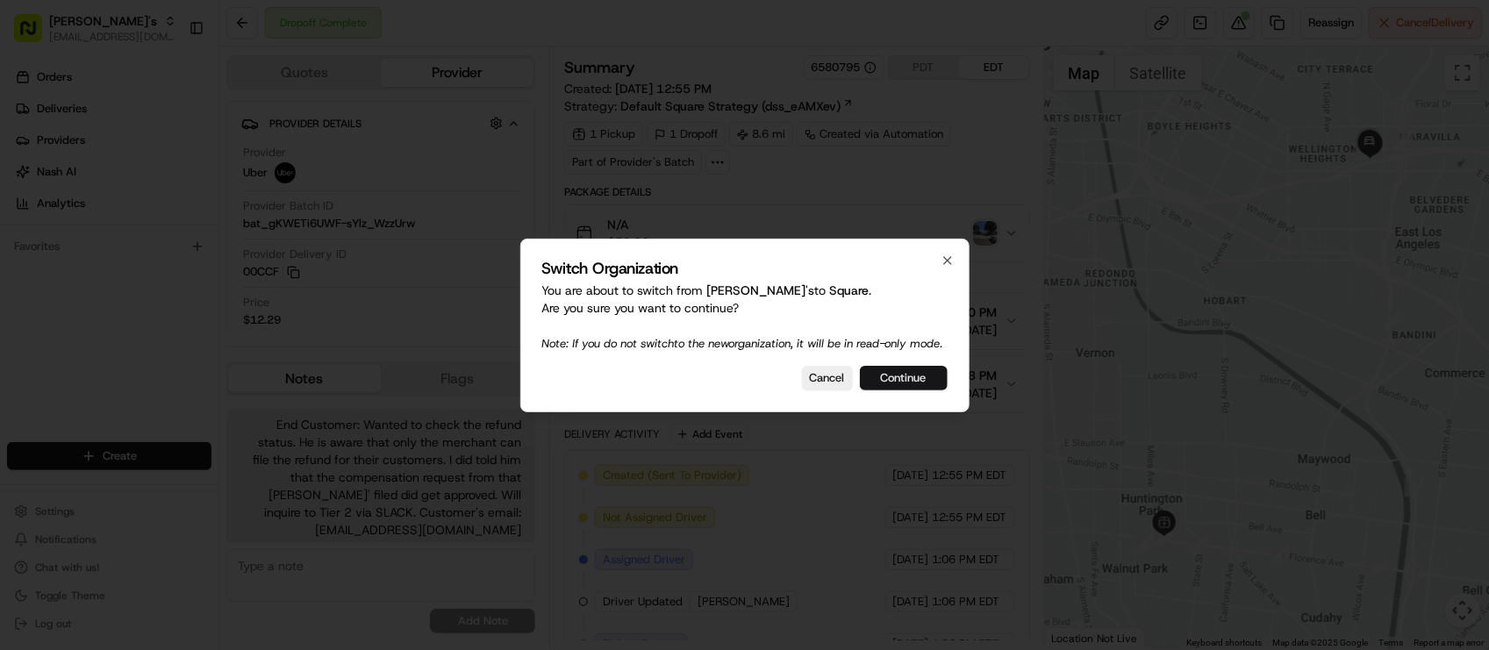
click at [917, 376] on button "Continue" at bounding box center [904, 378] width 88 height 25
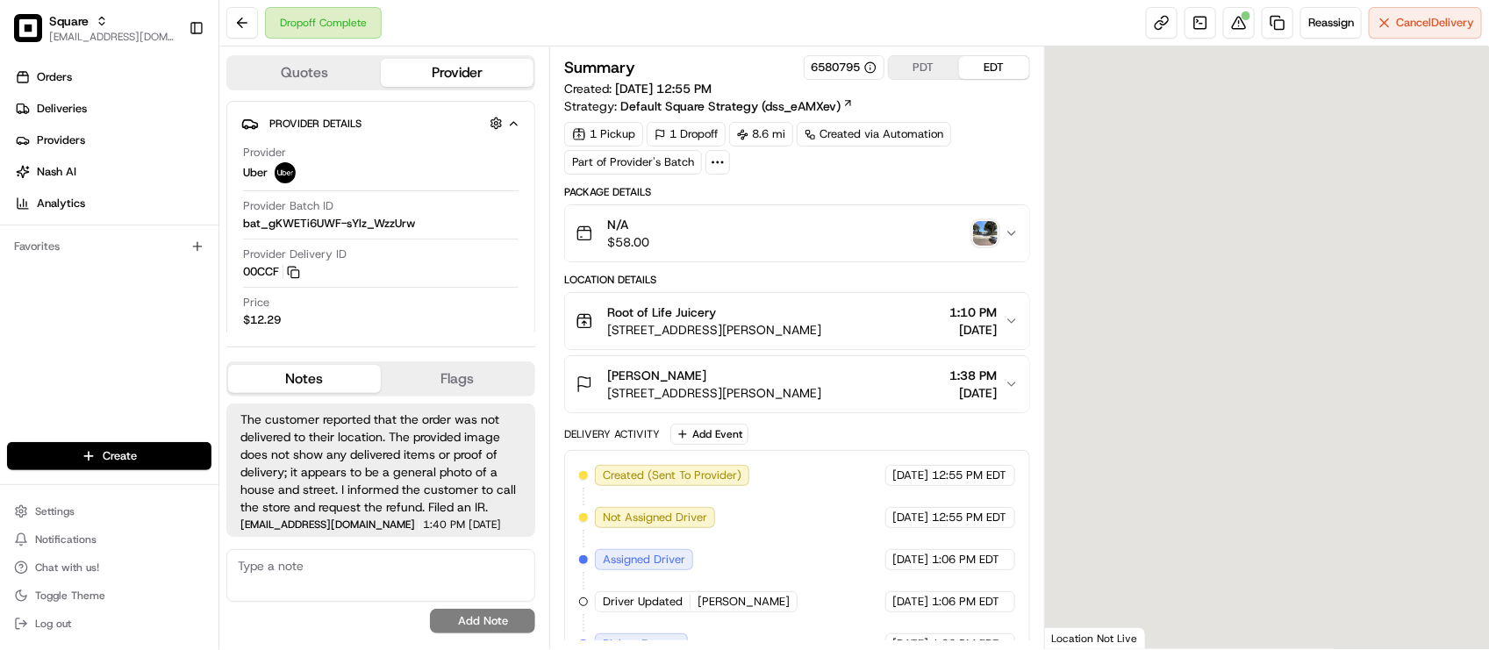
scroll to position [139, 0]
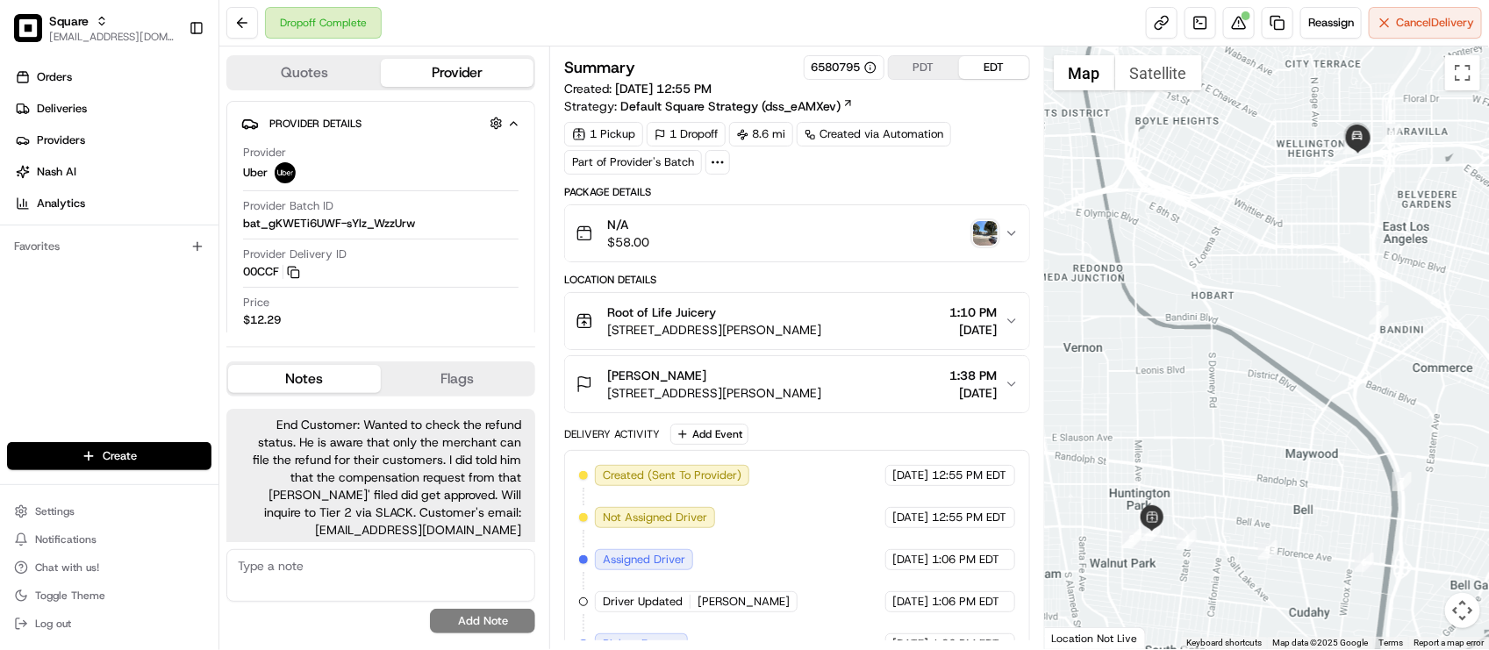
click at [804, 434] on div "Delivery Activity Add Event" at bounding box center [796, 434] width 465 height 21
click at [886, 564] on div "[DATE] 1:06 PM EDT" at bounding box center [951, 559] width 130 height 21
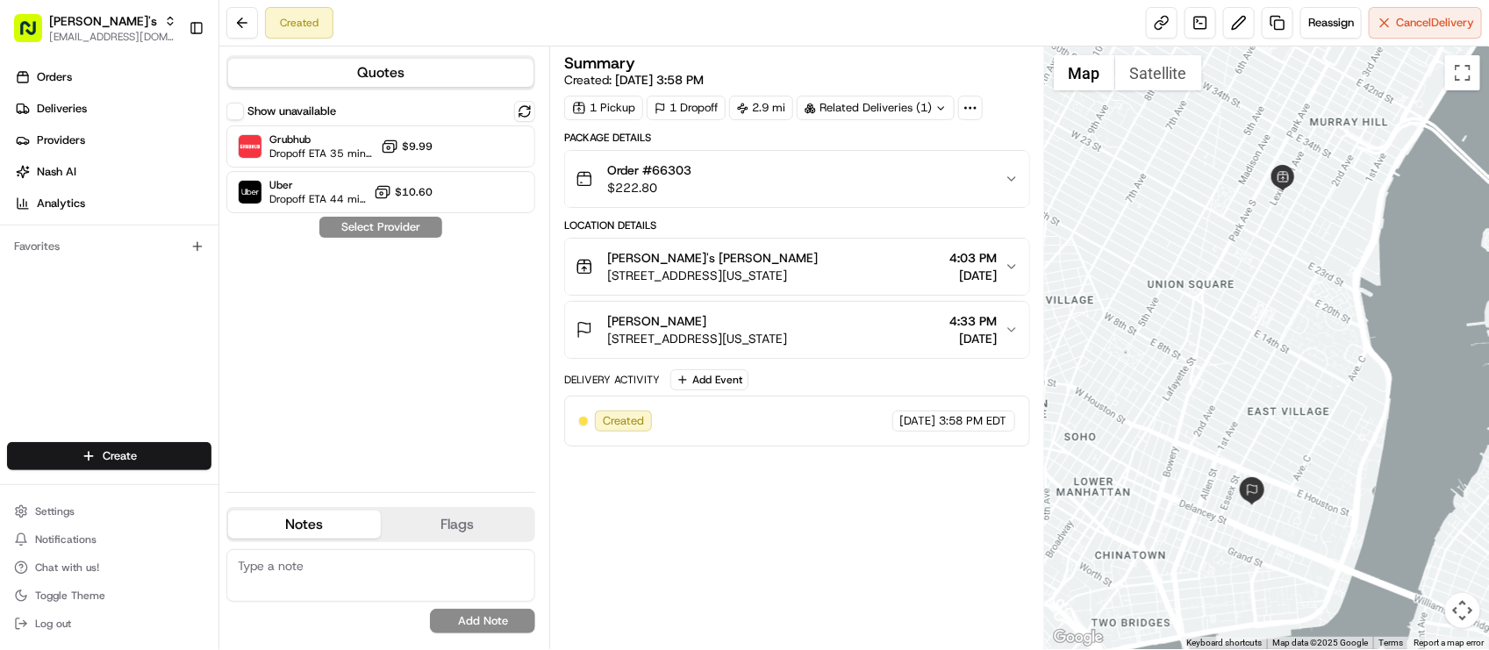
click at [474, 37] on div "Created Reassign Cancel Delivery" at bounding box center [854, 23] width 1270 height 47
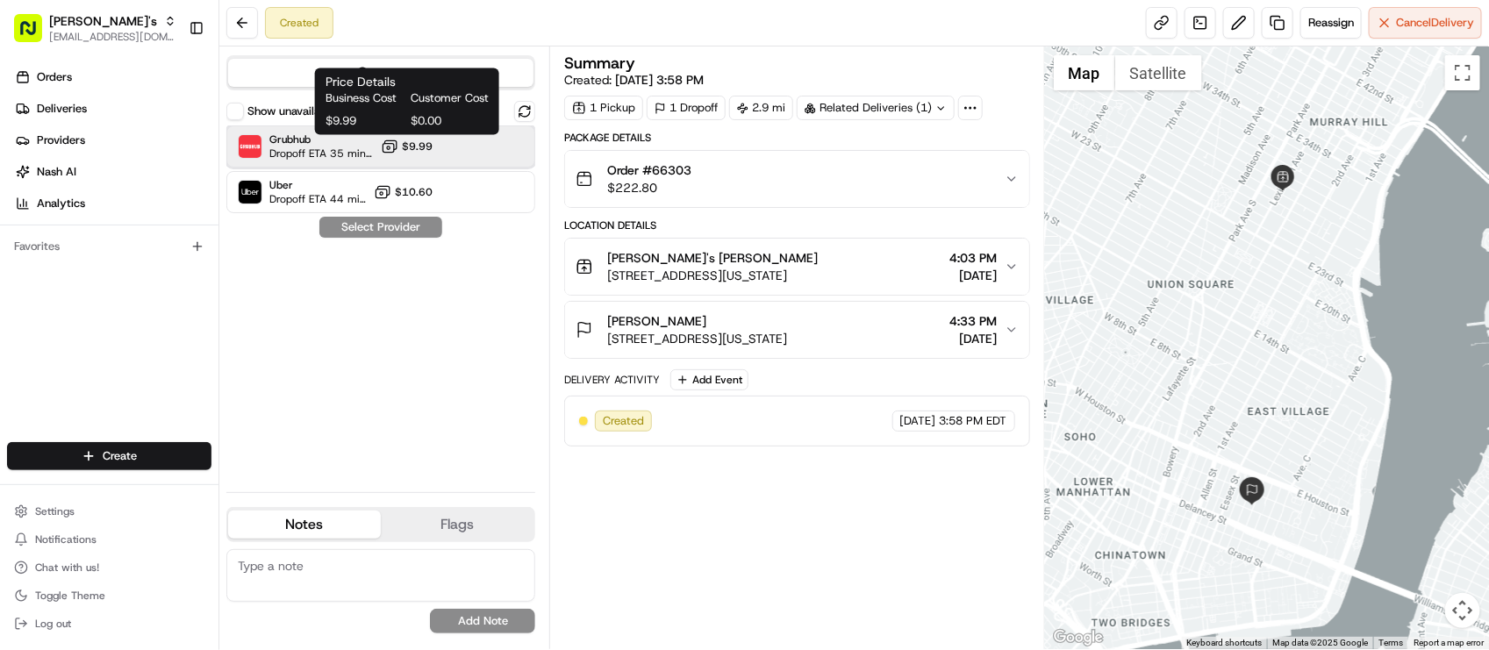
click at [326, 136] on span "Grubhub" at bounding box center [321, 140] width 104 height 14
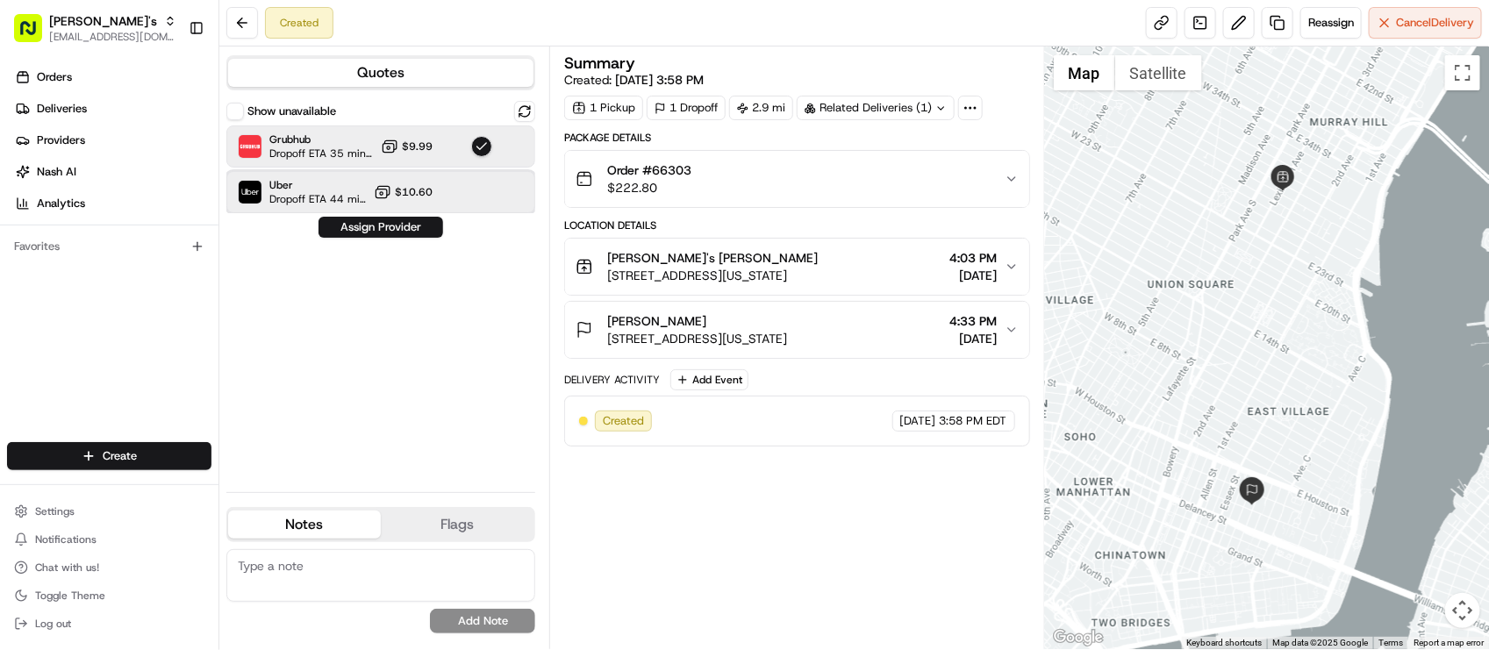
click at [326, 193] on span "Dropoff ETA 44 minutes" at bounding box center [317, 199] width 97 height 14
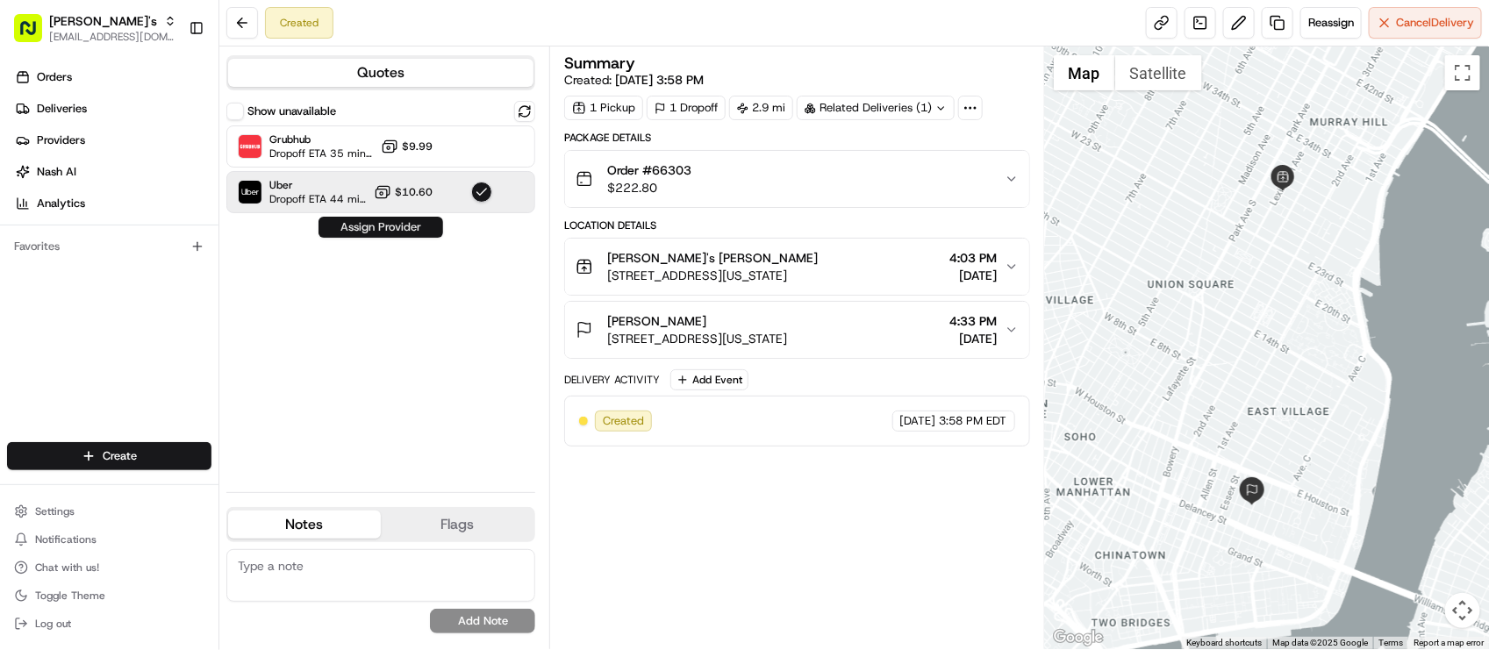
click at [351, 226] on button "Assign Provider" at bounding box center [381, 227] width 125 height 21
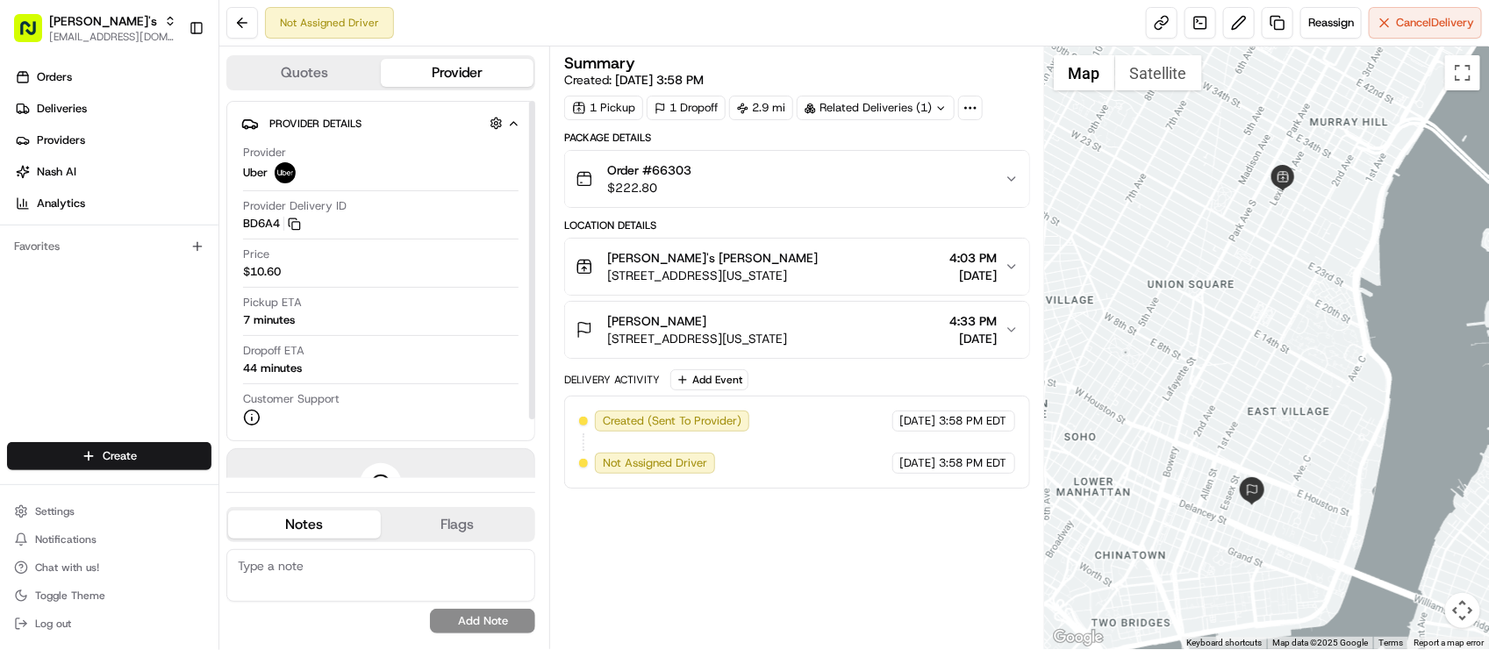
click at [463, 270] on div "Price $10.60" at bounding box center [381, 263] width 276 height 33
click at [834, 604] on div "Summary Created: [DATE] 3:58 PM 1 Pickup 1 Dropoff 2.9 mi Related Deliveries (1…" at bounding box center [796, 347] width 465 height 585
click at [807, 284] on span "[STREET_ADDRESS][US_STATE]" at bounding box center [712, 276] width 211 height 18
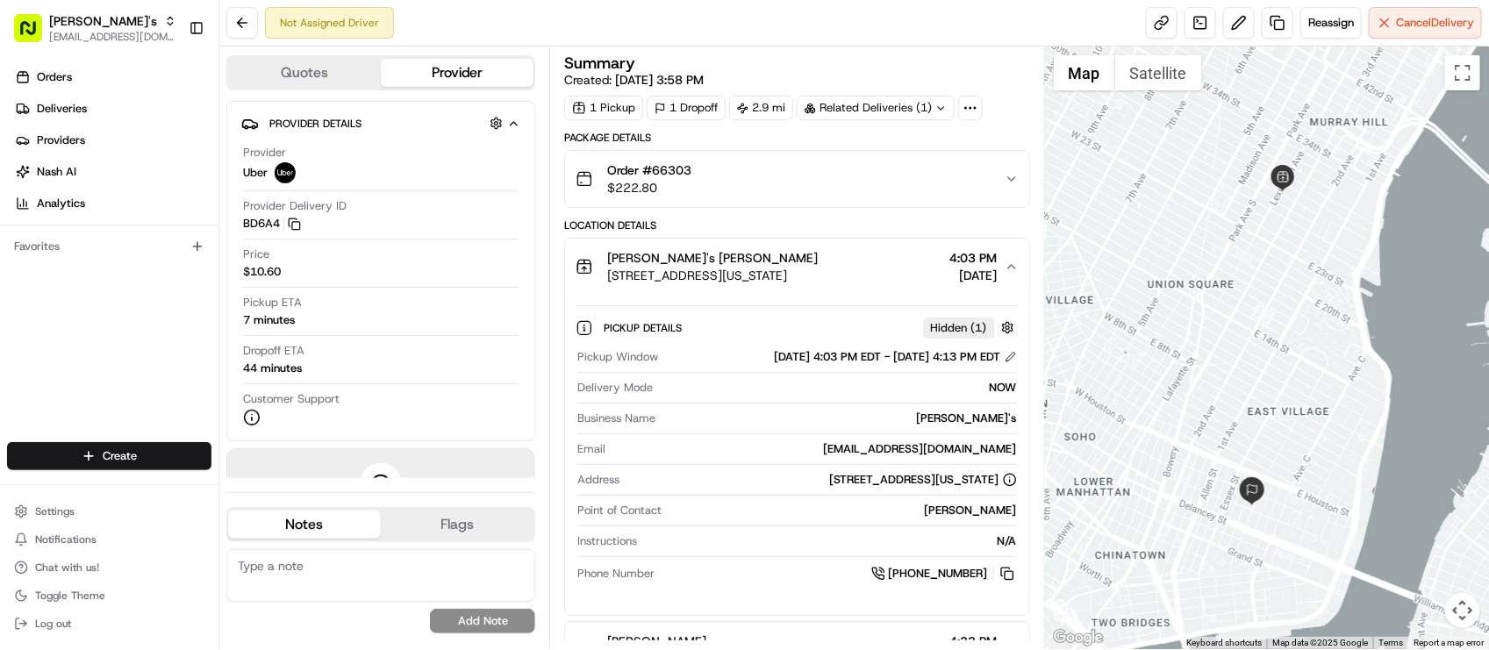
click at [818, 283] on span "[STREET_ADDRESS][US_STATE]" at bounding box center [712, 276] width 211 height 18
click at [854, 182] on div "Order #66303 $222.80" at bounding box center [790, 178] width 428 height 35
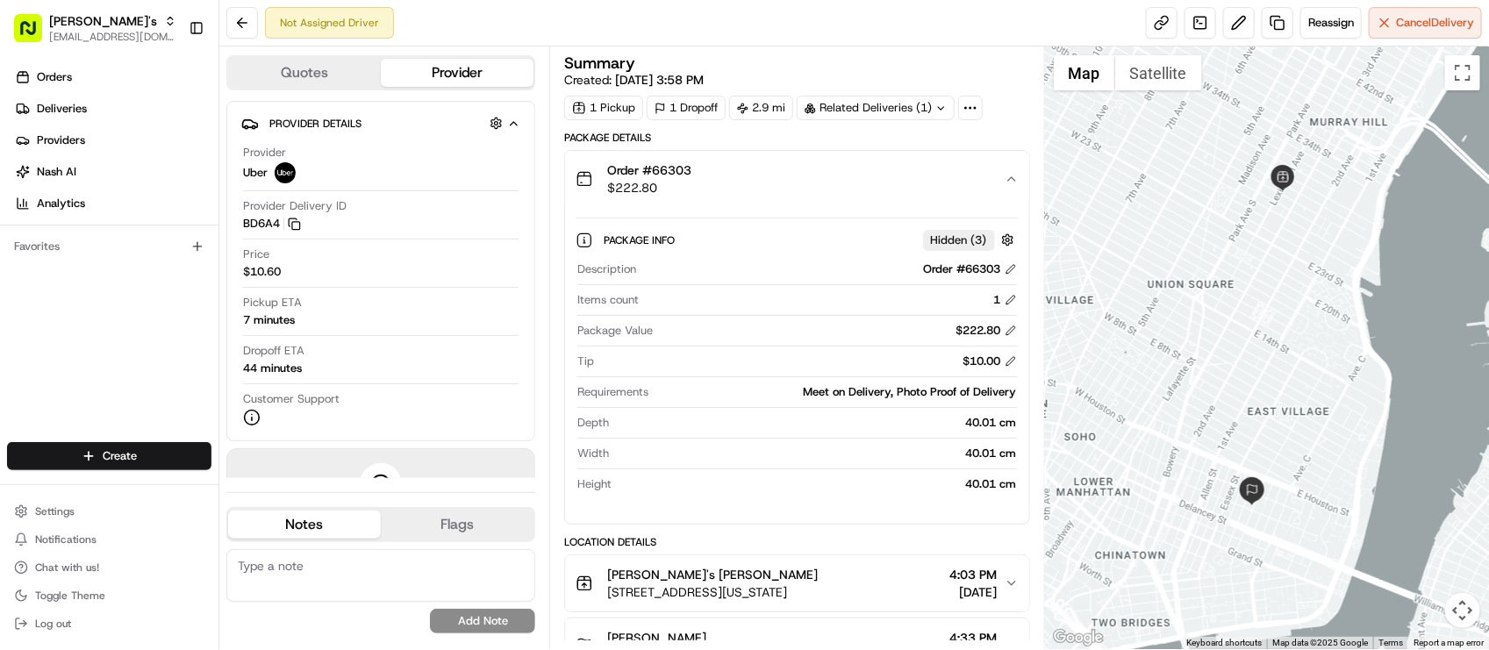
click at [854, 182] on div "Order #66303 $222.80" at bounding box center [790, 178] width 428 height 35
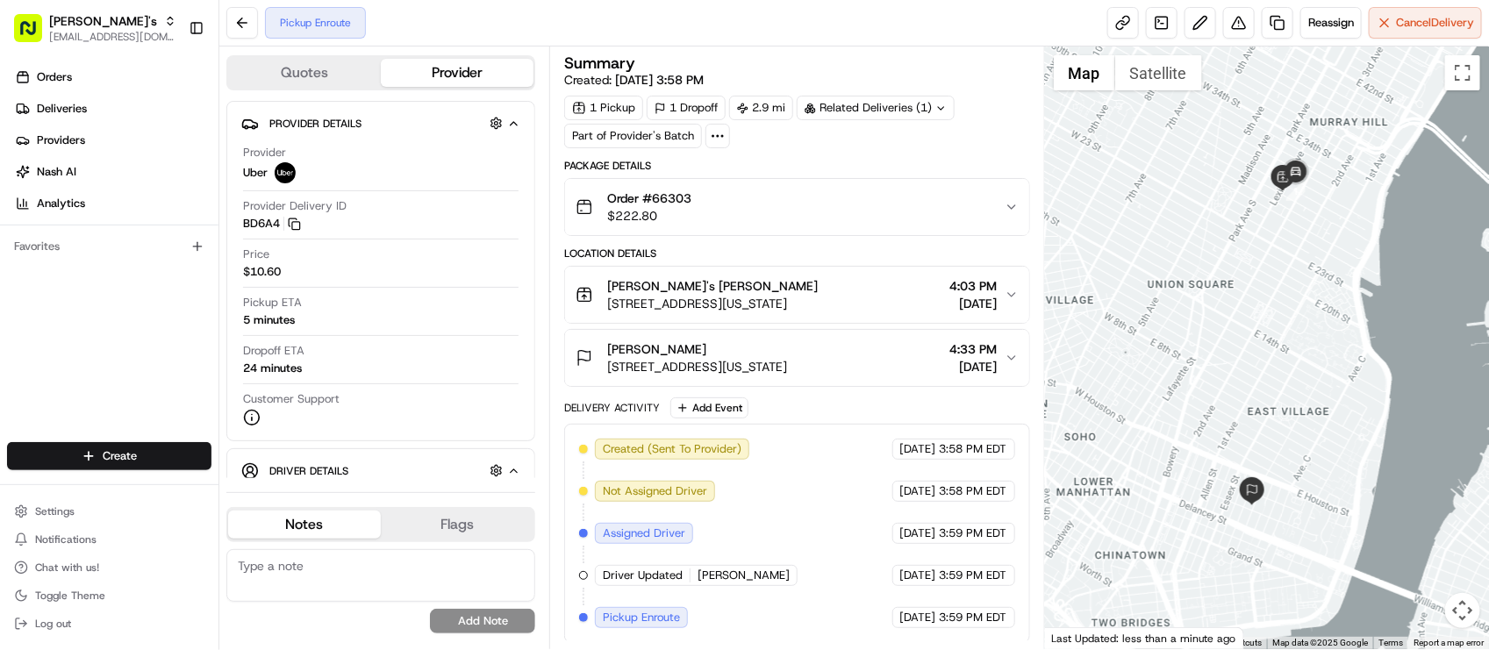
click at [893, 615] on div "[DATE] 3:59 PM EDT" at bounding box center [954, 617] width 123 height 21
click at [863, 520] on div "Created (Sent To Provider) Uber [DATE] 3:58 PM EDT Not Assigned Driver Uber [DA…" at bounding box center [796, 534] width 435 height 190
click at [882, 50] on div "Summary Created: [DATE] 3:58 PM 1 Pickup 1 Dropoff 2.9 mi Related Deliveries (1…" at bounding box center [796, 348] width 495 height 603
click at [810, 540] on div "Created (Sent To Provider) Uber [DATE] 3:58 PM EDT Not Assigned Driver Uber [DA…" at bounding box center [796, 534] width 435 height 190
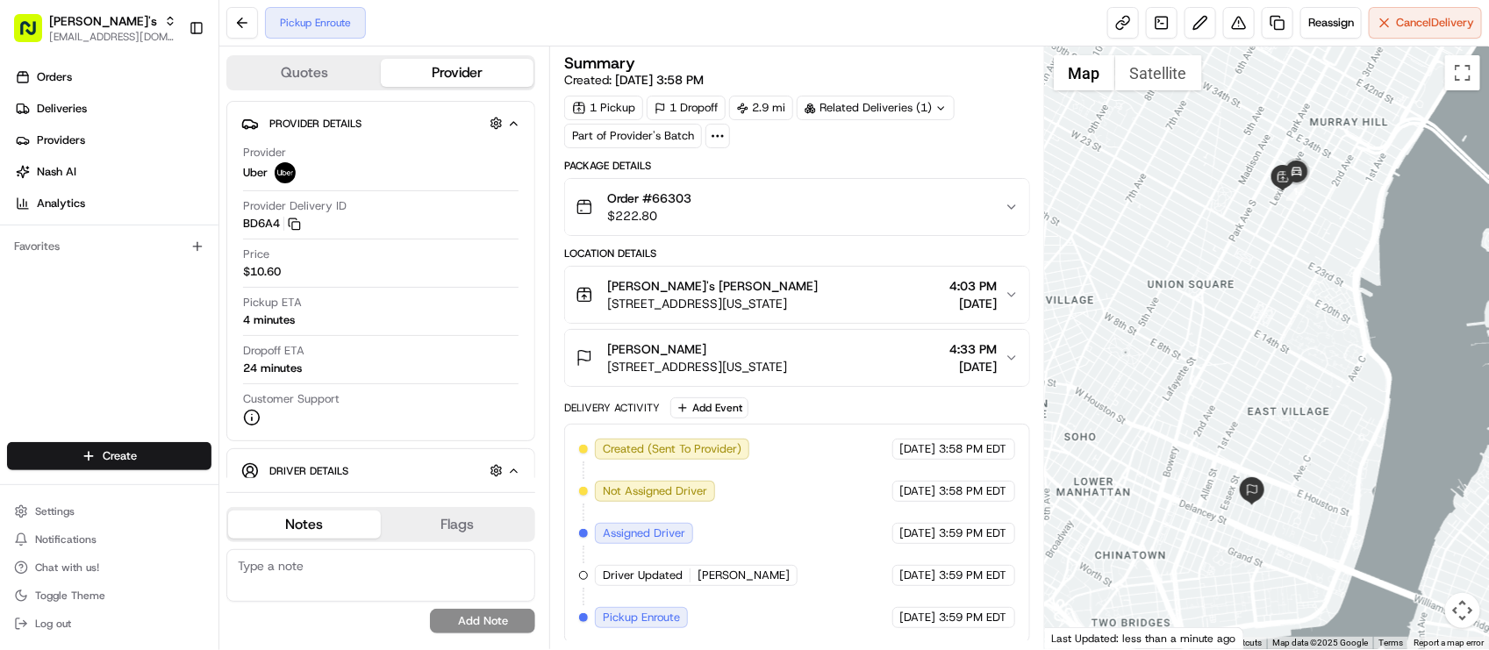
click at [862, 373] on div "[PERSON_NAME] [STREET_ADDRESS][PERSON_NAME][US_STATE] 4:33 PM [DATE]" at bounding box center [790, 358] width 428 height 35
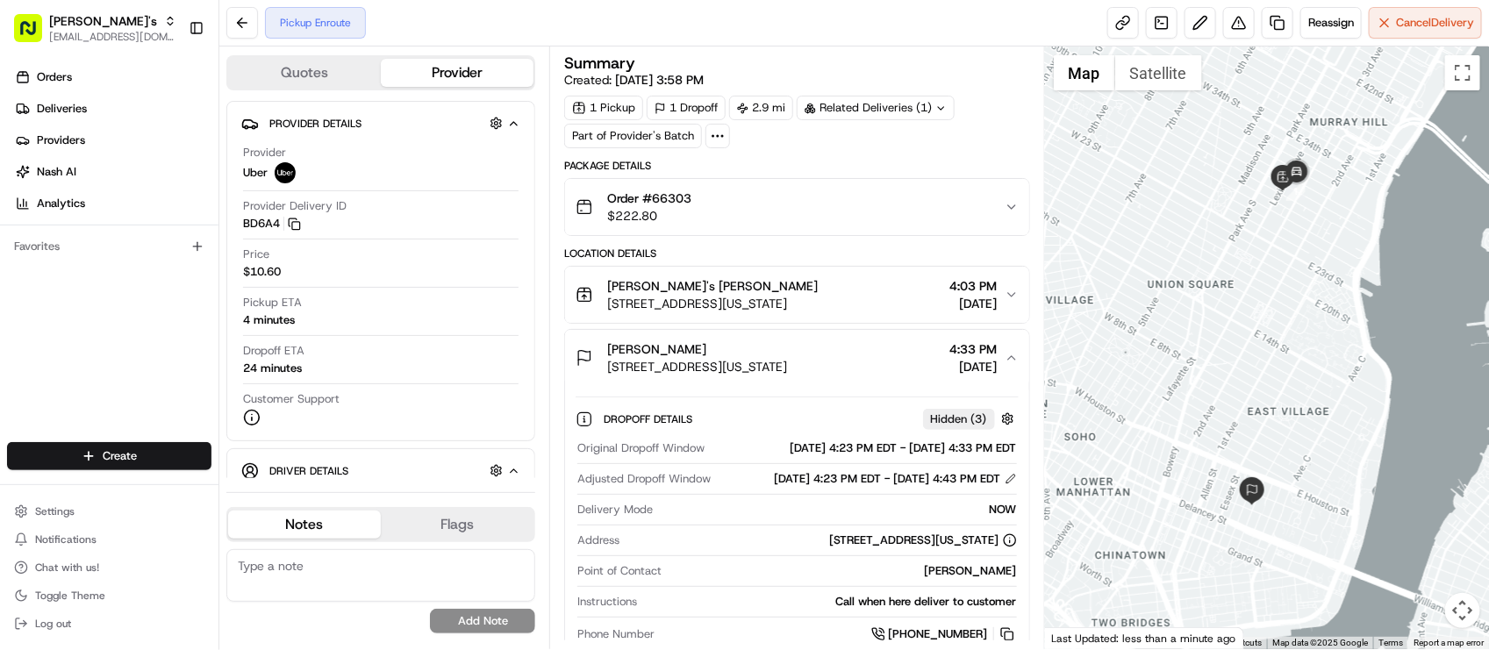
click at [862, 373] on div "[PERSON_NAME] [STREET_ADDRESS][PERSON_NAME][US_STATE] 4:33 PM [DATE]" at bounding box center [790, 358] width 428 height 35
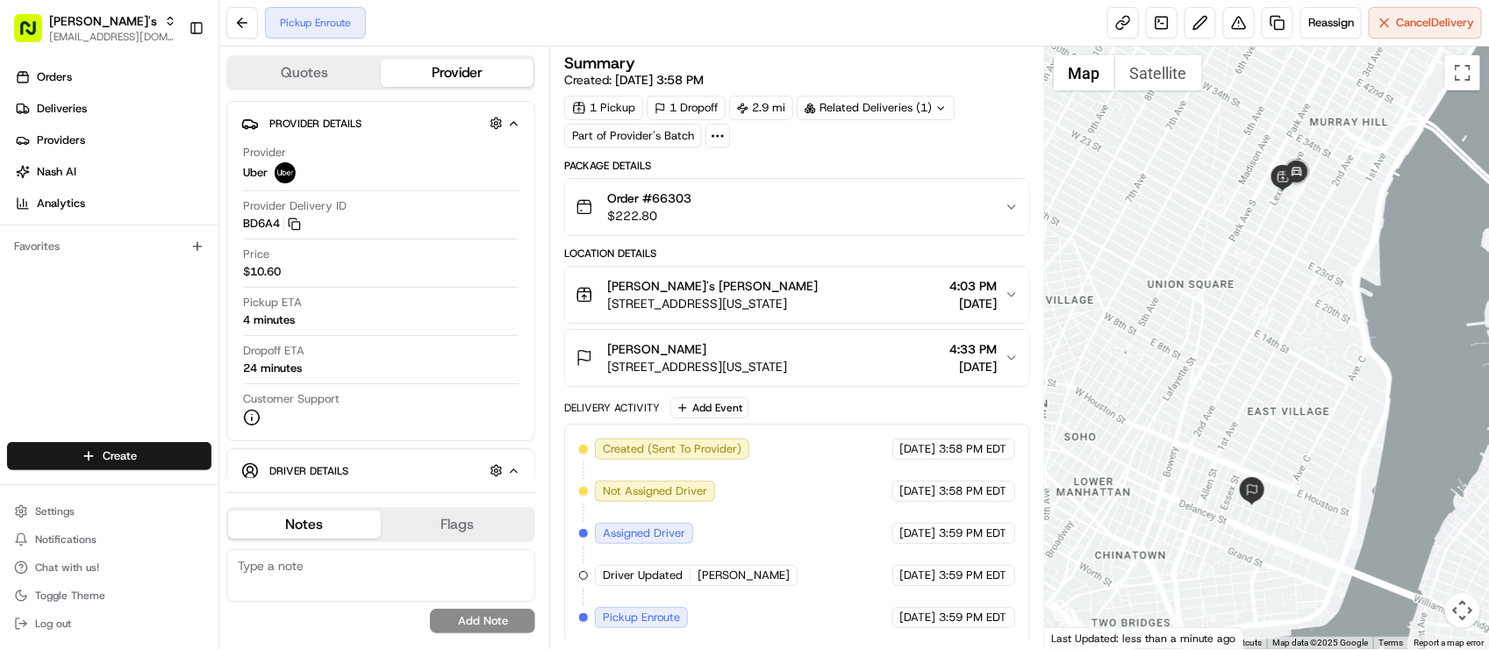
click at [531, 29] on div "Pickup Enroute Reassign Cancel Delivery" at bounding box center [854, 23] width 1270 height 47
click at [456, 217] on div "Provider Delivery ID BD6A4 Copy del_a6QfOXJISxWcWGWfXwvWpA BD6A4" at bounding box center [381, 214] width 276 height 33
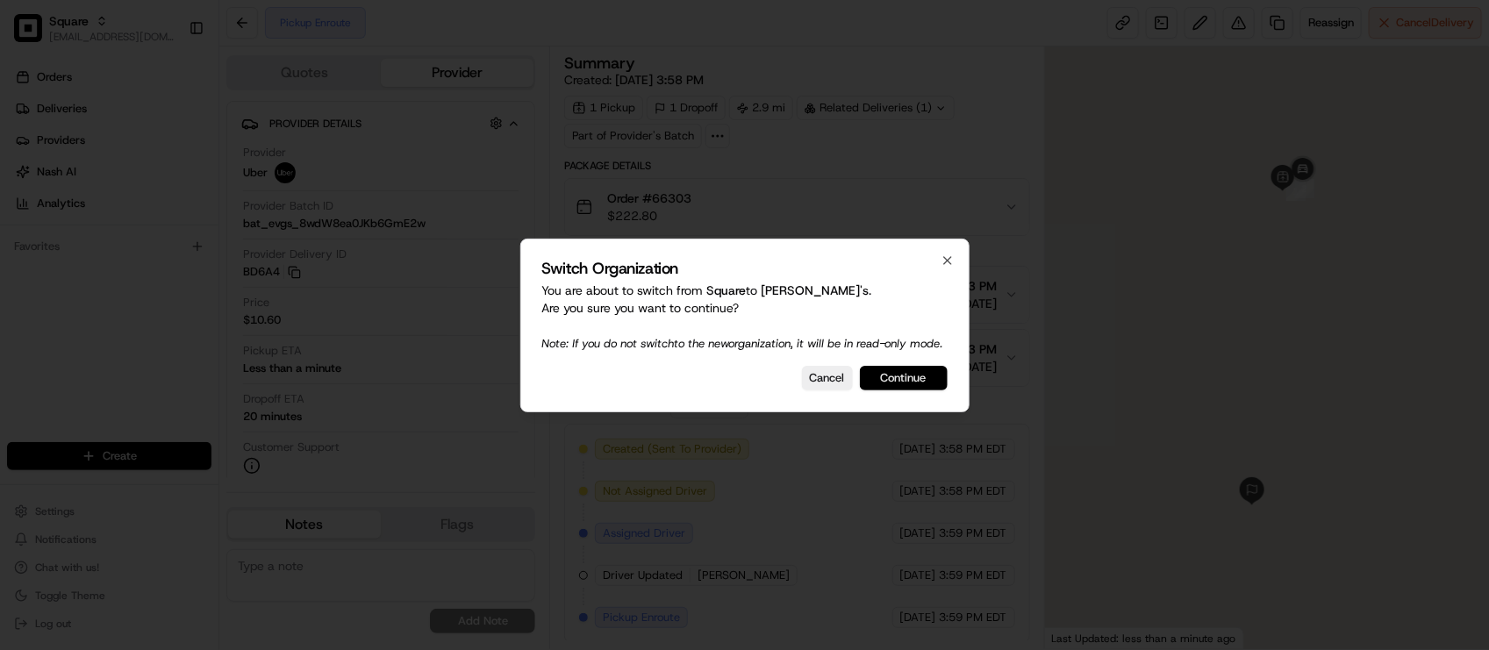
click at [922, 384] on button "Continue" at bounding box center [904, 378] width 88 height 25
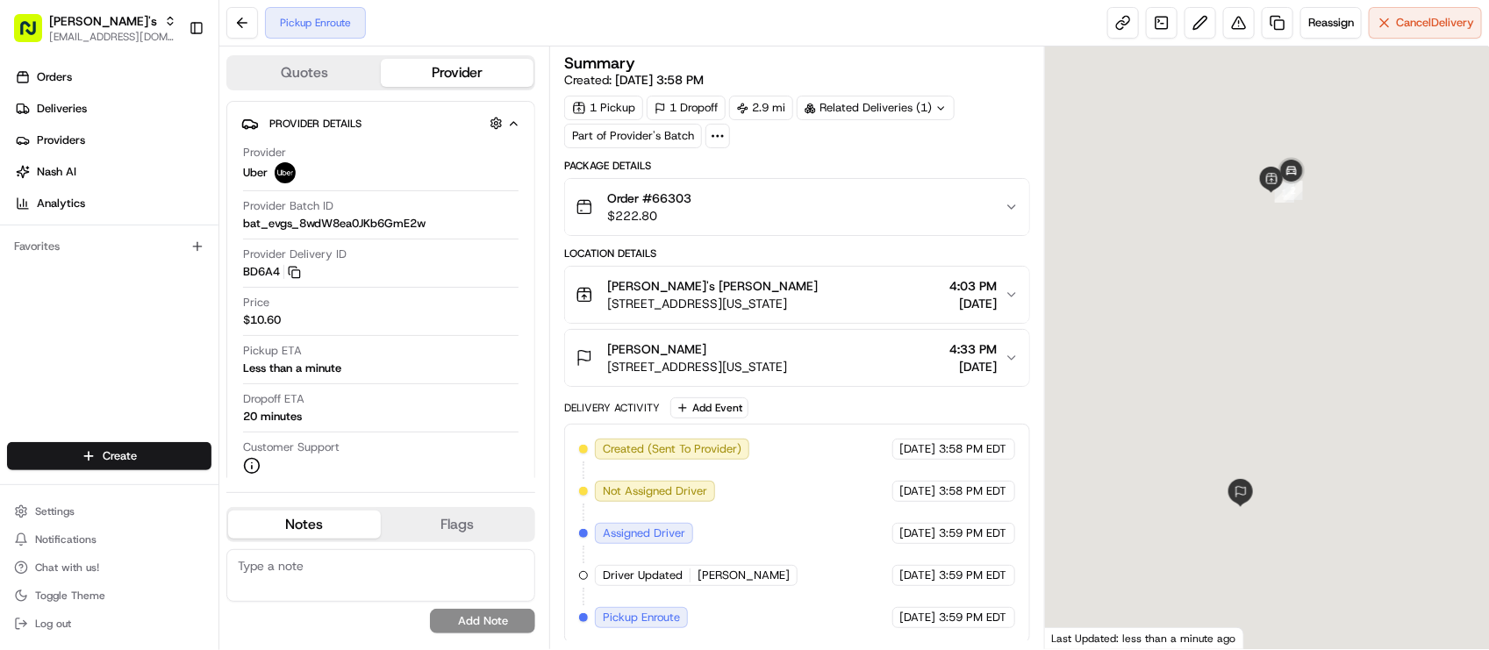
drag, startPoint x: 936, startPoint y: 547, endPoint x: 971, endPoint y: 481, distance: 74.2
click at [936, 544] on div "[DATE] 3:59 PM EDT" at bounding box center [954, 533] width 123 height 21
click at [1295, 291] on div "To navigate, press the arrow keys." at bounding box center [1517, 291] width 444 height 0
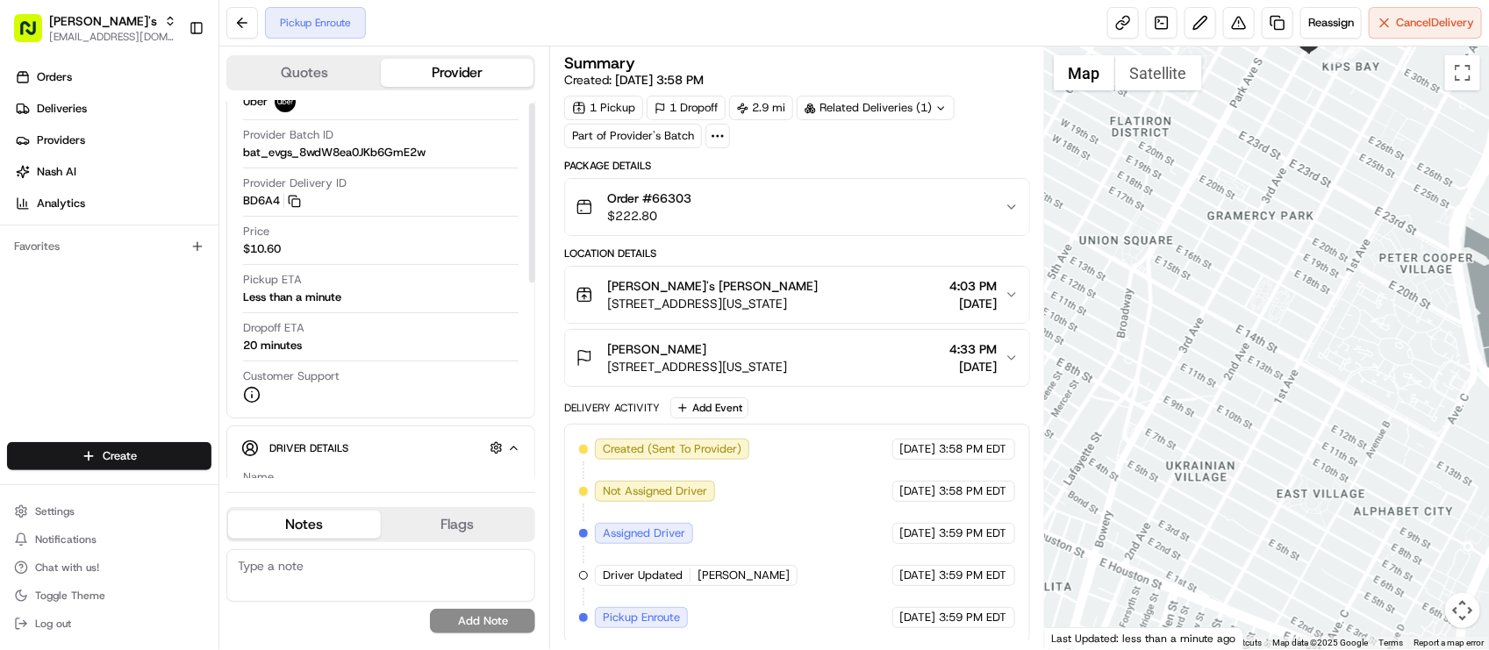
scroll to position [219, 0]
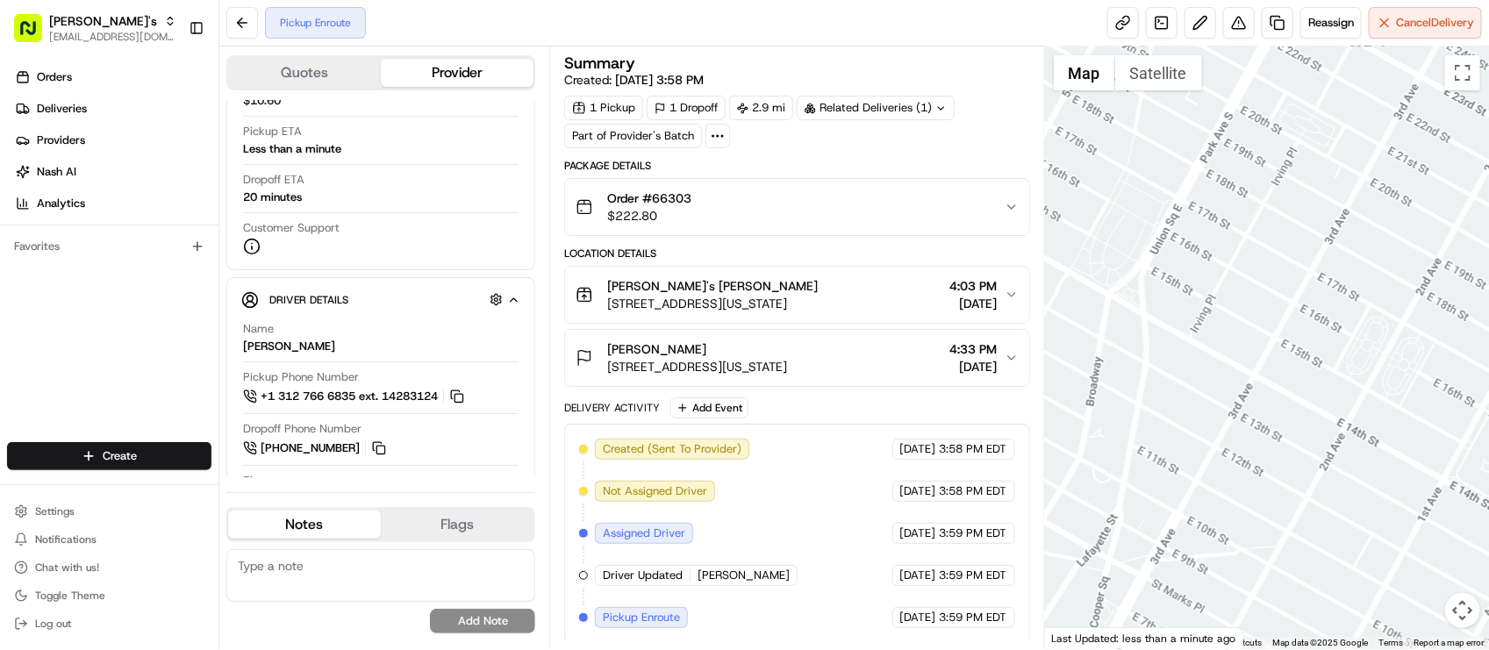
drag, startPoint x: 1261, startPoint y: 269, endPoint x: 1205, endPoint y: 664, distance: 398.9
click at [1205, 649] on html "[PERSON_NAME]'s [EMAIL_ADDRESS][DOMAIN_NAME] Toggle Sidebar Orders Deliveries P…" at bounding box center [744, 325] width 1489 height 650
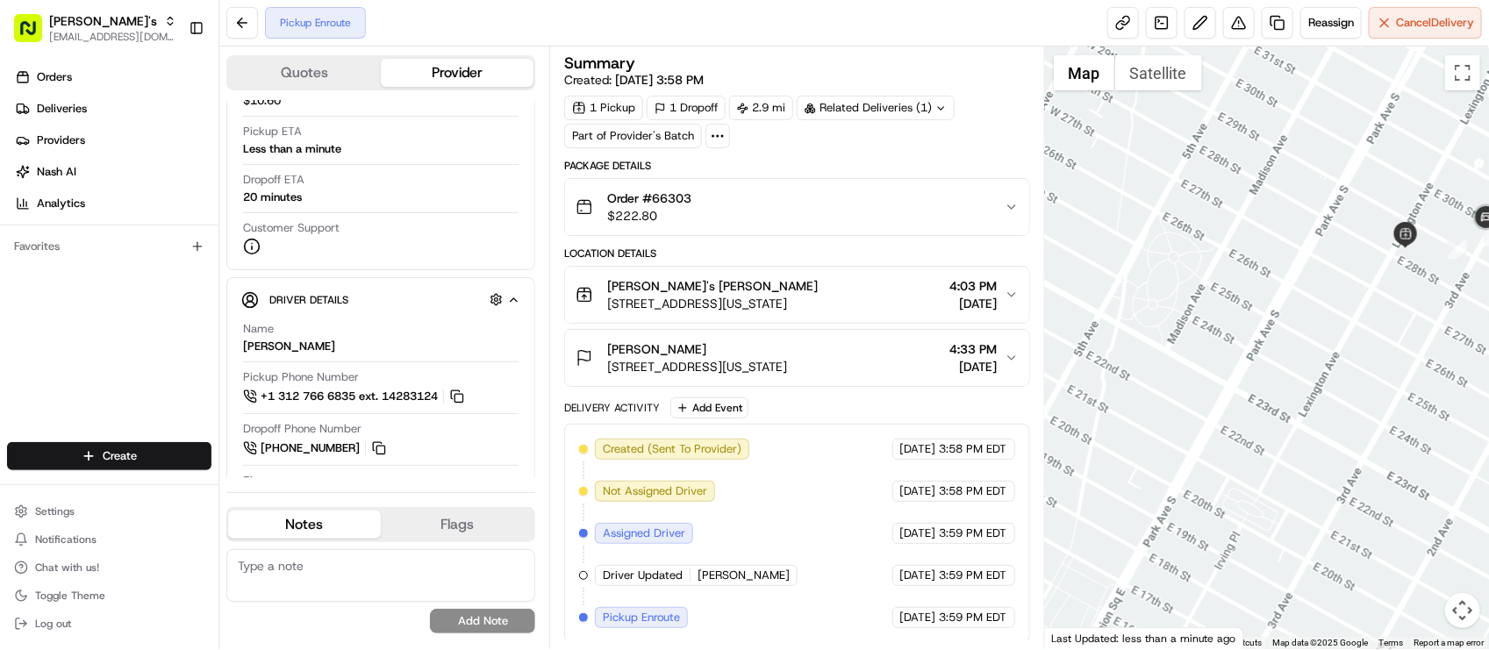
drag, startPoint x: 1378, startPoint y: 384, endPoint x: 1328, endPoint y: 427, distance: 66.0
click at [1328, 427] on div "To navigate, press the arrow keys." at bounding box center [1267, 348] width 444 height 603
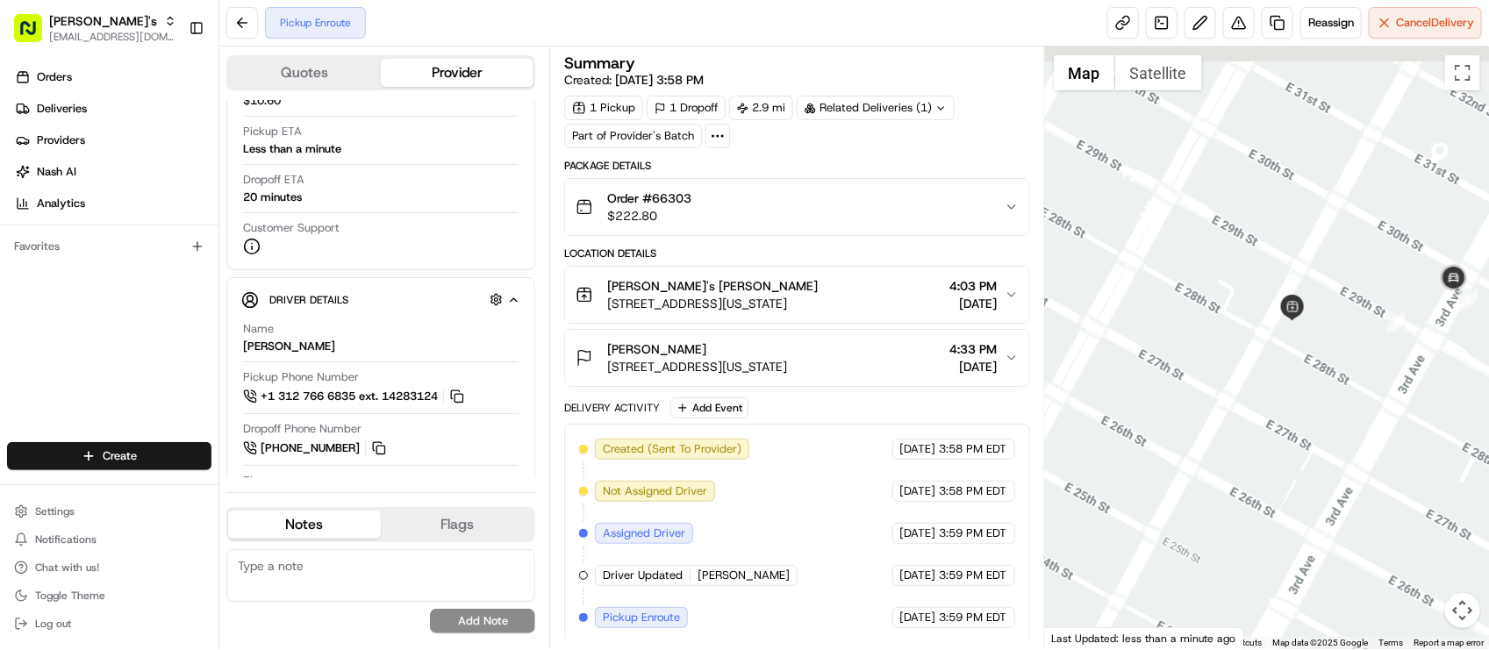
drag, startPoint x: 1380, startPoint y: 312, endPoint x: 1296, endPoint y: 412, distance: 130.2
click at [1296, 412] on div "To navigate, press the arrow keys." at bounding box center [1267, 348] width 444 height 603
drag, startPoint x: 1308, startPoint y: 393, endPoint x: 1288, endPoint y: 398, distance: 19.8
click at [1288, 398] on div "To navigate, press the arrow keys." at bounding box center [1267, 348] width 444 height 603
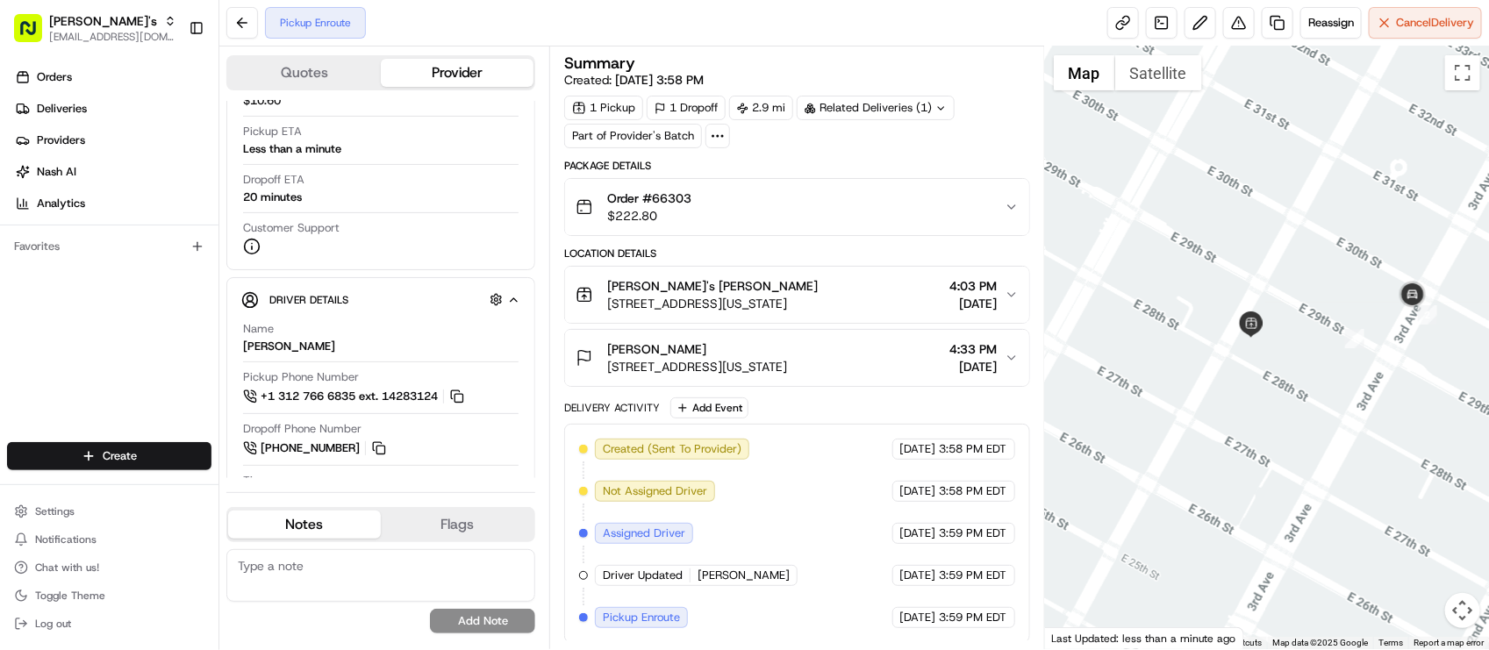
click at [1273, 391] on div "To navigate, press the arrow keys." at bounding box center [1267, 348] width 444 height 603
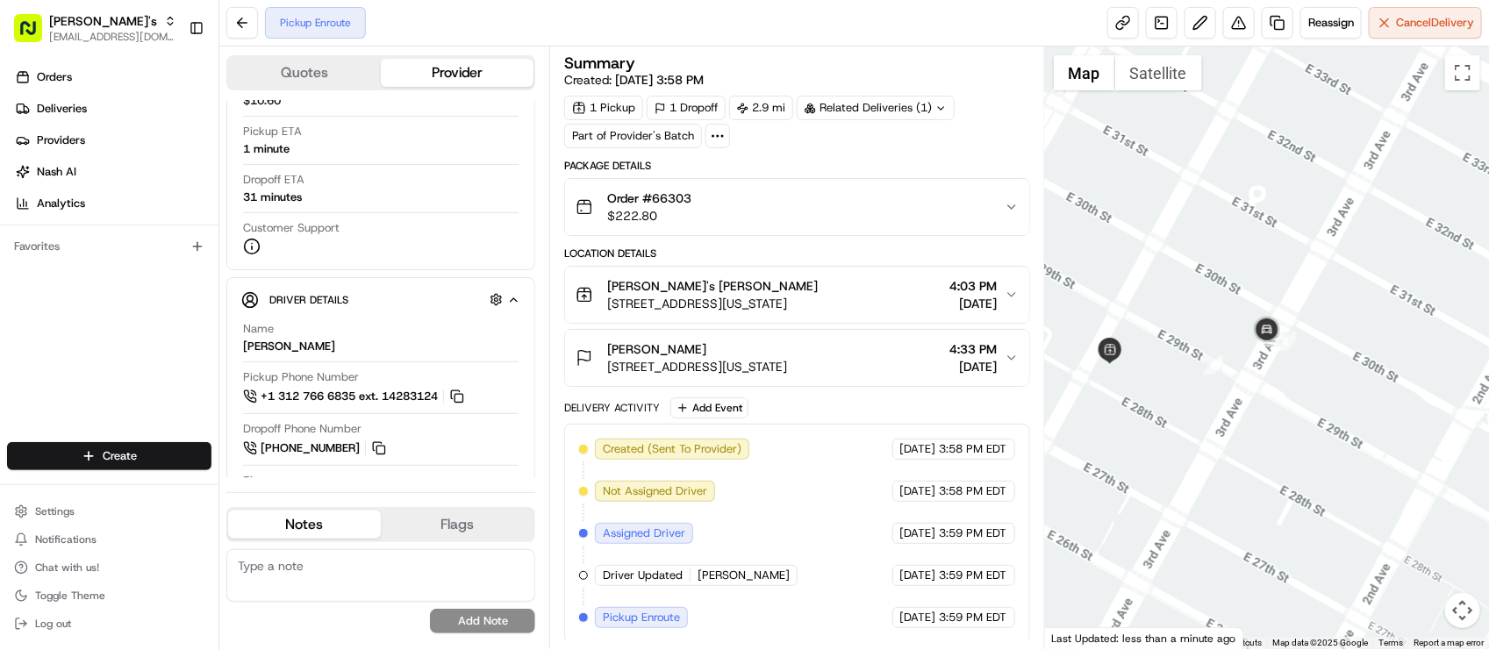
drag, startPoint x: 795, startPoint y: 535, endPoint x: 866, endPoint y: 465, distance: 99.9
click at [795, 535] on div "Created (Sent To Provider) Uber [DATE] 3:58 PM EDT Not Assigned Driver Uber [DA…" at bounding box center [796, 534] width 435 height 190
click at [861, 474] on div "Created (Sent To Provider) Uber 08/20/2025 3:58 PM EDT Not Assigned Driver Uber…" at bounding box center [796, 534] width 435 height 190
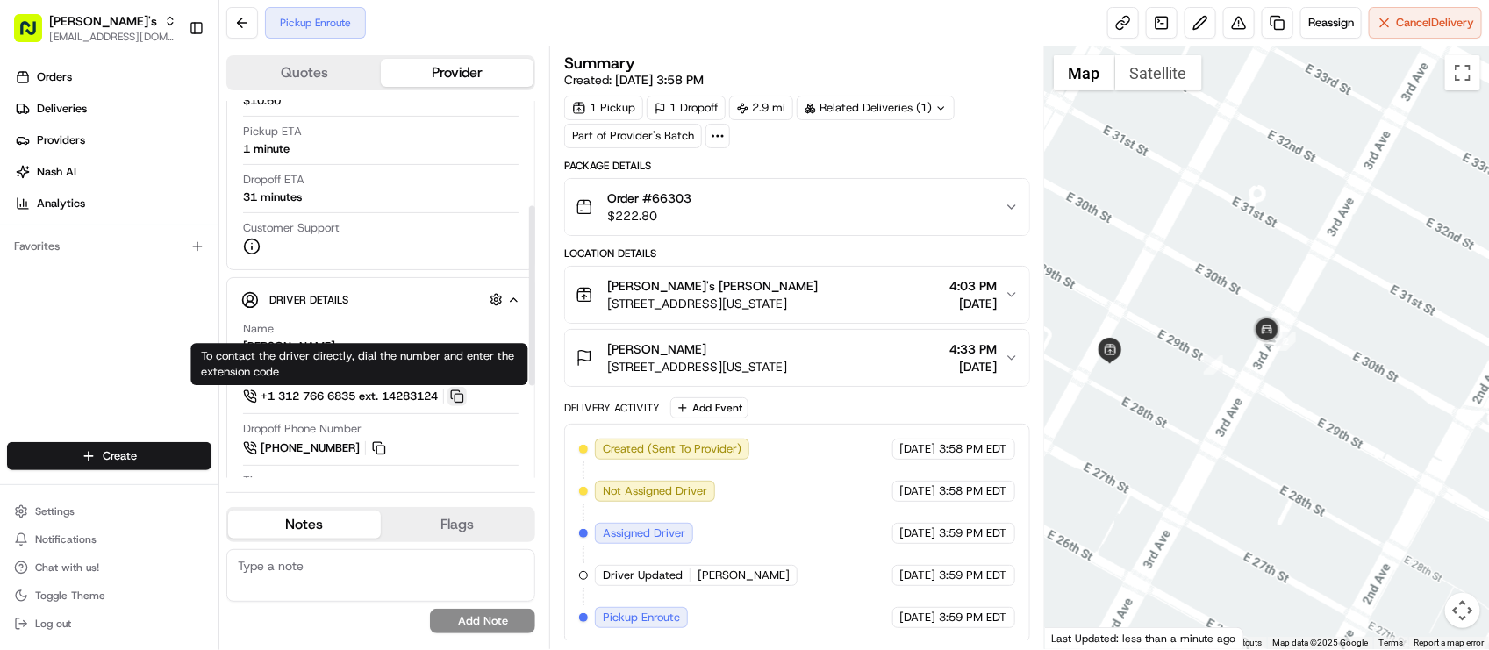
click at [467, 397] on button at bounding box center [457, 396] width 19 height 19
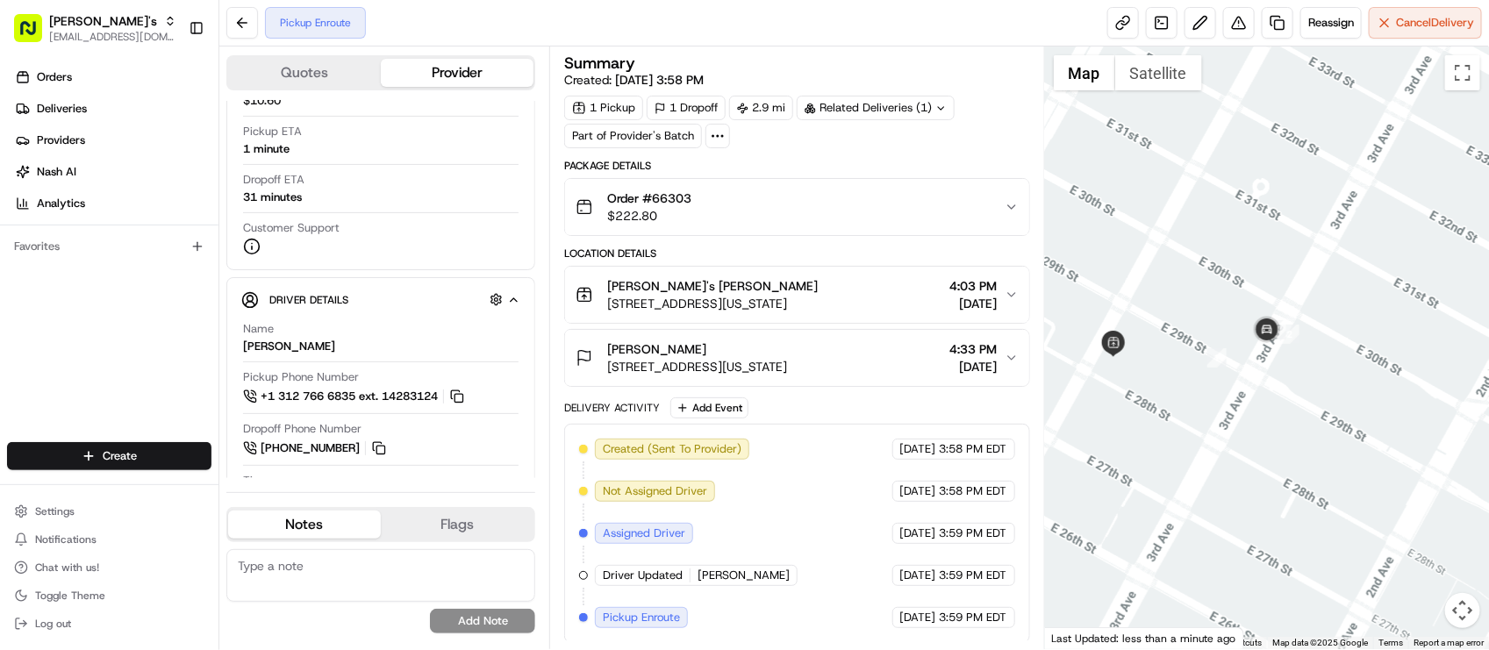
click at [932, 418] on div "Delivery Activity Add Event" at bounding box center [796, 408] width 465 height 21
click at [915, 23] on div "Pickup Enroute Reassign Cancel Delivery" at bounding box center [854, 23] width 1270 height 47
click at [393, 129] on div "Pickup ETA Less than a minute" at bounding box center [381, 140] width 276 height 33
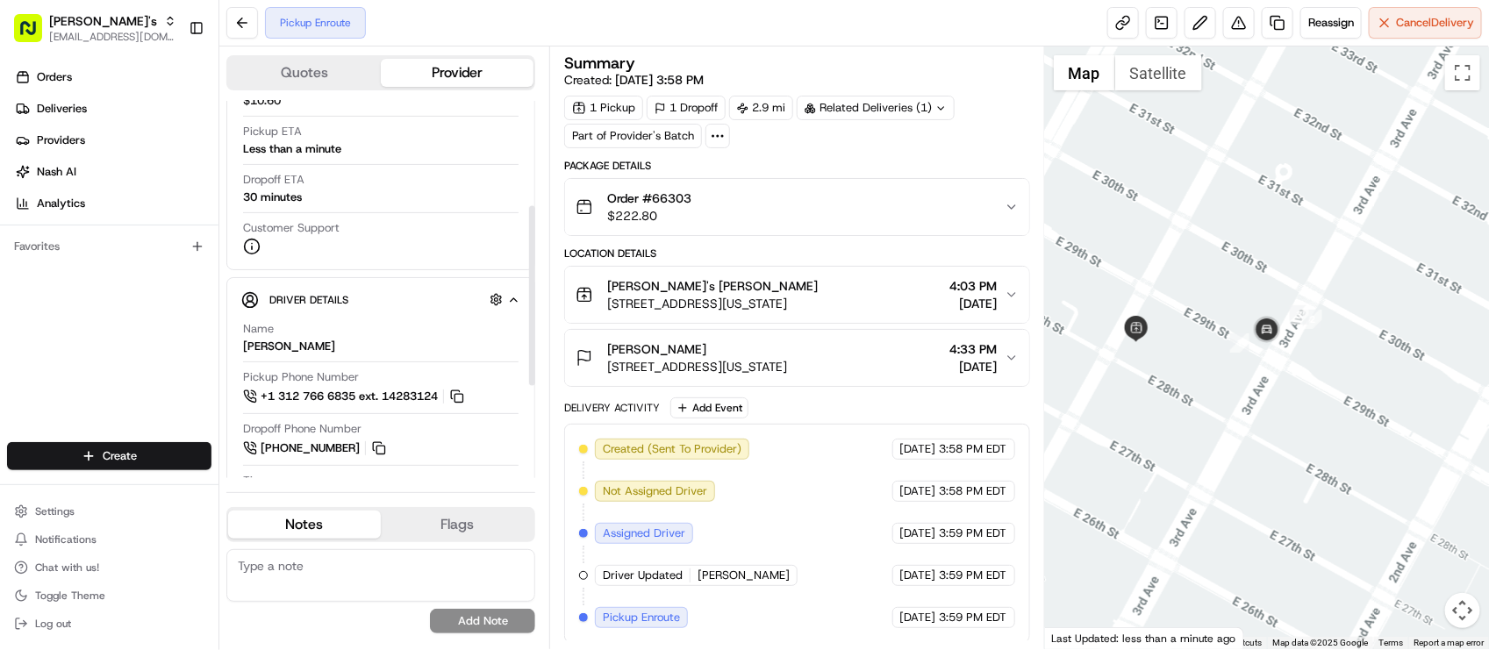
click at [154, 365] on div "Orders Deliveries Providers Nash AI Analytics Favorites" at bounding box center [109, 254] width 219 height 397
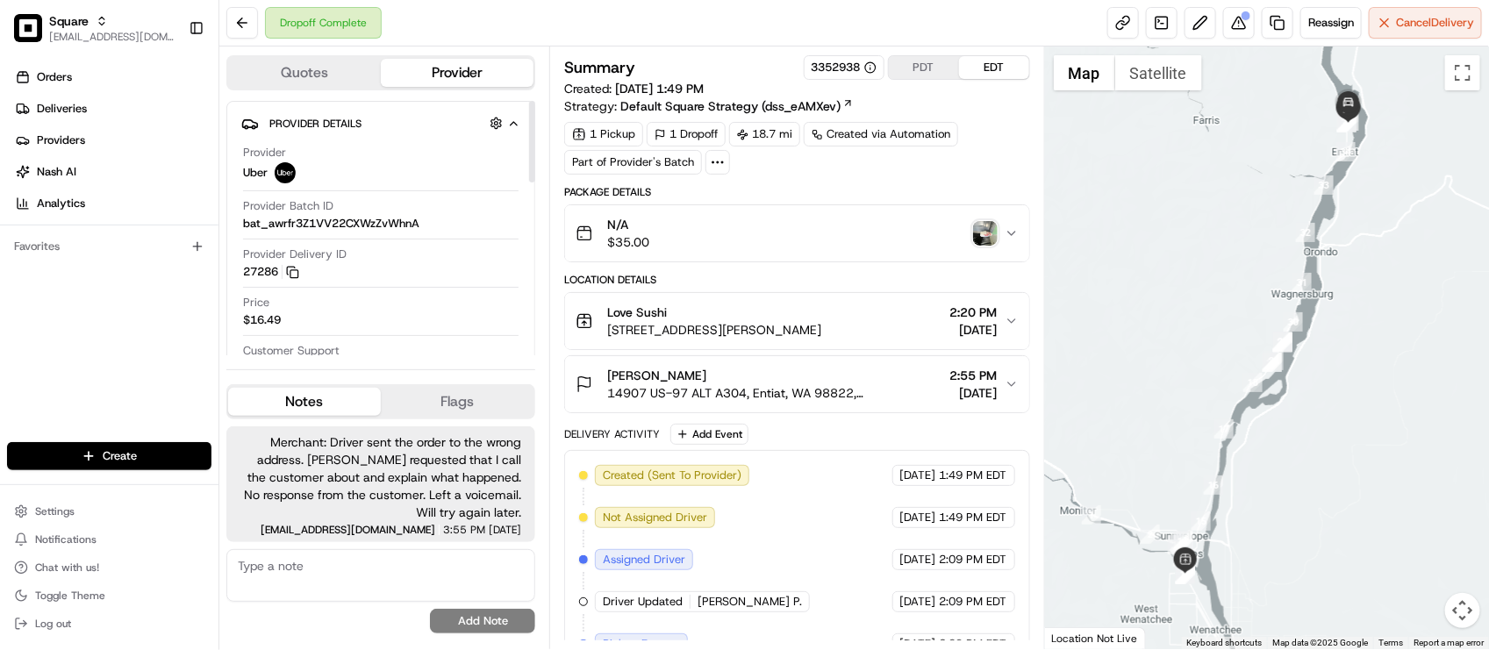
click at [430, 291] on div "Provider Uber Provider Batch ID bat_awrfr3Z1VV22CXWzZvWhnA Provider Delivery ID…" at bounding box center [380, 261] width 279 height 247
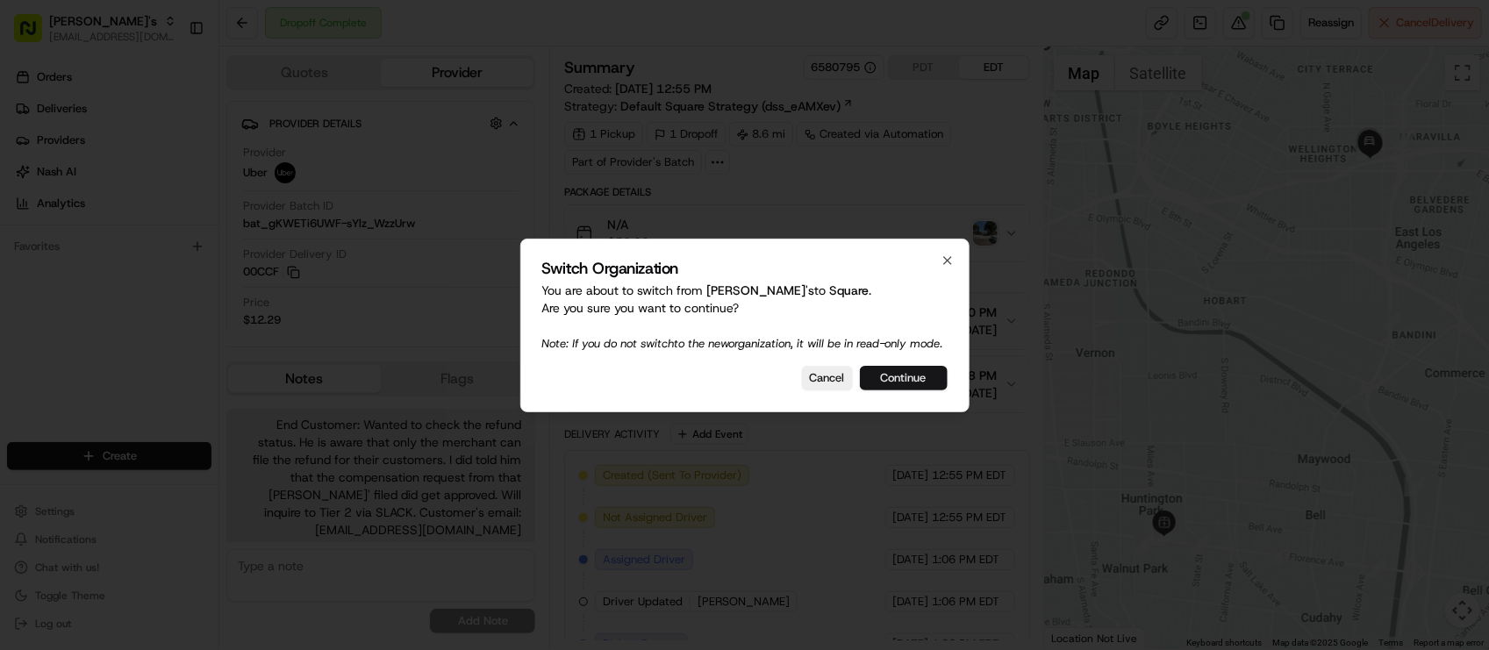
click at [882, 391] on button "Continue" at bounding box center [904, 378] width 88 height 25
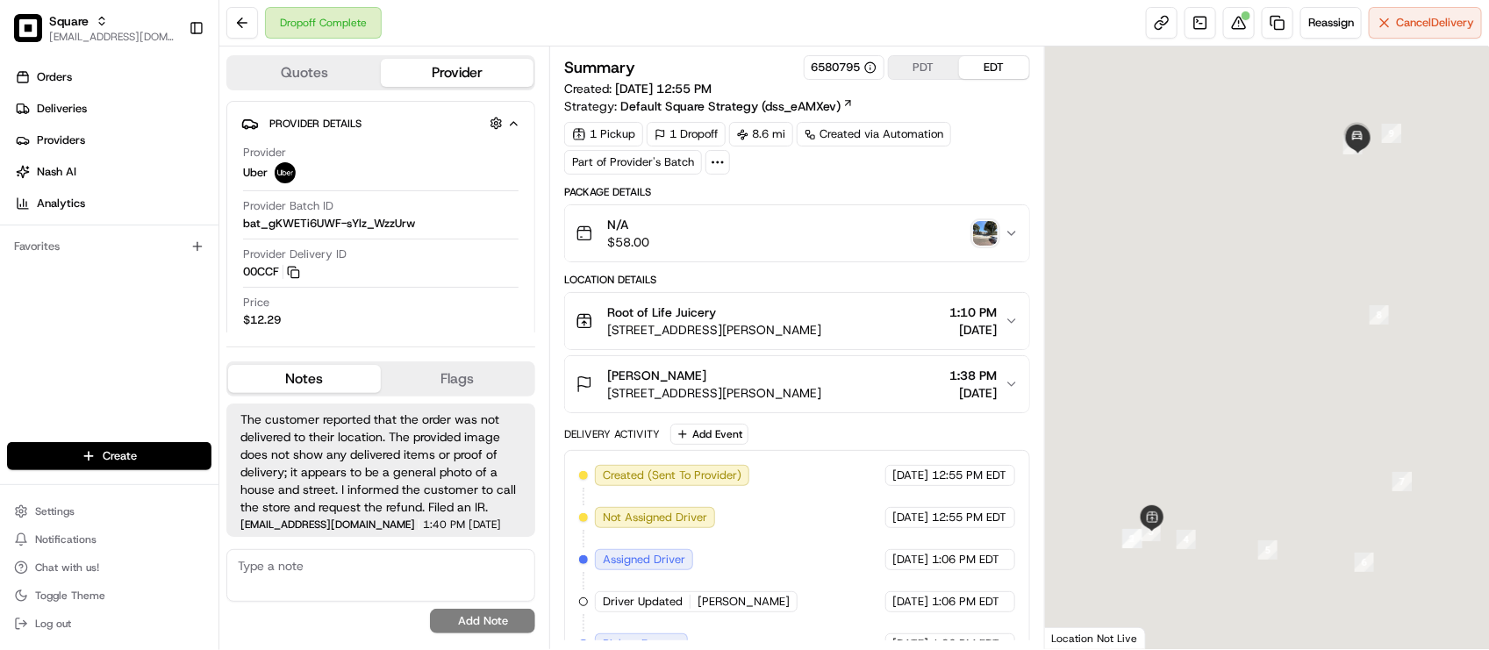
scroll to position [139, 0]
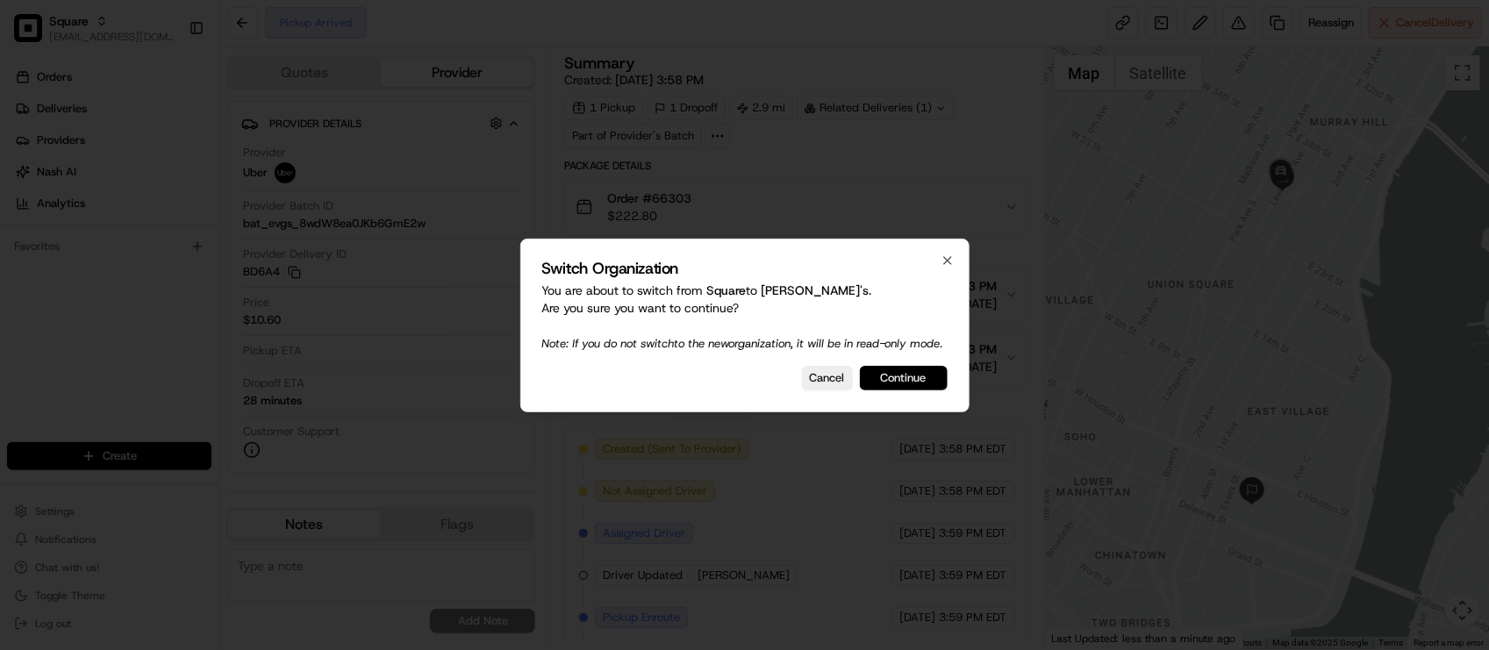
click at [909, 380] on button "Continue" at bounding box center [904, 378] width 88 height 25
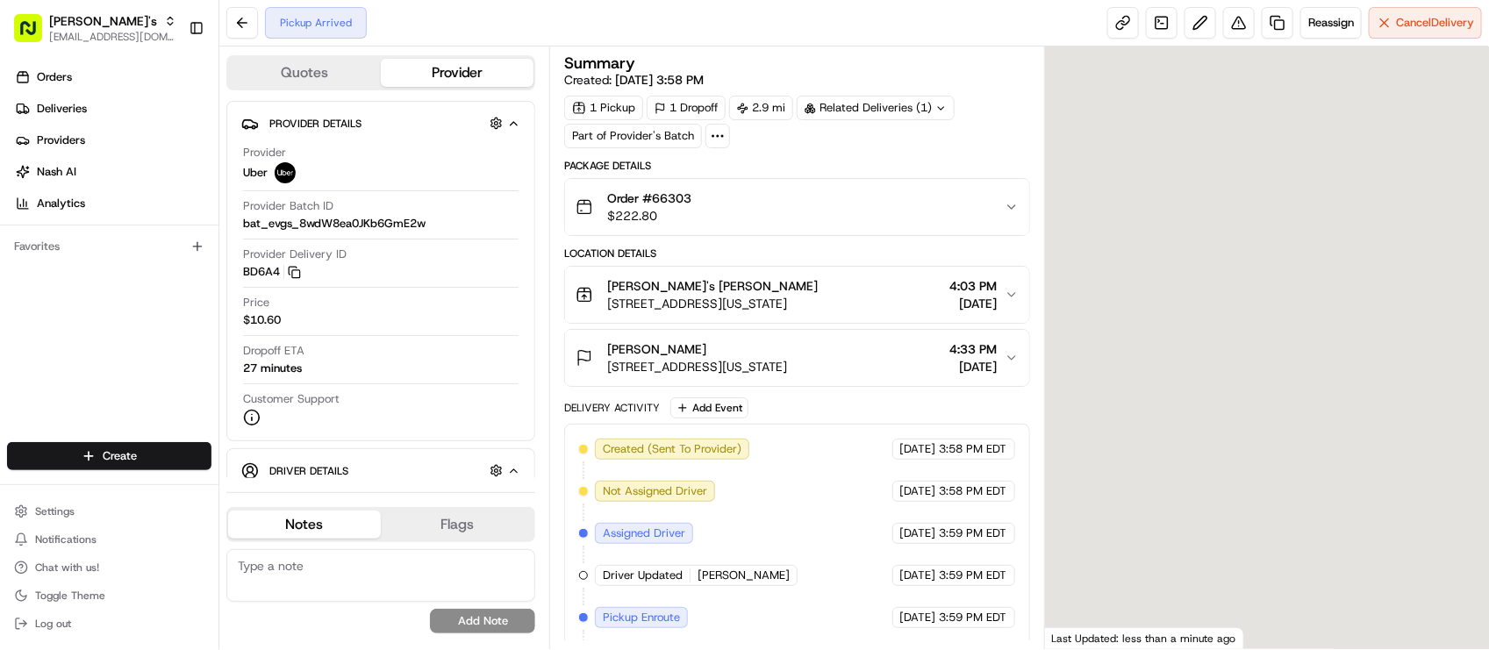
drag, startPoint x: 1230, startPoint y: 362, endPoint x: 1201, endPoint y: 354, distance: 30.3
click at [1201, 354] on div at bounding box center [1267, 348] width 444 height 603
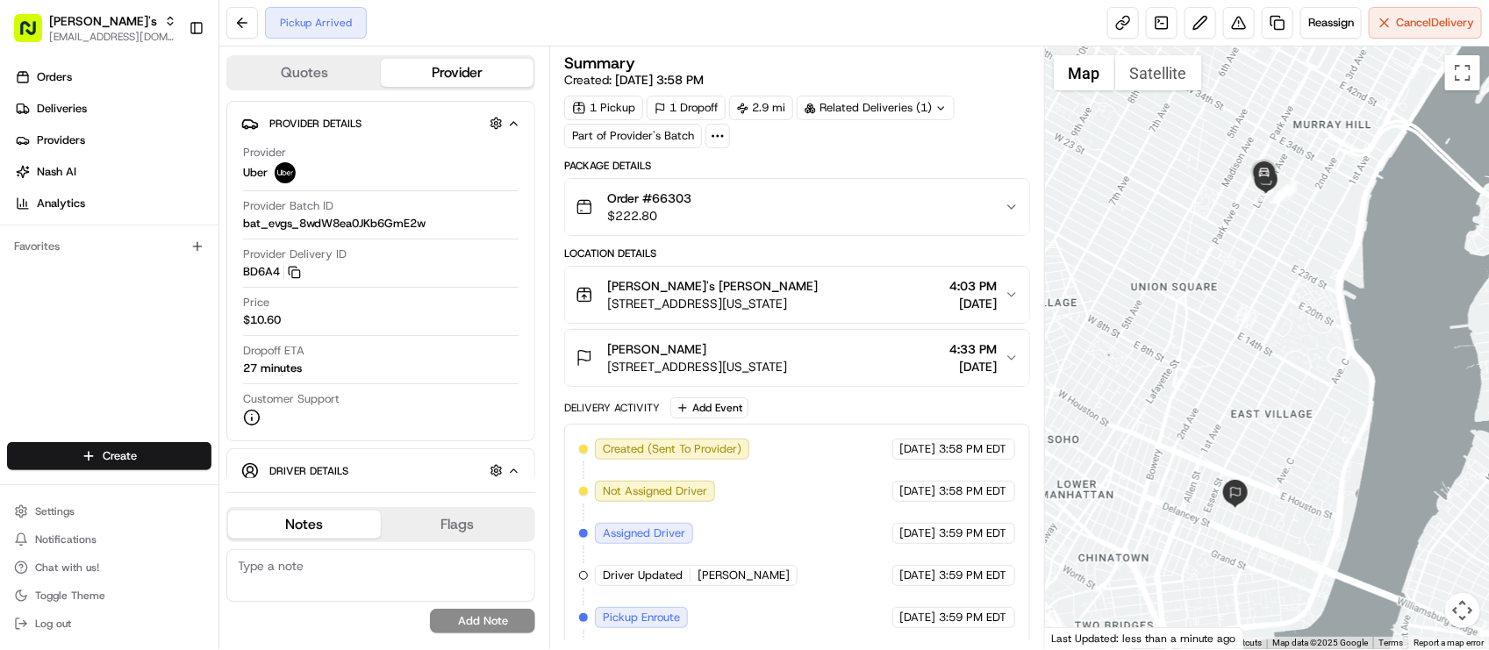
drag, startPoint x: 1234, startPoint y: 312, endPoint x: 1230, endPoint y: 331, distance: 18.9
click at [1230, 331] on div at bounding box center [1267, 348] width 444 height 603
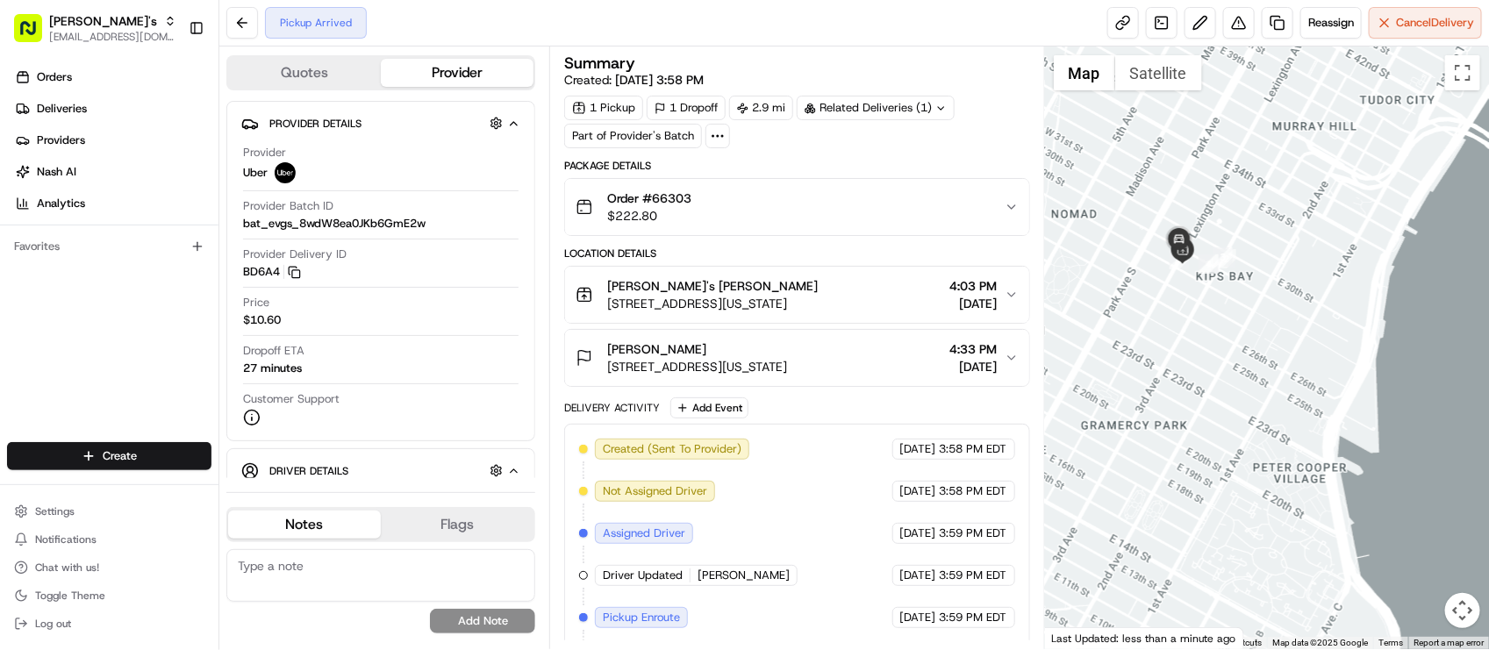
drag, startPoint x: 1290, startPoint y: 169, endPoint x: 1292, endPoint y: 256, distance: 87.8
click at [1292, 256] on div at bounding box center [1267, 348] width 444 height 603
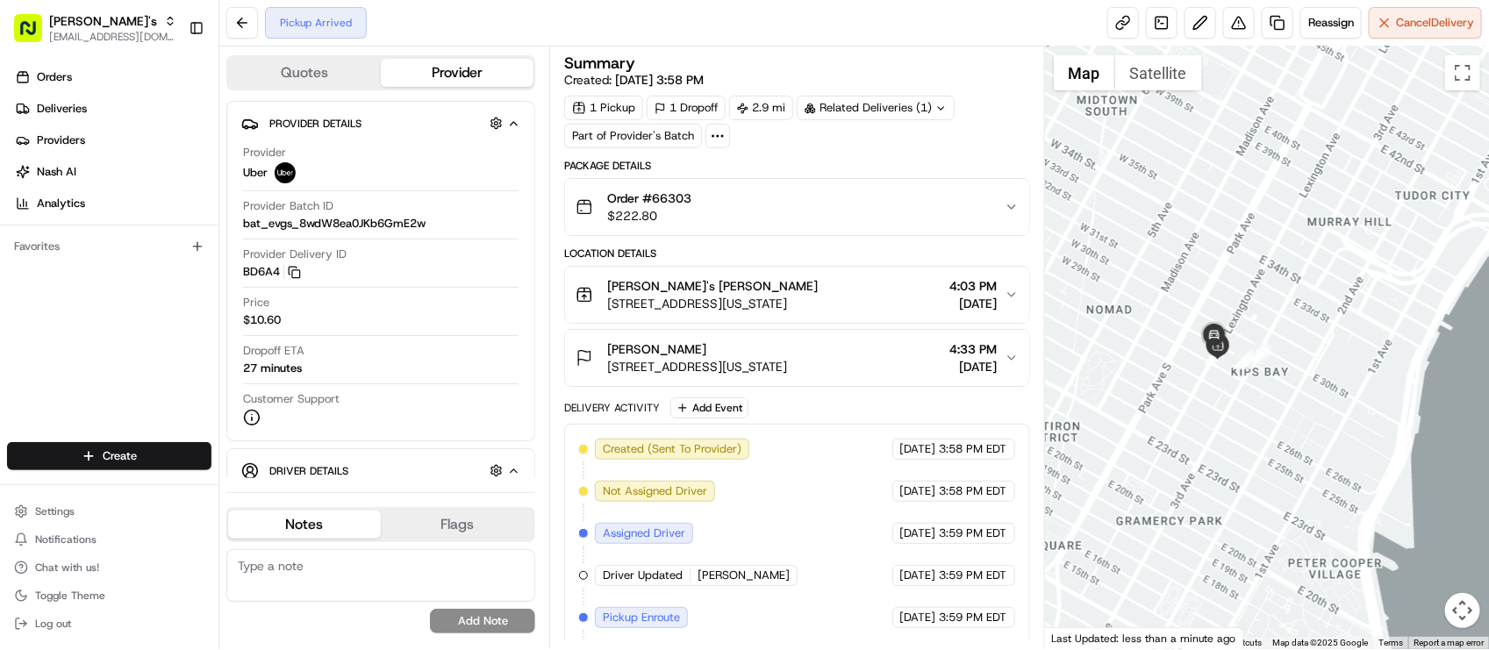
drag, startPoint x: 1261, startPoint y: 181, endPoint x: 1299, endPoint y: 277, distance: 103.7
click at [1299, 277] on div at bounding box center [1267, 348] width 444 height 603
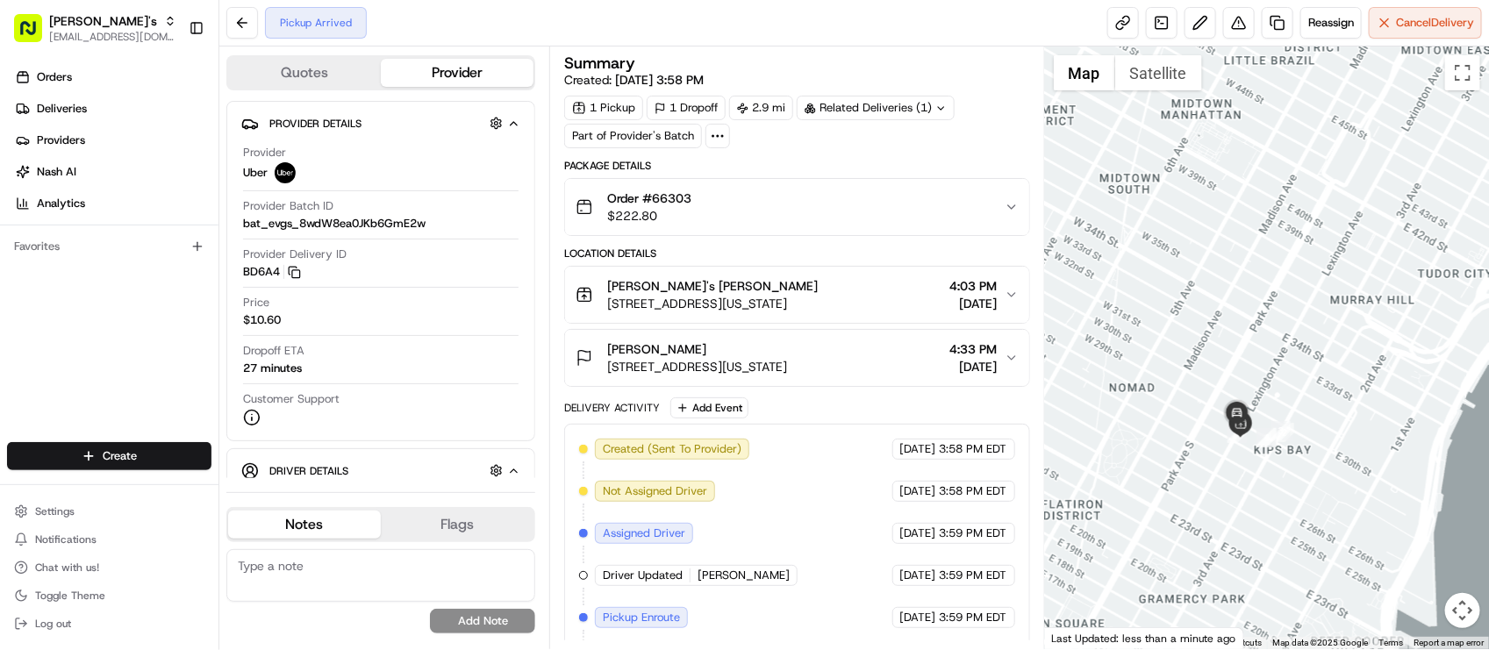
drag, startPoint x: 1321, startPoint y: 399, endPoint x: 1305, endPoint y: 339, distance: 62.6
click at [1305, 339] on div at bounding box center [1267, 348] width 444 height 603
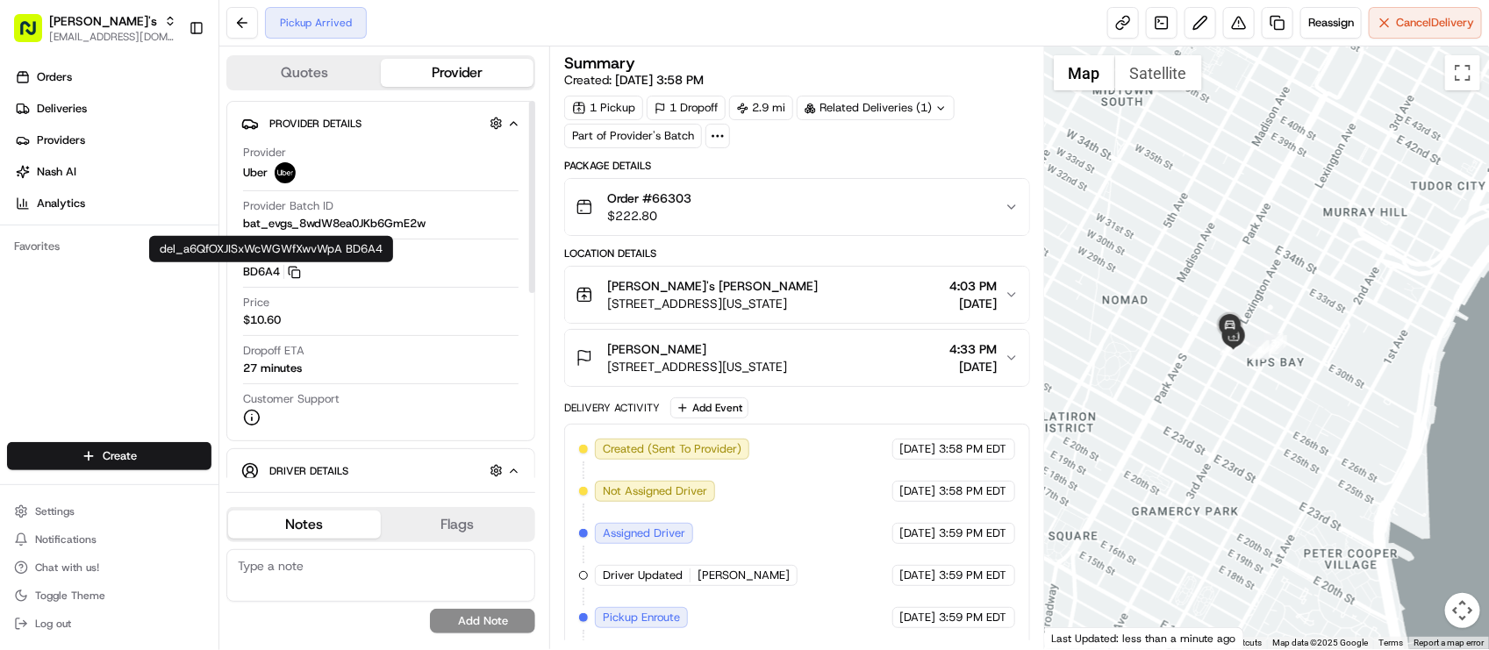
click at [76, 358] on div "Orders Deliveries Providers Nash AI Analytics Favorites" at bounding box center [109, 254] width 219 height 397
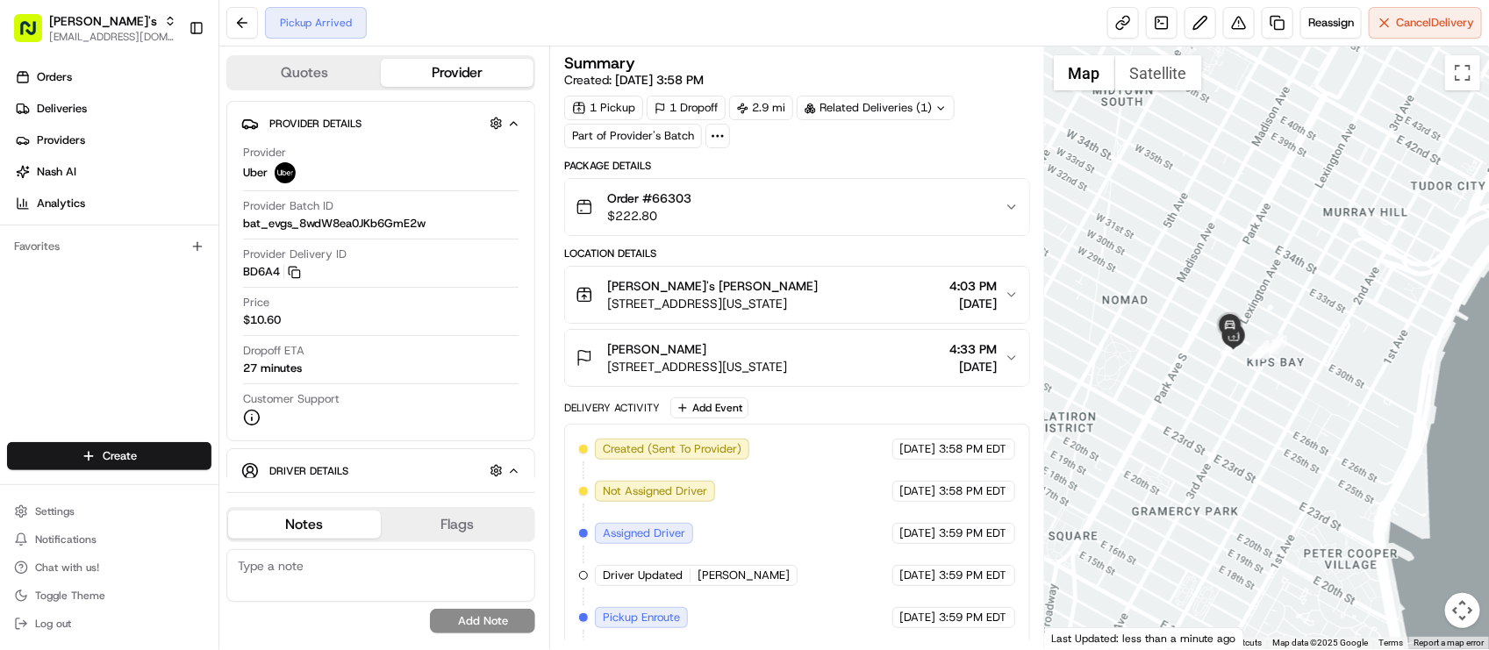
click at [779, 493] on div "Created (Sent To Provider) Uber 08/20/2025 3:58 PM EDT Not Assigned Driver Uber…" at bounding box center [796, 555] width 435 height 232
click at [534, 28] on div "Pickup Arrived Reassign Cancel Delivery" at bounding box center [854, 23] width 1270 height 47
click at [879, 107] on div "Related Deliveries (1)" at bounding box center [876, 108] width 158 height 25
click at [849, 150] on span "job_jS6xw8ZqSdC9dYSemqcs4j" at bounding box center [925, 149] width 170 height 16
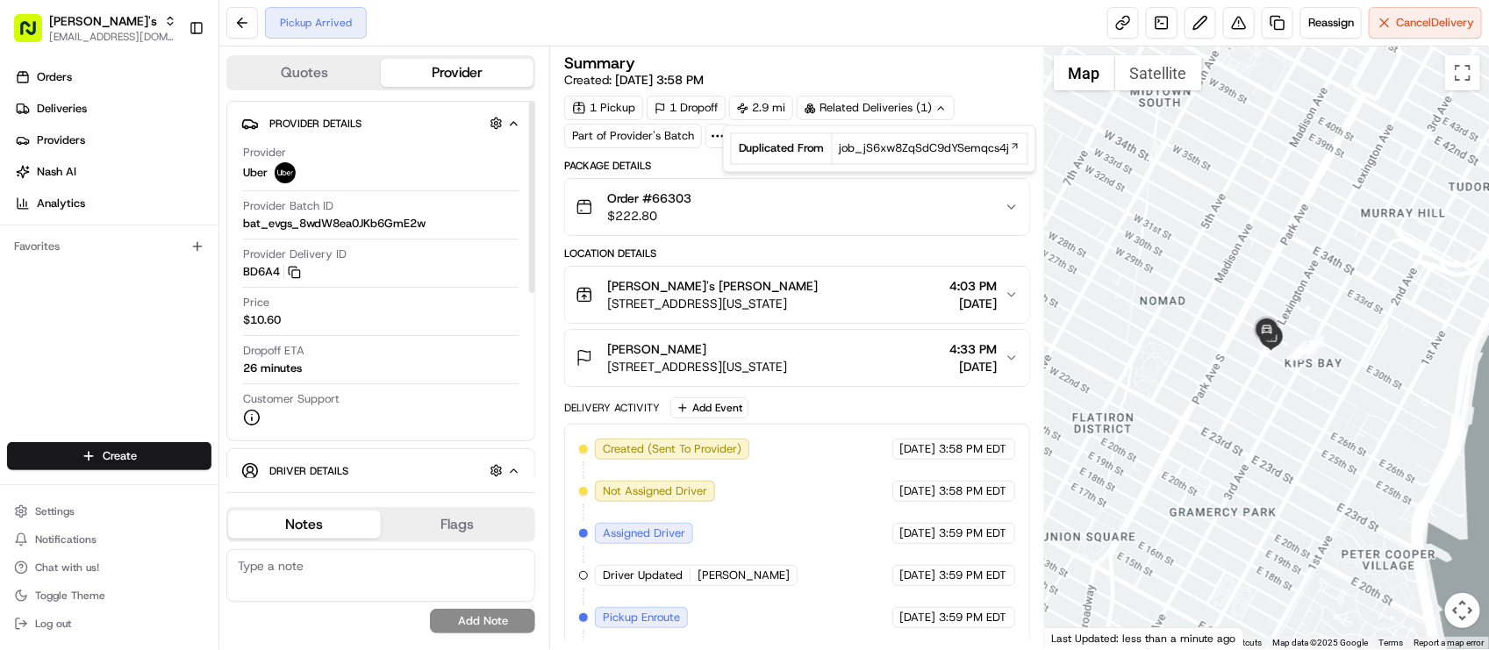
click at [415, 343] on div "Dropoff ETA 26 minutes" at bounding box center [381, 359] width 276 height 33
click at [886, 474] on div "Created (Sent To Provider) Uber 08/20/2025 3:58 PM EDT Not Assigned Driver Uber…" at bounding box center [796, 555] width 435 height 232
click at [484, 32] on div "Pickup Arrived Reassign Cancel Delivery" at bounding box center [854, 23] width 1270 height 47
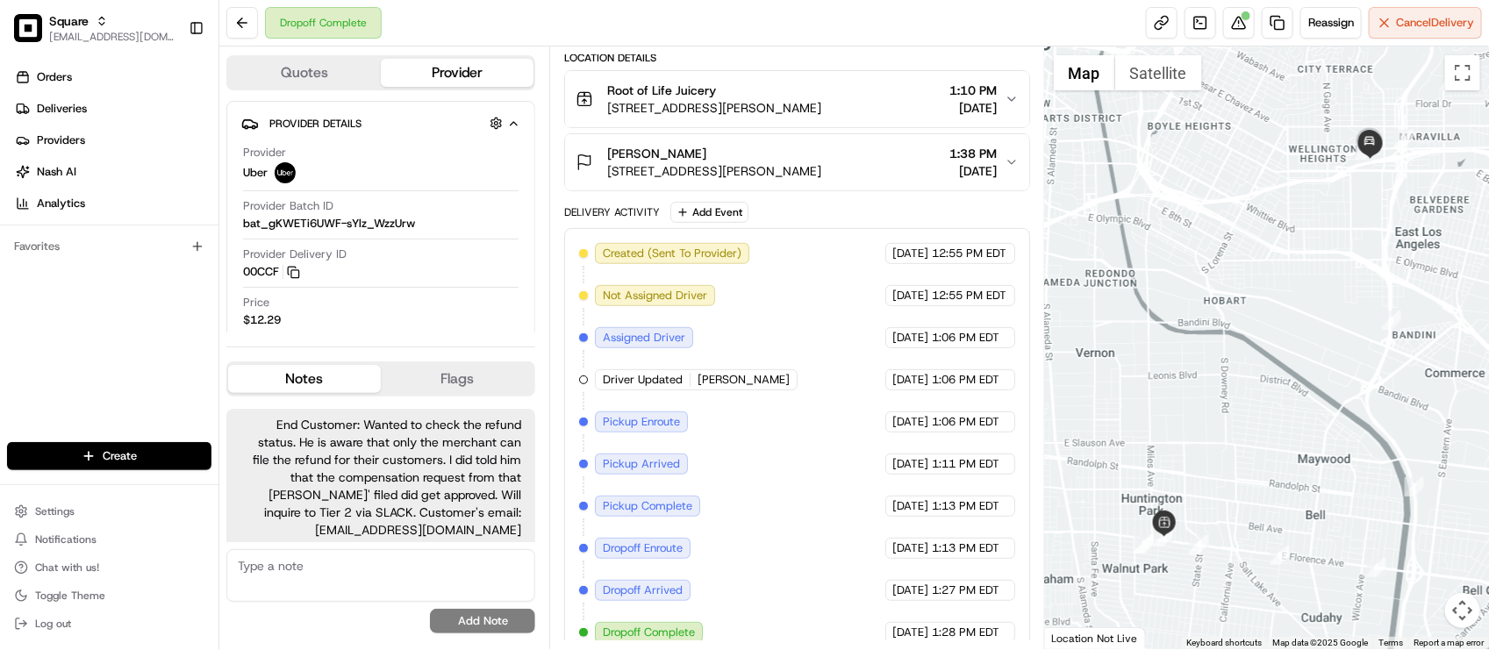
scroll to position [246, 0]
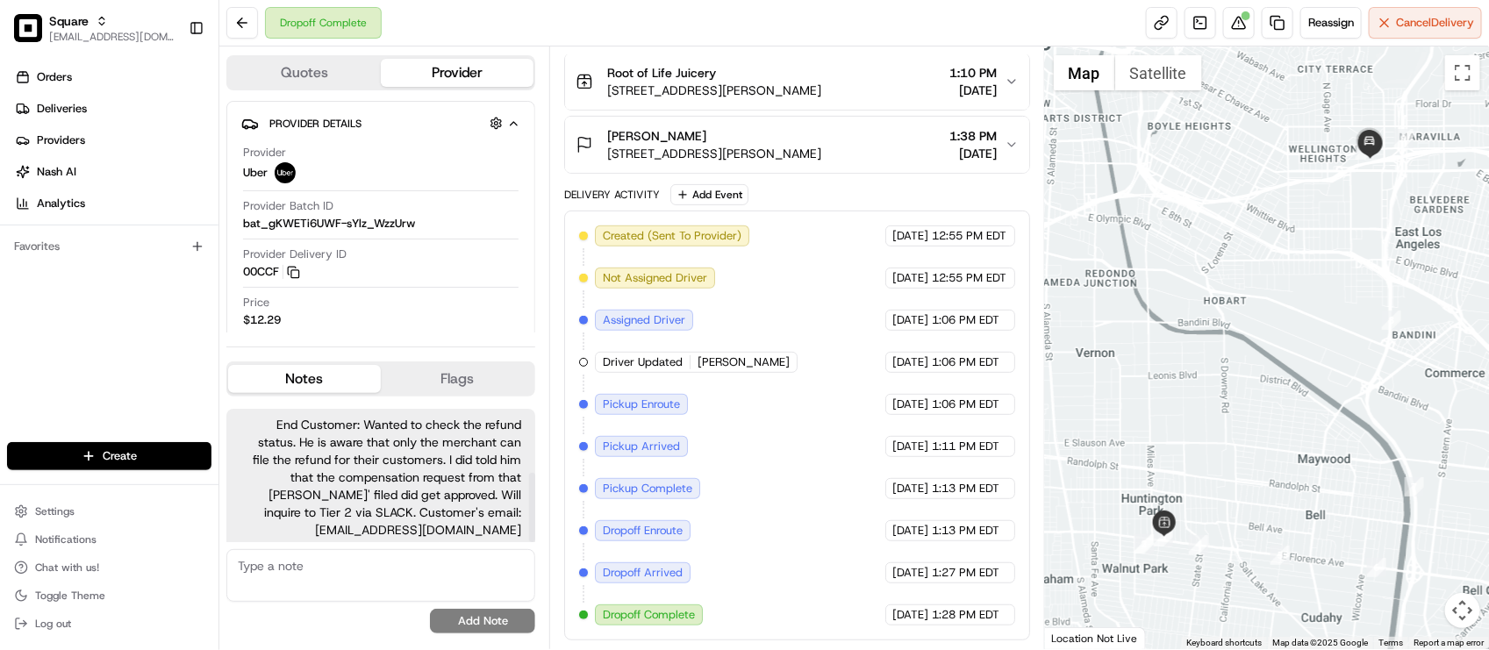
click at [761, 462] on div "Created (Sent To Provider) Uber 07/07/2025 12:55 PM EDT Not Assigned Driver Ube…" at bounding box center [796, 426] width 435 height 400
click at [828, 520] on div "Created (Sent To Provider) Uber 07/07/2025 12:55 PM EDT Not Assigned Driver Ube…" at bounding box center [796, 426] width 435 height 400
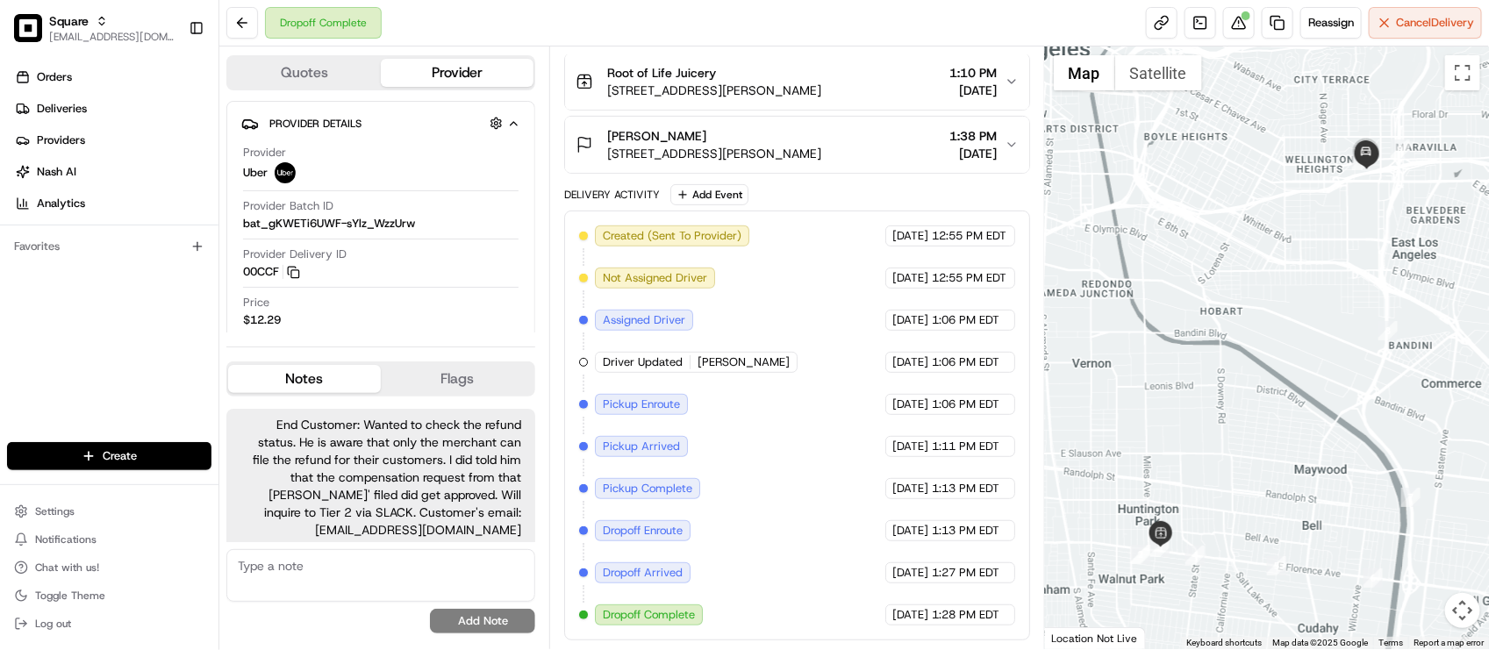
drag, startPoint x: 1288, startPoint y: 244, endPoint x: 1281, endPoint y: 269, distance: 26.4
click at [1281, 269] on div at bounding box center [1267, 348] width 444 height 603
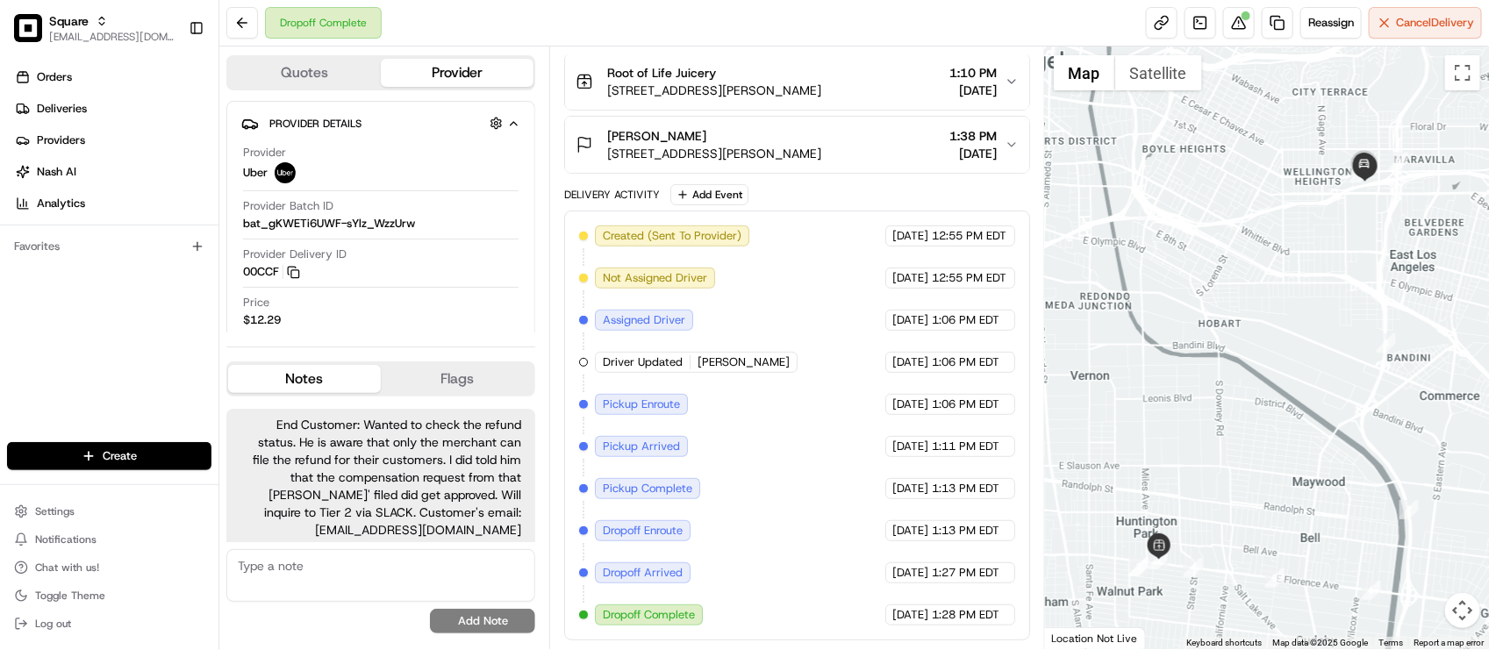
click at [511, 24] on div "Dropoff Complete Reassign Cancel Delivery" at bounding box center [854, 23] width 1270 height 47
click at [1025, 18] on div "Dropoff Complete Reassign Cancel Delivery" at bounding box center [854, 23] width 1270 height 47
click at [817, 29] on div "Dropoff Complete Reassign Cancel Delivery" at bounding box center [854, 23] width 1270 height 47
click at [481, 490] on span "End Customer: Wanted to check the refund status. He is aware that only the merc…" at bounding box center [380, 477] width 281 height 123
click at [484, 246] on div "Provider Uber Provider Batch ID bat_gKWETi6UWF-sYlz_WzzUrw Provider Delivery ID…" at bounding box center [380, 261] width 279 height 247
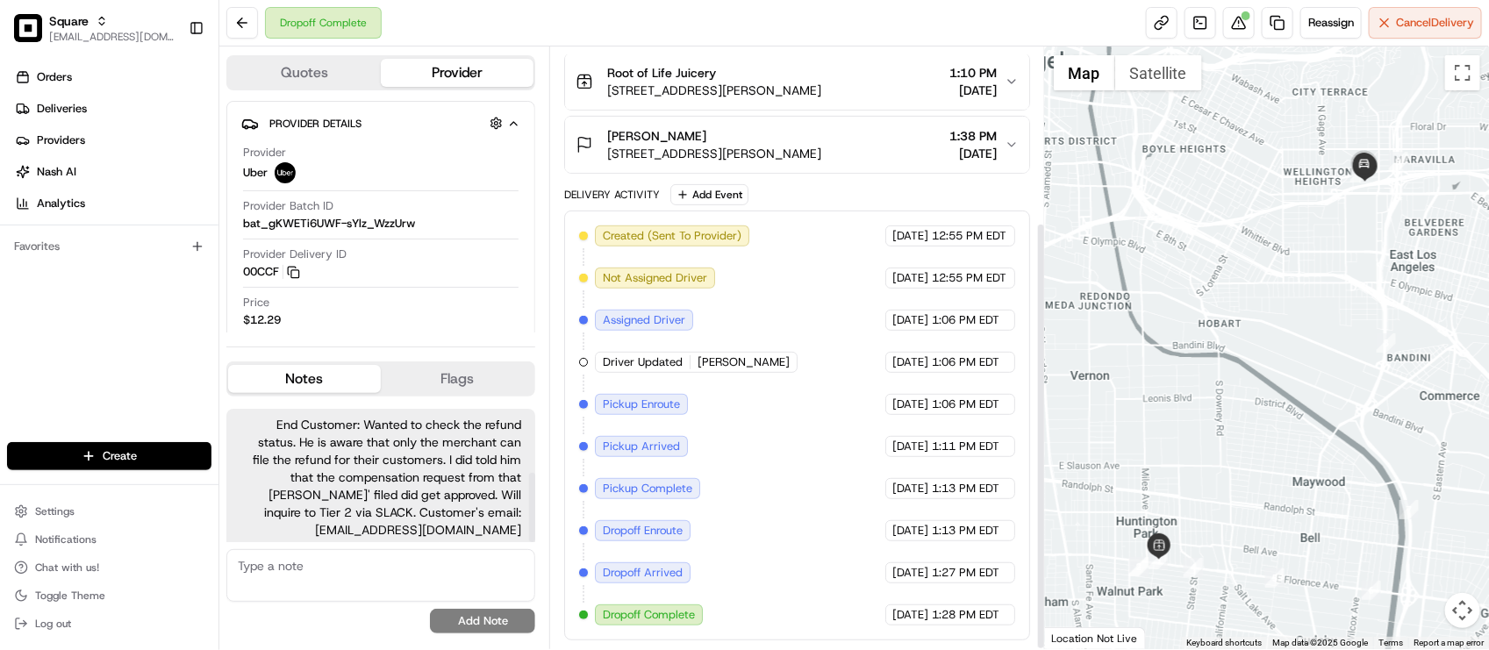
drag, startPoint x: 483, startPoint y: 445, endPoint x: 500, endPoint y: 441, distance: 18.1
click at [481, 445] on span "End Customer: Wanted to check the refund status. He is aware that only the merc…" at bounding box center [380, 477] width 281 height 123
click at [663, 412] on div "Pickup Enroute" at bounding box center [641, 404] width 93 height 21
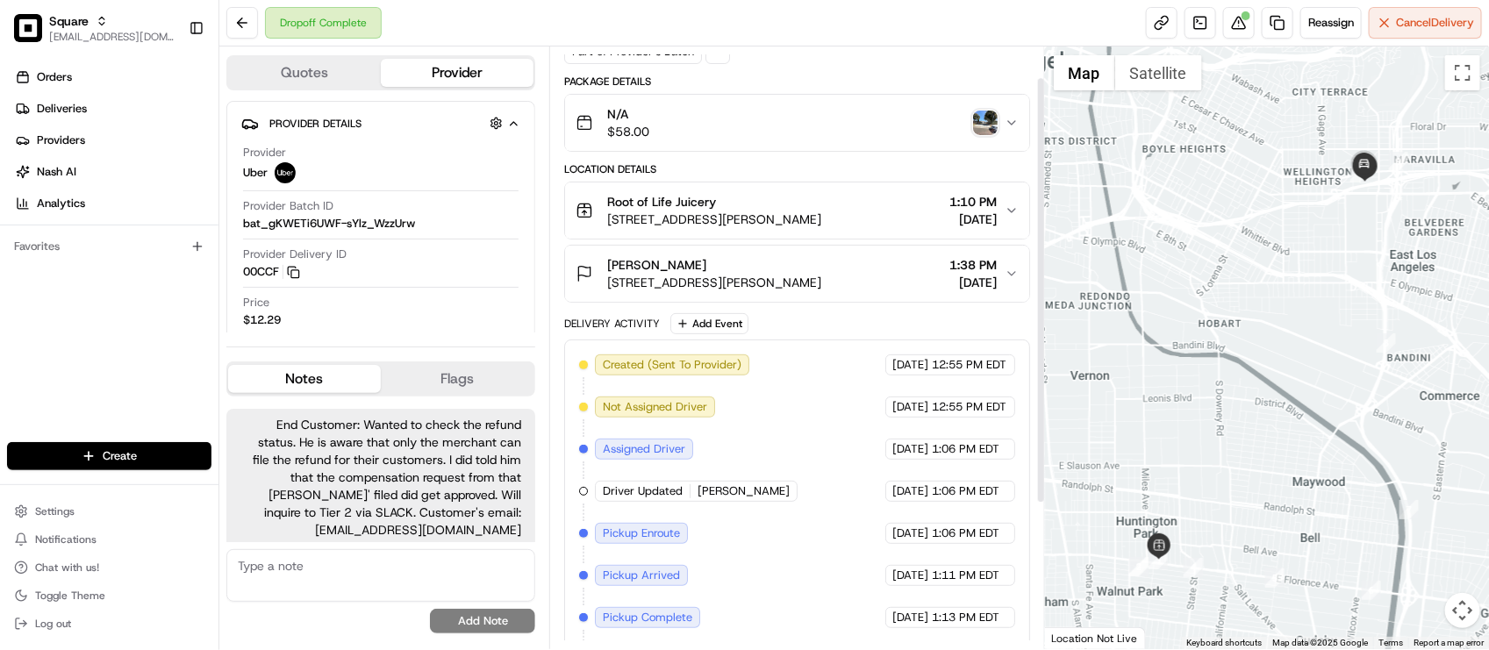
scroll to position [0, 0]
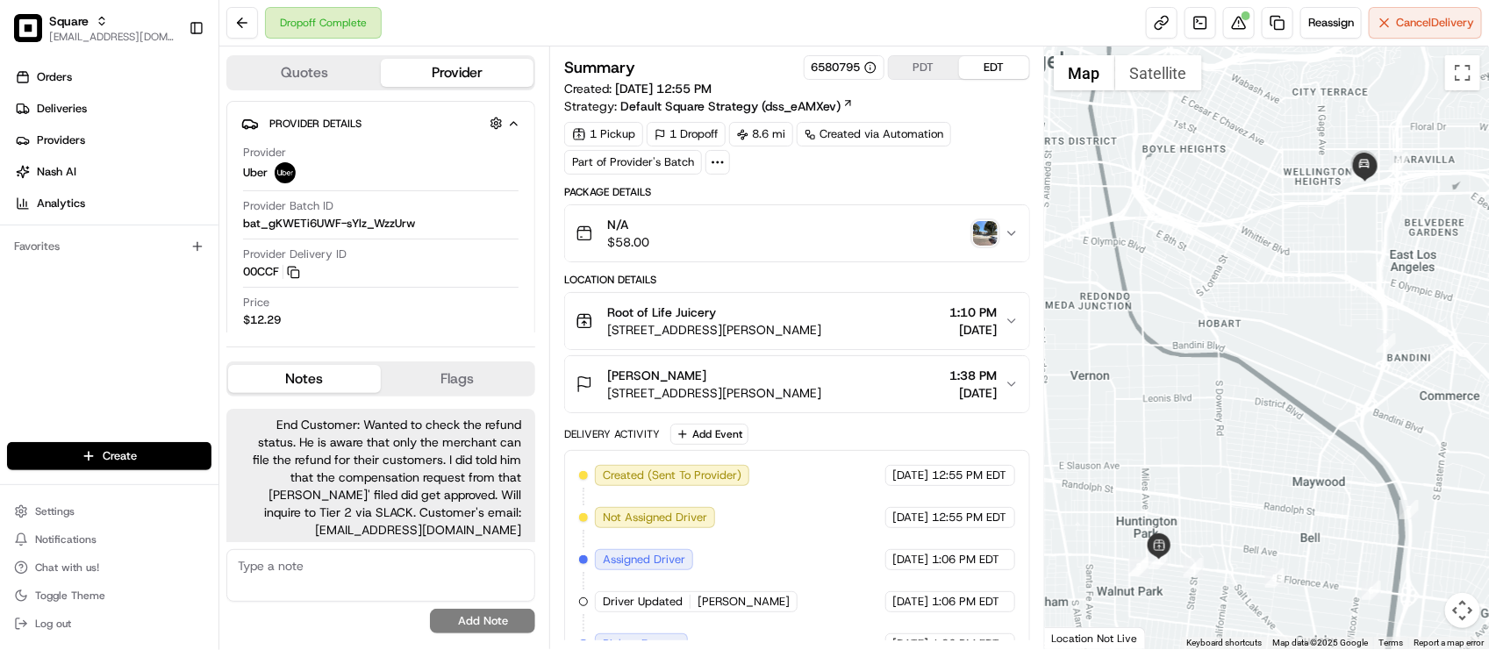
click at [843, 167] on div "1 Pickup 1 Dropoff 8.6 mi Created via Automation Part of Provider's Batch" at bounding box center [796, 148] width 465 height 53
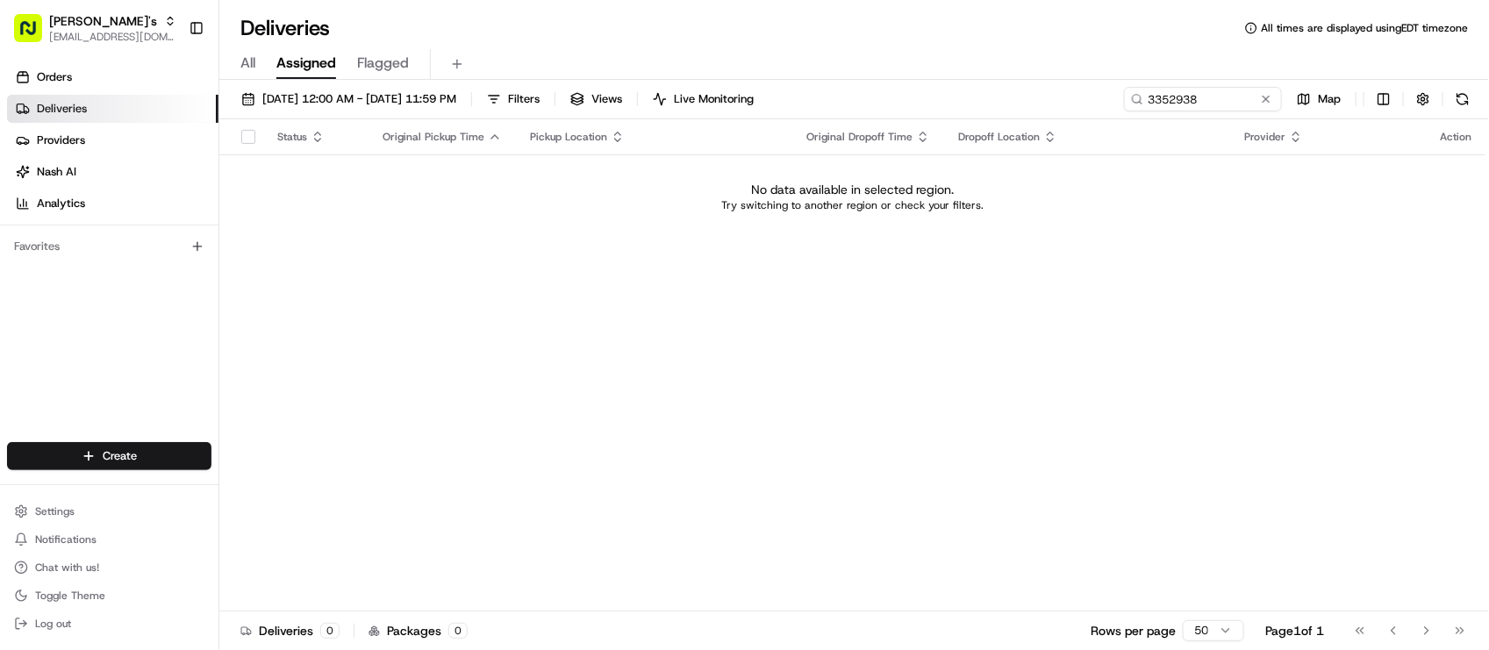
click at [747, 474] on div "Status Original Pickup Time Pickup Location Original Dropoff Time Dropoff Locat…" at bounding box center [852, 365] width 1266 height 492
click at [1266, 104] on button at bounding box center [1267, 99] width 18 height 18
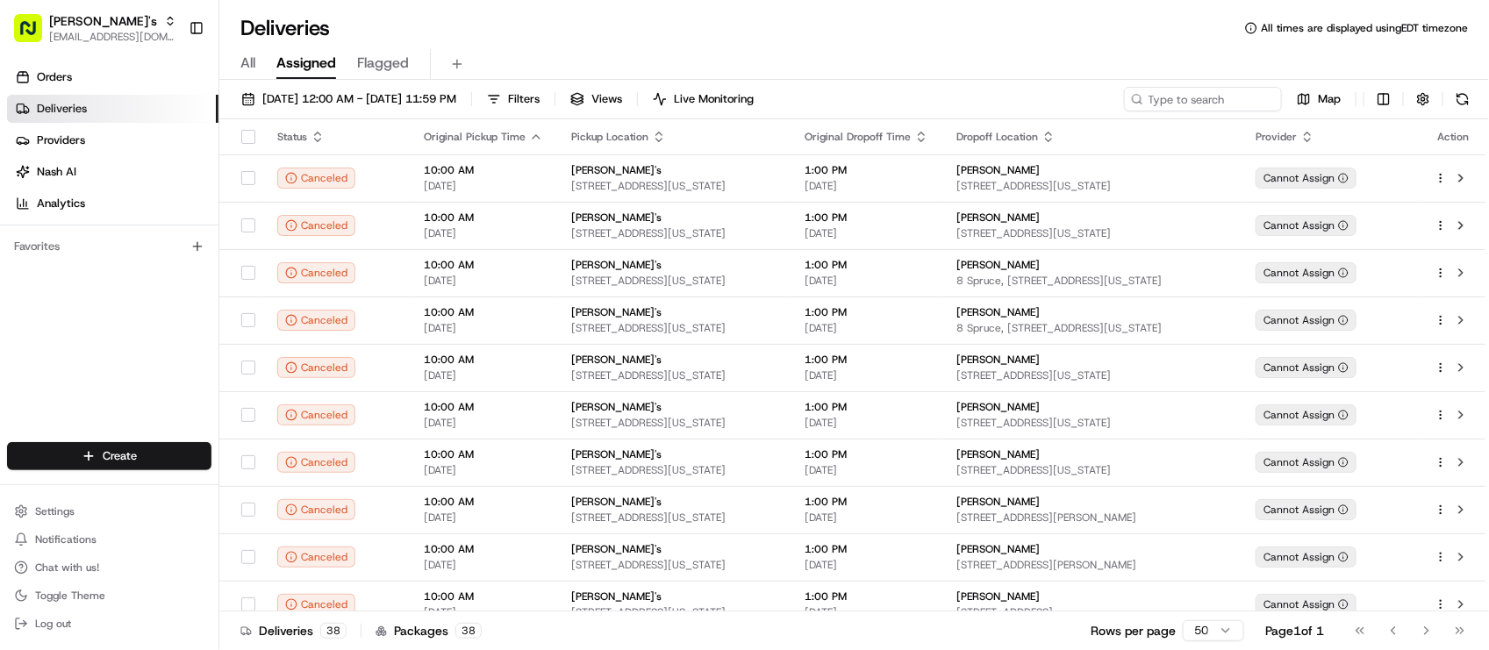
click at [950, 53] on div "All Assigned Flagged" at bounding box center [854, 64] width 1270 height 31
click at [319, 110] on button "08/20/2025 12:00 AM - 08/20/2025 11:59 PM" at bounding box center [348, 99] width 231 height 25
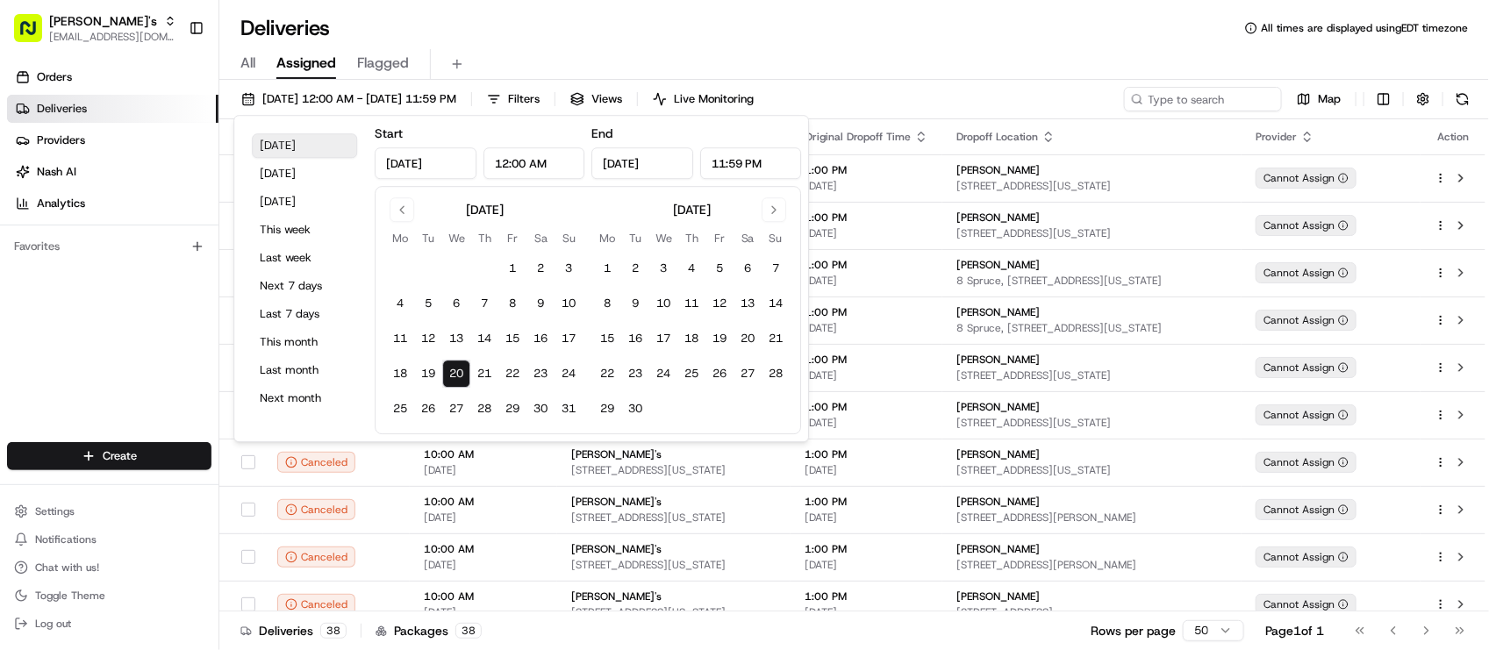
click at [316, 139] on button "Today" at bounding box center [304, 145] width 105 height 25
click at [602, 59] on div "All Assigned Flagged" at bounding box center [854, 64] width 1270 height 31
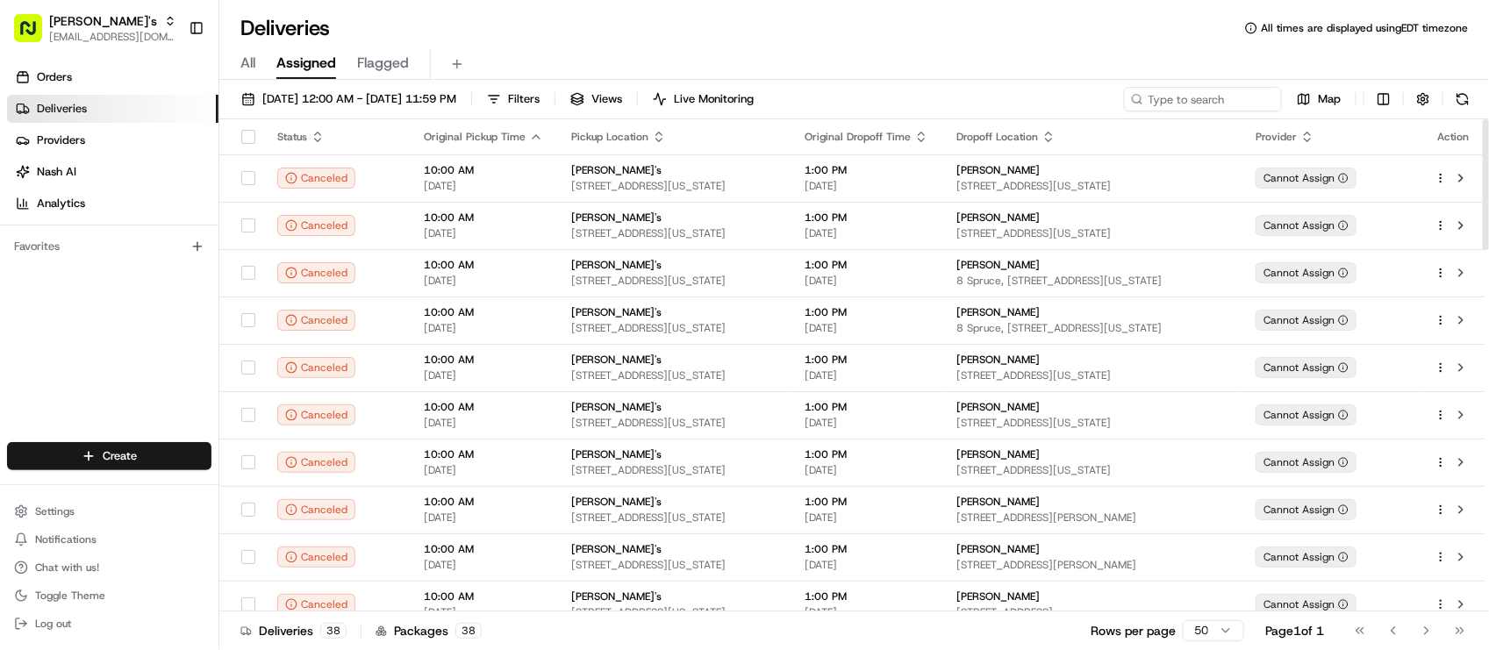
click at [67, 321] on div "Orders Deliveries Providers Nash AI Analytics Favorites" at bounding box center [109, 254] width 219 height 397
click at [115, 14] on div "[PERSON_NAME]'s" at bounding box center [112, 21] width 127 height 18
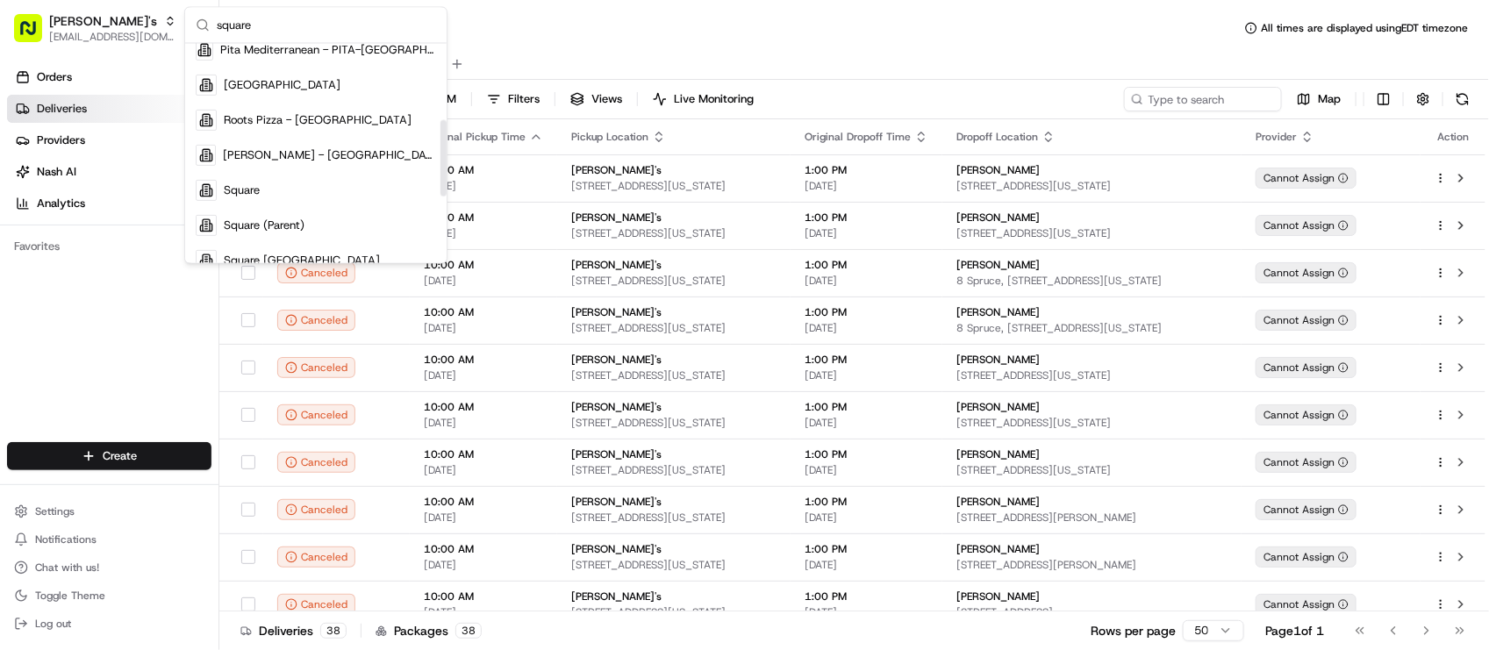
scroll to position [219, 0]
type input "square"
click at [299, 178] on div "Square" at bounding box center [316, 187] width 255 height 35
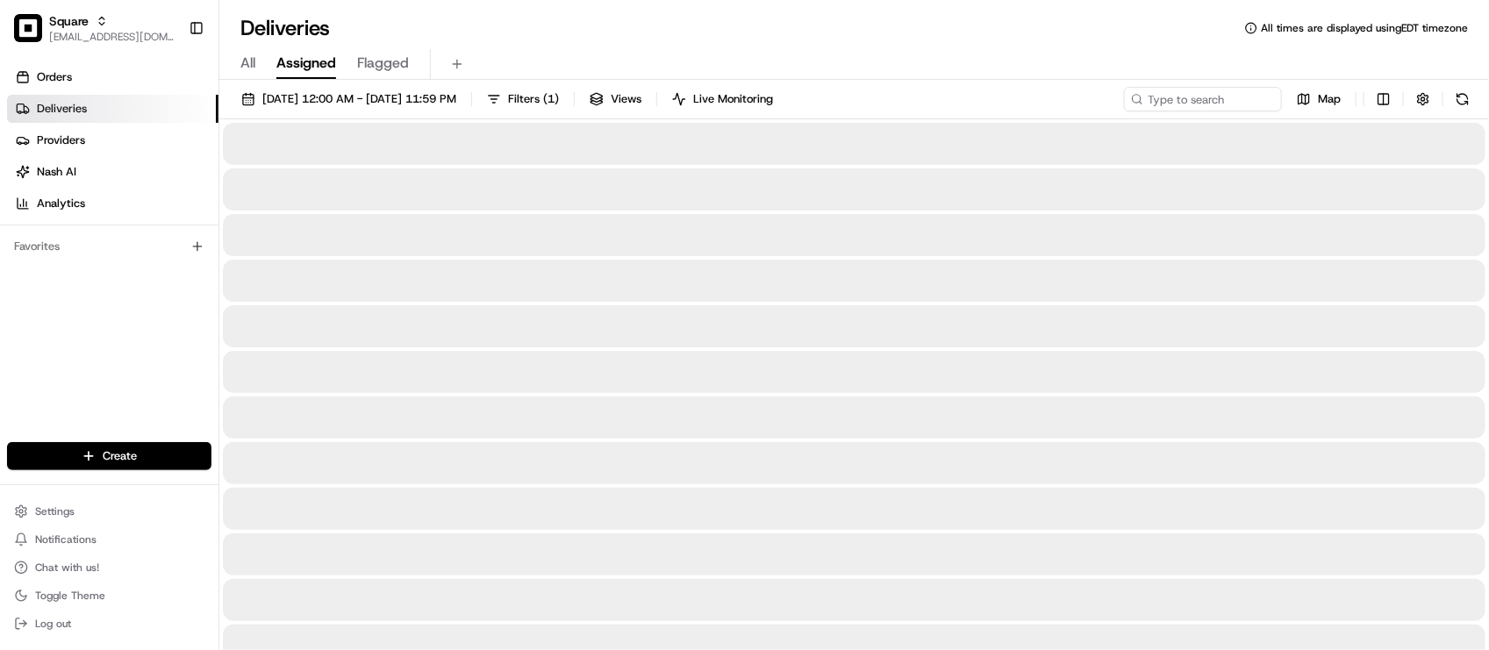
click at [612, 29] on div "Deliveries All times are displayed using EDT timezone" at bounding box center [854, 28] width 1270 height 28
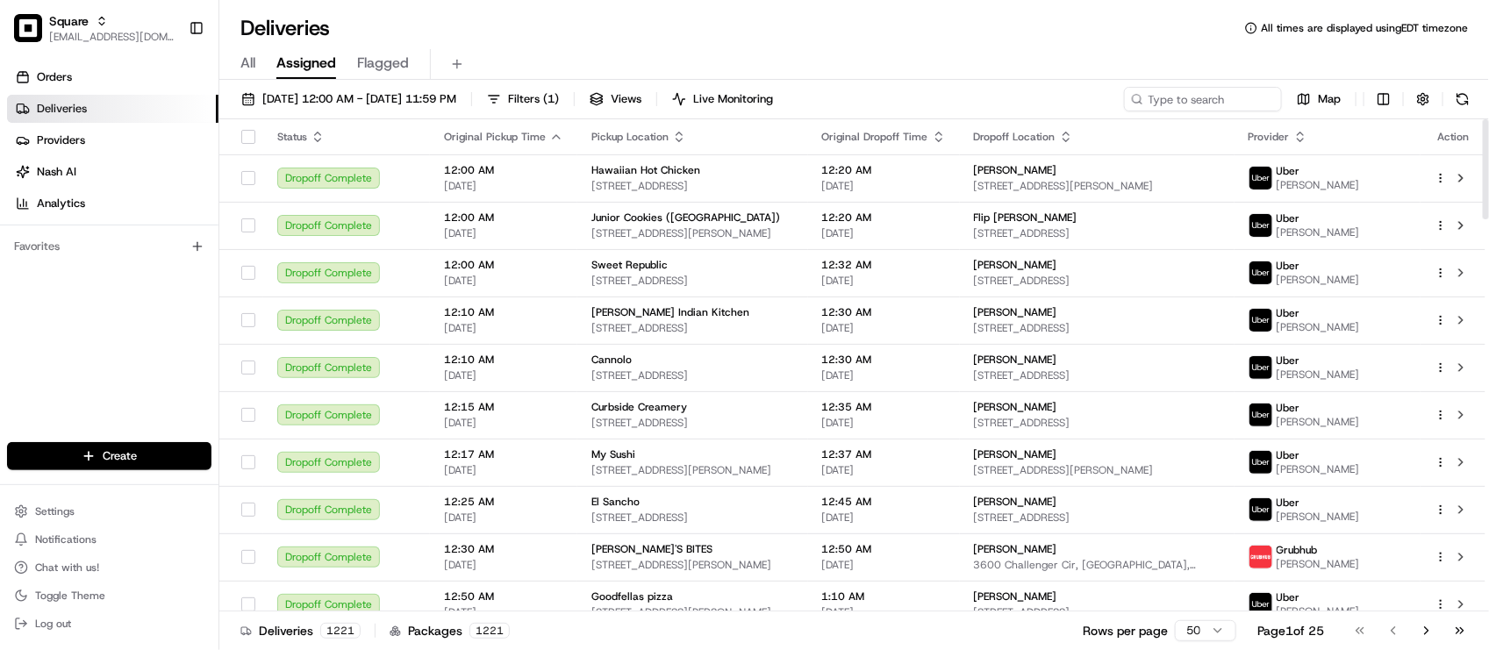
drag, startPoint x: 115, startPoint y: 366, endPoint x: 159, endPoint y: 318, distance: 65.2
click at [115, 366] on div "Orders Deliveries Providers Nash AI Analytics Favorites" at bounding box center [109, 254] width 219 height 397
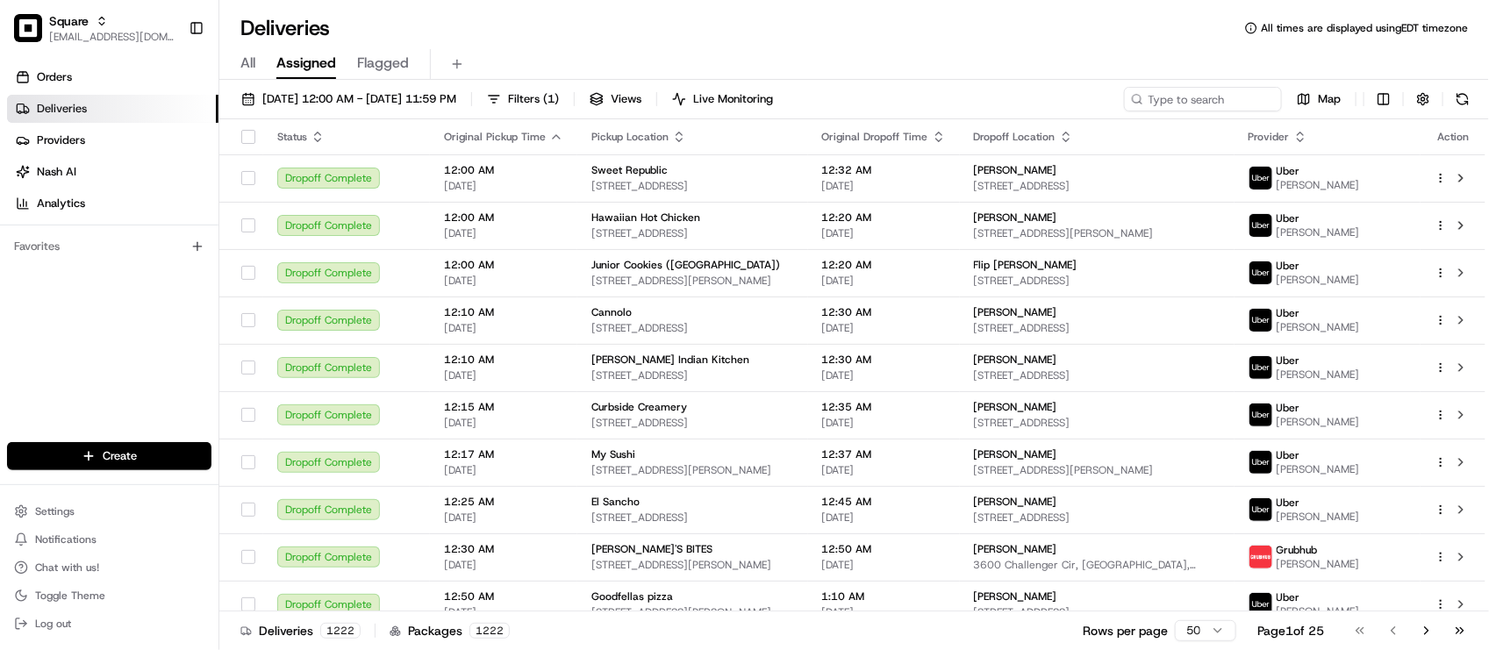
click at [707, 14] on div "Deliveries All times are displayed using EDT timezone" at bounding box center [854, 28] width 1270 height 28
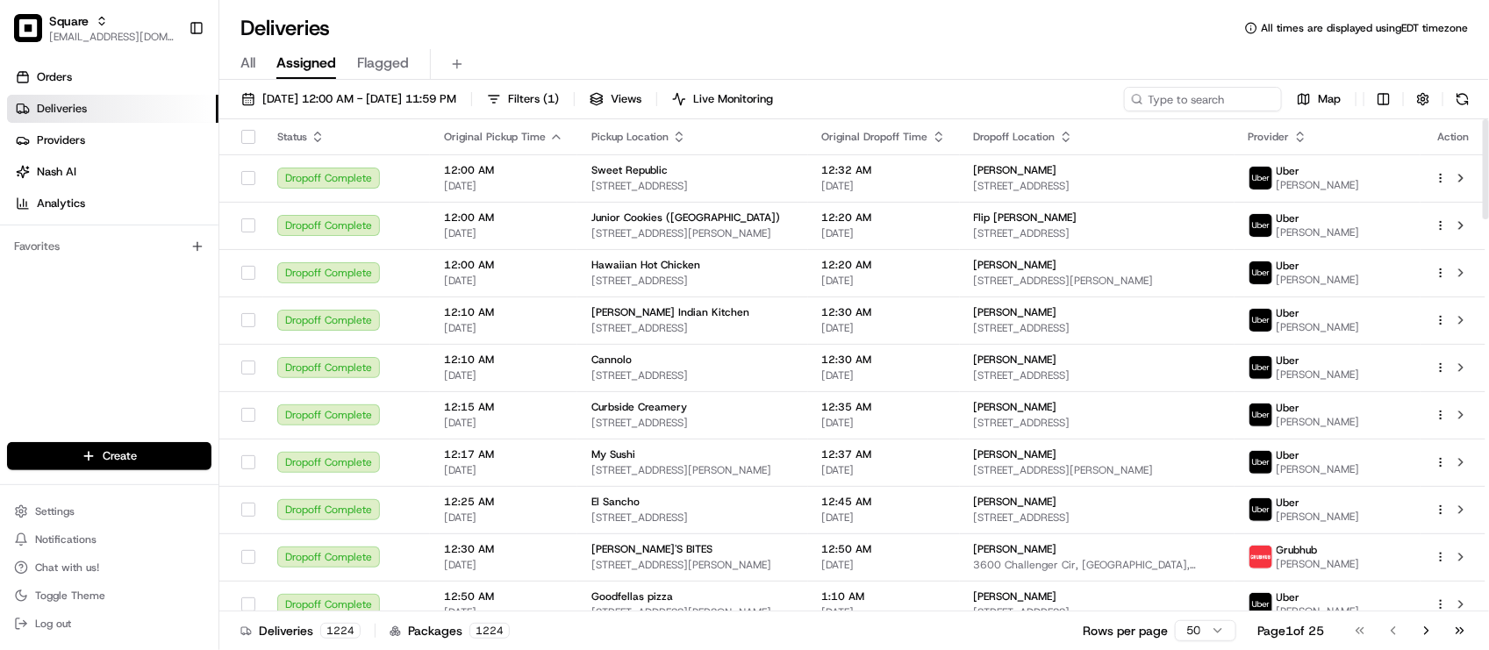
click at [164, 406] on div "Orders Deliveries Providers Nash AI Analytics Favorites" at bounding box center [109, 254] width 219 height 397
click at [76, 366] on div "Orders Deliveries Providers Nash AI Analytics Favorites" at bounding box center [109, 254] width 219 height 397
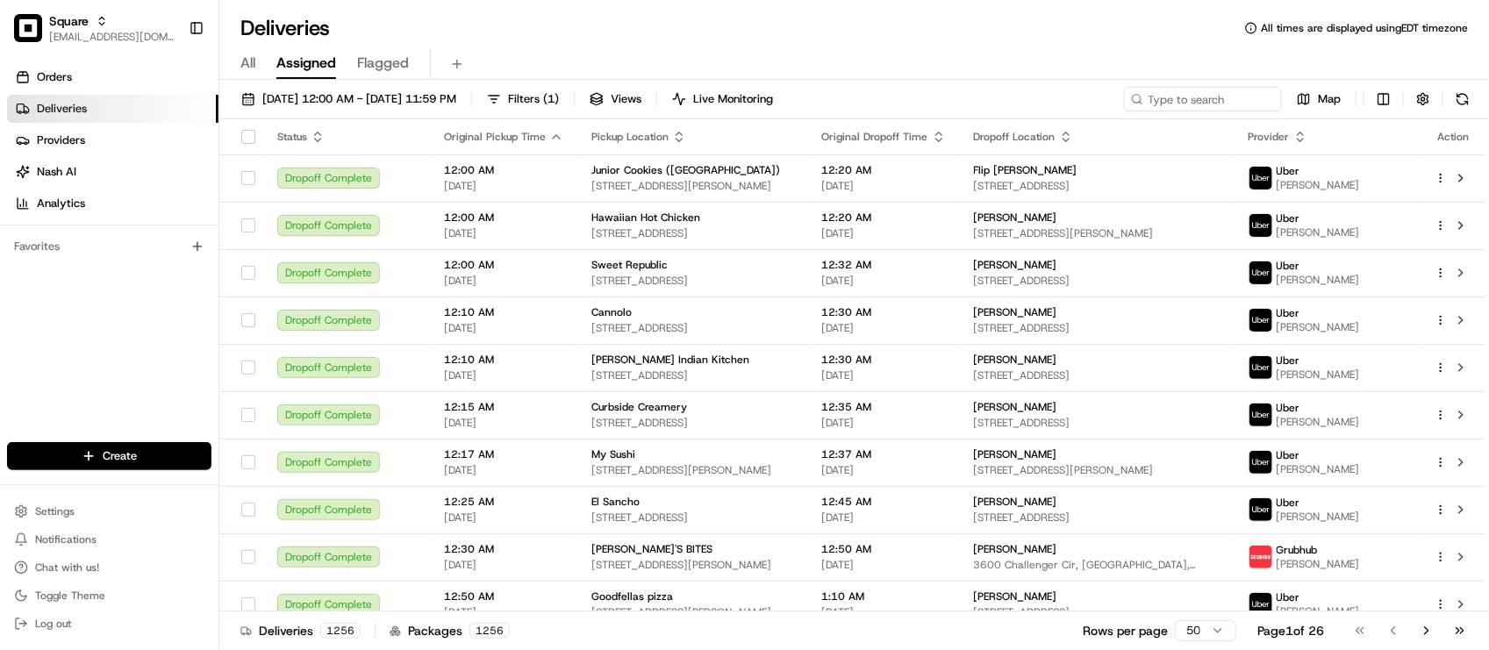
click at [161, 369] on div "Orders Deliveries Providers Nash AI Analytics Favorites" at bounding box center [109, 254] width 219 height 397
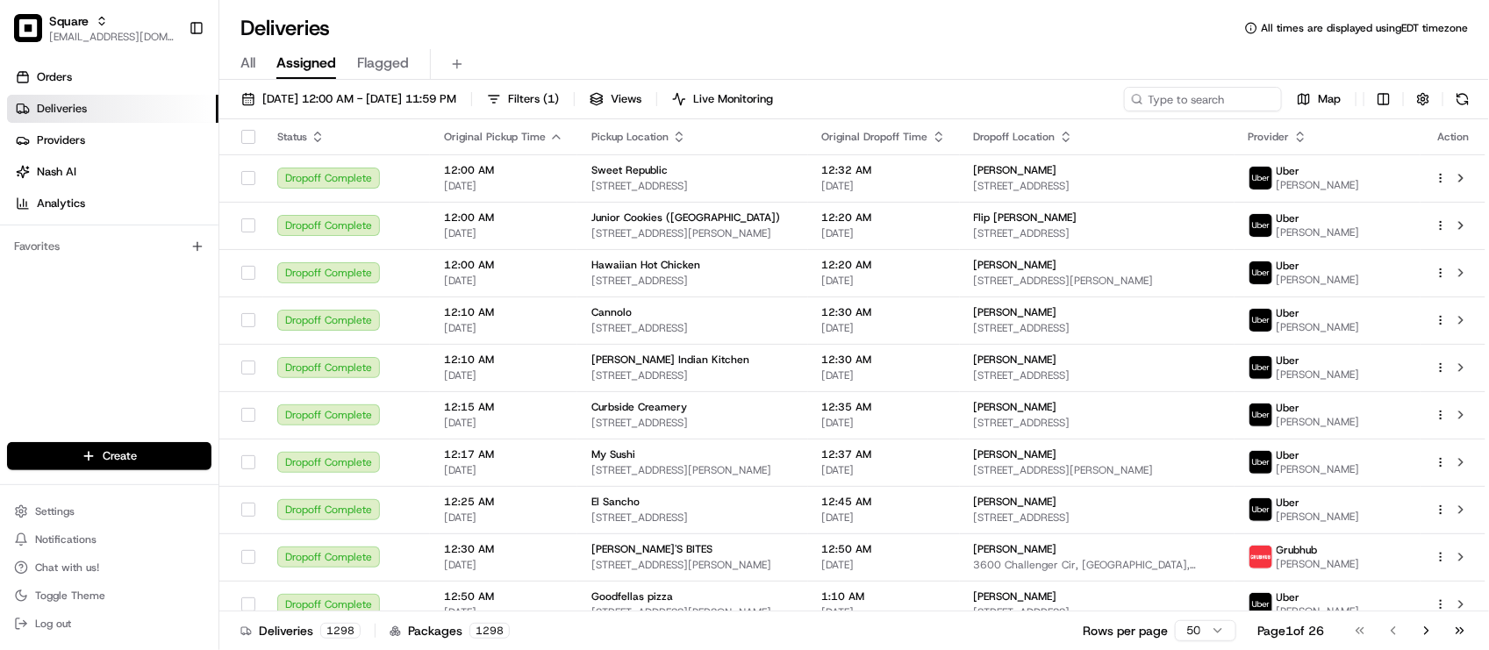
drag, startPoint x: 502, startPoint y: 3, endPoint x: 523, endPoint y: 14, distance: 24.0
click at [501, 3] on div "Deliveries All times are displayed using EDT timezone All Assigned Flagged 08/2…" at bounding box center [854, 325] width 1270 height 650
click at [1170, 92] on input at bounding box center [1177, 99] width 211 height 25
paste input "3352938"
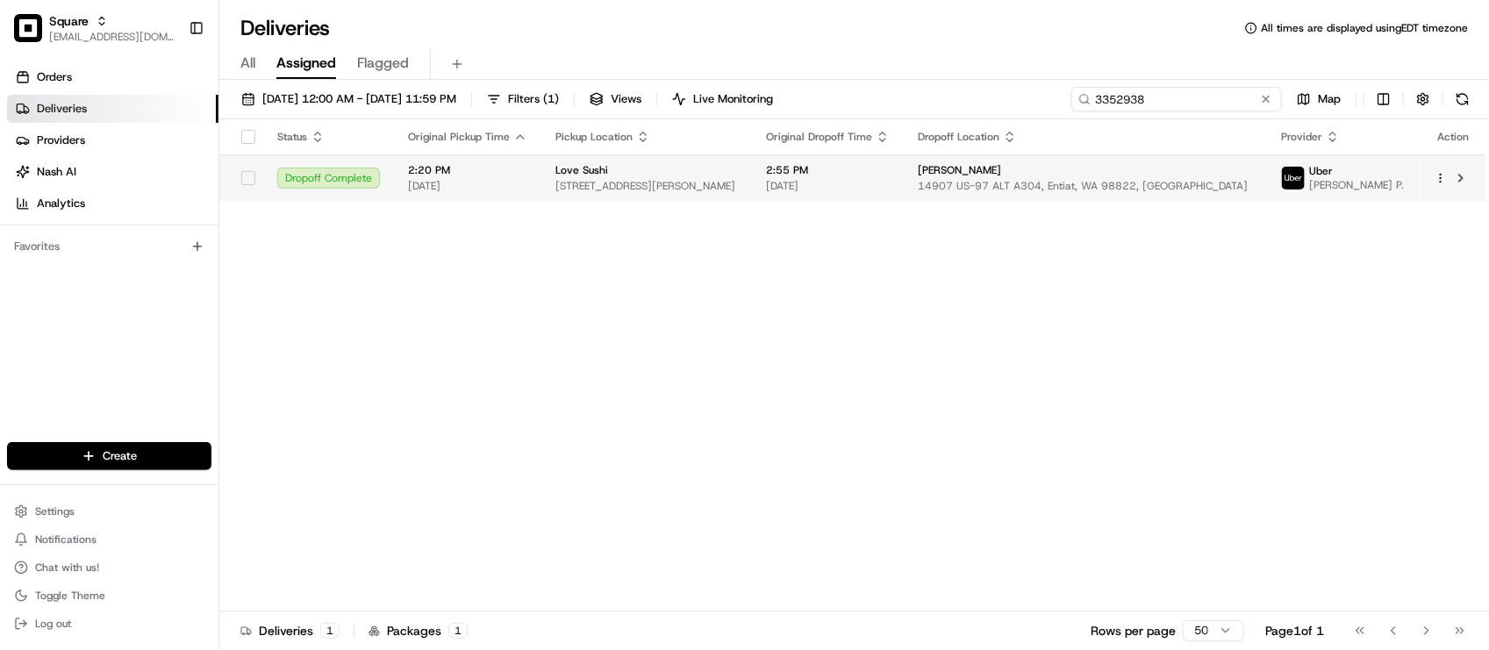
type input "3352938"
click at [984, 202] on td "Jaelah Masga 14907 US-97 ALT A304, Entiat, WA 98822, USA" at bounding box center [1085, 177] width 363 height 47
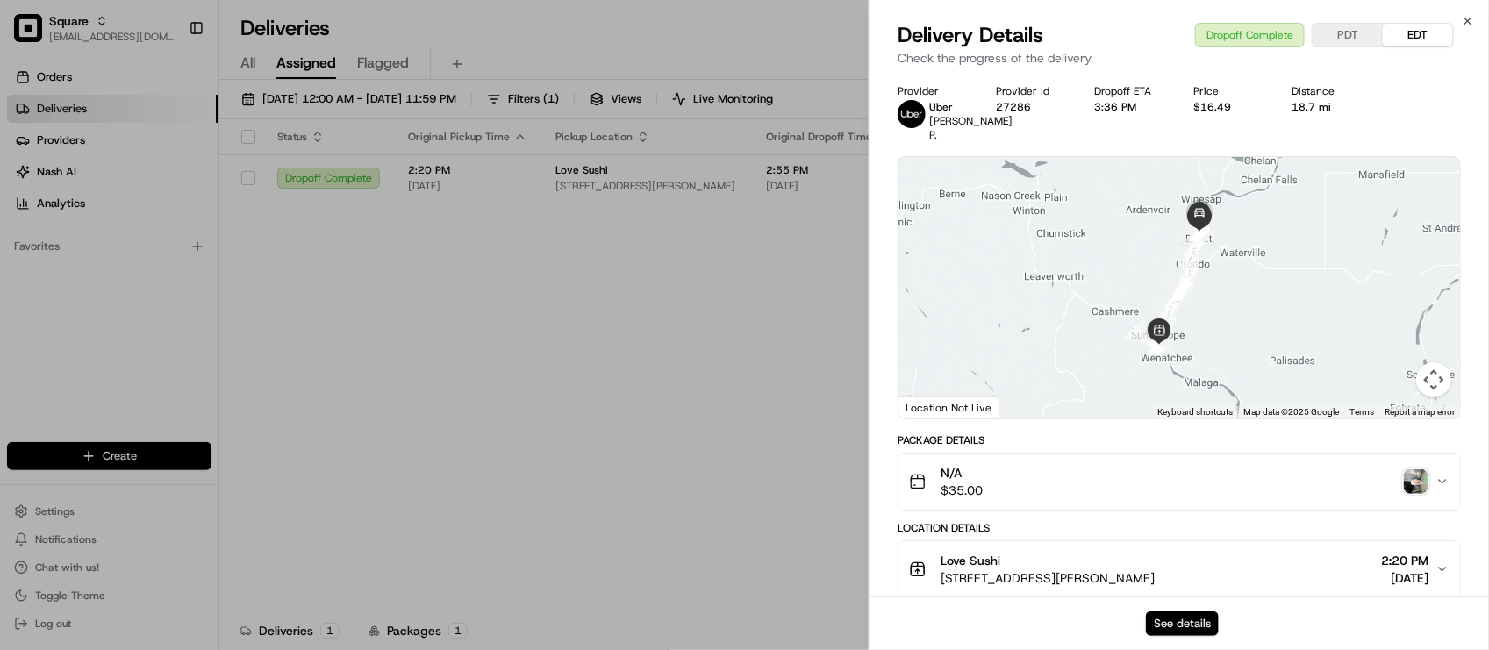
click at [1166, 629] on button "See details" at bounding box center [1182, 624] width 73 height 25
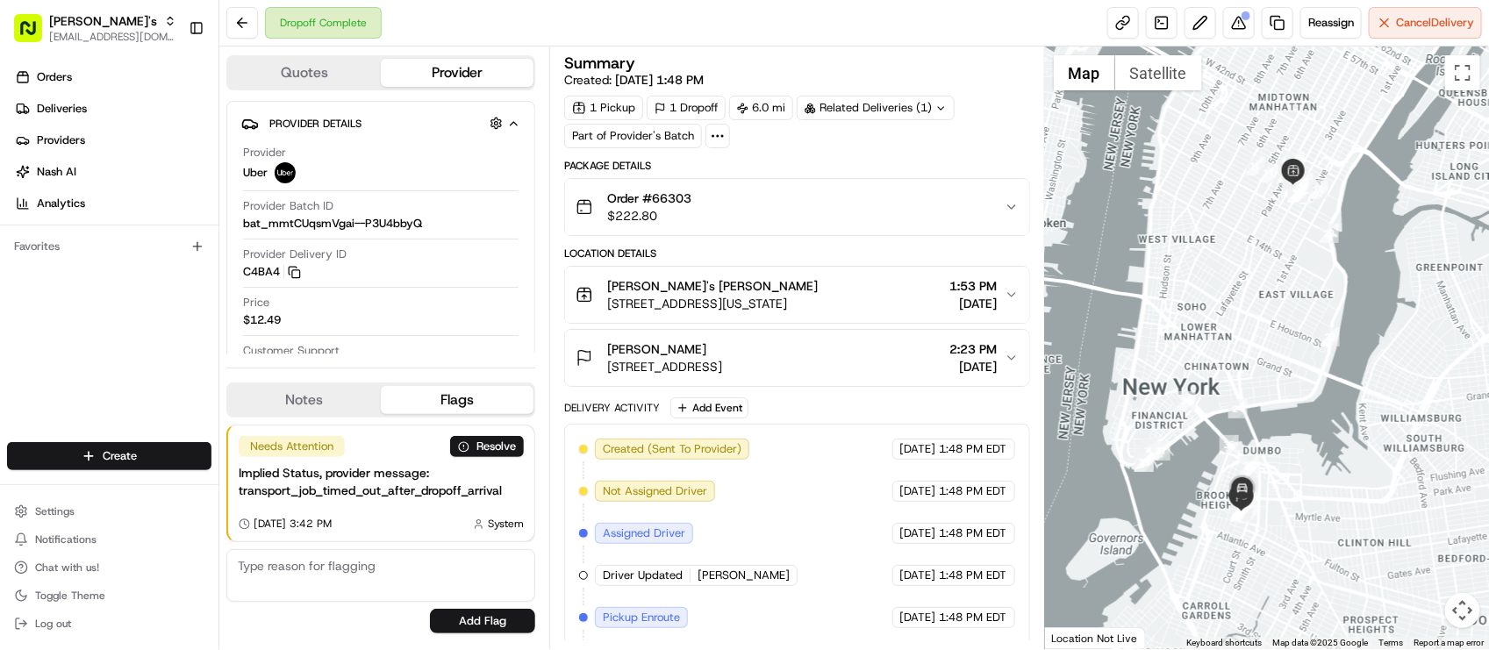
click at [342, 406] on button "Notes" at bounding box center [304, 400] width 153 height 28
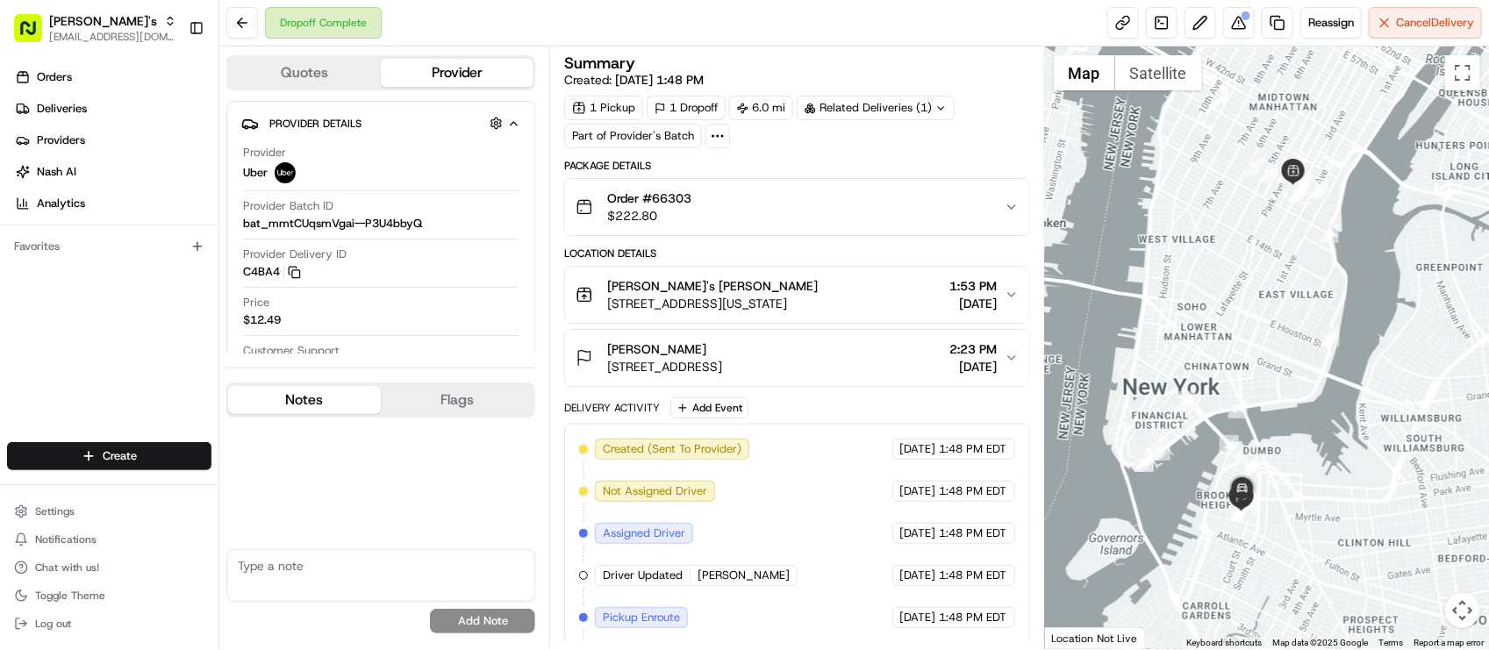
click at [275, 594] on textarea at bounding box center [380, 575] width 309 height 53
click at [475, 549] on div "For reference: Pylon ticket # No results found Add Note" at bounding box center [380, 529] width 309 height 223
click at [470, 559] on textarea "For reference: Pylon ticket #" at bounding box center [380, 575] width 309 height 53
paste textarea "92469"
type textarea "For reference: Pylon ticket # 92469"
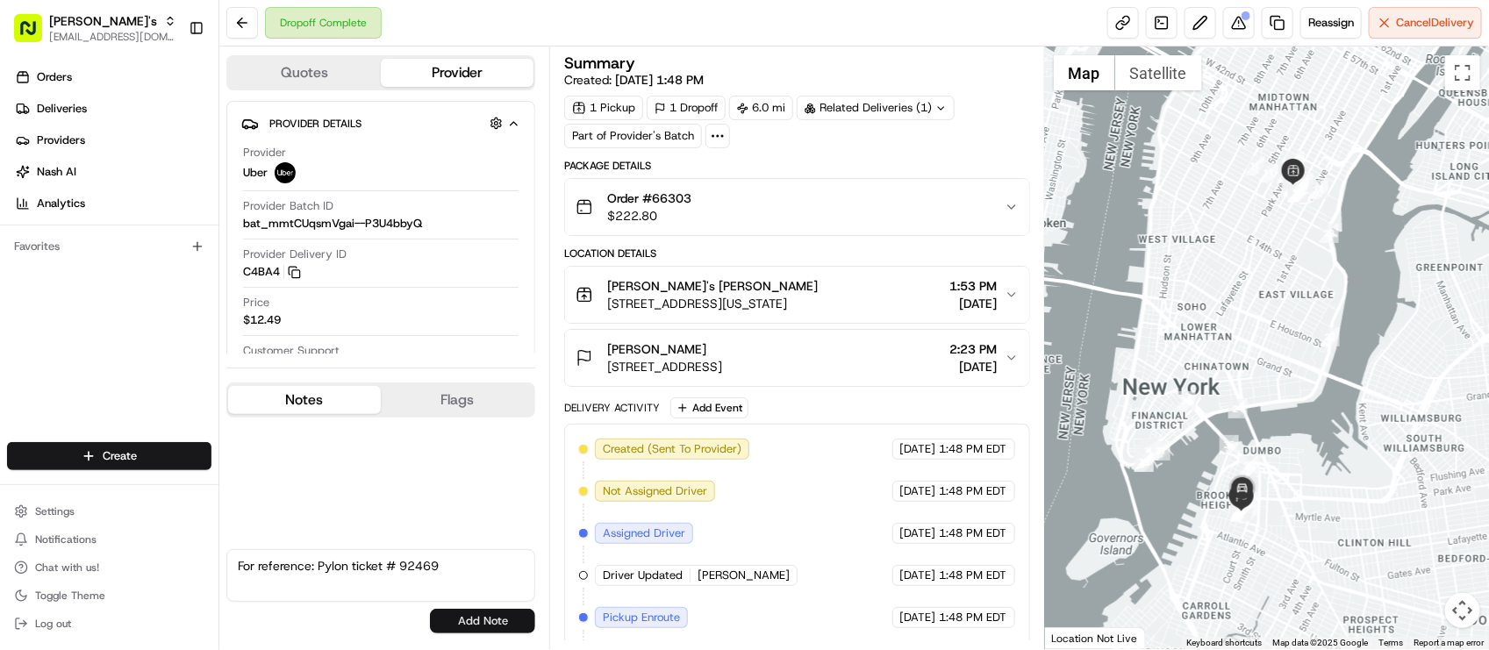
click at [481, 613] on button "Add Note" at bounding box center [482, 621] width 105 height 25
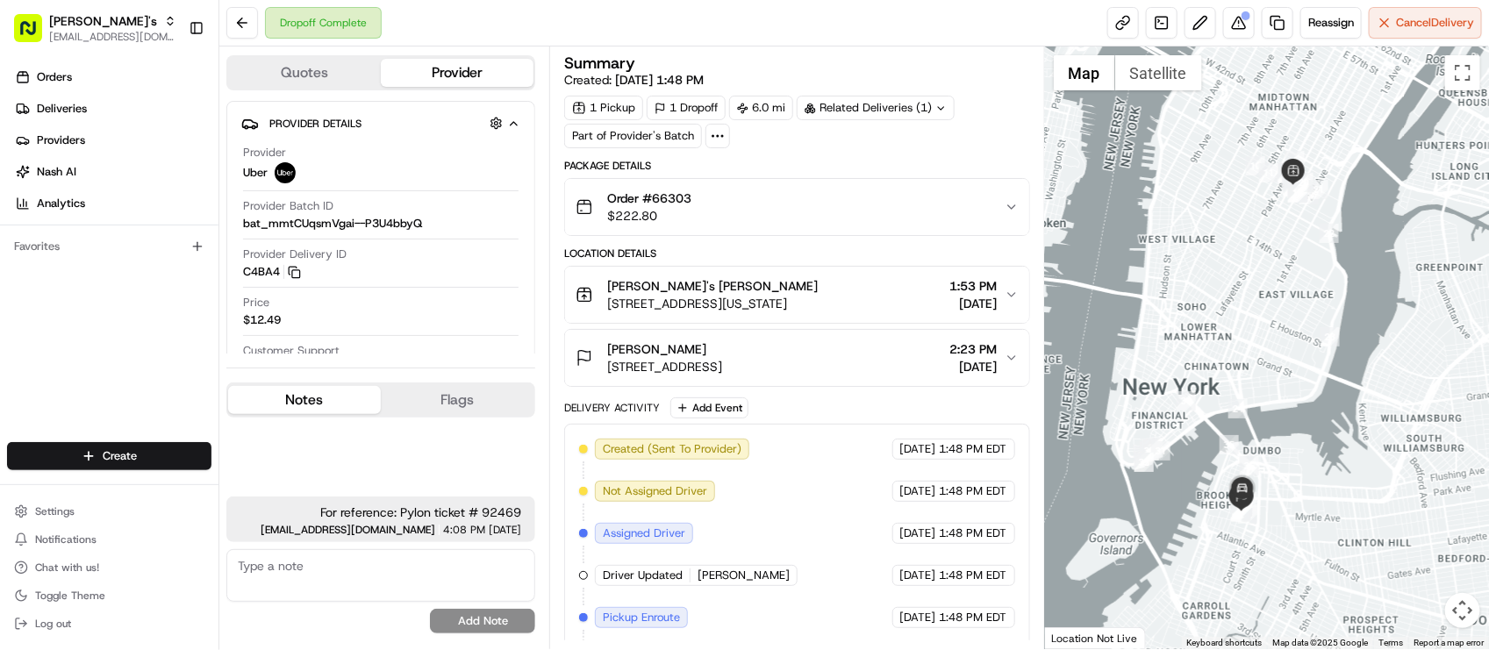
click at [830, 23] on div "Dropoff Complete Reassign Cancel Delivery" at bounding box center [854, 23] width 1270 height 47
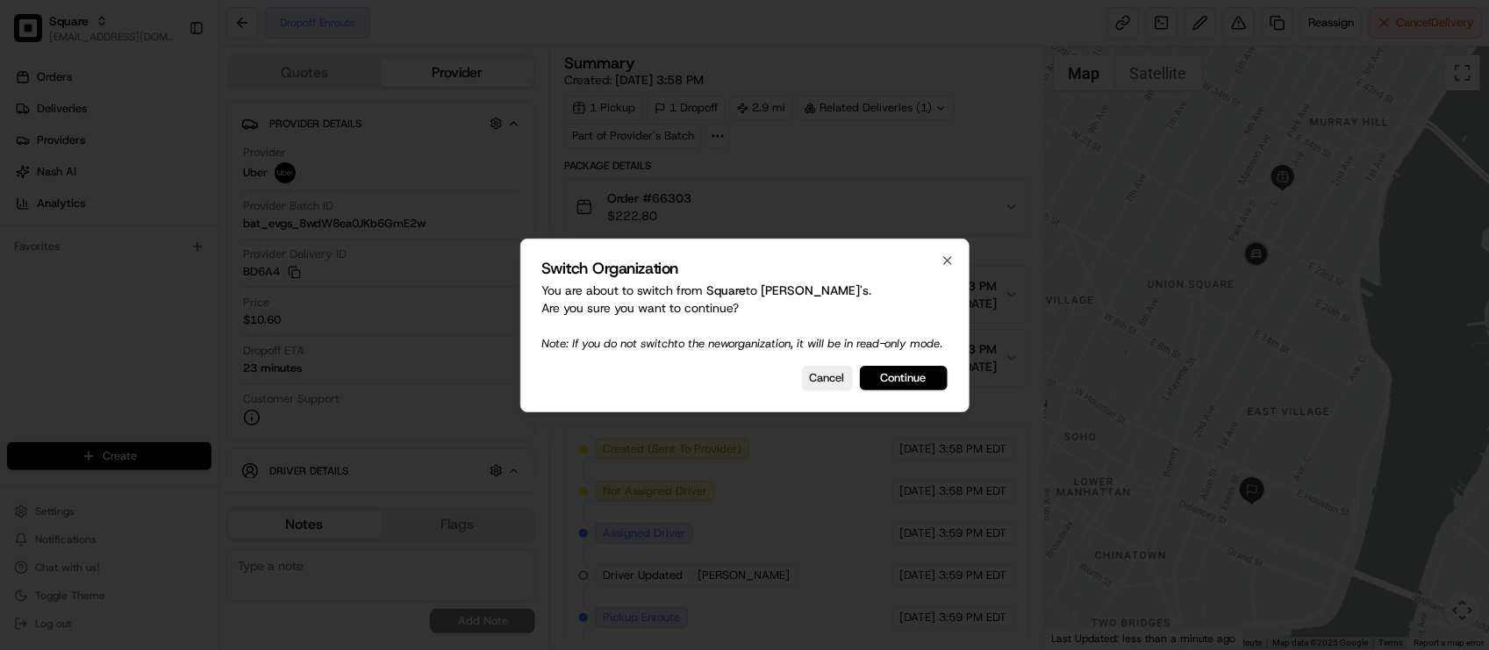
click at [832, 400] on div "Switch Organization You are about to switch from Square to [PERSON_NAME]'s . Ar…" at bounding box center [744, 326] width 449 height 174
click at [819, 391] on button "Cancel" at bounding box center [827, 378] width 51 height 25
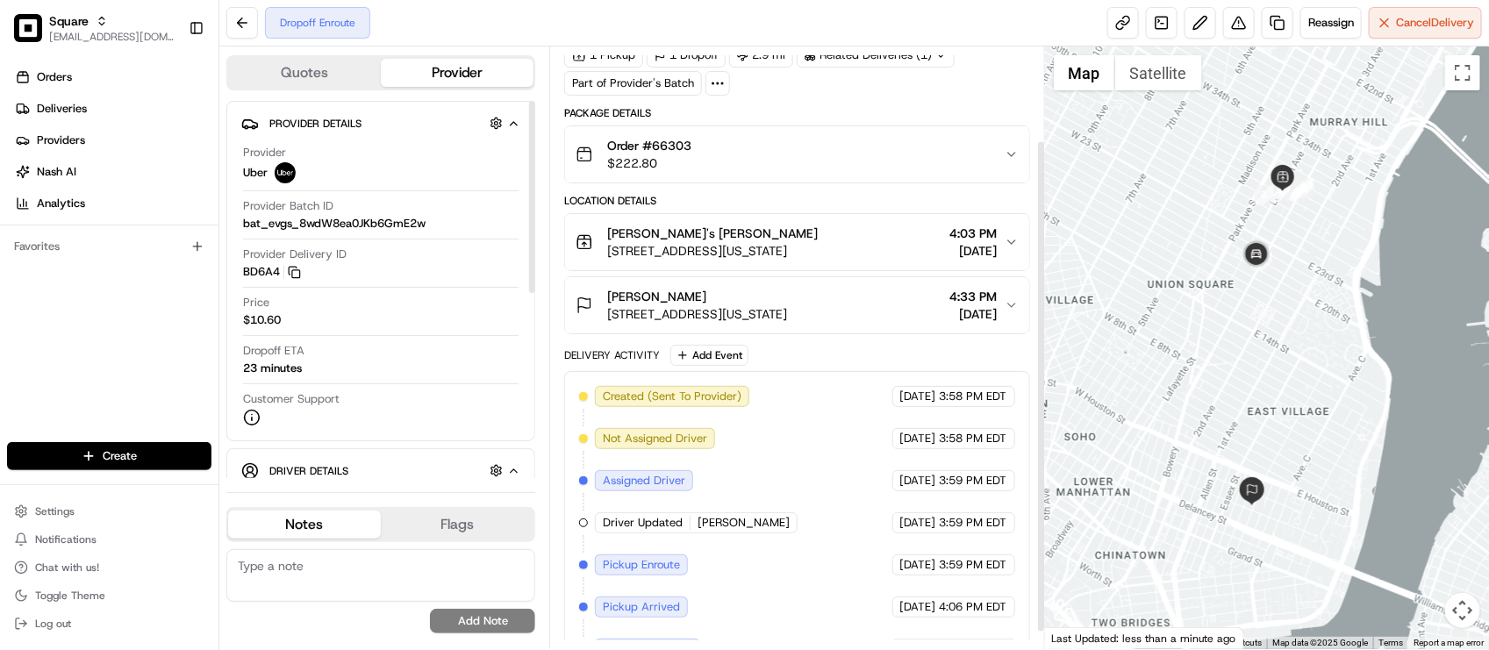
scroll to position [133, 0]
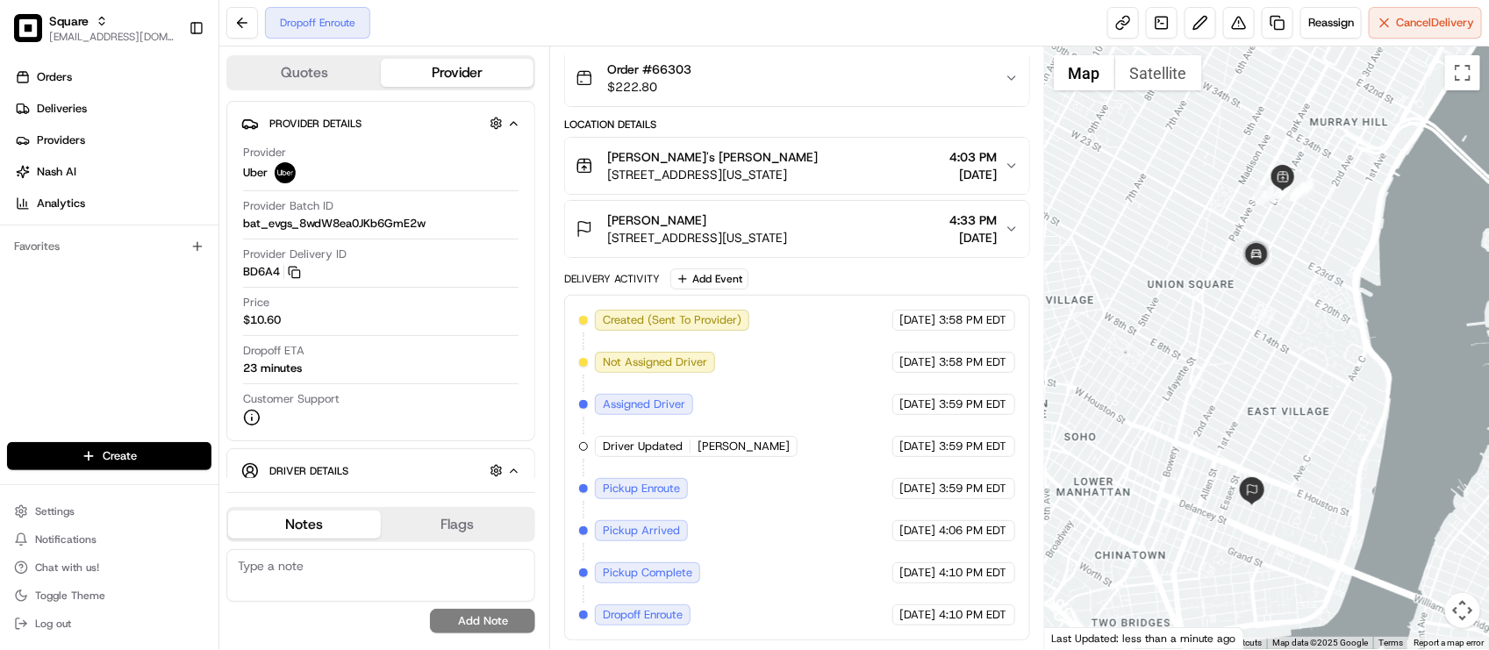
click at [771, 433] on div "Created (Sent To Provider) Uber [DATE] 3:58 PM EDT Not Assigned Driver Uber [DA…" at bounding box center [796, 468] width 435 height 316
click at [901, 589] on div "Created (Sent To Provider) Uber [DATE] 3:58 PM EDT Not Assigned Driver Uber [DA…" at bounding box center [796, 468] width 435 height 316
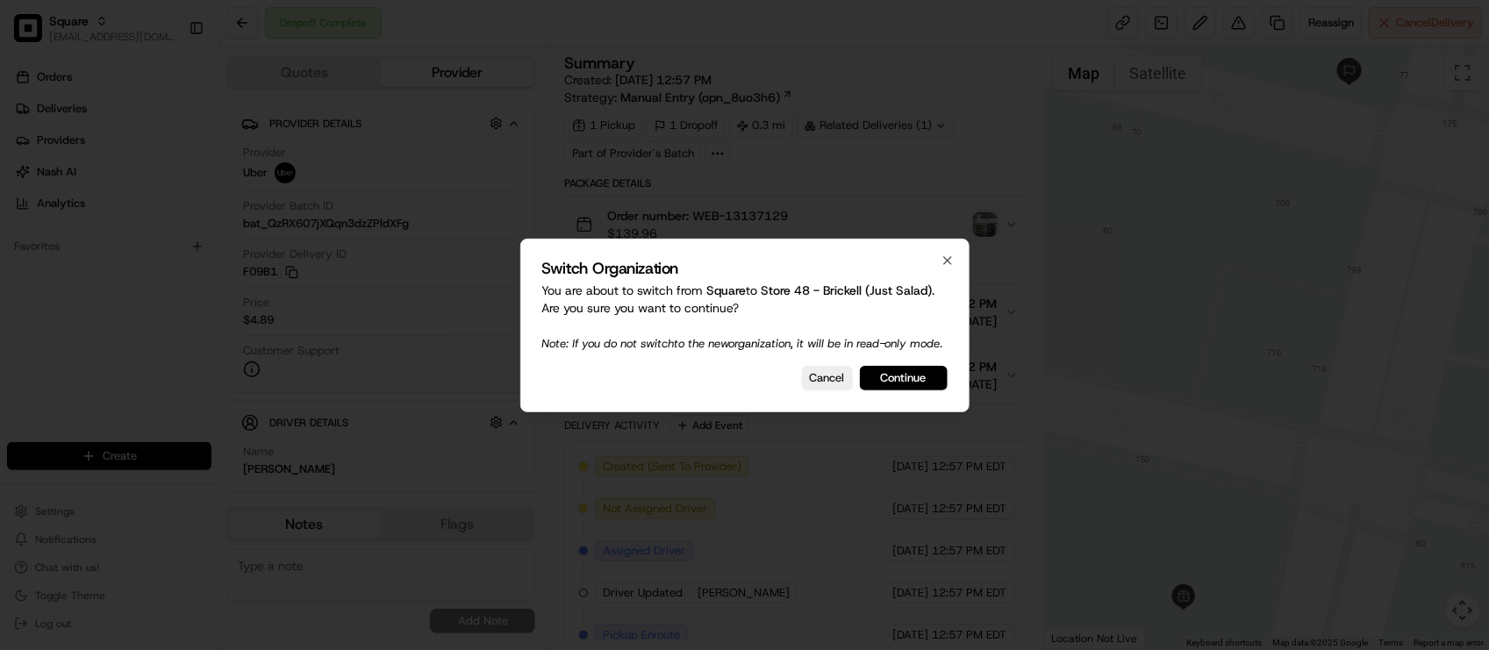
click at [748, 352] on p "You are about to switch from Square to Store 48 - Brickell (Just Salad) . Are y…" at bounding box center [744, 317] width 405 height 70
click at [950, 254] on icon "button" at bounding box center [948, 261] width 14 height 14
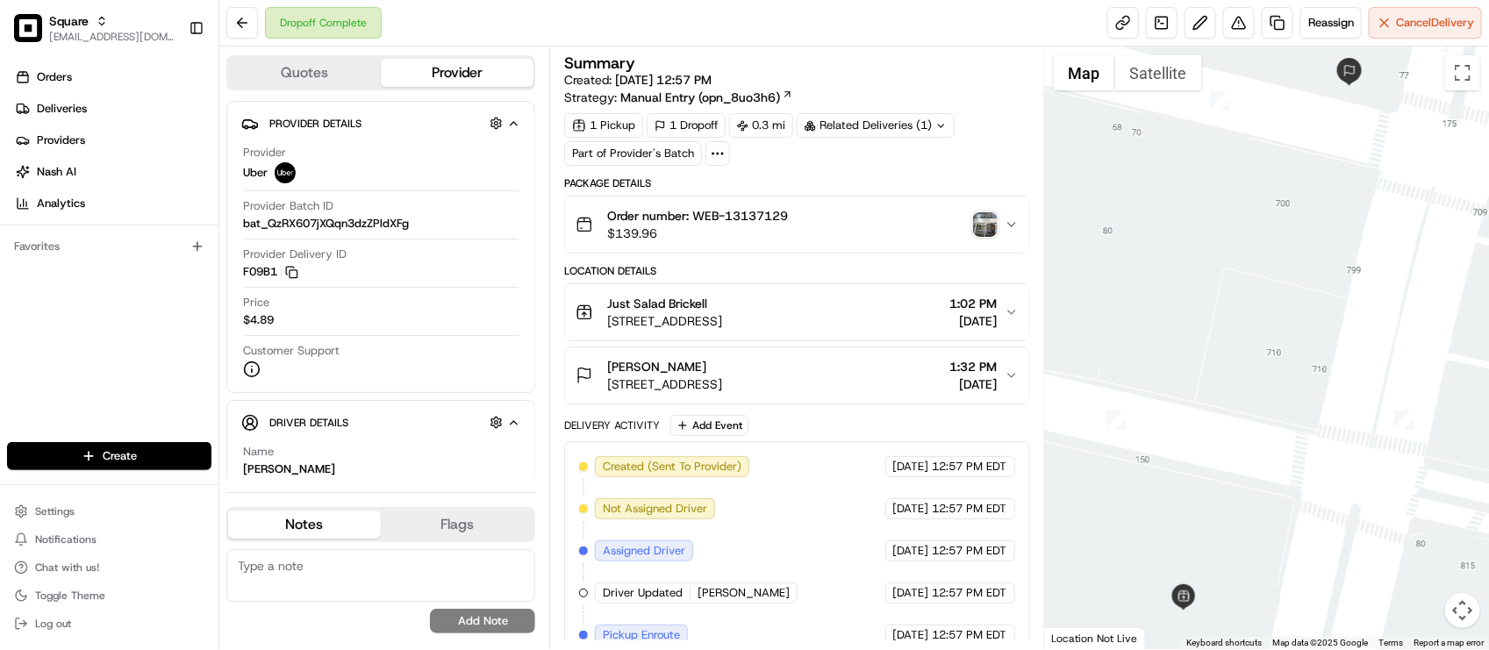
click at [716, 32] on div "Dropoff Complete Reassign Cancel Delivery" at bounding box center [854, 23] width 1270 height 47
click at [857, 535] on div "Created (Sent To Provider) Uber [DATE] 12:57 PM EDT Not Assigned Driver Uber [D…" at bounding box center [796, 656] width 435 height 400
click at [920, 75] on div "Summary Created: [DATE] 12:57 PM Strategy: Manual Entry (opn_8uo3h6)" at bounding box center [796, 80] width 465 height 51
click at [895, 123] on div "Related Deliveries (1)" at bounding box center [876, 125] width 158 height 25
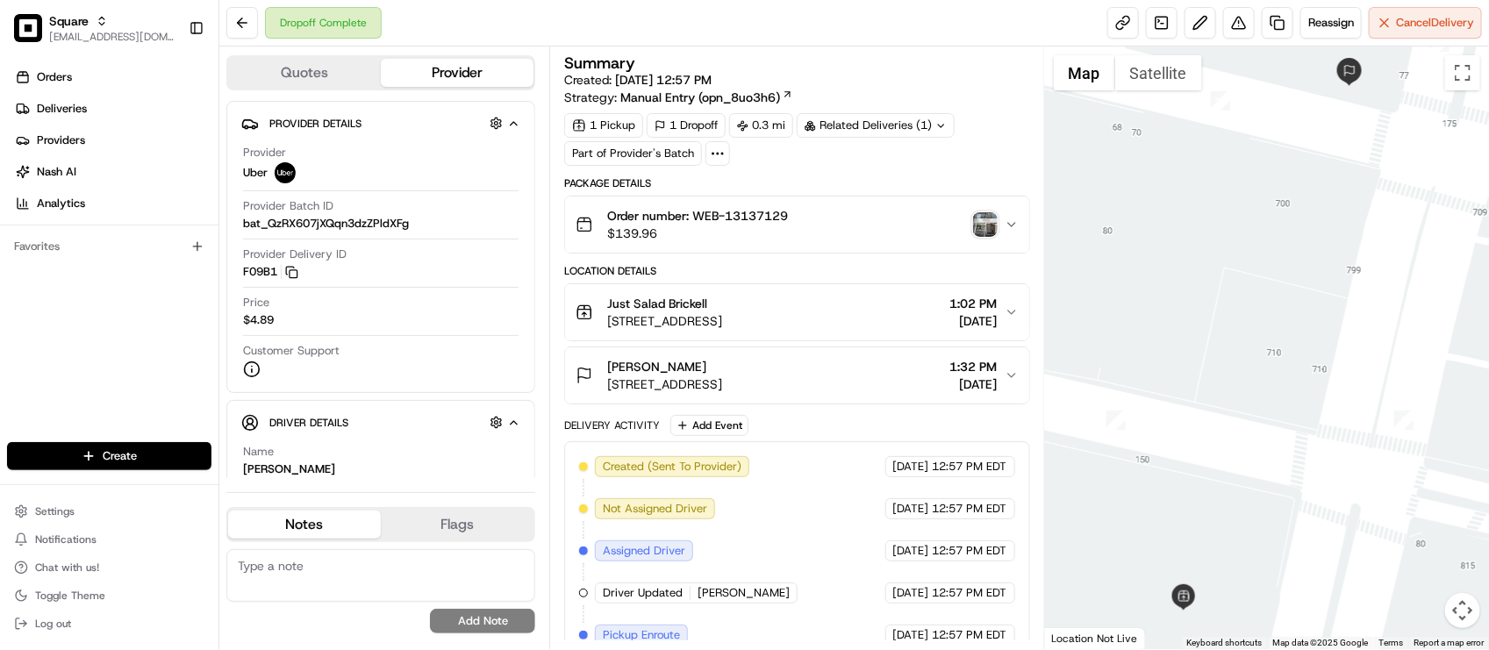
click at [902, 61] on div "Summary" at bounding box center [796, 63] width 465 height 16
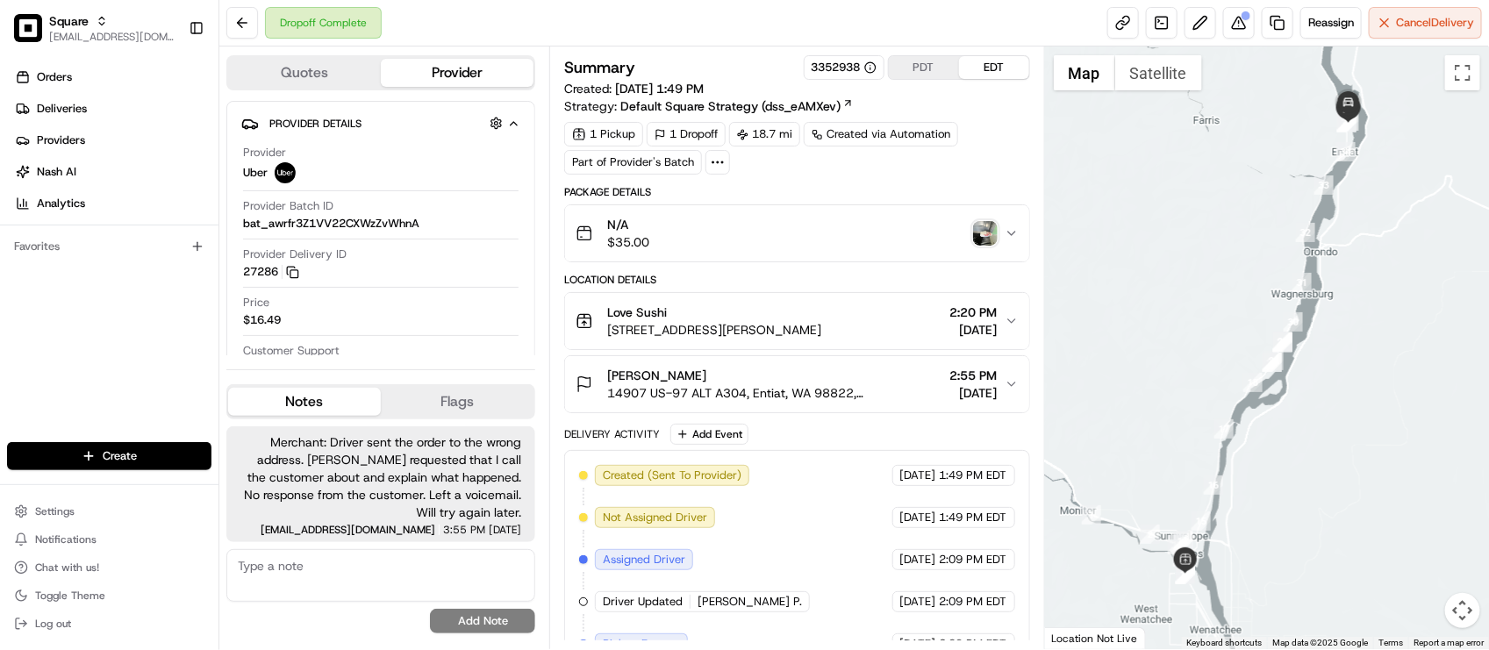
click at [1235, 13] on button at bounding box center [1239, 23] width 32 height 32
